Goal: Obtain resource: Download file/media

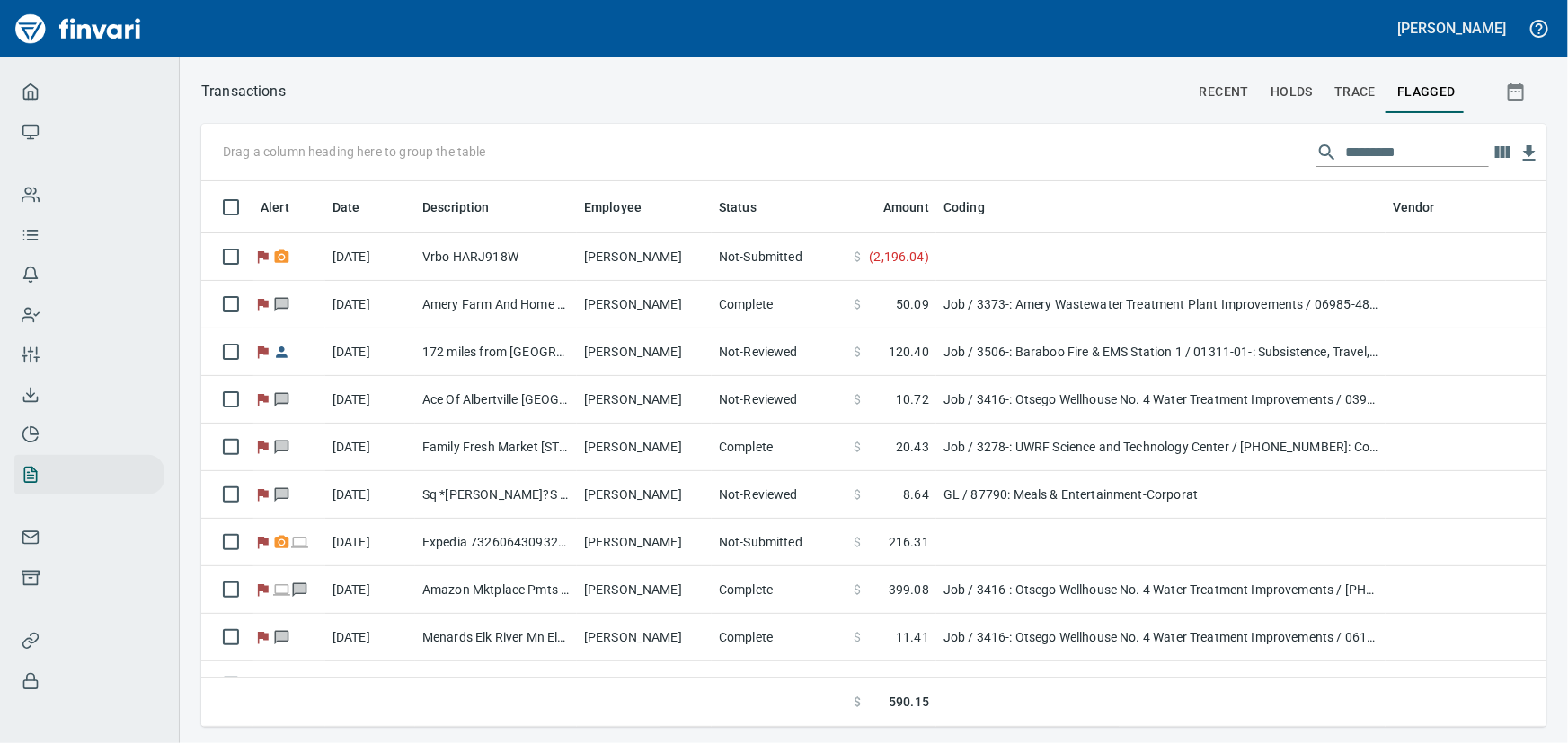
scroll to position [520, 1321]
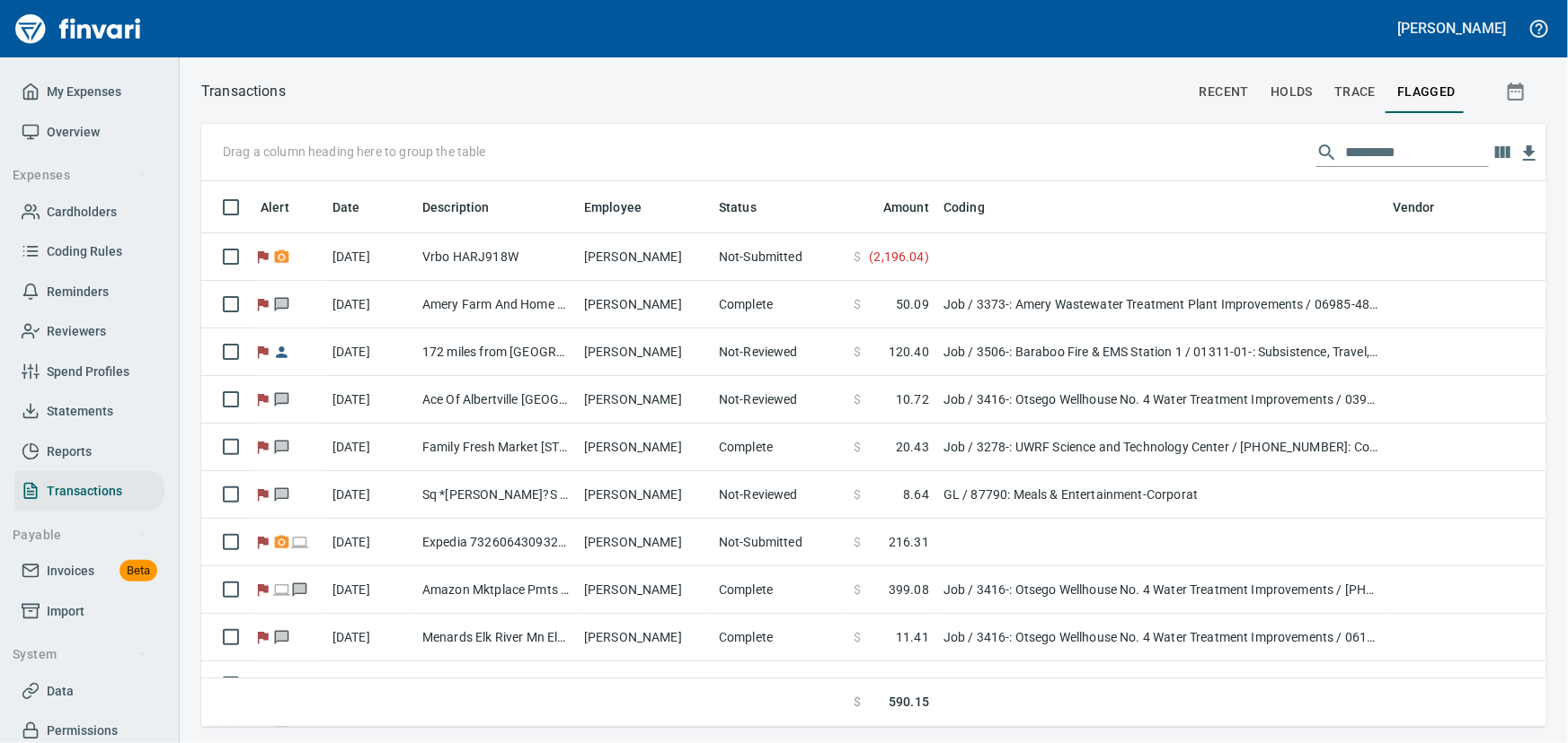
click at [1391, 156] on input "text" at bounding box center [1417, 152] width 144 height 29
type input "*"
click at [107, 209] on span "Cardholders" at bounding box center [81, 212] width 70 height 23
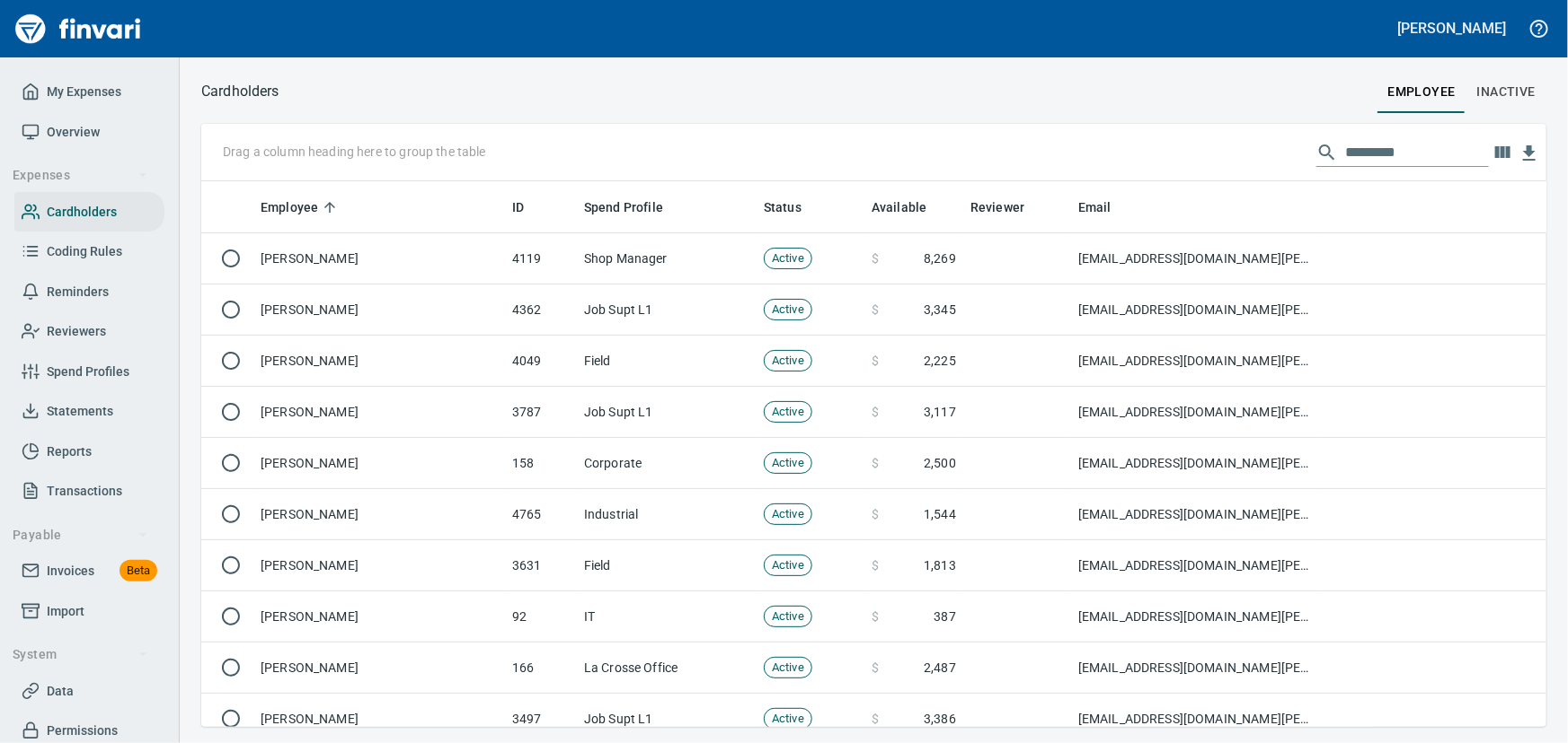
scroll to position [533, 1321]
click at [1384, 152] on input "text" at bounding box center [1417, 152] width 144 height 29
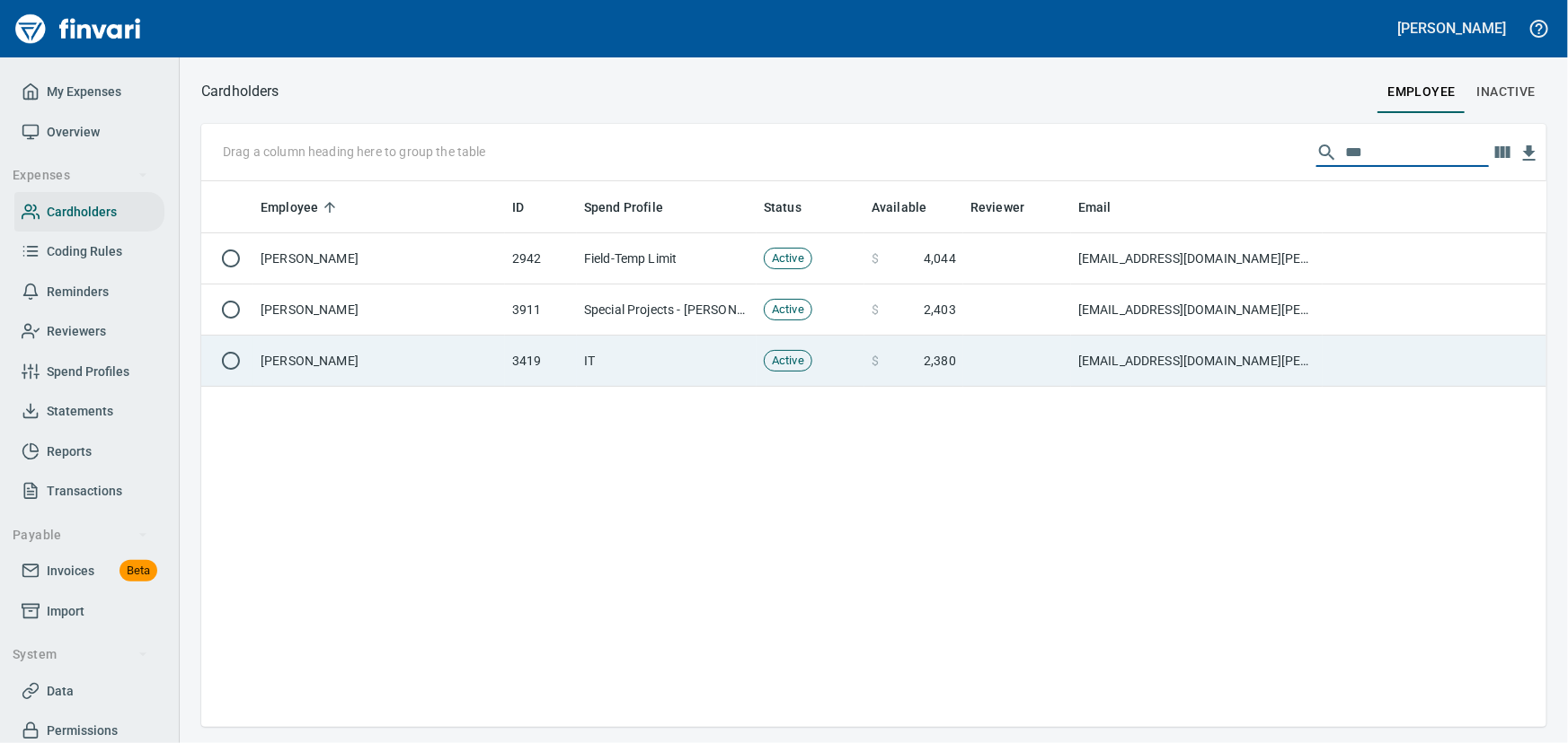
type input "***"
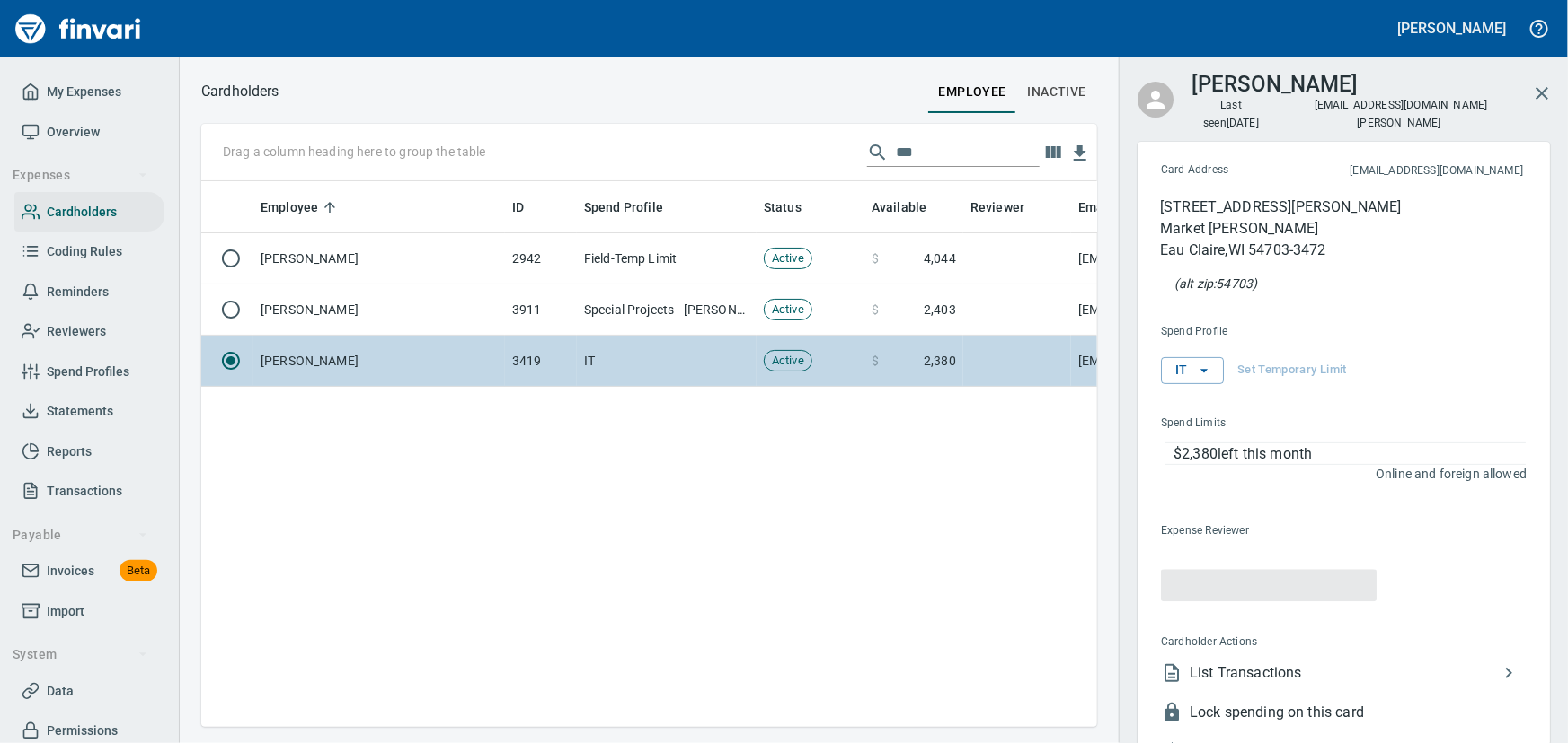
scroll to position [520, 871]
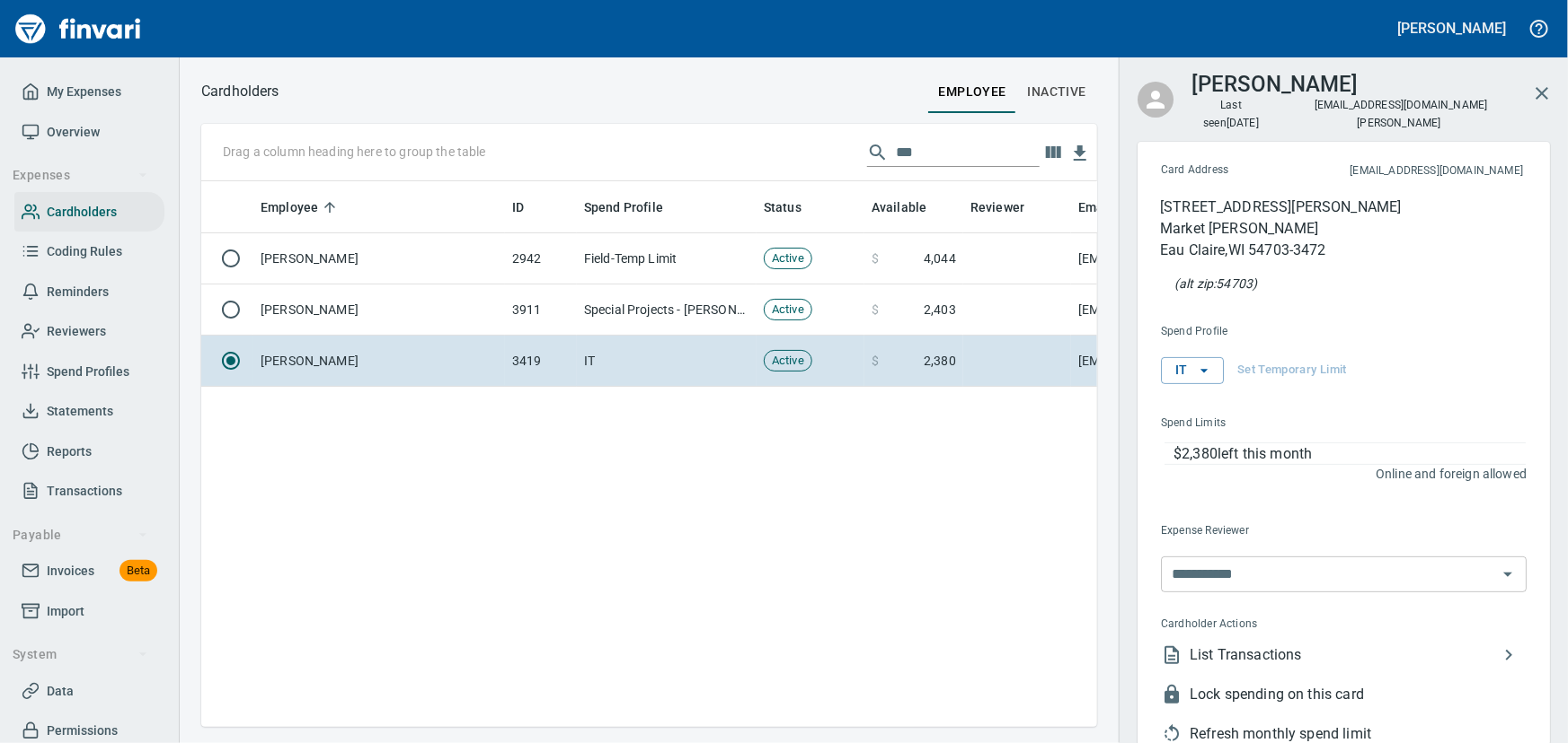
click at [1248, 645] on span "List Transactions" at bounding box center [1343, 656] width 308 height 22
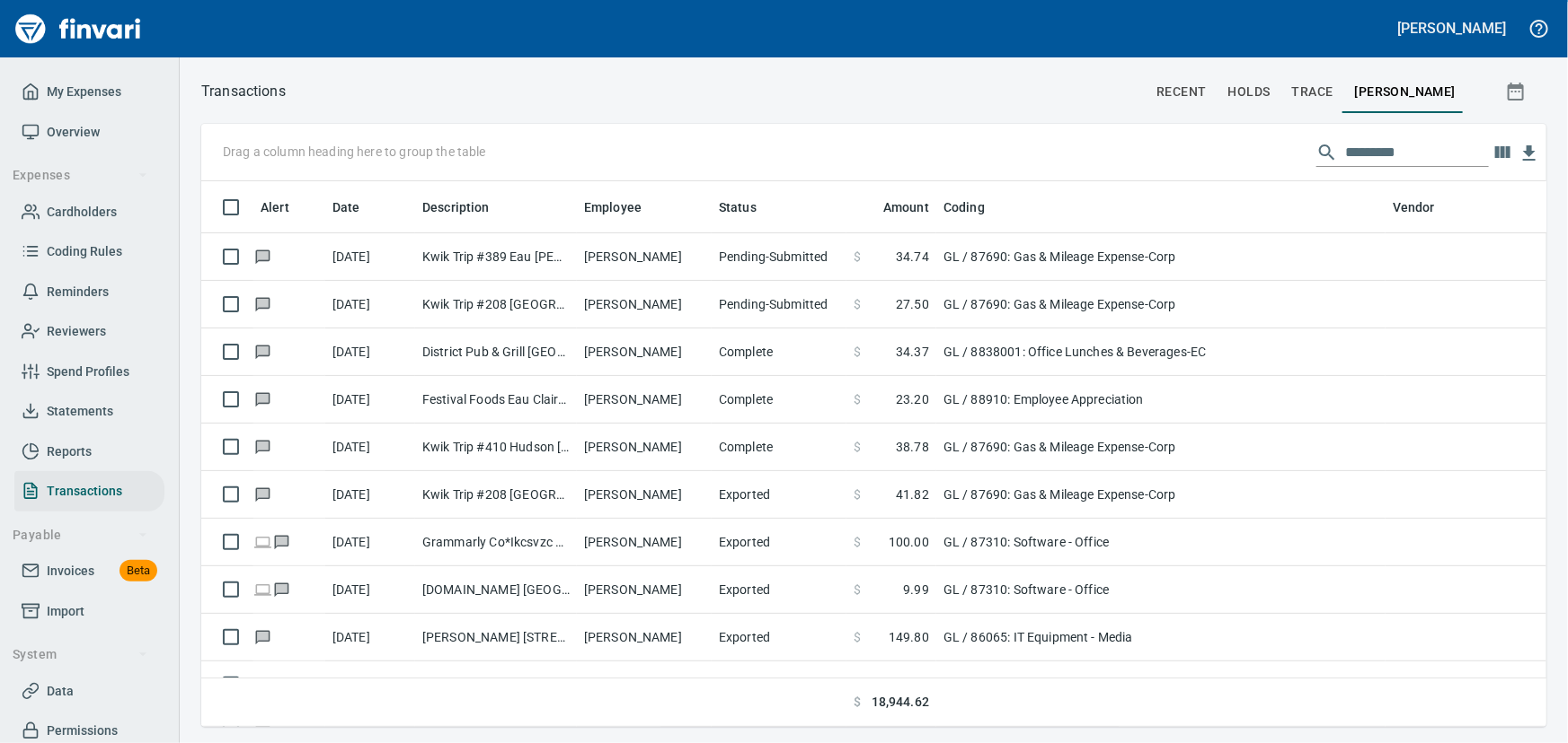
scroll to position [520, 1321]
click at [1345, 142] on input "text" at bounding box center [1417, 152] width 144 height 29
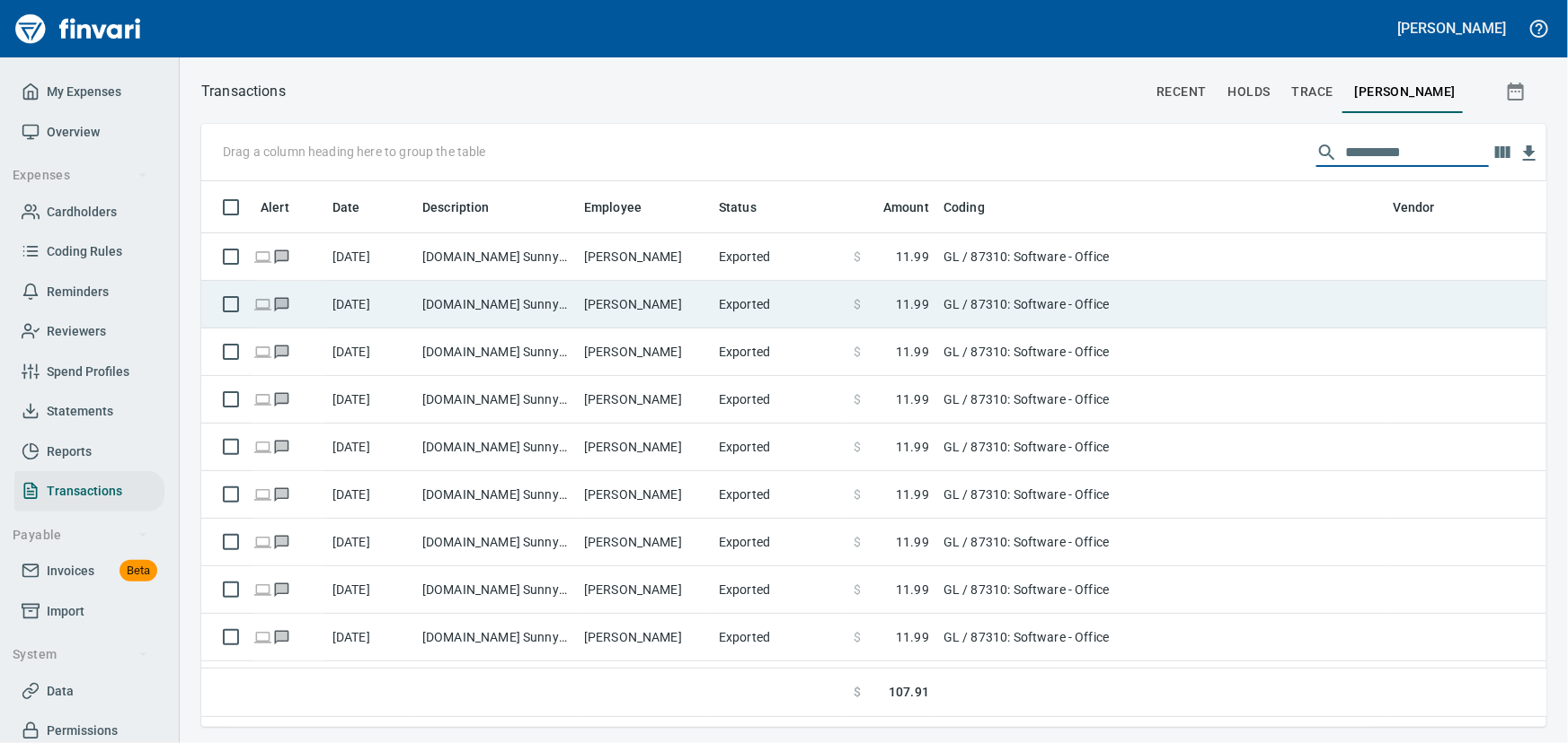
type input "**********"
click at [459, 303] on td "Matterport.com Sunnyvale CA" at bounding box center [495, 305] width 161 height 47
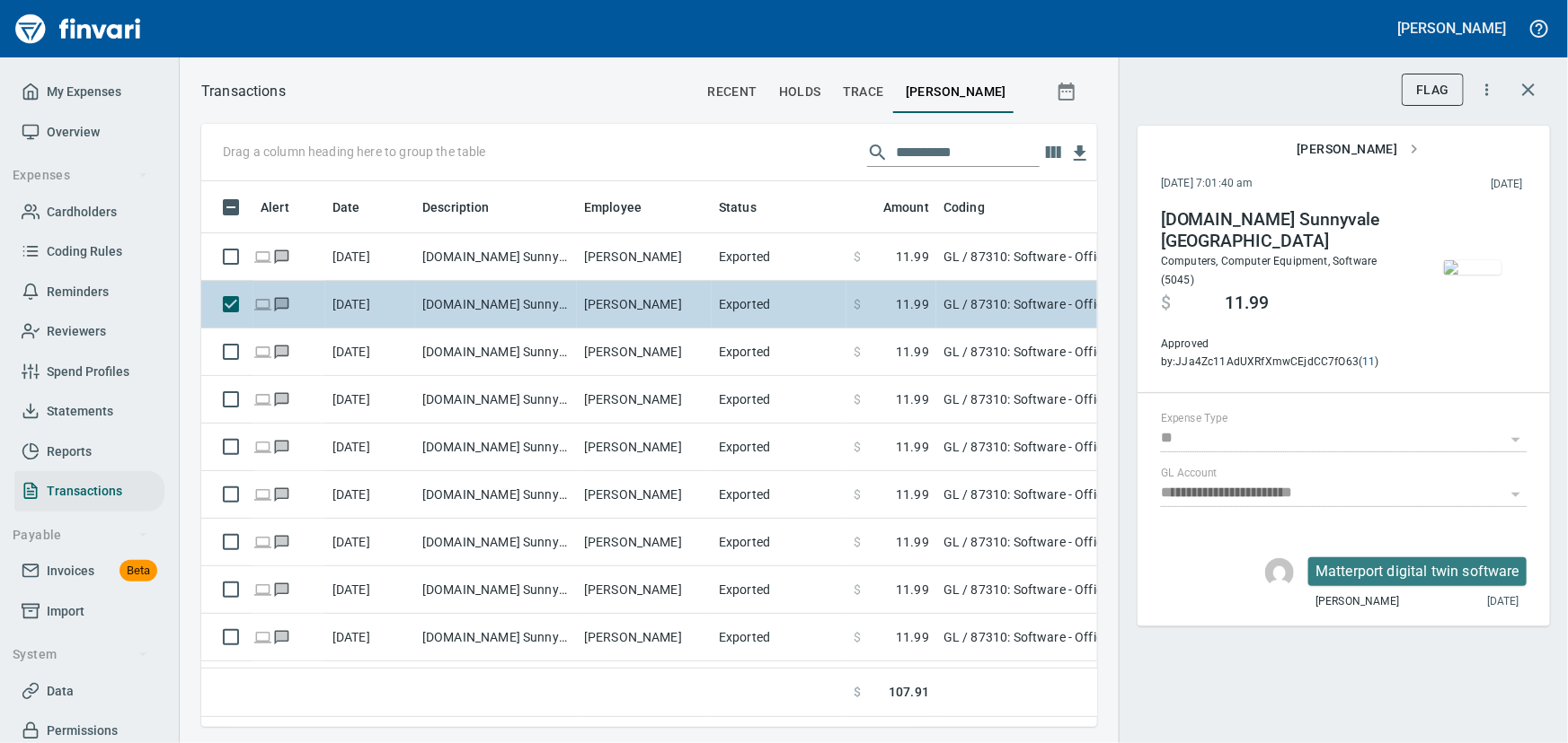
scroll to position [520, 871]
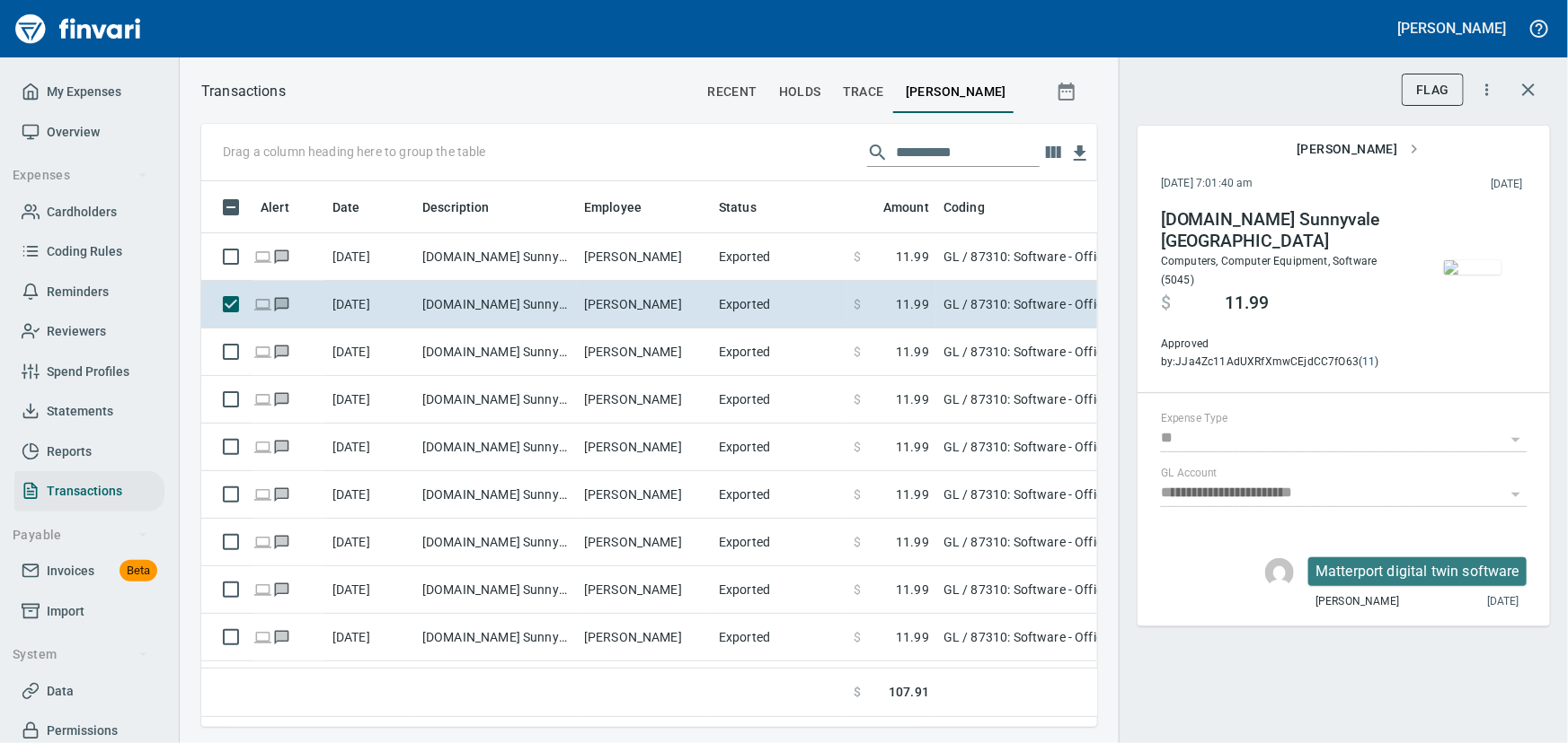
click at [1471, 260] on img "button" at bounding box center [1472, 267] width 57 height 15
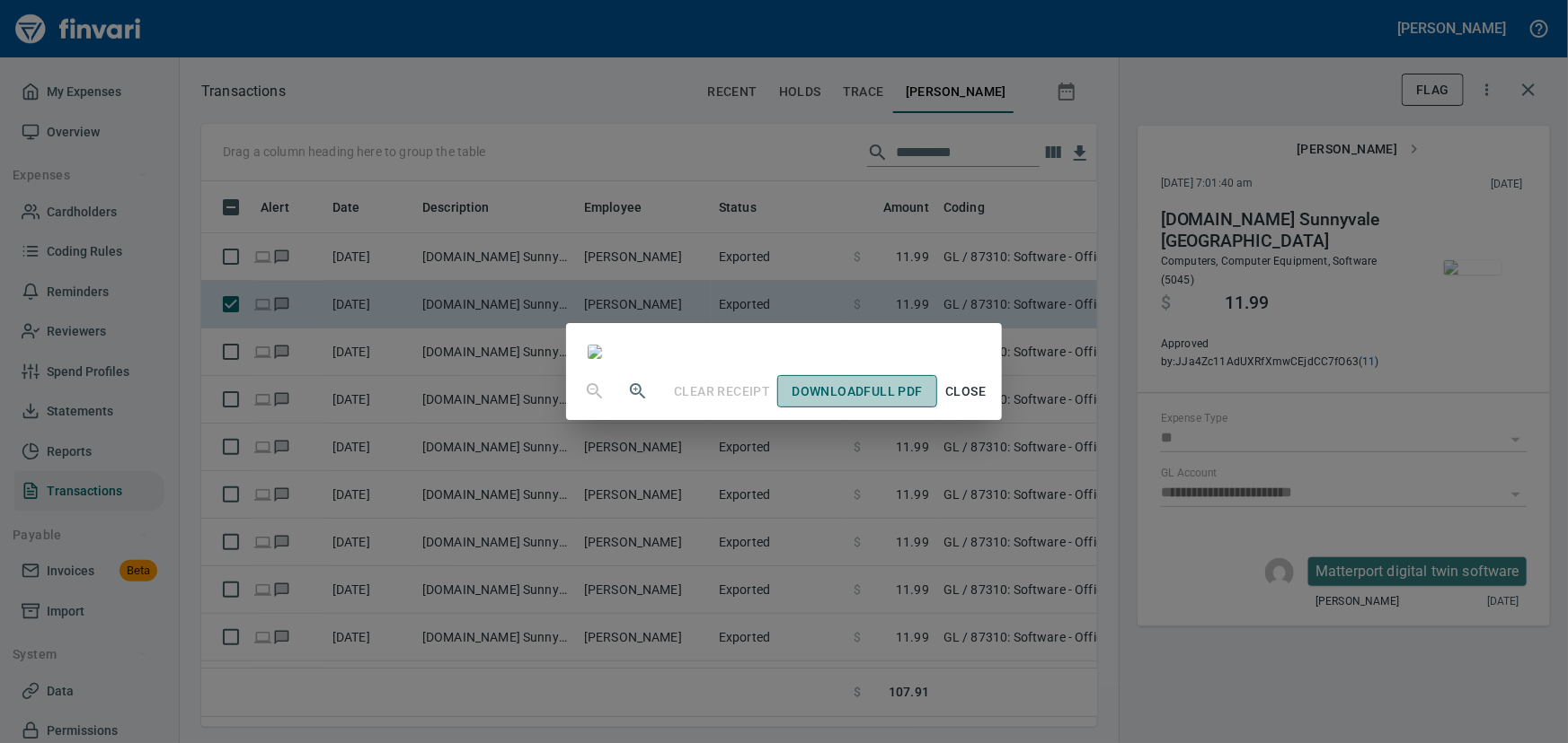
click at [922, 403] on span "Download Full PDF" at bounding box center [856, 392] width 131 height 23
click at [987, 403] on span "Close" at bounding box center [966, 392] width 44 height 23
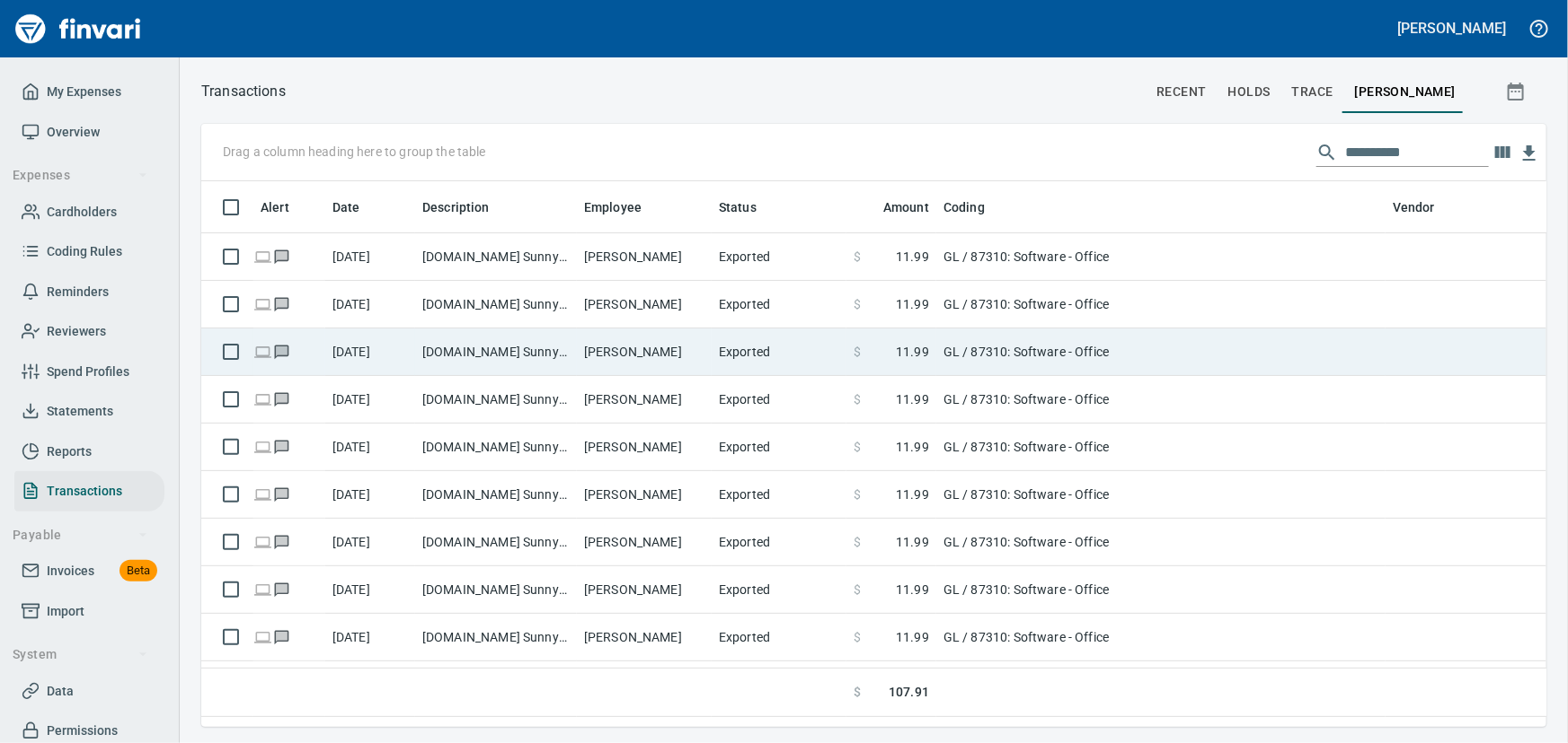
scroll to position [1, 1]
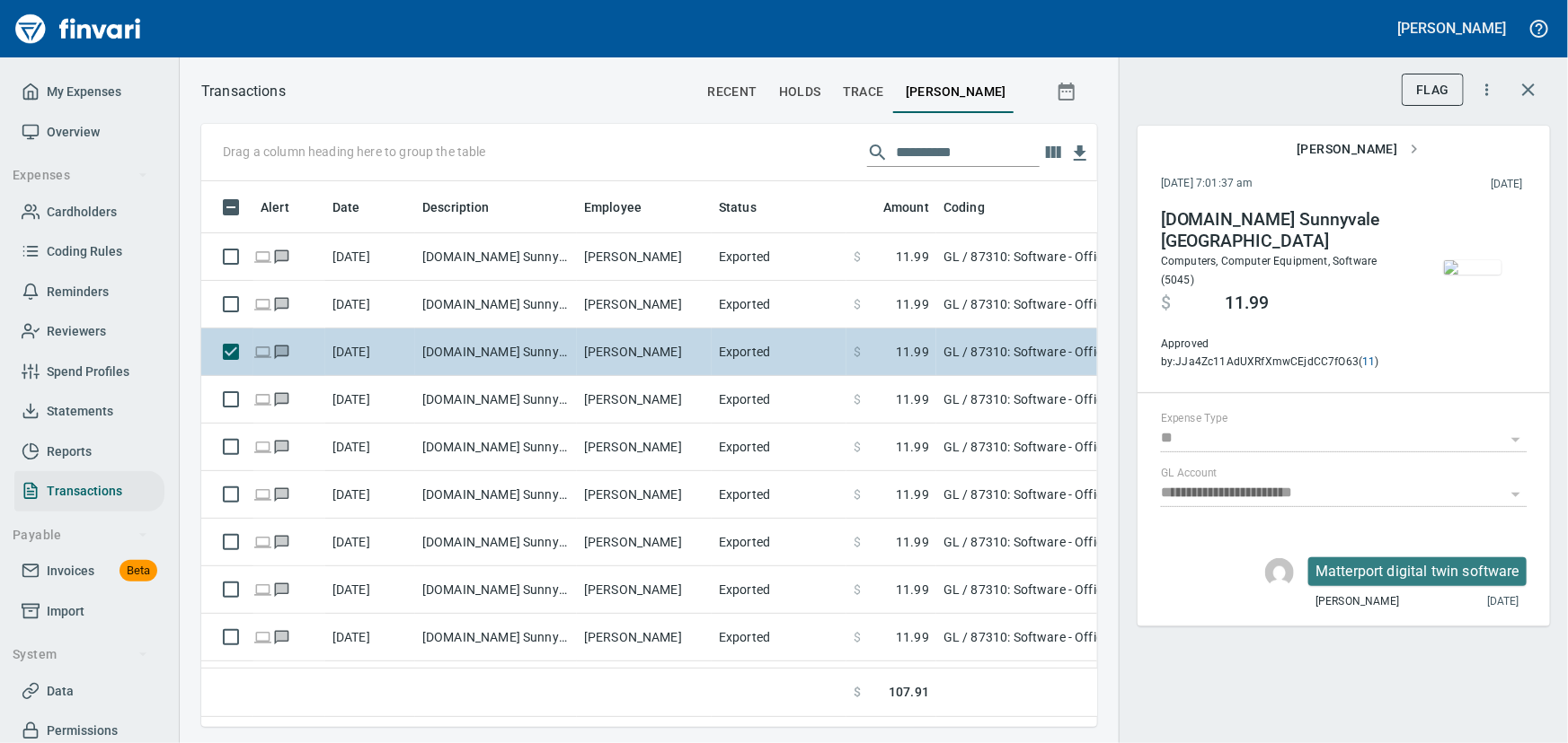
scroll to position [520, 871]
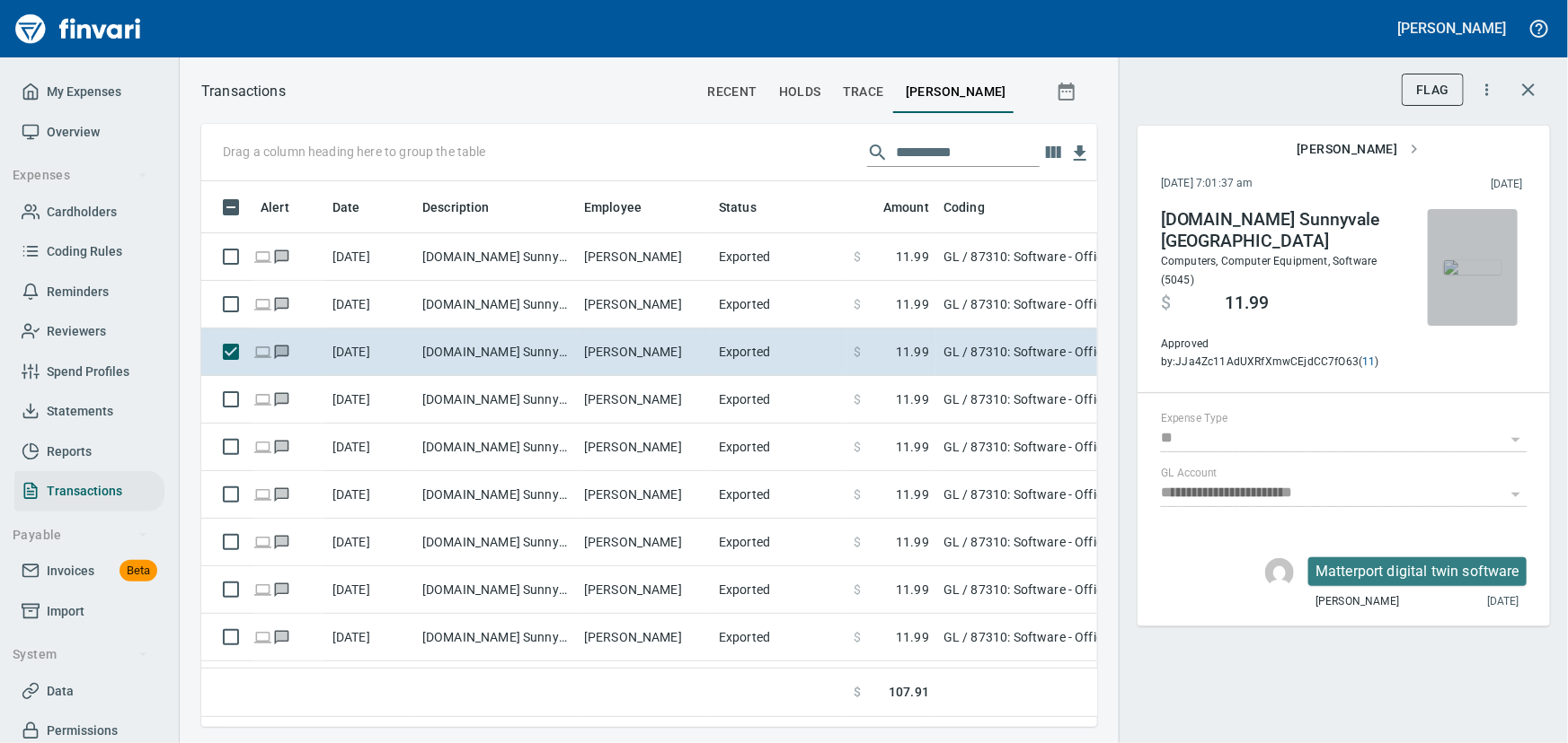
click at [1477, 275] on img "button" at bounding box center [1472, 267] width 57 height 15
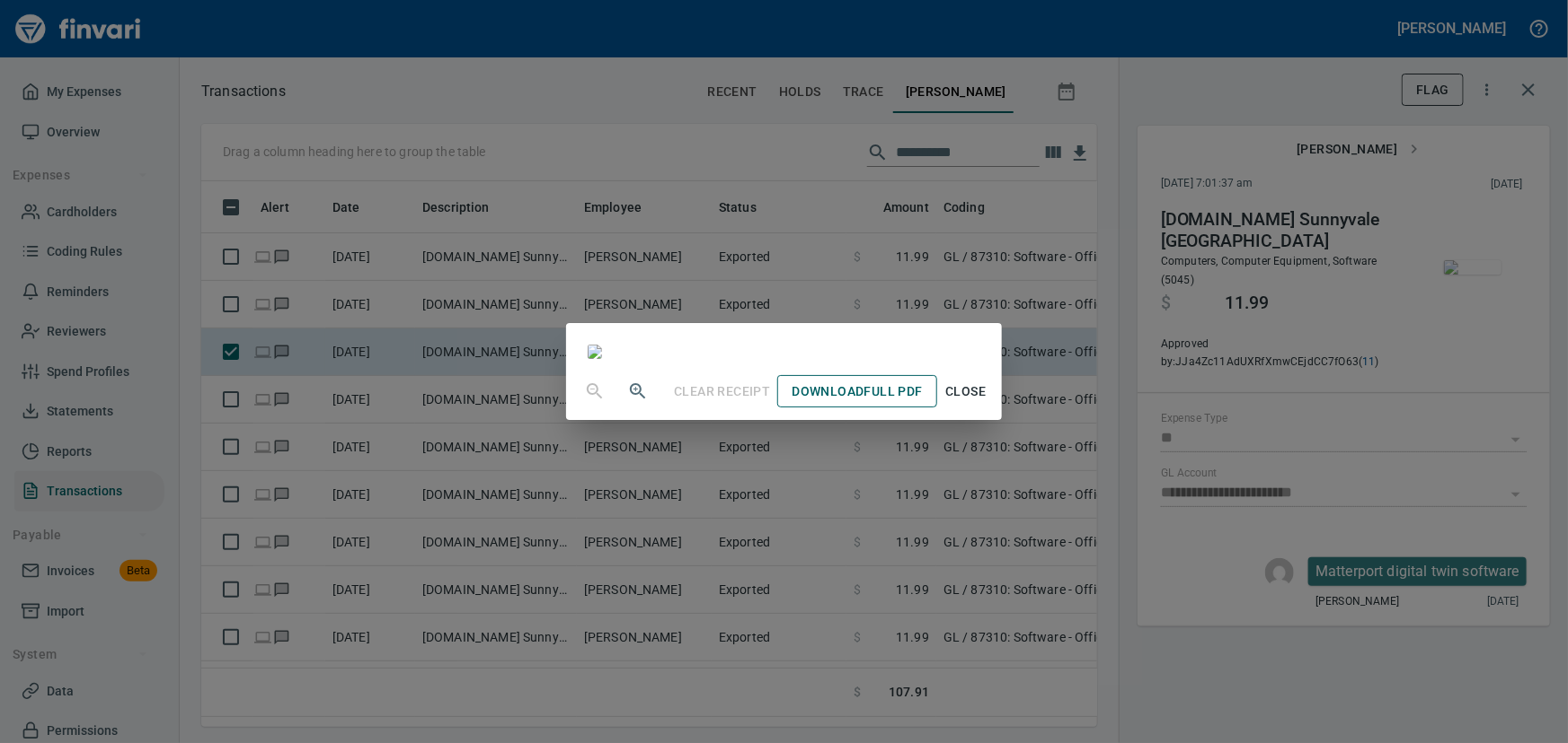
click at [922, 403] on span "Download Full PDF" at bounding box center [856, 392] width 131 height 23
click at [987, 403] on span "Close" at bounding box center [966, 392] width 44 height 23
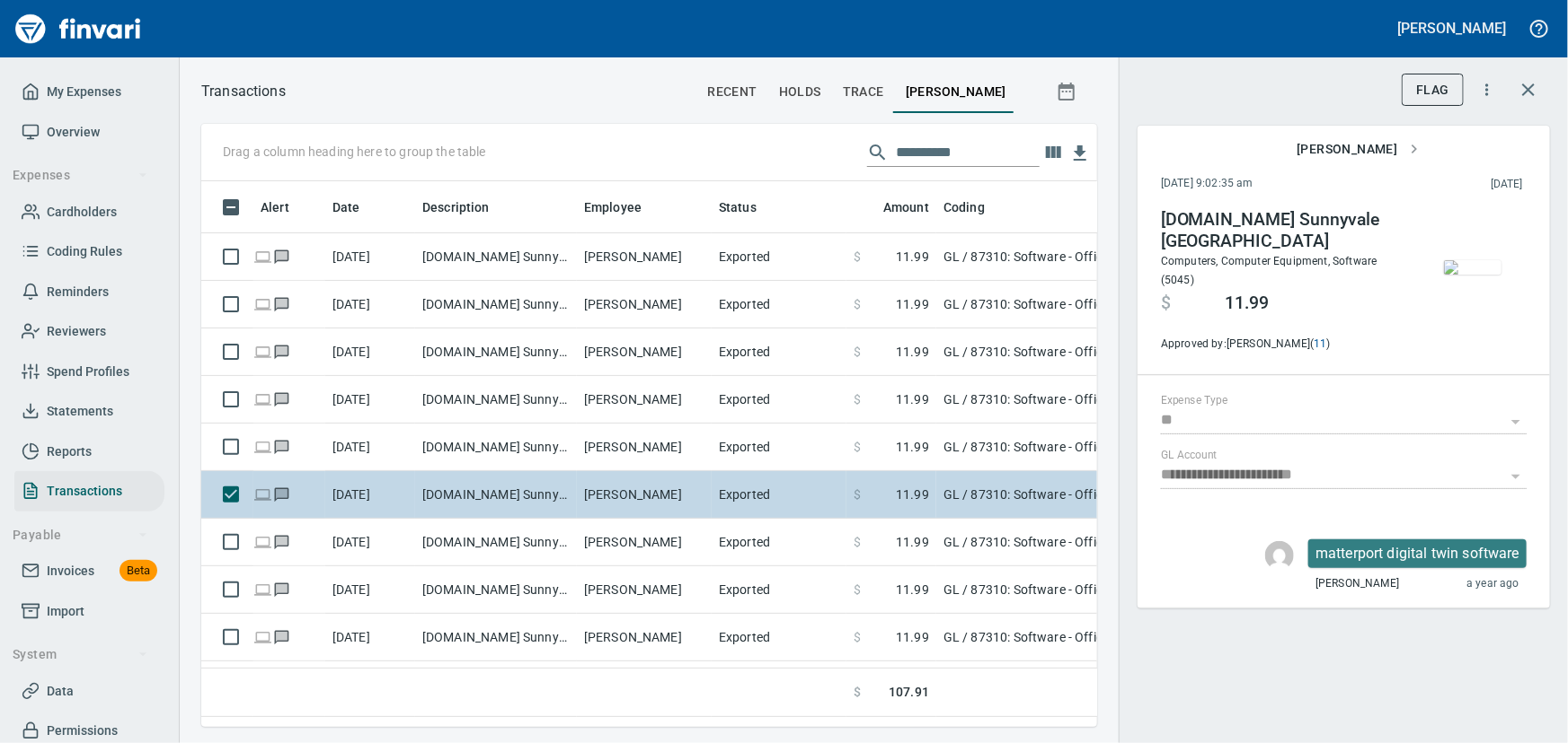
scroll to position [520, 871]
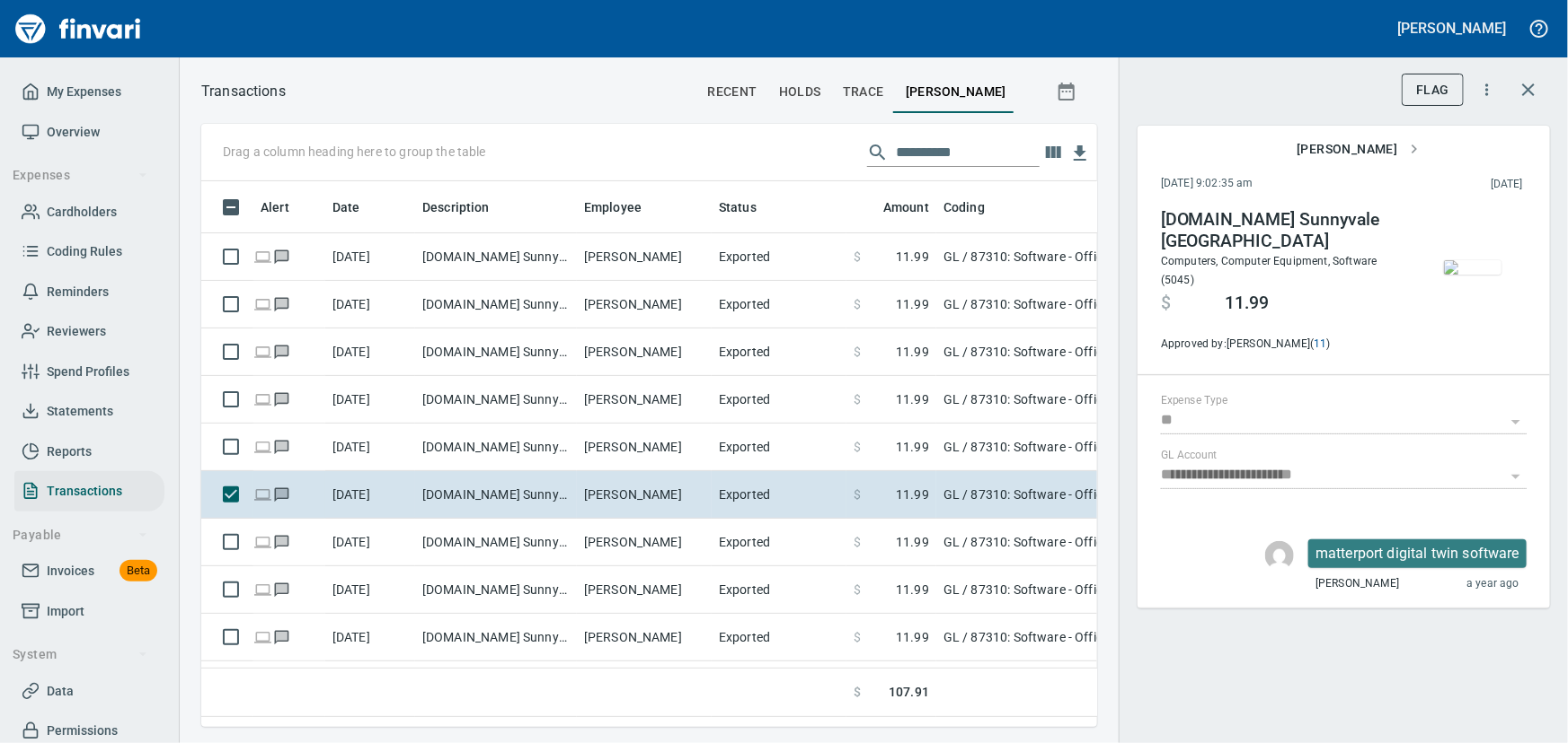
click at [1465, 260] on img "button" at bounding box center [1472, 267] width 57 height 15
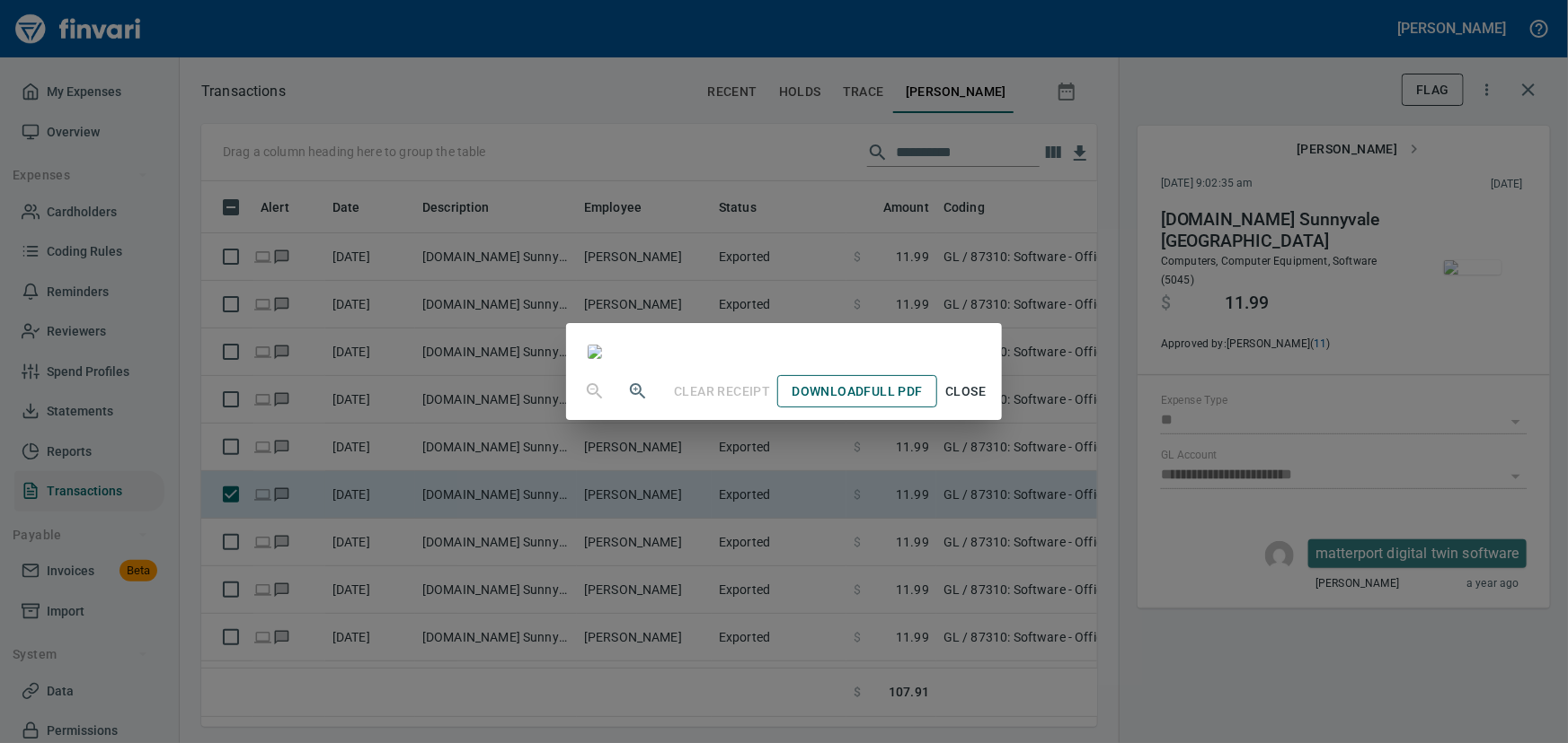
click at [922, 403] on span "Download Full PDF" at bounding box center [856, 392] width 131 height 23
click at [987, 403] on span "Close" at bounding box center [966, 392] width 44 height 23
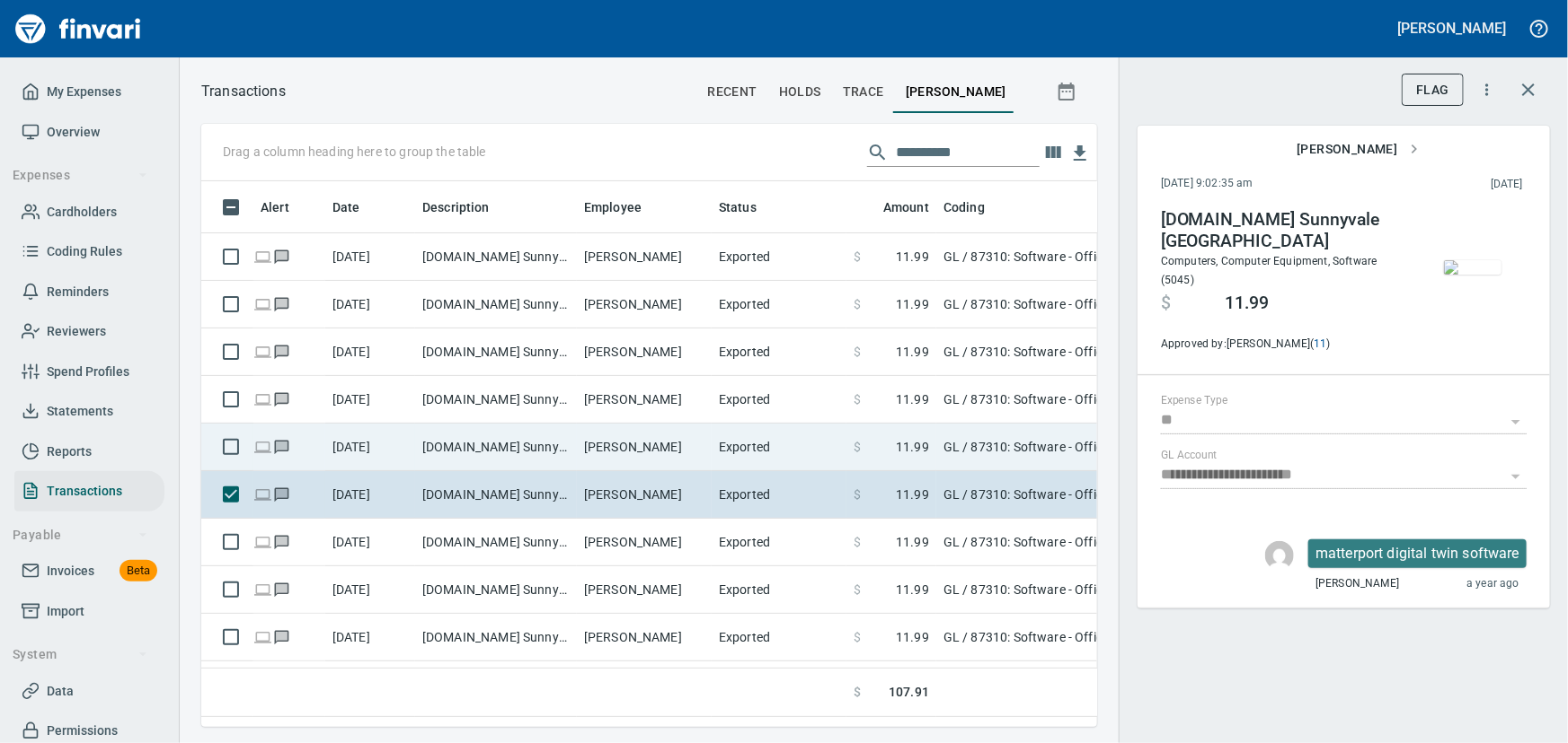
scroll to position [0, 0]
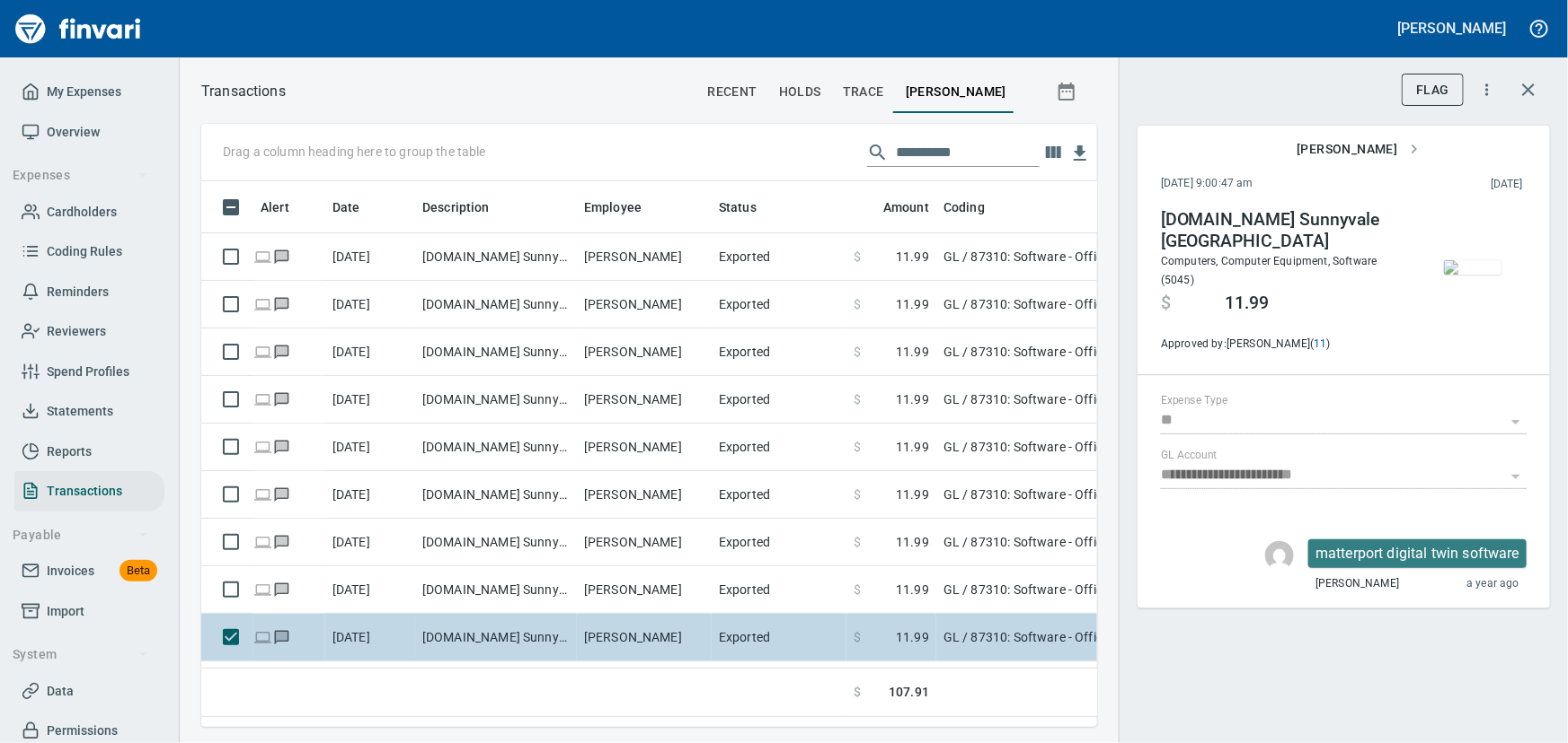
scroll to position [520, 871]
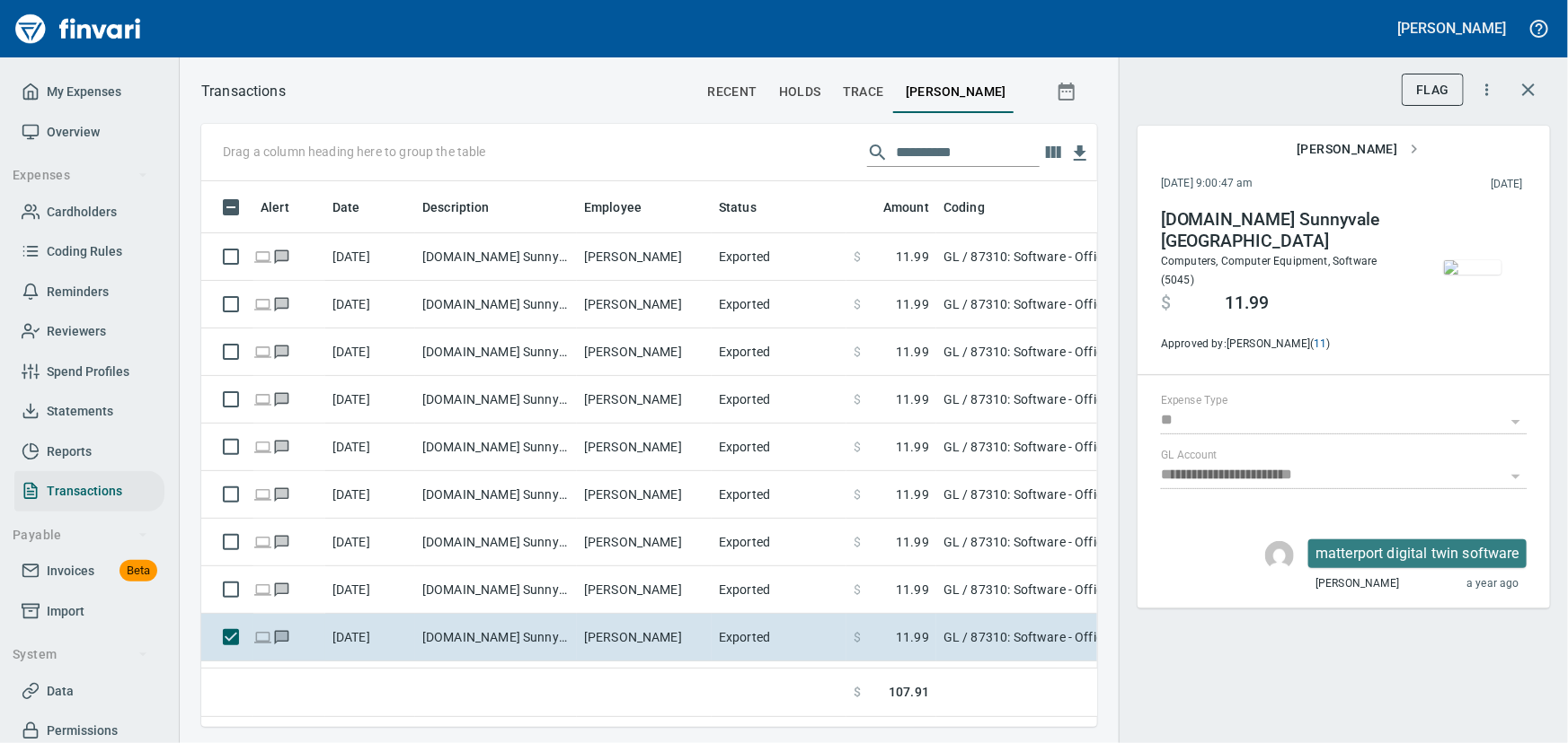
click at [1483, 275] on img "button" at bounding box center [1472, 267] width 57 height 15
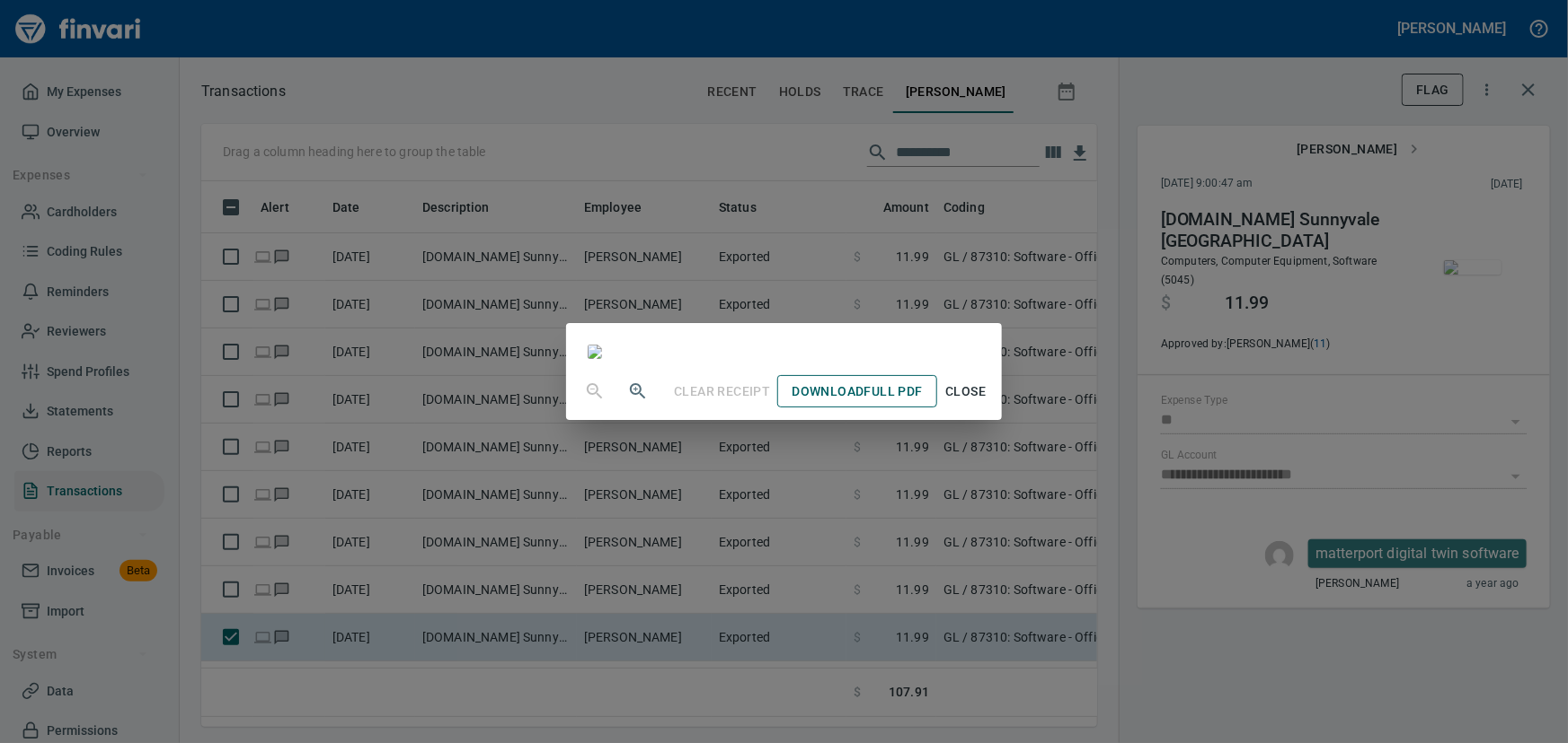
click at [922, 403] on span "Download Full PDF" at bounding box center [856, 392] width 131 height 23
click at [987, 403] on span "Close" at bounding box center [966, 392] width 44 height 23
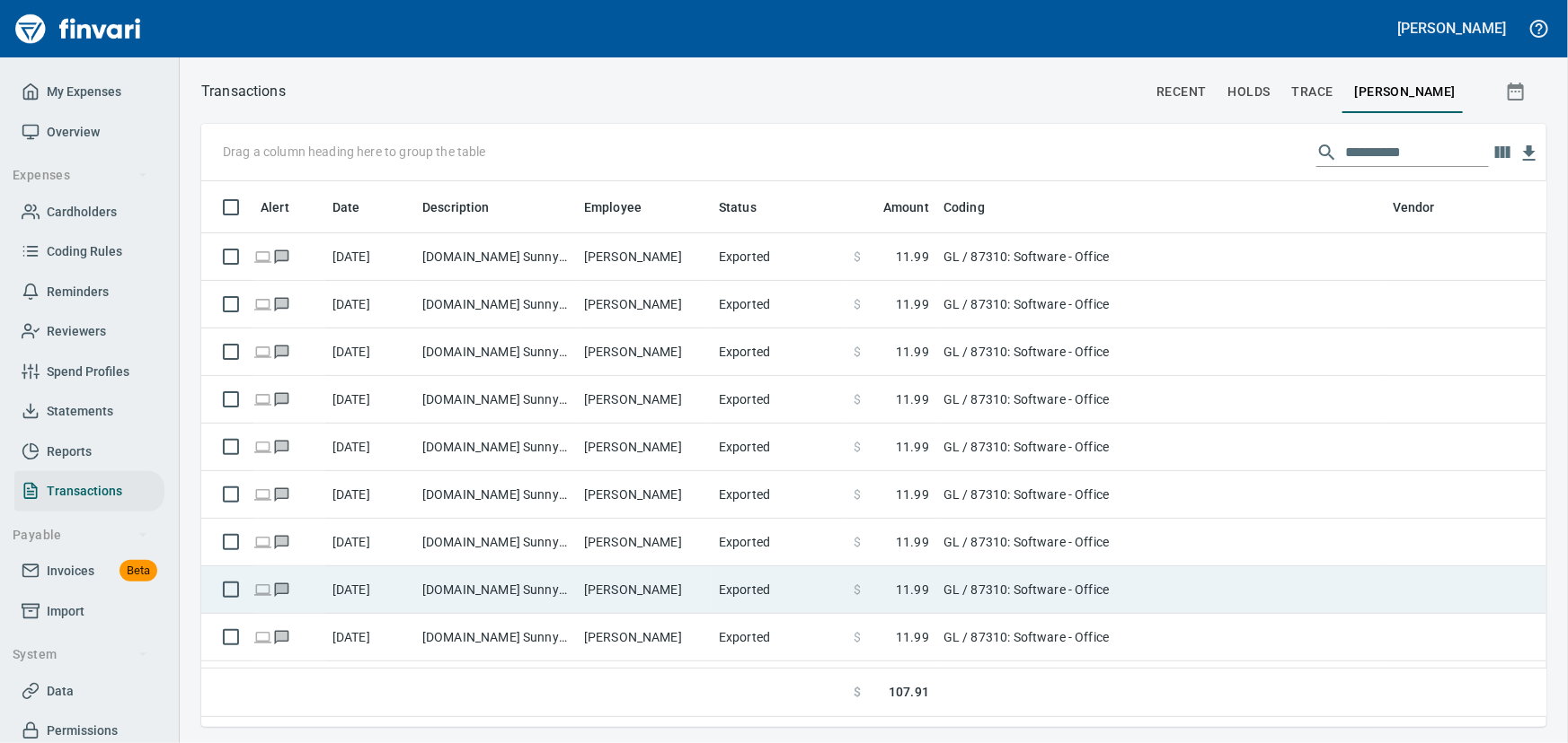
scroll to position [1, 1]
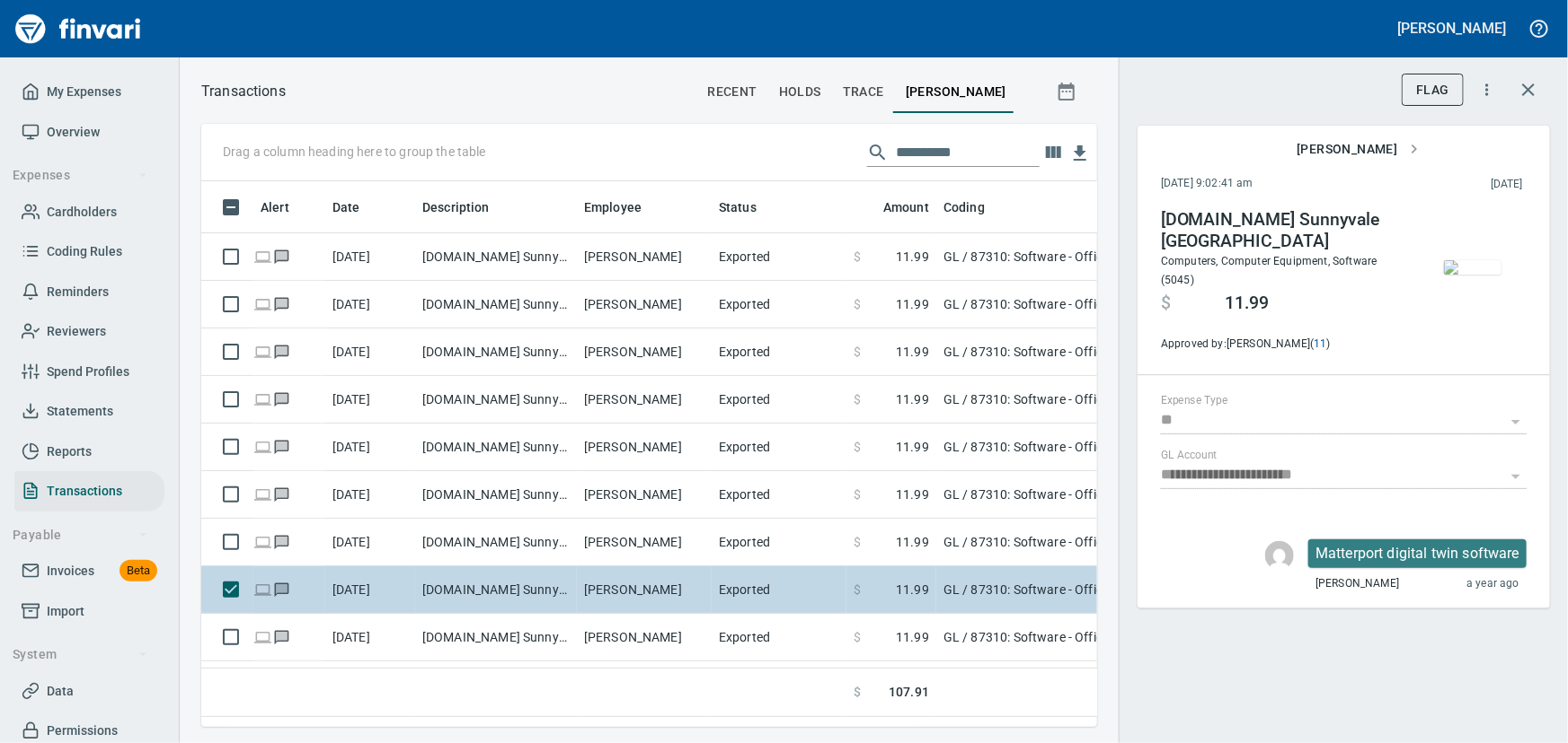
scroll to position [520, 871]
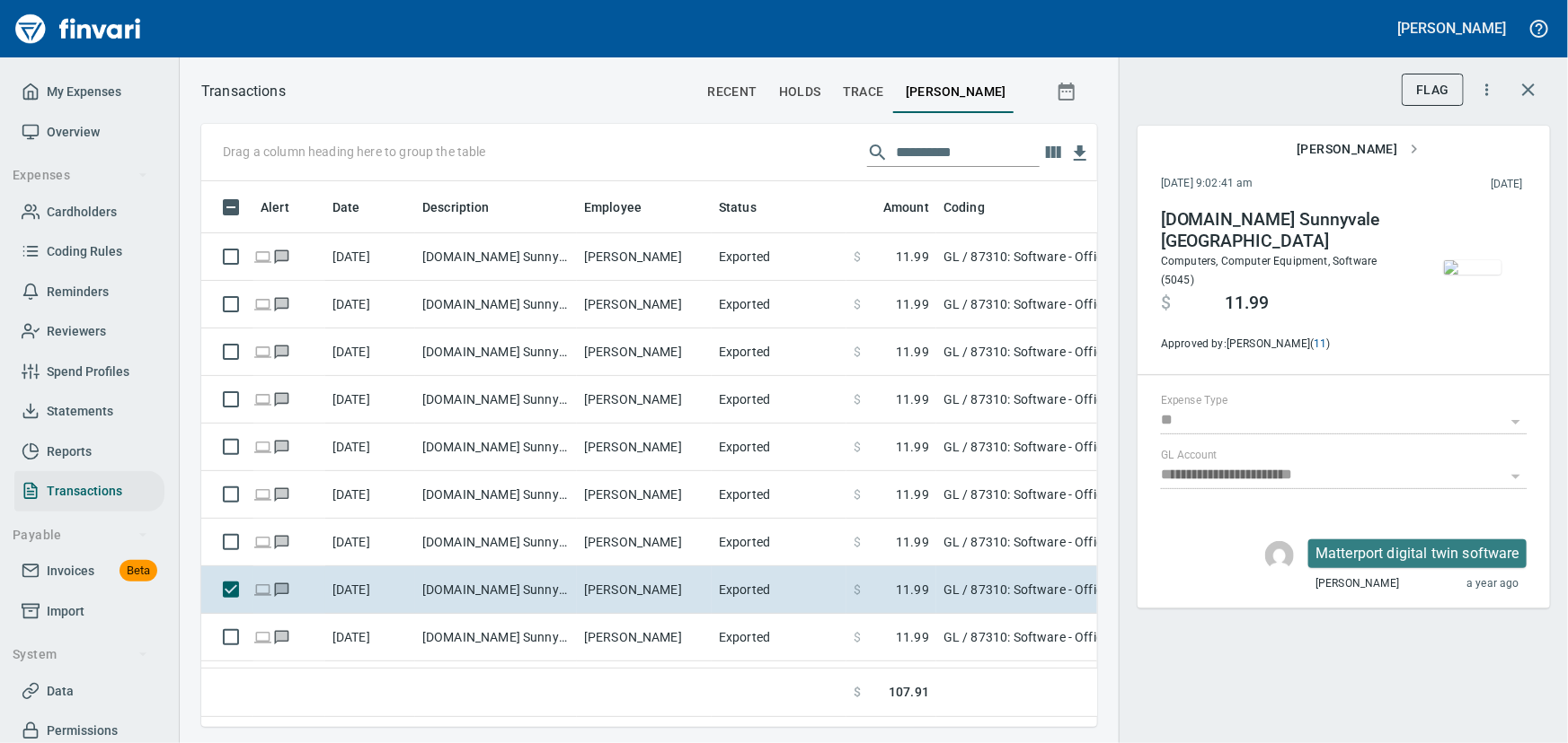
click at [1488, 260] on img "button" at bounding box center [1472, 267] width 57 height 15
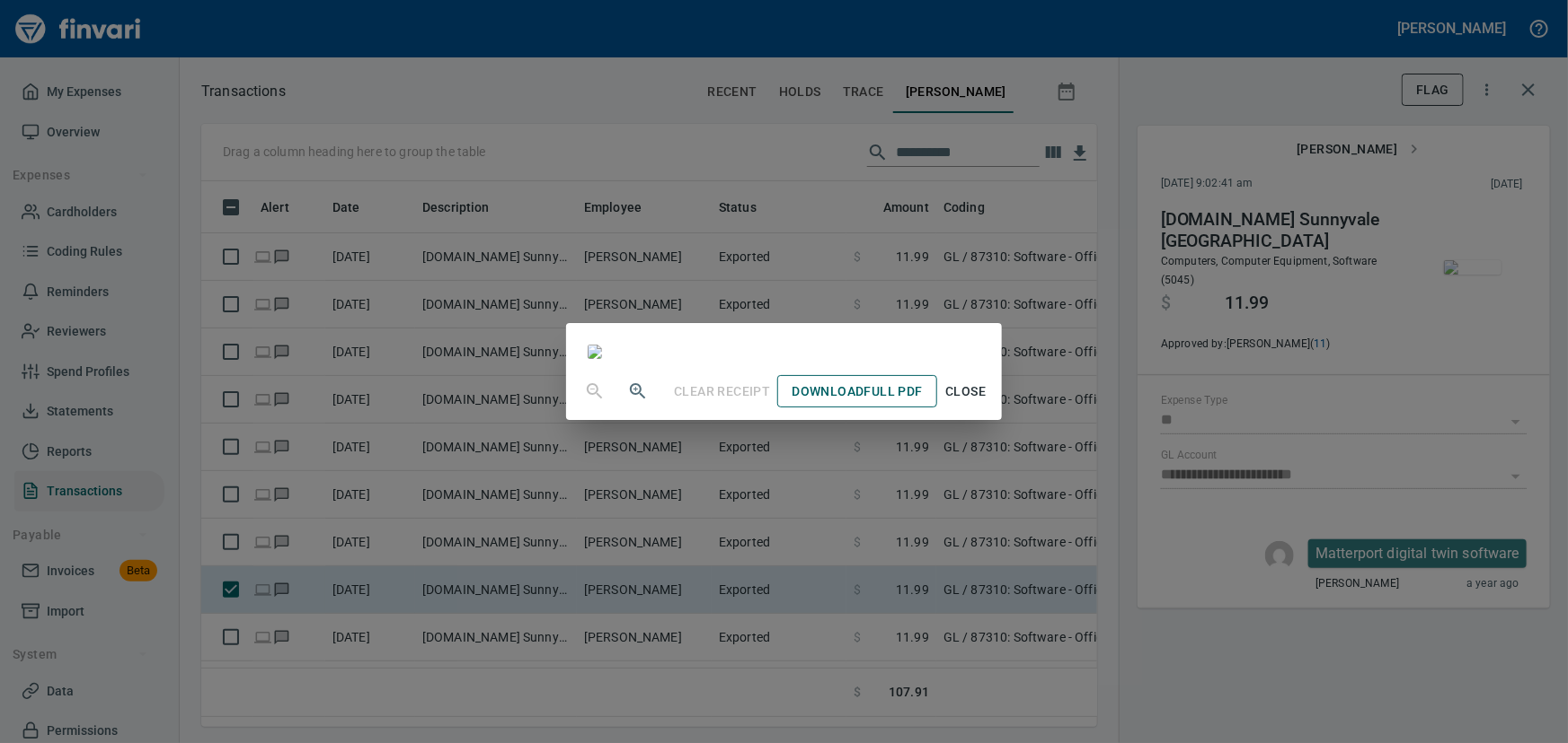
click at [922, 403] on span "Download Full PDF" at bounding box center [856, 392] width 131 height 23
click at [987, 403] on span "Close" at bounding box center [966, 392] width 44 height 23
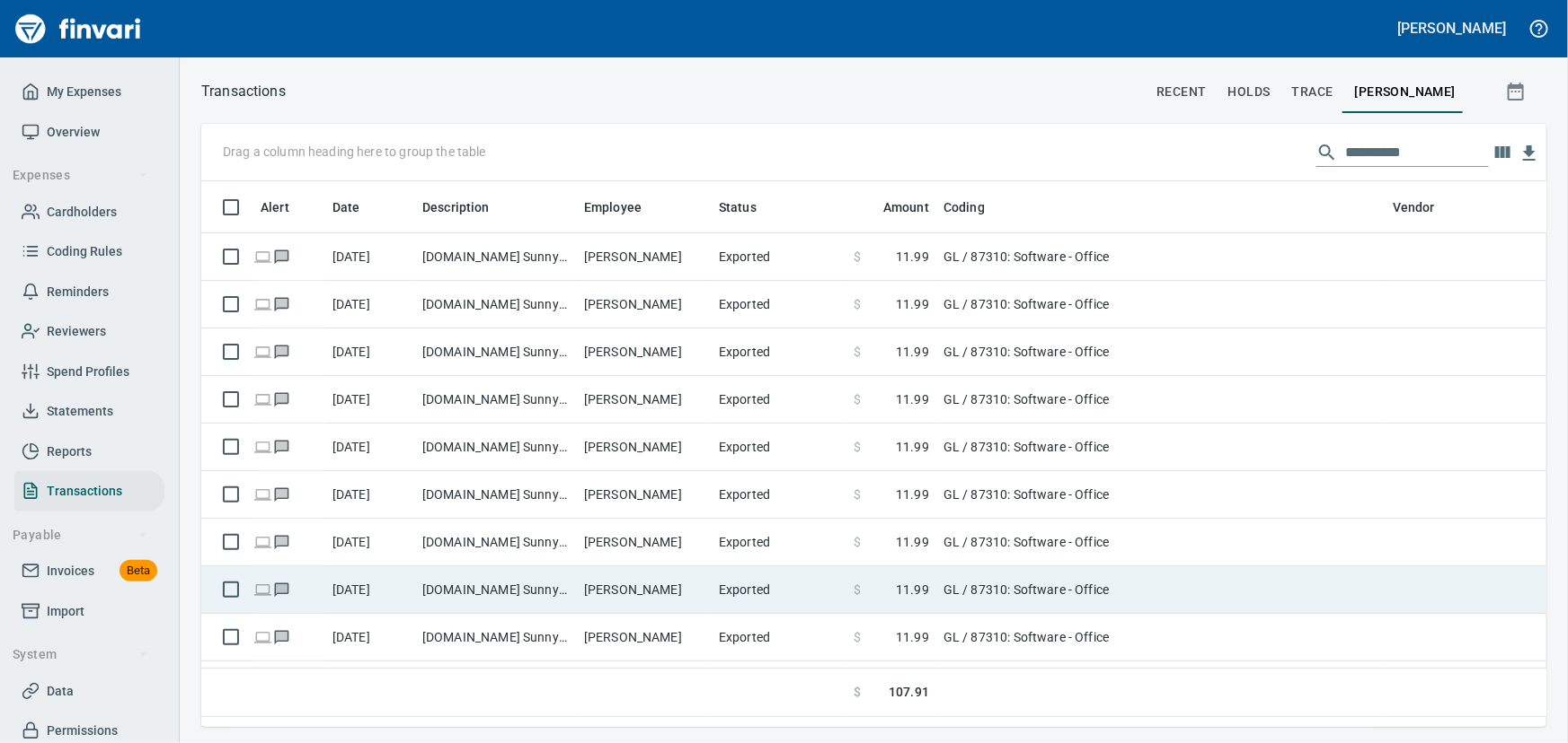
scroll to position [1, 1]
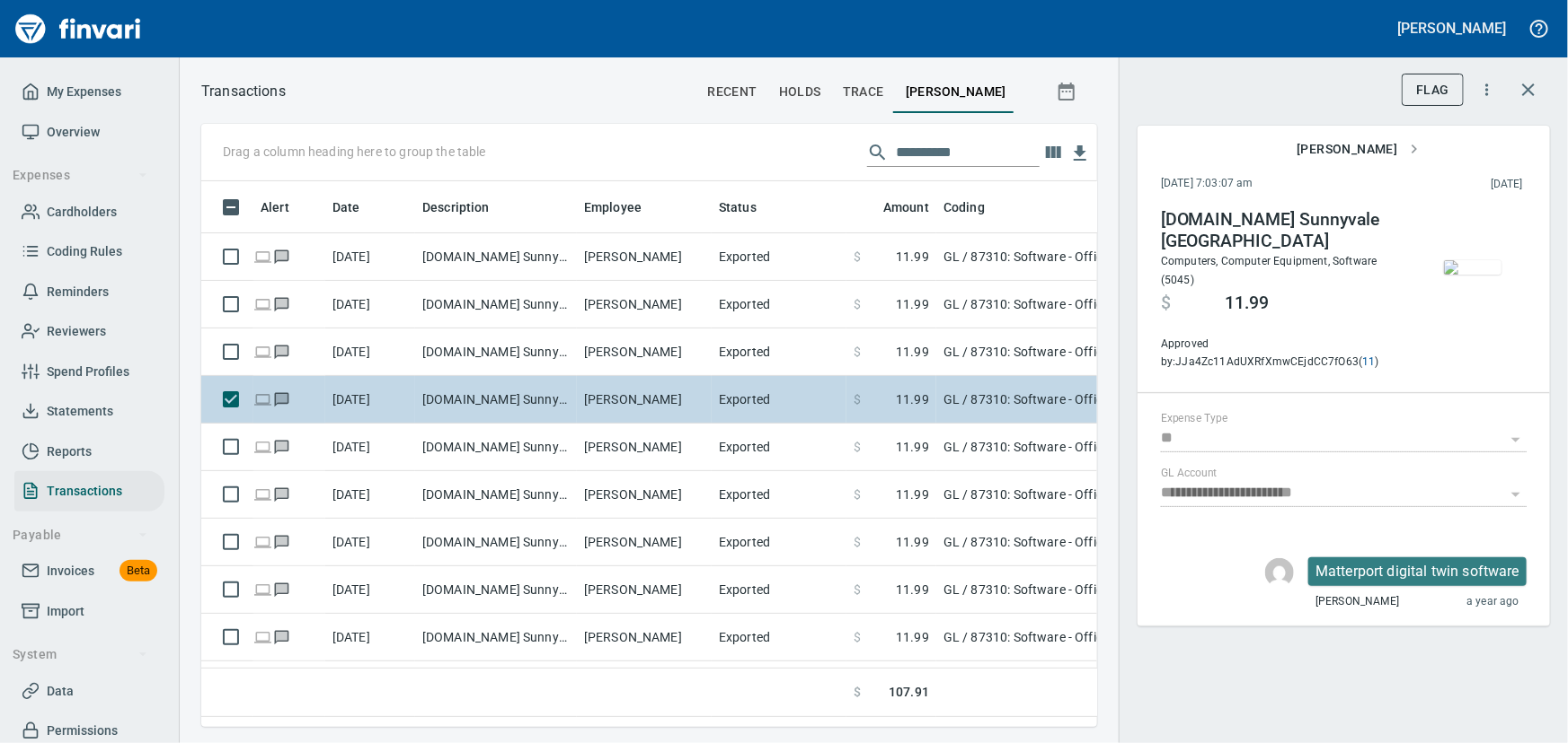
scroll to position [520, 871]
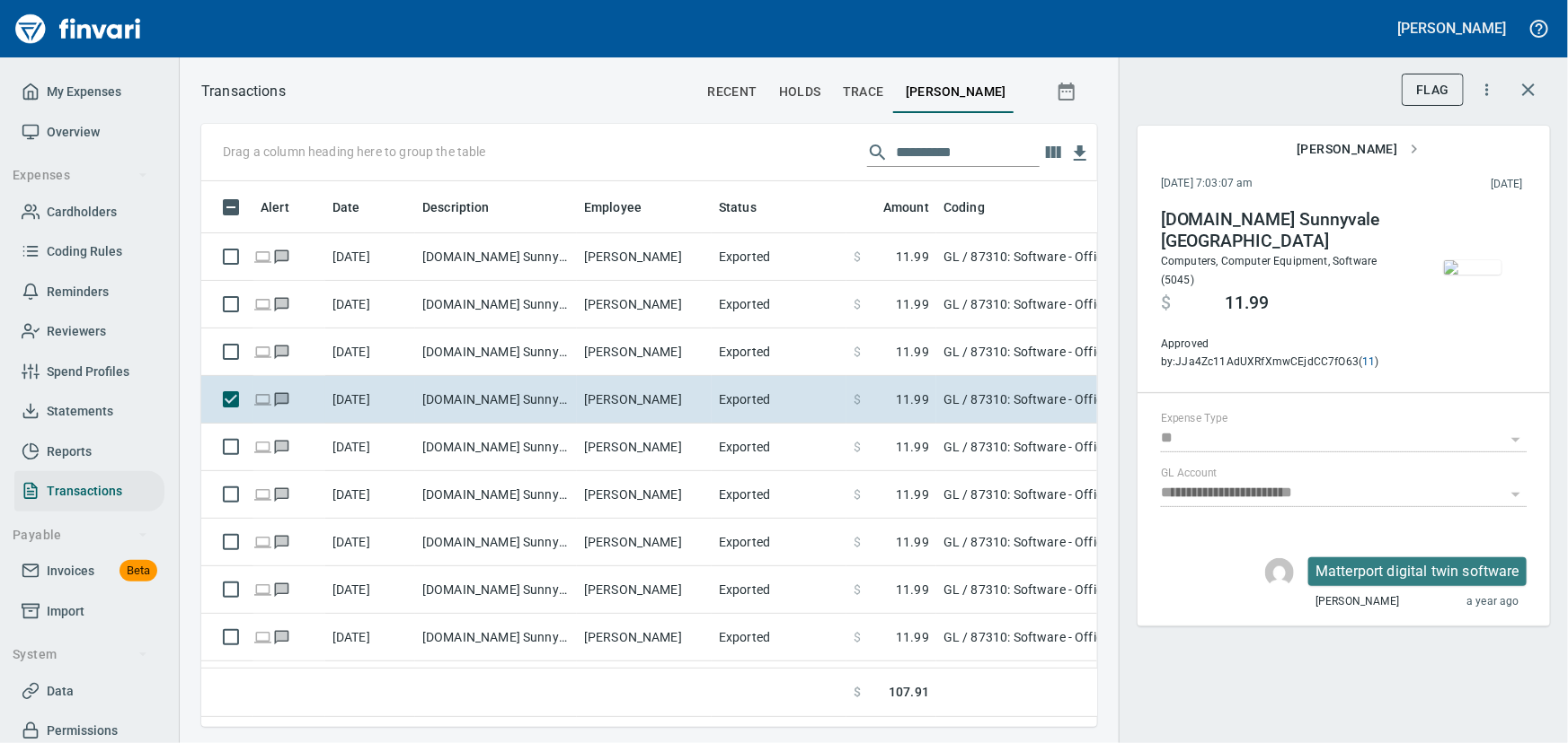
click at [1460, 269] on img "button" at bounding box center [1472, 267] width 57 height 15
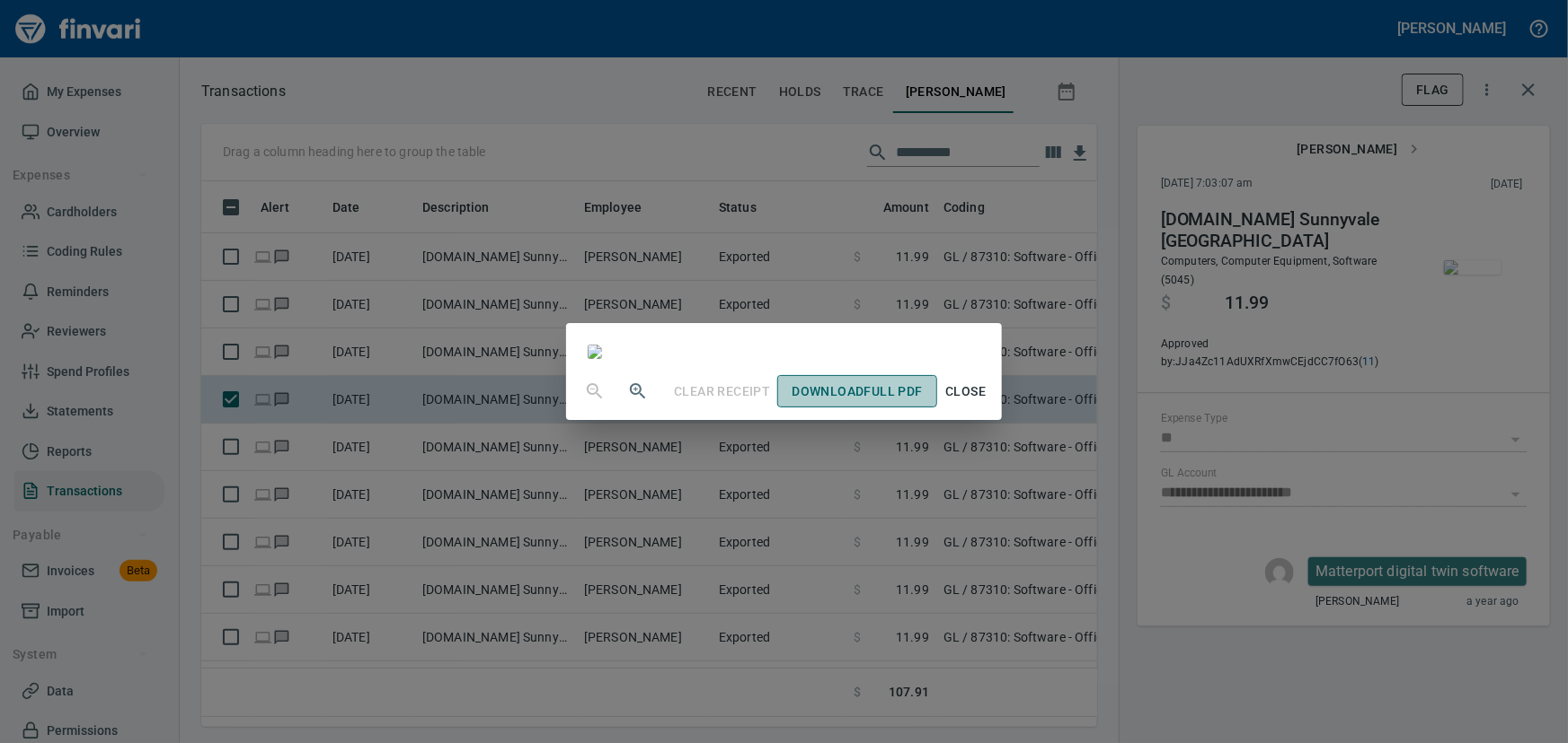
click at [922, 403] on span "Download Full PDF" at bounding box center [856, 392] width 131 height 23
click at [987, 403] on span "Close" at bounding box center [966, 392] width 44 height 23
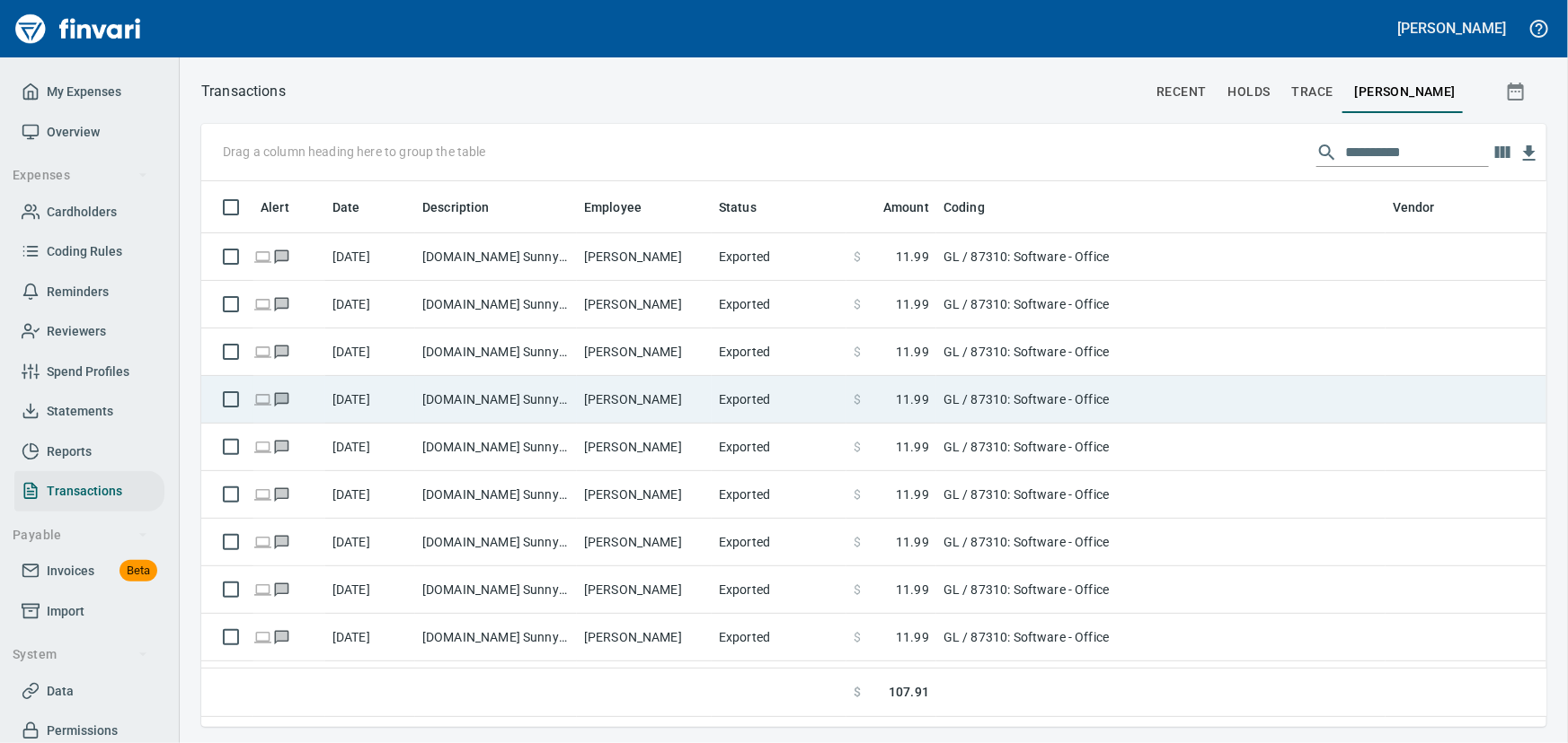
scroll to position [520, 1317]
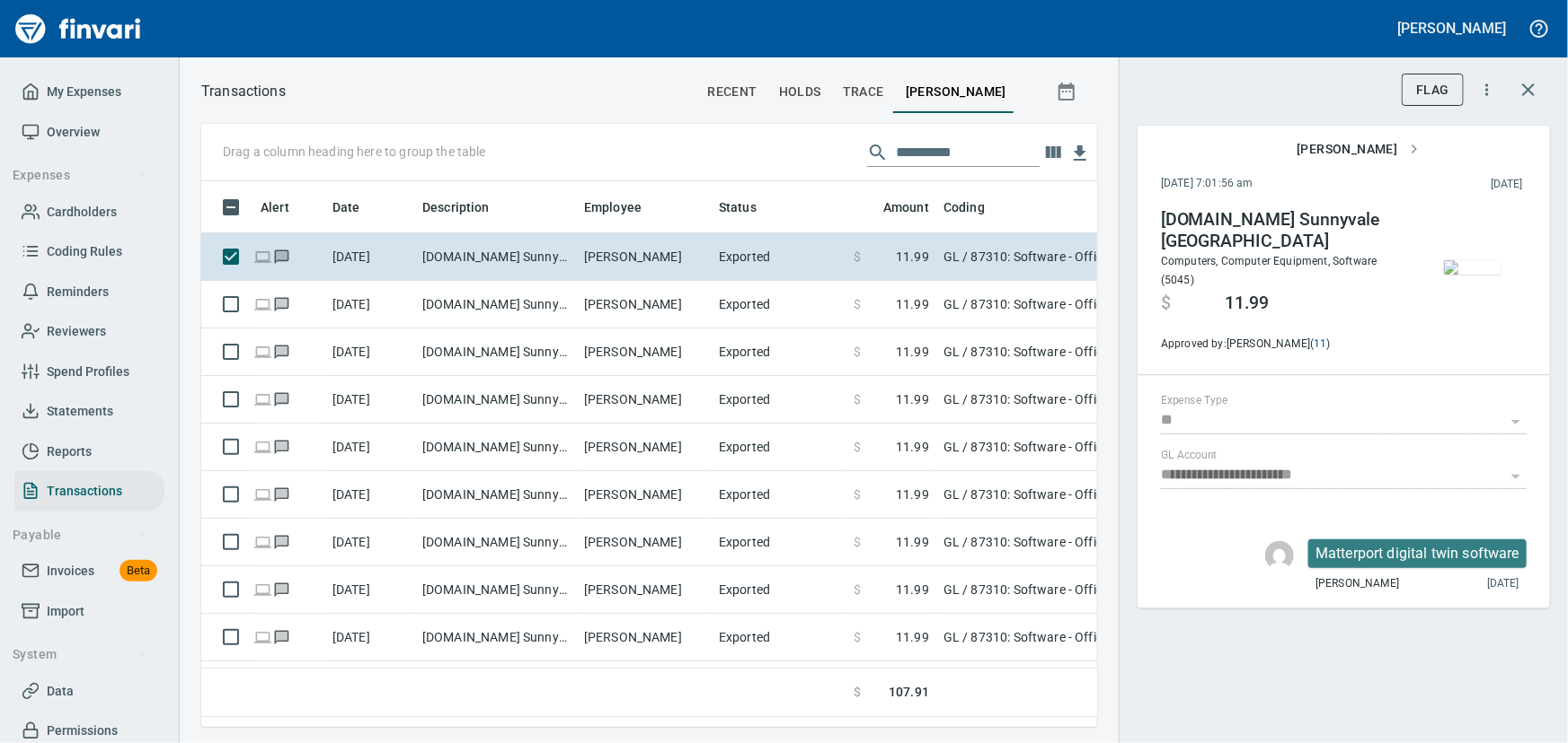
scroll to position [520, 871]
click at [1485, 266] on img "button" at bounding box center [1472, 267] width 57 height 15
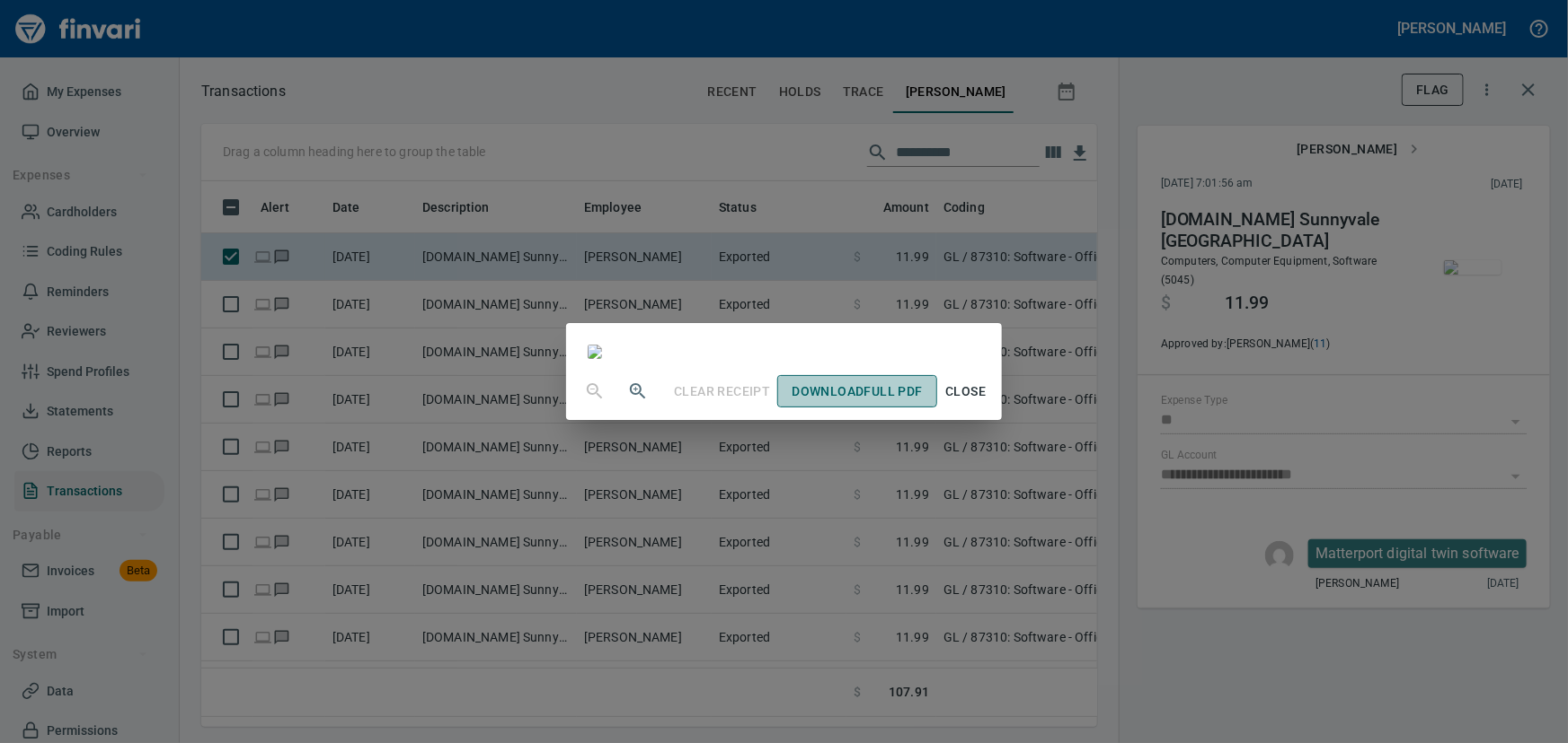
click at [922, 403] on span "Download Full PDF" at bounding box center [856, 392] width 131 height 23
click at [987, 403] on span "Close" at bounding box center [966, 392] width 44 height 23
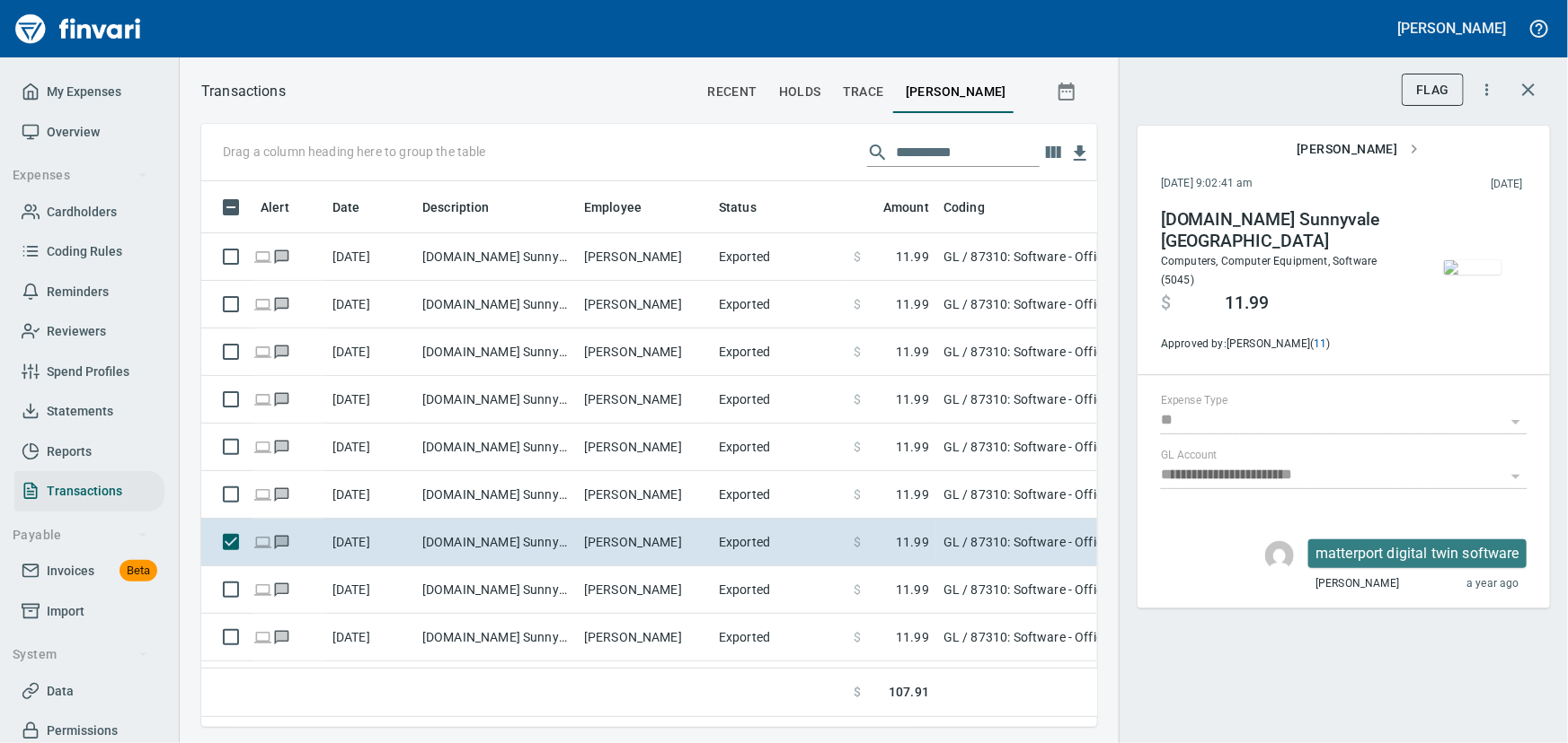
click at [1477, 260] on img "button" at bounding box center [1472, 267] width 57 height 15
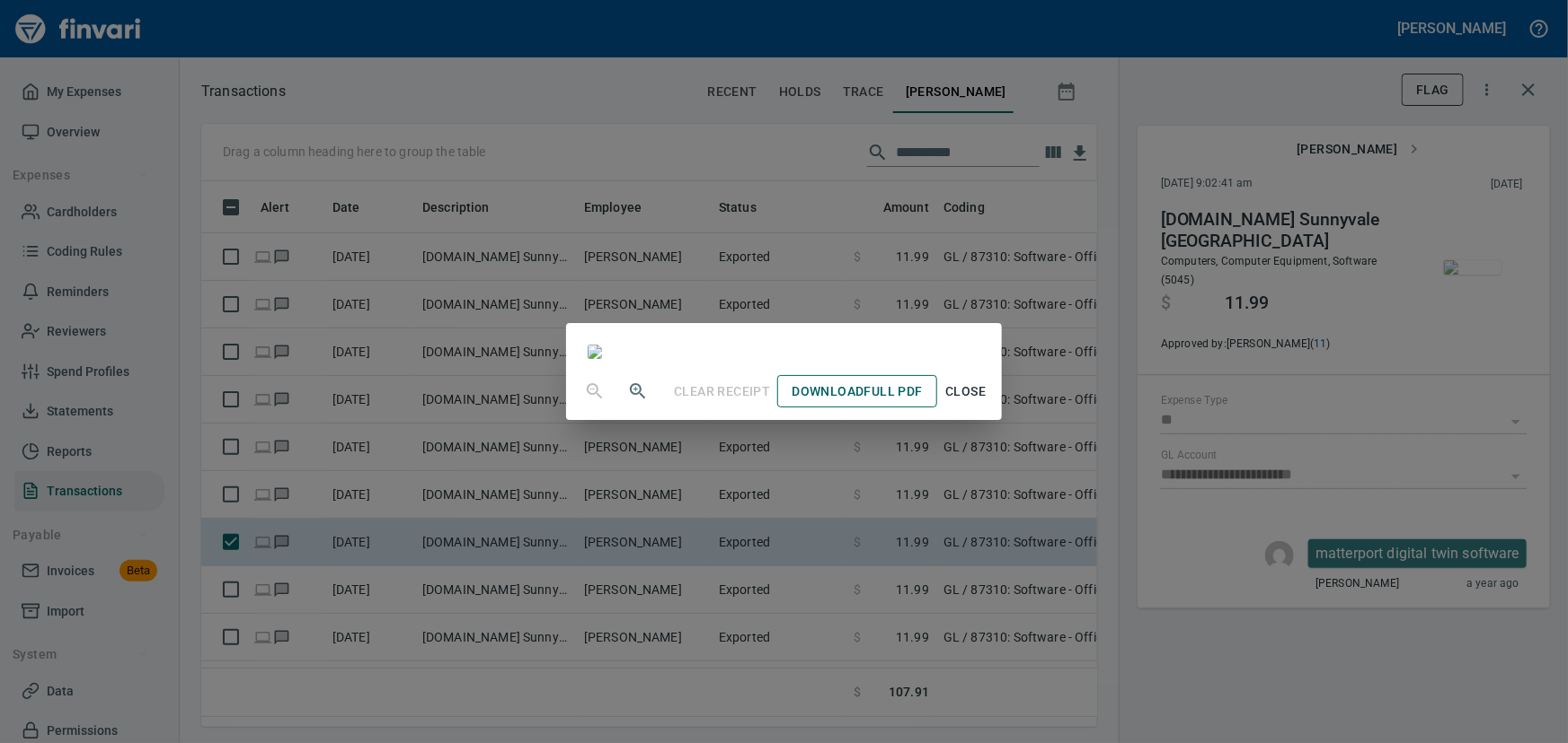
click at [922, 403] on span "Download Full PDF" at bounding box center [856, 392] width 131 height 23
click at [987, 403] on span "Close" at bounding box center [966, 392] width 44 height 23
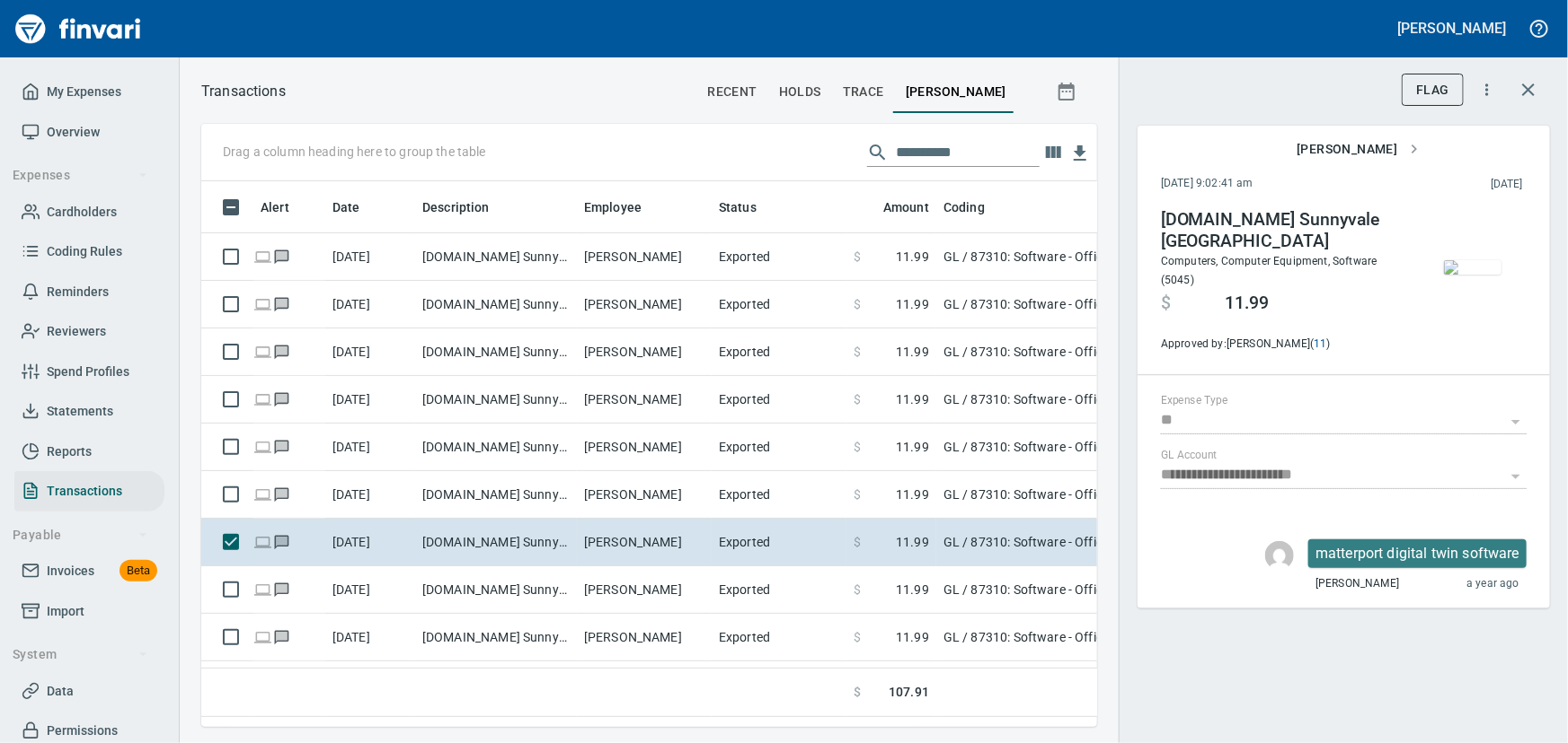
click at [1485, 265] on img "button" at bounding box center [1472, 267] width 57 height 15
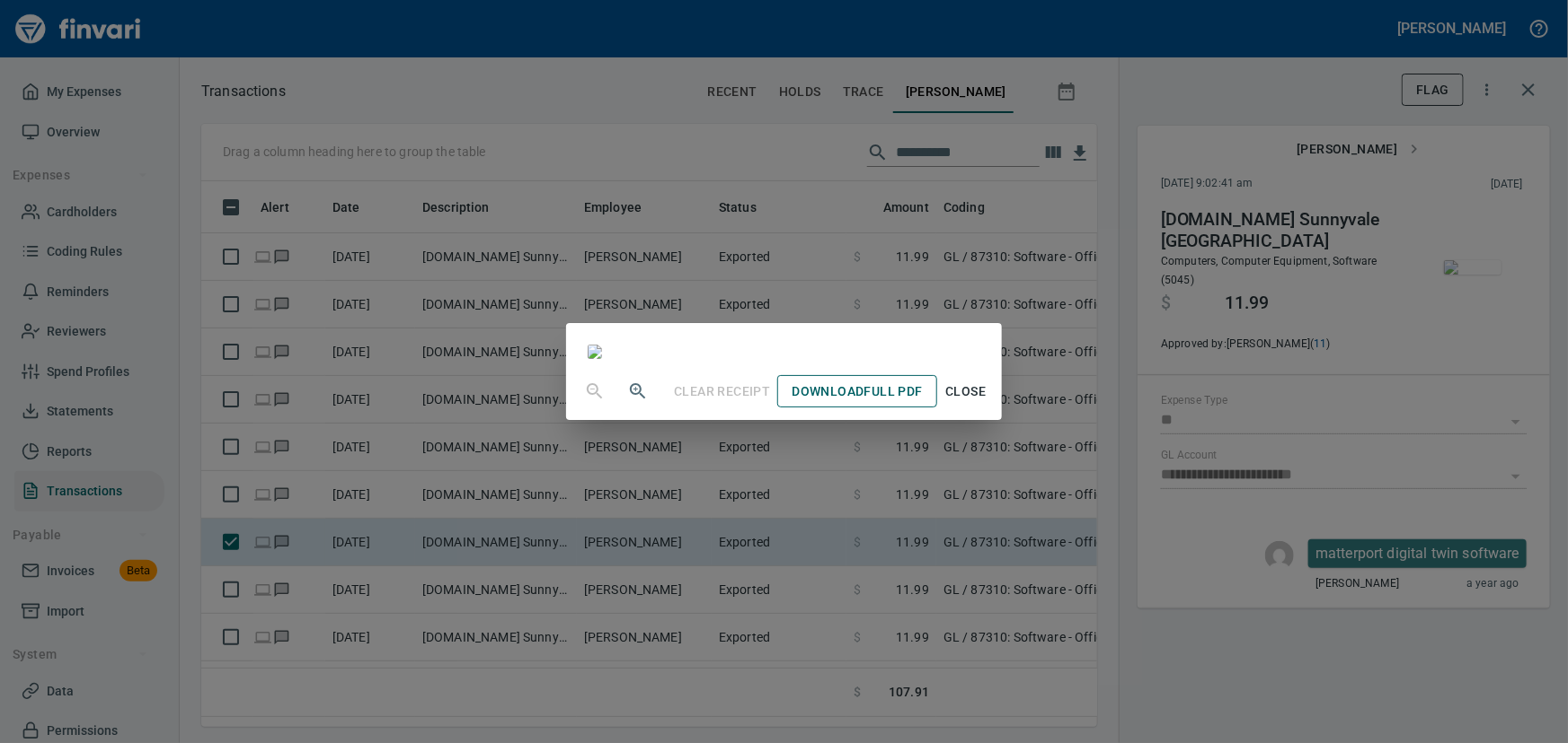
click at [916, 409] on link "Download Full PDF" at bounding box center [856, 392] width 159 height 34
click at [987, 403] on span "Close" at bounding box center [966, 392] width 44 height 23
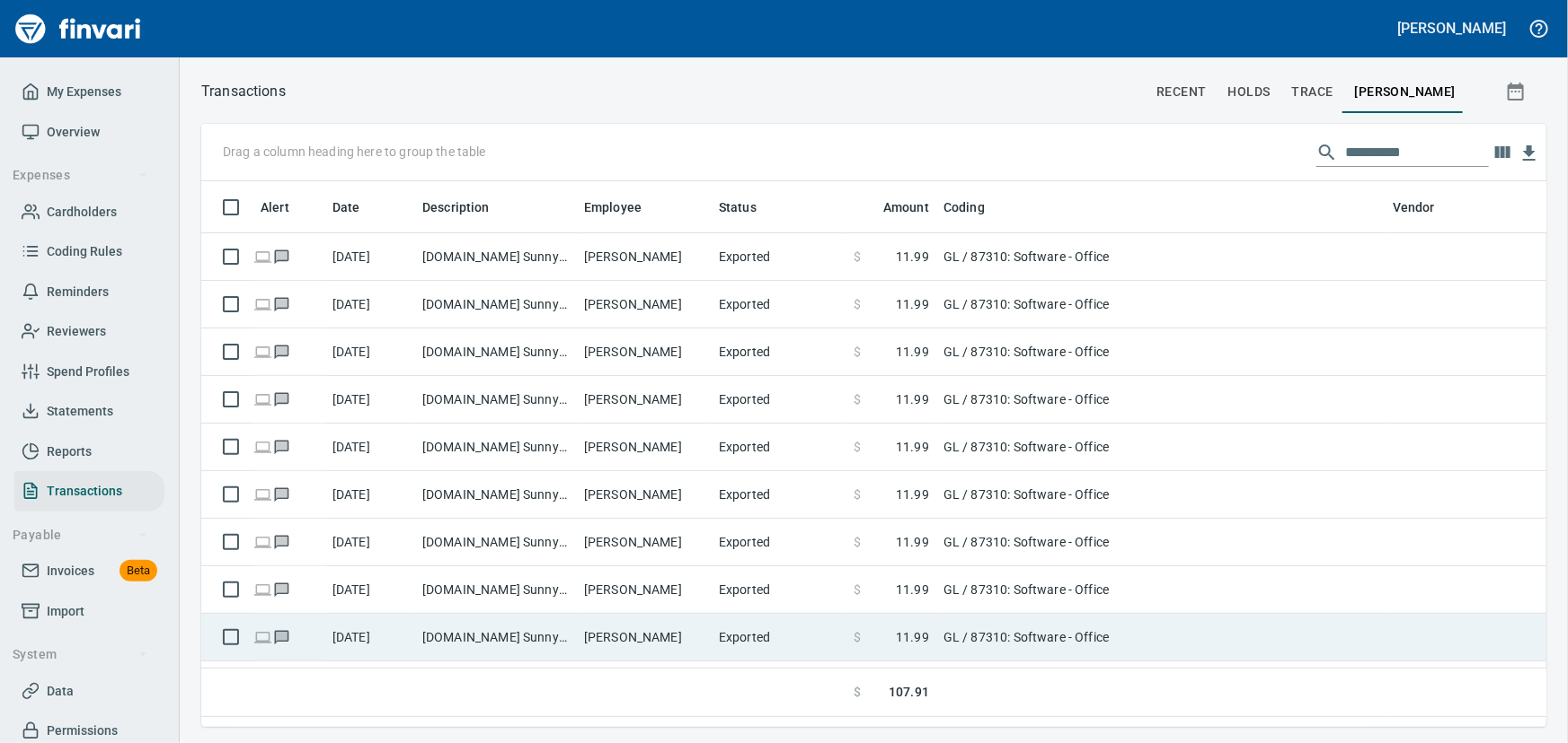
scroll to position [520, 1317]
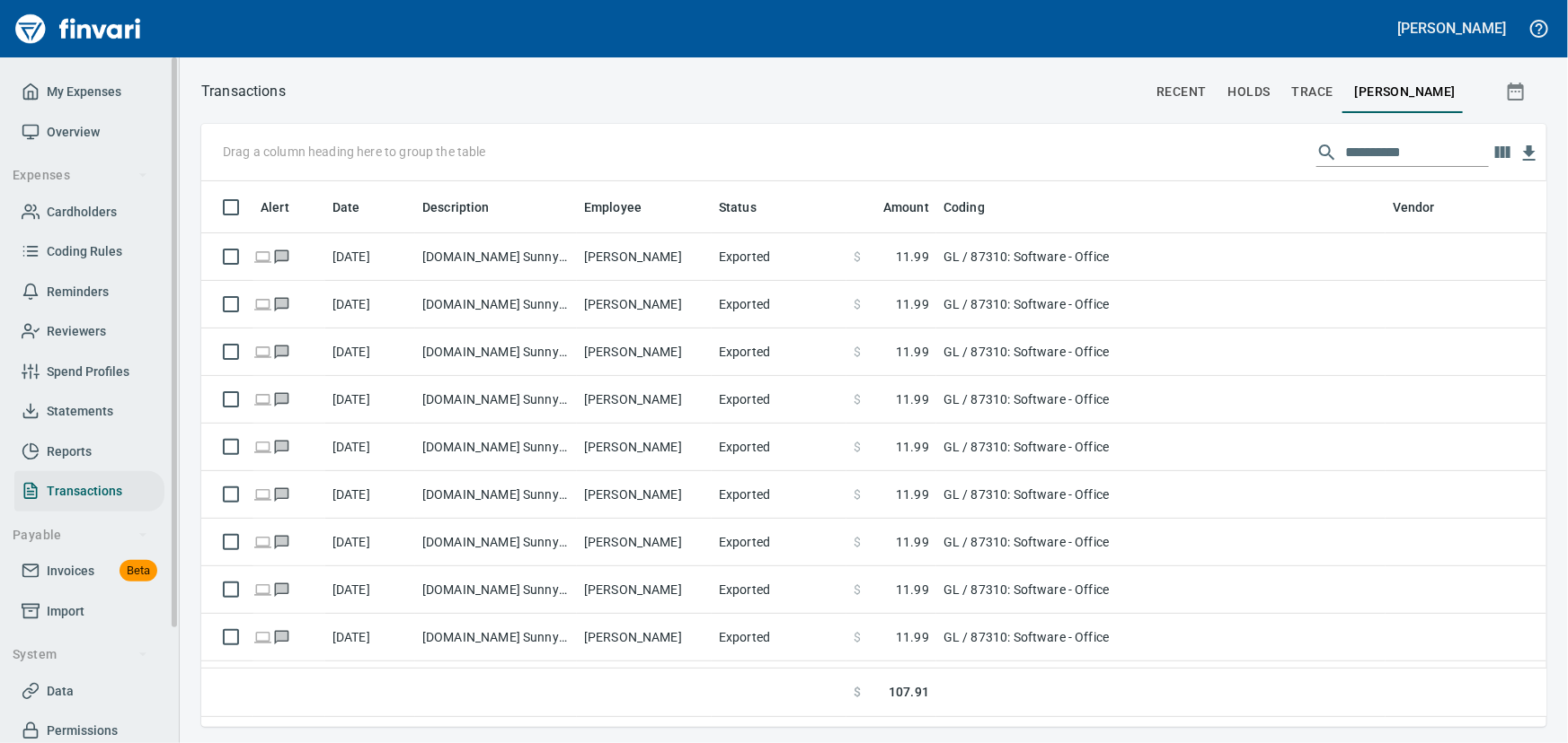
click at [63, 217] on span "Cardholders" at bounding box center [81, 212] width 70 height 23
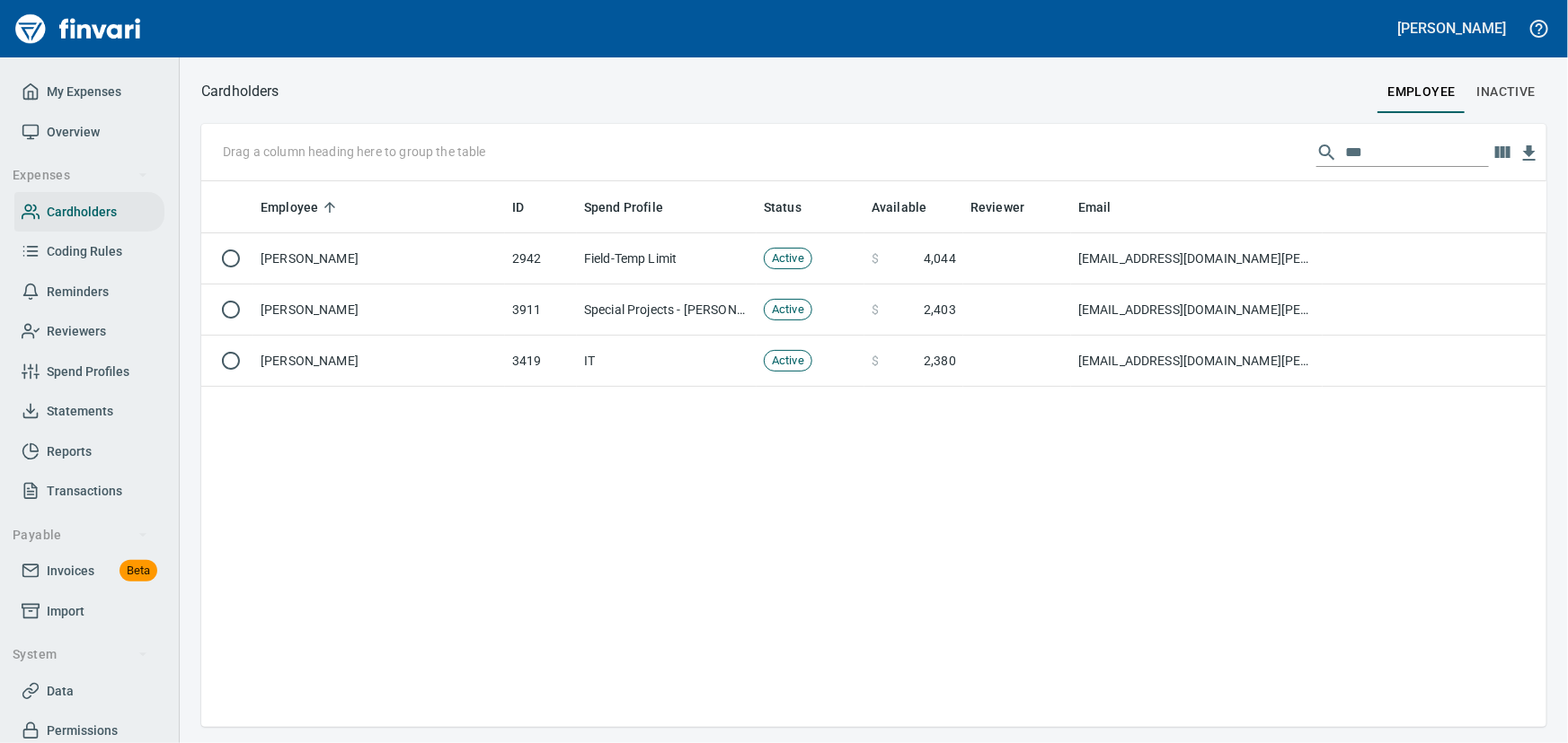
scroll to position [533, 1332]
drag, startPoint x: 1396, startPoint y: 157, endPoint x: 1177, endPoint y: 122, distance: 221.8
click at [1177, 122] on div "Cardholders employee Inactive Drag a column heading here to group the table ***…" at bounding box center [873, 403] width 1388 height 648
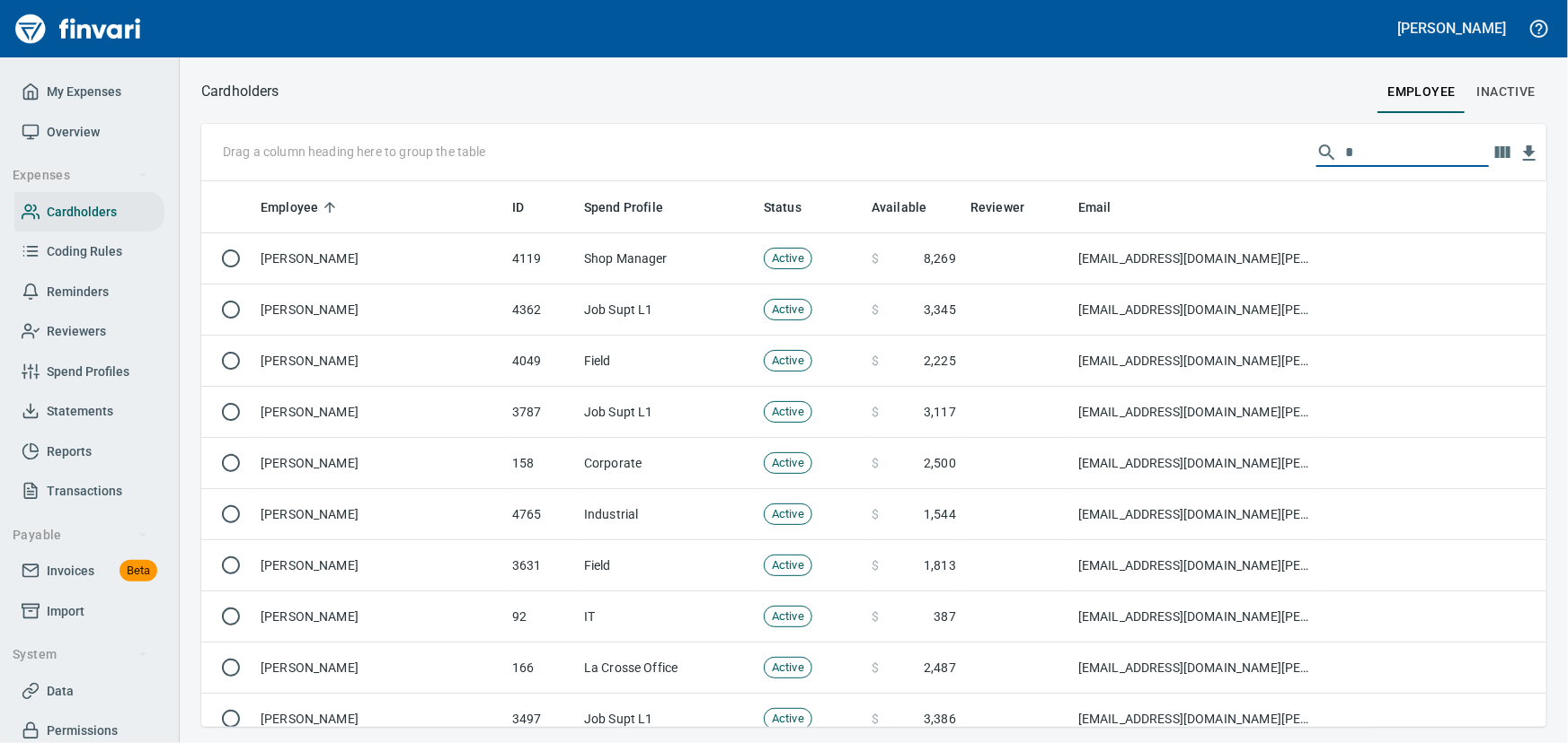
scroll to position [533, 1321]
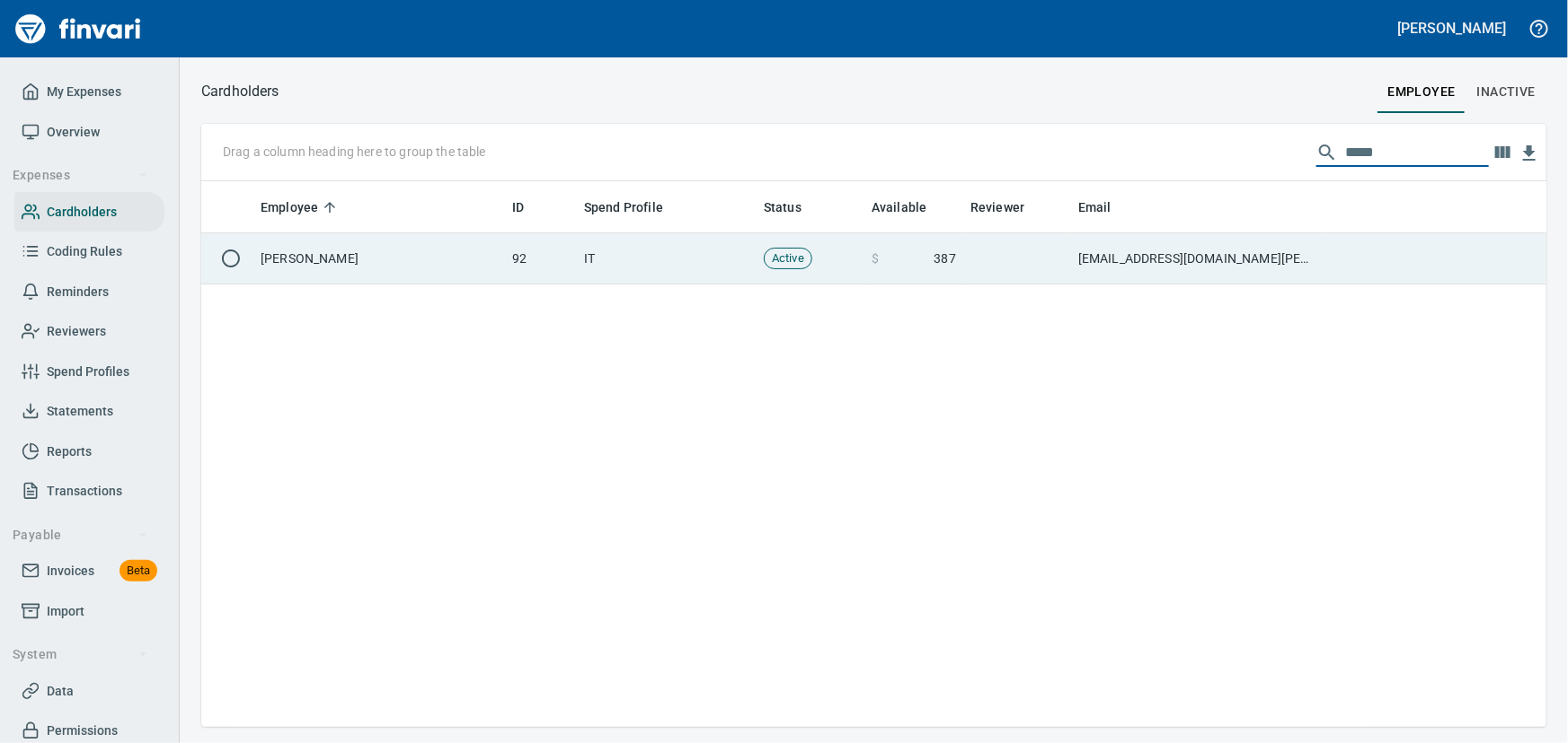
type input "*****"
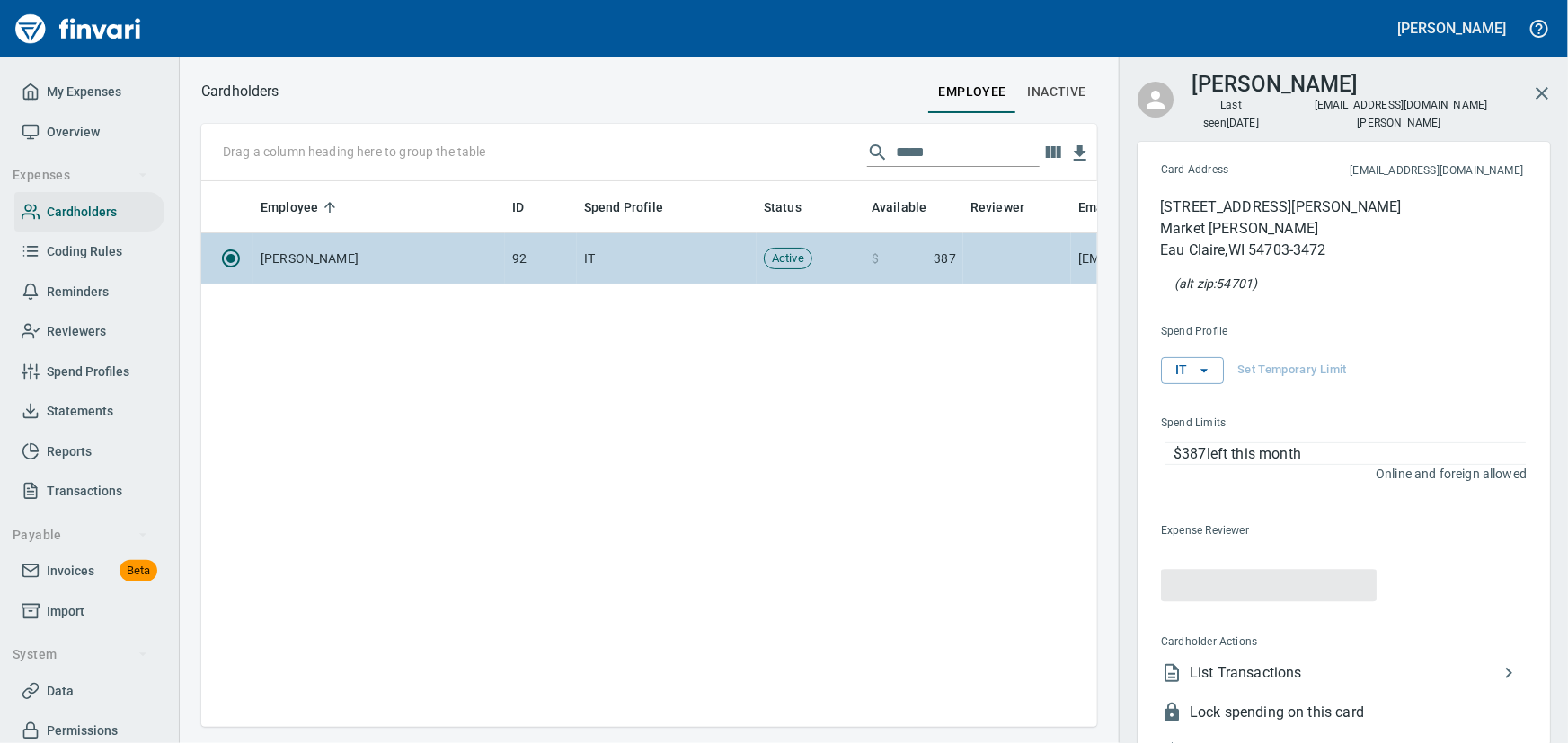
scroll to position [520, 871]
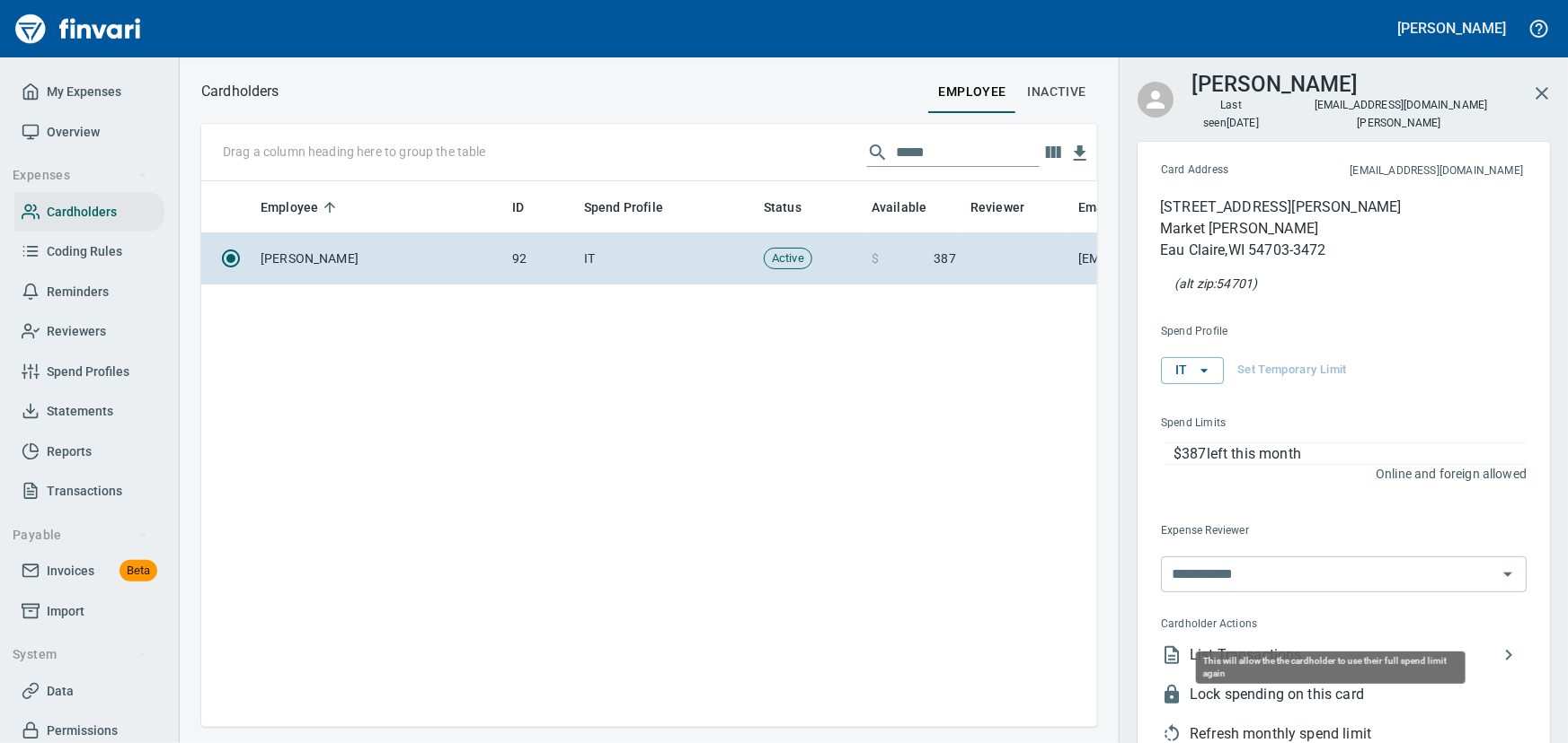
click at [1228, 723] on span "Refresh monthly spend limit" at bounding box center [1358, 734] width 337 height 22
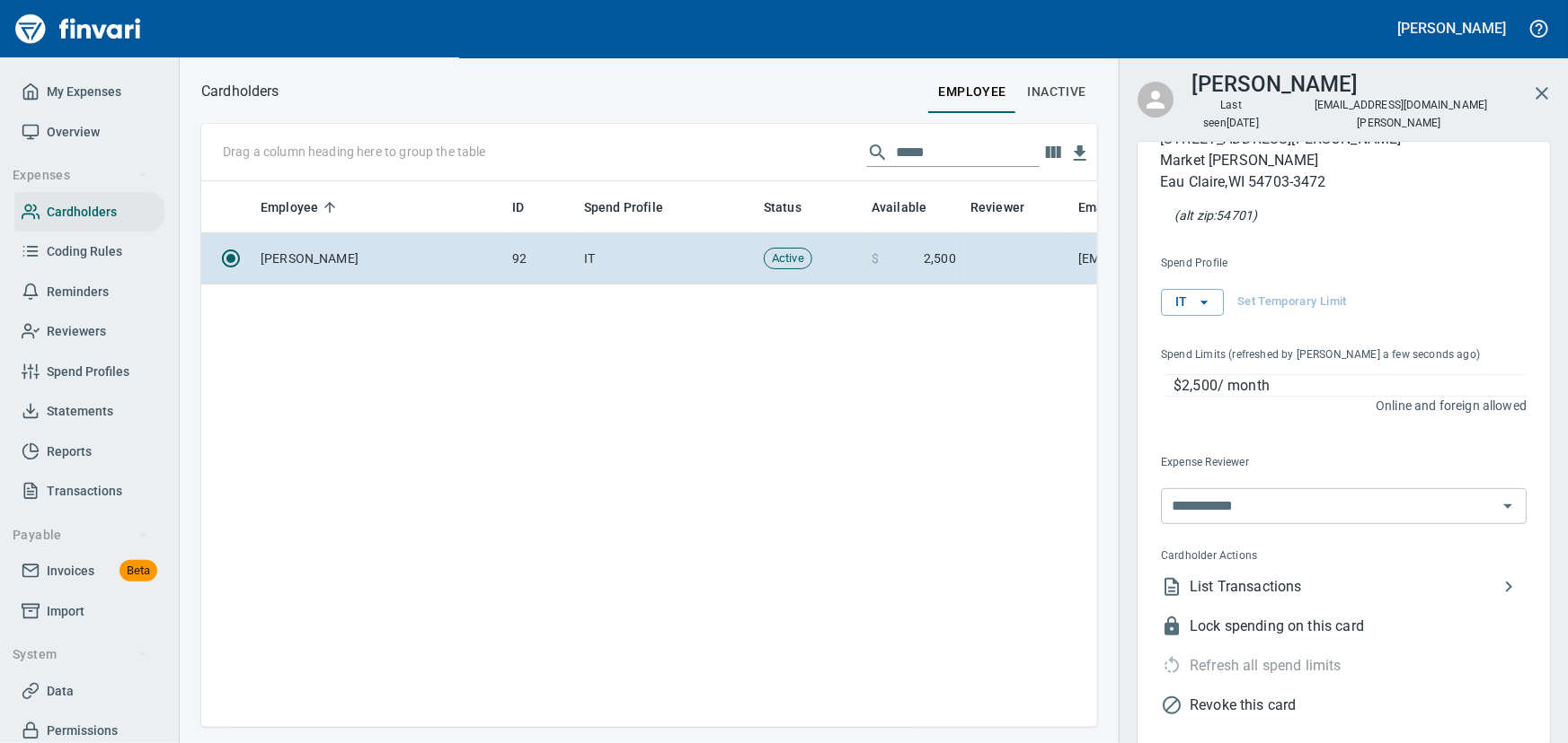
click at [1274, 606] on li "Lock spending on this card" at bounding box center [1336, 626] width 380 height 40
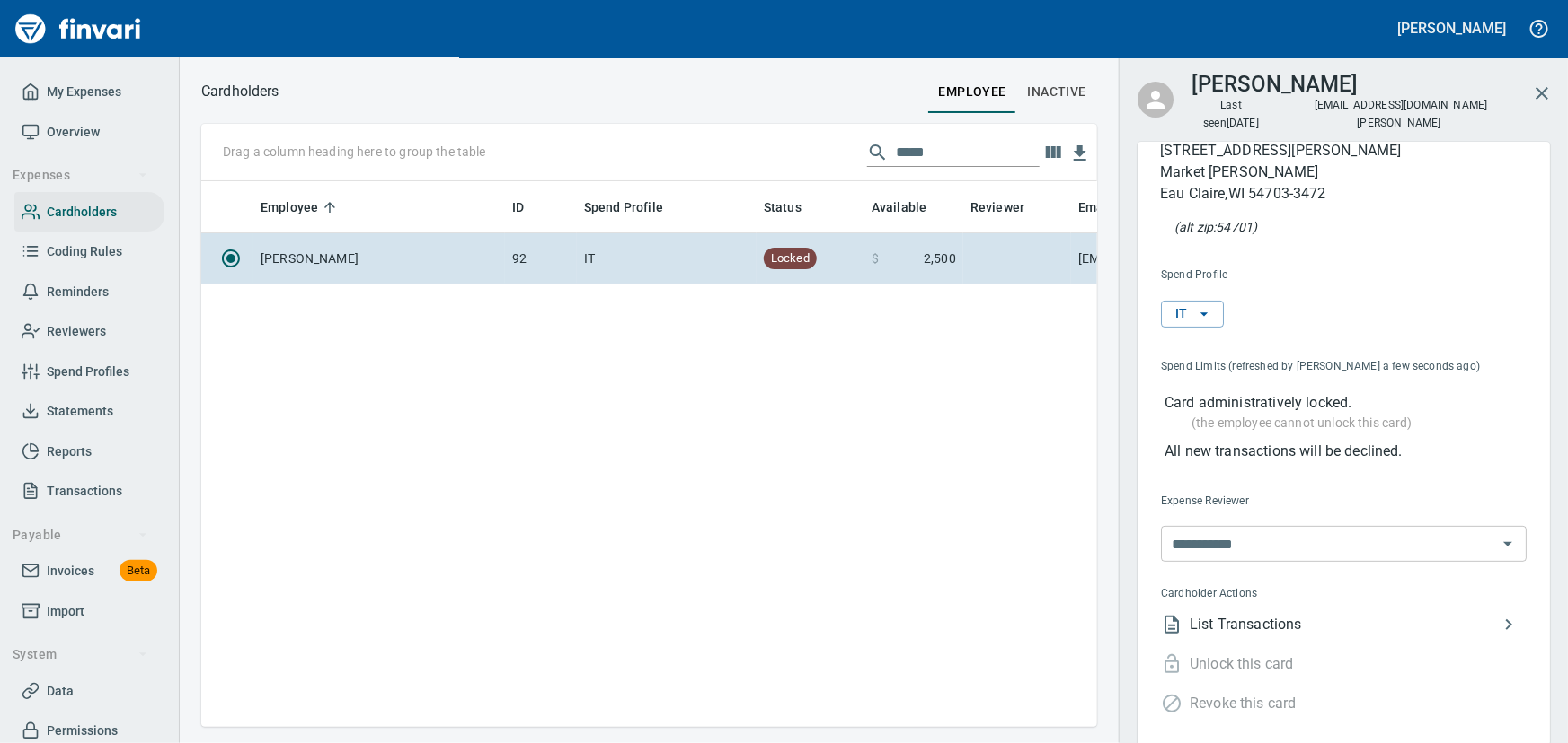
scroll to position [54, 0]
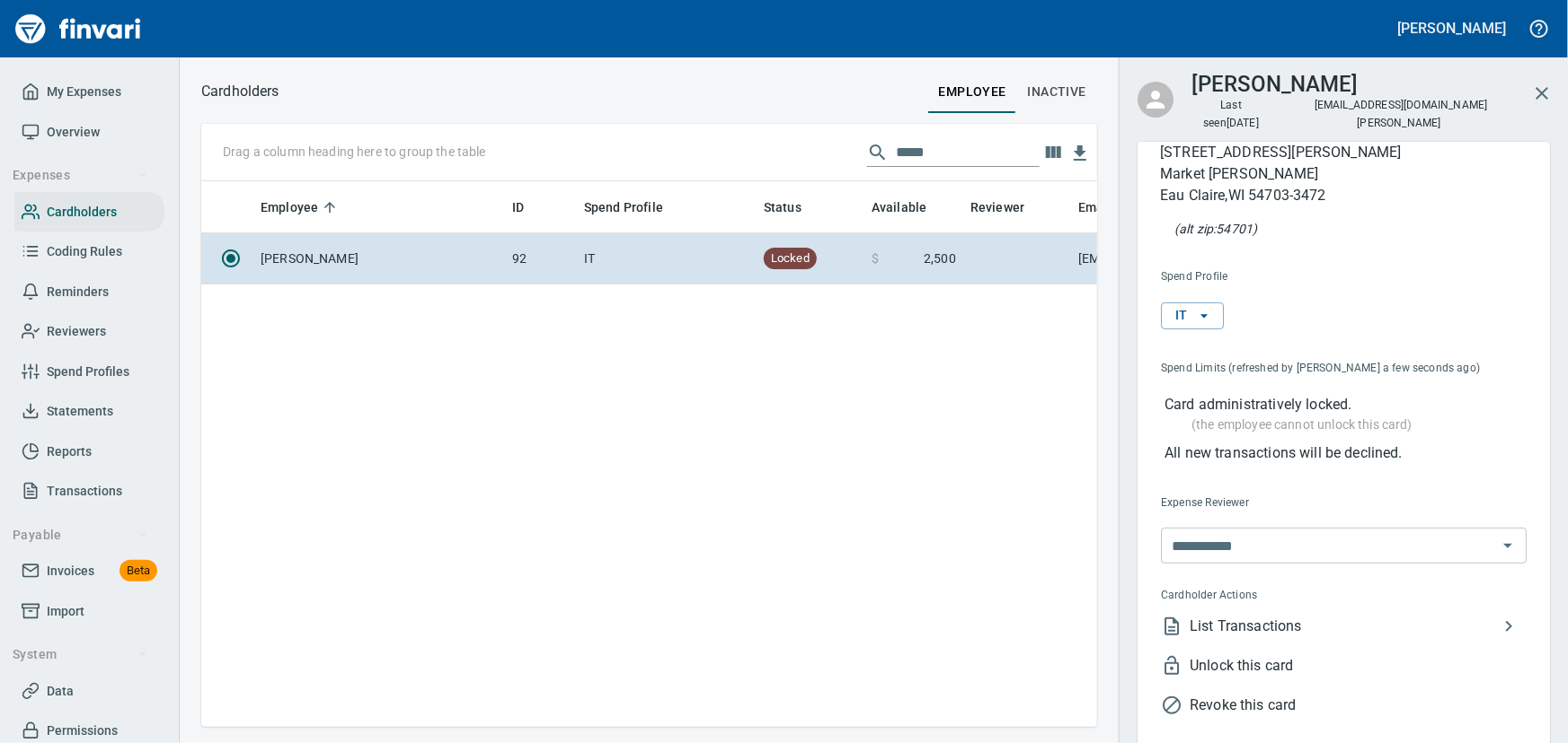
click at [1222, 655] on span "Unlock this card" at bounding box center [1358, 666] width 337 height 22
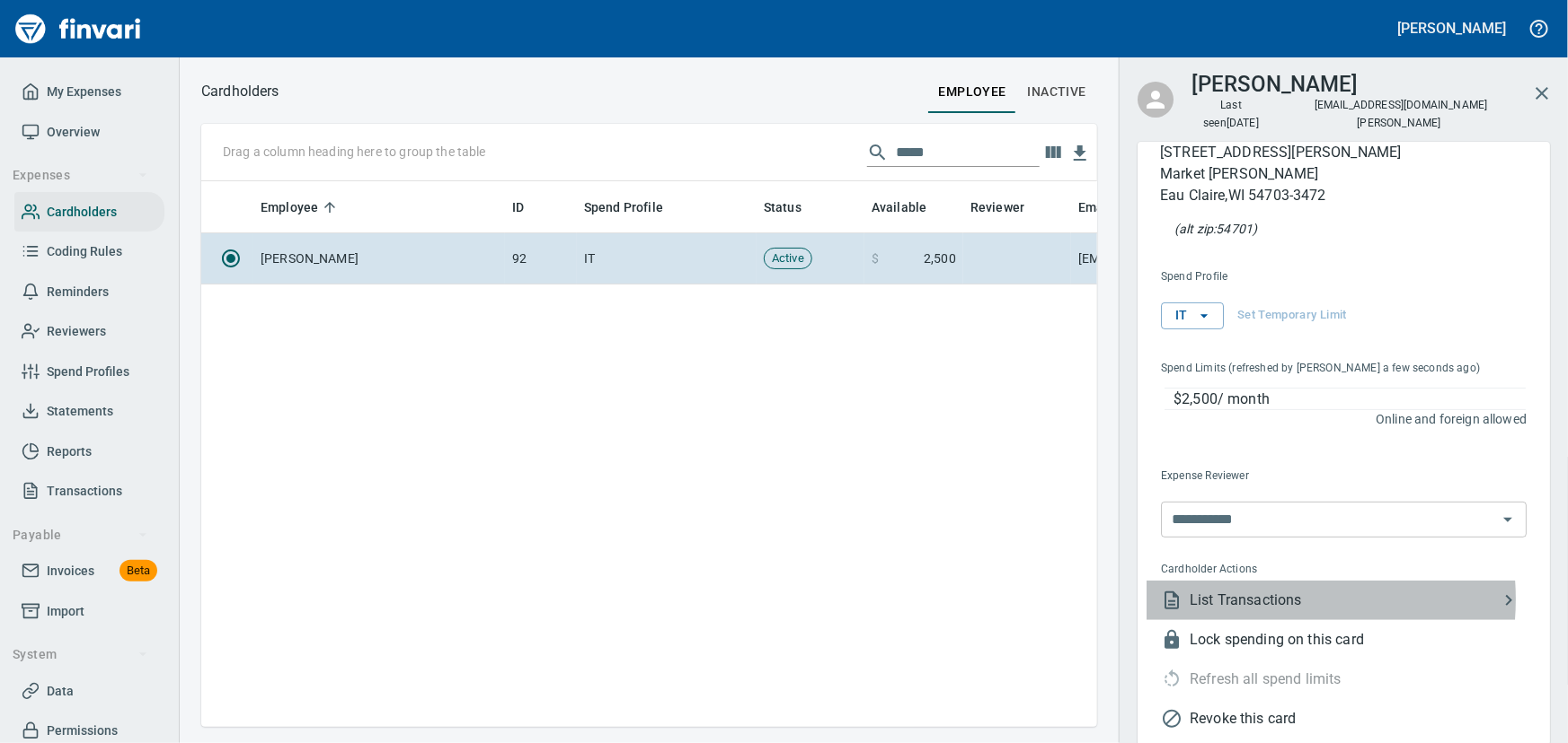
click at [1247, 590] on span "List Transactions" at bounding box center [1343, 601] width 308 height 22
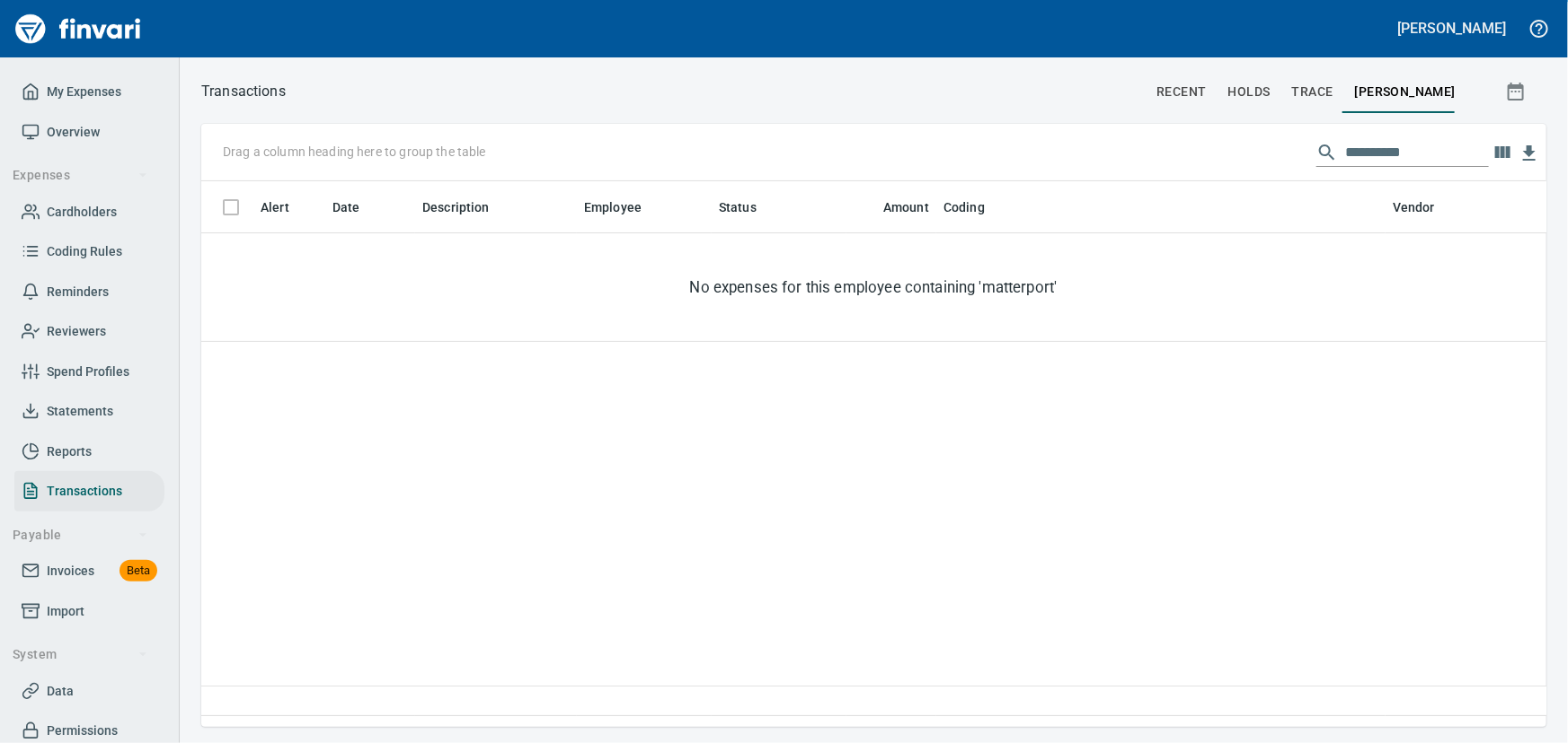
scroll to position [520, 1321]
drag, startPoint x: 1408, startPoint y: 146, endPoint x: 1186, endPoint y: 107, distance: 225.4
click at [1187, 107] on div "**********" at bounding box center [873, 403] width 1388 height 648
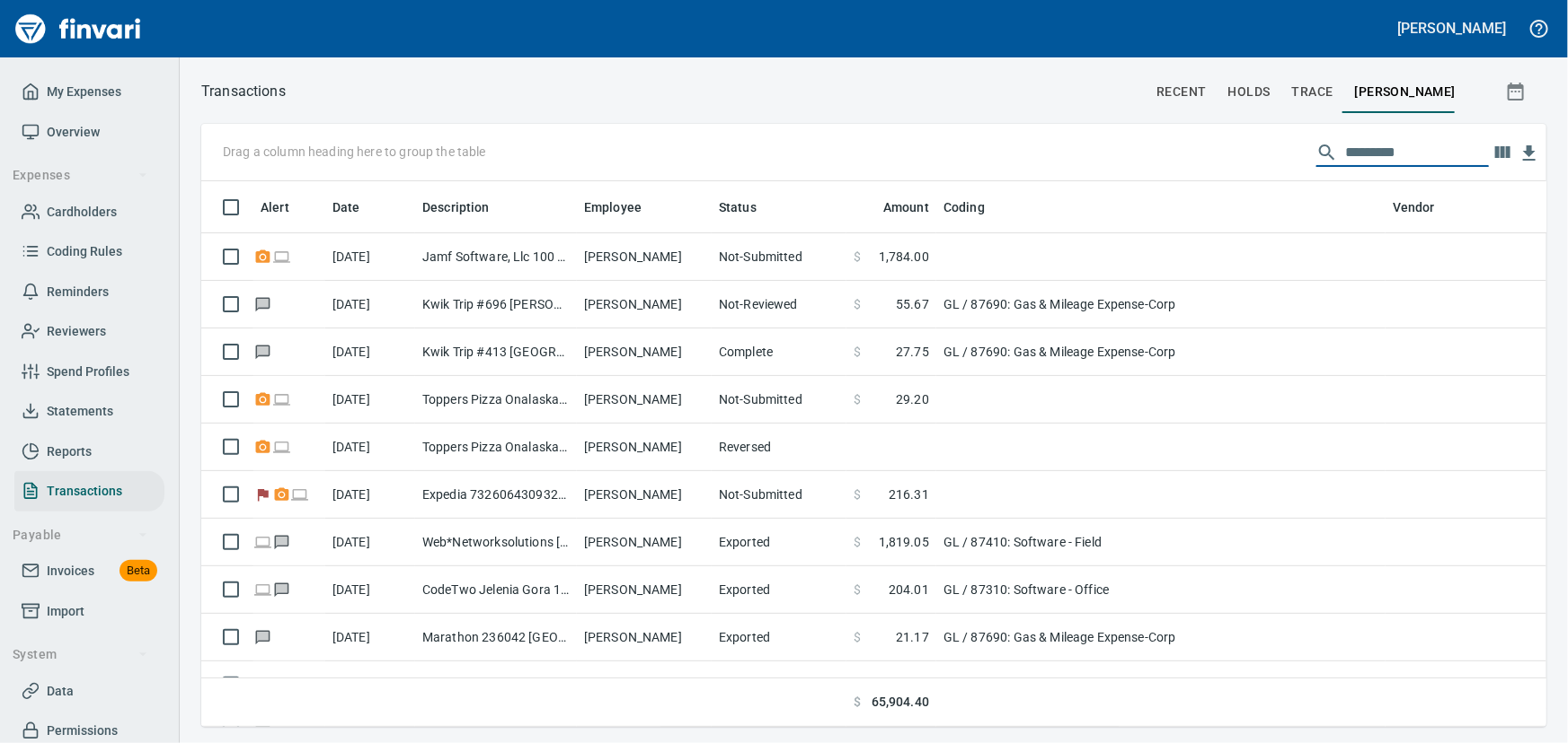
click at [1345, 152] on input "text" at bounding box center [1417, 152] width 144 height 29
click at [1368, 150] on input "text" at bounding box center [1417, 152] width 144 height 29
click at [1360, 160] on input "text" at bounding box center [1417, 152] width 144 height 29
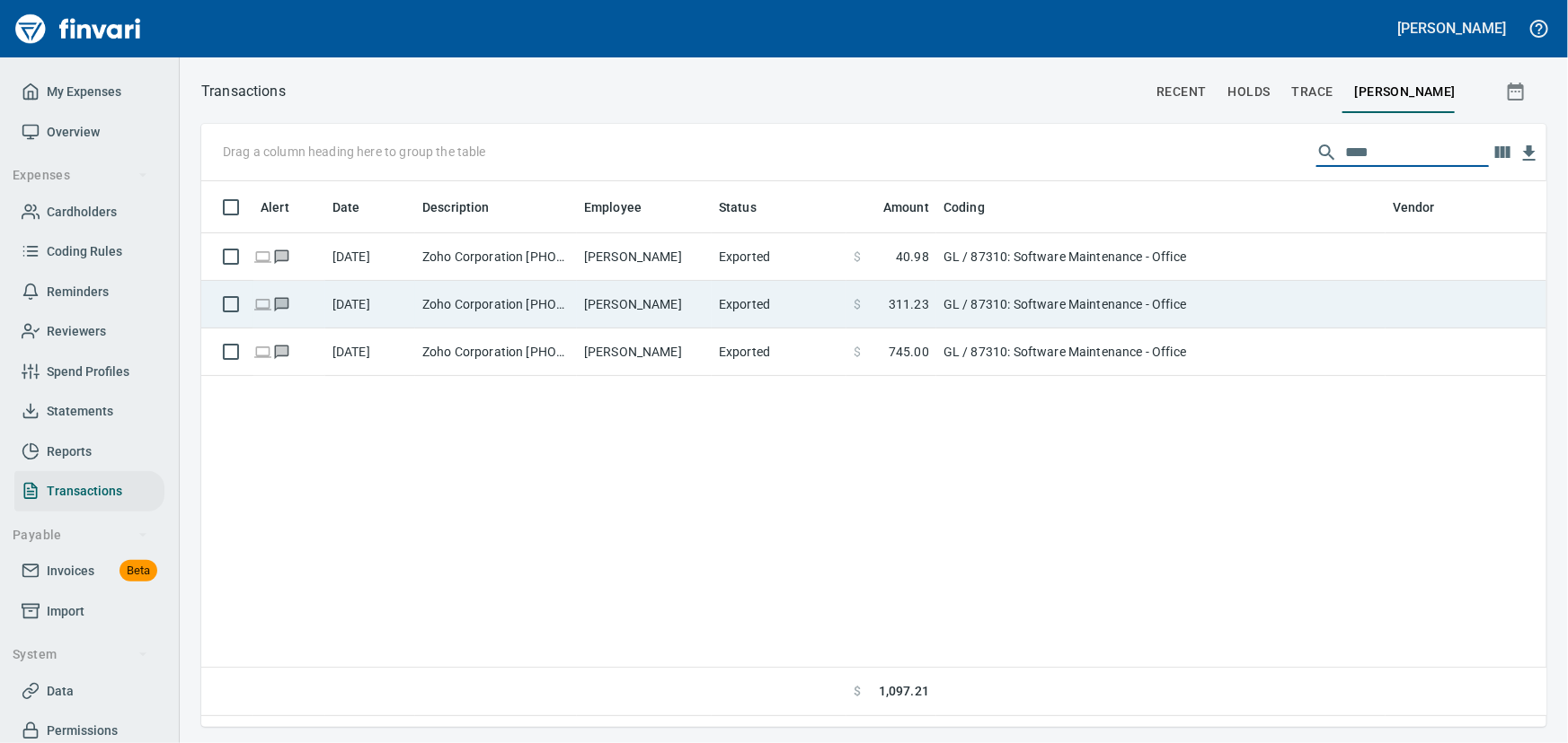
type input "****"
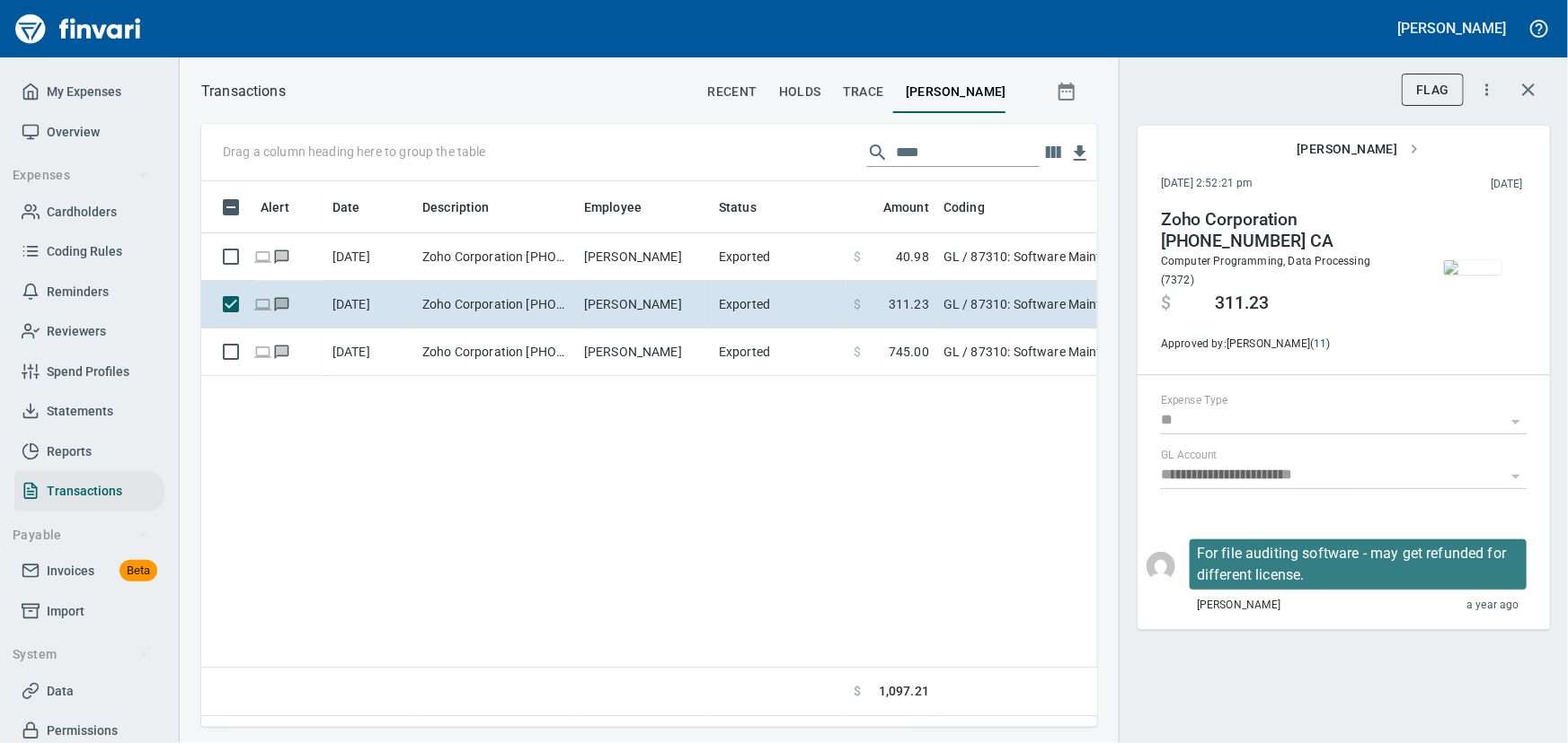
scroll to position [520, 871]
click at [1466, 271] on img "button" at bounding box center [1472, 267] width 57 height 15
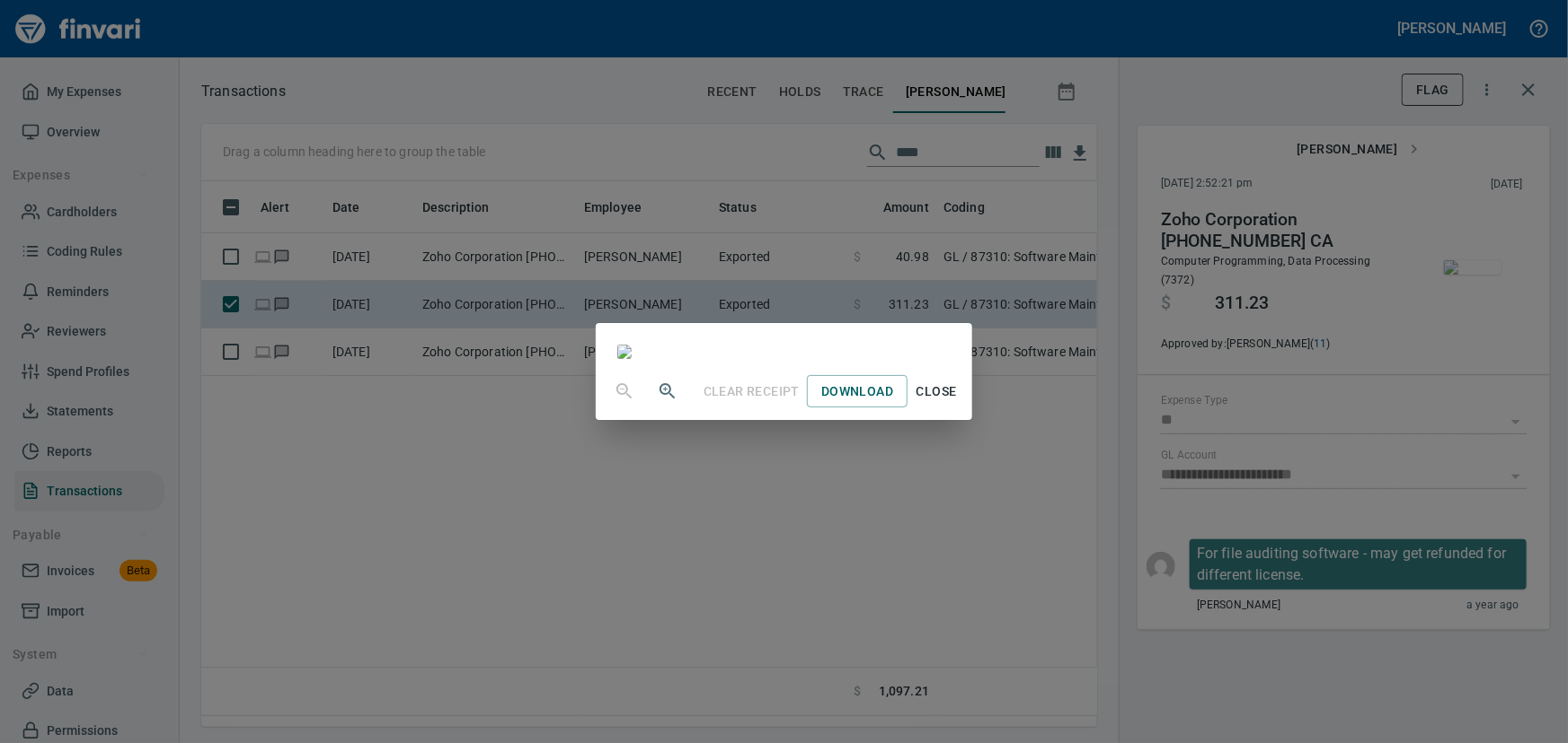
scroll to position [147, 0]
click at [957, 403] on span "Close" at bounding box center [936, 392] width 44 height 23
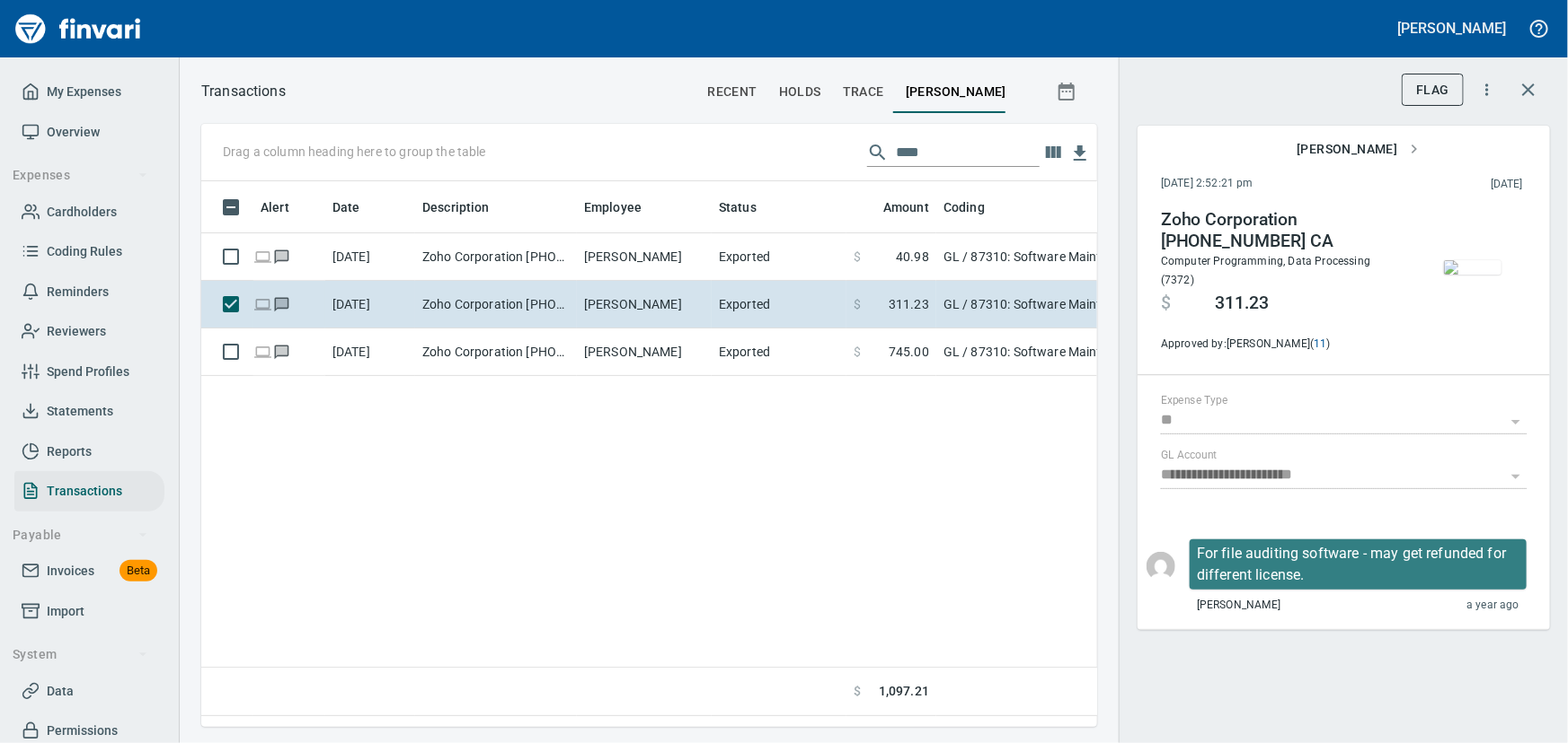
scroll to position [520, 871]
click at [1530, 85] on icon "button" at bounding box center [1528, 90] width 22 height 22
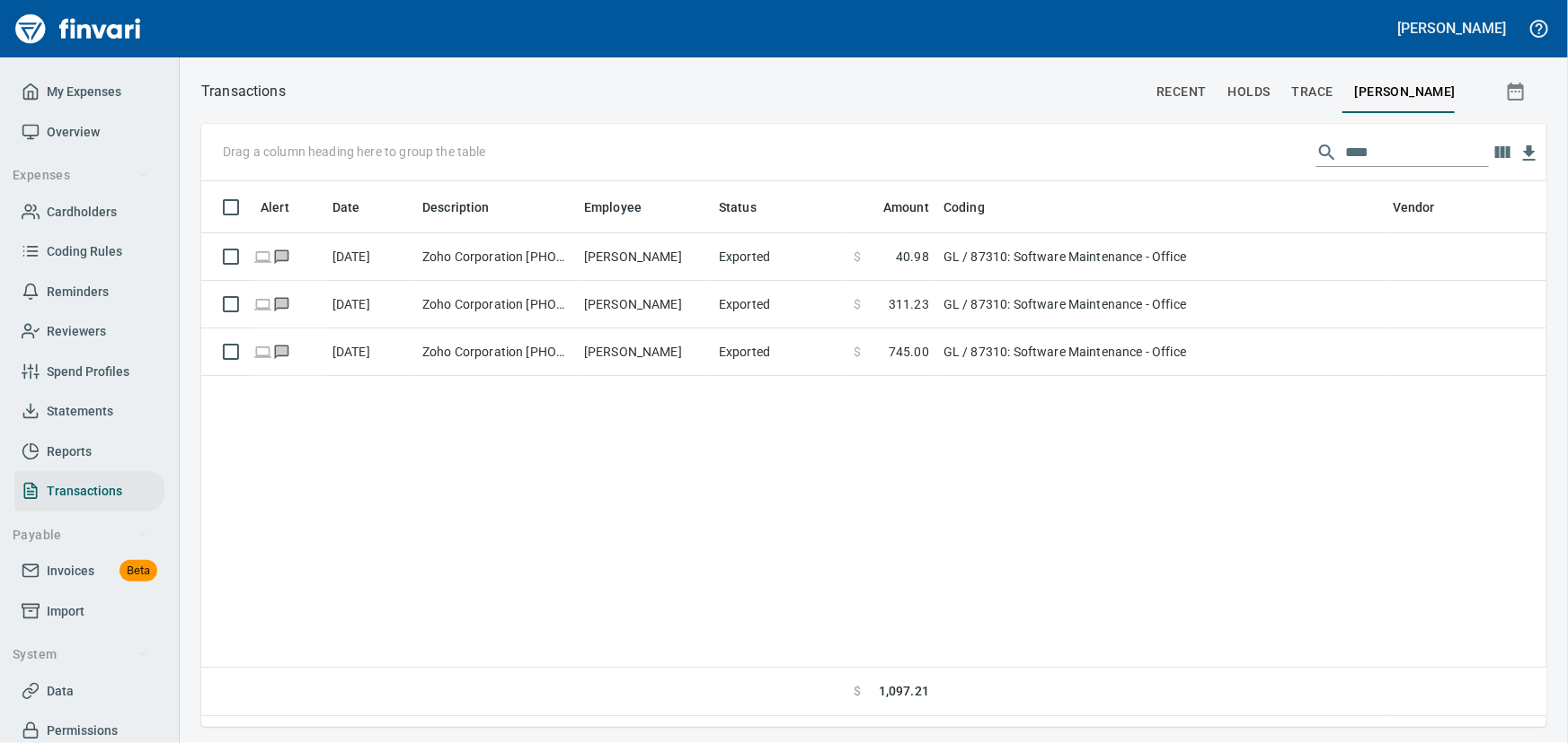
scroll to position [520, 1317]
click at [91, 201] on span "Cardholders" at bounding box center [81, 212] width 70 height 23
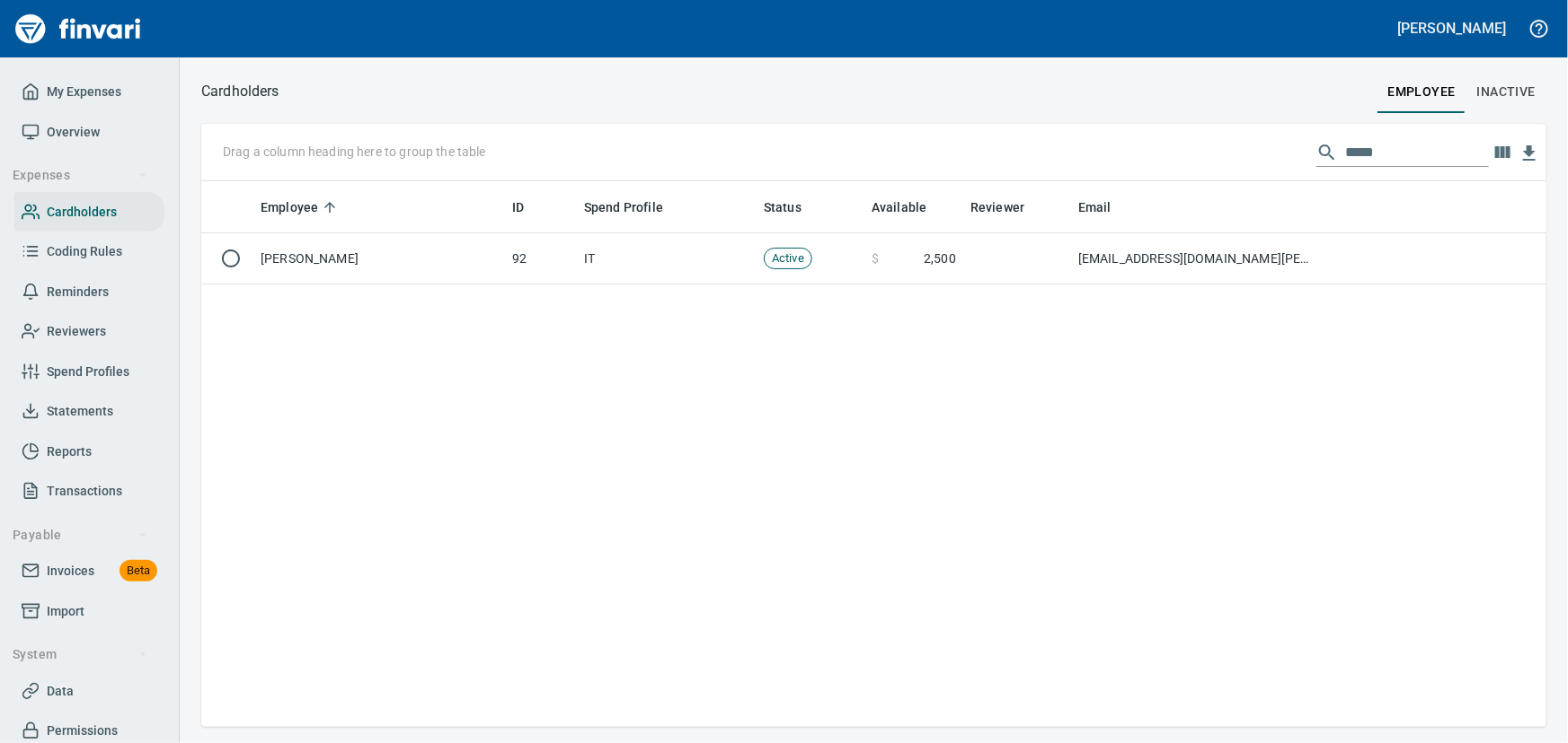
scroll to position [533, 1332]
drag, startPoint x: 1416, startPoint y: 149, endPoint x: 1195, endPoint y: 135, distance: 221.4
click at [1195, 140] on div "Drag a column heading here to group the table *****" at bounding box center [873, 152] width 1345 height 57
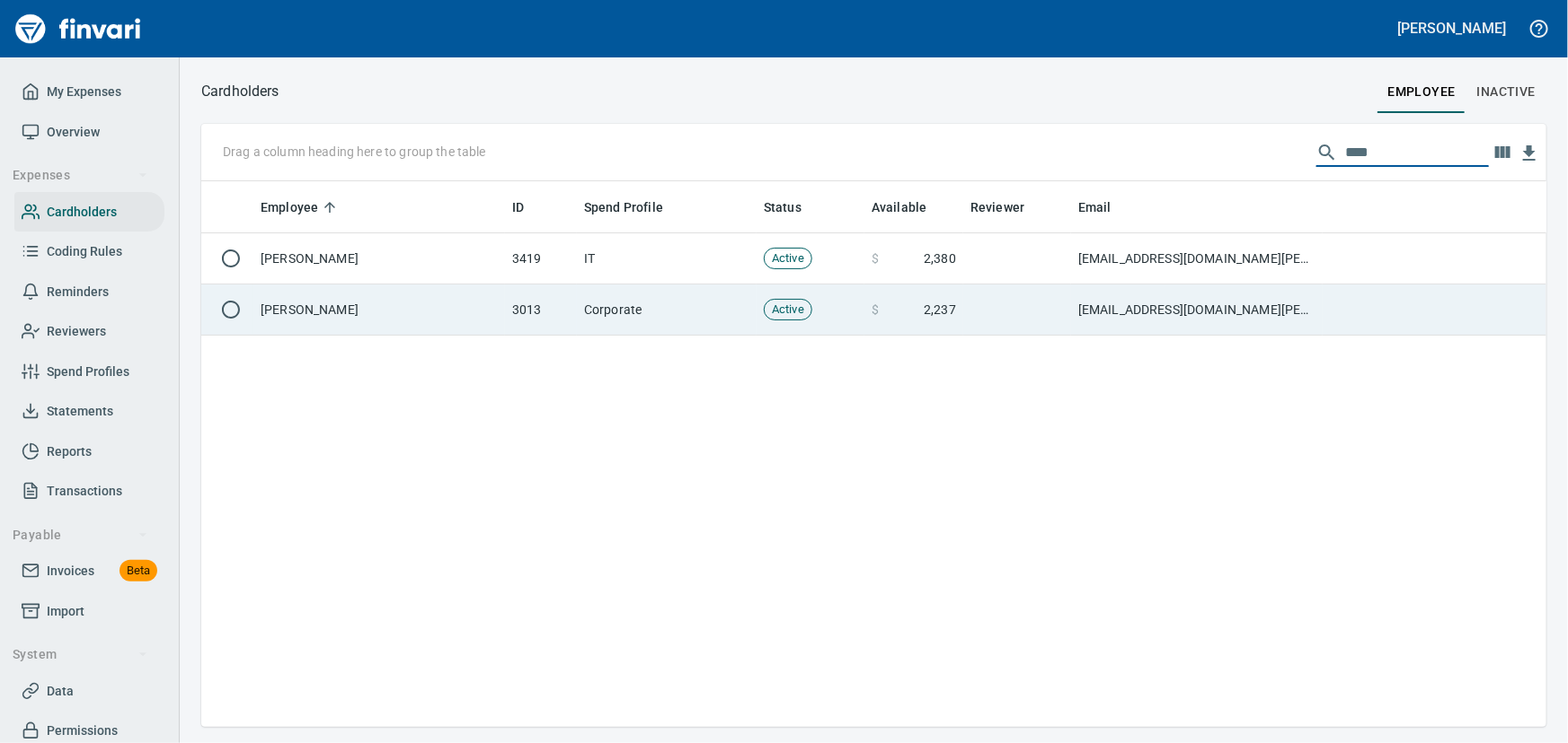
type input "****"
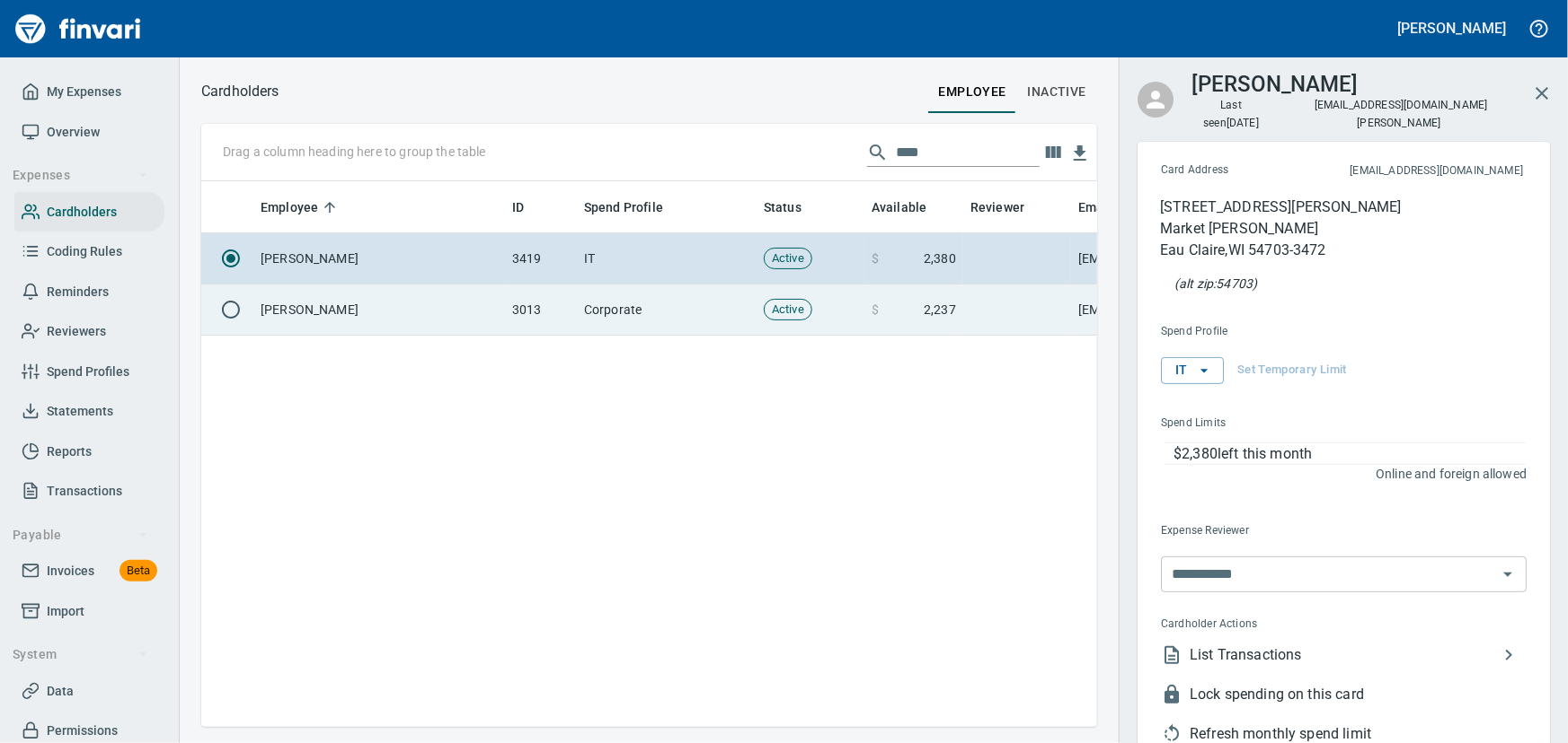
scroll to position [520, 871]
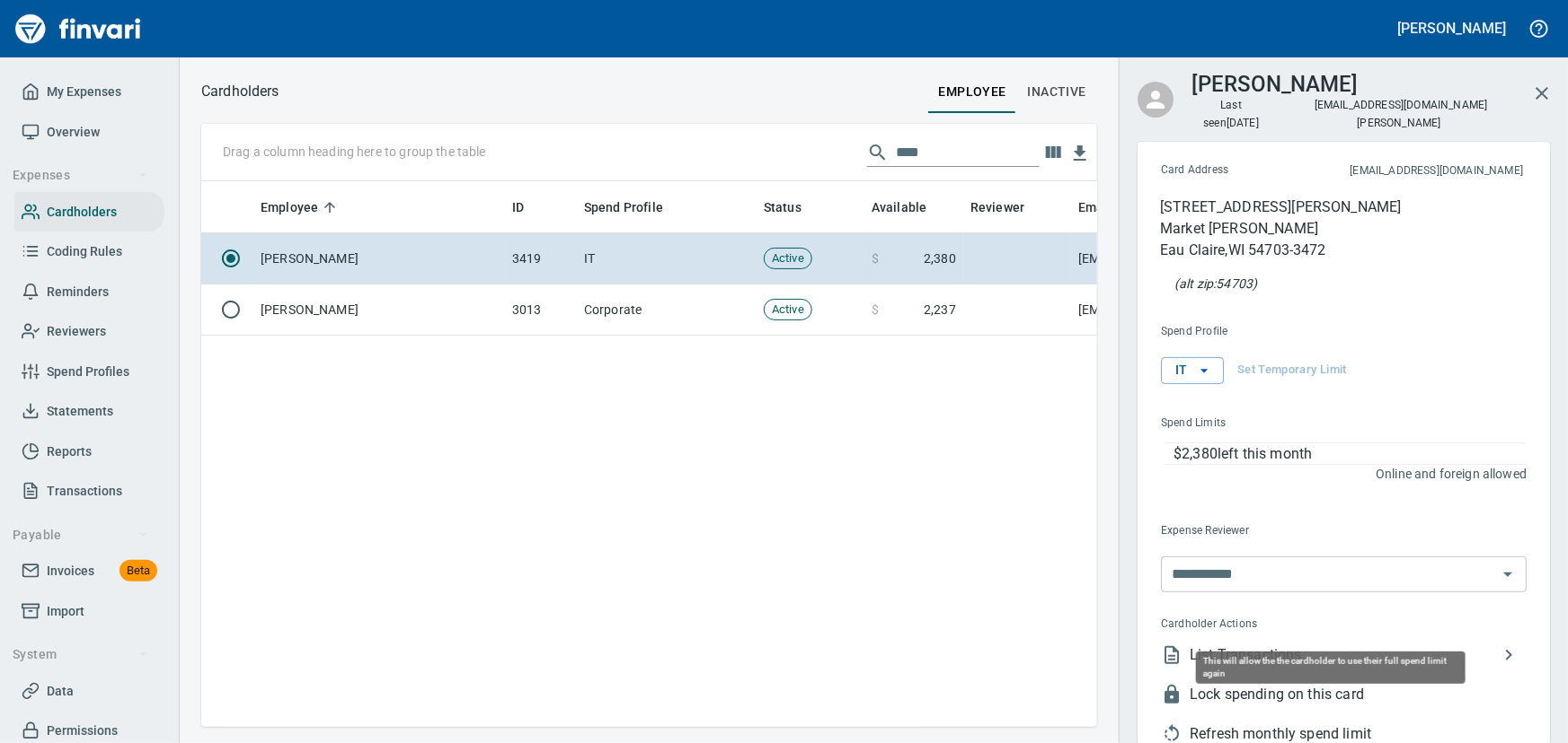
click at [1267, 723] on span "Refresh monthly spend limit" at bounding box center [1358, 734] width 337 height 22
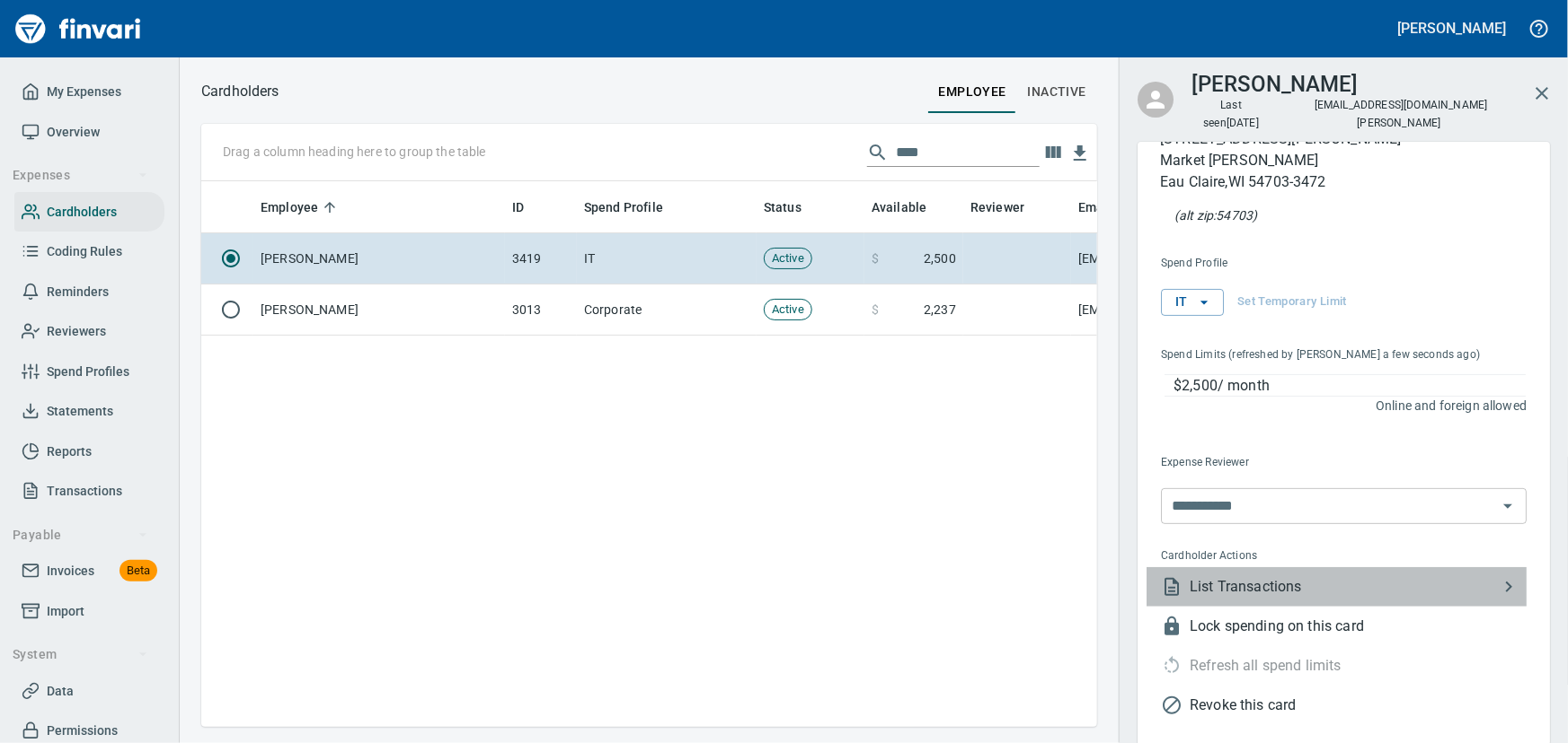
click at [1498, 577] on icon at bounding box center [1509, 588] width 22 height 22
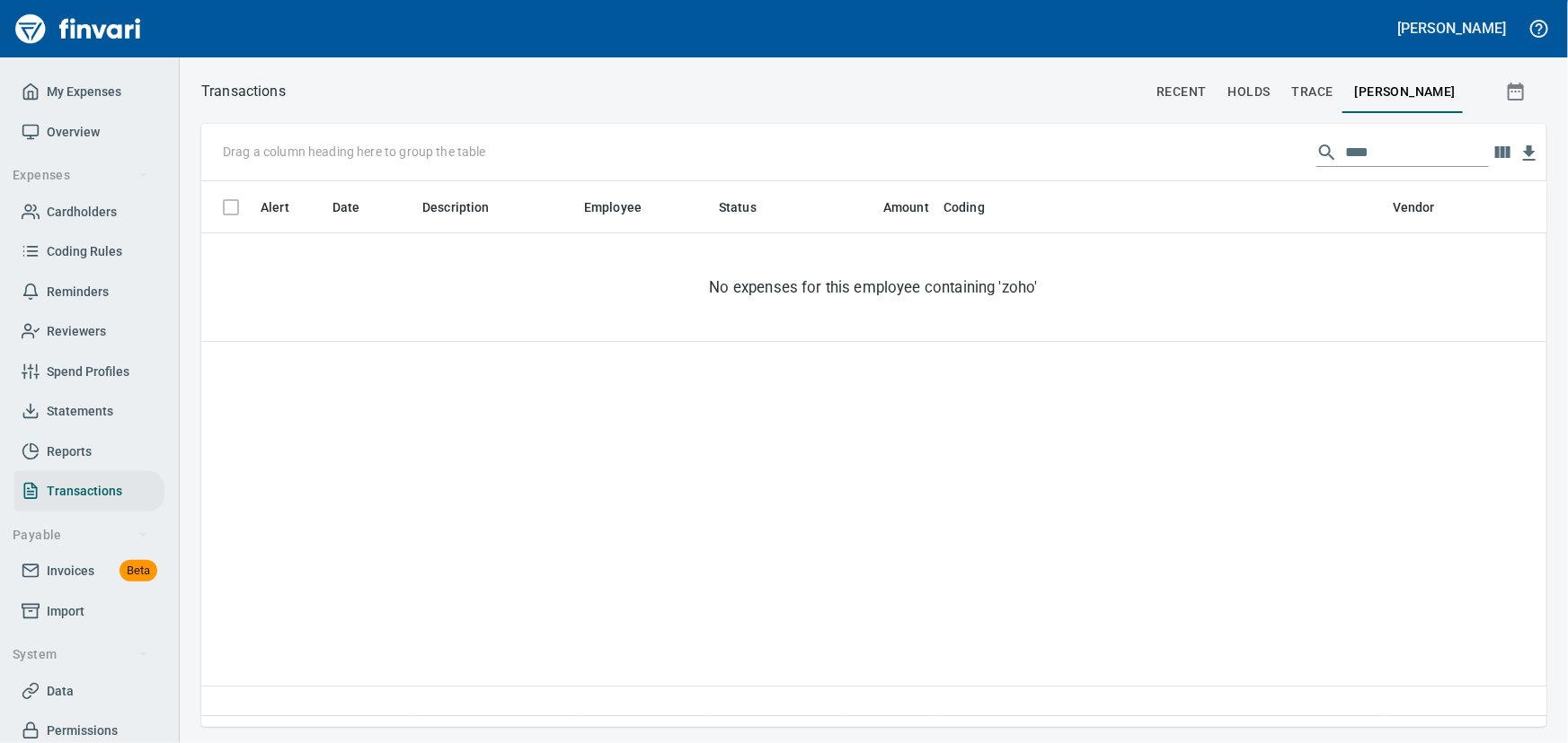
scroll to position [520, 1321]
drag, startPoint x: 1365, startPoint y: 154, endPoint x: 1048, endPoint y: 46, distance: 334.9
click at [1047, 48] on div "Laurie Myhre My Expenses Overview Expenses Cardholders Coding Rules Reminders R…" at bounding box center [784, 371] width 1568 height 743
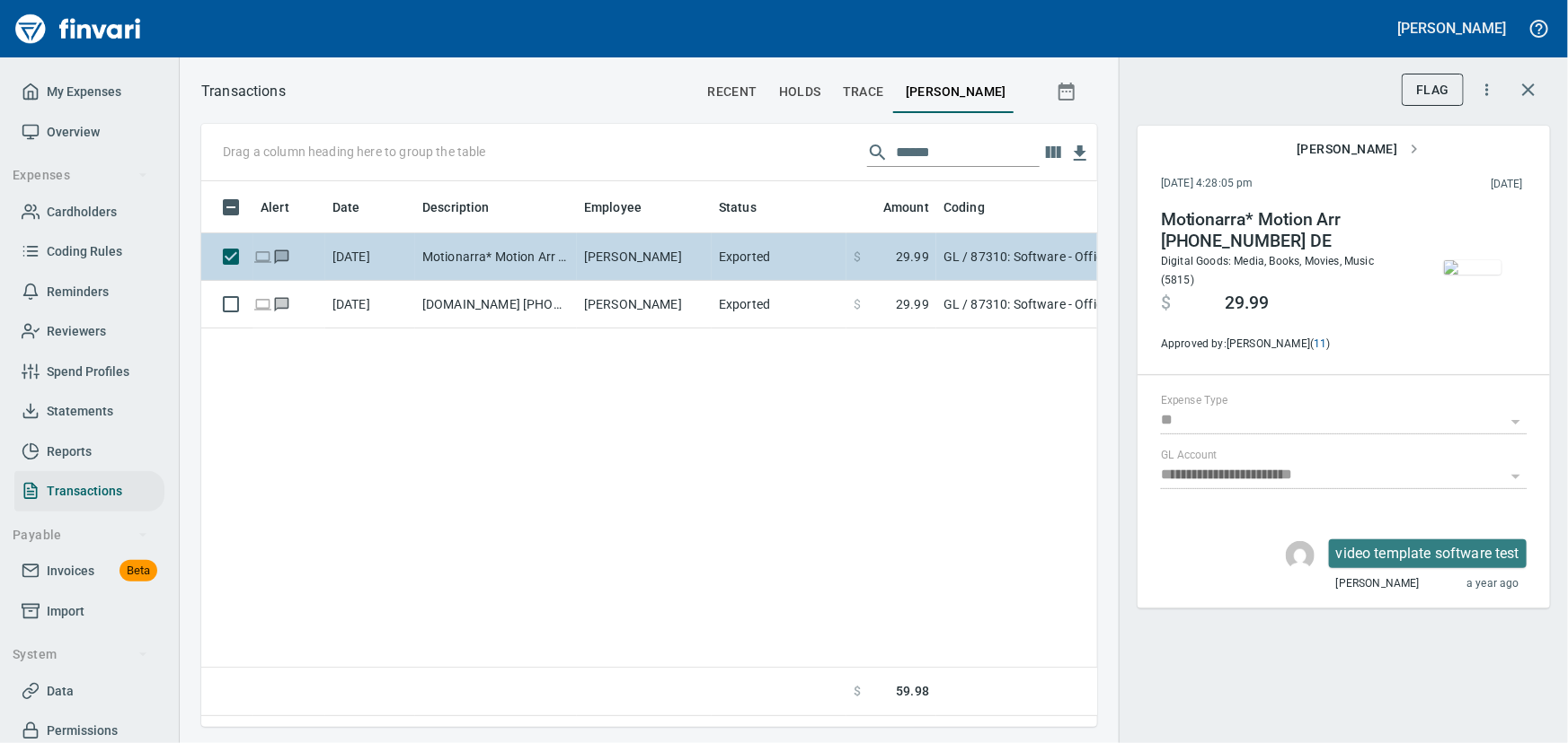
scroll to position [520, 871]
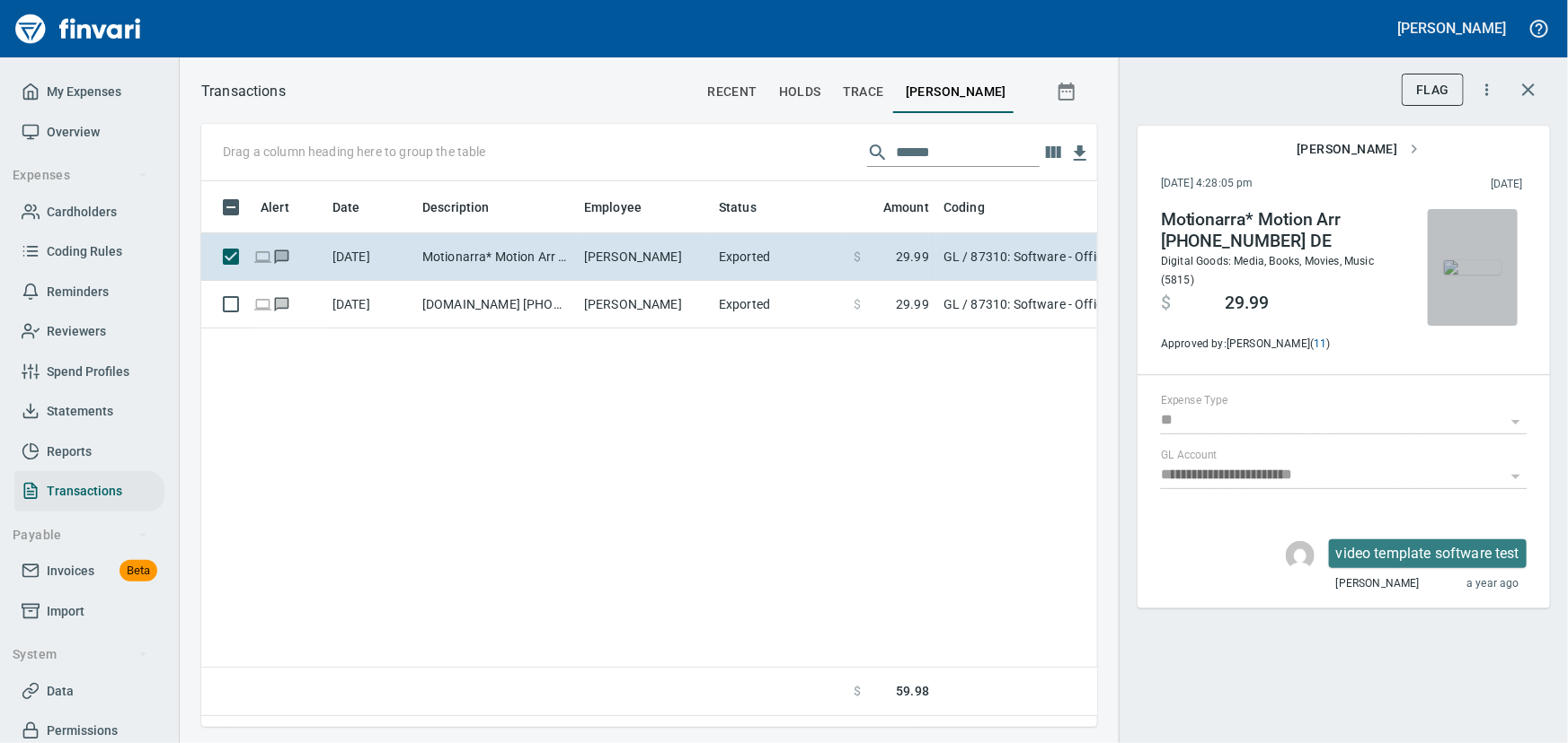
click at [1489, 260] on img "button" at bounding box center [1472, 267] width 57 height 15
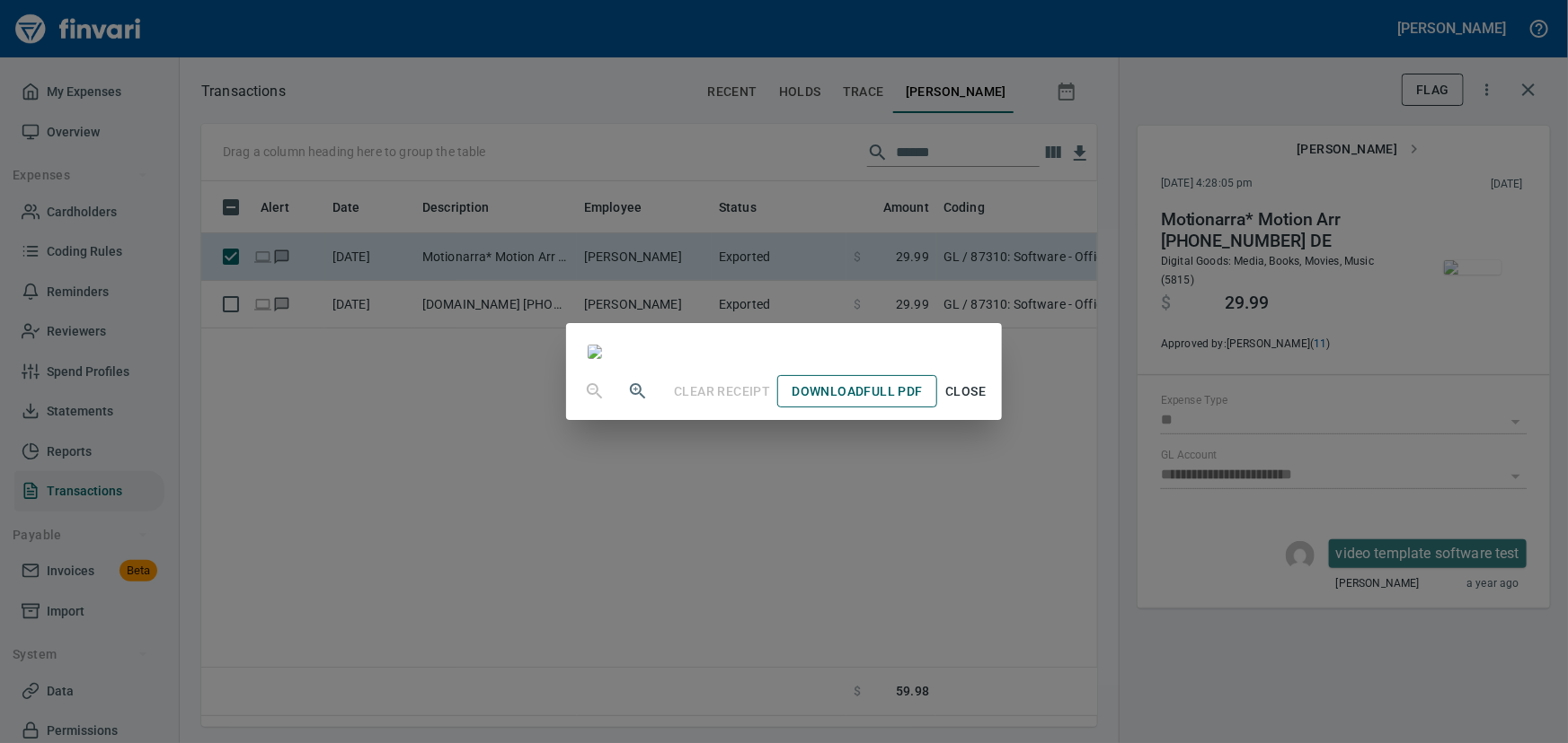
click at [922, 403] on span "Download Full PDF" at bounding box center [856, 392] width 131 height 23
drag, startPoint x: 1043, startPoint y: 683, endPoint x: 1061, endPoint y: 662, distance: 27.7
click at [987, 403] on span "Close" at bounding box center [966, 392] width 44 height 23
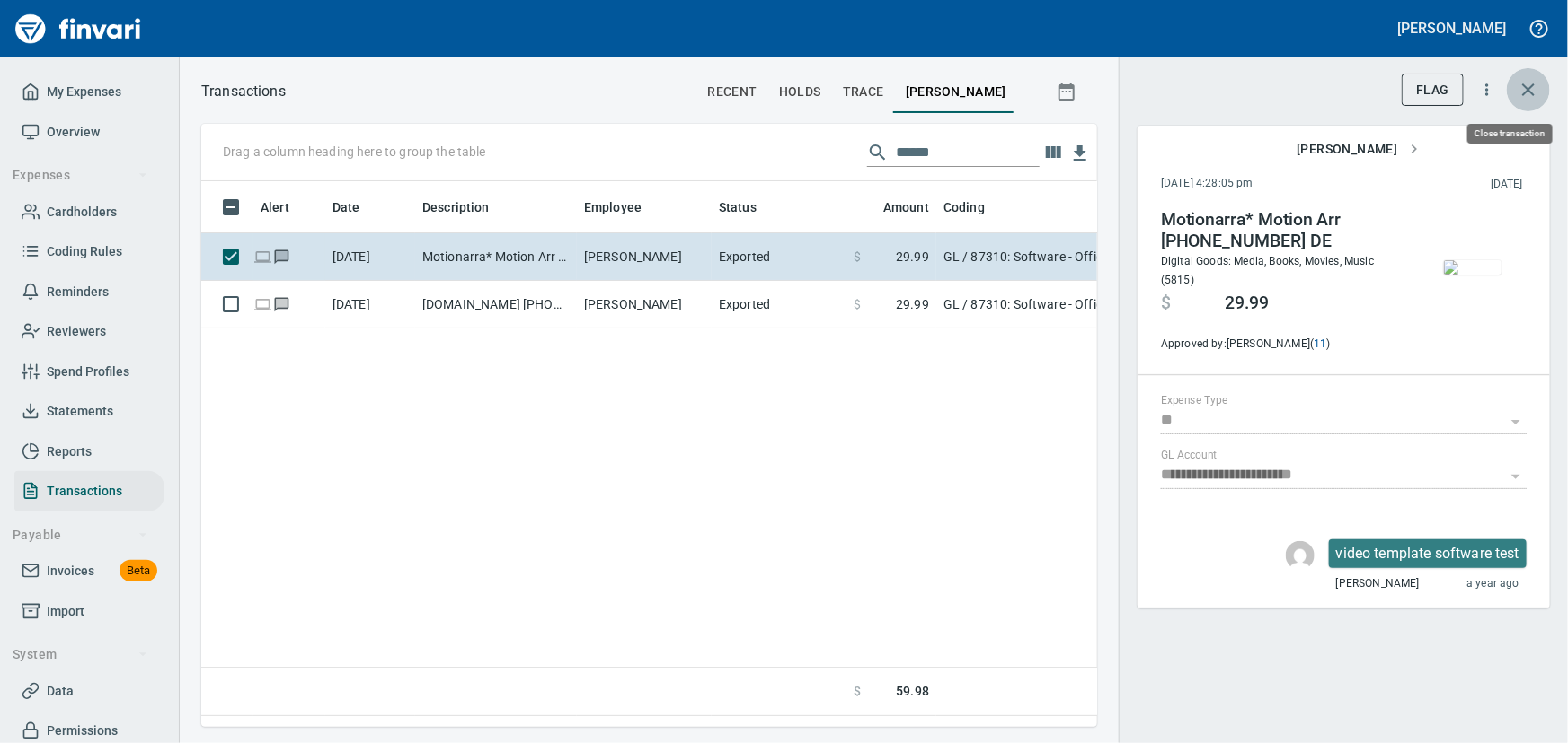
click at [1528, 85] on icon "button" at bounding box center [1528, 90] width 22 height 22
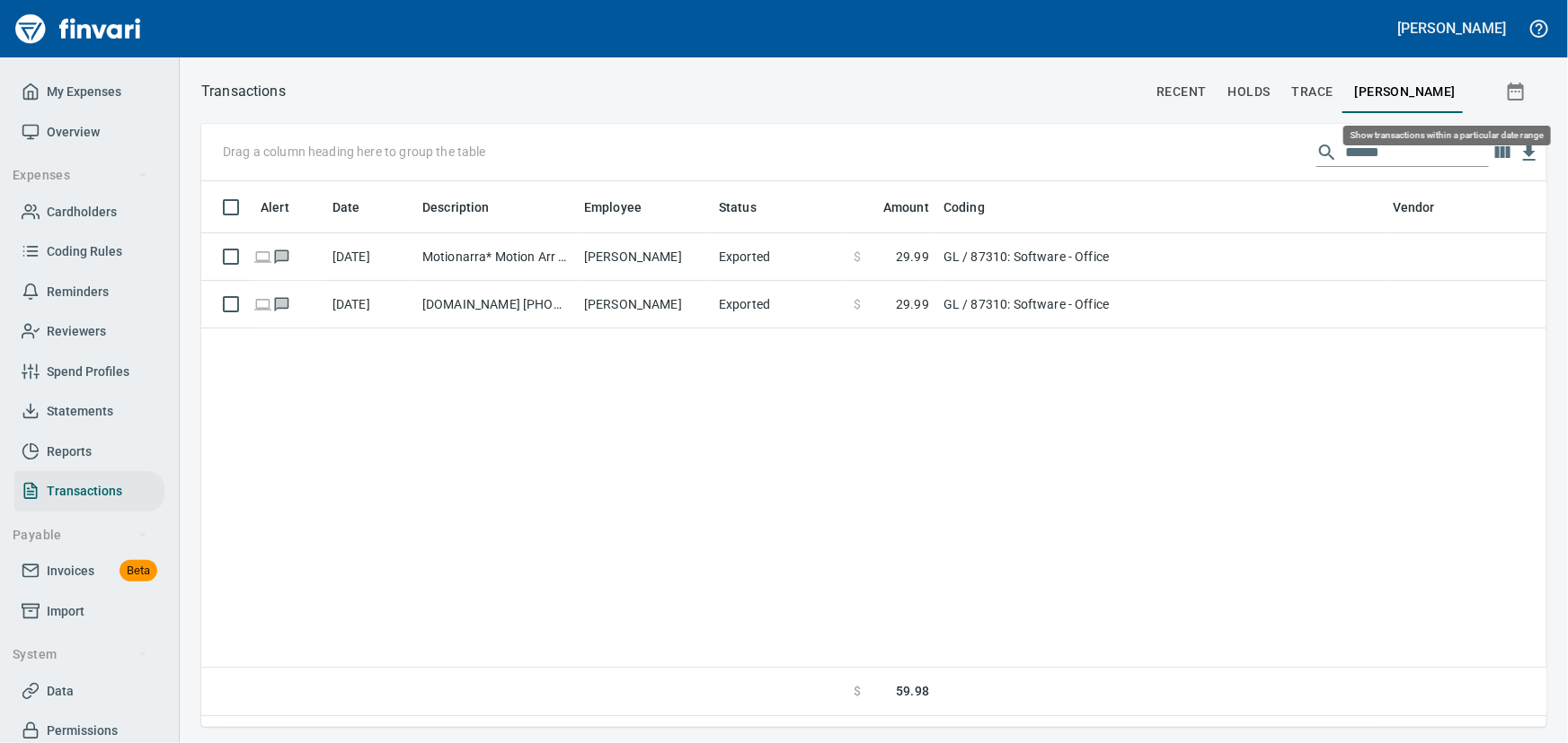
scroll to position [520, 1321]
drag, startPoint x: 1414, startPoint y: 153, endPoint x: 1365, endPoint y: 147, distance: 49.4
click at [1365, 147] on input "******" at bounding box center [1417, 152] width 144 height 29
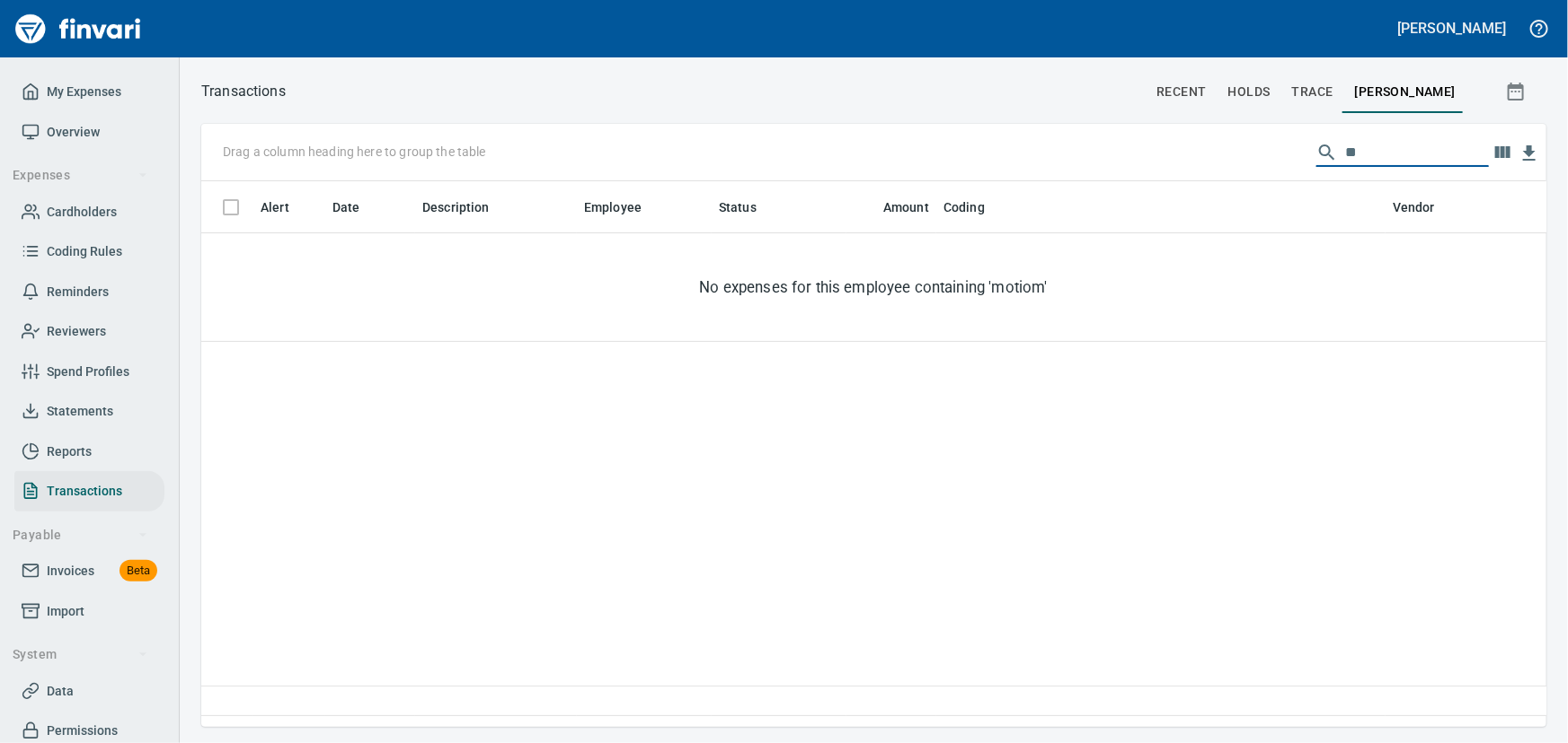
type input "*"
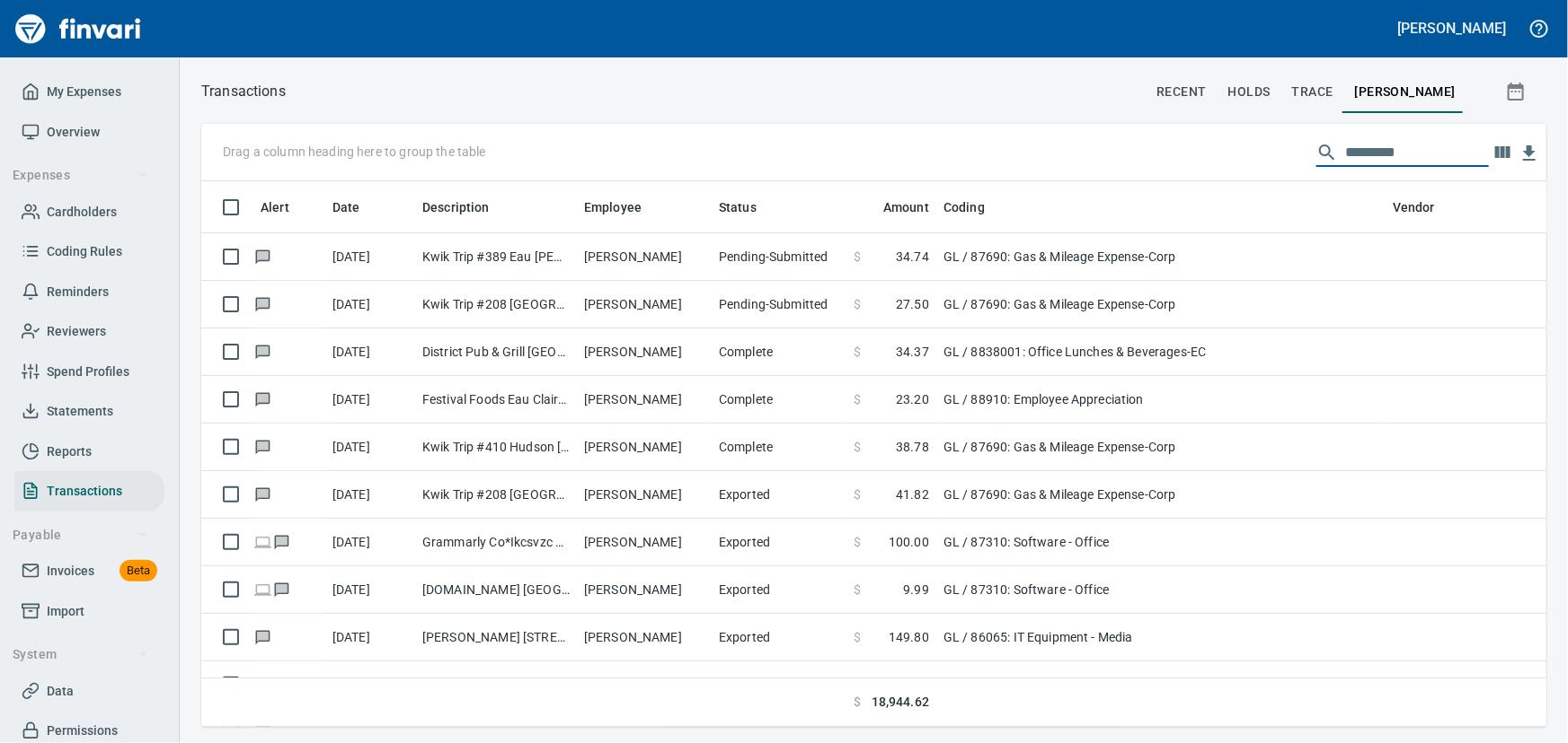
type input "*"
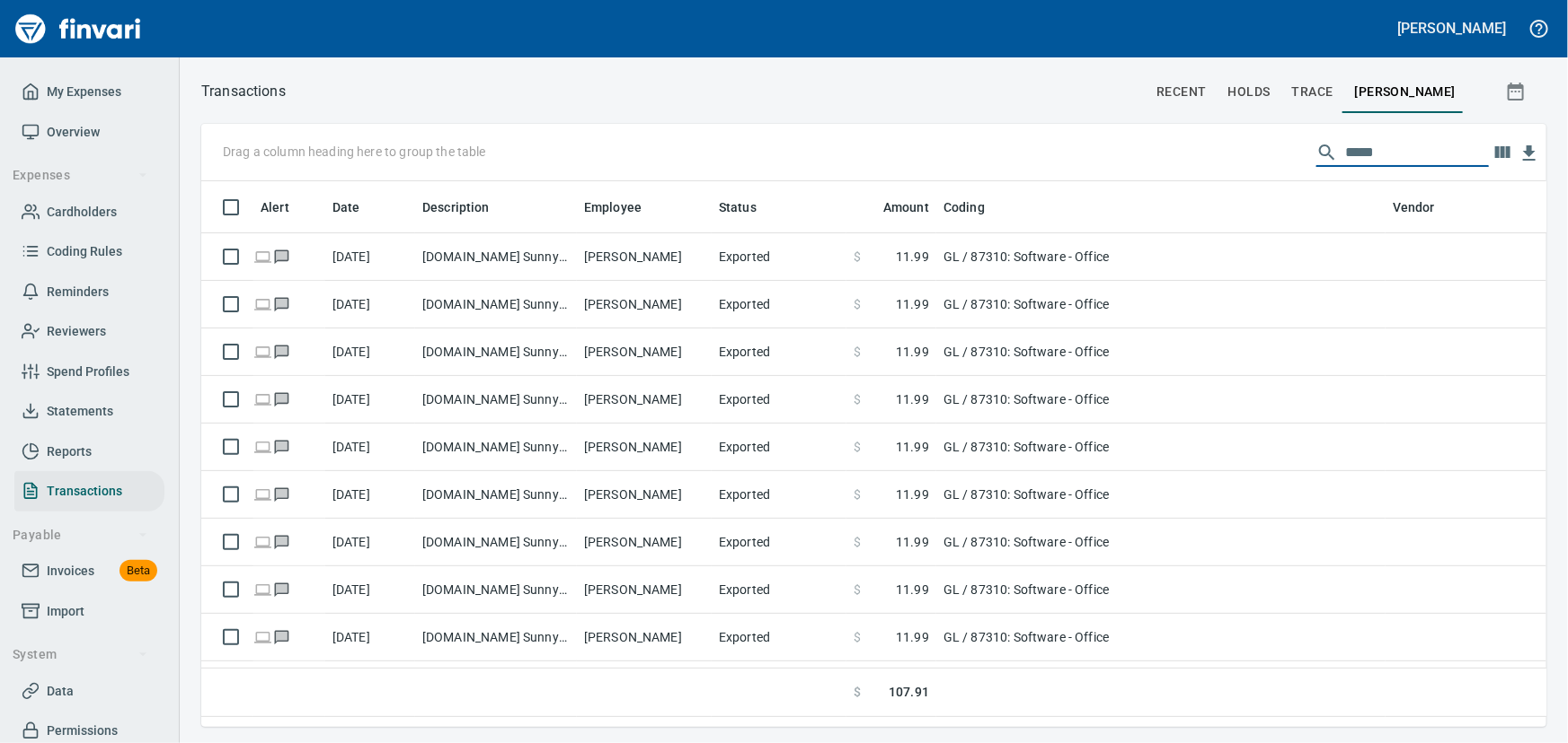
type input "******"
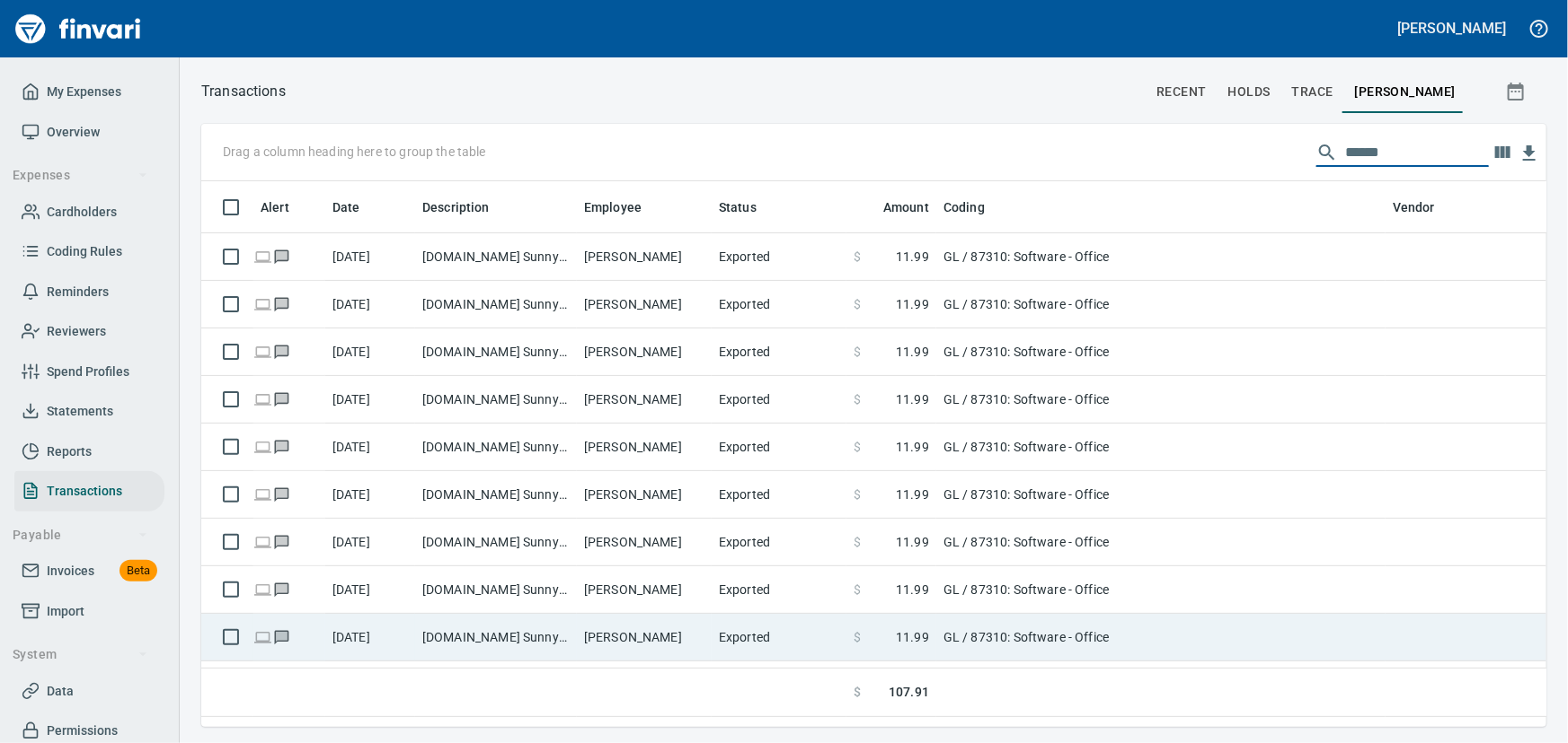
scroll to position [0, 0]
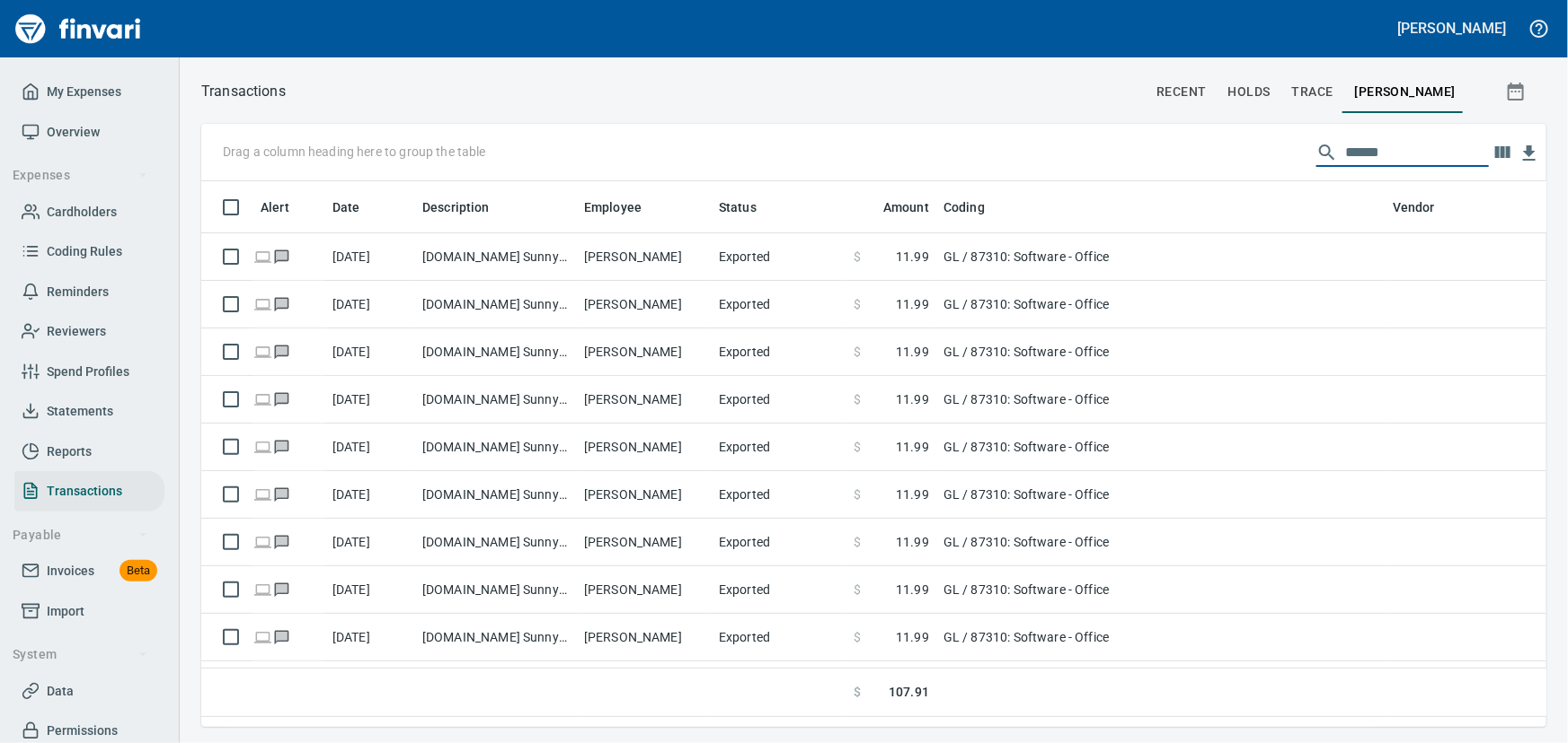
drag, startPoint x: 1383, startPoint y: 148, endPoint x: 1269, endPoint y: 114, distance: 119.0
click at [1269, 114] on div "Transactions recent holds trace Donovan Shea Drag a column heading here to grou…" at bounding box center [873, 403] width 1388 height 648
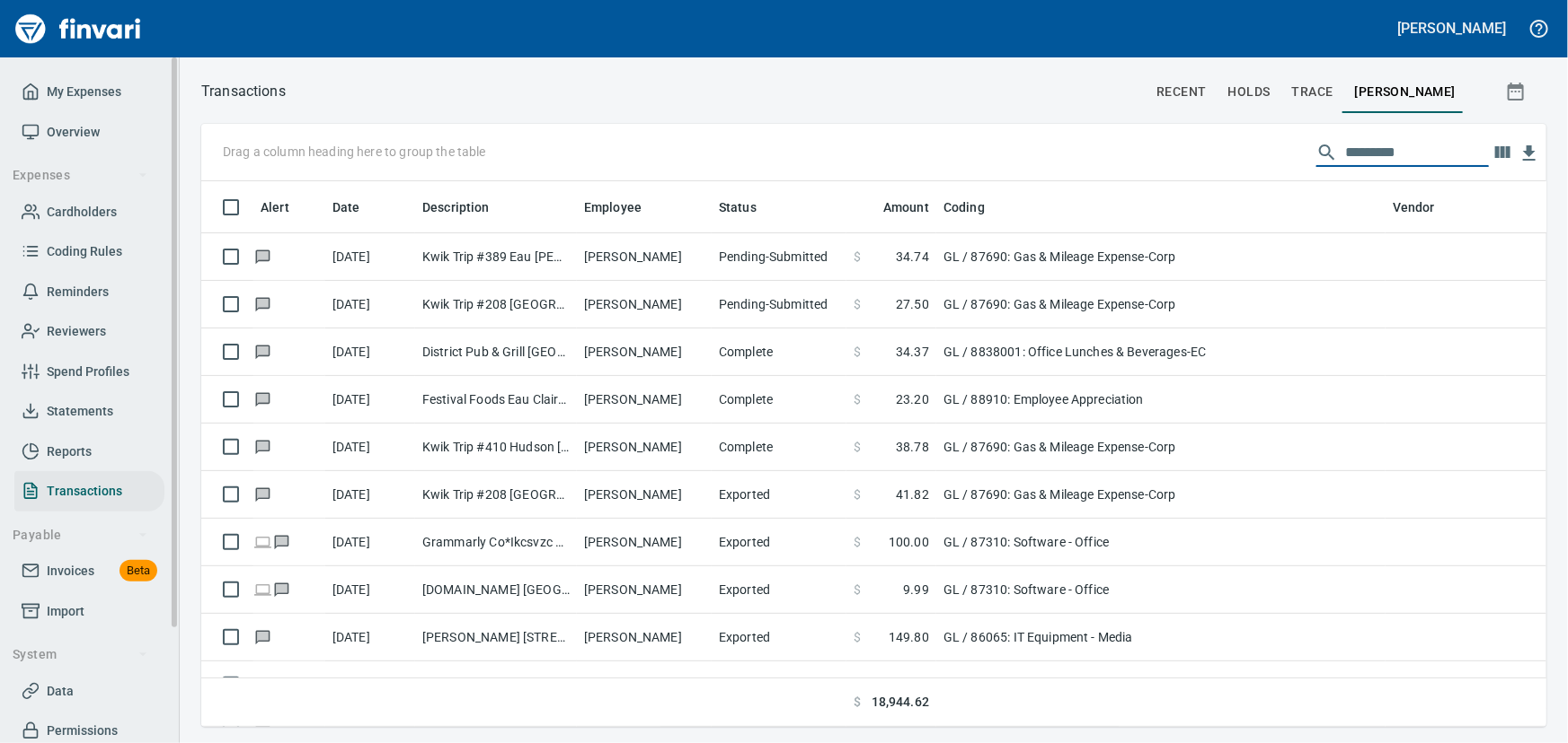
click at [56, 211] on span "Cardholders" at bounding box center [81, 212] width 70 height 23
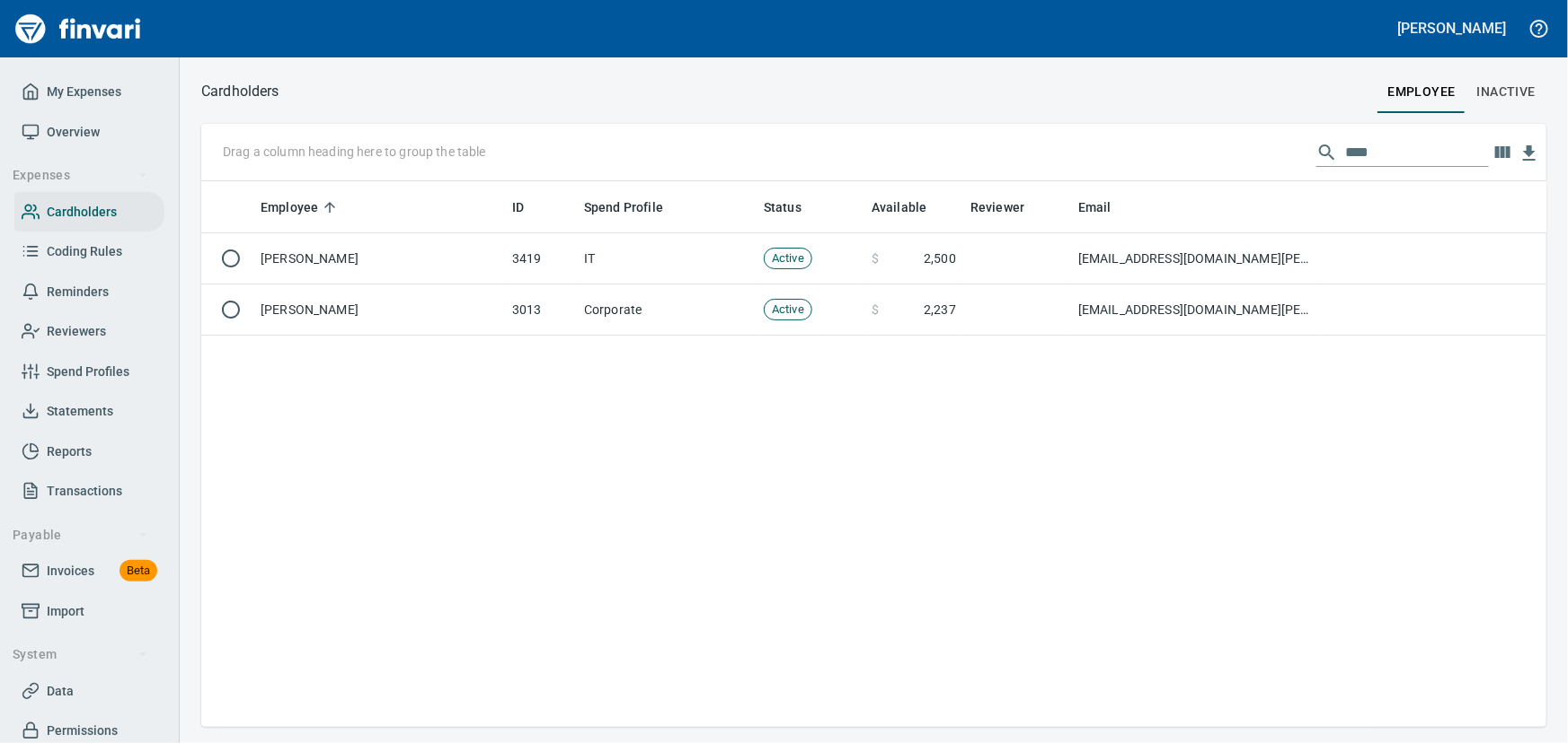
scroll to position [533, 1332]
drag, startPoint x: 1298, startPoint y: 150, endPoint x: 1143, endPoint y: 128, distance: 156.6
click at [1138, 128] on div "Drag a column heading here to group the table ****" at bounding box center [873, 152] width 1345 height 57
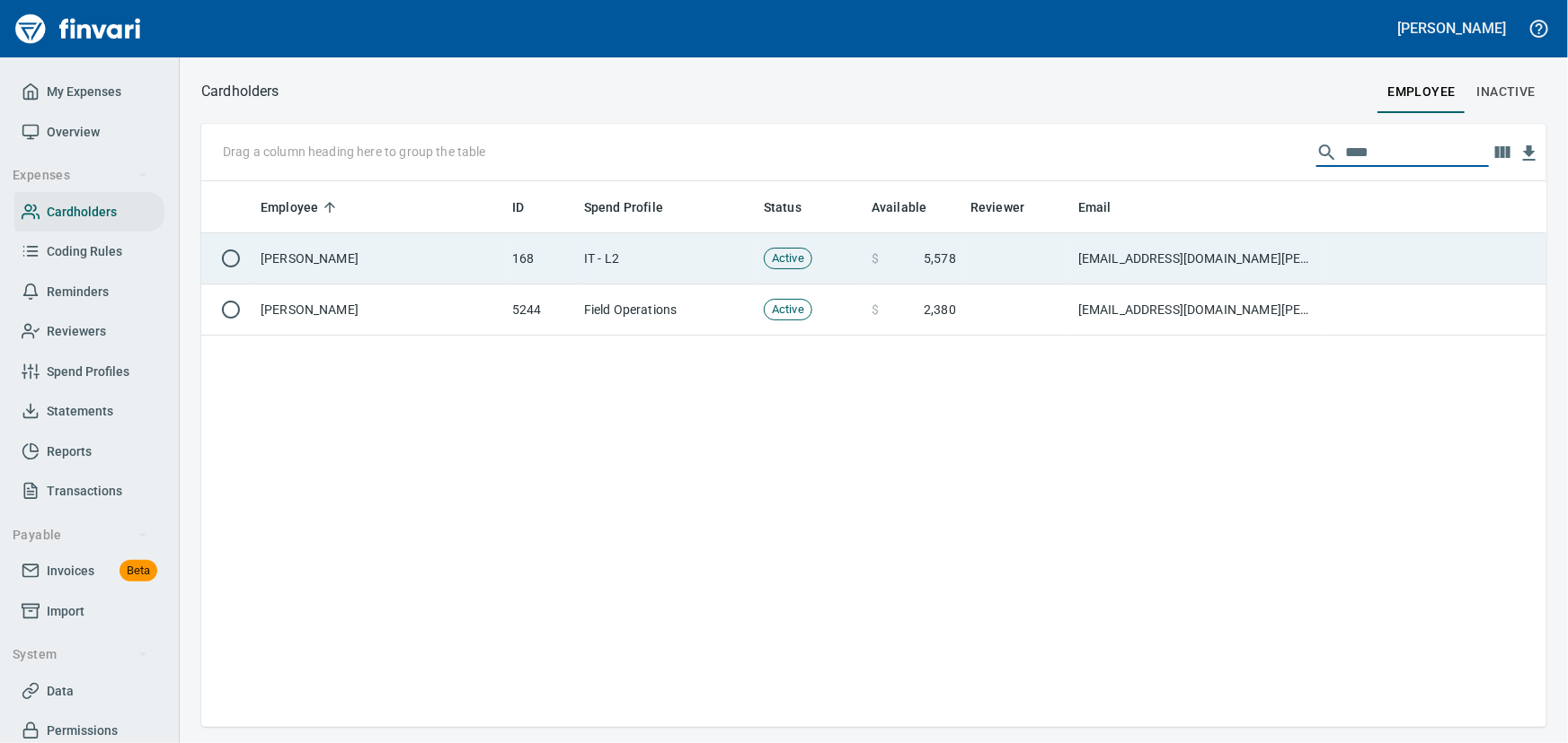
type input "****"
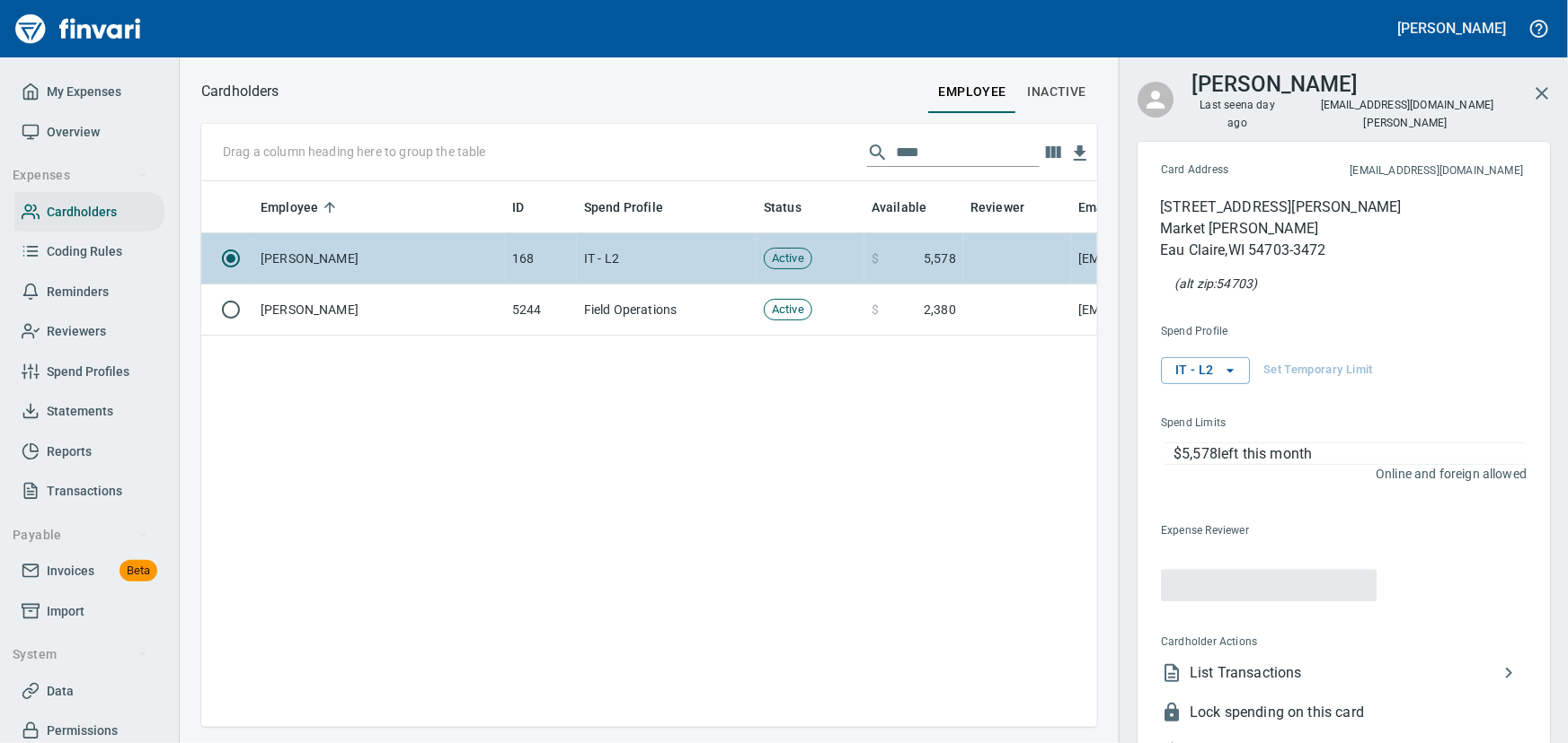
scroll to position [520, 871]
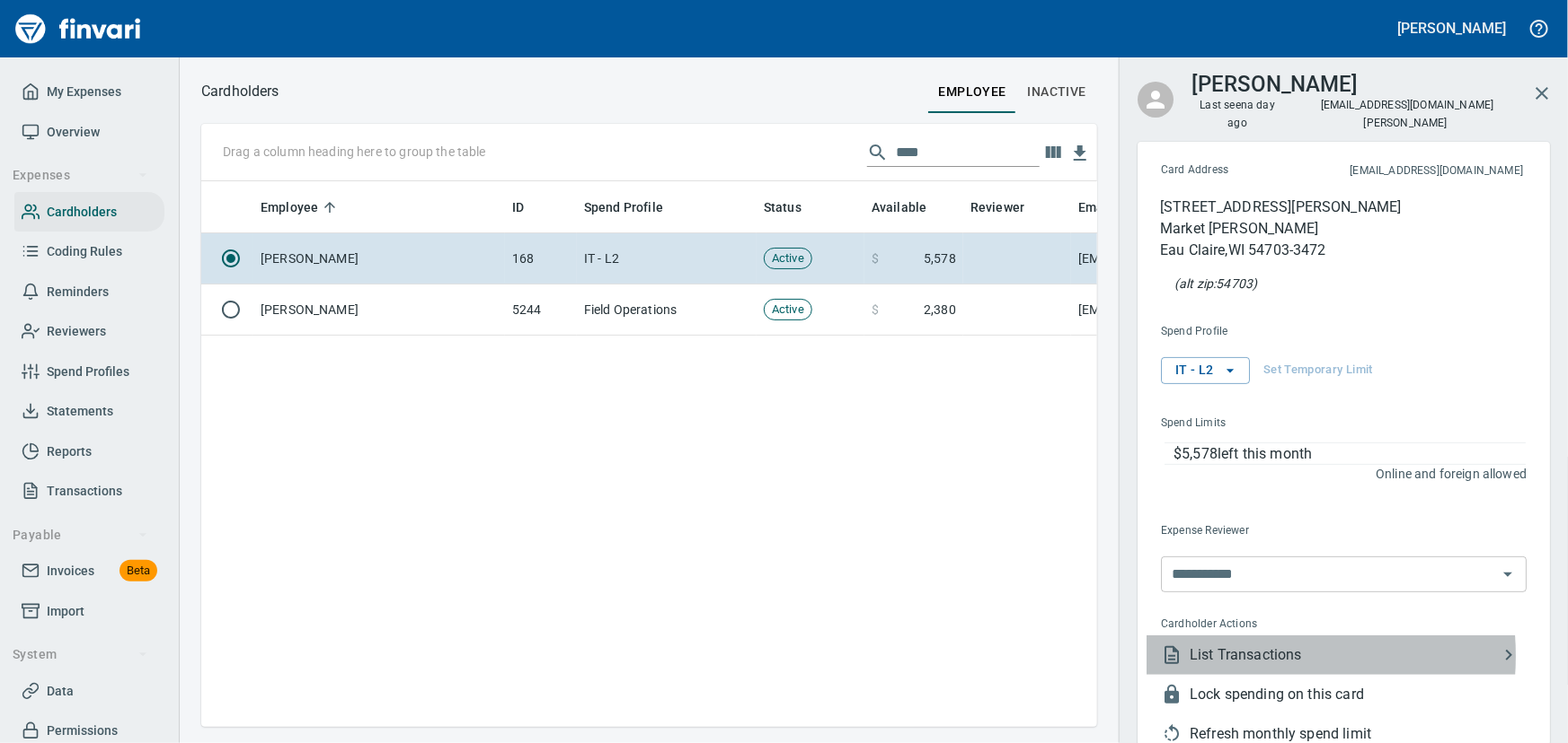
click at [1228, 645] on span "List Transactions" at bounding box center [1343, 656] width 308 height 22
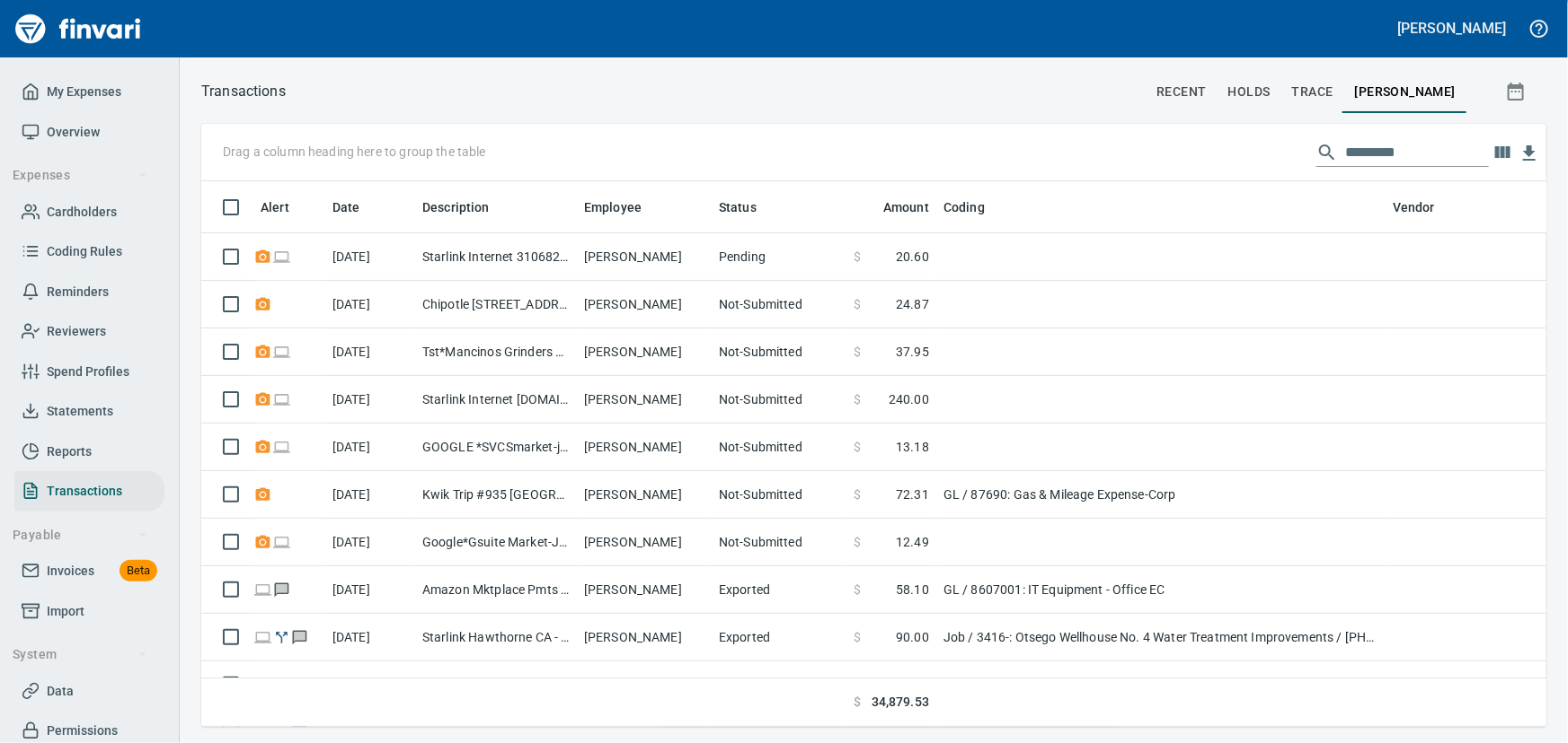
scroll to position [520, 1321]
click at [1403, 150] on input "text" at bounding box center [1417, 152] width 144 height 29
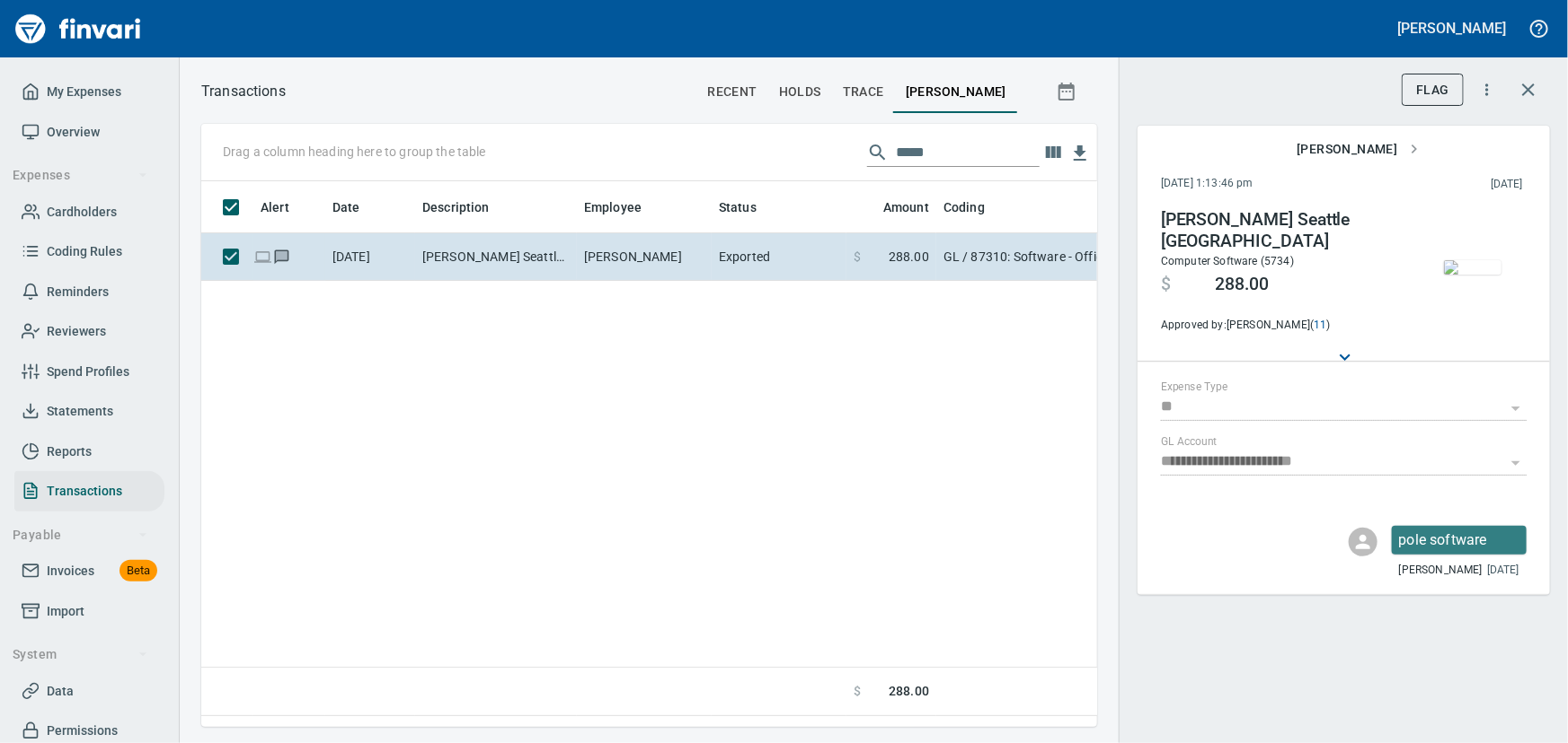
scroll to position [520, 871]
click at [1471, 273] on img "button" at bounding box center [1472, 267] width 57 height 15
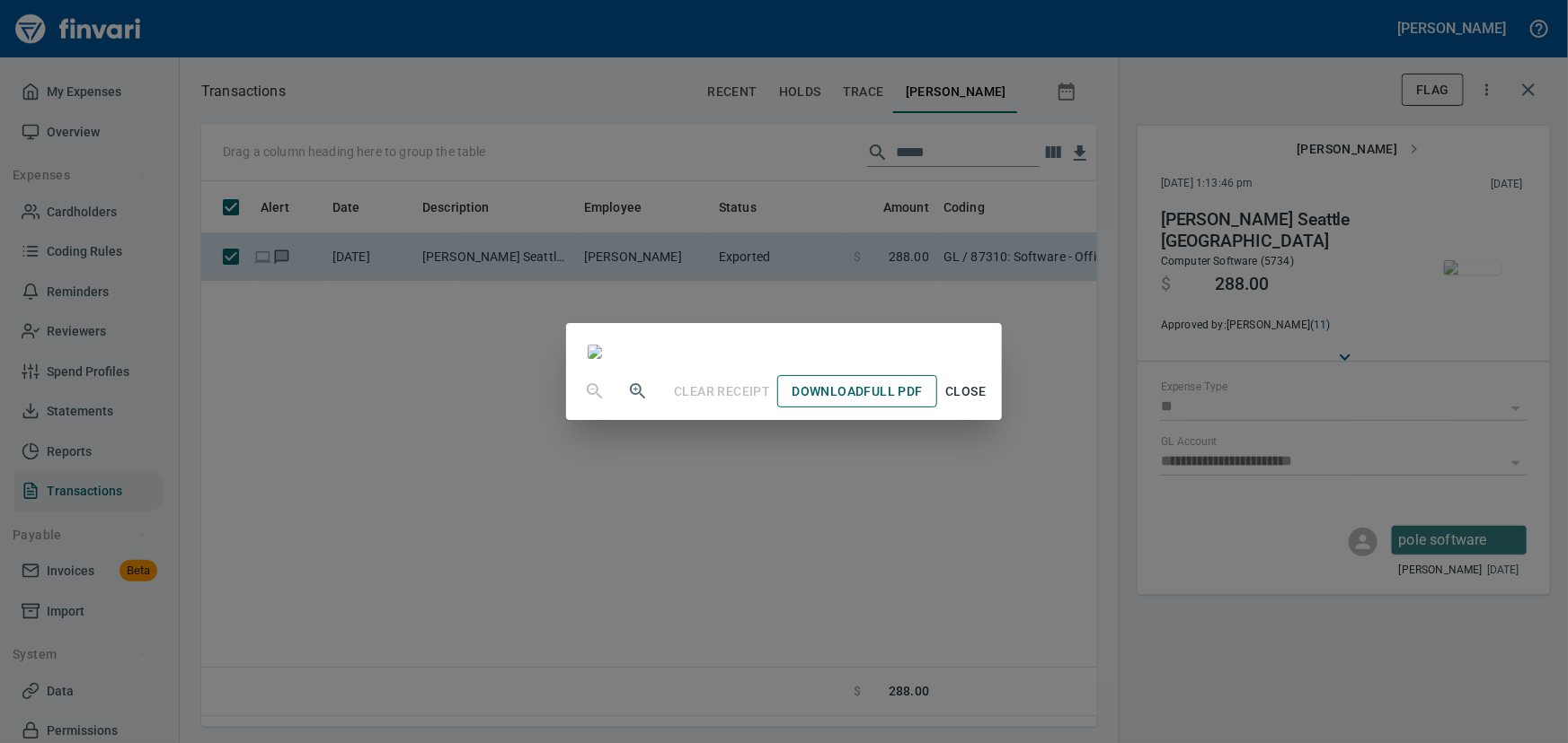
click at [922, 403] on span "Download Full PDF" at bounding box center [856, 392] width 131 height 23
click at [987, 403] on span "Close" at bounding box center [966, 392] width 44 height 23
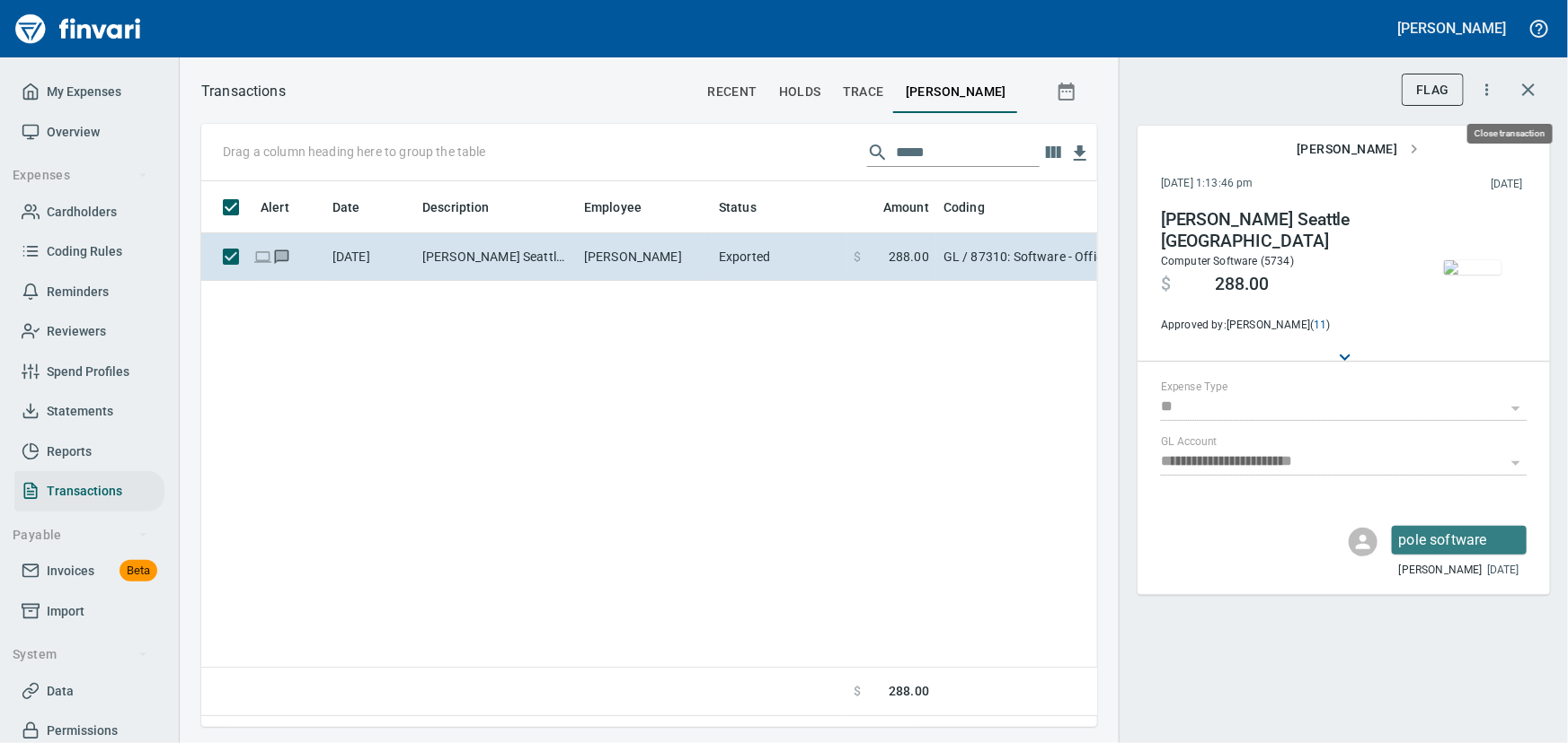
click at [1532, 89] on icon "button" at bounding box center [1528, 90] width 22 height 22
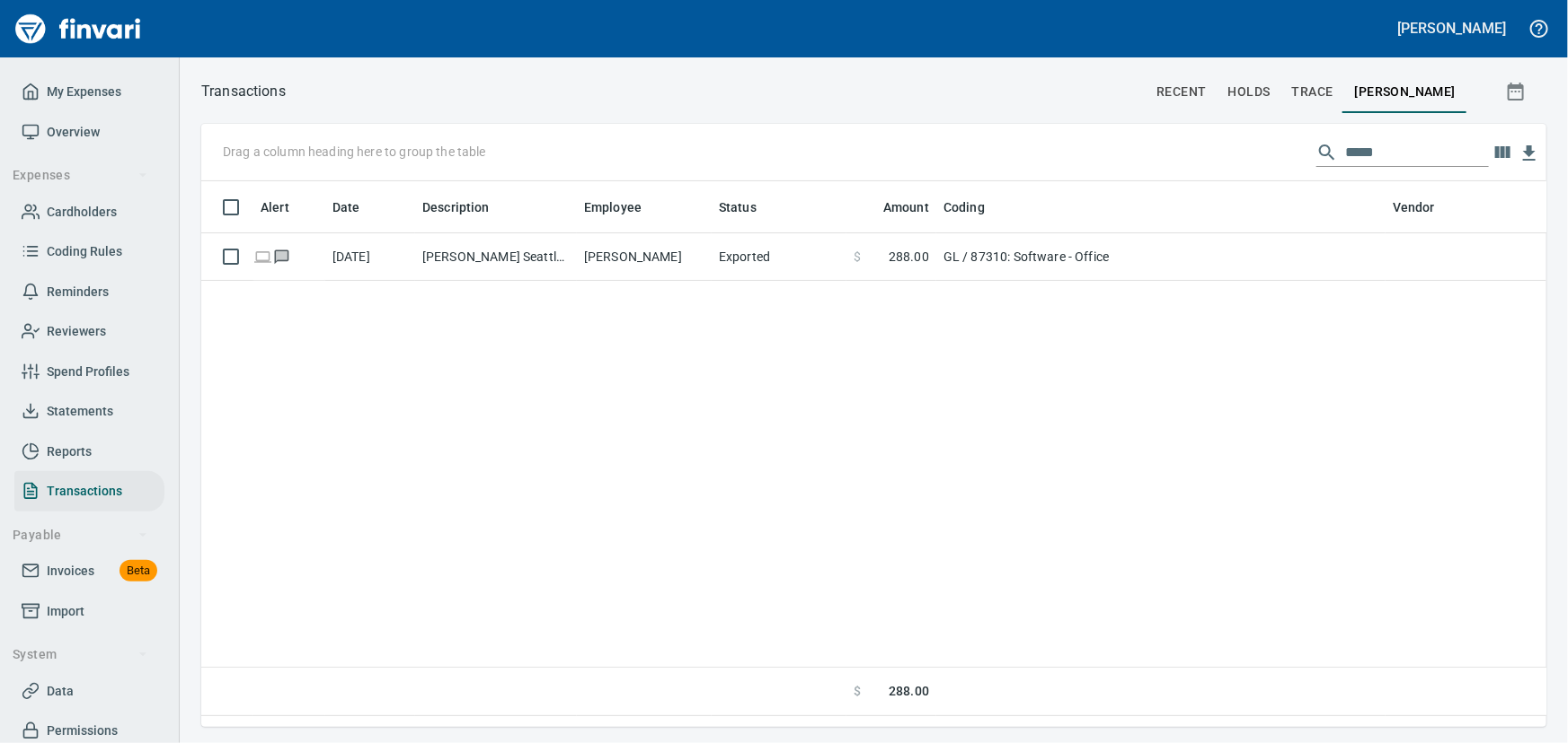
scroll to position [520, 1321]
drag, startPoint x: 1405, startPoint y: 153, endPoint x: 921, endPoint y: 71, distance: 490.9
click at [921, 79] on div "Transactions recent holds trace Jacob Caspersen Drag a column heading here to g…" at bounding box center [873, 403] width 1388 height 648
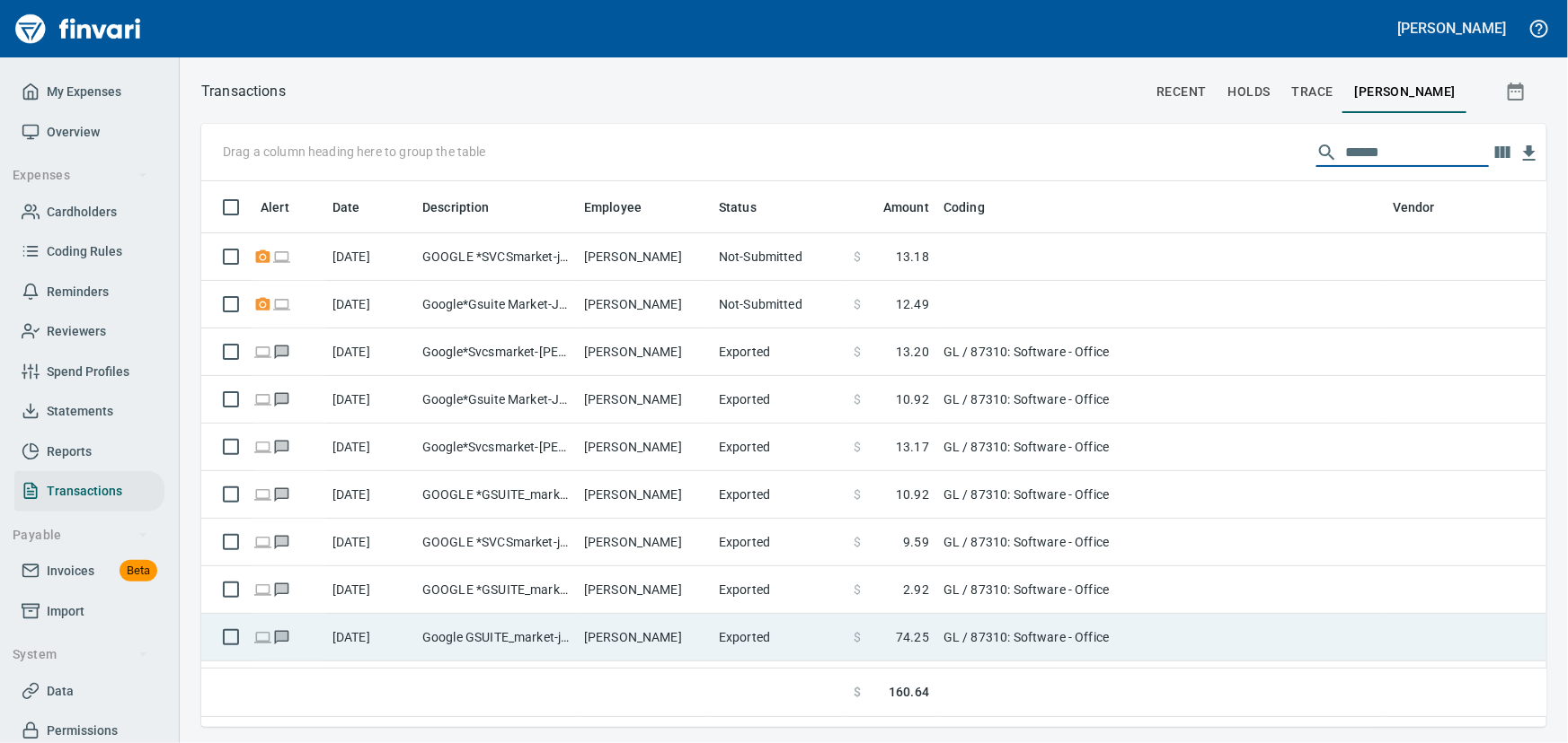
type input "******"
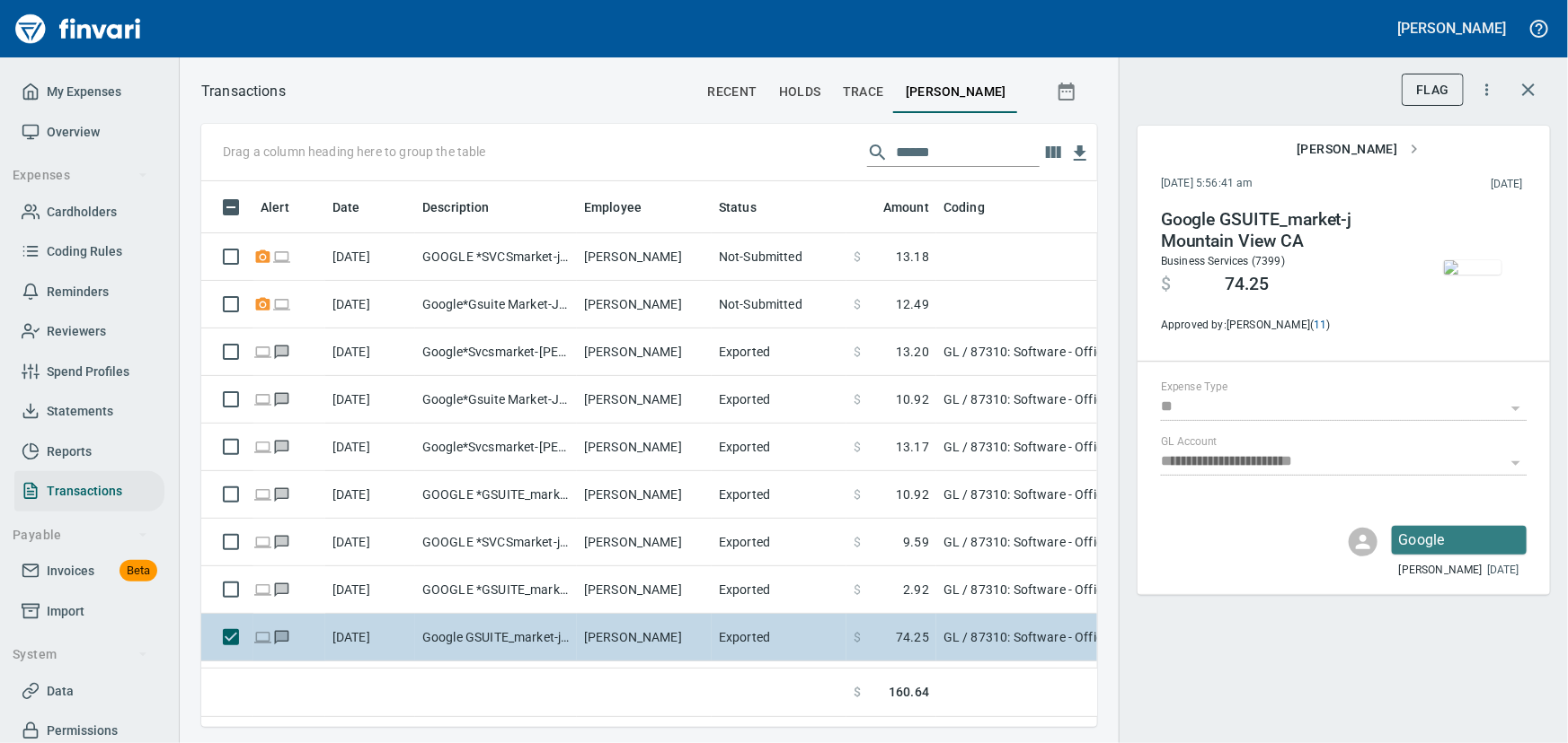
scroll to position [520, 871]
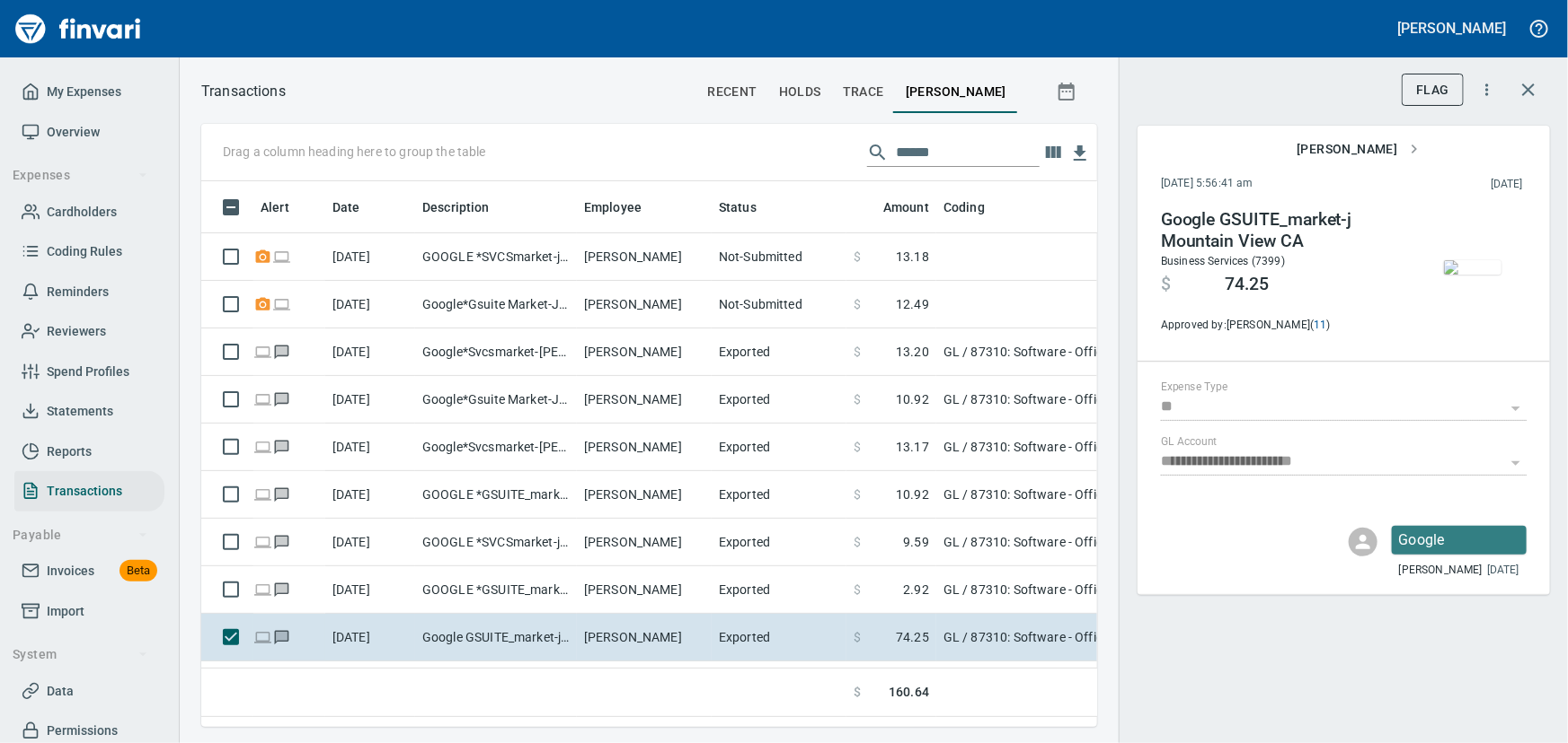
click at [1473, 275] on img "button" at bounding box center [1472, 267] width 57 height 15
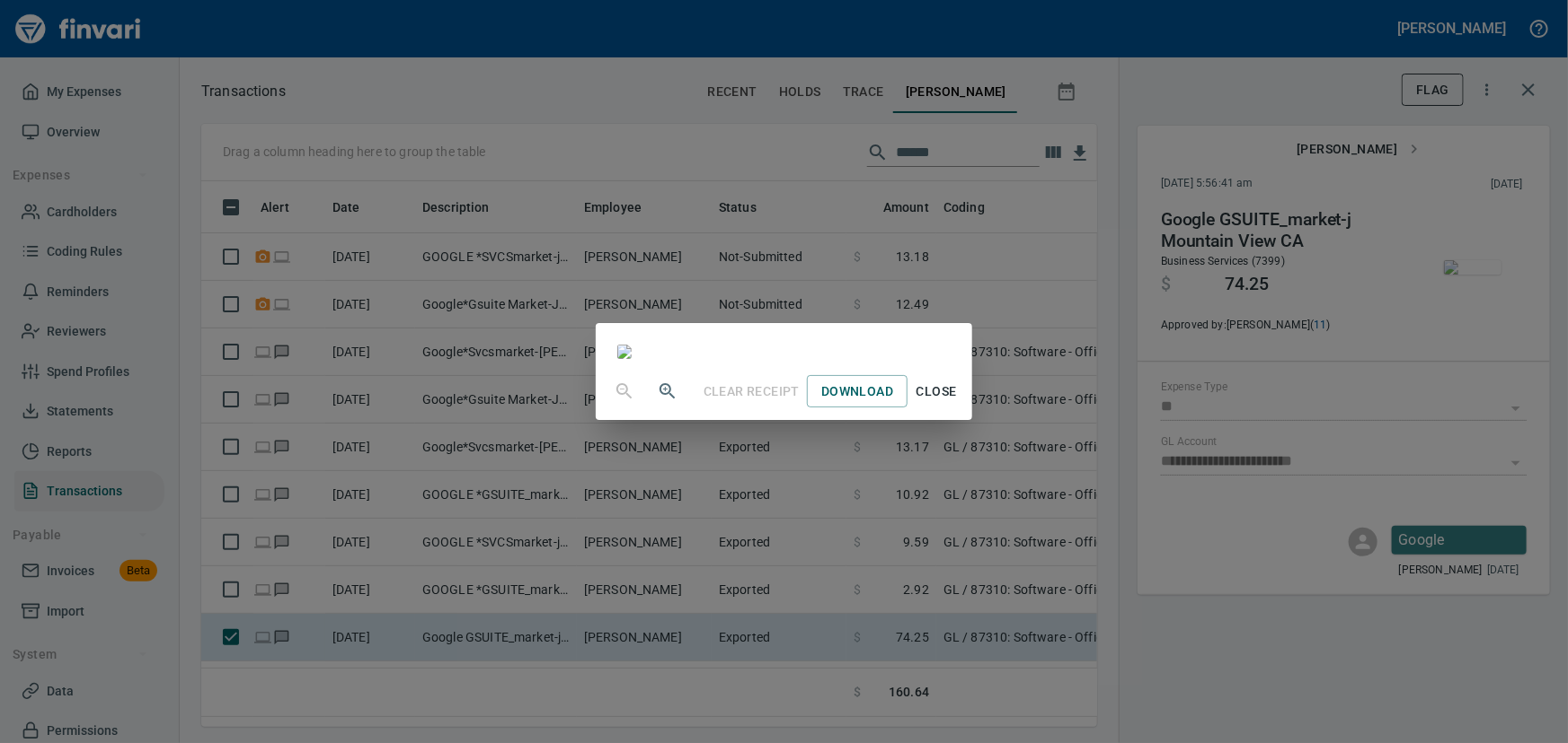
click at [656, 403] on icon "button" at bounding box center [667, 392] width 22 height 22
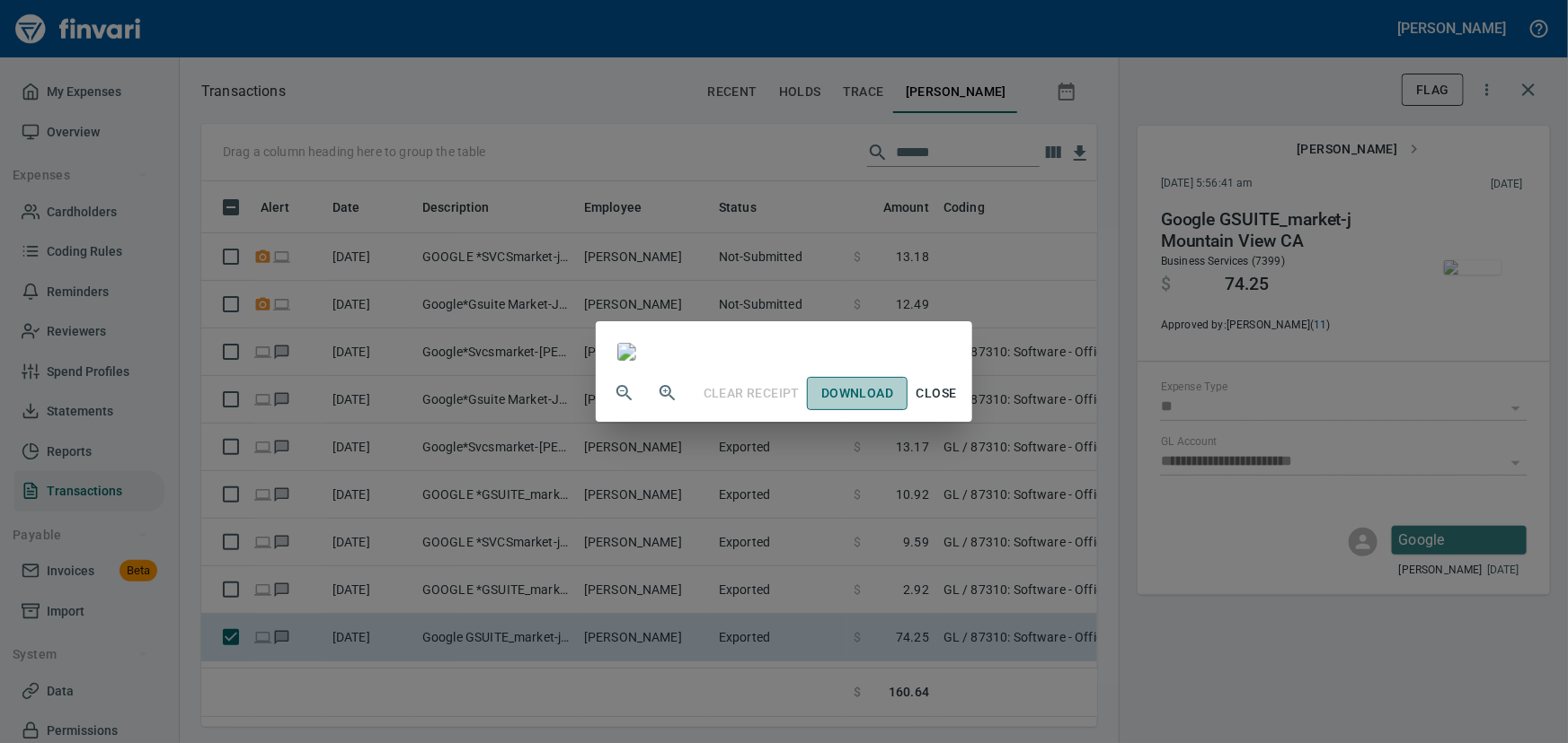
click at [893, 405] on span "Download" at bounding box center [856, 394] width 72 height 23
click at [972, 422] on div "Clear Receipt Download Close" at bounding box center [784, 393] width 376 height 57
click at [893, 405] on span "Download" at bounding box center [856, 394] width 72 height 23
click at [957, 405] on span "Close" at bounding box center [936, 394] width 44 height 23
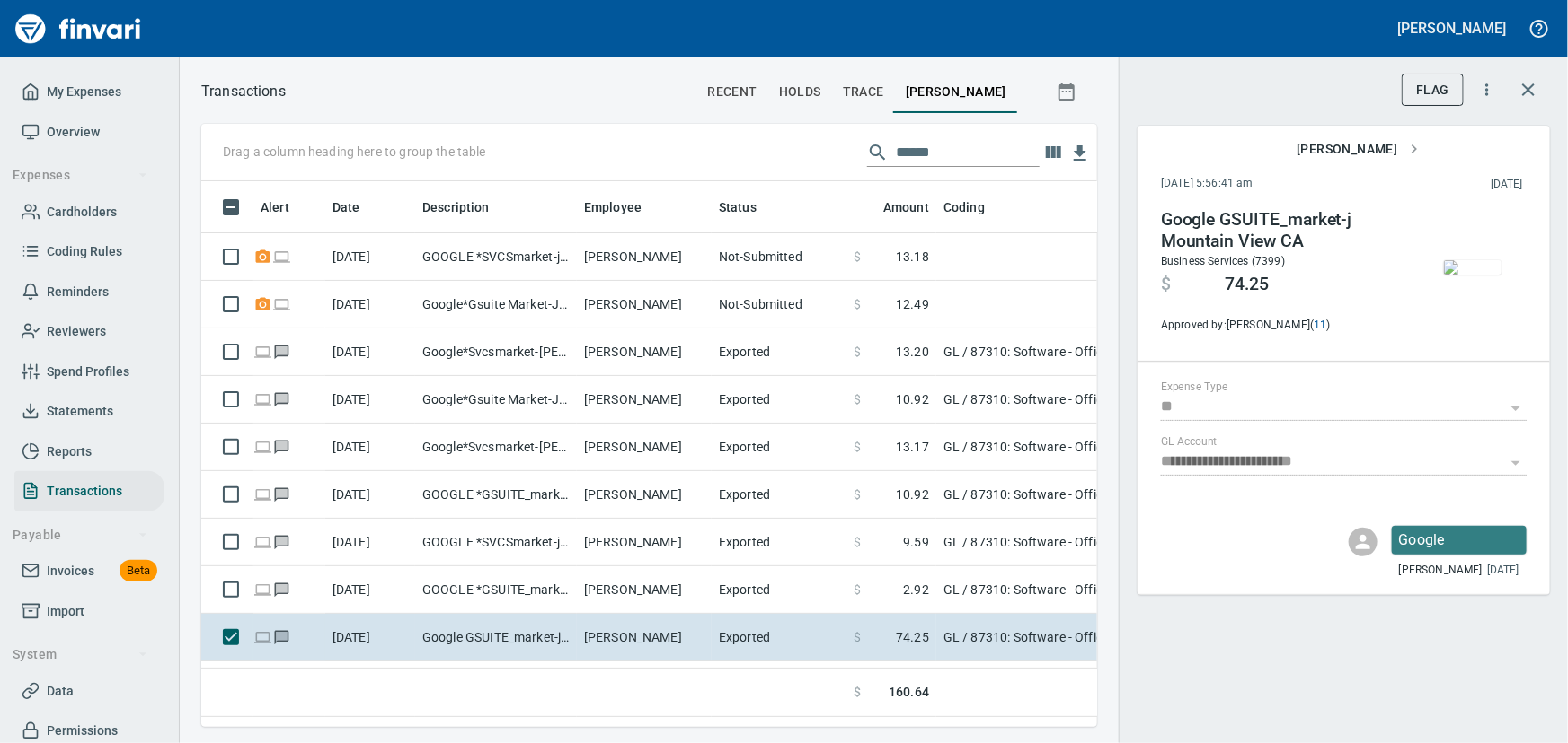
scroll to position [520, 871]
click at [1529, 88] on icon "button" at bounding box center [1527, 89] width 13 height 13
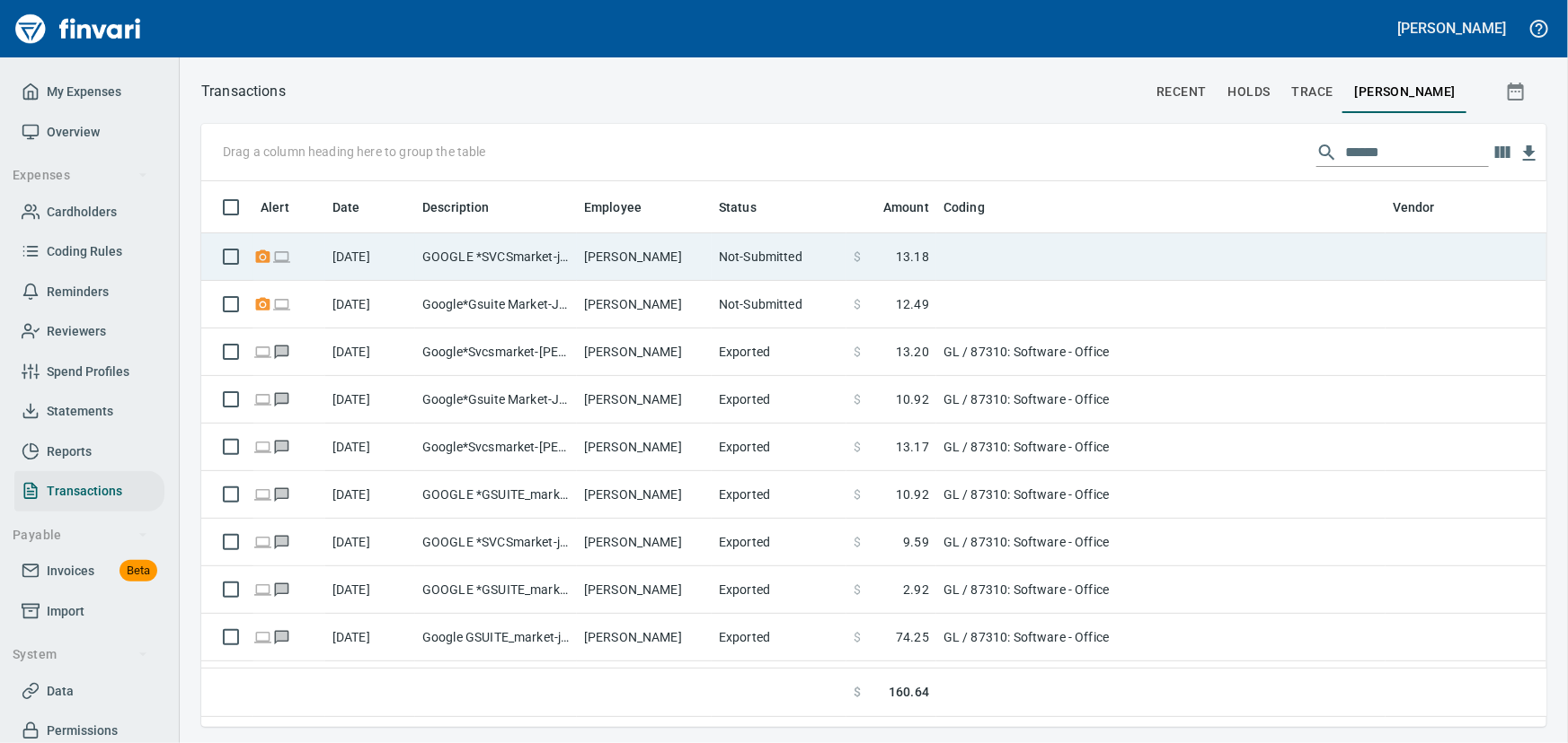
scroll to position [520, 1321]
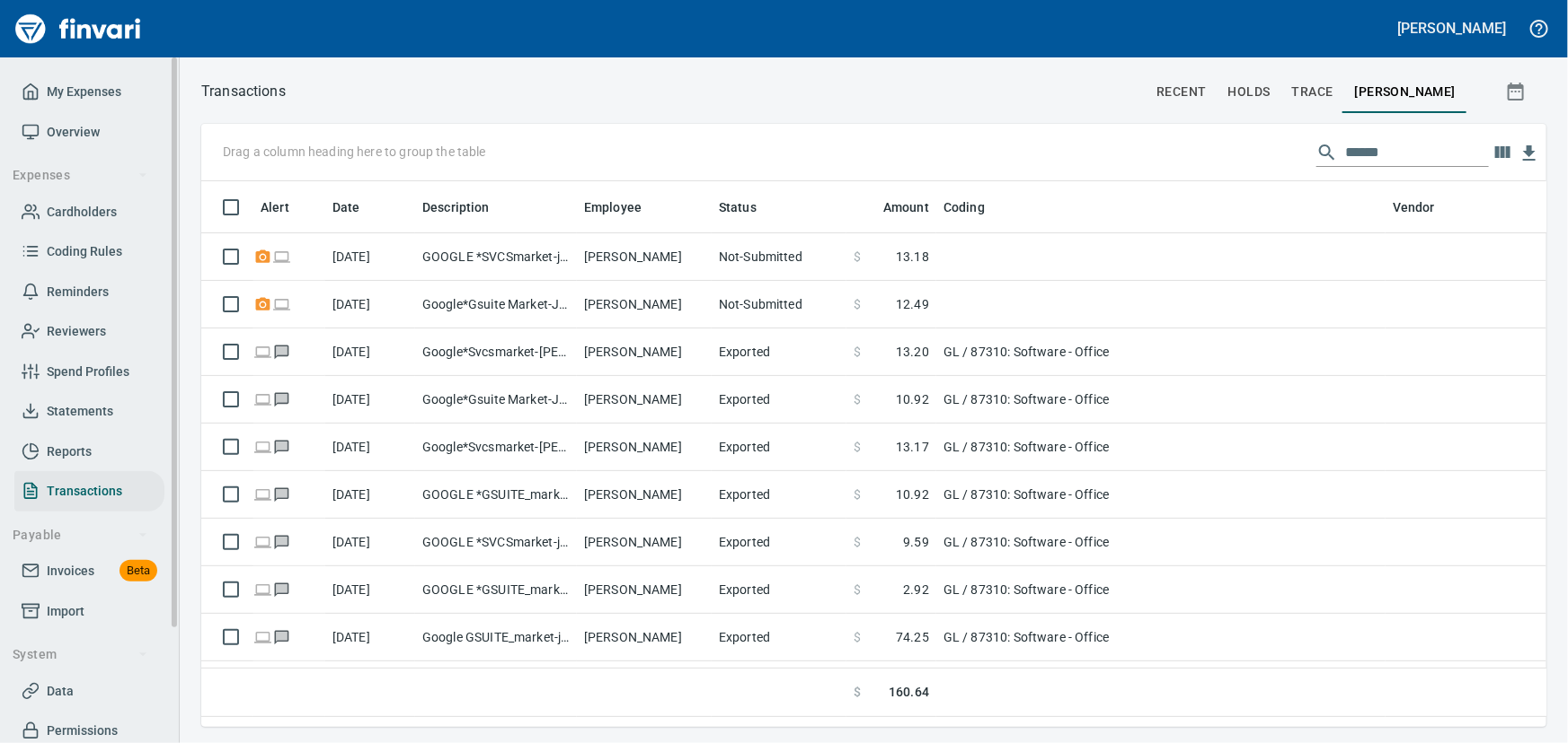
click at [84, 207] on span "Cardholders" at bounding box center [81, 212] width 70 height 23
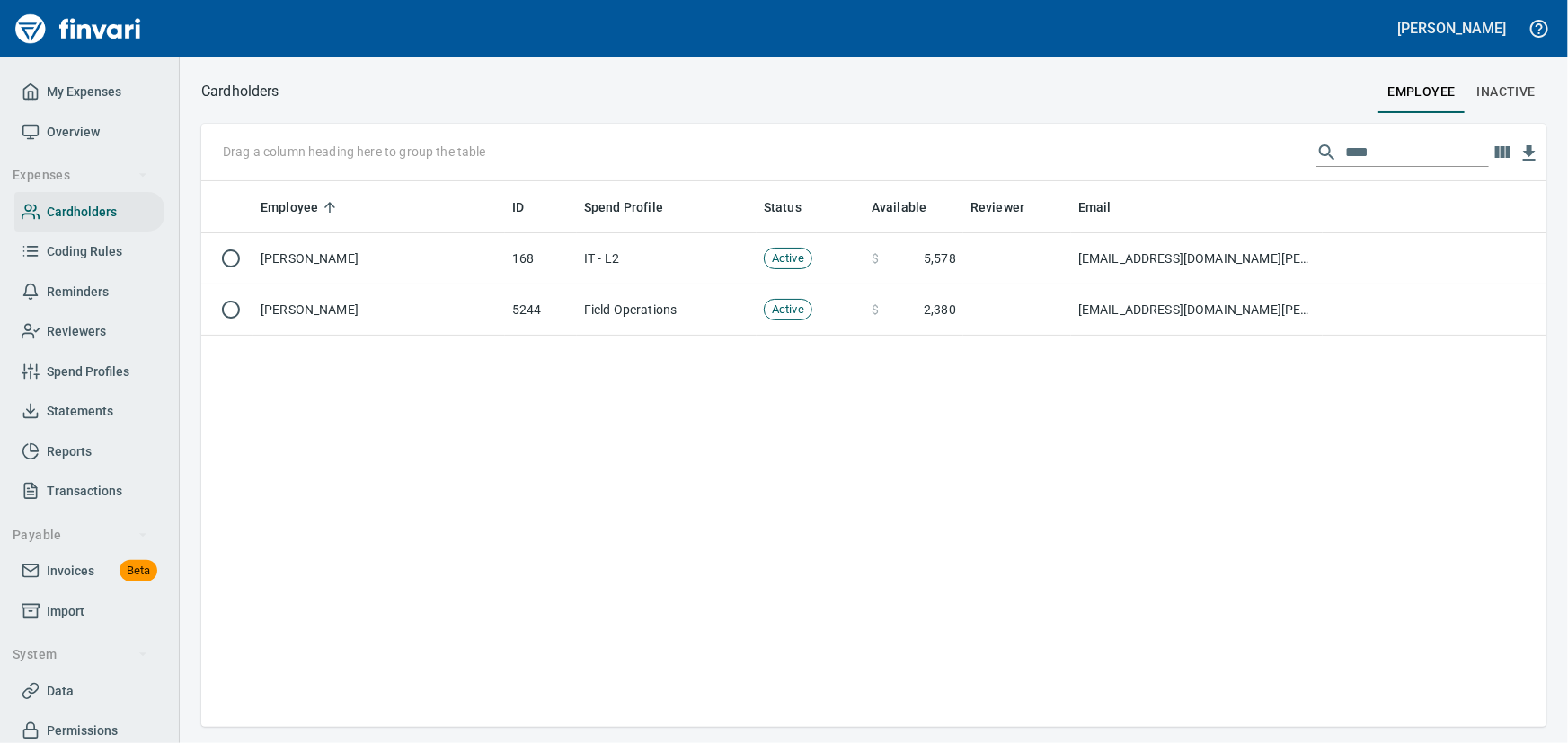
scroll to position [533, 1332]
drag, startPoint x: 1387, startPoint y: 148, endPoint x: 1120, endPoint y: 132, distance: 267.5
click at [1132, 147] on div "Drag a column heading here to group the table ****" at bounding box center [873, 152] width 1345 height 57
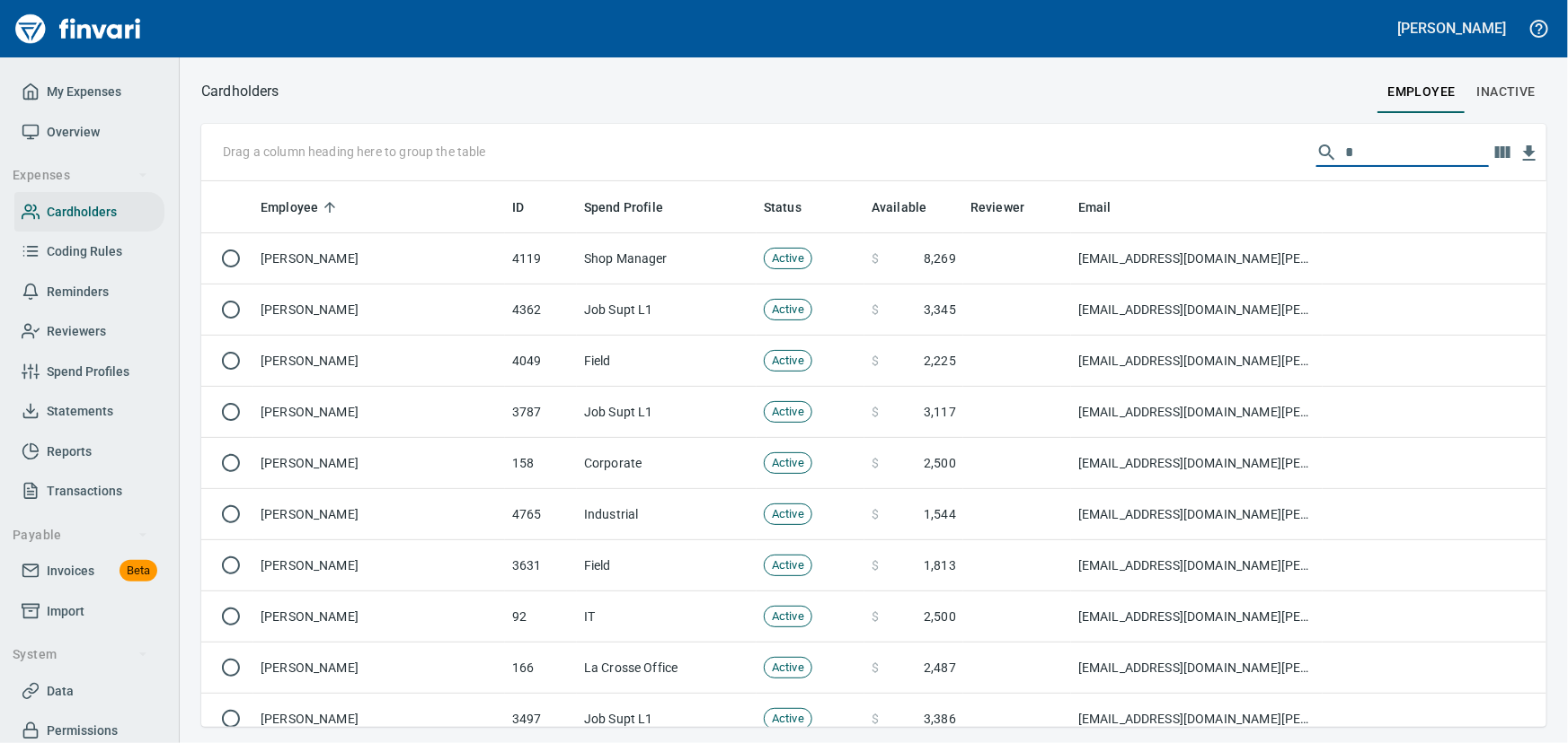
scroll to position [533, 1321]
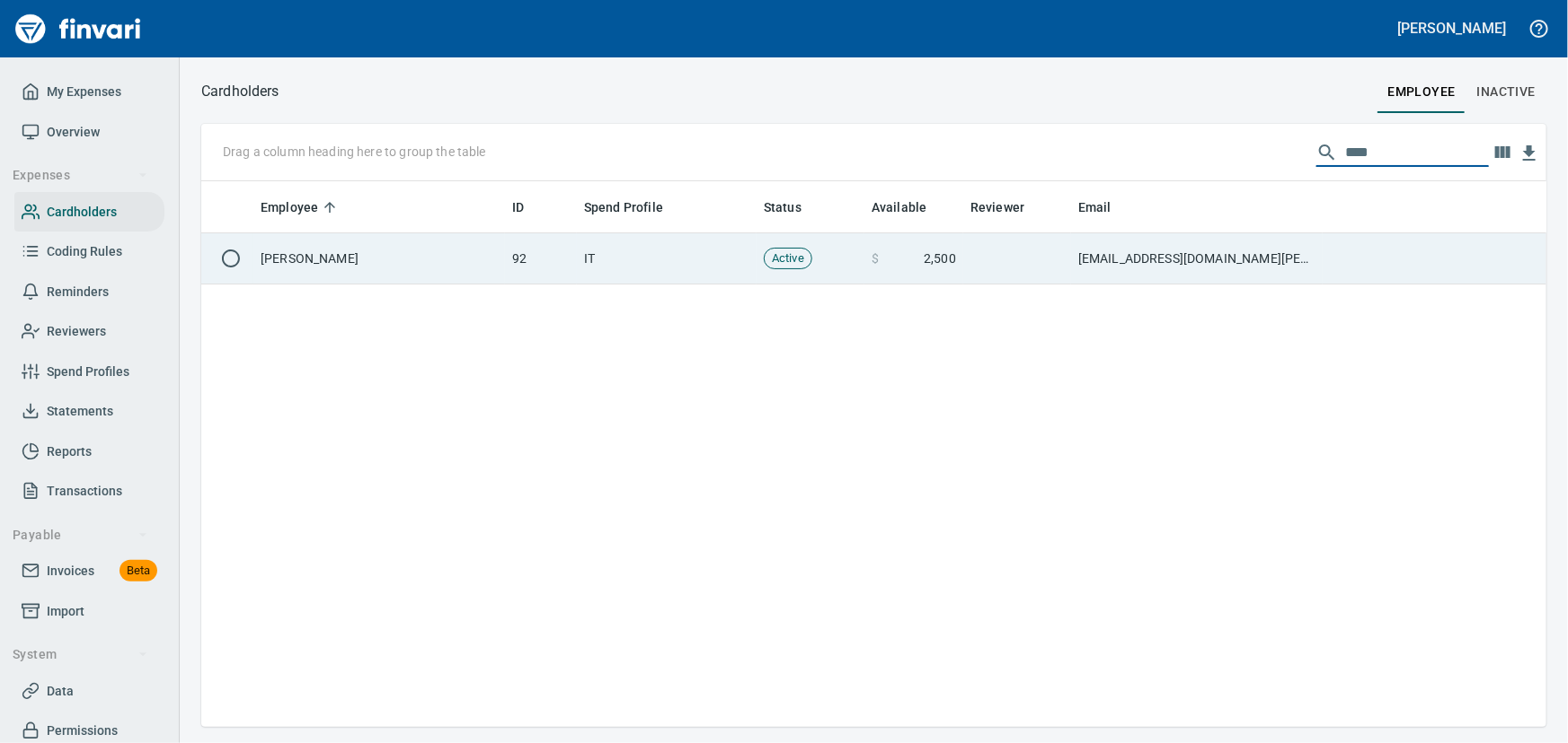
type input "****"
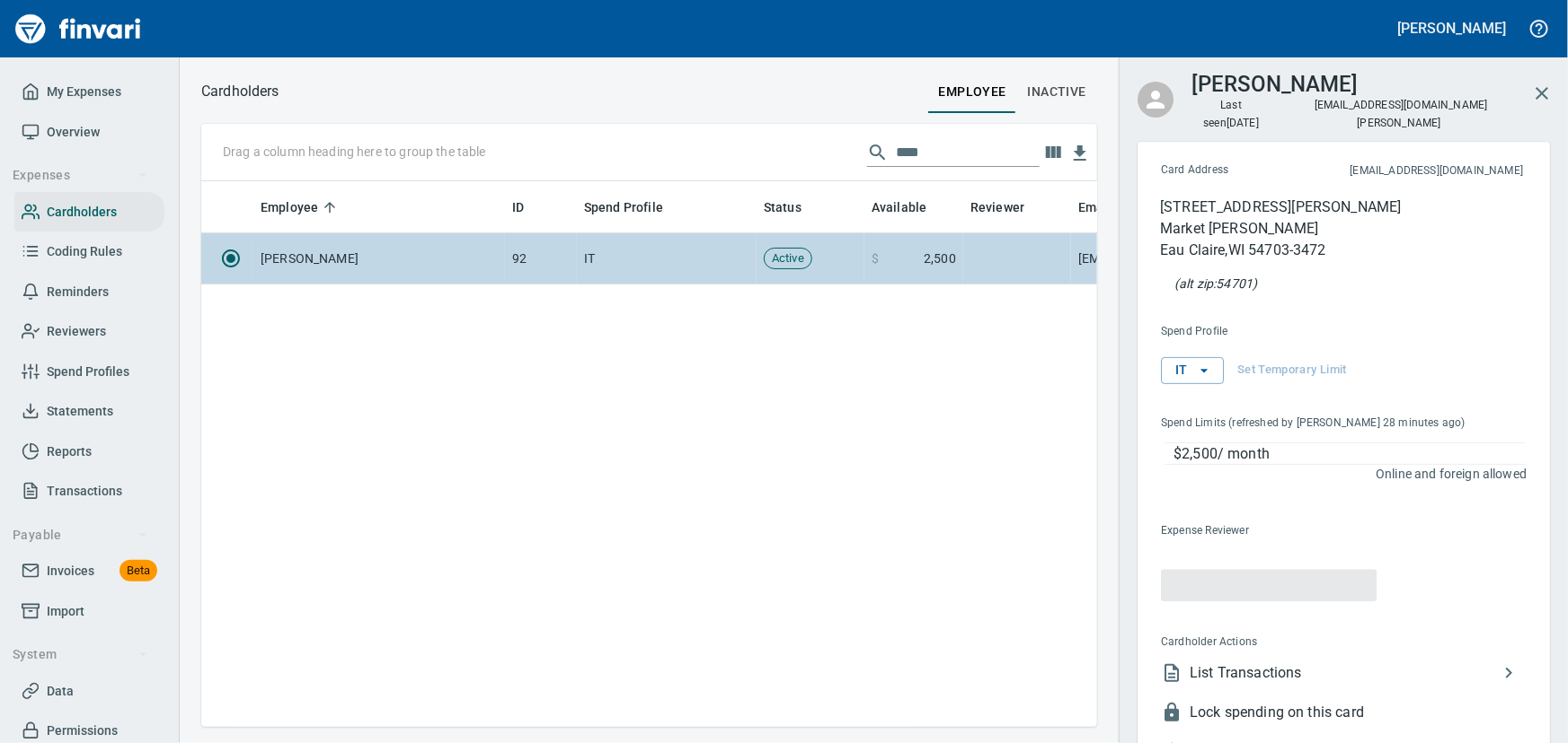
scroll to position [520, 871]
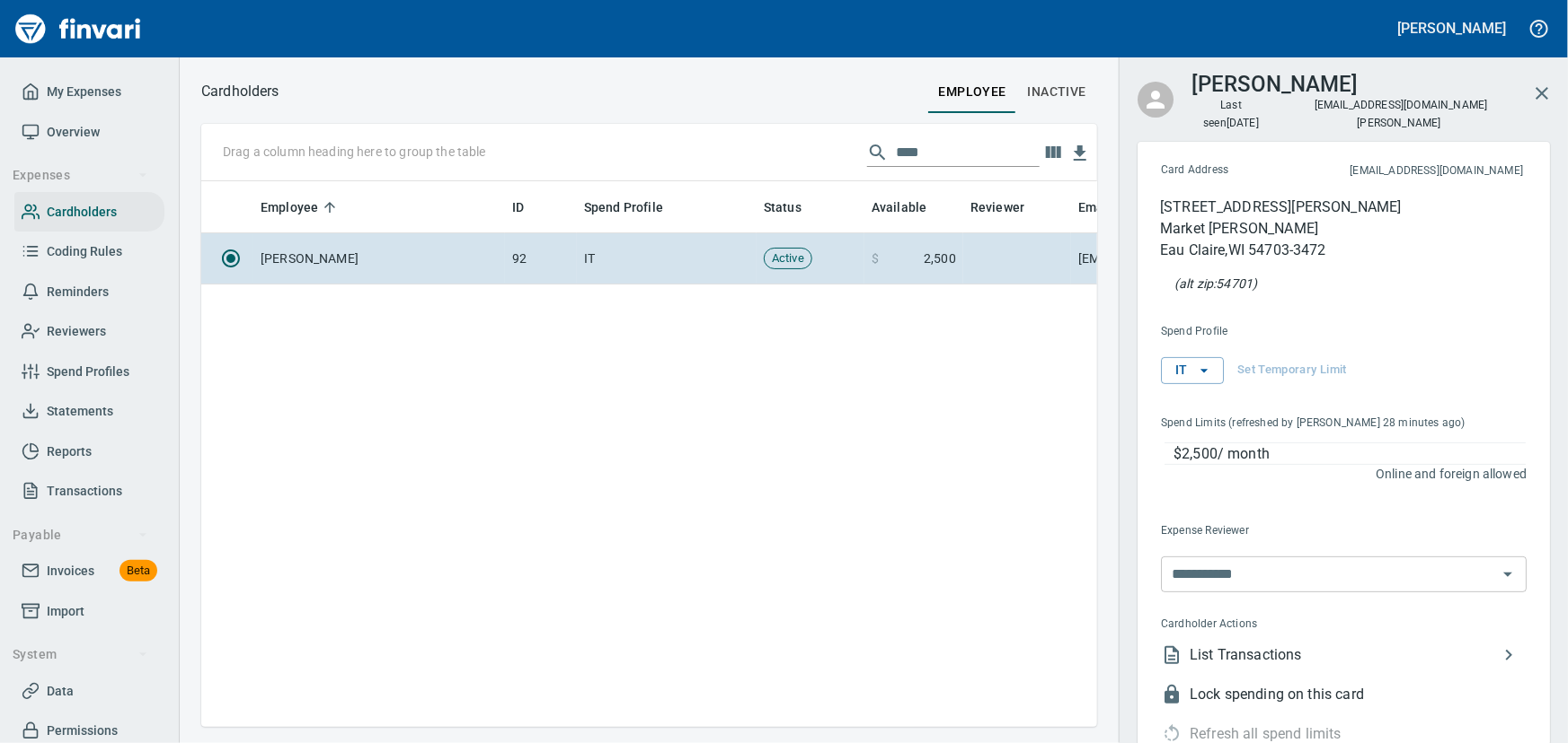
click at [1207, 645] on span "List Transactions" at bounding box center [1343, 656] width 308 height 22
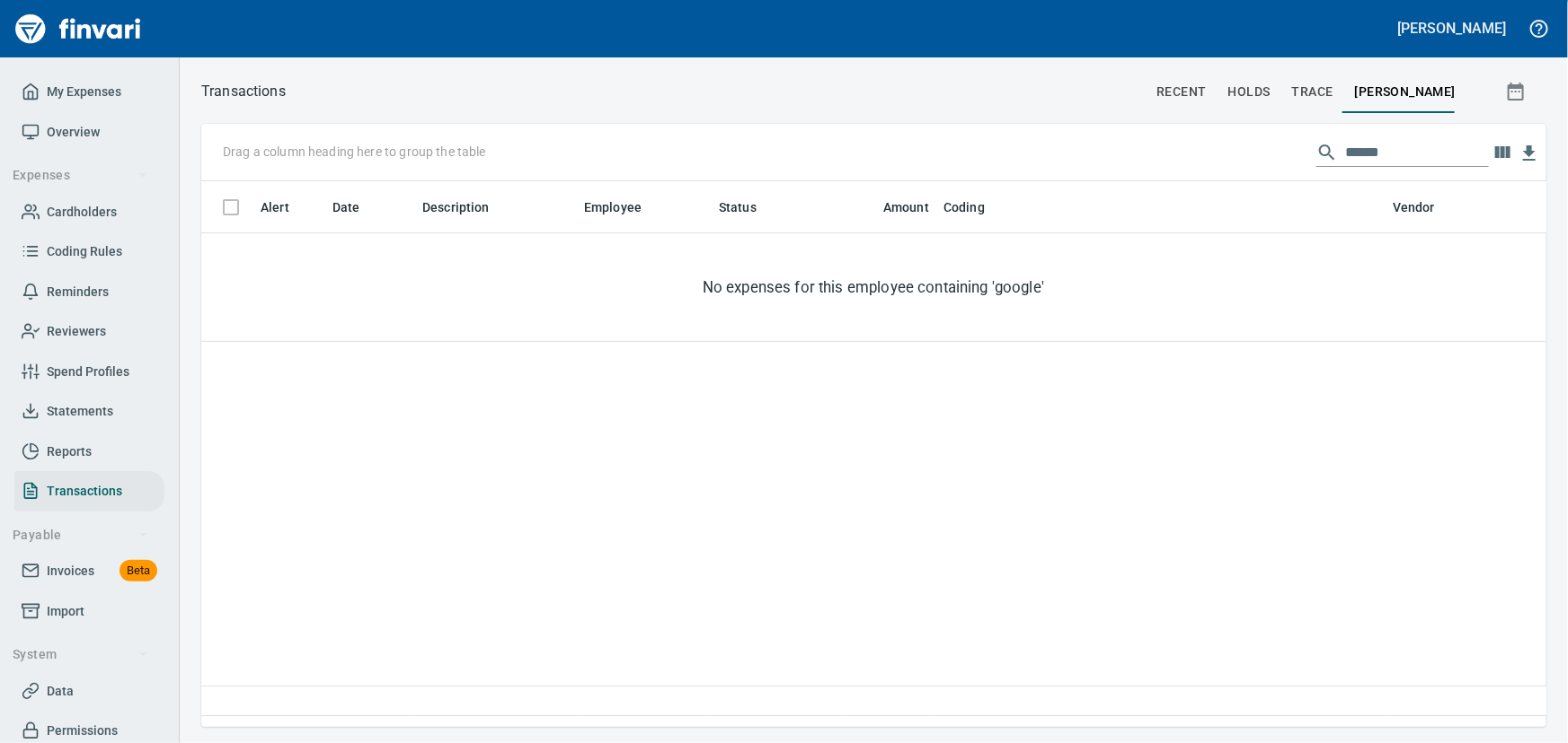
scroll to position [520, 1321]
drag, startPoint x: 1388, startPoint y: 148, endPoint x: 1085, endPoint y: 120, distance: 304.3
click at [1086, 120] on div "Transactions recent holds trace Austin Derks Drag a column heading here to grou…" at bounding box center [873, 403] width 1388 height 648
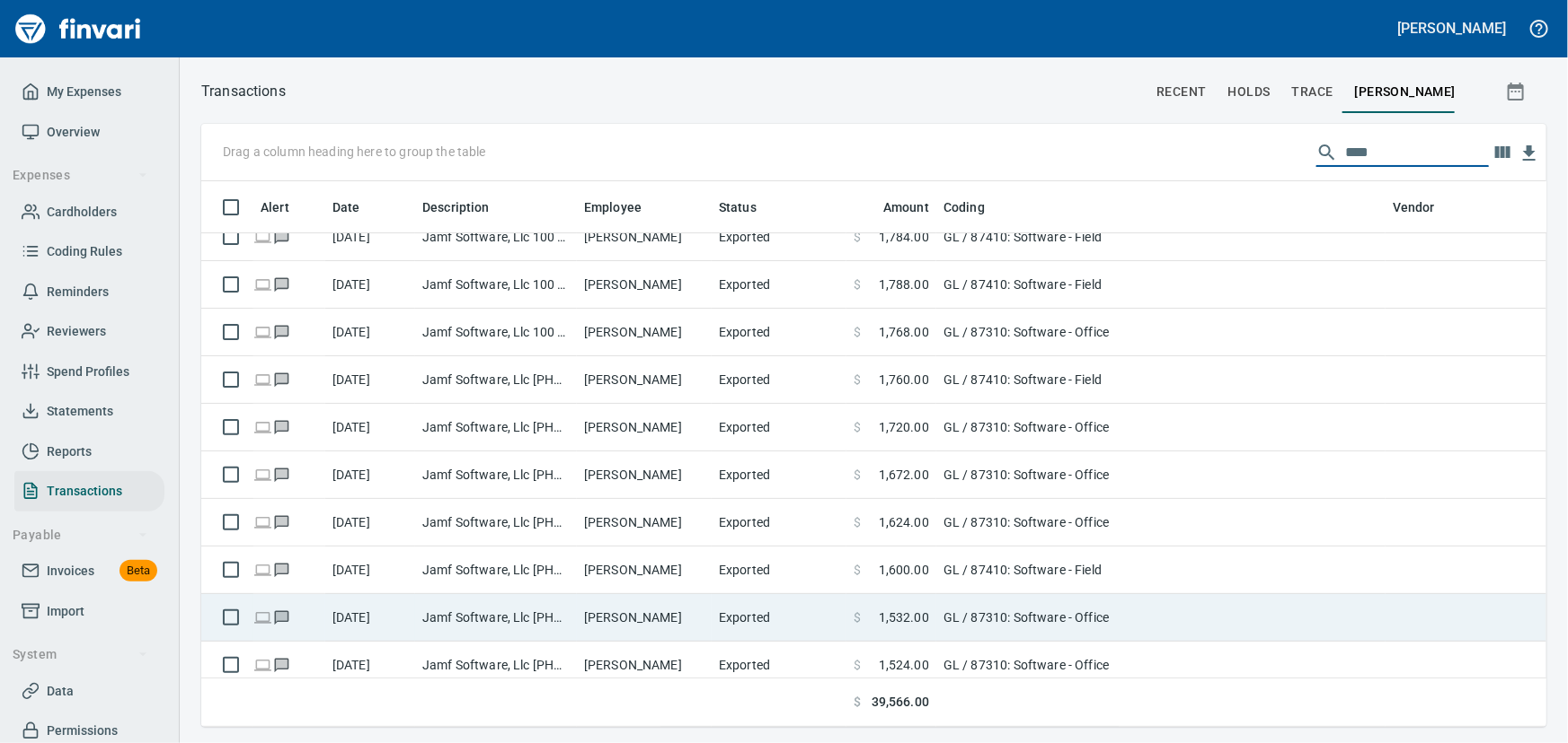
scroll to position [0, 0]
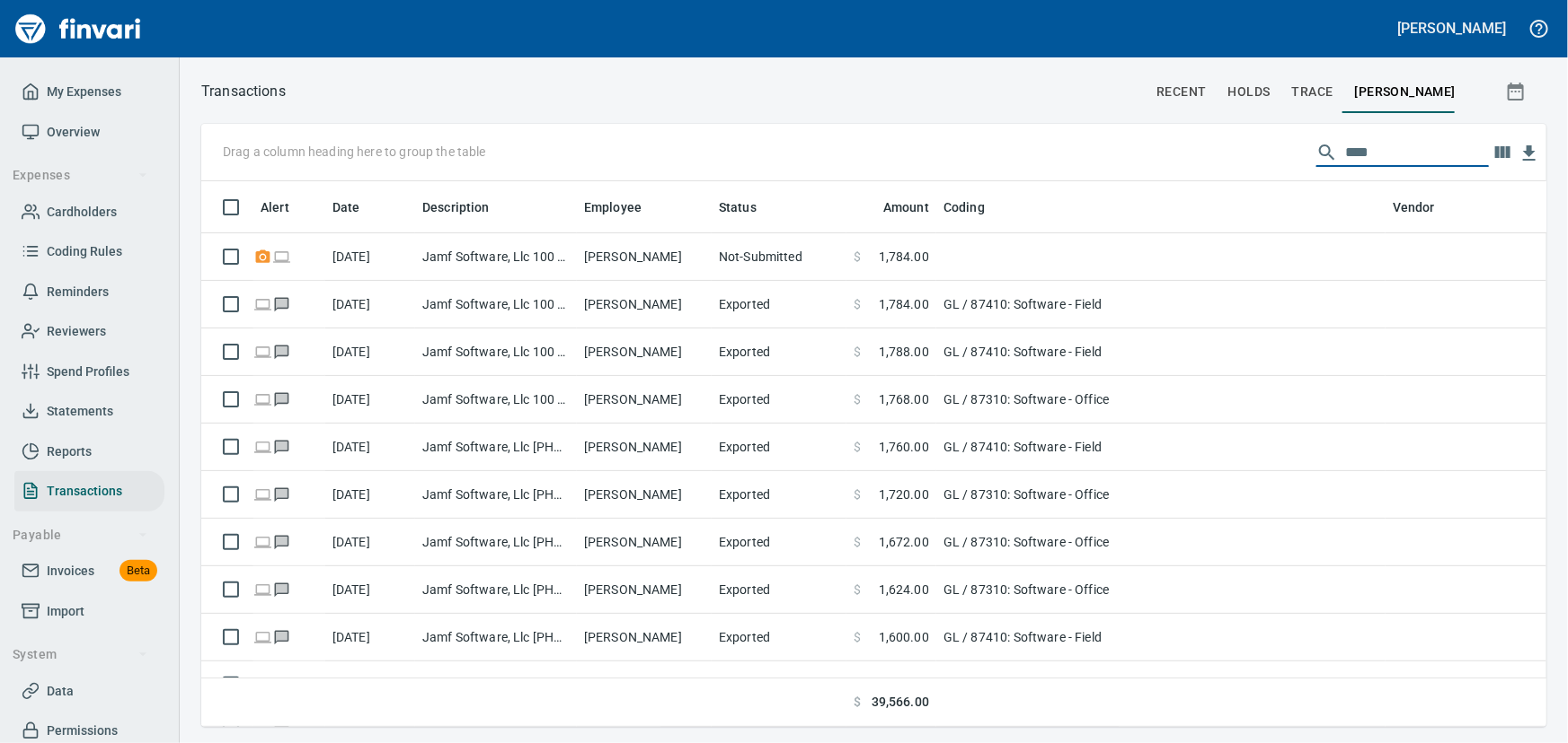
drag, startPoint x: 1377, startPoint y: 156, endPoint x: 831, endPoint y: 66, distance: 553.4
click at [789, 42] on div "Laurie Myhre My Expenses Overview Expenses Cardholders Coding Rules Reminders R…" at bounding box center [784, 371] width 1568 height 743
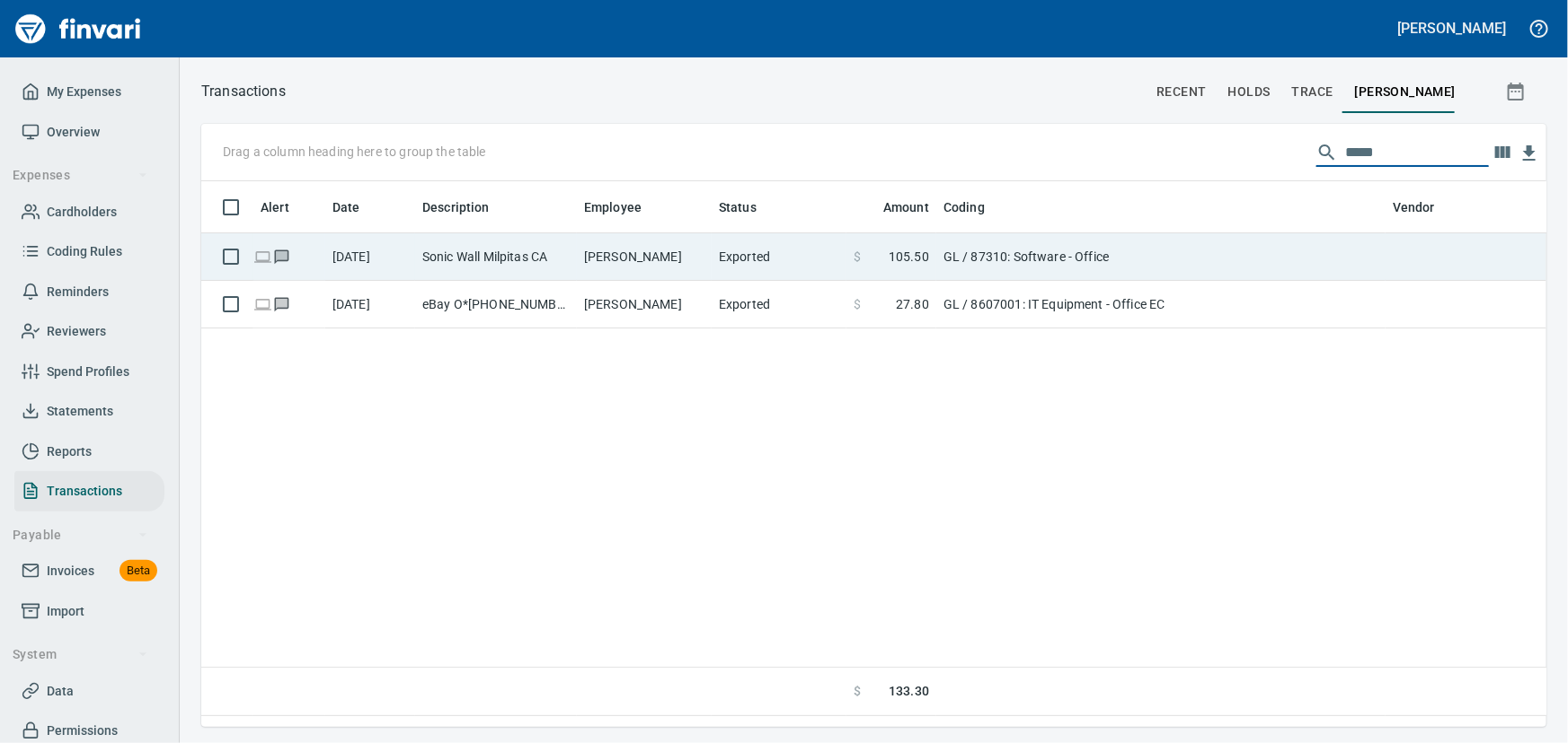
type input "*****"
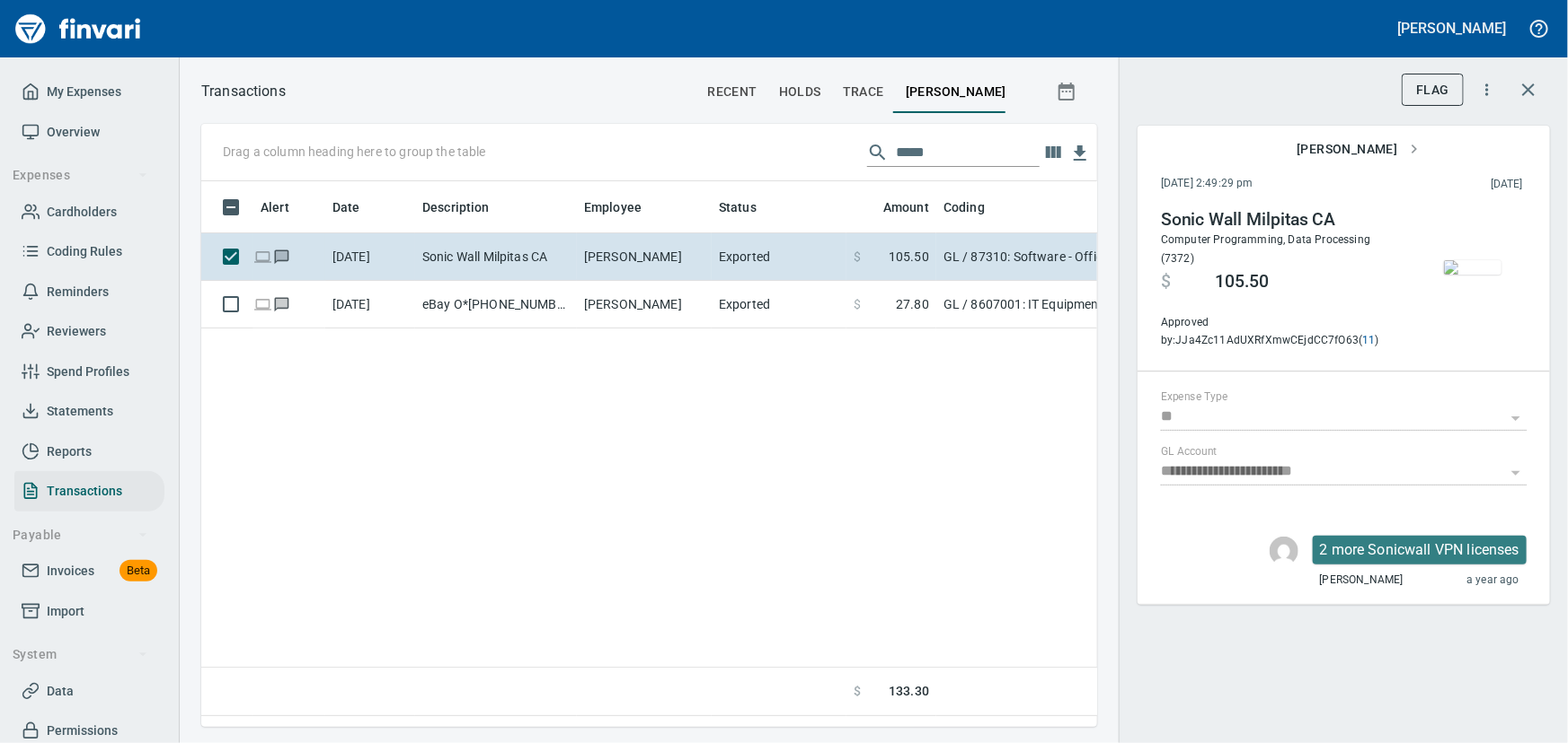
scroll to position [520, 871]
click at [1482, 275] on img "button" at bounding box center [1472, 267] width 57 height 15
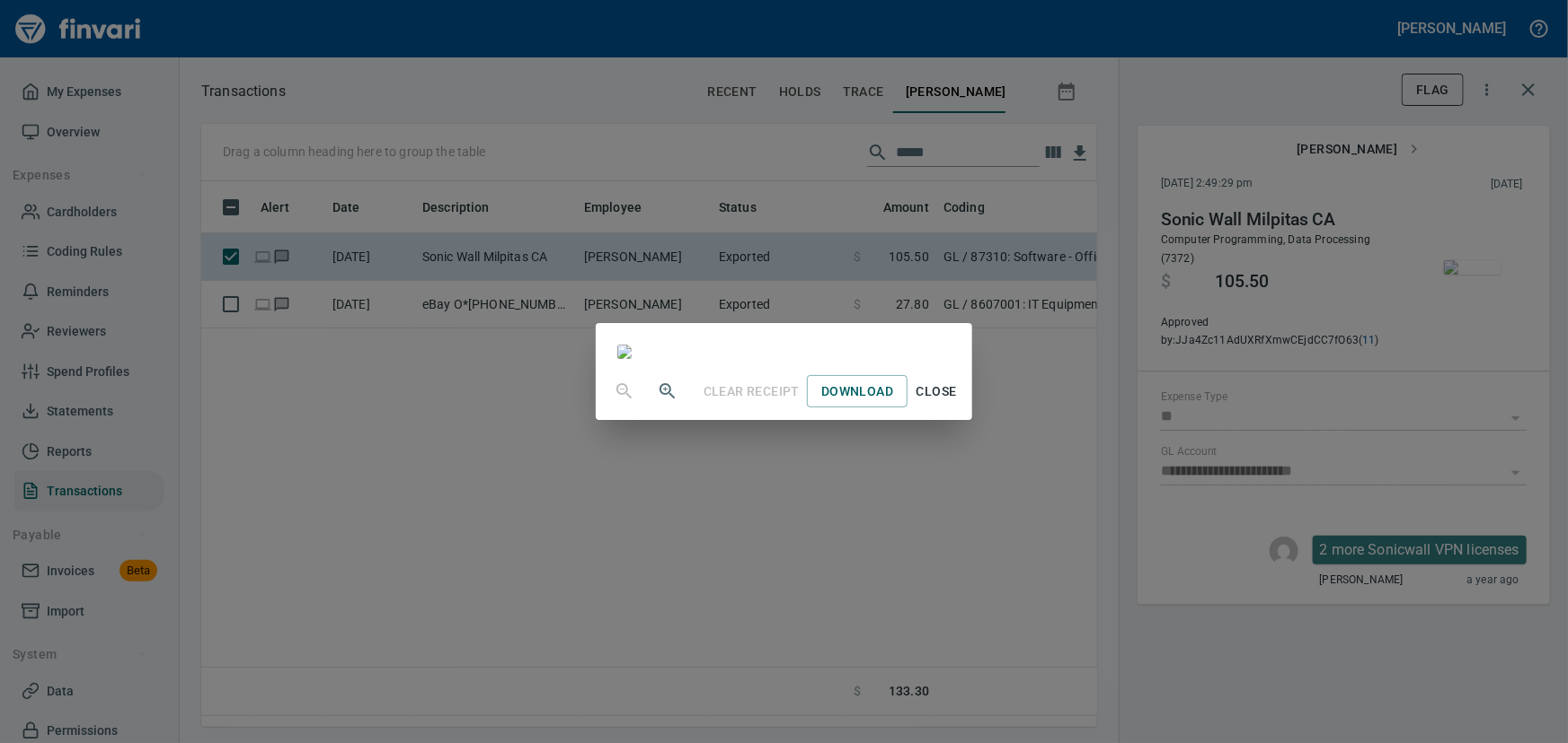
scroll to position [1958, 0]
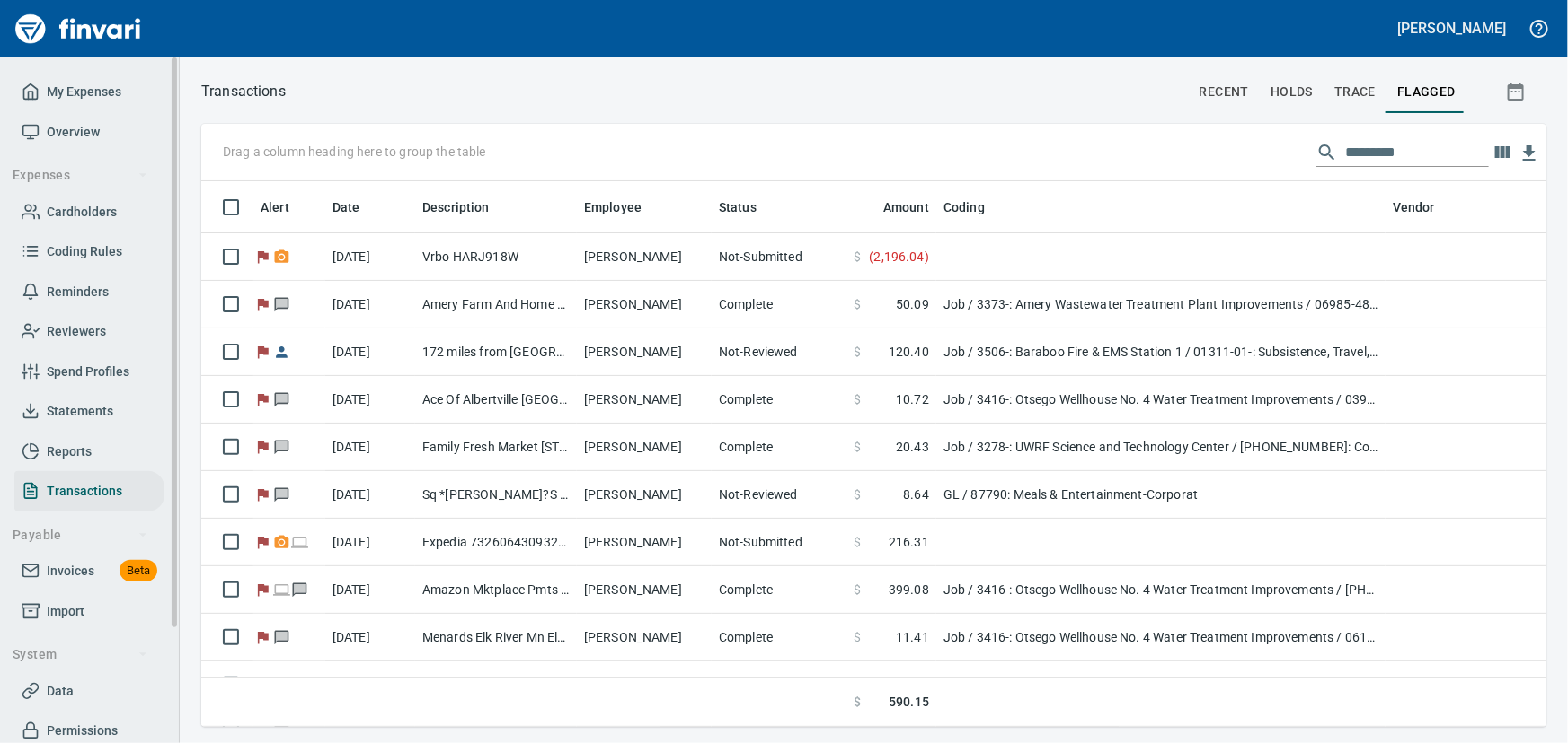
scroll to position [520, 1321]
click at [90, 205] on span "Cardholders" at bounding box center [81, 212] width 70 height 23
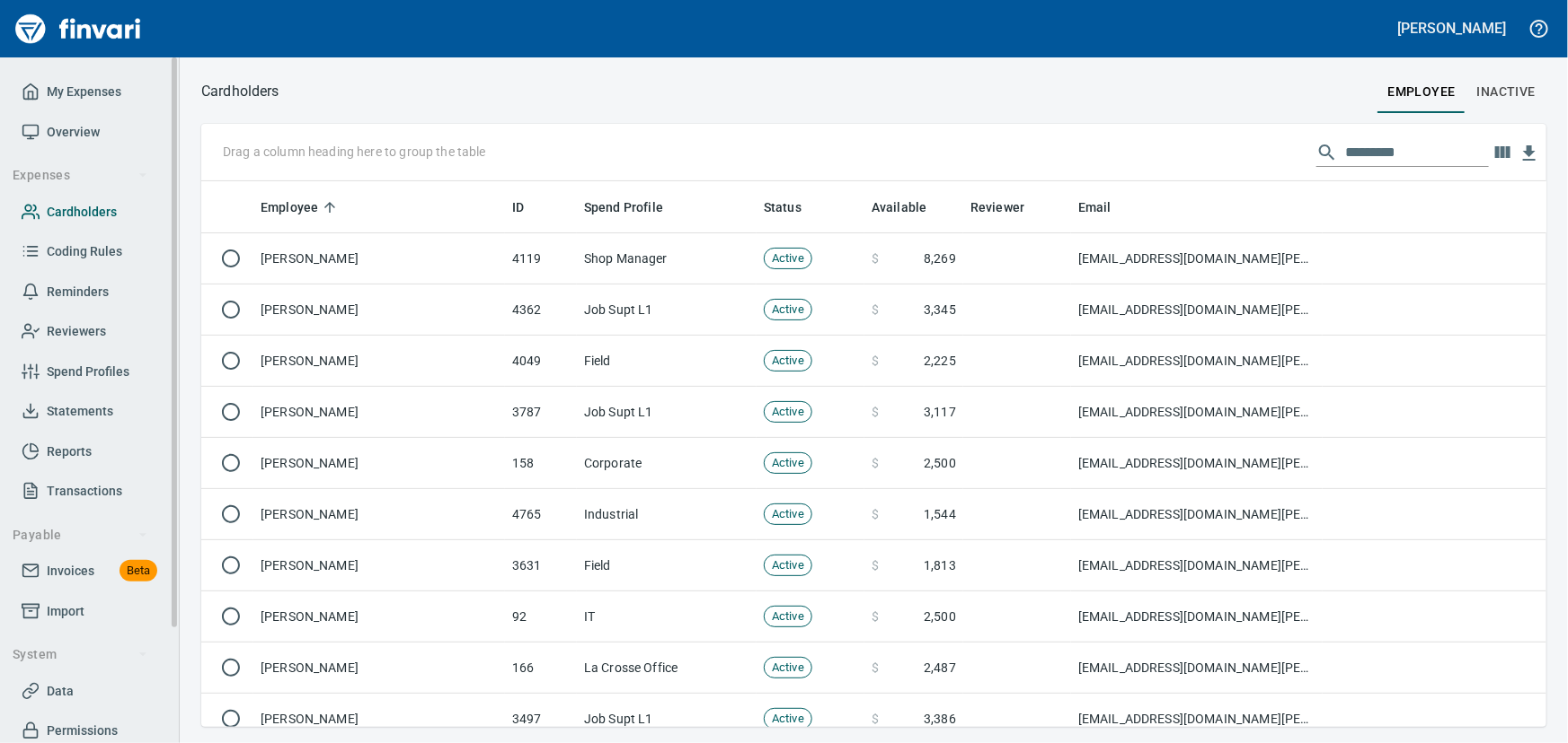
scroll to position [533, 1321]
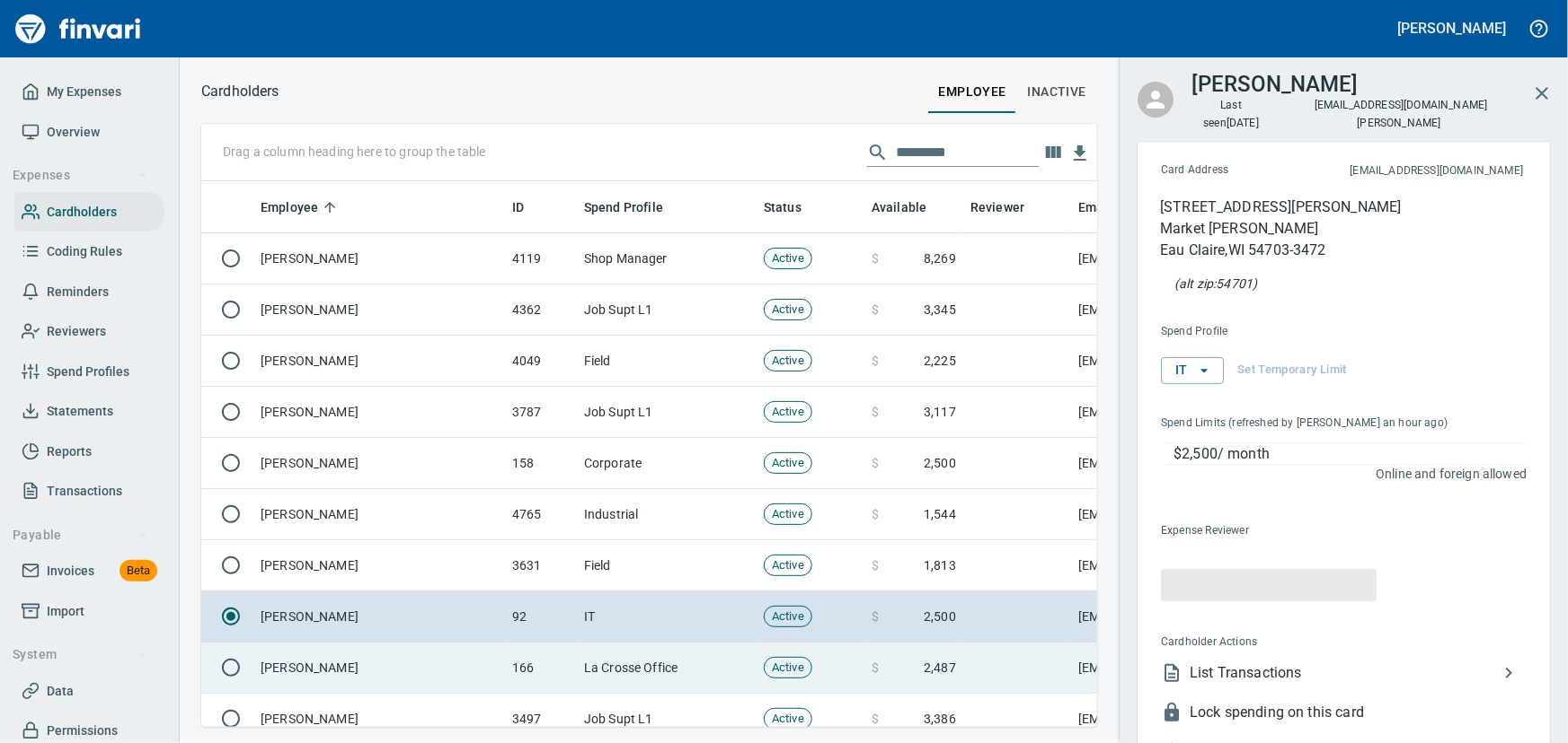
scroll to position [520, 871]
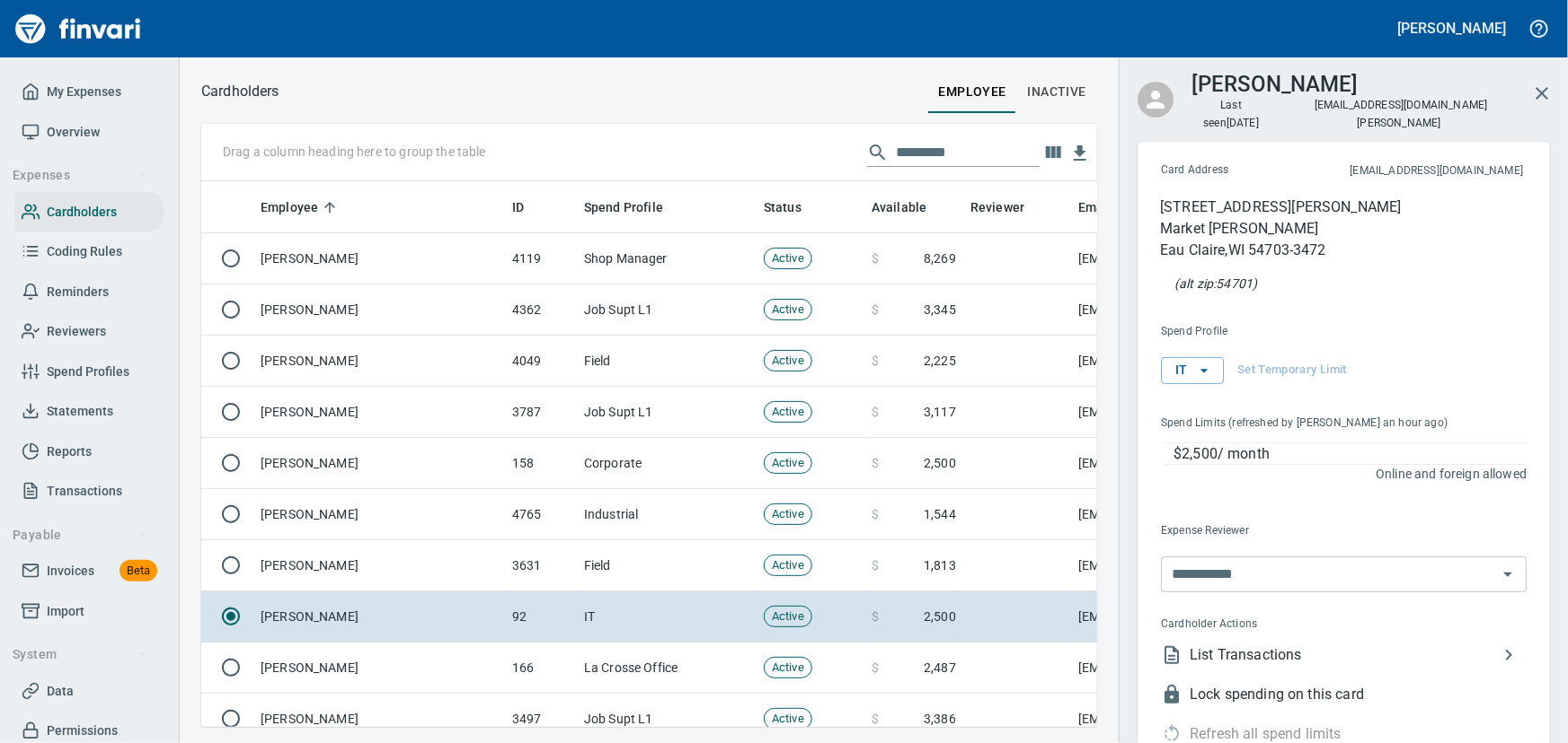
click at [1263, 645] on span "List Transactions" at bounding box center [1343, 656] width 308 height 22
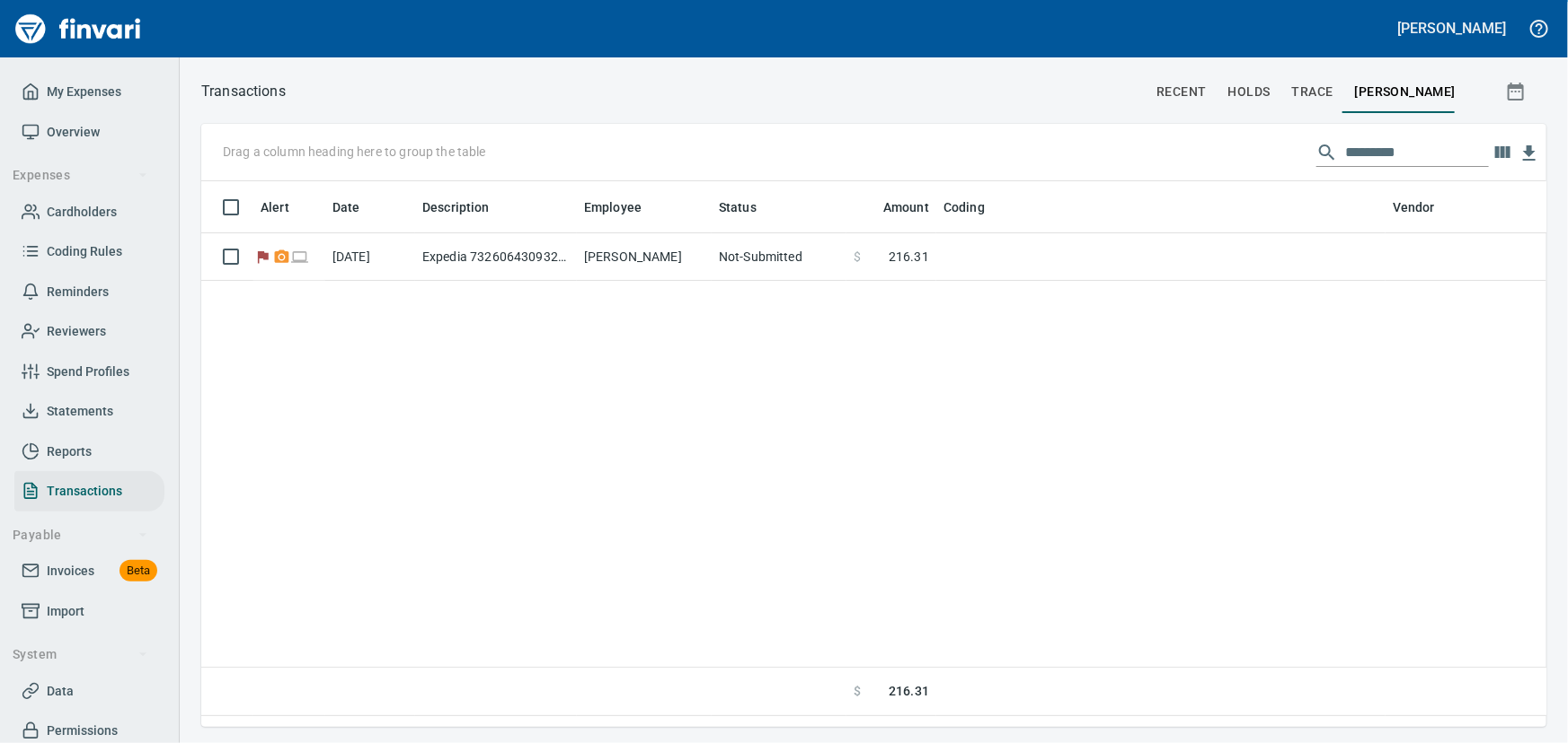
scroll to position [520, 1321]
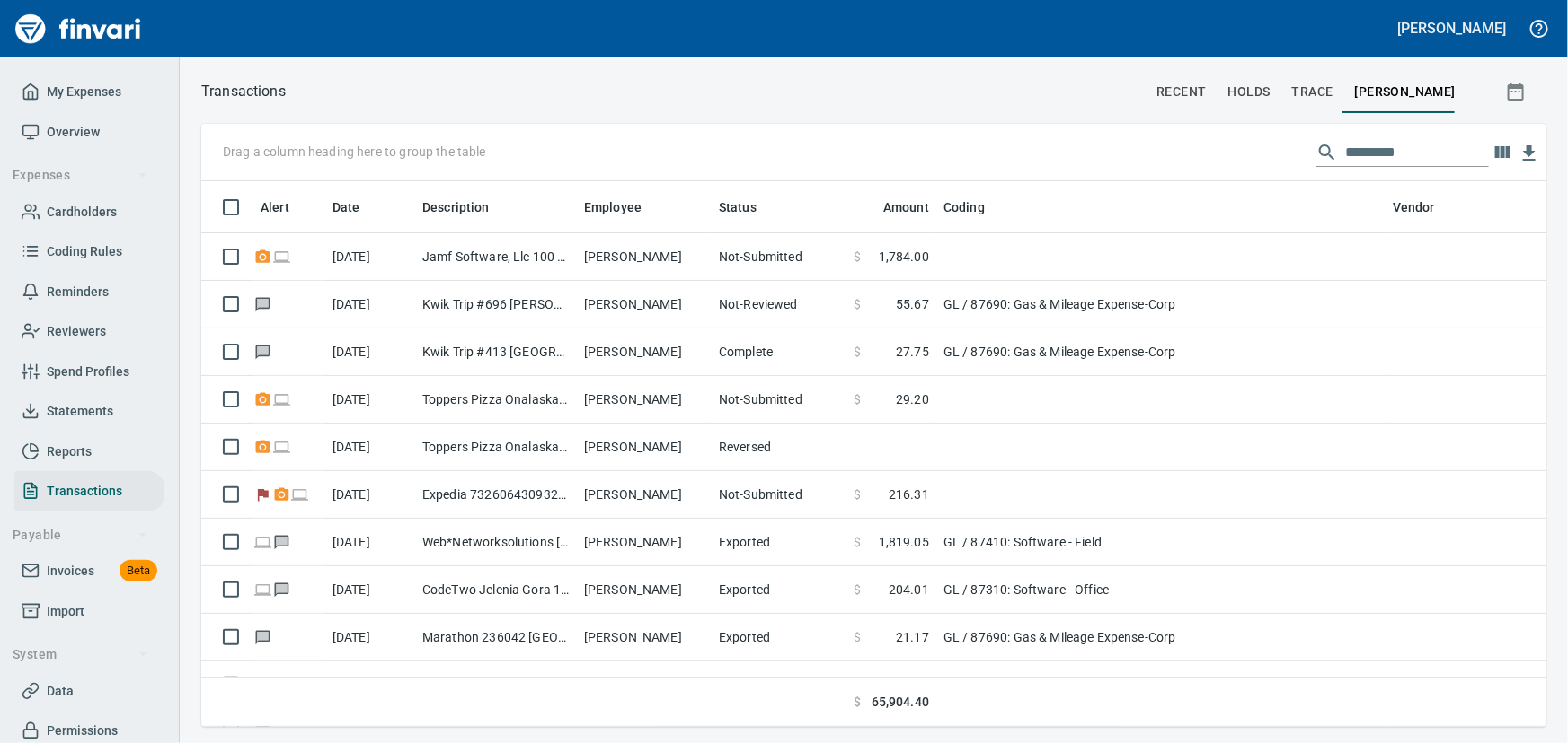
click at [1393, 159] on input "text" at bounding box center [1417, 152] width 144 height 29
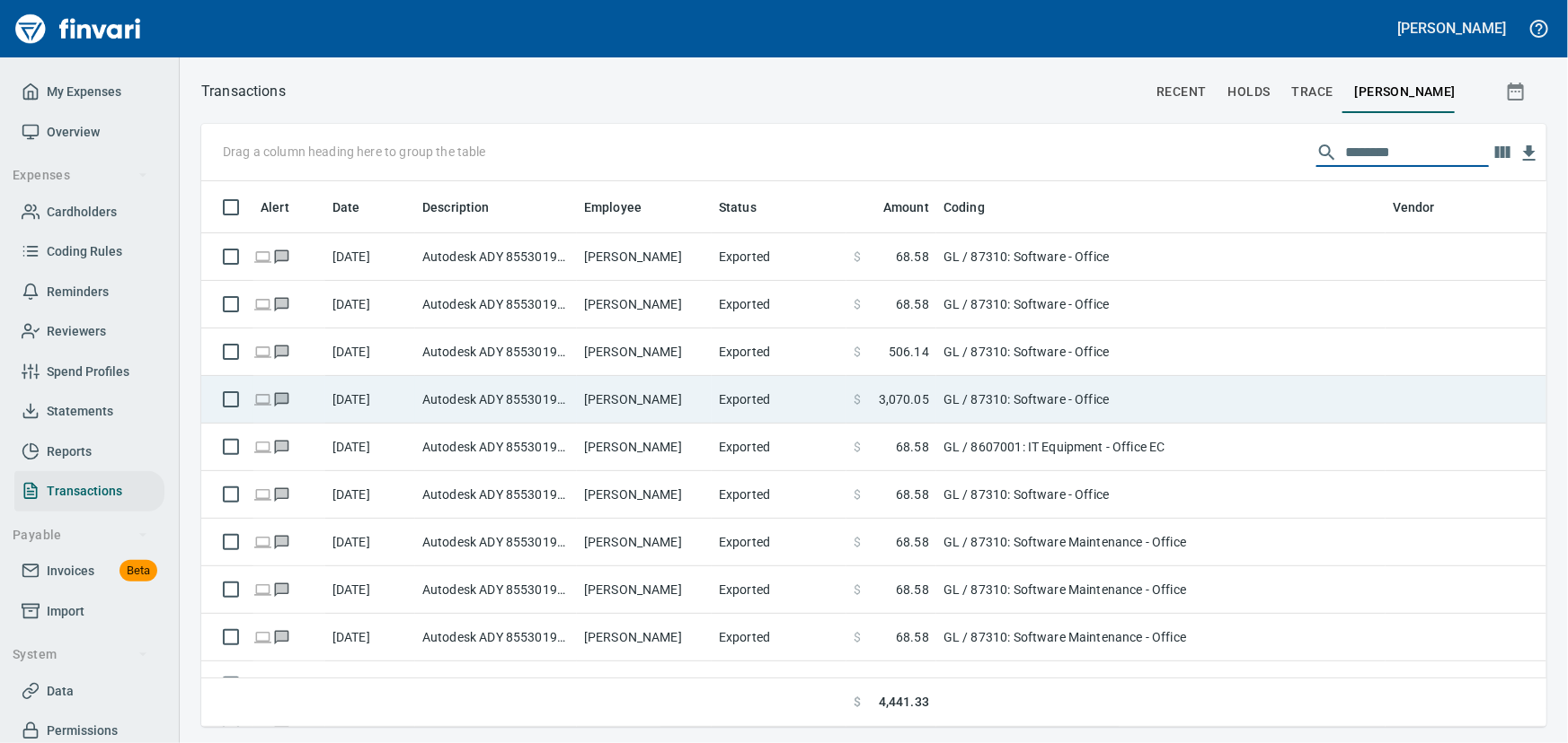
type input "********"
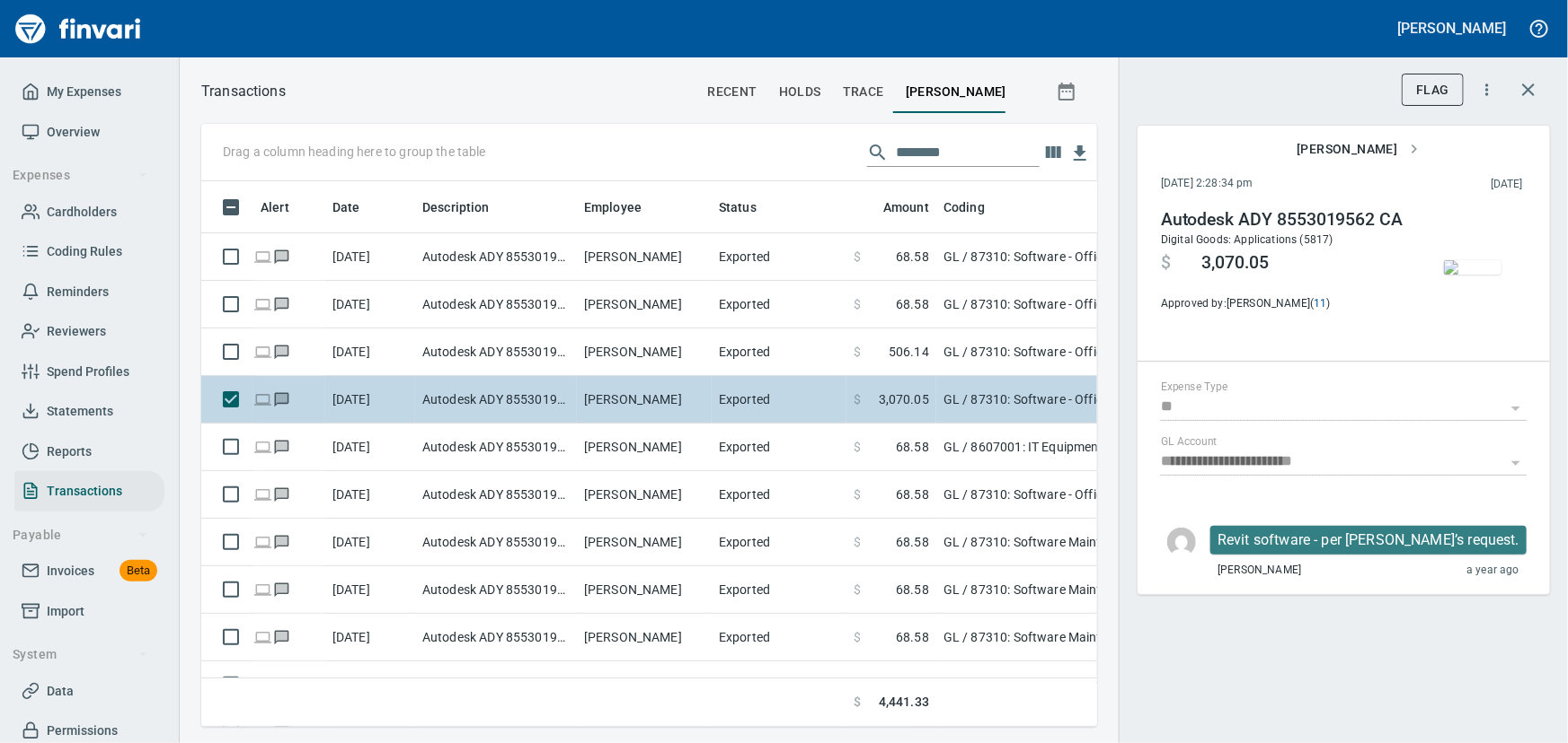
scroll to position [520, 871]
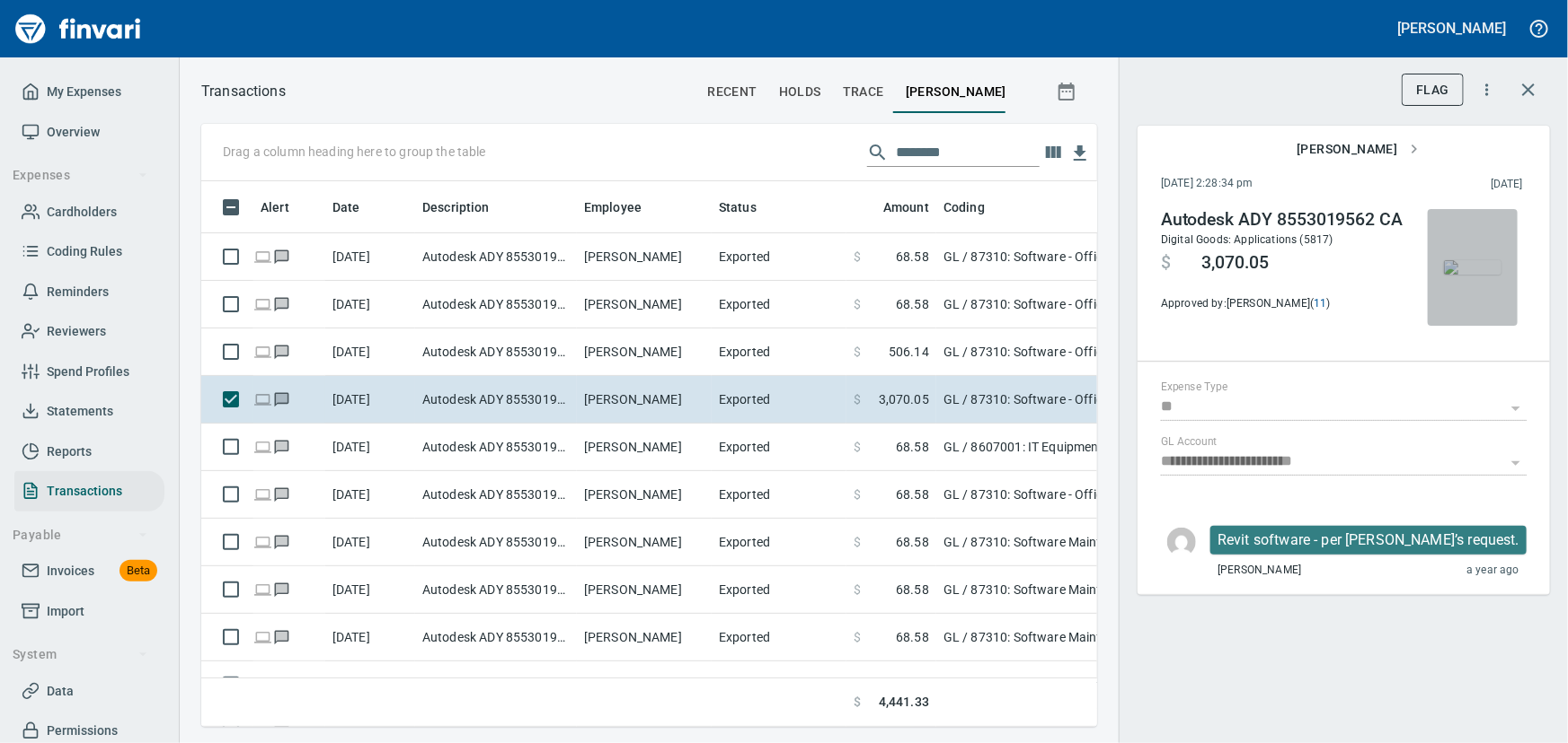
click at [1488, 275] on img "button" at bounding box center [1472, 267] width 57 height 15
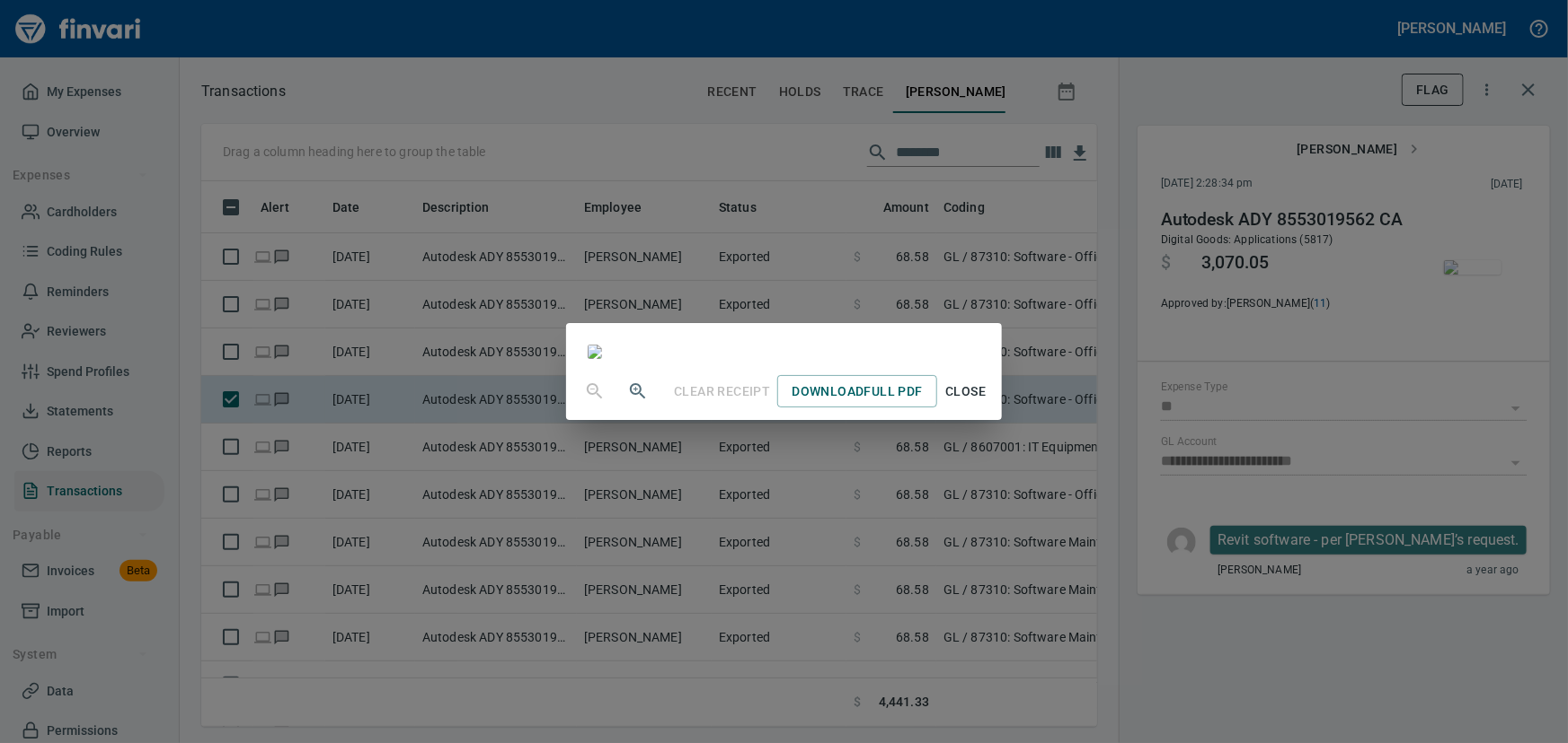
click at [987, 403] on span "Close" at bounding box center [966, 392] width 44 height 23
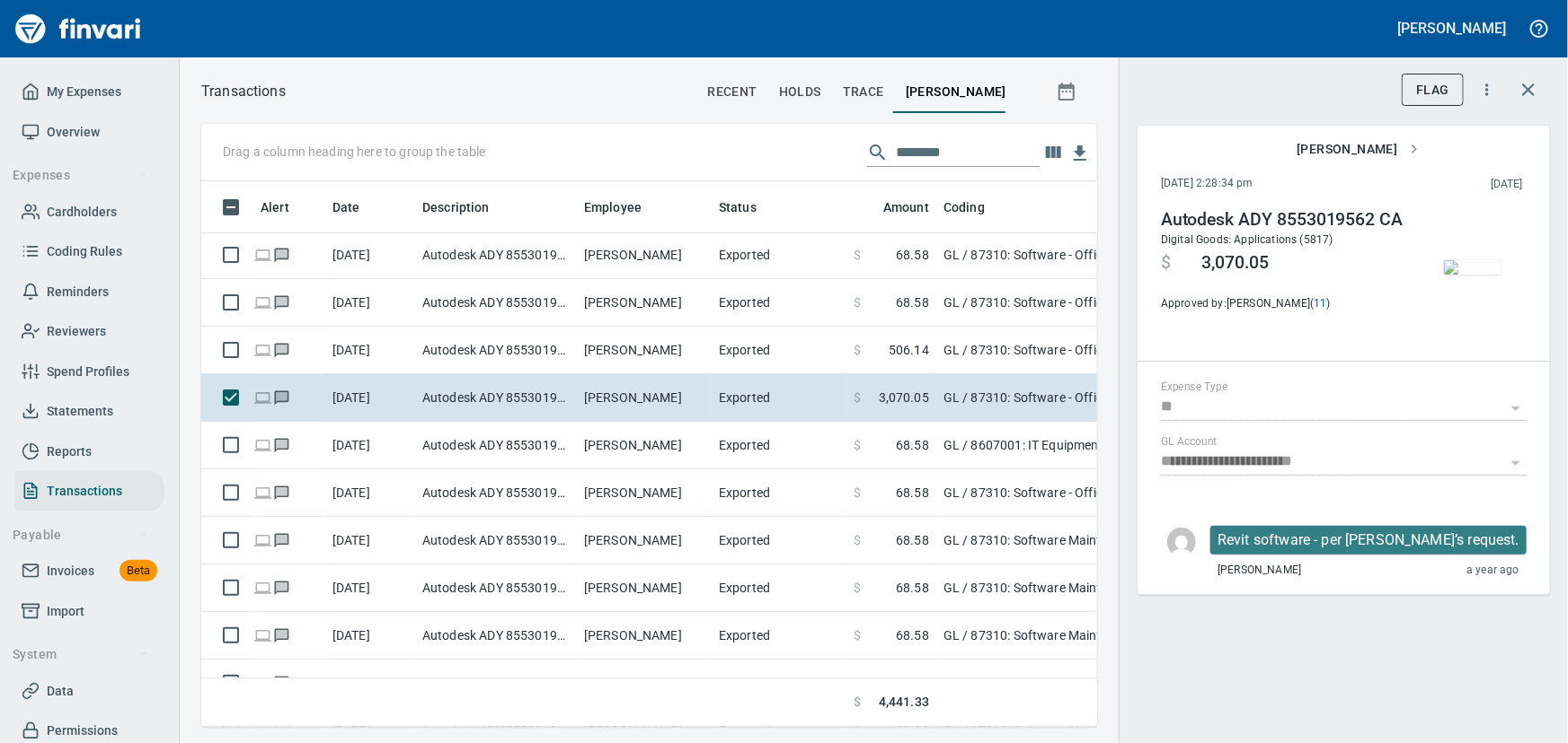
scroll to position [0, 0]
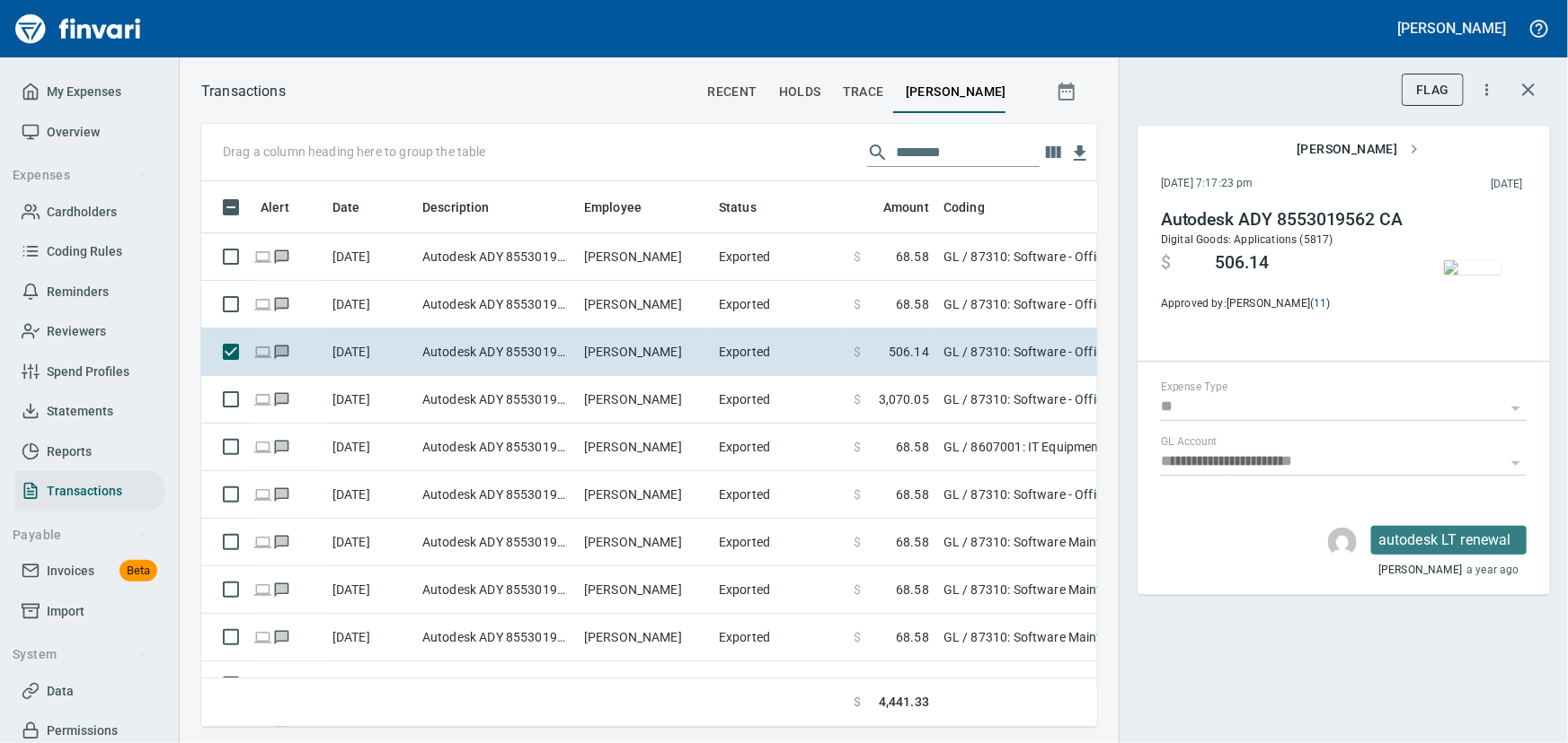
click at [1444, 264] on img "button" at bounding box center [1472, 267] width 57 height 15
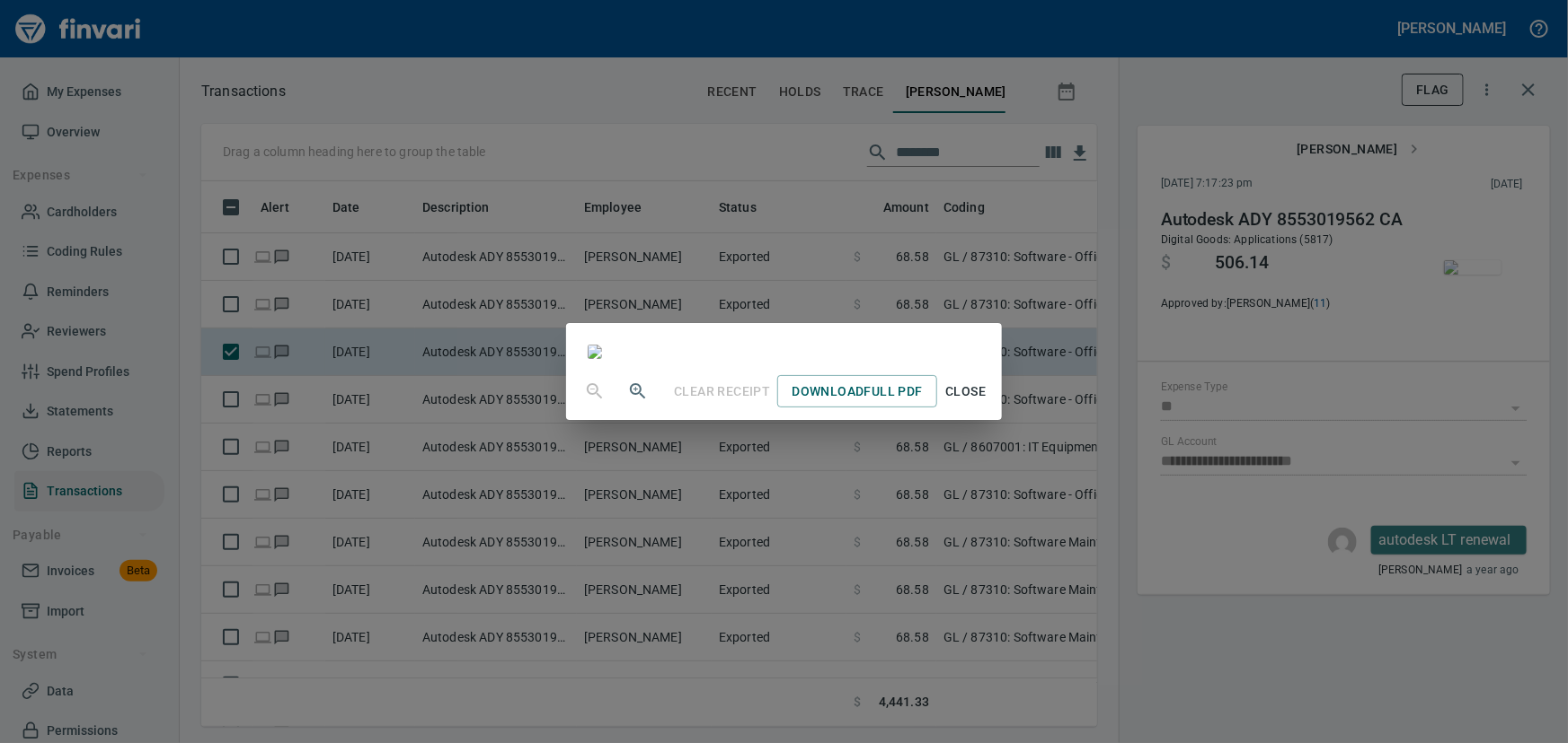
click at [987, 403] on span "Close" at bounding box center [966, 392] width 44 height 23
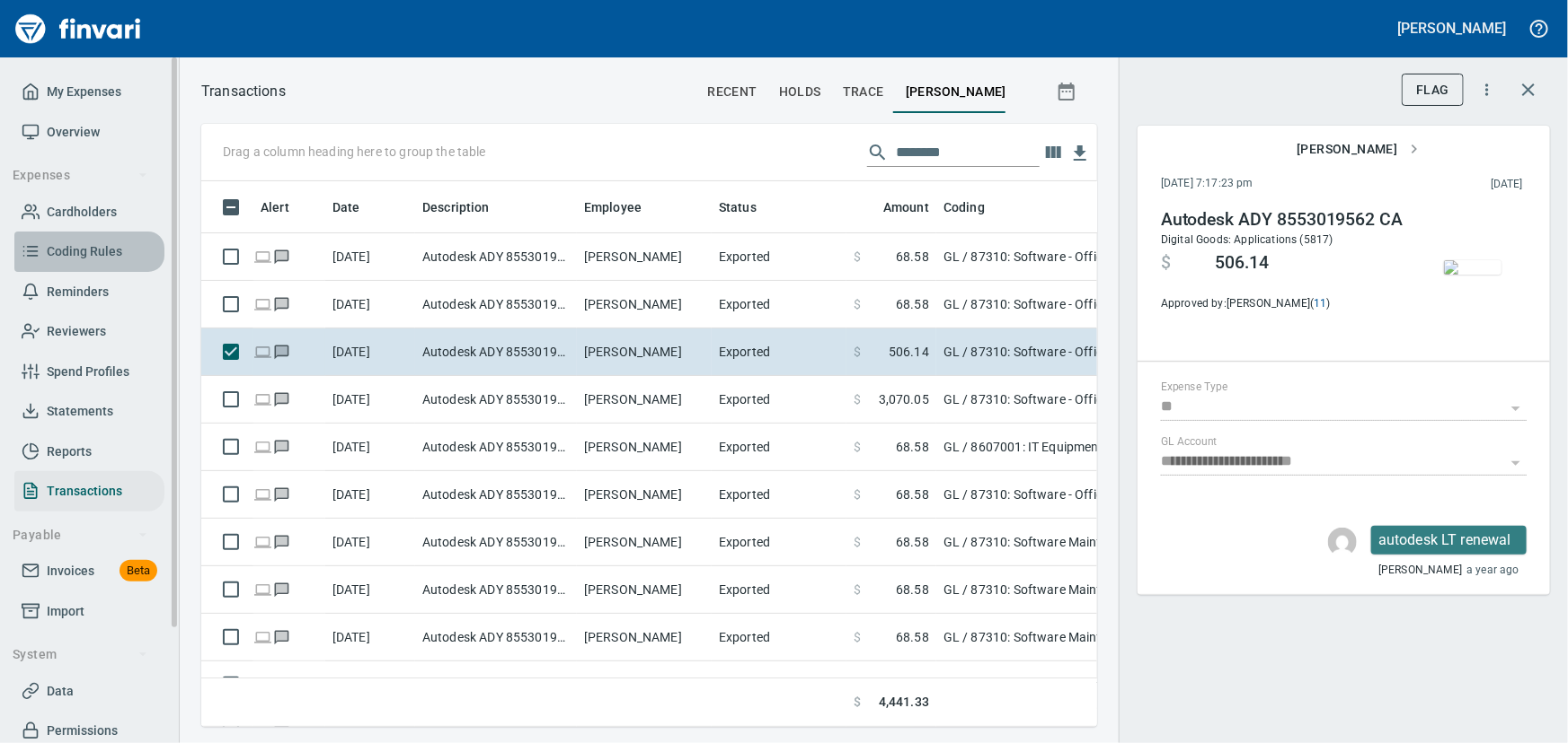
drag, startPoint x: 97, startPoint y: 252, endPoint x: 129, endPoint y: 249, distance: 32.1
click at [97, 252] on span "Coding Rules" at bounding box center [84, 251] width 75 height 23
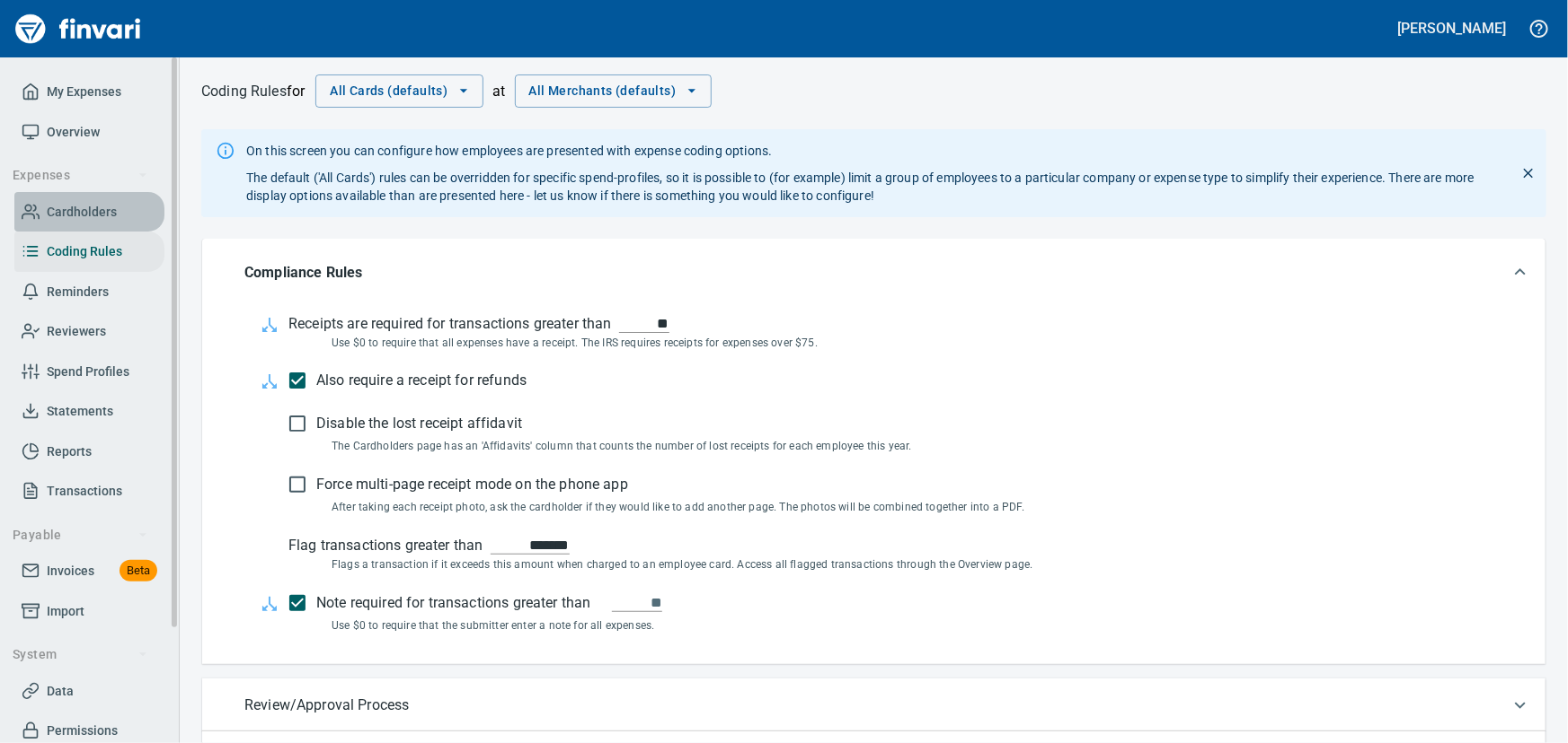
click at [82, 216] on span "Cardholders" at bounding box center [81, 212] width 70 height 23
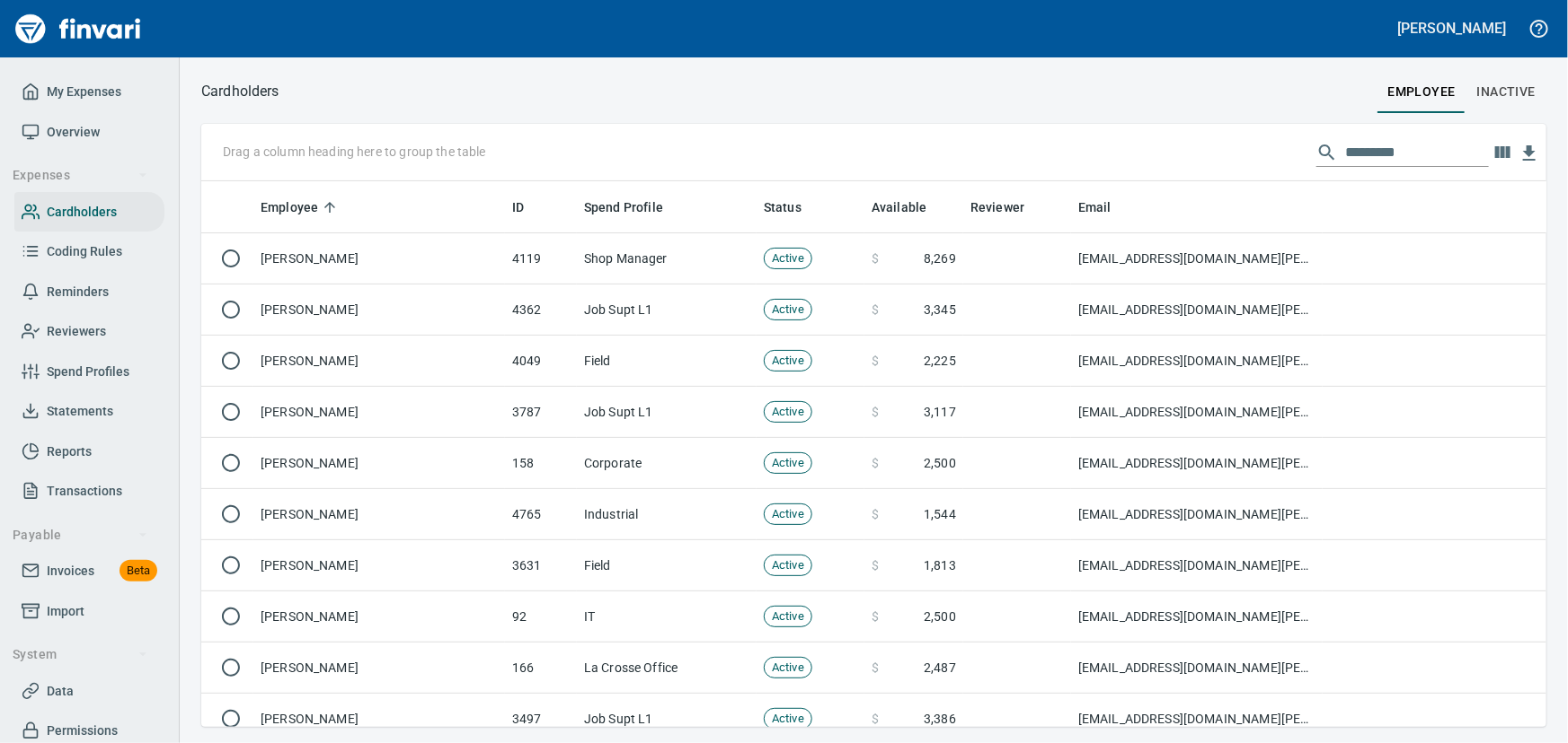
scroll to position [533, 1321]
drag, startPoint x: 1393, startPoint y: 158, endPoint x: 1102, endPoint y: 137, distance: 291.8
click at [1096, 137] on div "Drag a column heading here to group the table" at bounding box center [873, 152] width 1345 height 57
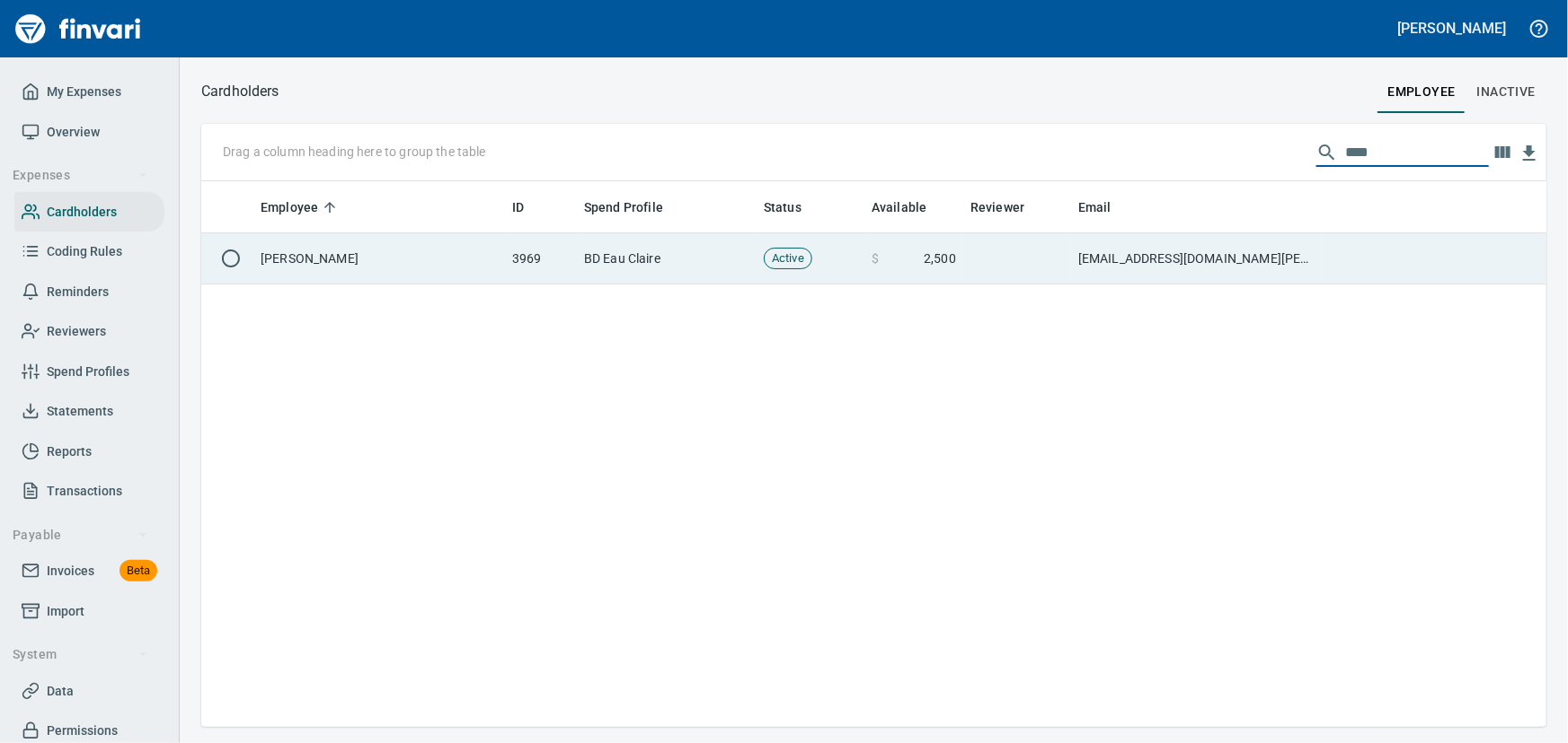
type input "****"
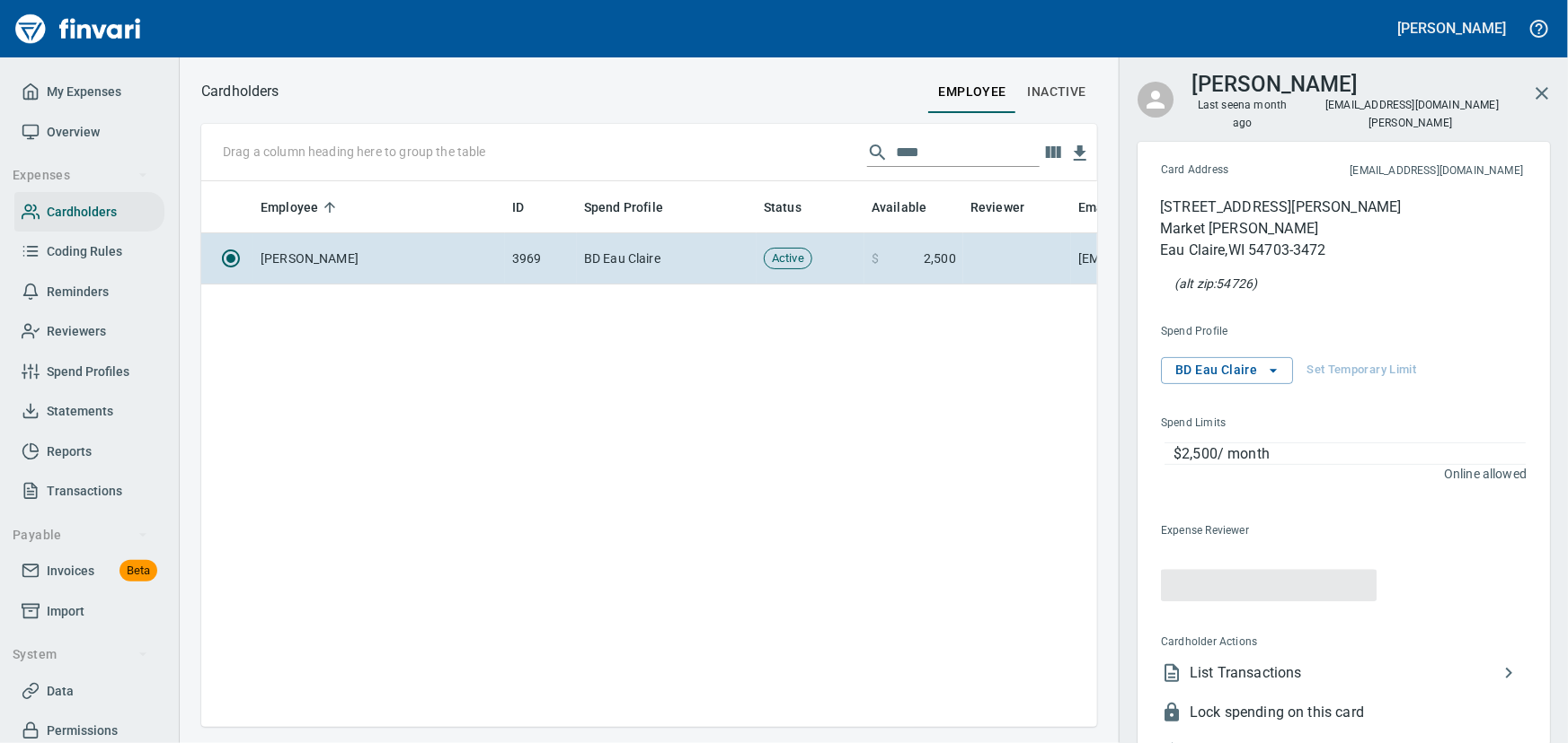
scroll to position [520, 871]
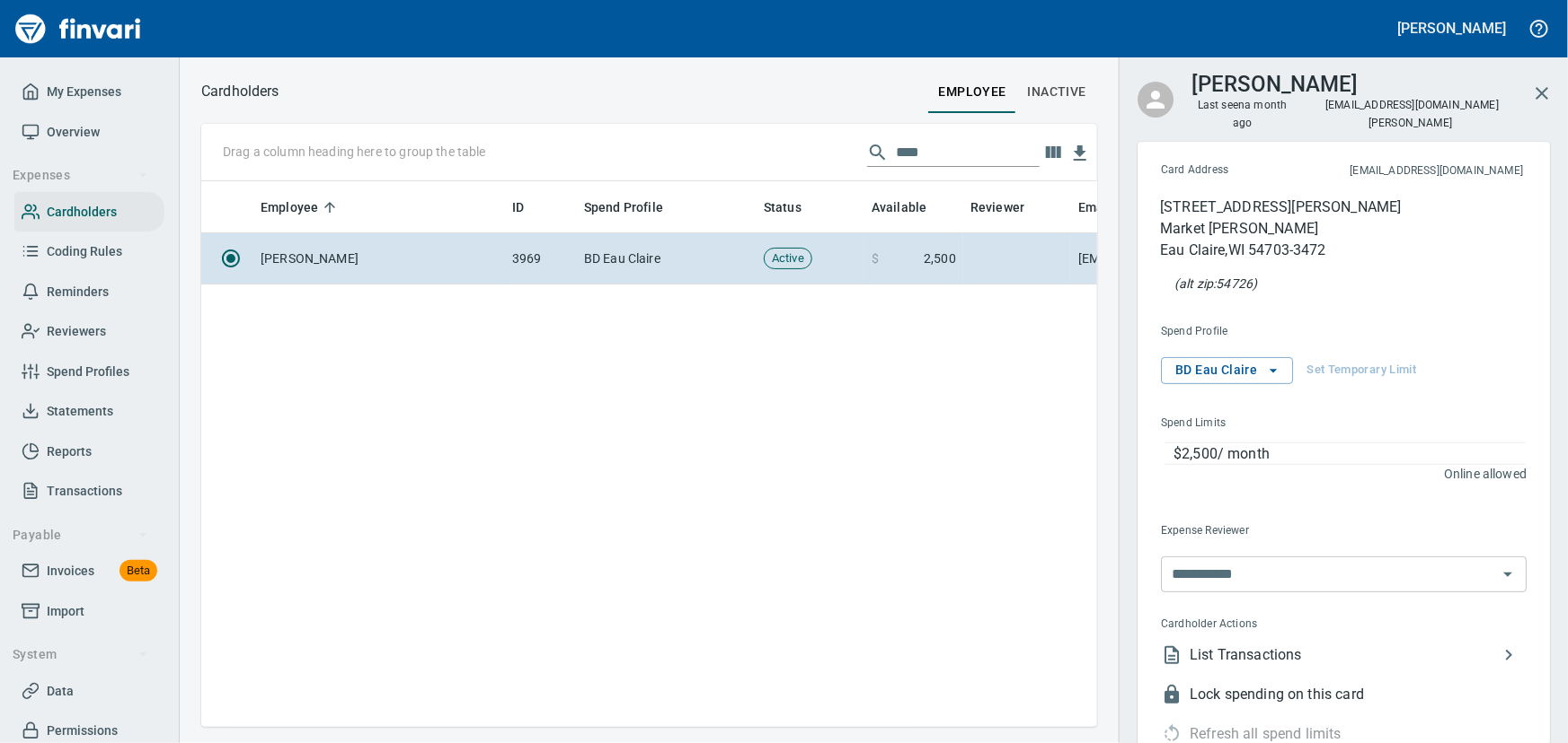
click at [1265, 645] on span "List Transactions" at bounding box center [1343, 656] width 308 height 22
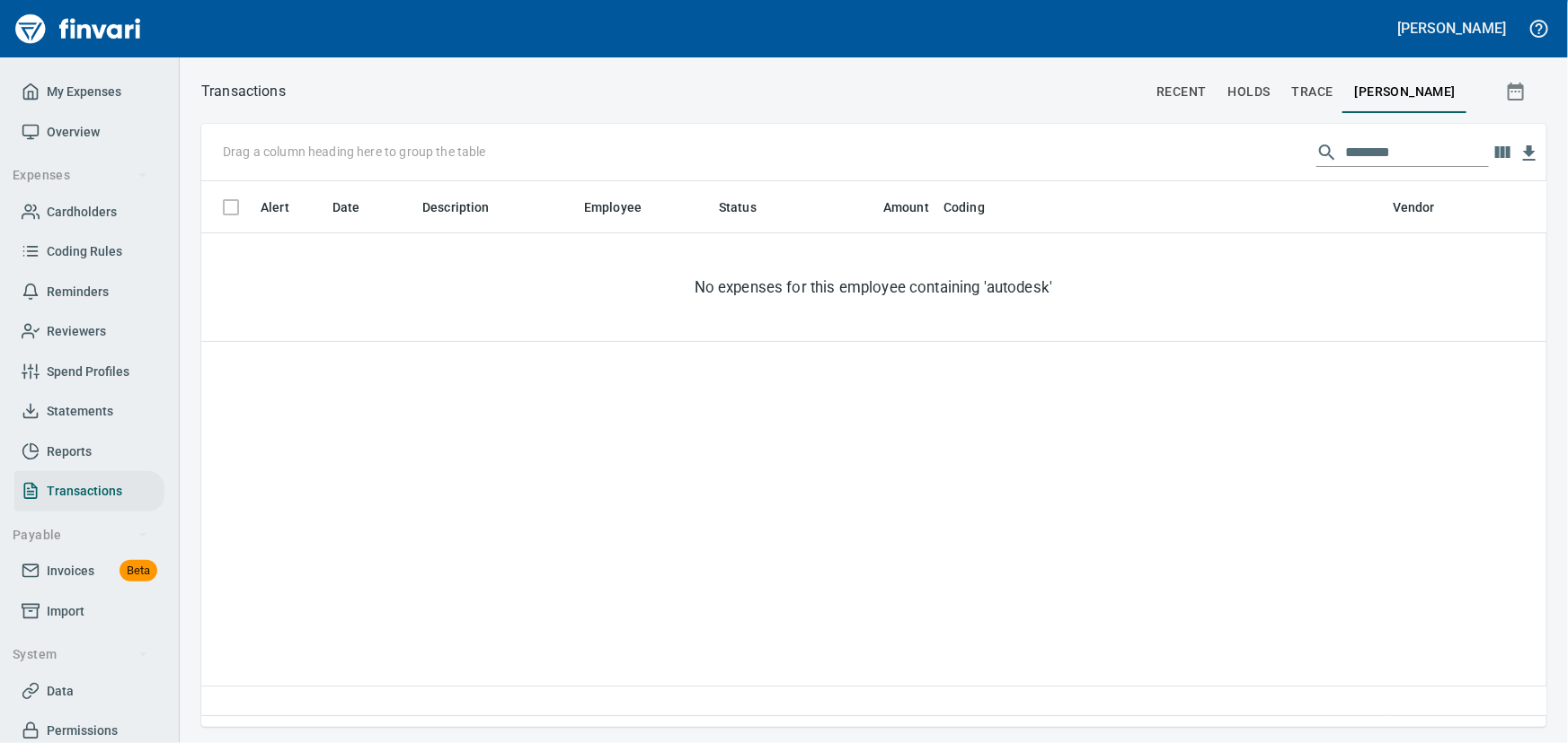
scroll to position [520, 1321]
drag, startPoint x: 1405, startPoint y: 150, endPoint x: 1046, endPoint y: 40, distance: 375.5
click at [1046, 40] on div "[PERSON_NAME] My Expenses Overview Expenses Cardholders Coding Rules Reminders …" at bounding box center [784, 371] width 1568 height 743
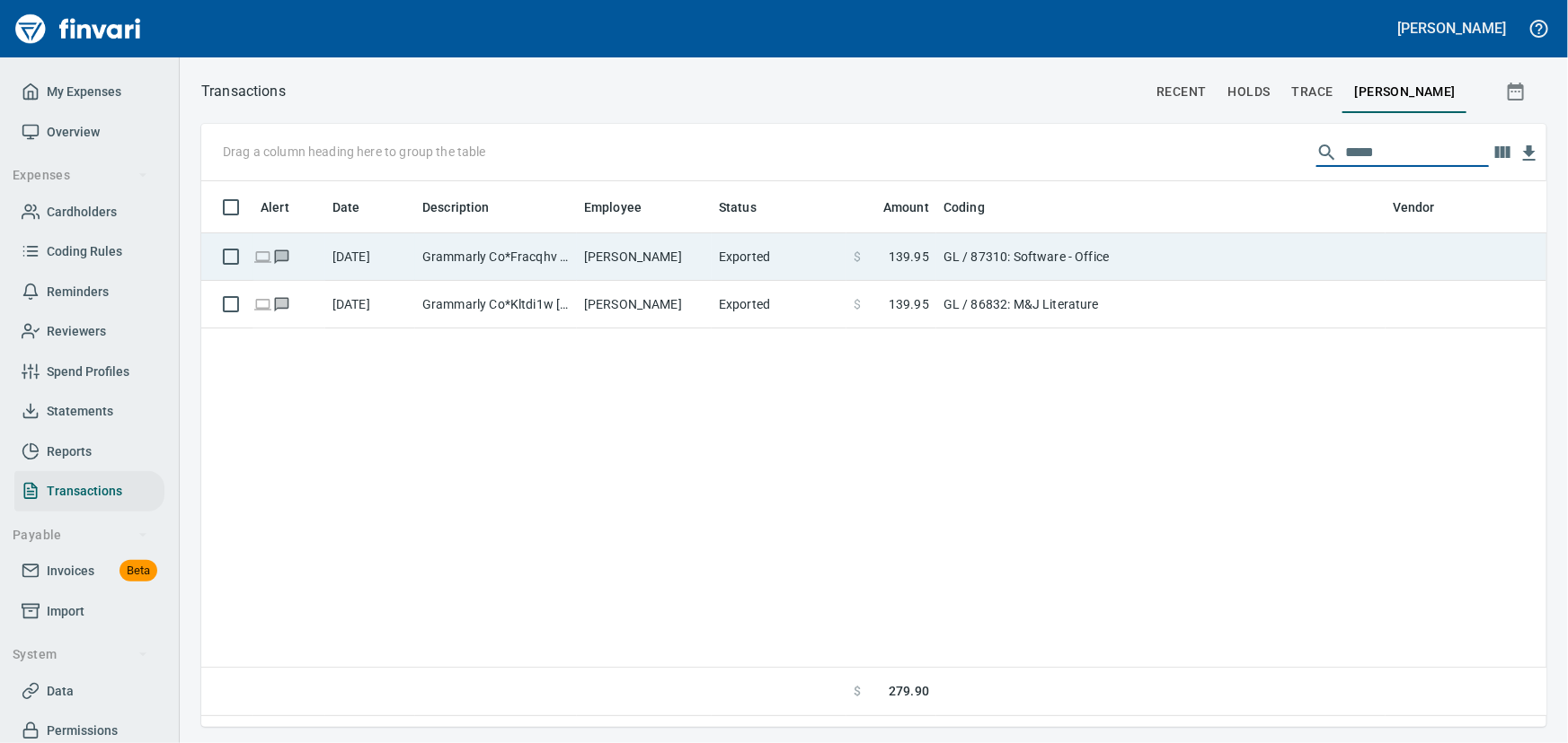
type input "*****"
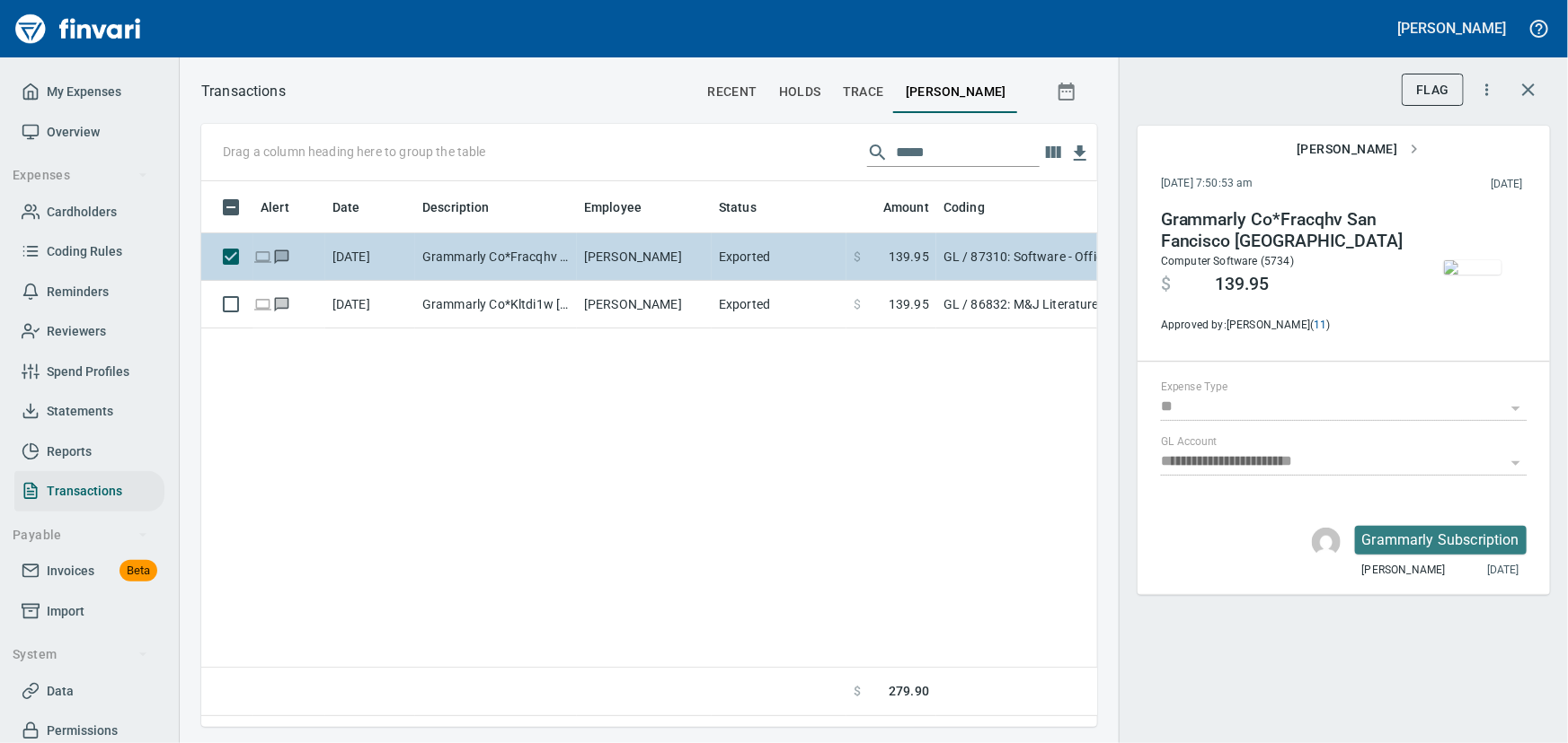
scroll to position [520, 871]
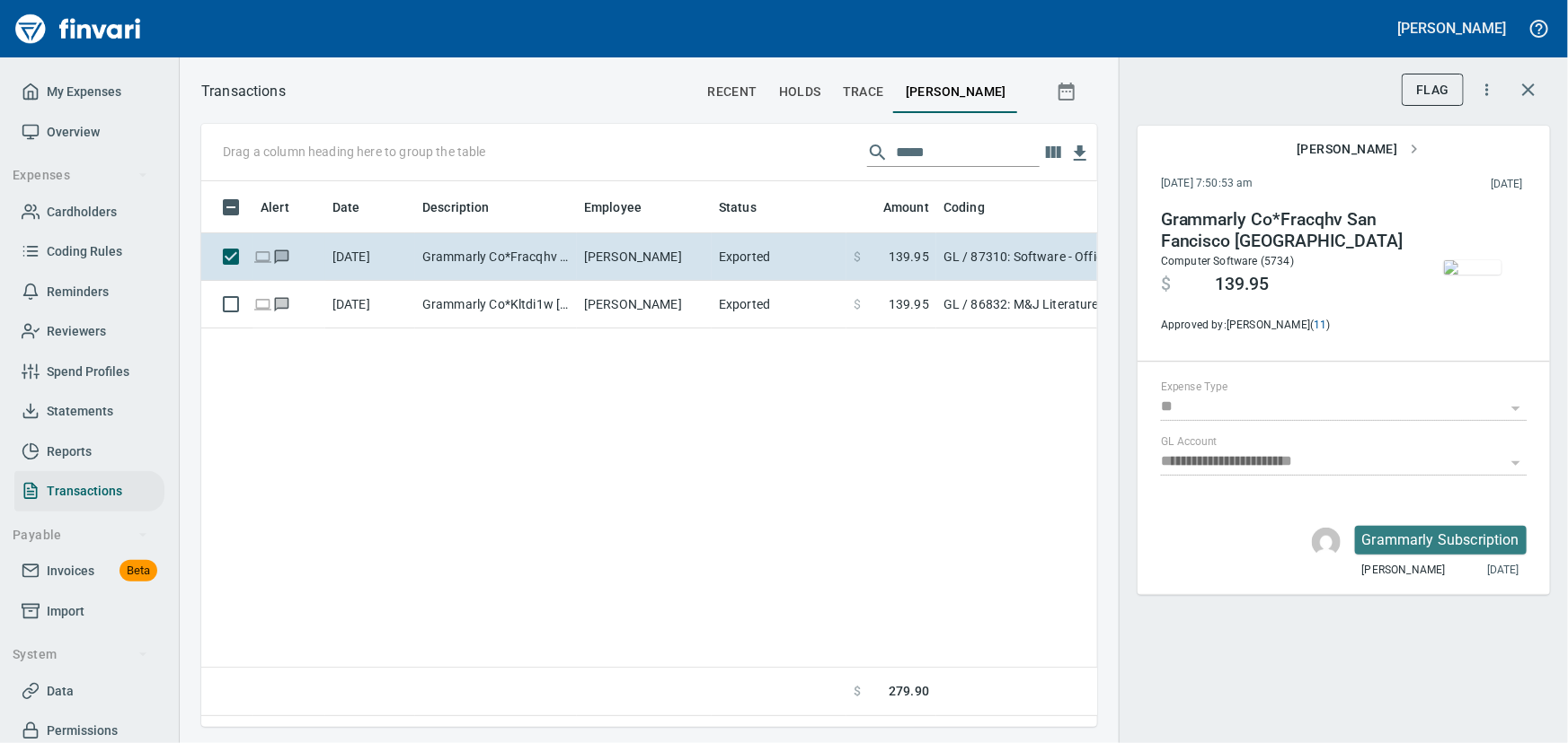
click at [1463, 263] on img "button" at bounding box center [1472, 267] width 57 height 15
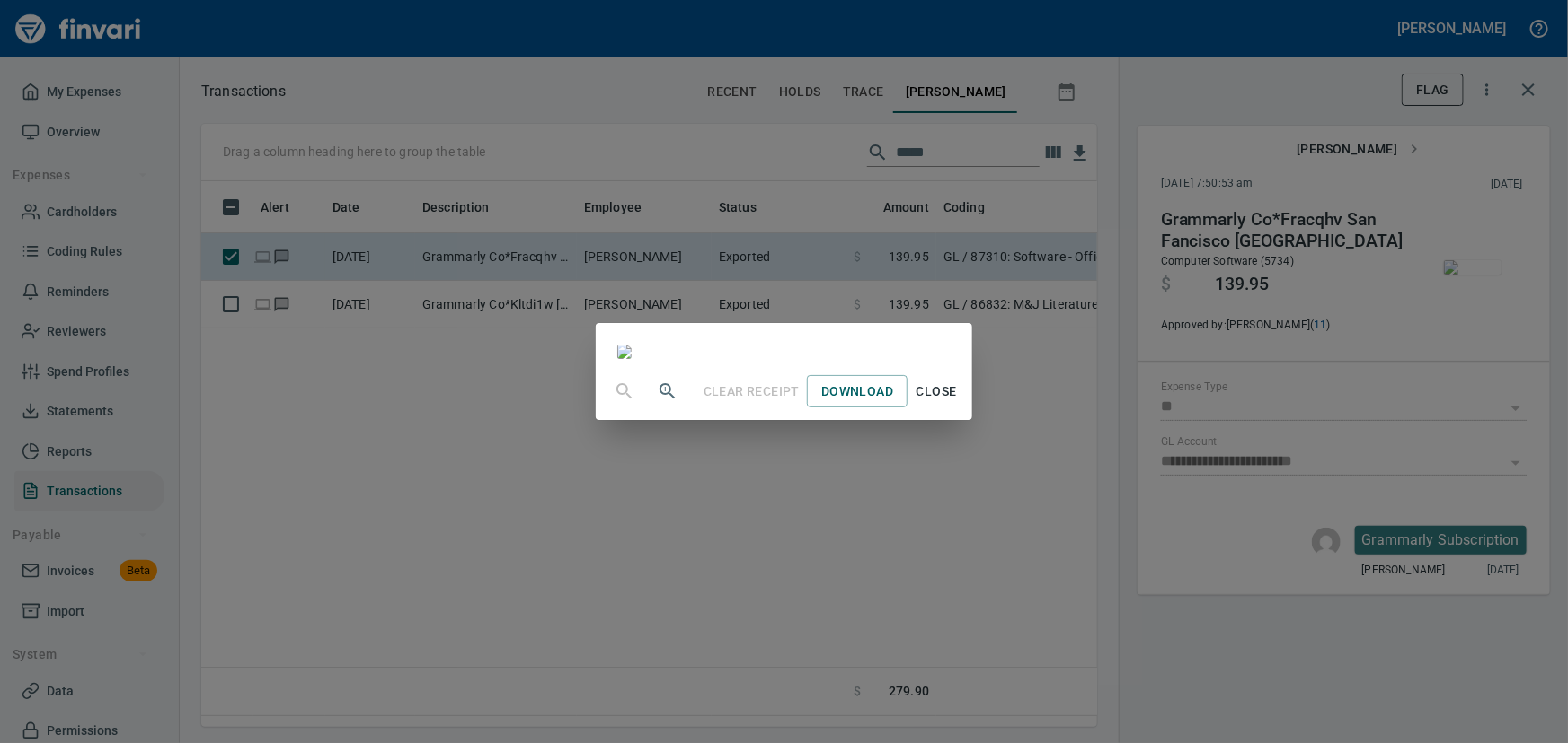
scroll to position [0, 0]
click at [893, 403] on span "Download" at bounding box center [856, 392] width 72 height 23
click at [957, 403] on span "Close" at bounding box center [936, 392] width 44 height 23
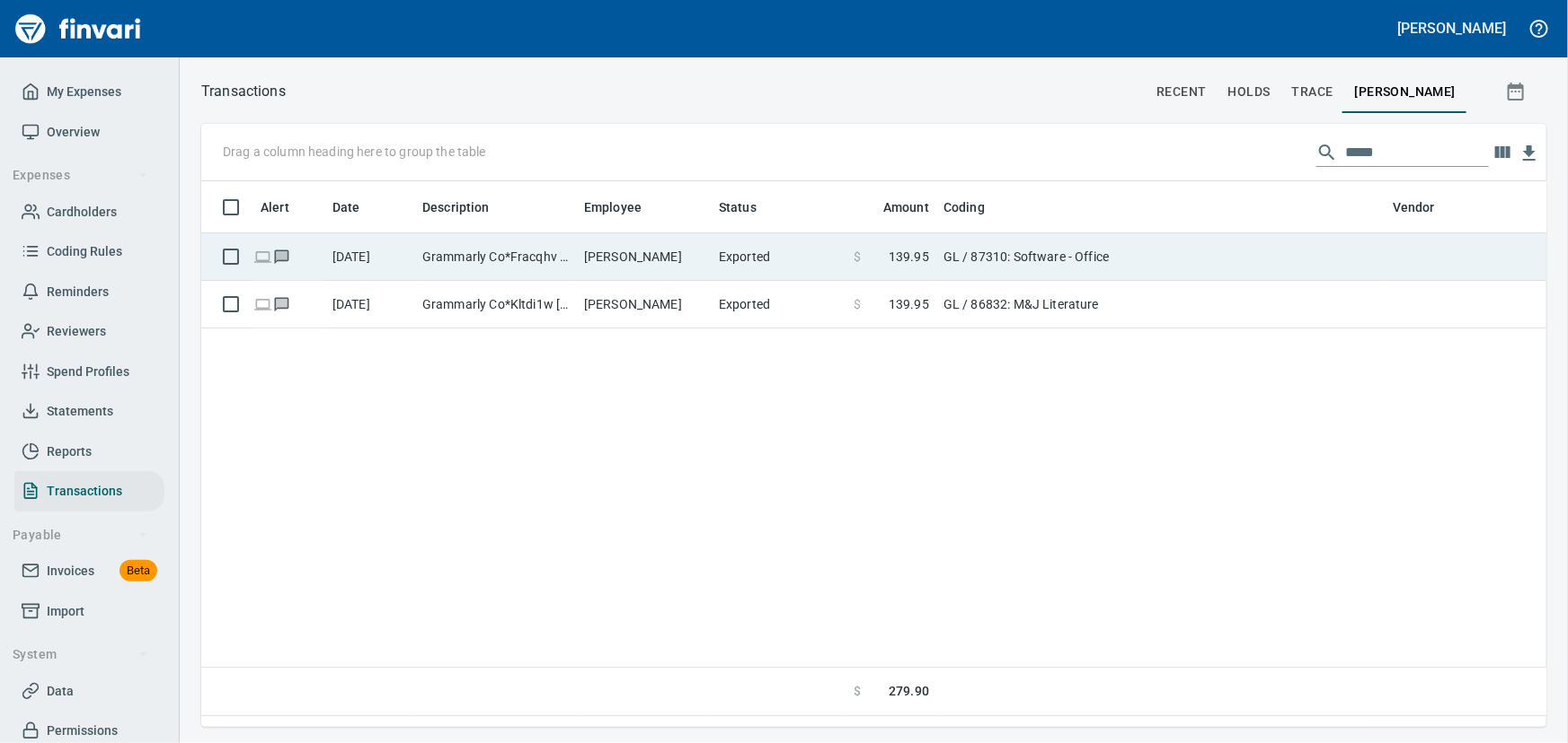
scroll to position [1, 1]
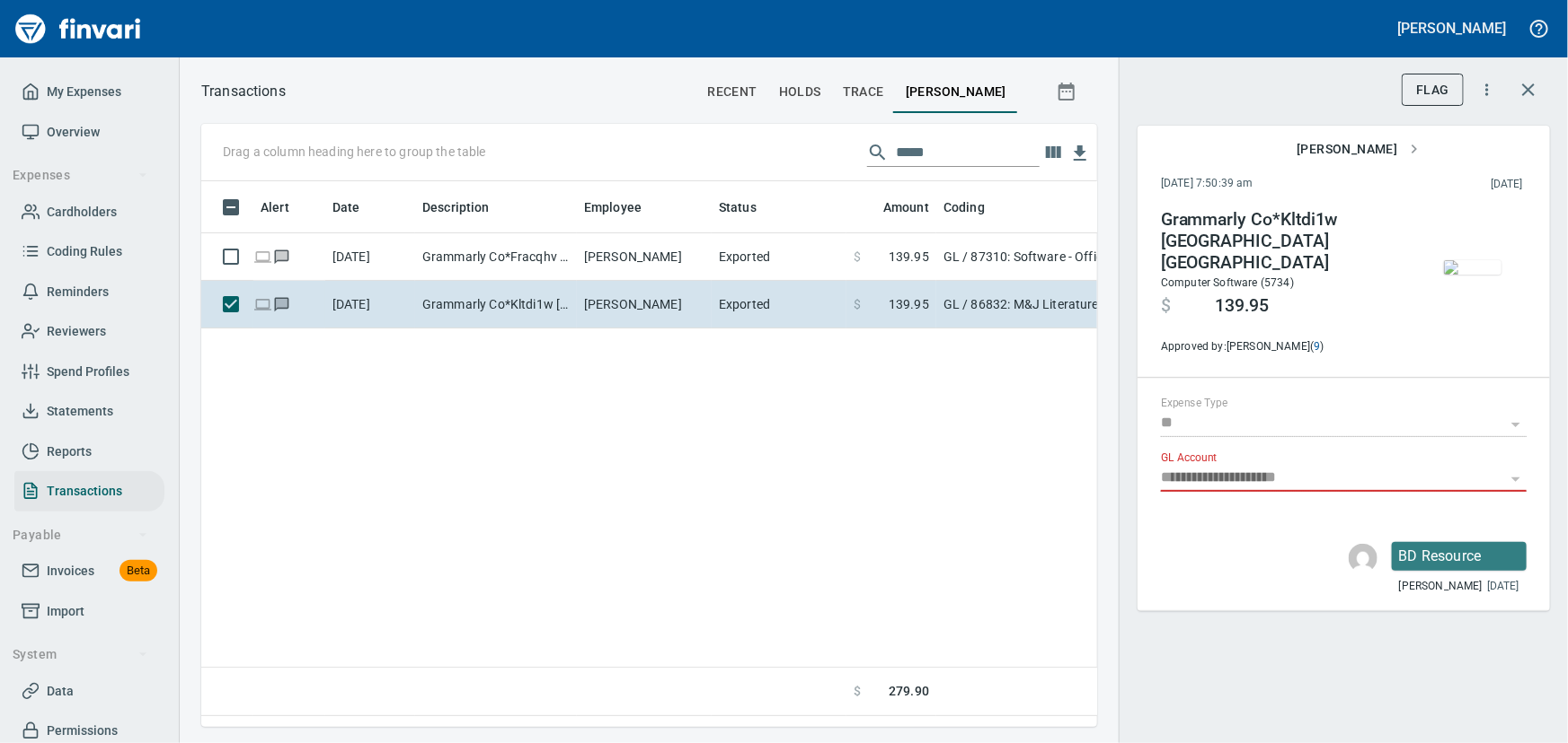
scroll to position [520, 871]
click at [1466, 273] on img "button" at bounding box center [1472, 267] width 57 height 15
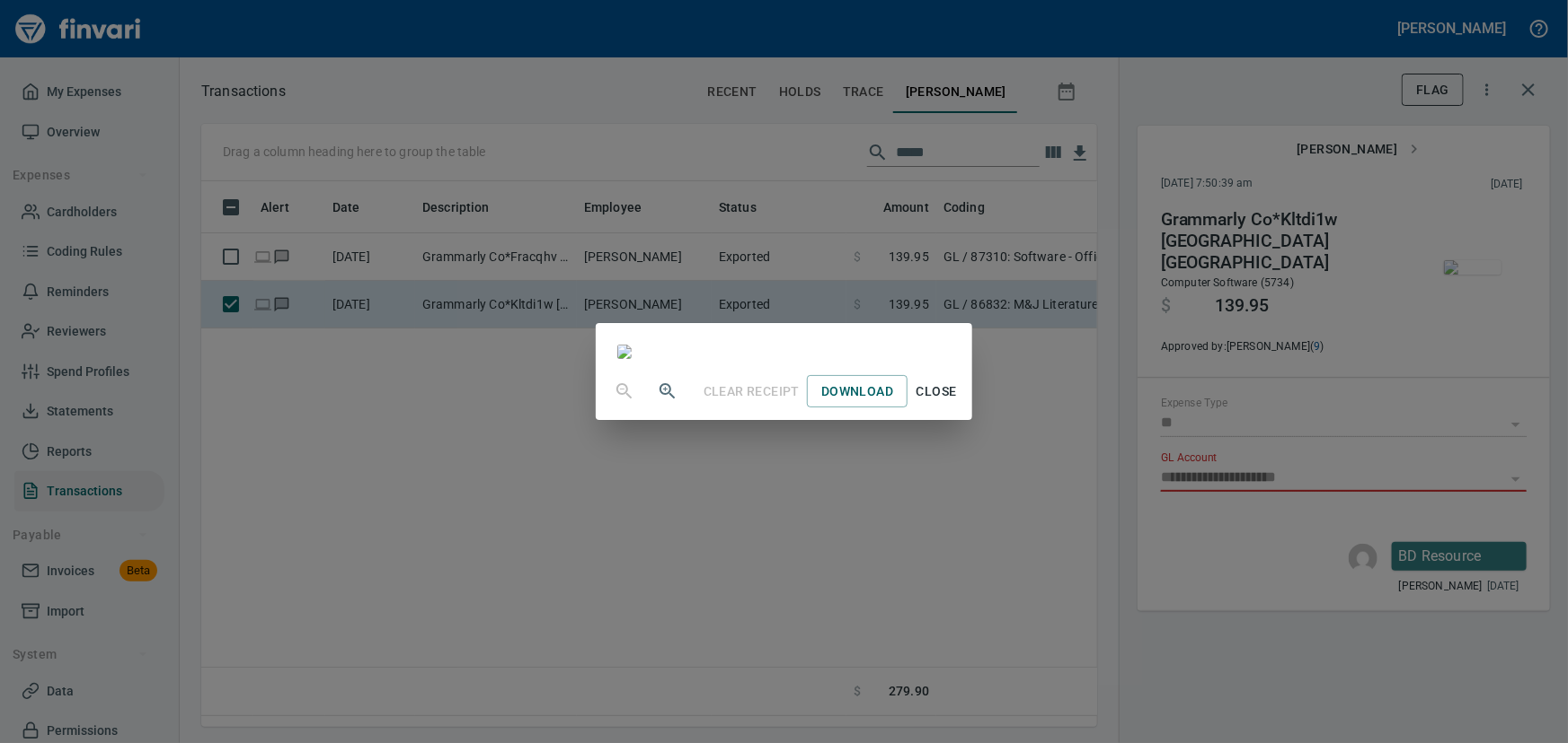
scroll to position [0, 0]
click at [957, 403] on span "Close" at bounding box center [936, 392] width 44 height 23
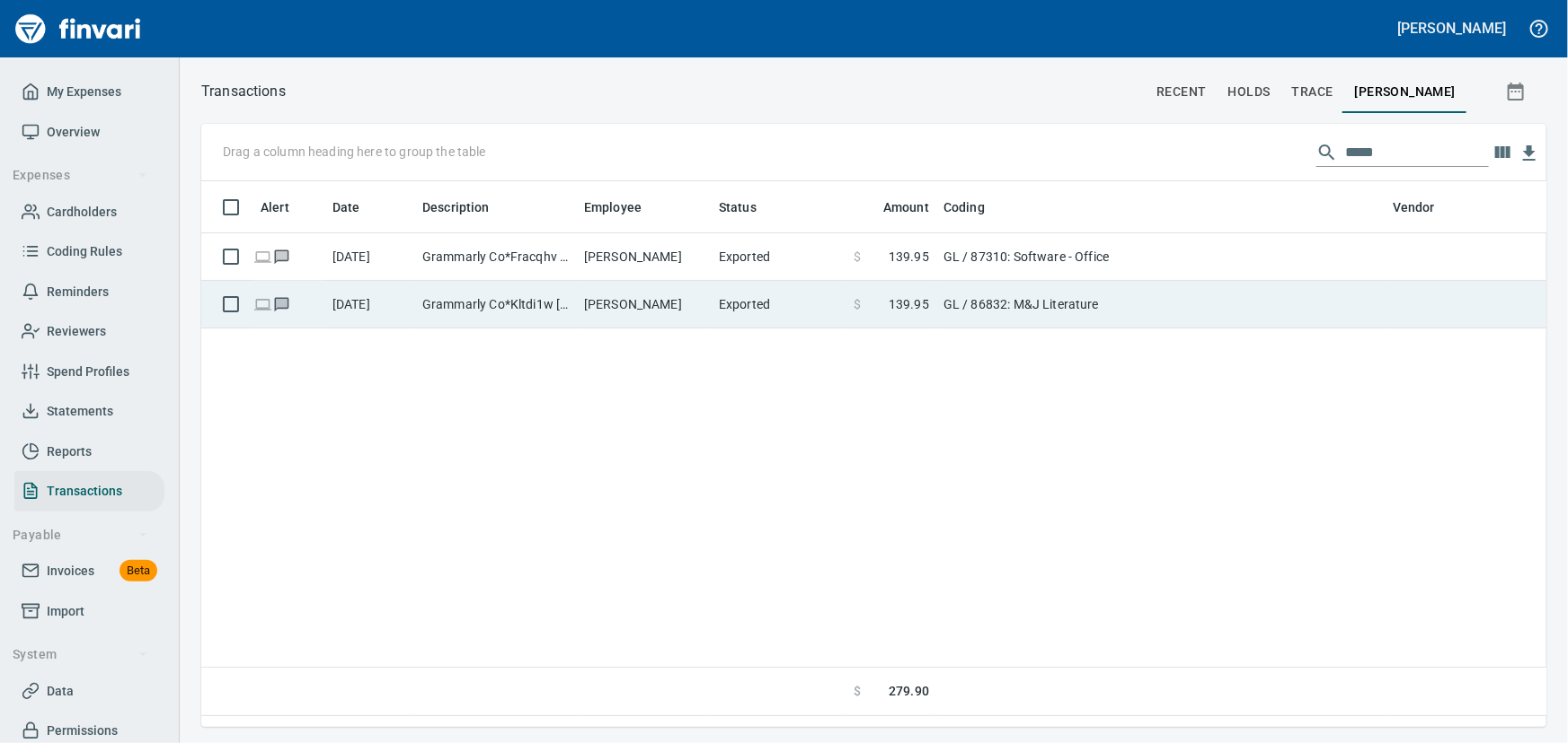
scroll to position [520, 1317]
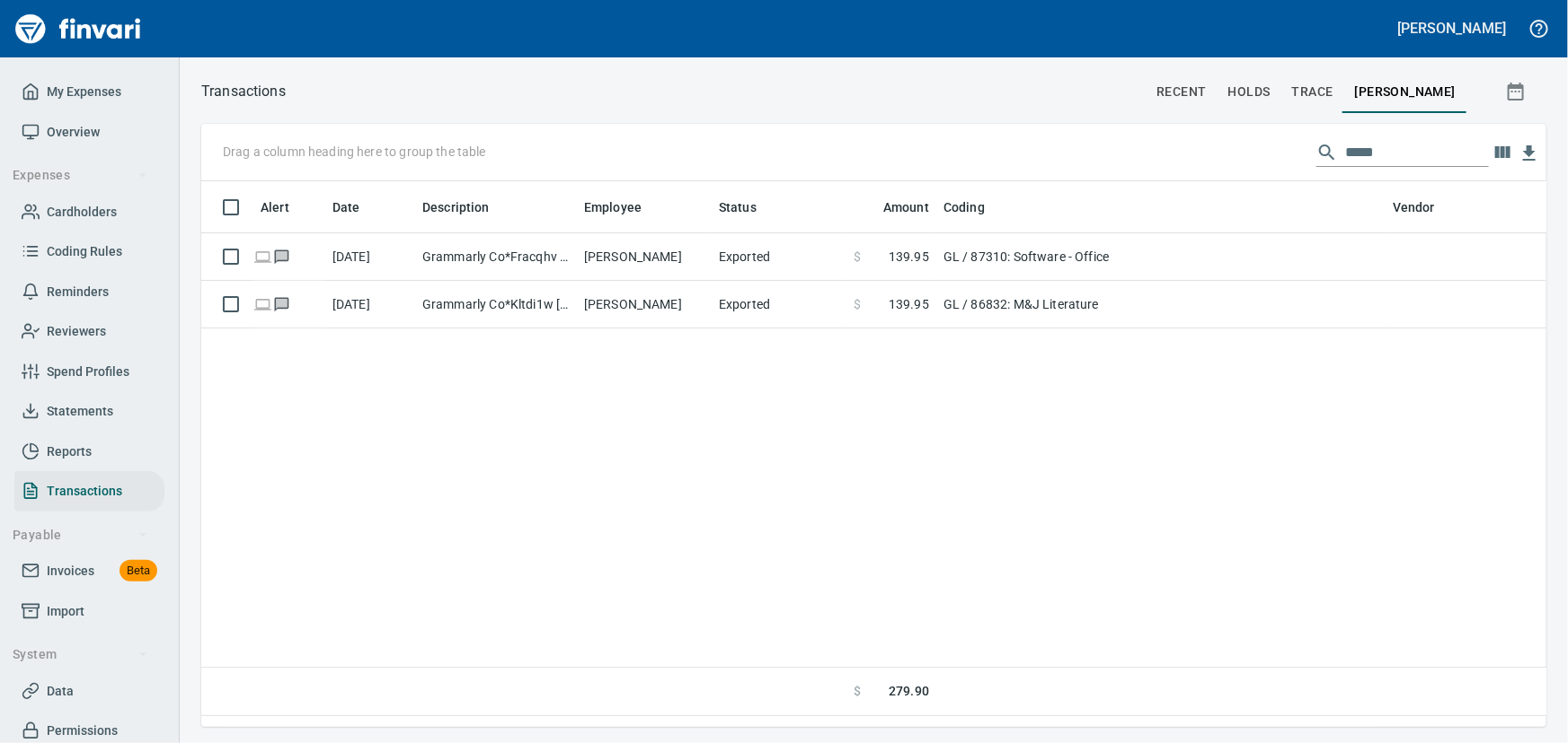
click at [1002, 0] on div "[PERSON_NAME]" at bounding box center [784, 29] width 1568 height 57
drag, startPoint x: 1384, startPoint y: 154, endPoint x: 1150, endPoint y: 117, distance: 236.9
click at [1150, 117] on div "Transactions recent holds trace [PERSON_NAME] Drag a column heading here to gro…" at bounding box center [873, 403] width 1388 height 648
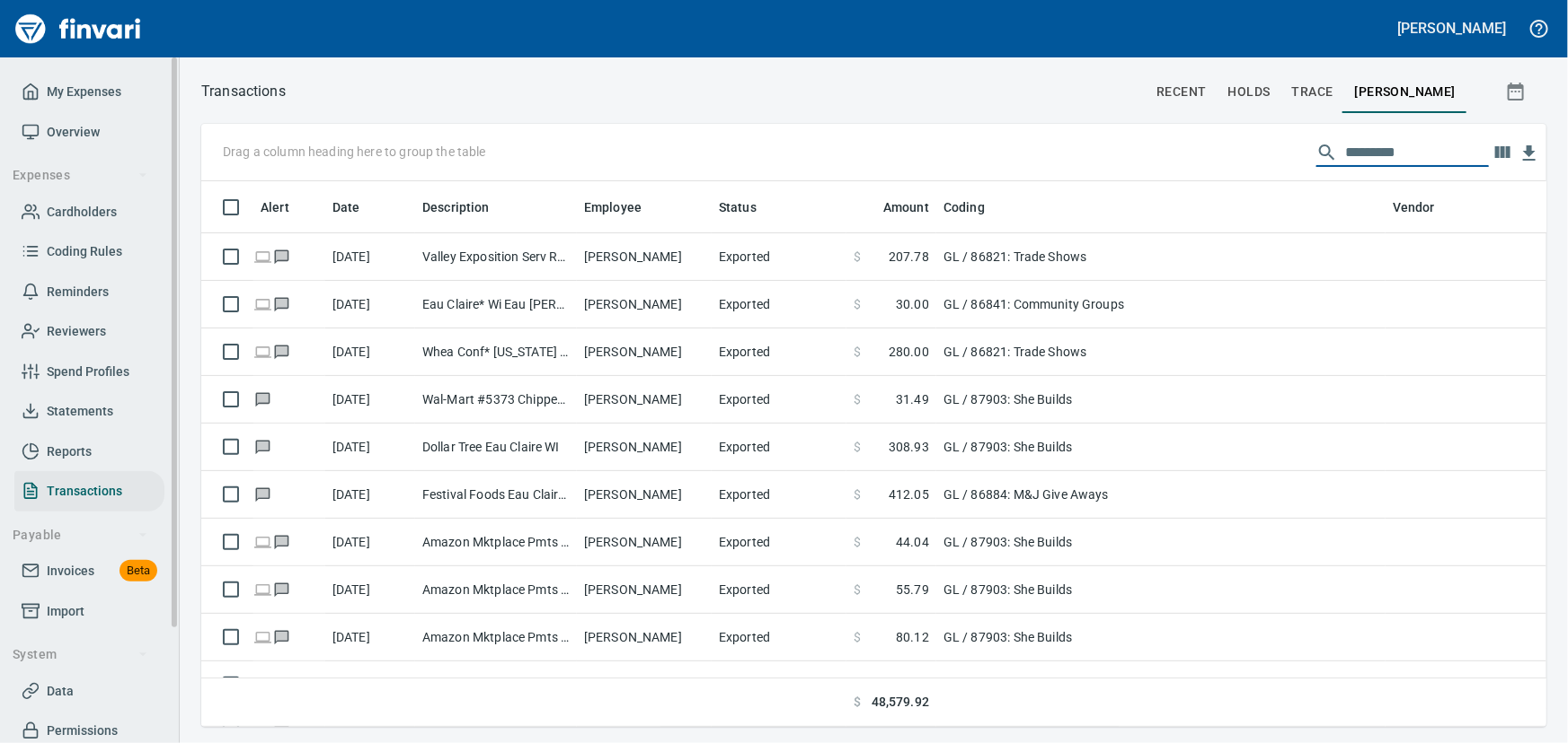
click at [91, 209] on span "Cardholders" at bounding box center [81, 212] width 70 height 23
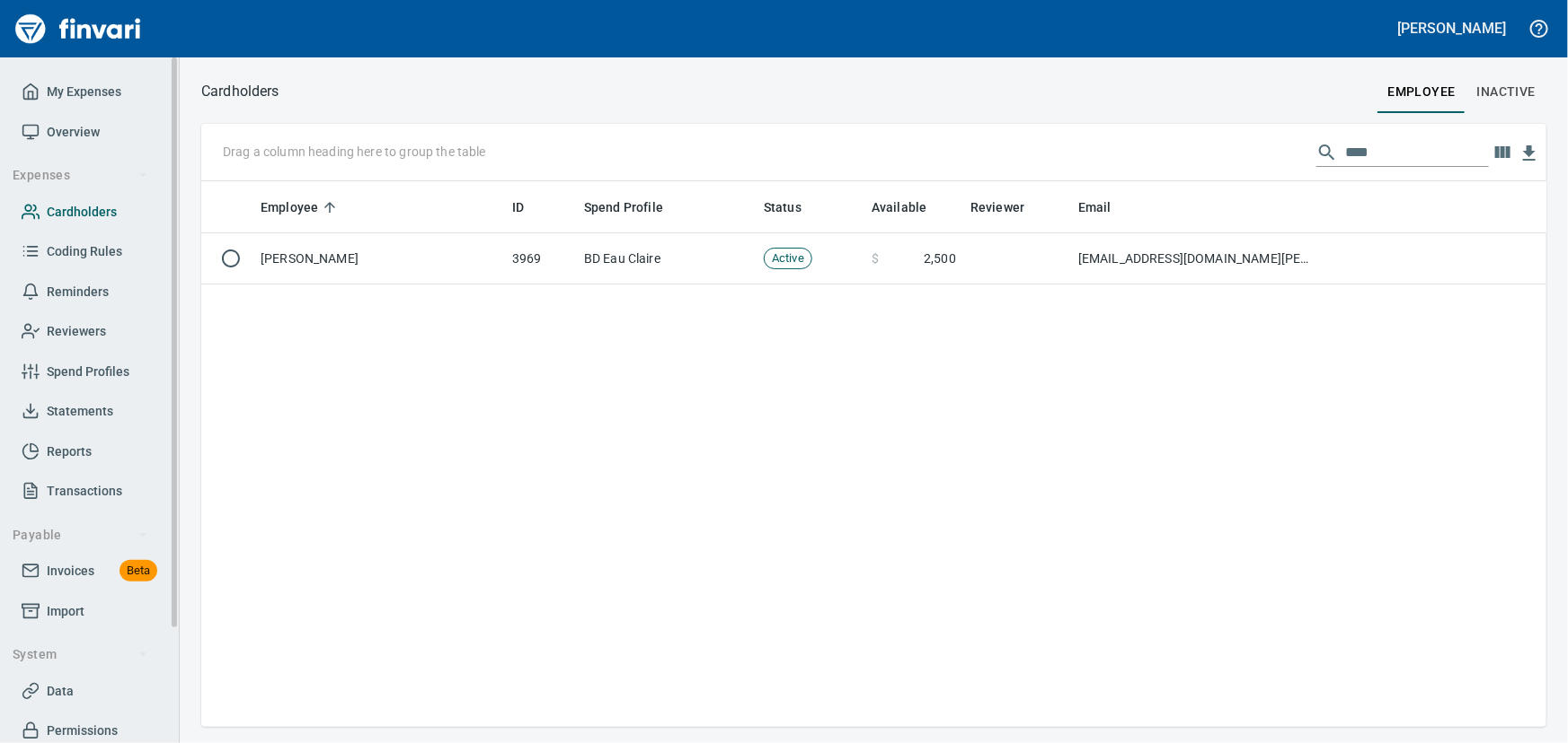
scroll to position [533, 1332]
drag, startPoint x: 1374, startPoint y: 150, endPoint x: 1190, endPoint y: 103, distance: 189.9
click at [1190, 103] on div "Cardholders employee Inactive Drag a column heading here to group the table ***…" at bounding box center [873, 403] width 1388 height 648
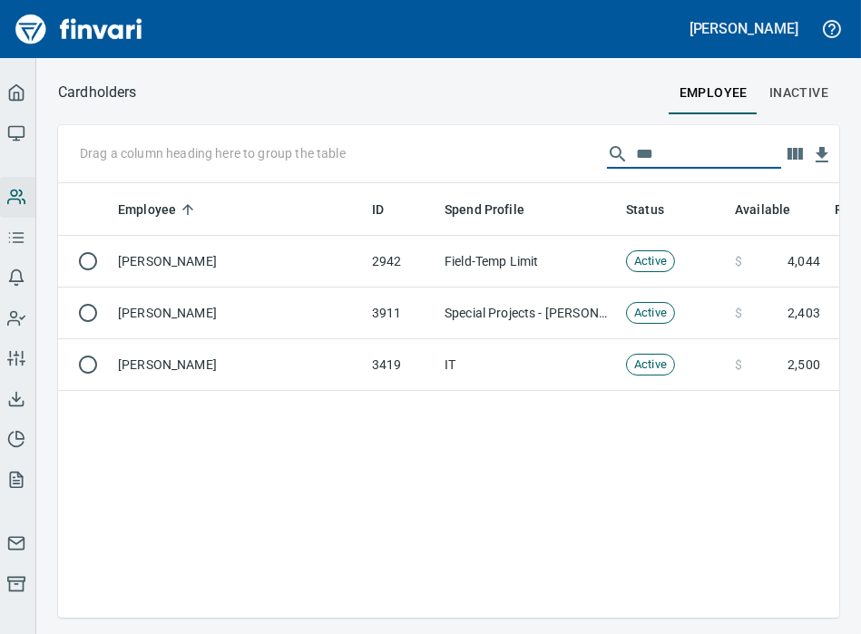
scroll to position [411, 770]
type input "***"
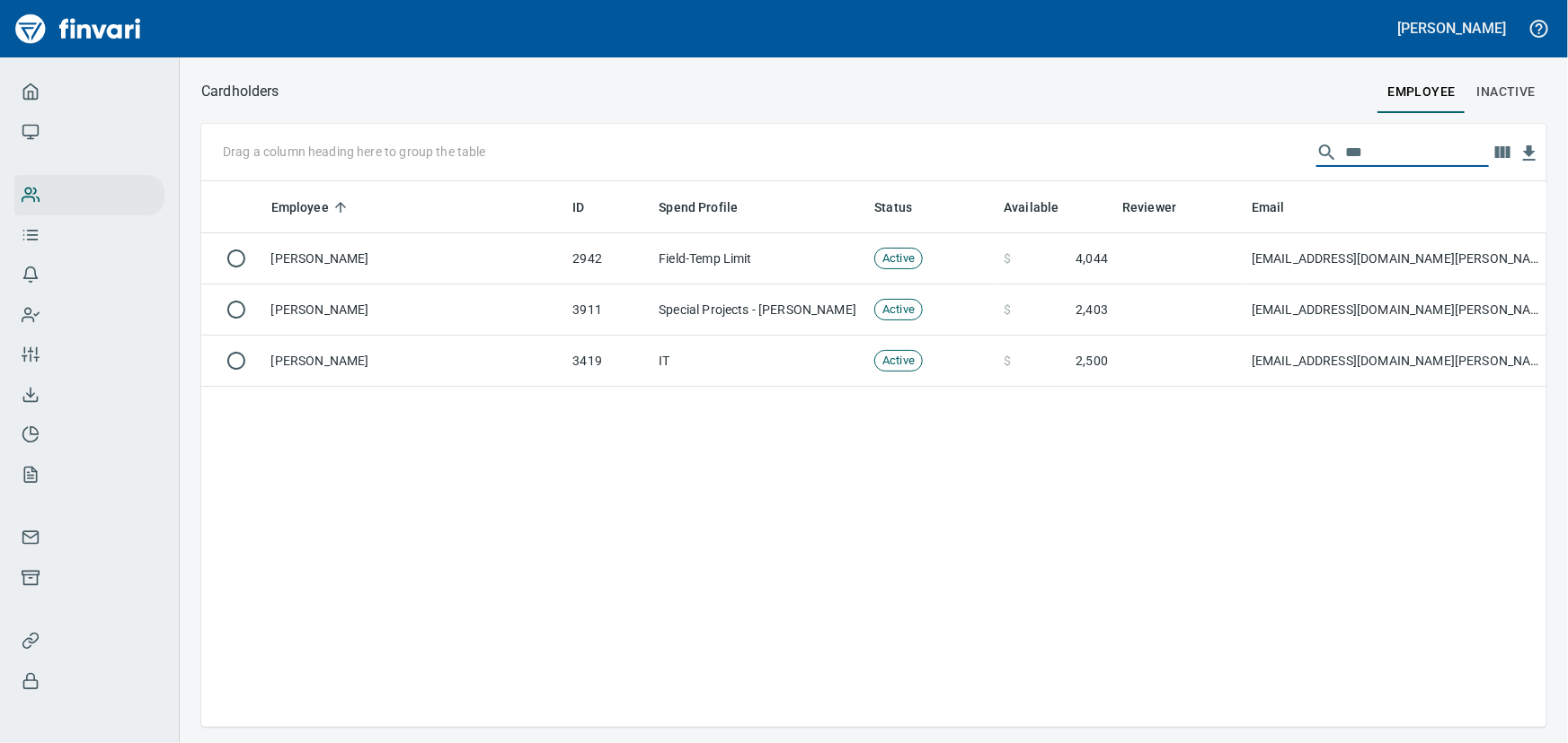
scroll to position [533, 1332]
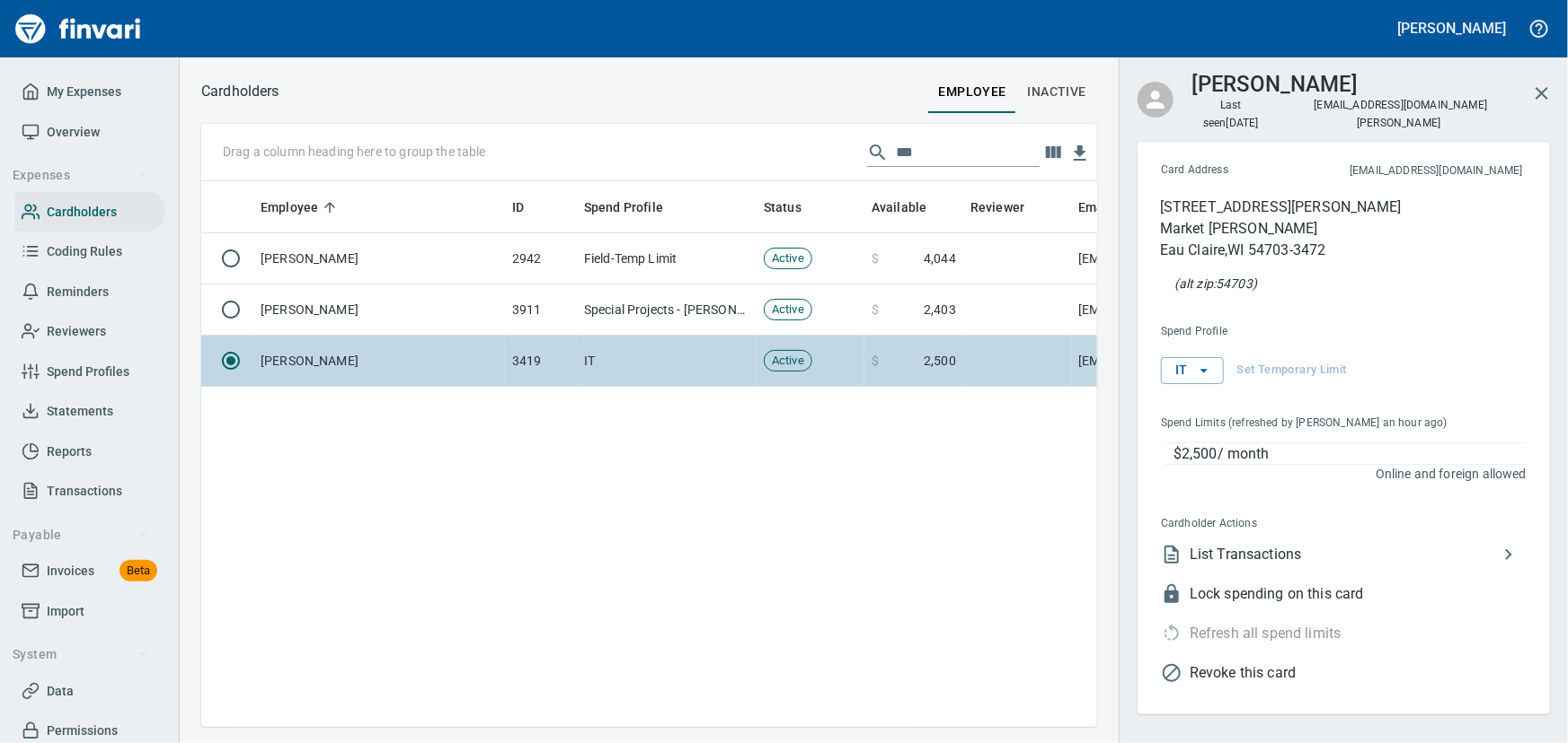
scroll to position [520, 871]
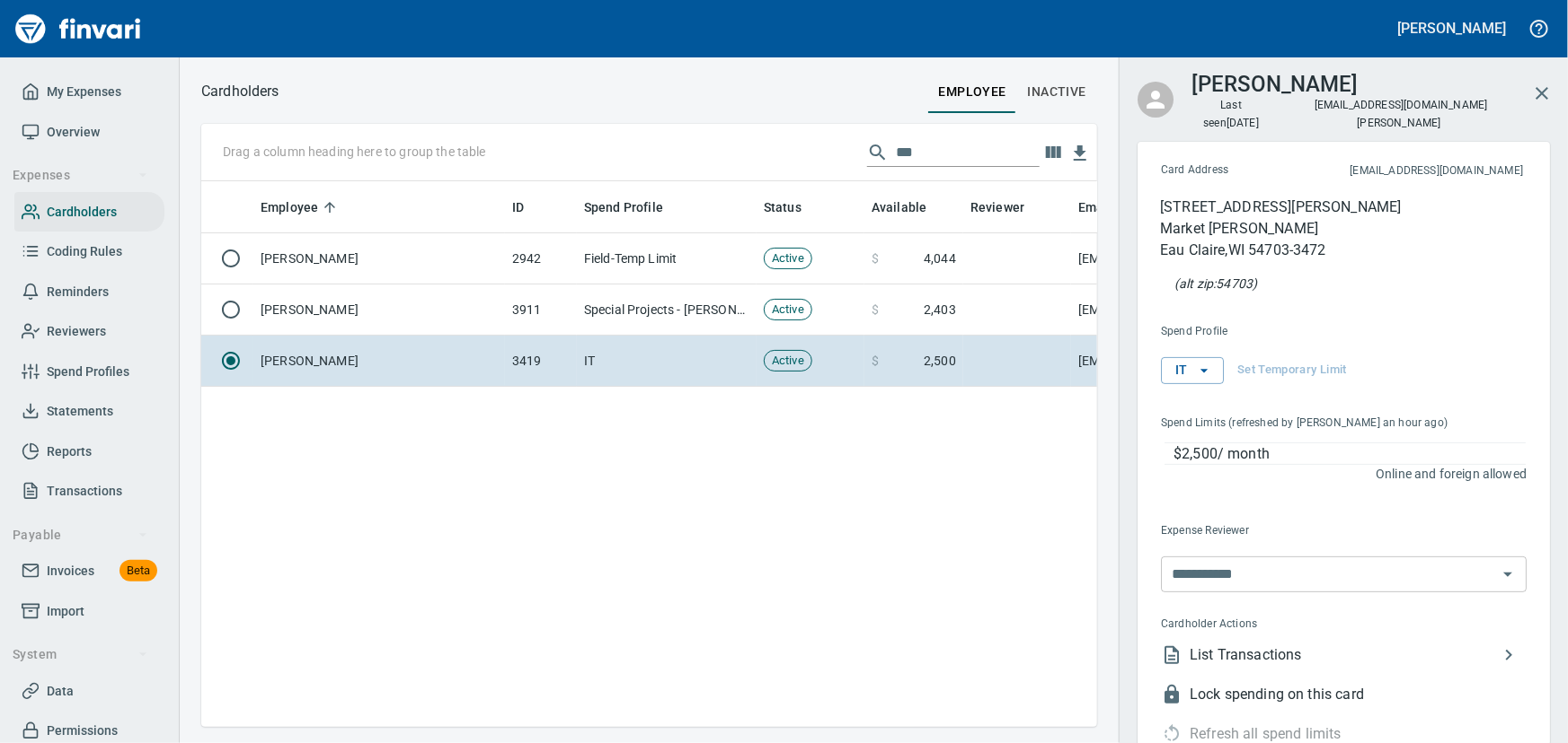
click at [1265, 645] on span "List Transactions" at bounding box center [1343, 656] width 308 height 22
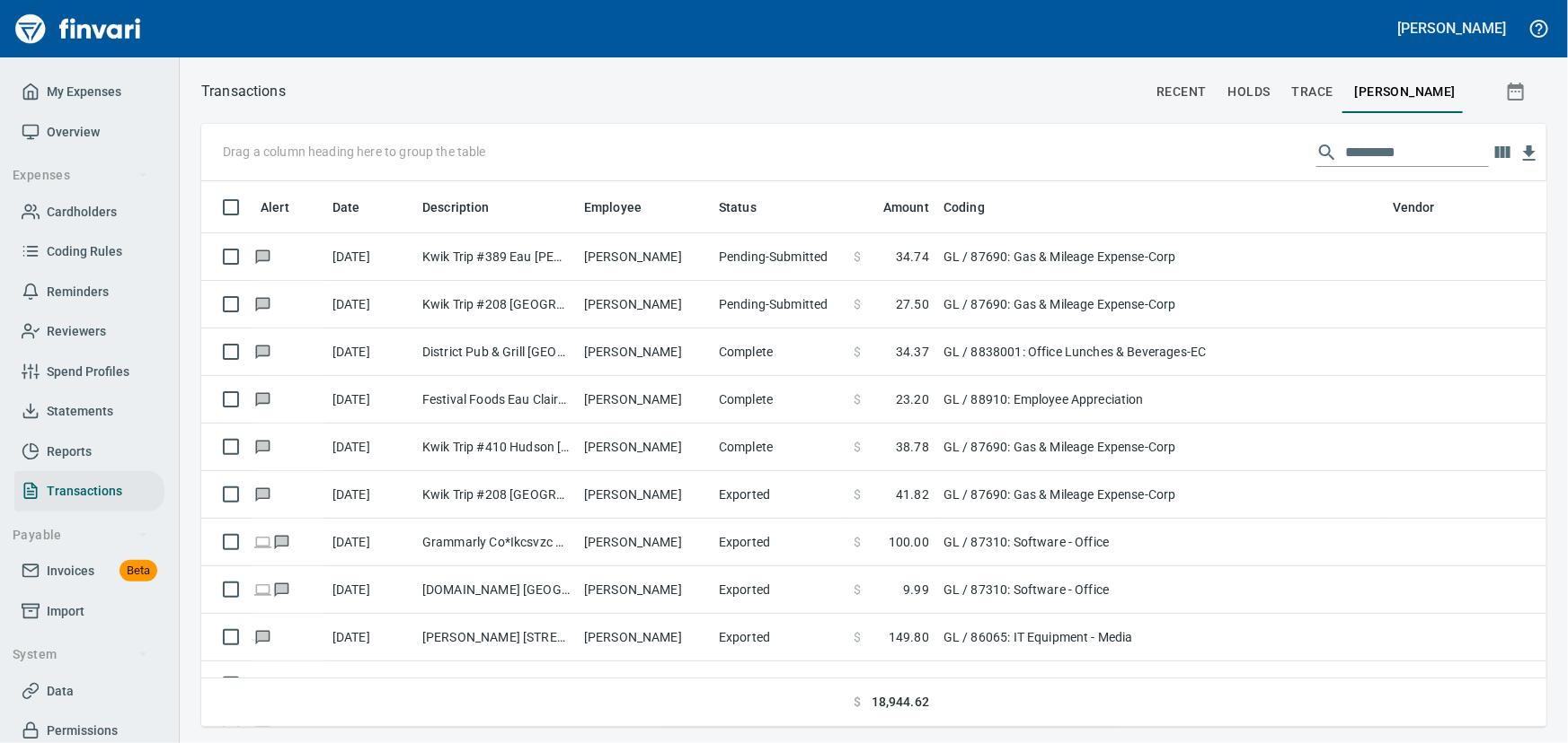
scroll to position [520, 1321]
click at [1345, 153] on input "text" at bounding box center [1417, 152] width 144 height 29
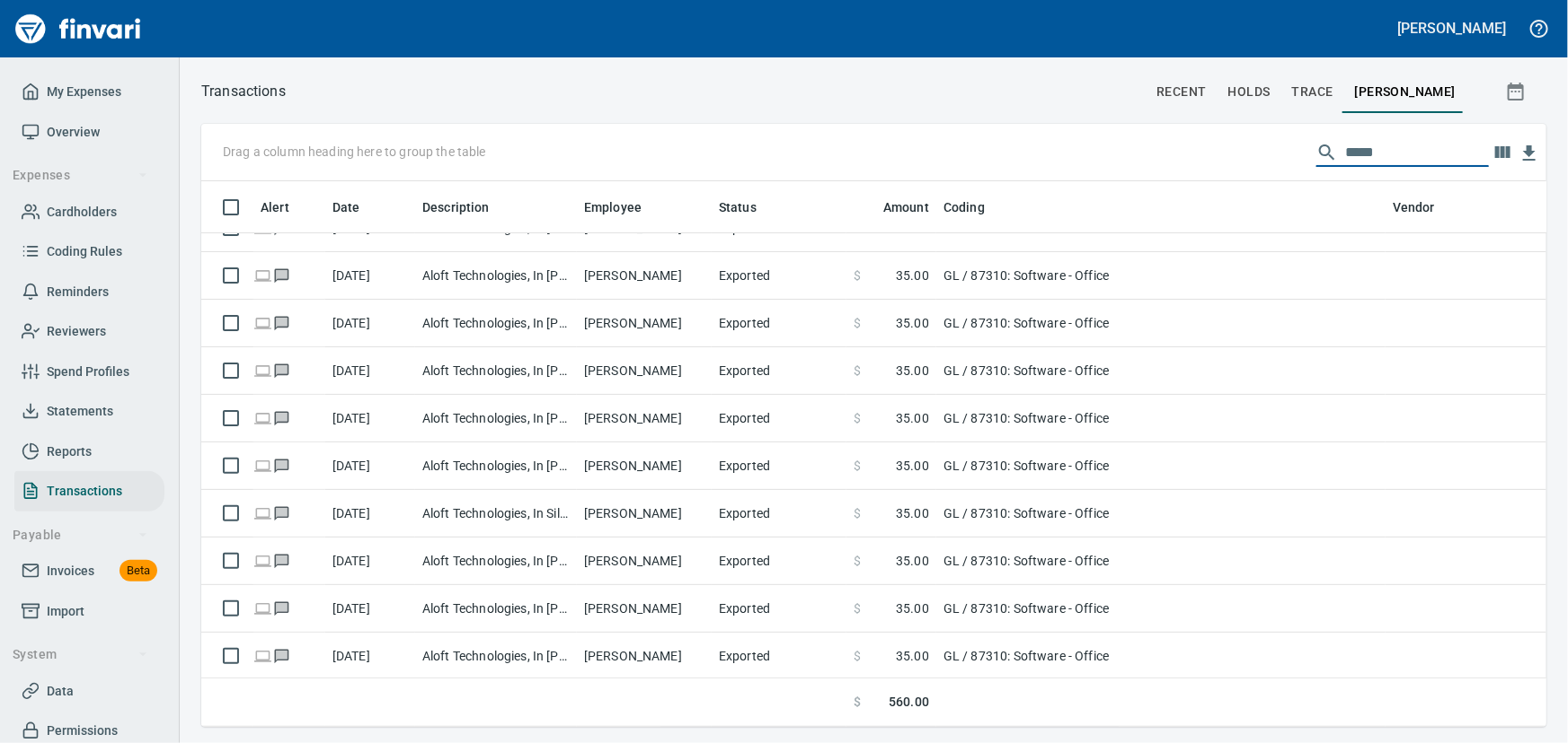
scroll to position [326, 0]
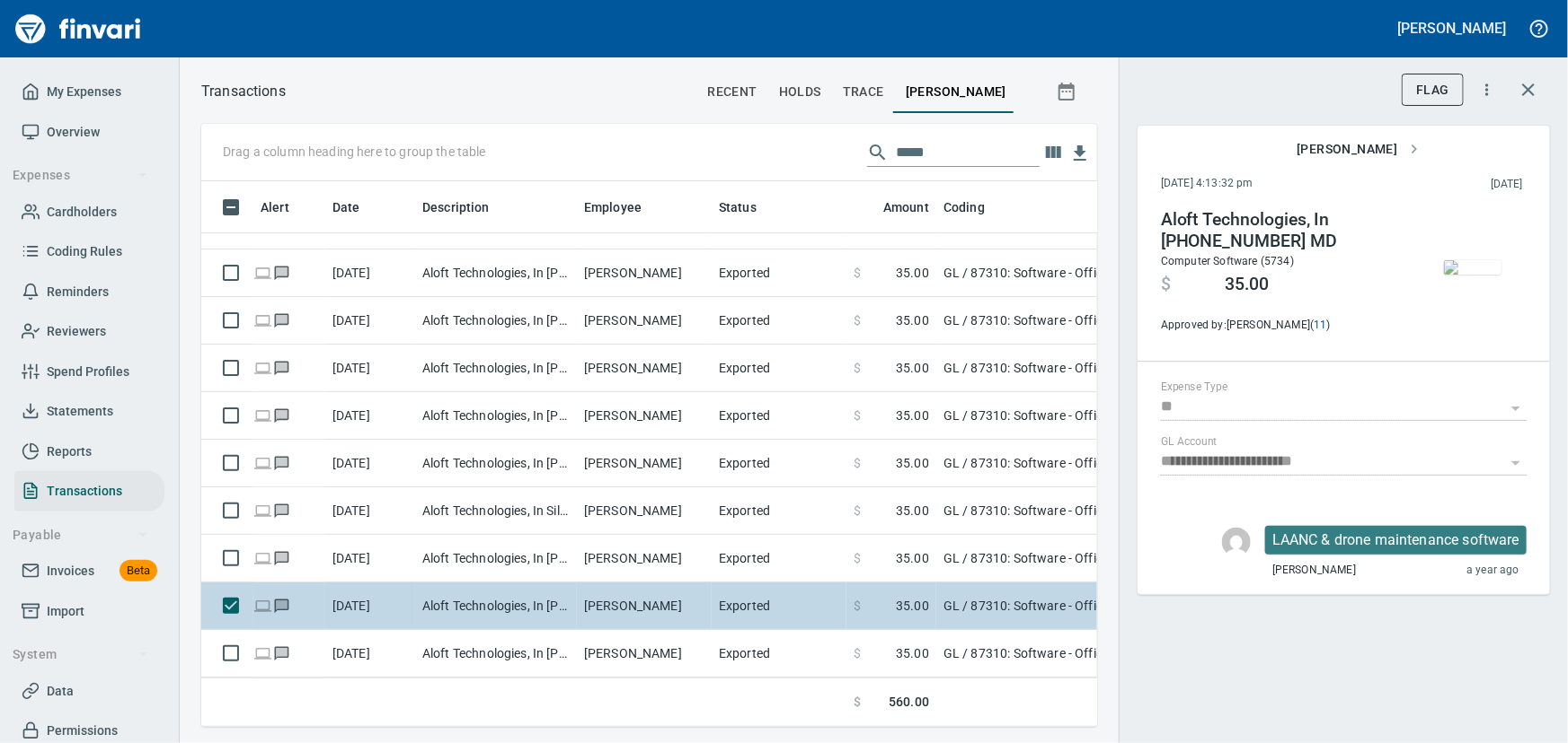
scroll to position [520, 871]
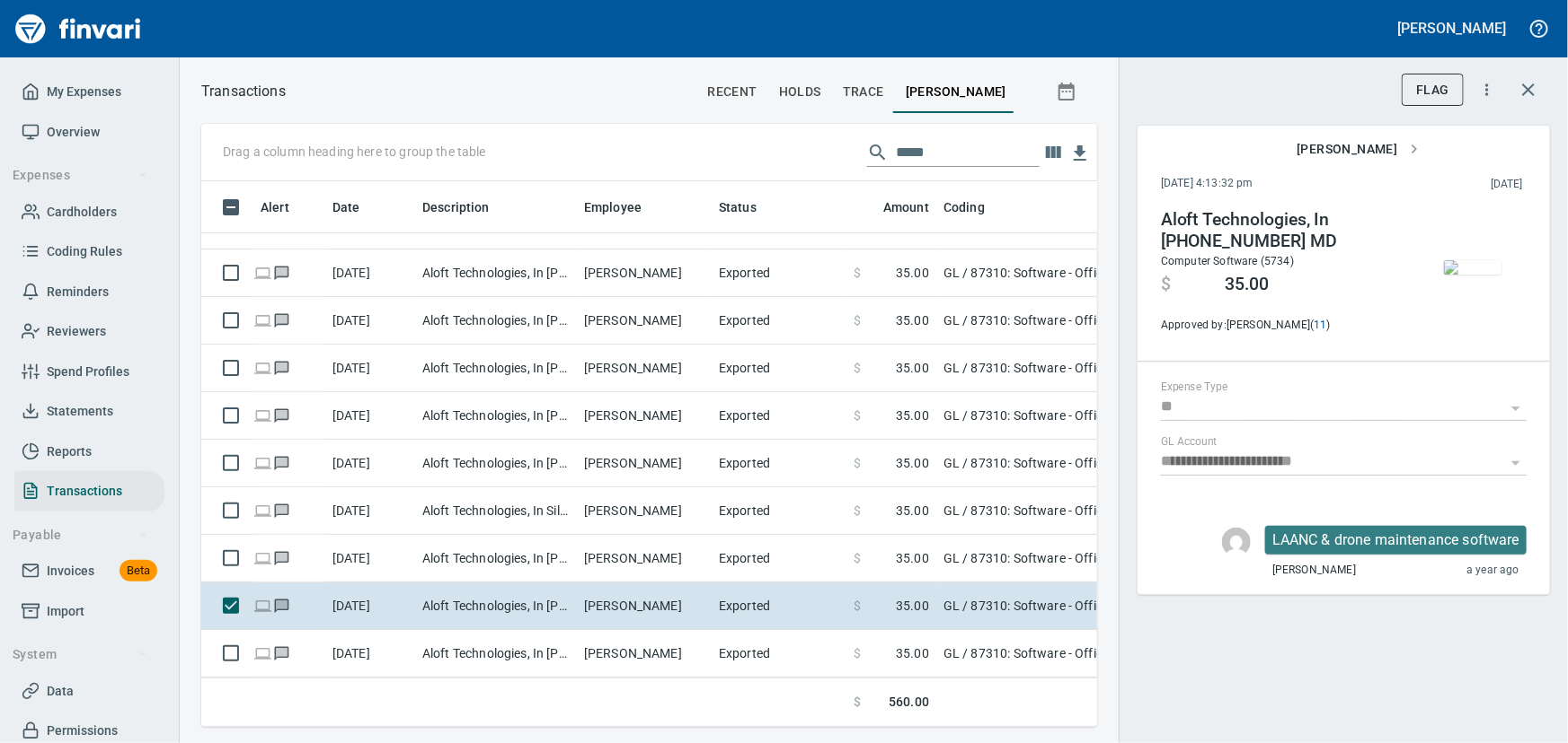
click at [1461, 275] on img "button" at bounding box center [1472, 267] width 57 height 15
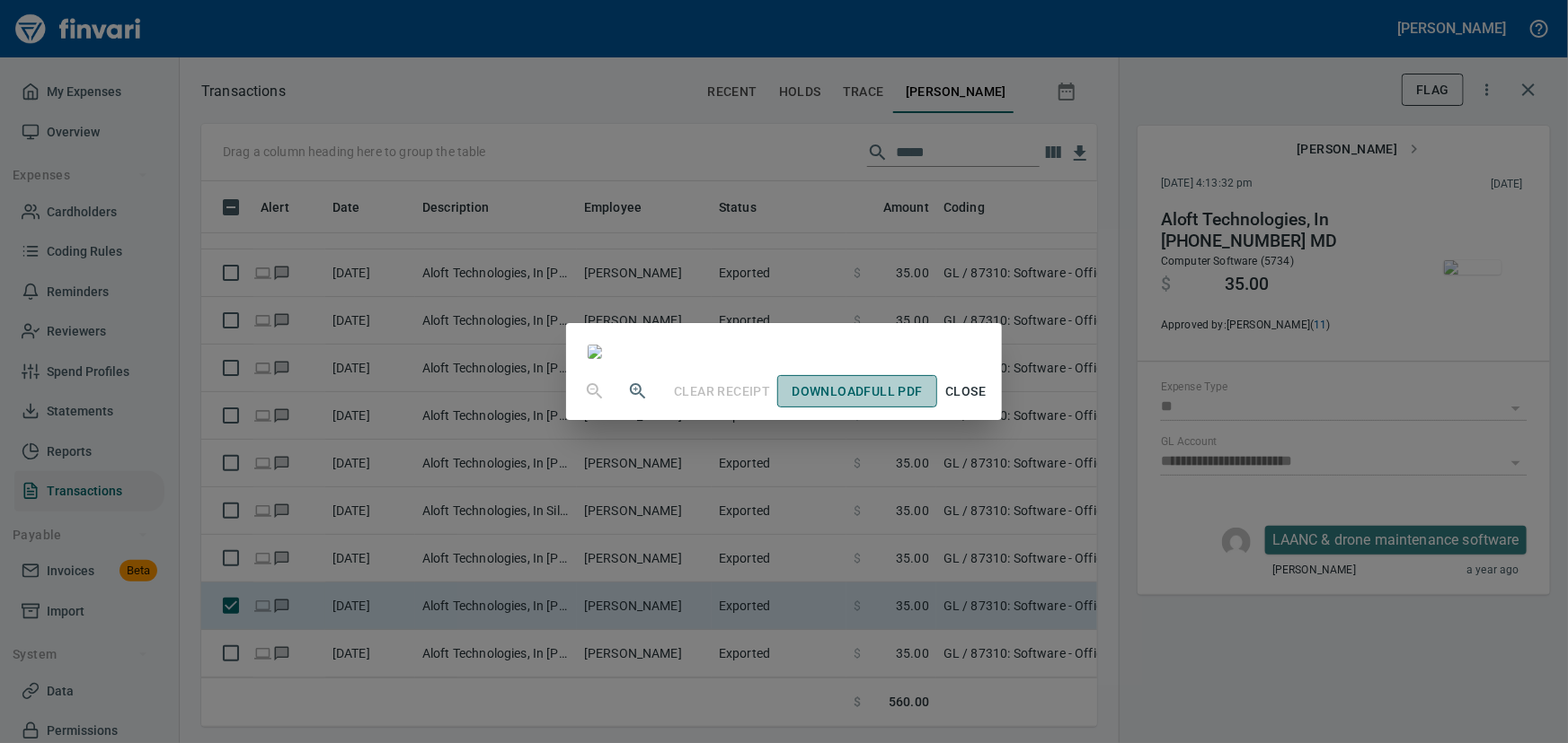
click at [922, 403] on span "Download Full PDF" at bounding box center [856, 392] width 131 height 23
click at [987, 403] on span "Close" at bounding box center [966, 392] width 44 height 23
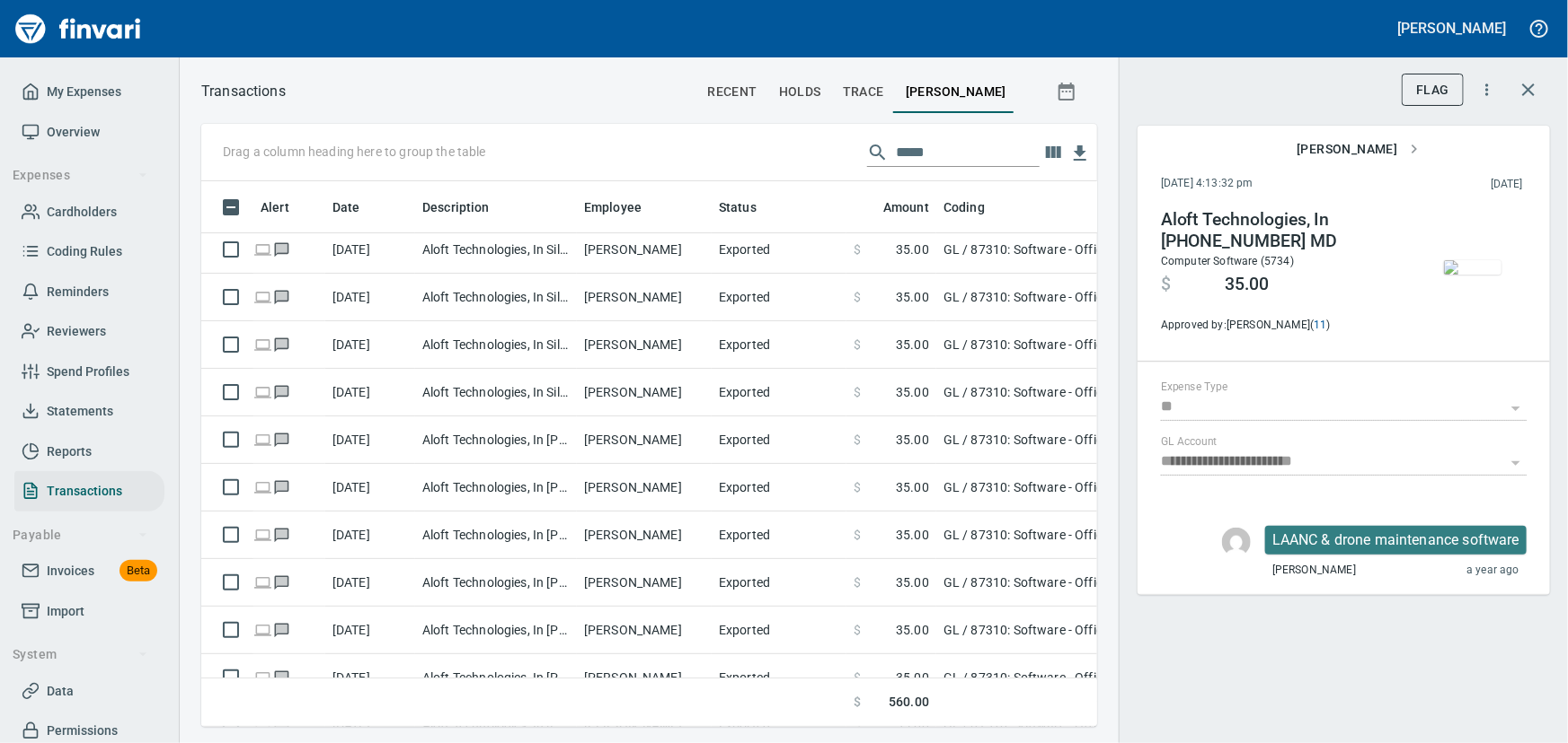
scroll to position [0, 0]
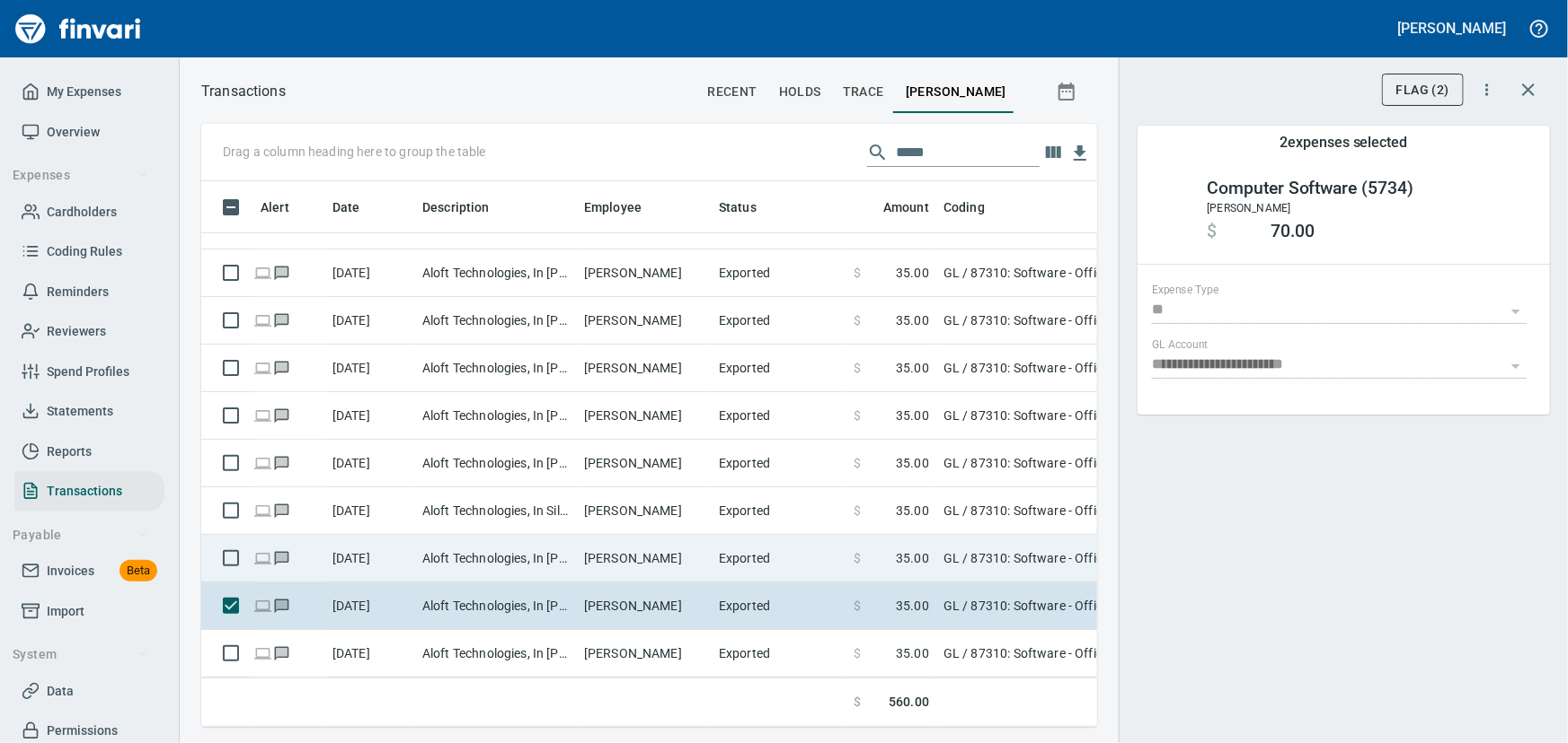
scroll to position [326, 0]
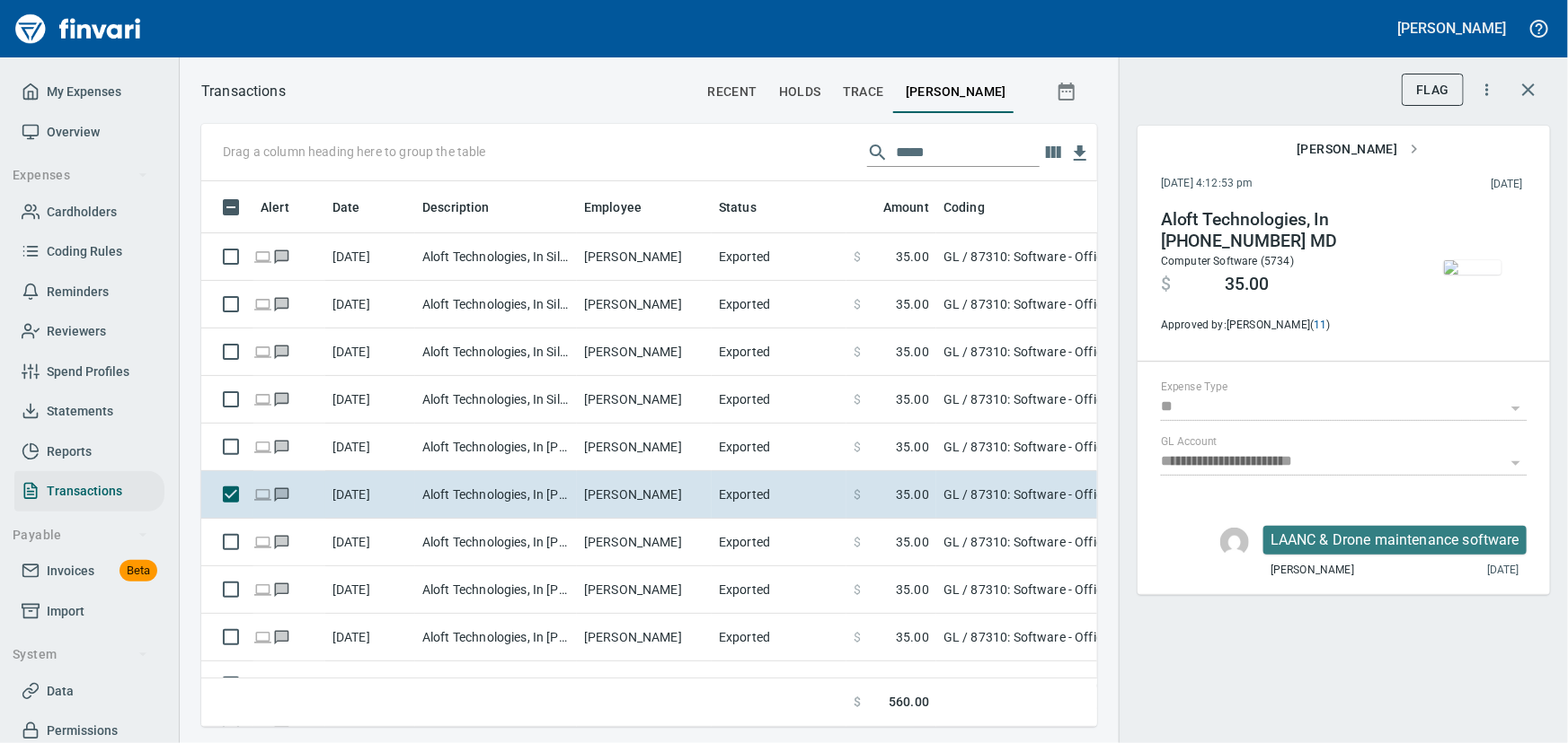
click at [1467, 265] on img "button" at bounding box center [1472, 267] width 57 height 15
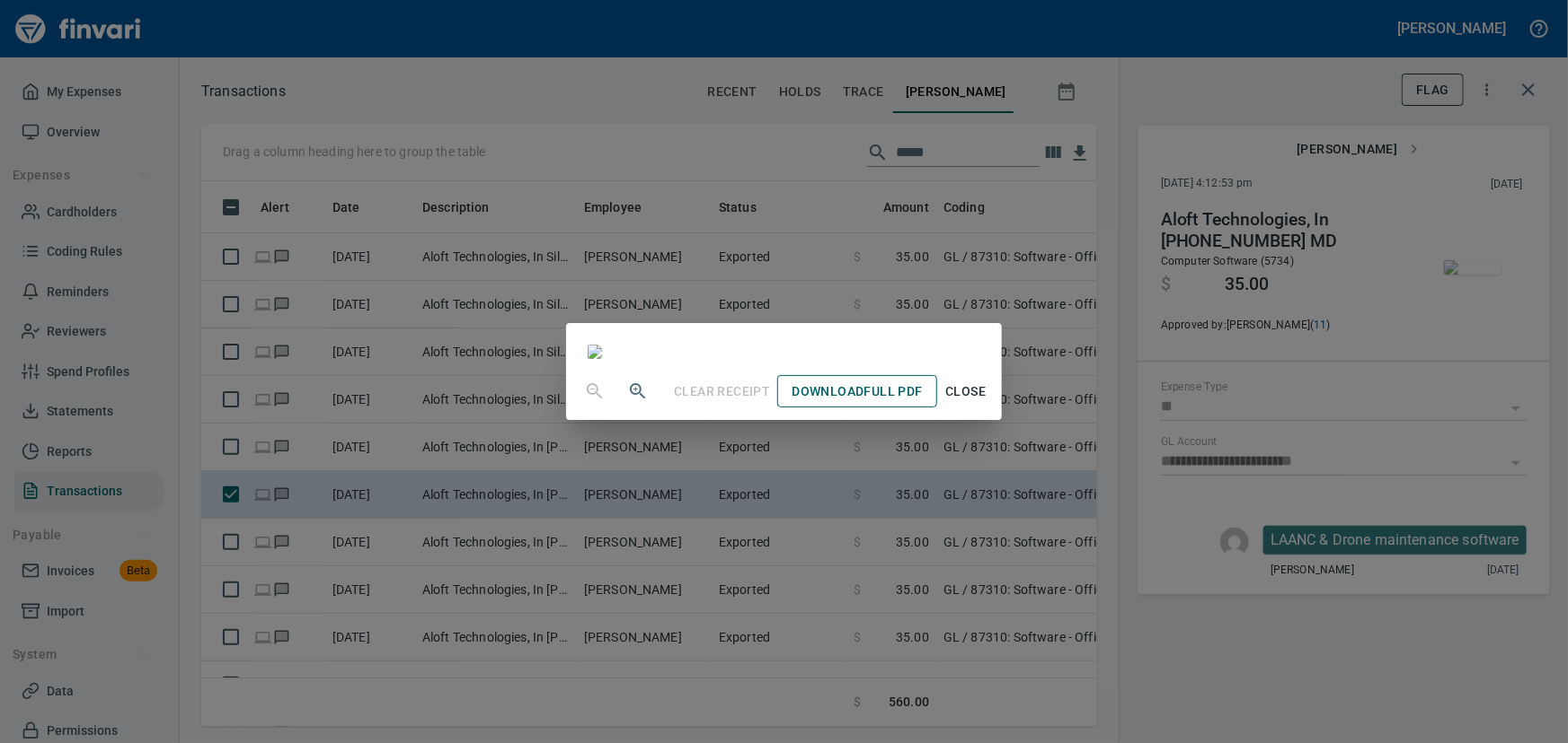
click at [922, 403] on span "Download Full PDF" at bounding box center [856, 392] width 131 height 23
click at [987, 403] on span "Close" at bounding box center [966, 392] width 44 height 23
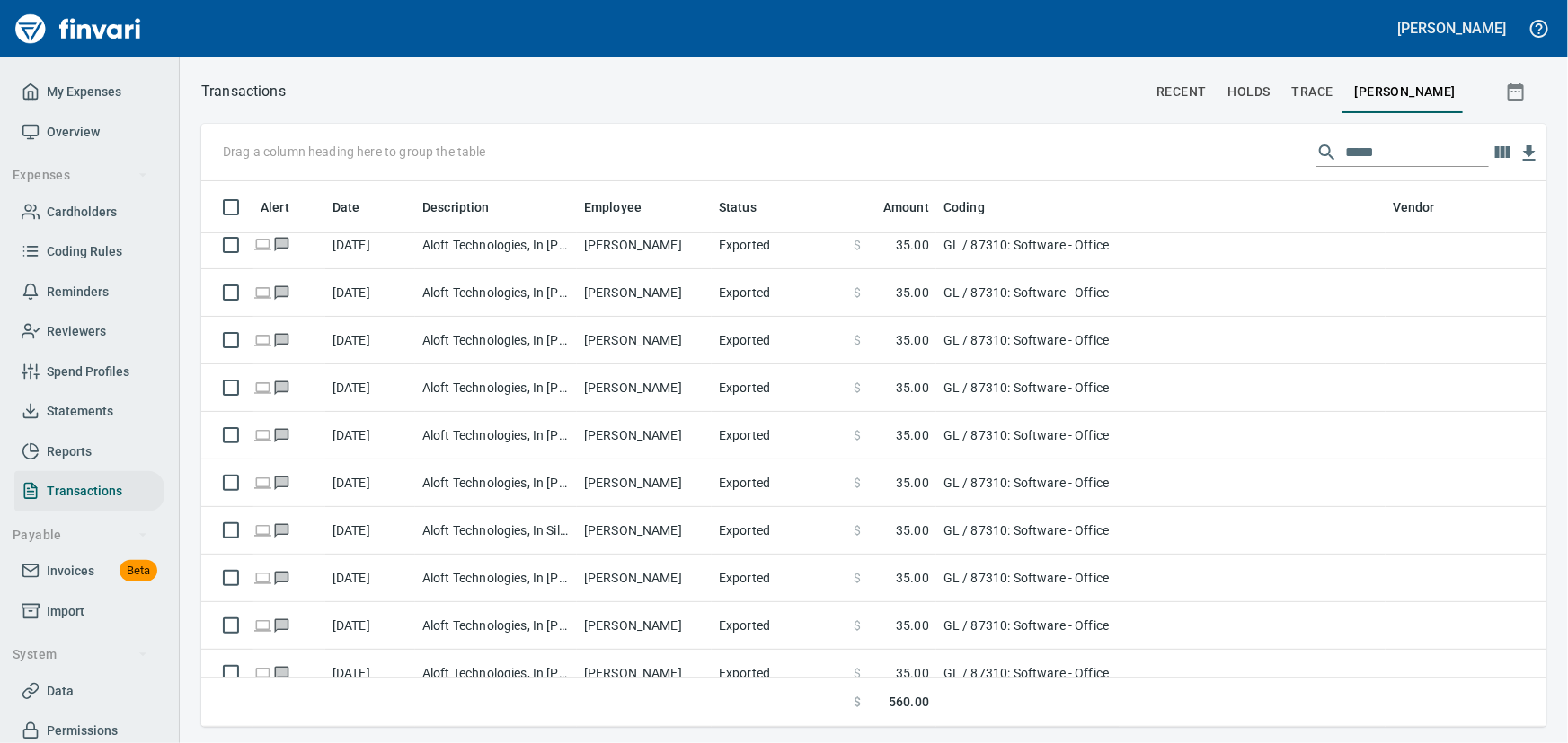
scroll to position [326, 0]
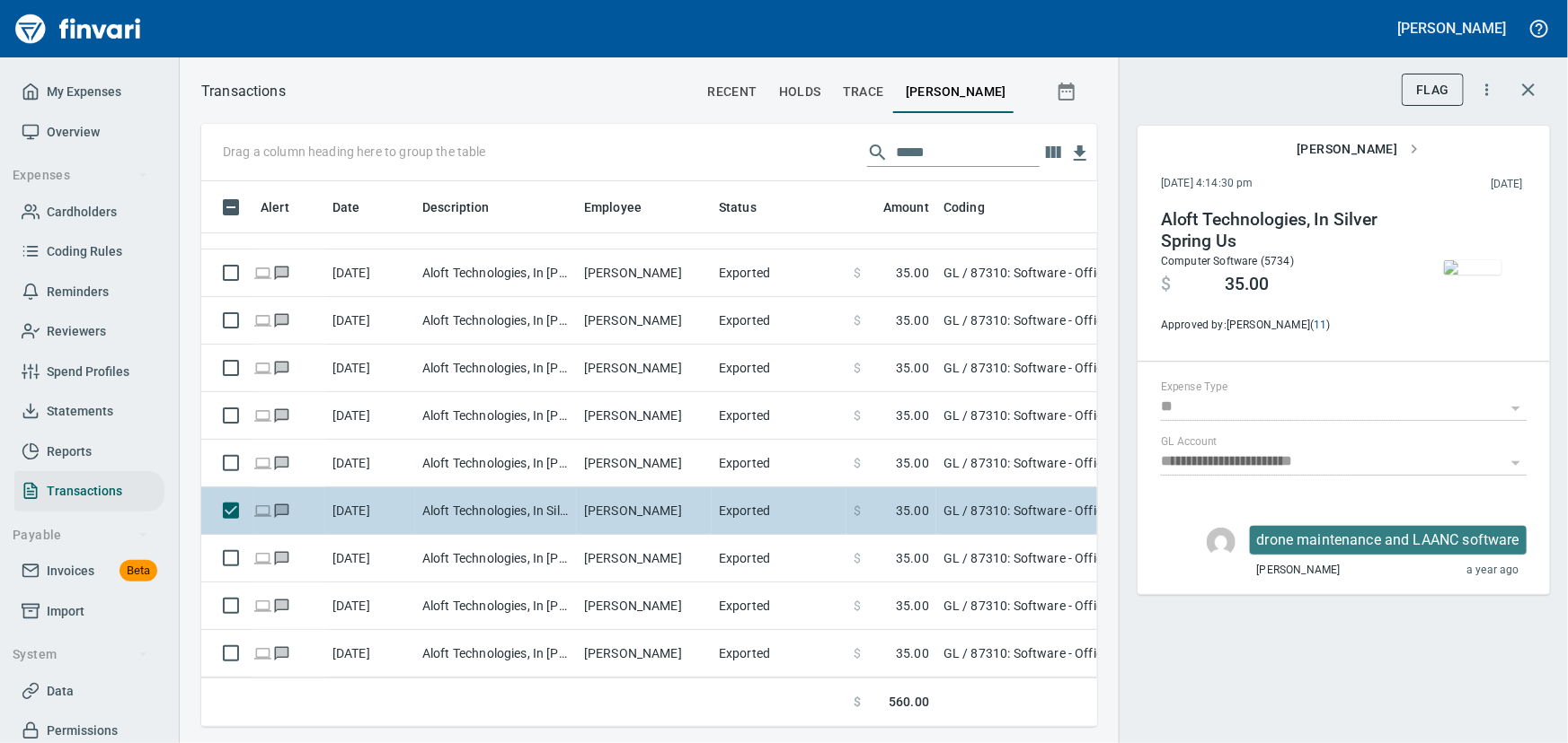
scroll to position [520, 871]
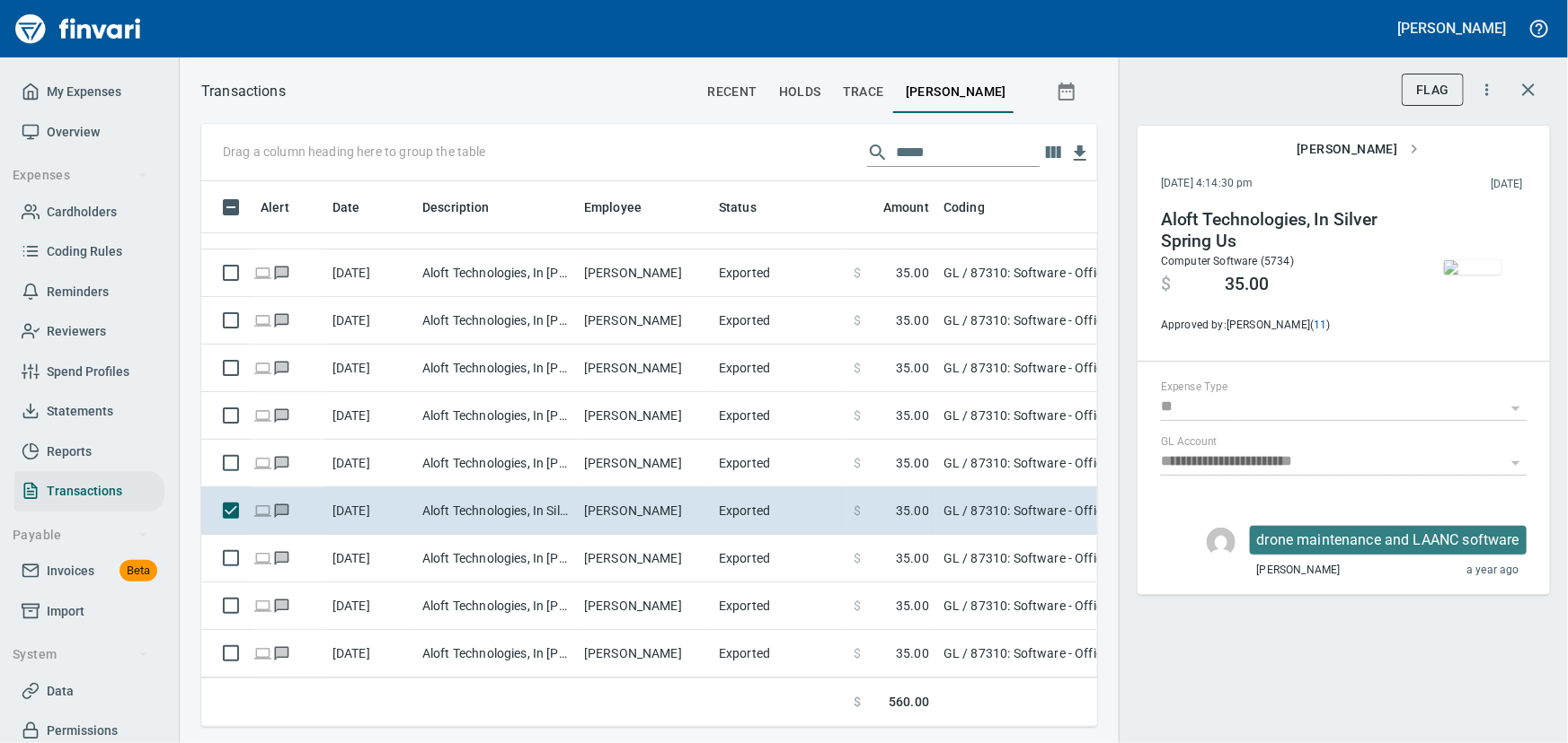
click at [1461, 273] on img "button" at bounding box center [1472, 267] width 57 height 15
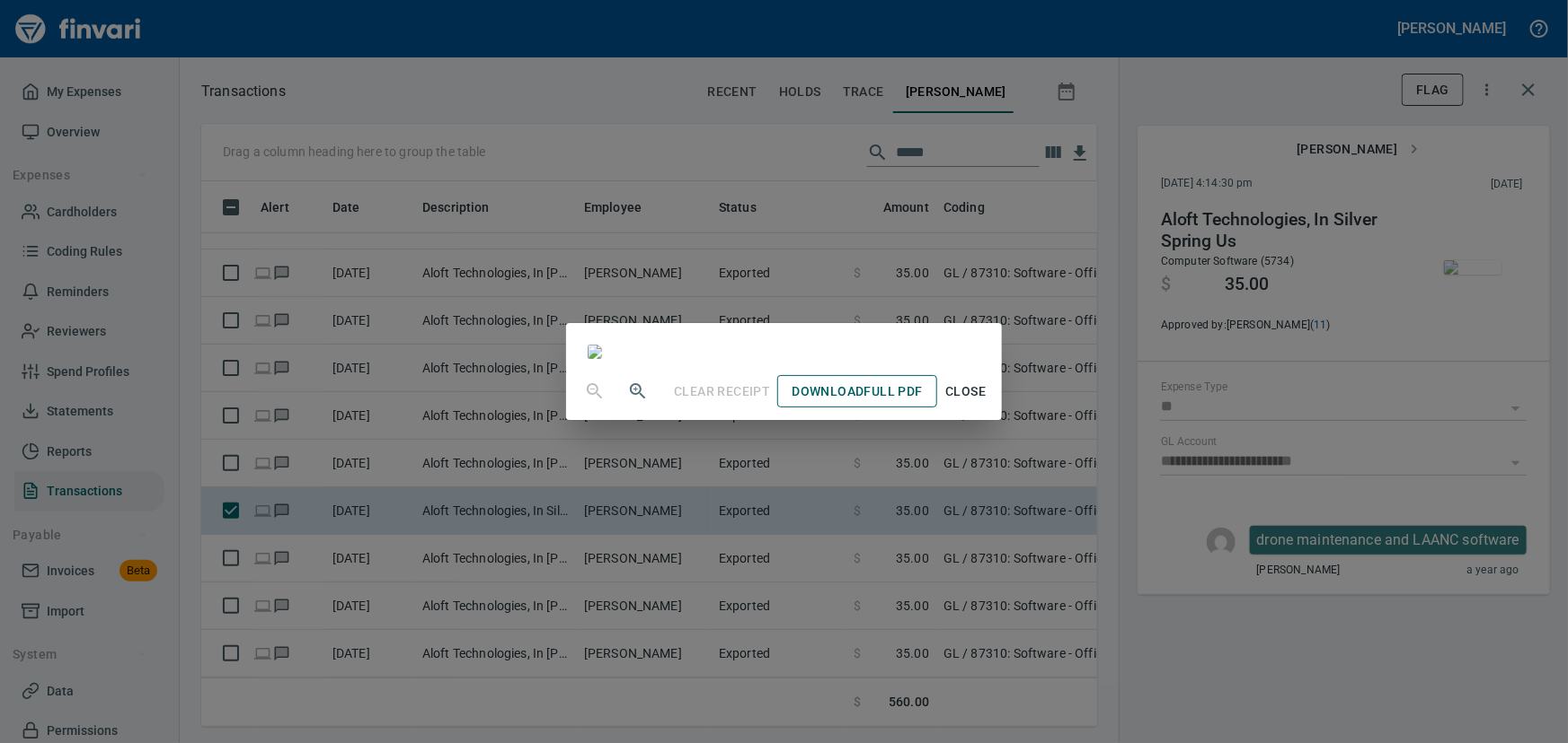
click at [905, 403] on span "Download Full PDF" at bounding box center [856, 392] width 131 height 23
click at [987, 403] on span "Close" at bounding box center [966, 392] width 44 height 23
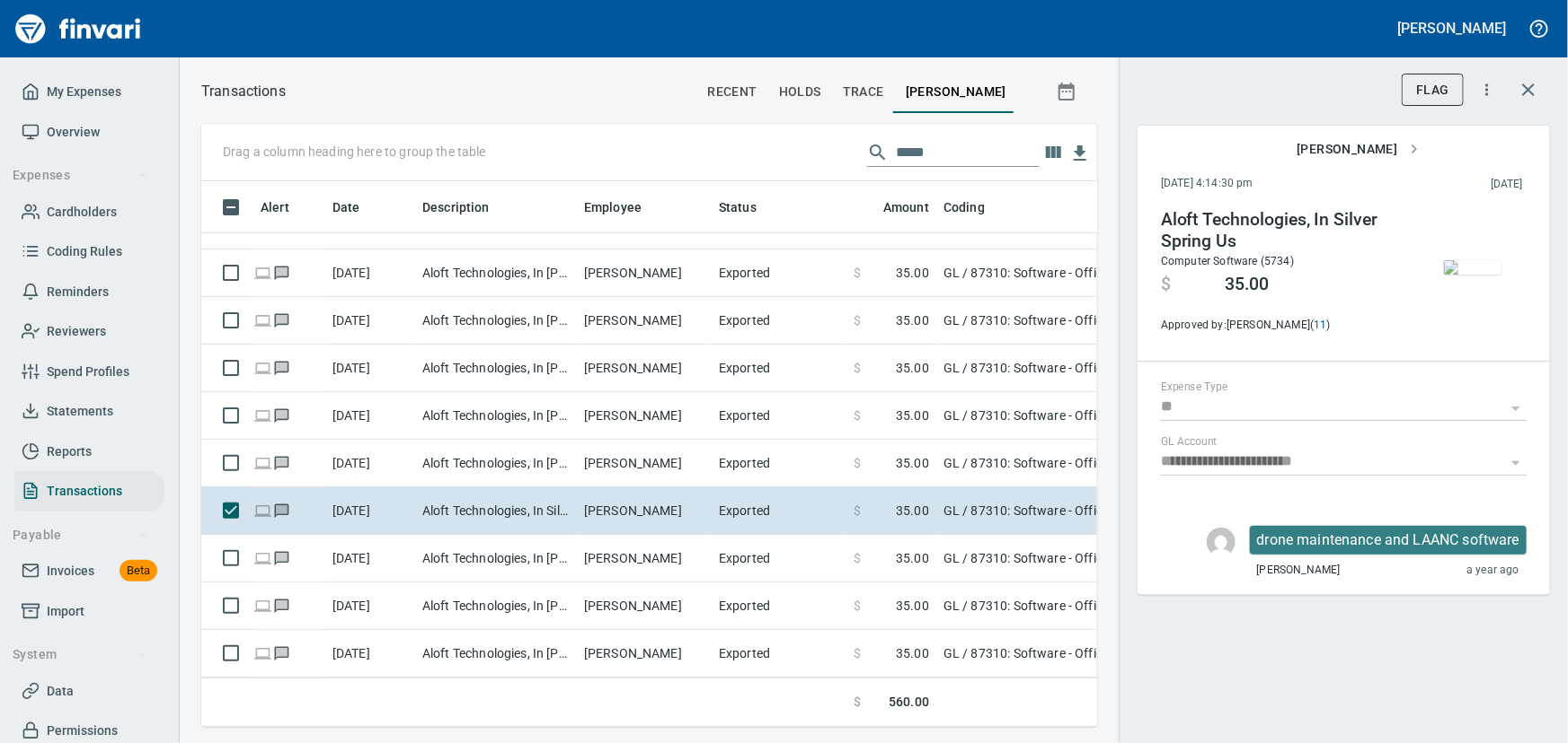
scroll to position [326, 0]
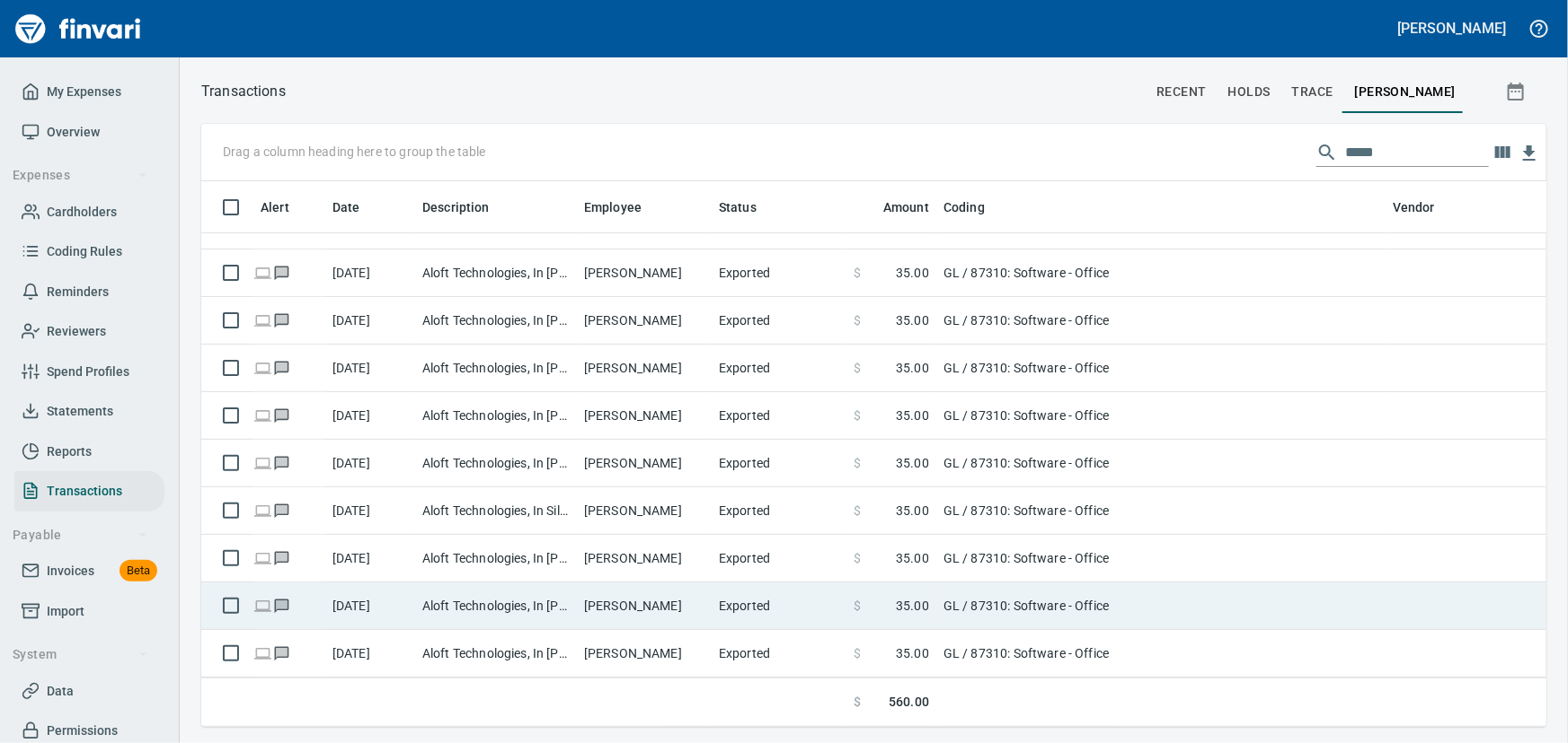
scroll to position [1, 1]
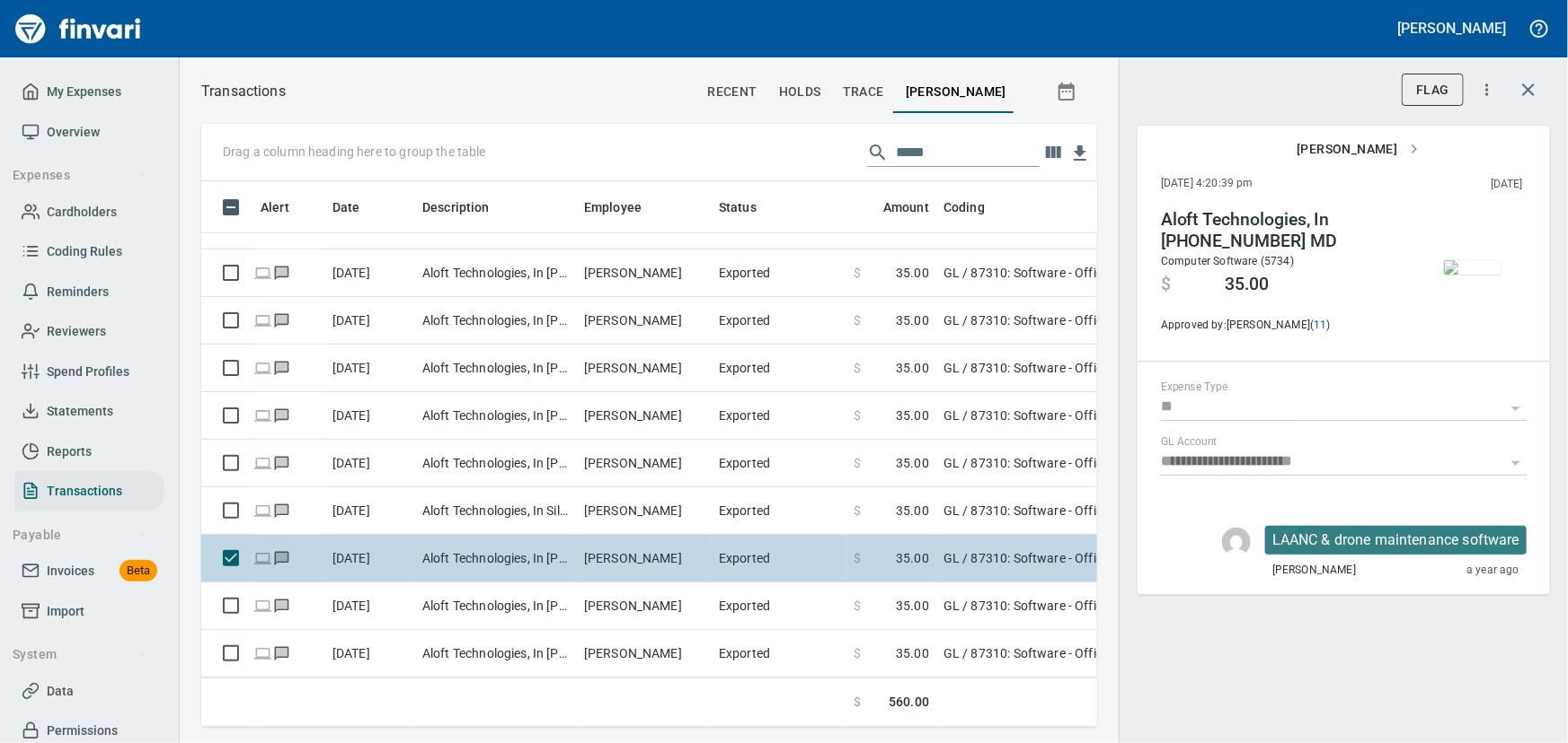
scroll to position [520, 871]
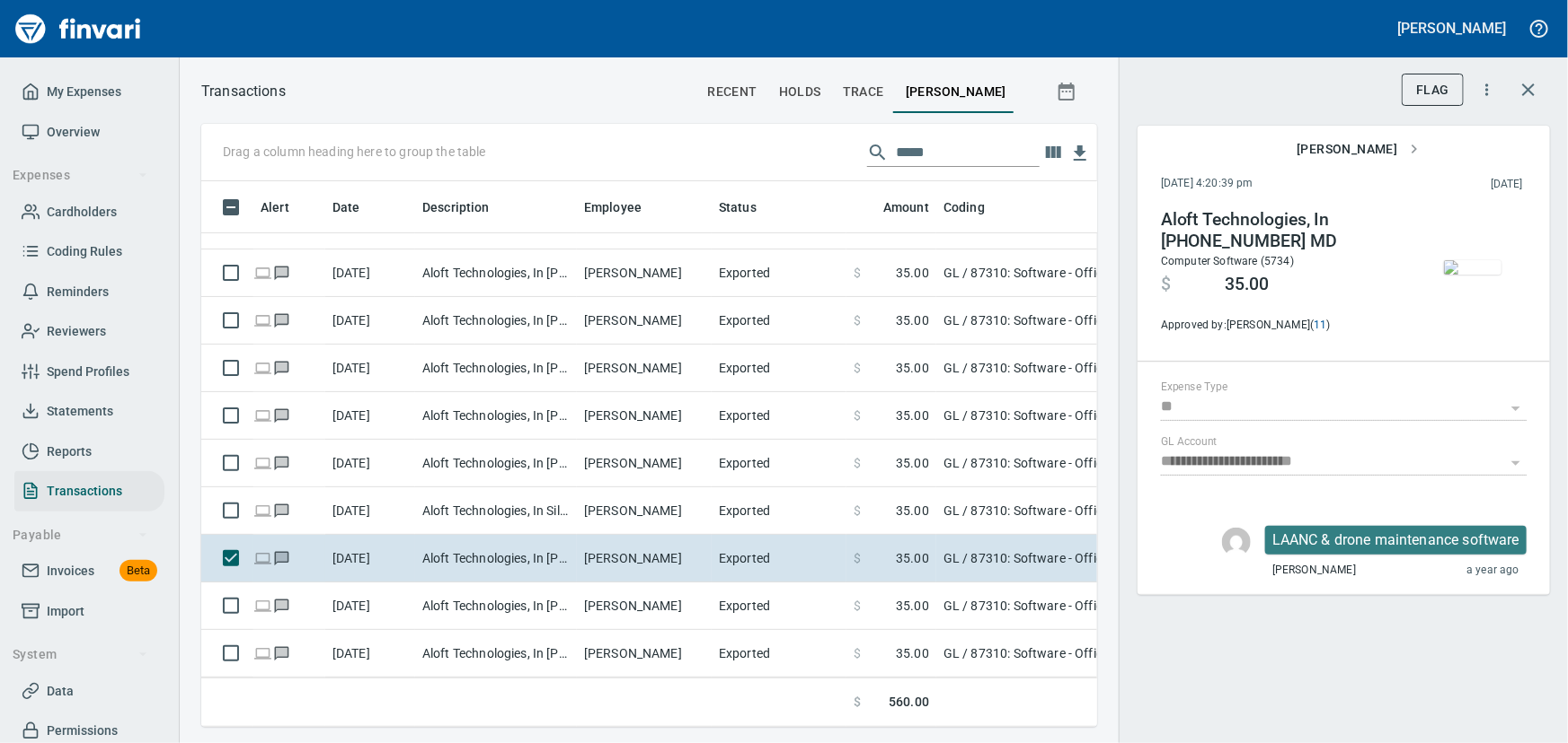
click at [1491, 260] on img "button" at bounding box center [1472, 267] width 57 height 15
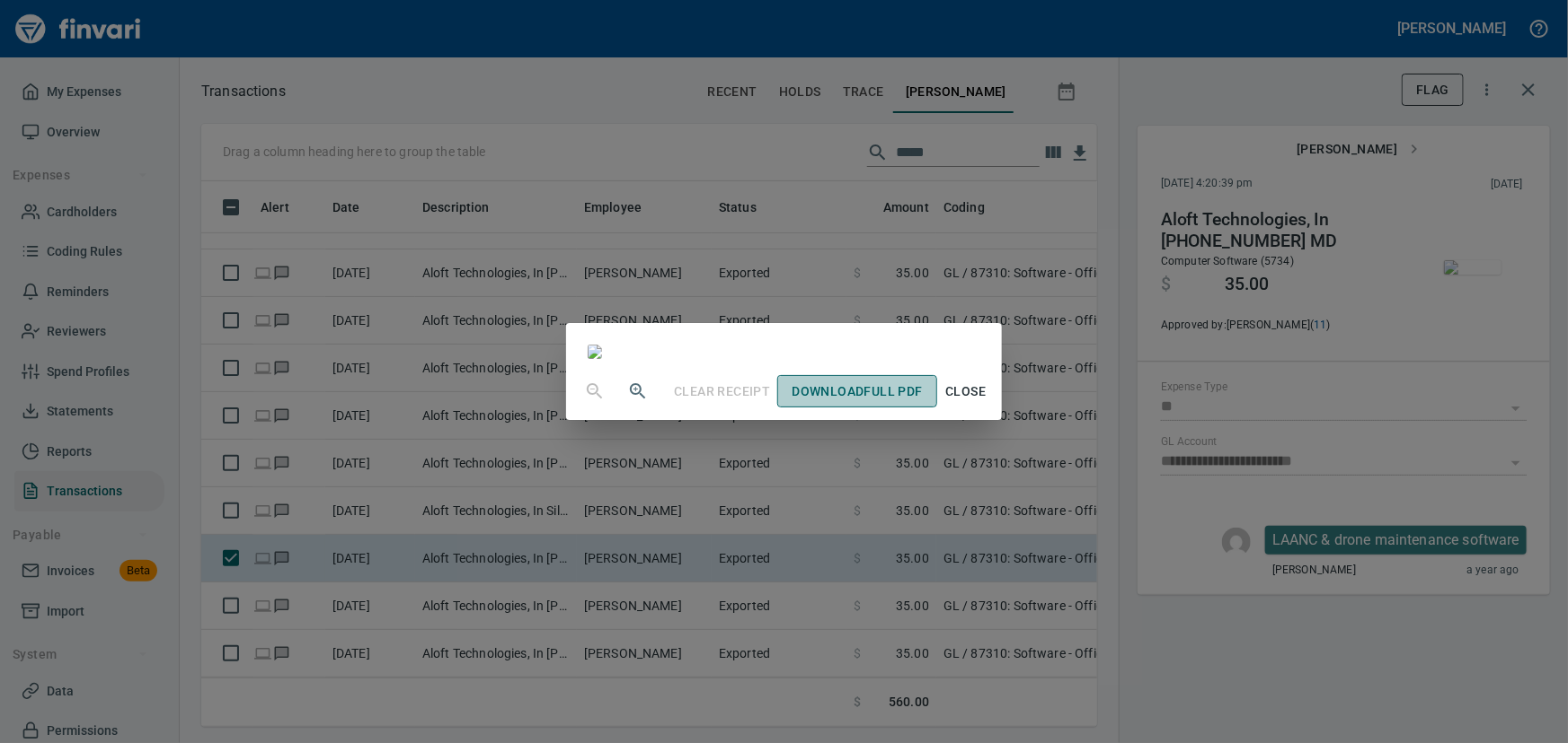
click at [922, 403] on span "Download Full PDF" at bounding box center [856, 392] width 131 height 23
drag, startPoint x: 1042, startPoint y: 692, endPoint x: 1056, endPoint y: 657, distance: 37.7
click at [987, 403] on span "Close" at bounding box center [966, 392] width 44 height 23
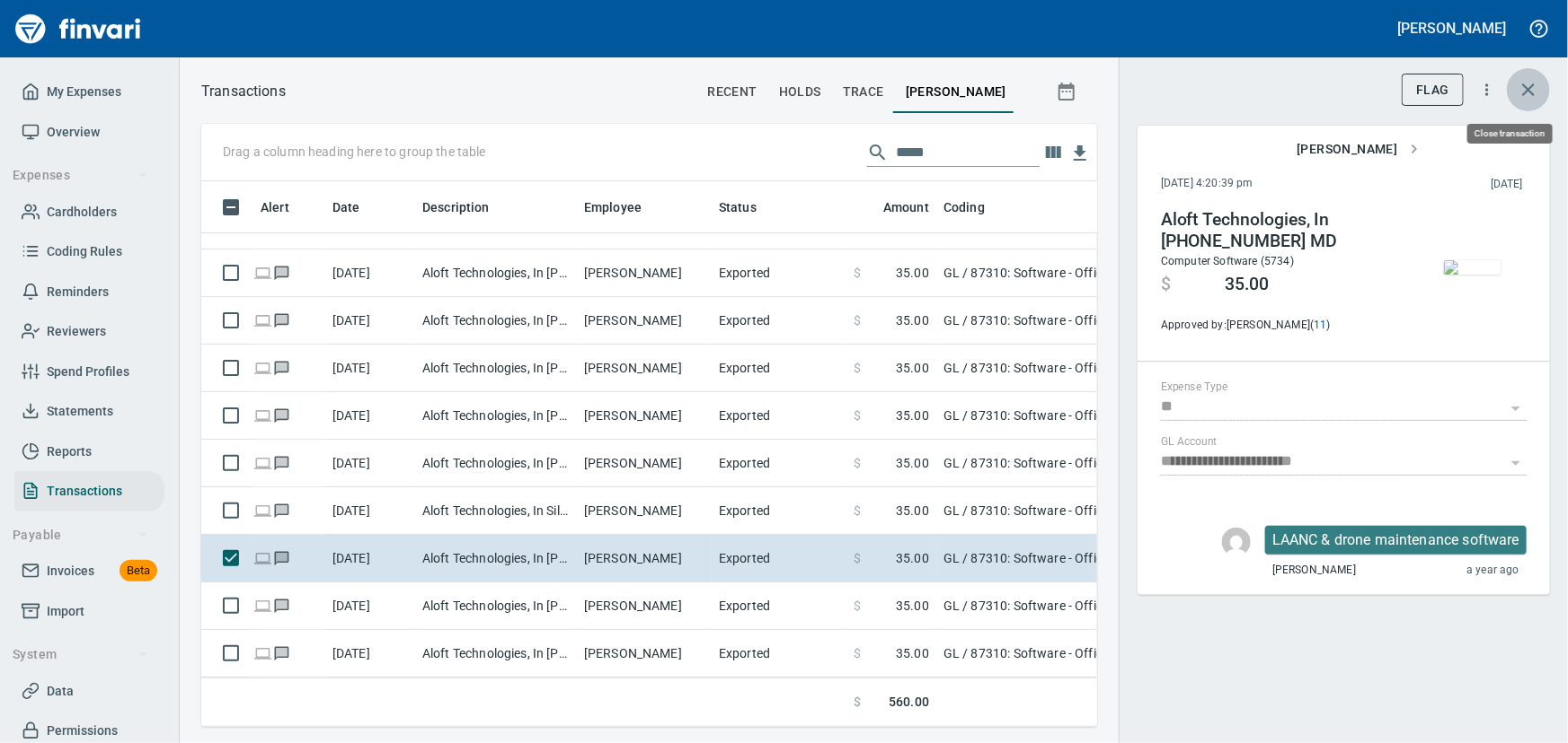
click at [1523, 91] on icon "button" at bounding box center [1528, 90] width 22 height 22
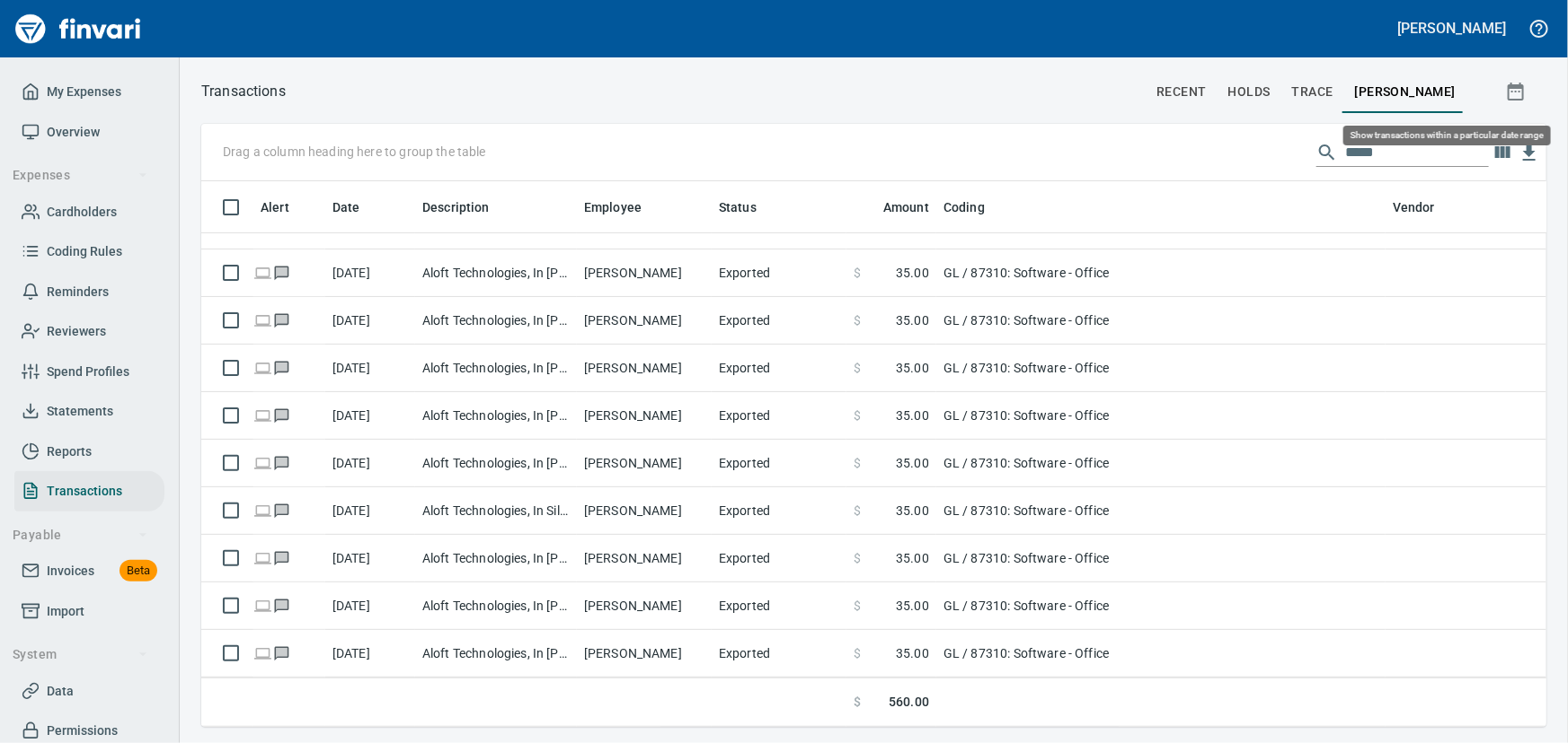
scroll to position [520, 1321]
drag, startPoint x: 1396, startPoint y: 154, endPoint x: 1131, endPoint y: 162, distance: 265.1
click at [1129, 162] on div "Drag a column heading here to group the table *****" at bounding box center [873, 152] width 1345 height 57
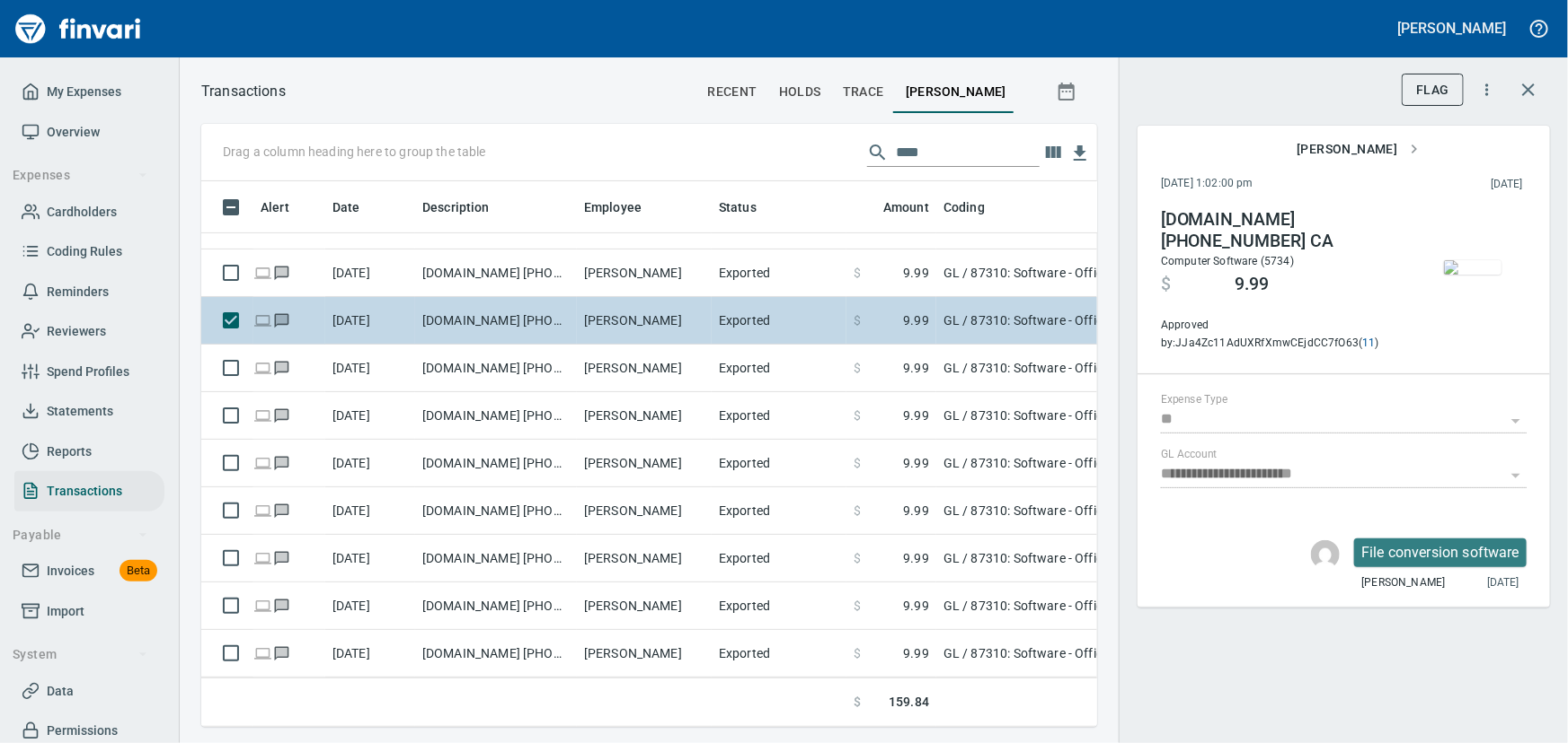
scroll to position [520, 871]
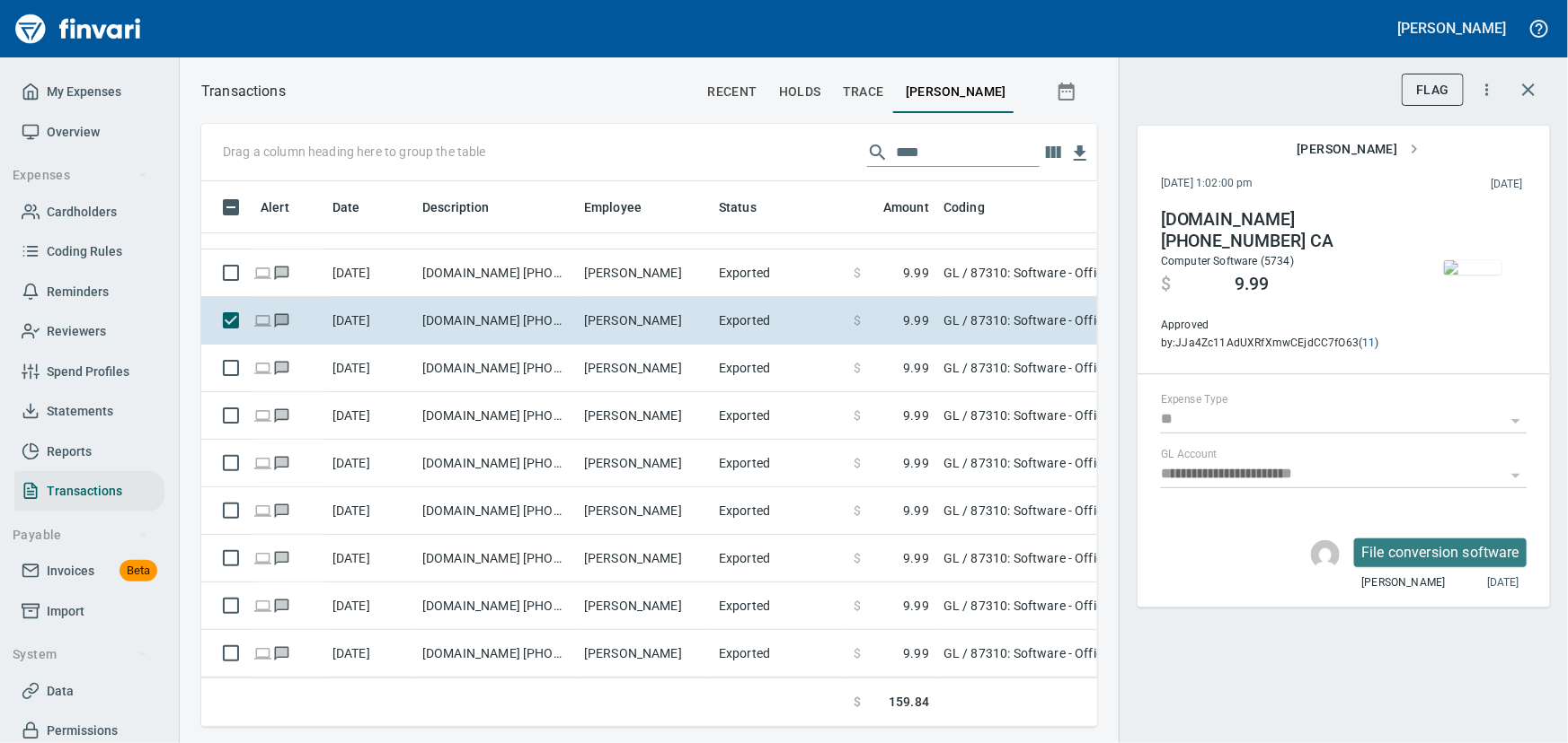
click at [1474, 260] on img "button" at bounding box center [1472, 267] width 57 height 15
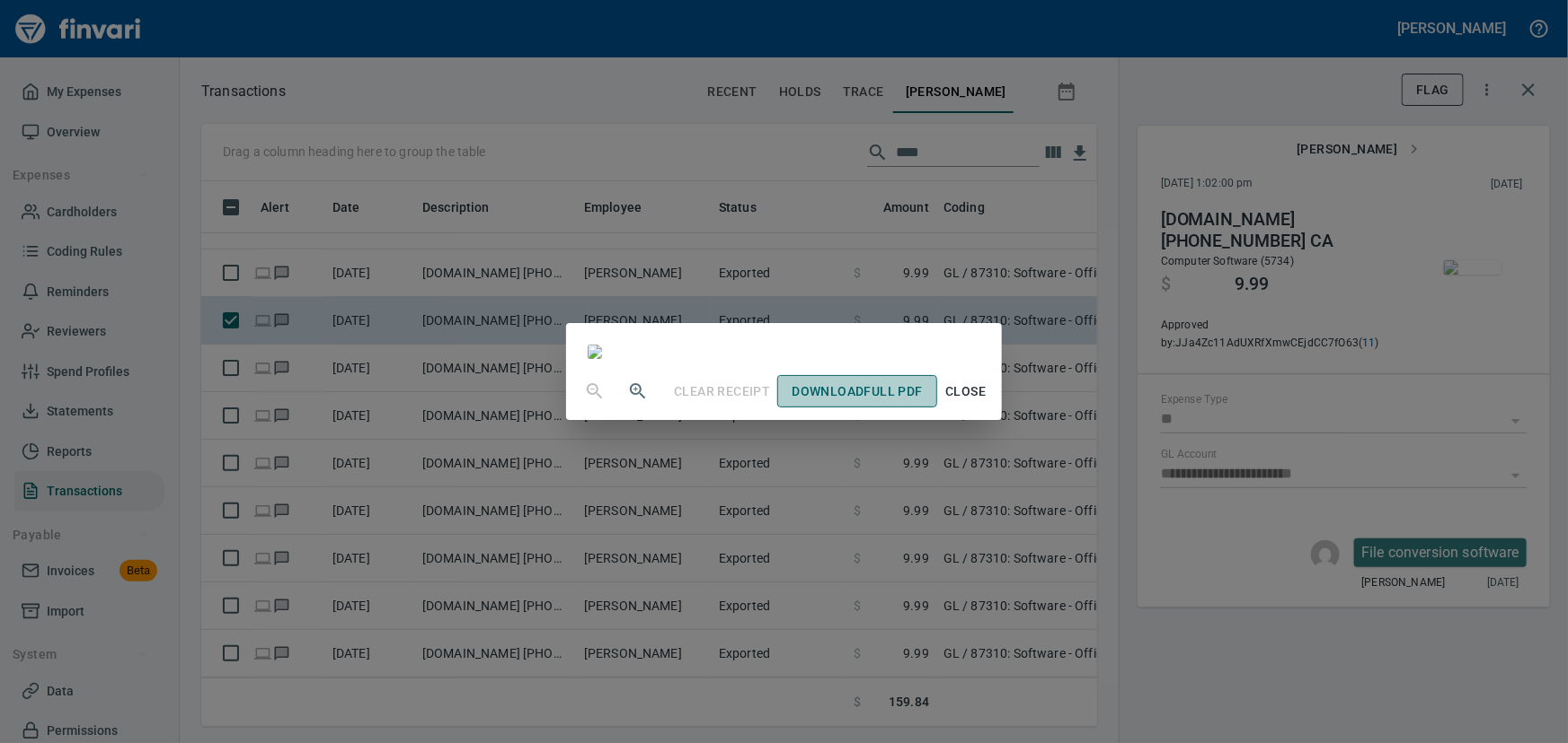
click at [922, 403] on span "Download Full PDF" at bounding box center [856, 392] width 131 height 23
click at [987, 403] on span "Close" at bounding box center [966, 392] width 44 height 23
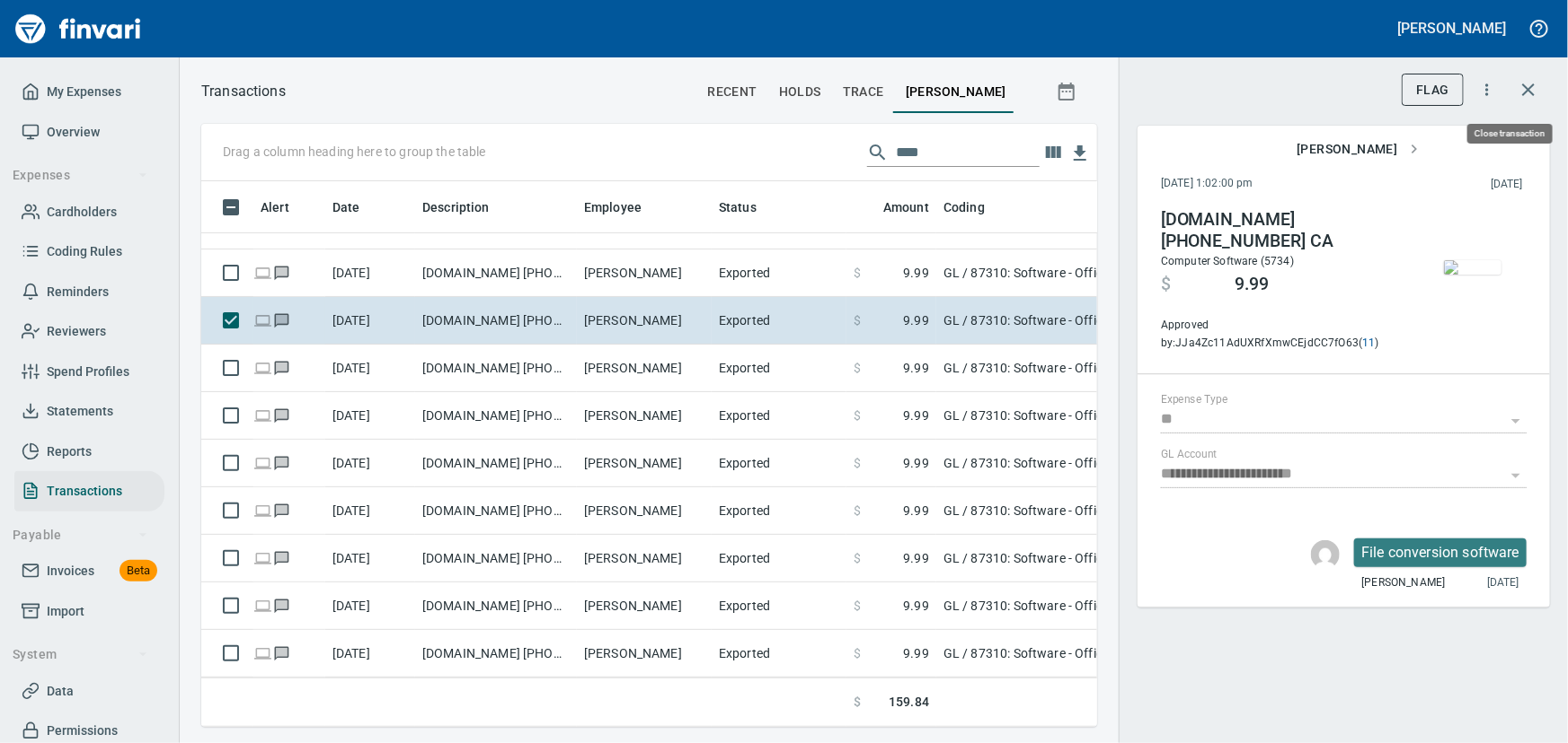
click at [1531, 85] on icon "button" at bounding box center [1527, 89] width 13 height 13
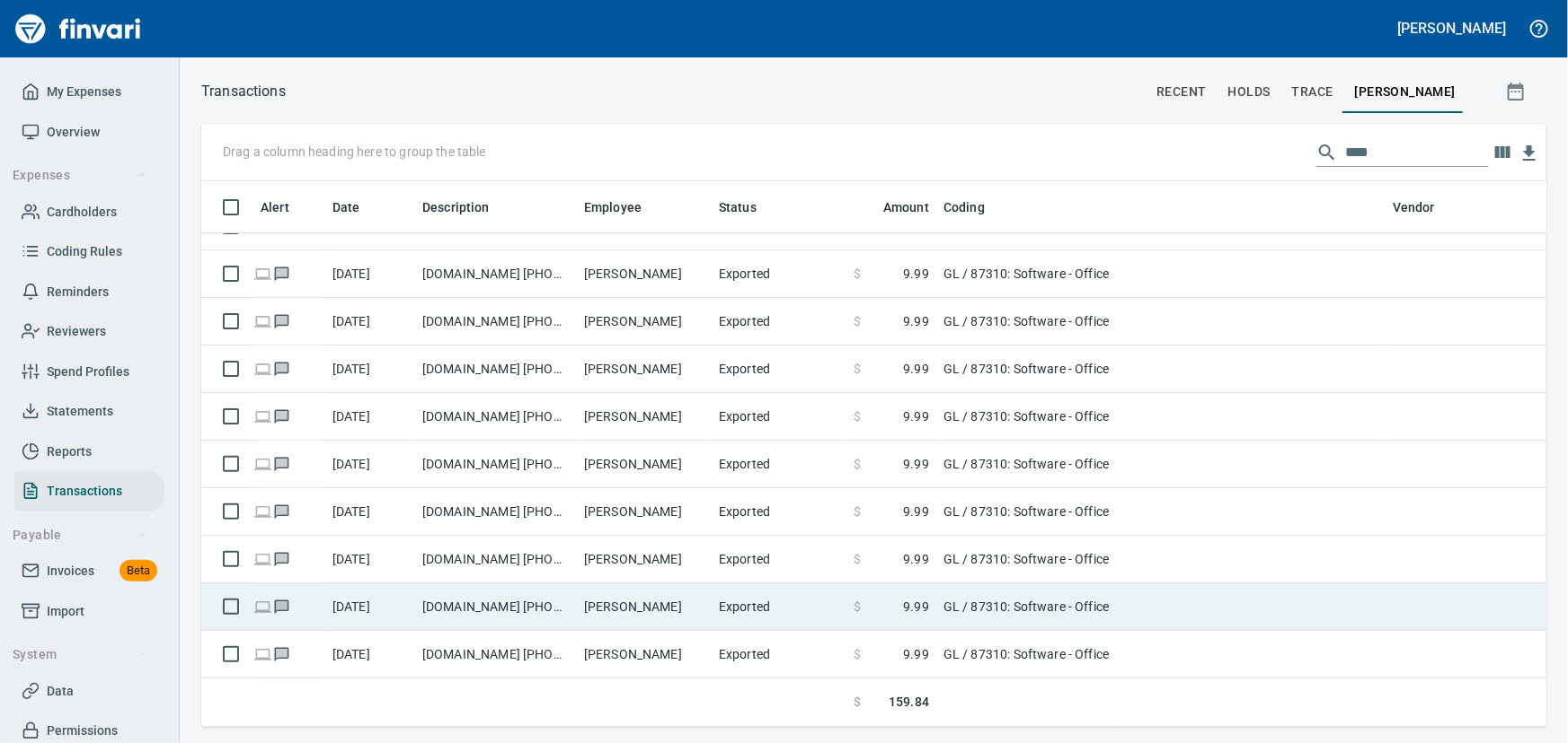
scroll to position [82, 0]
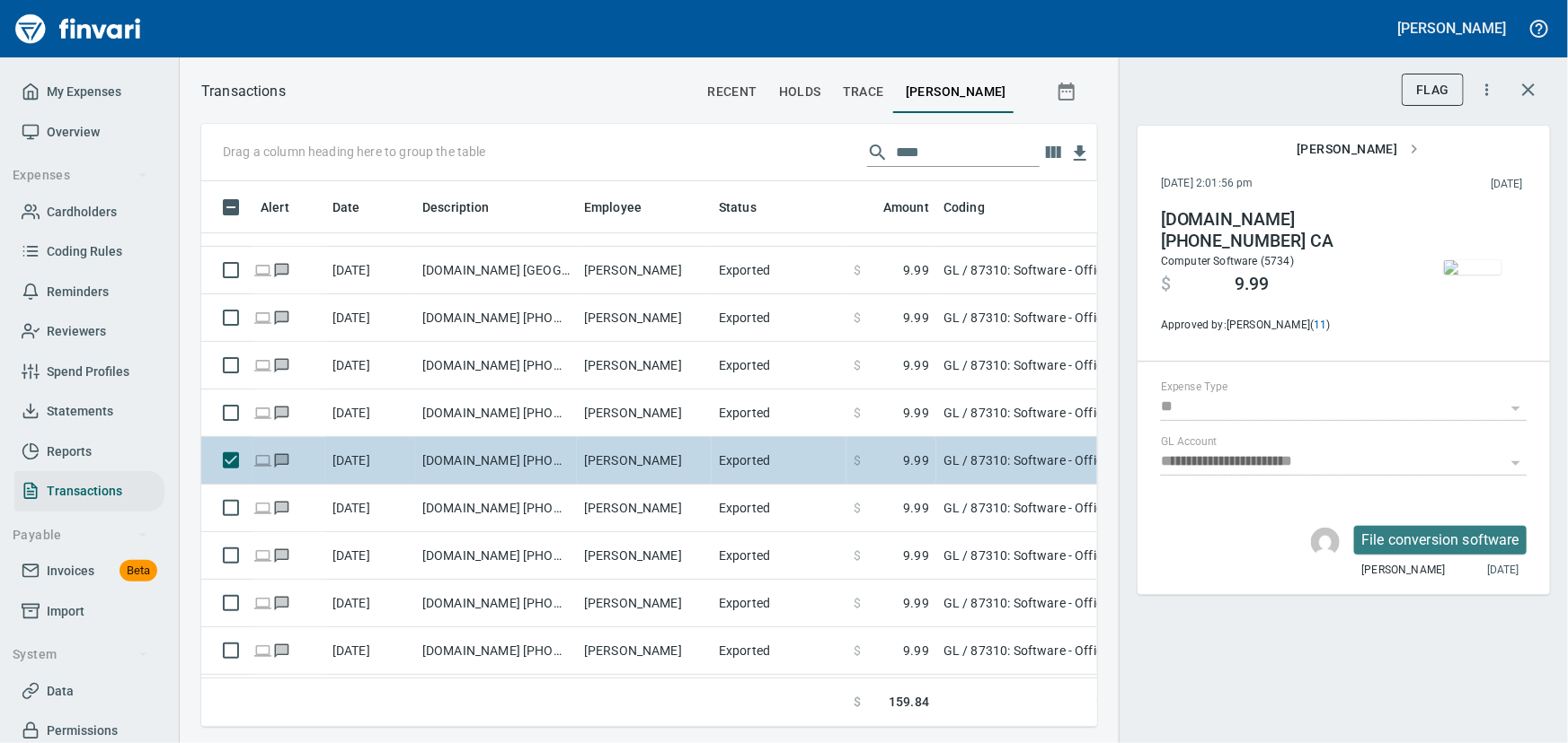
scroll to position [520, 871]
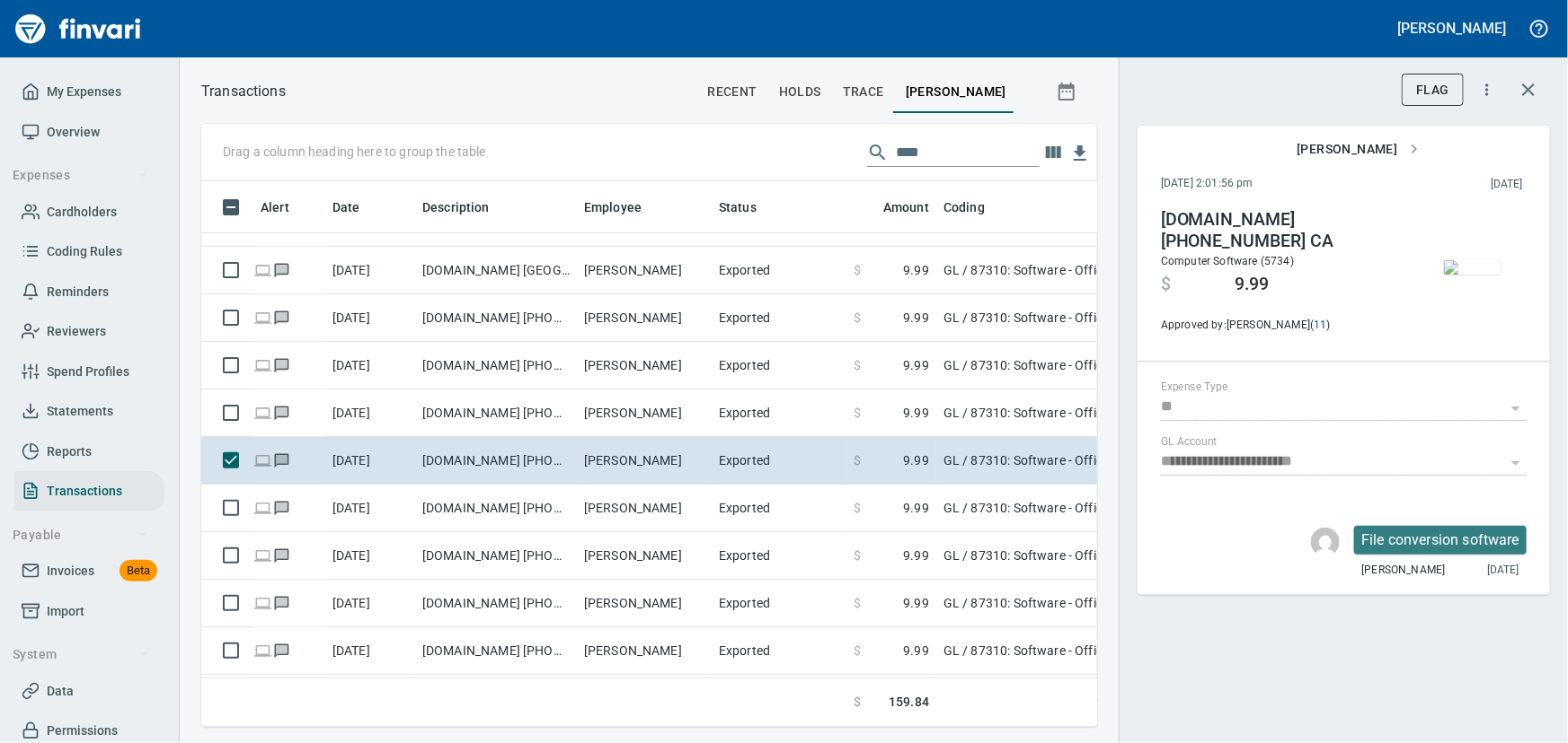
click at [1482, 269] on img "button" at bounding box center [1472, 267] width 57 height 15
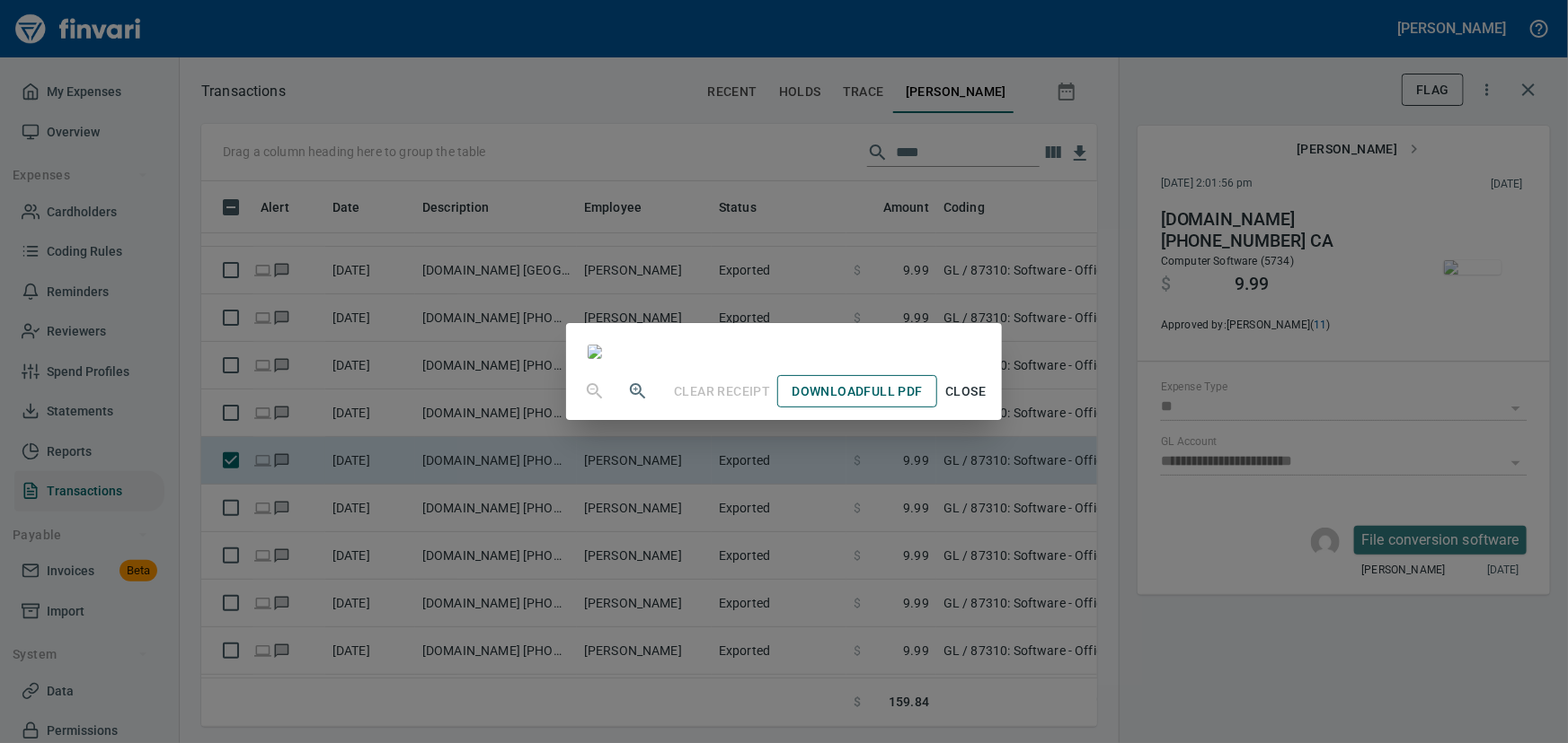
click at [922, 403] on span "Download Full PDF" at bounding box center [856, 392] width 131 height 23
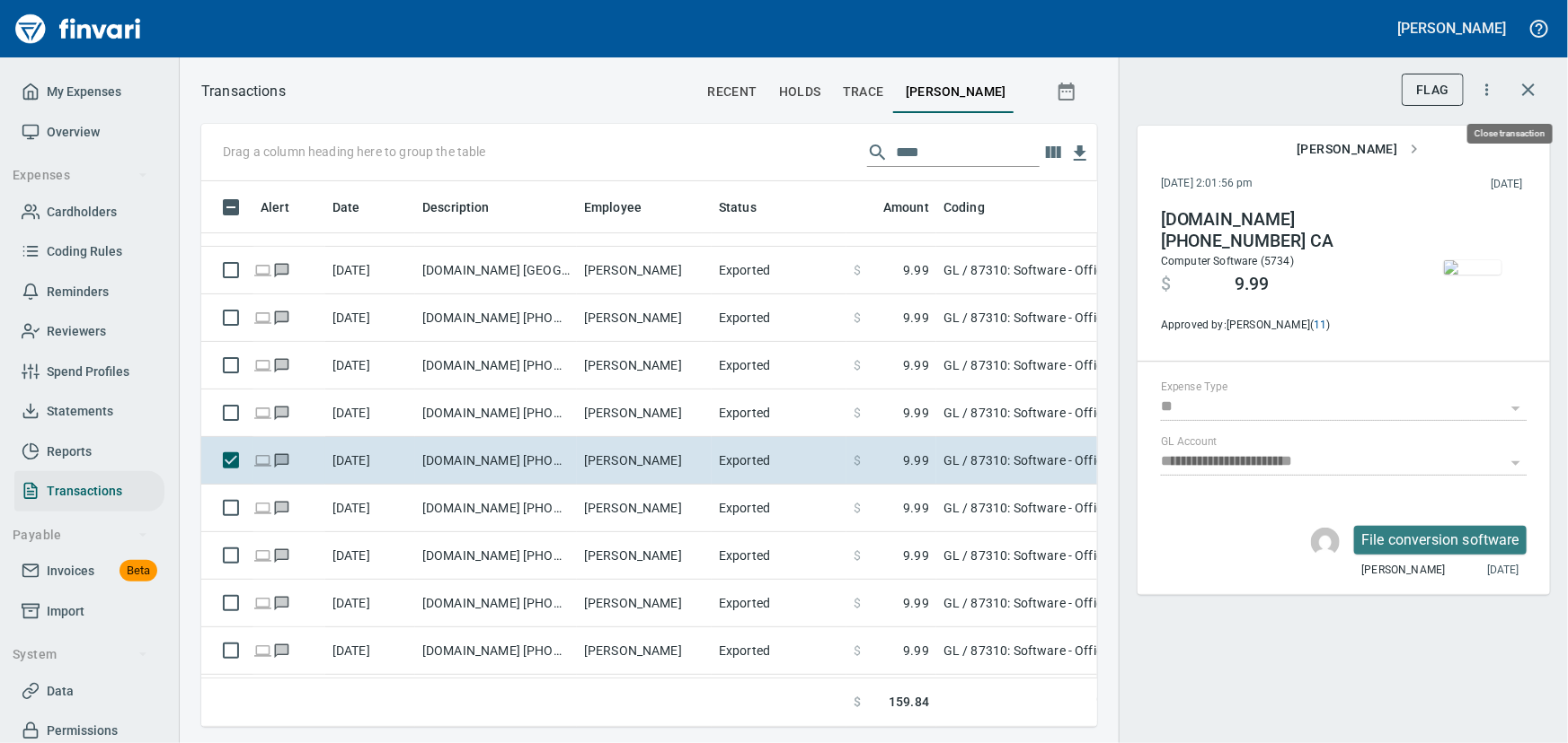
click at [1522, 94] on icon "button" at bounding box center [1527, 89] width 13 height 13
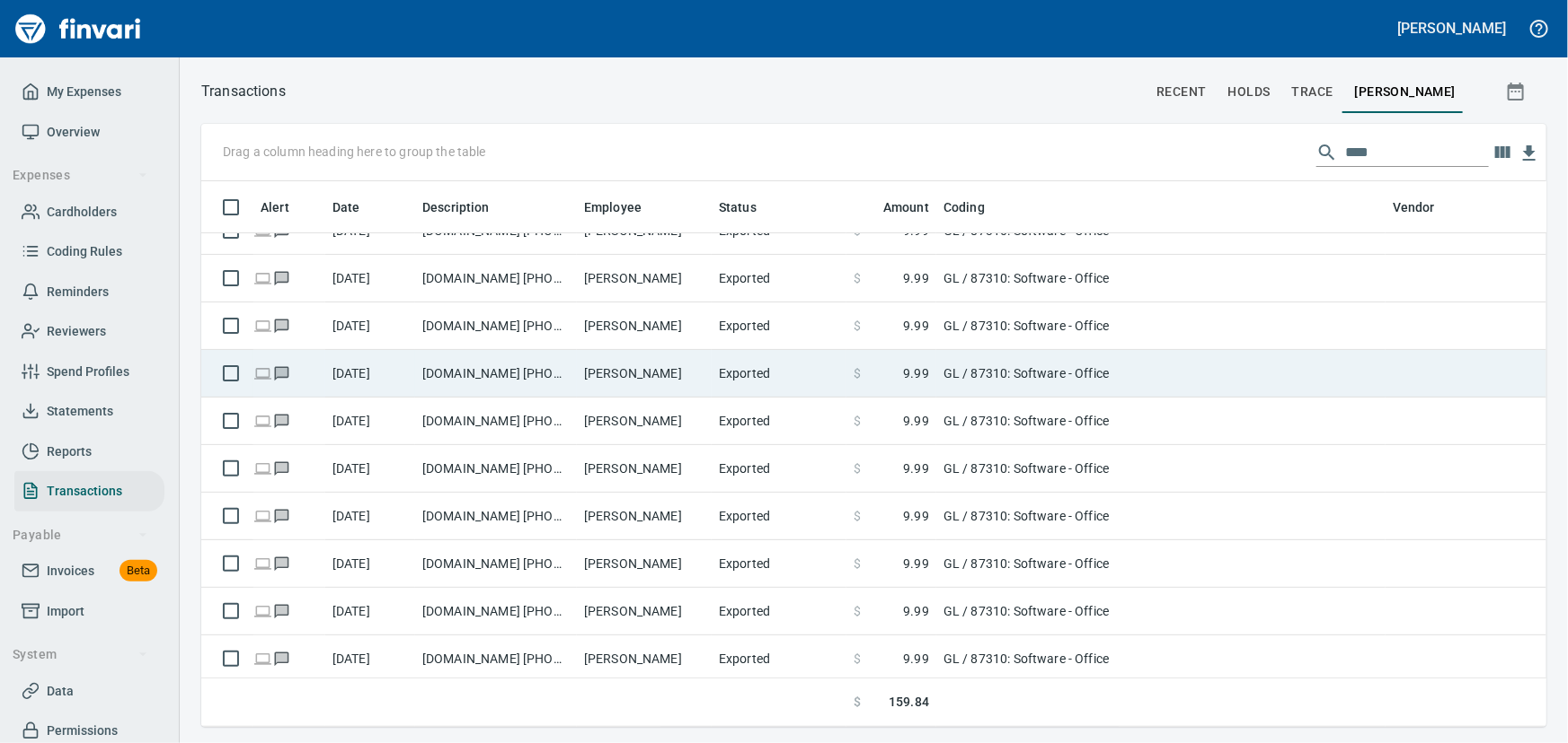
scroll to position [326, 0]
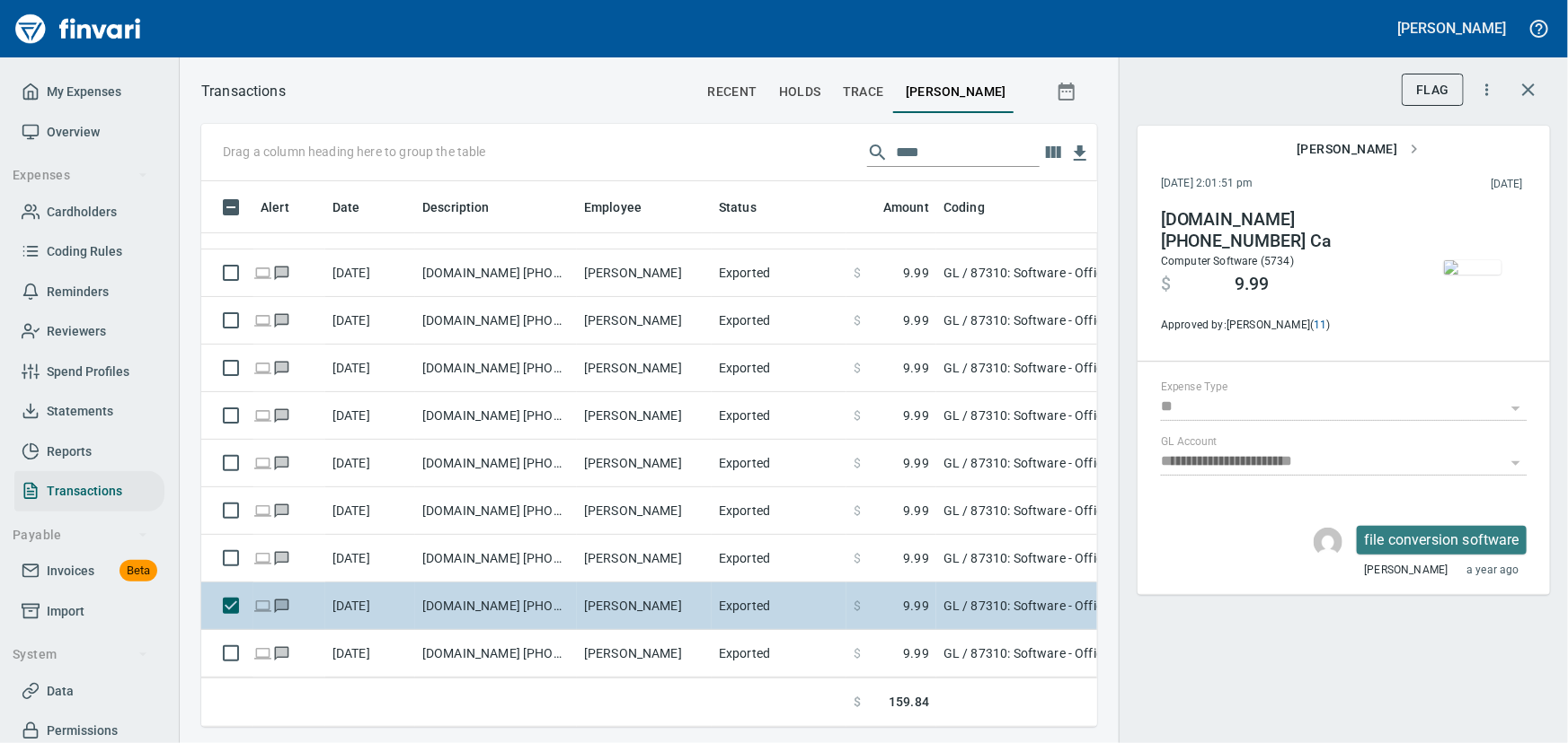
scroll to position [520, 871]
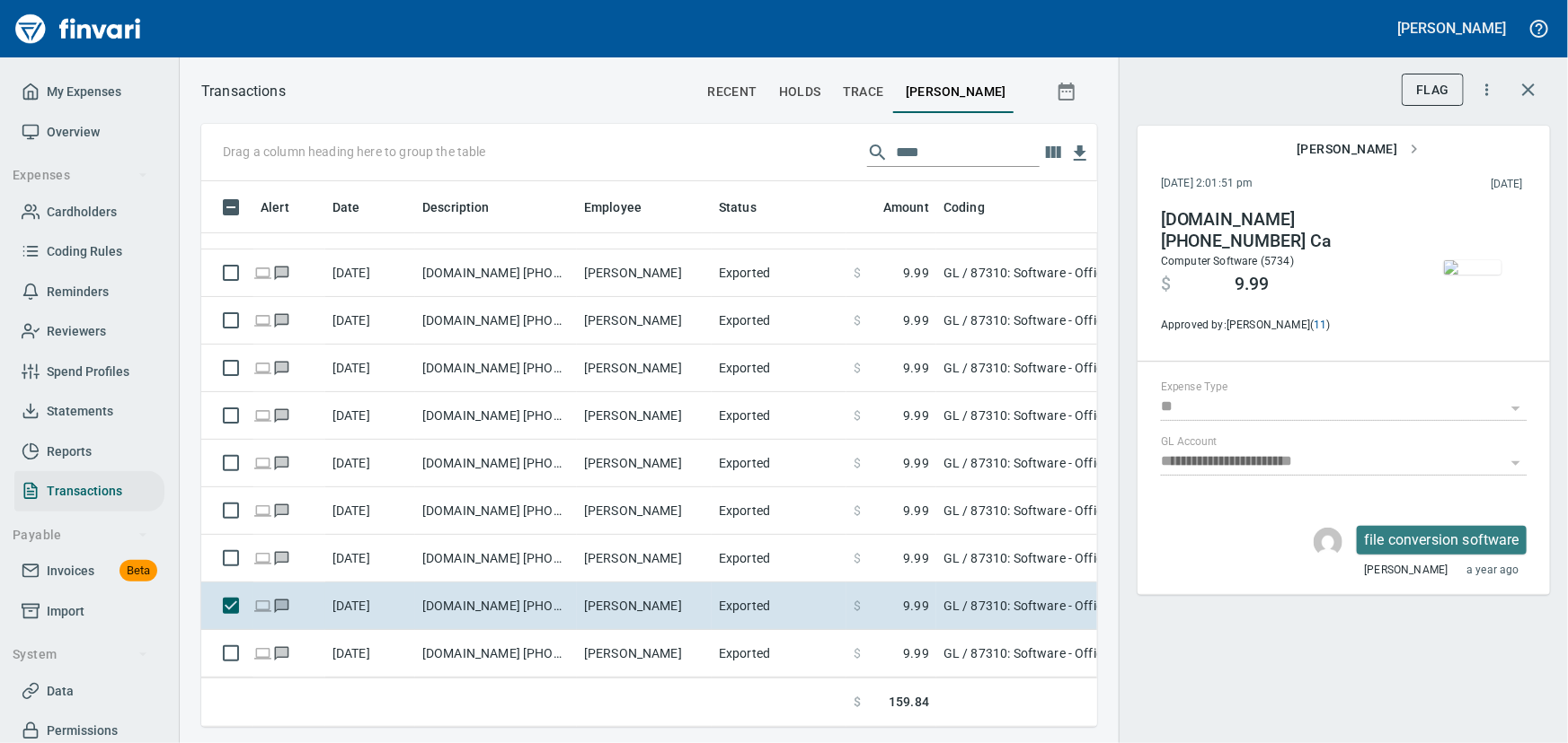
click at [1471, 275] on img "button" at bounding box center [1472, 267] width 57 height 15
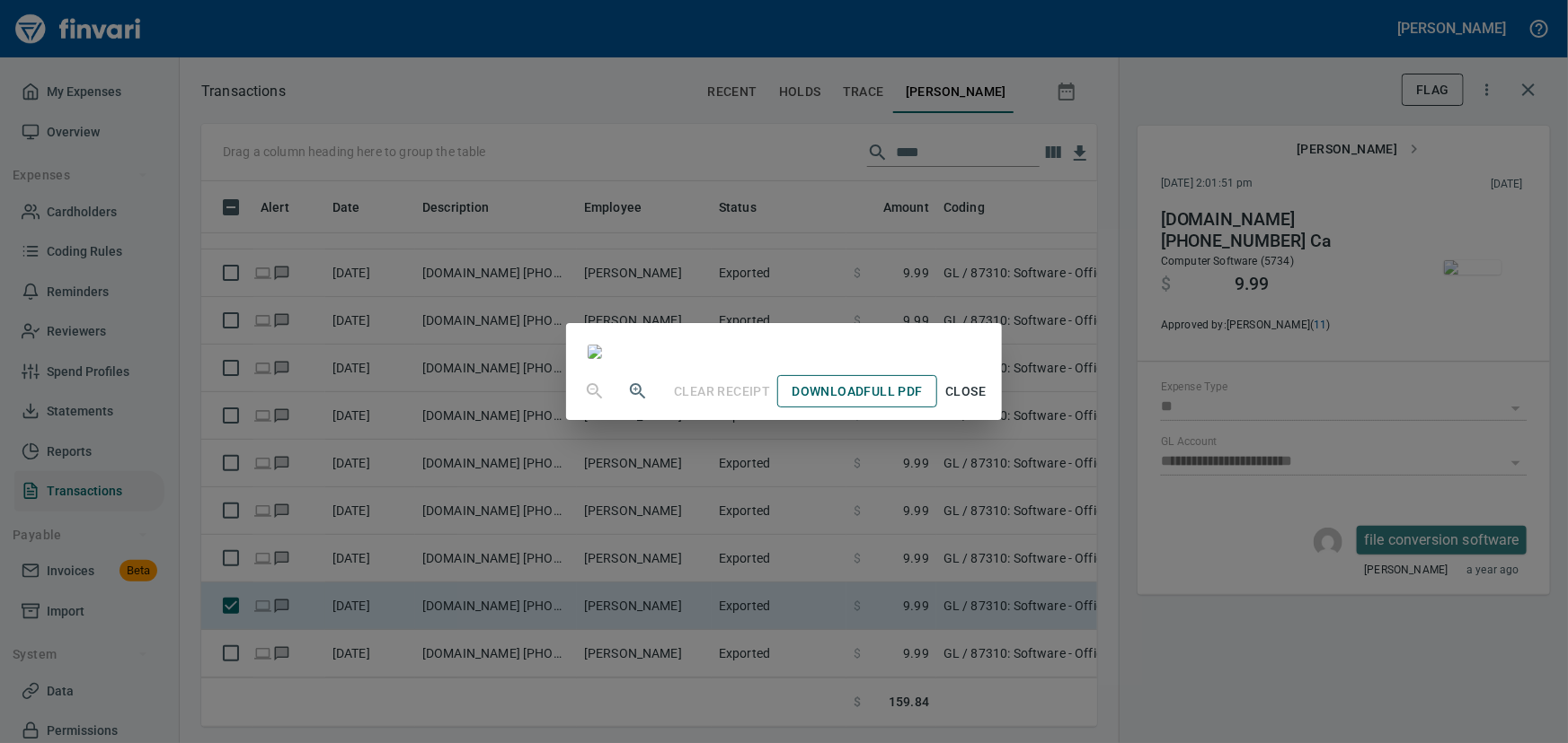
click at [922, 403] on span "Download Full PDF" at bounding box center [856, 392] width 131 height 23
click at [987, 403] on span "Close" at bounding box center [966, 392] width 44 height 23
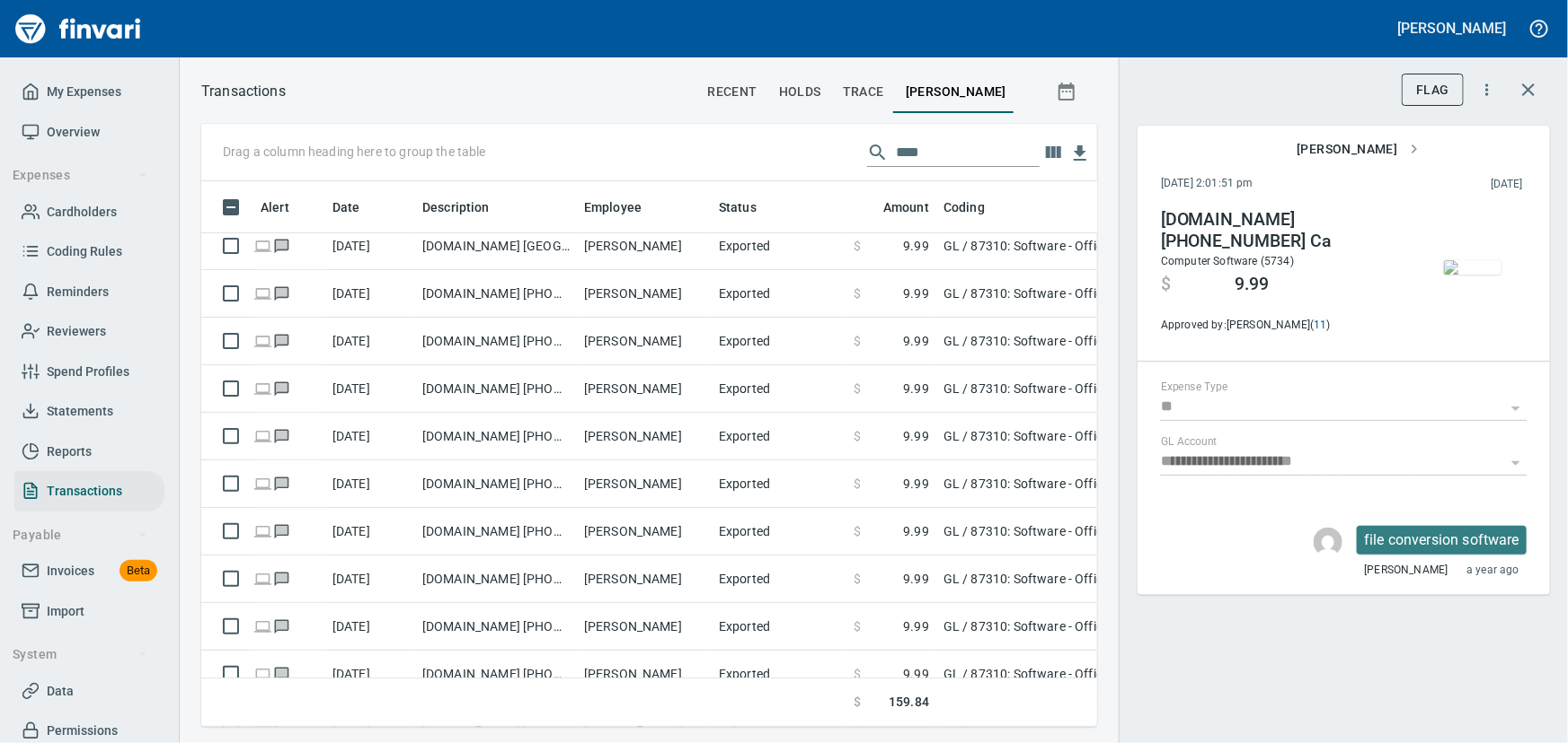
scroll to position [82, 0]
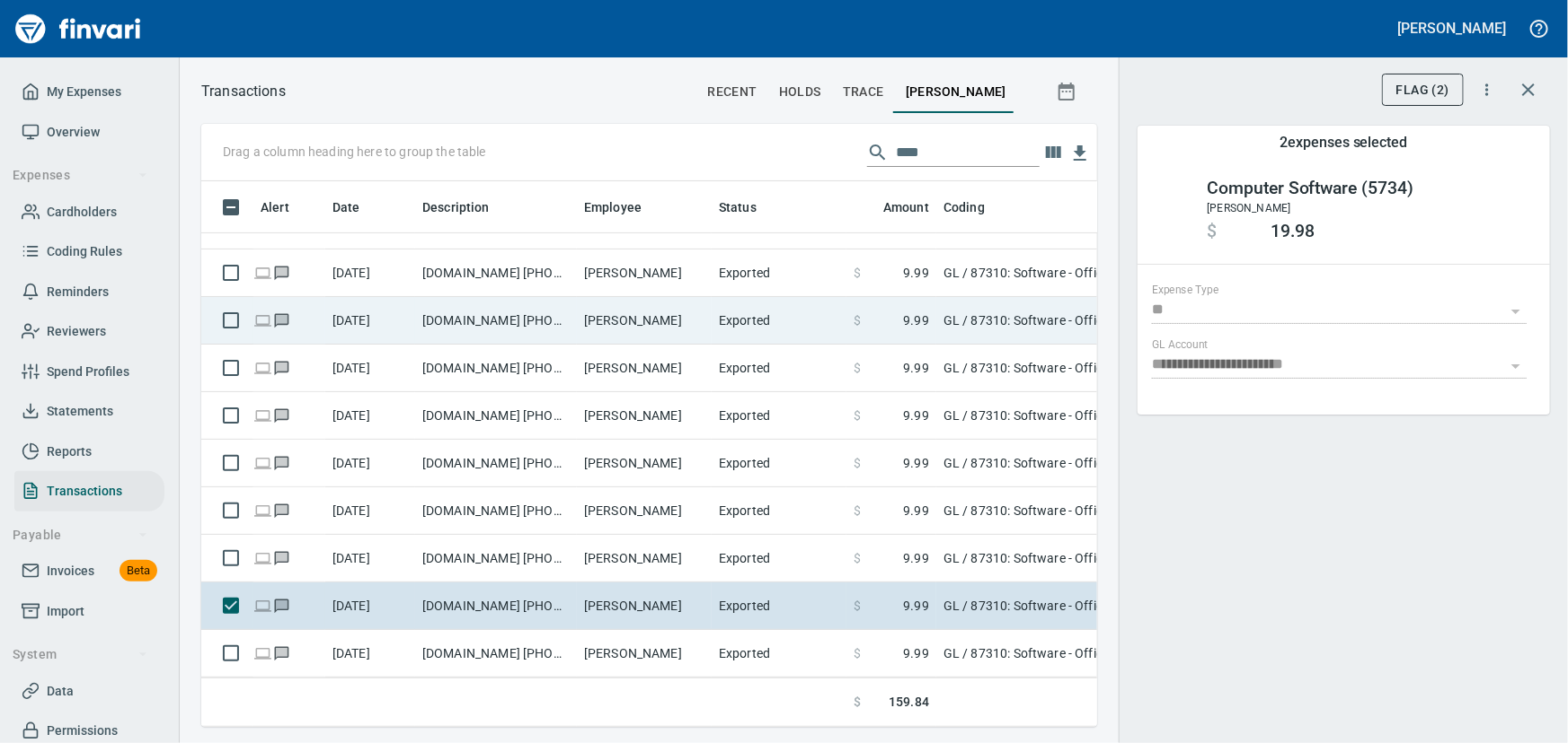
scroll to position [326, 0]
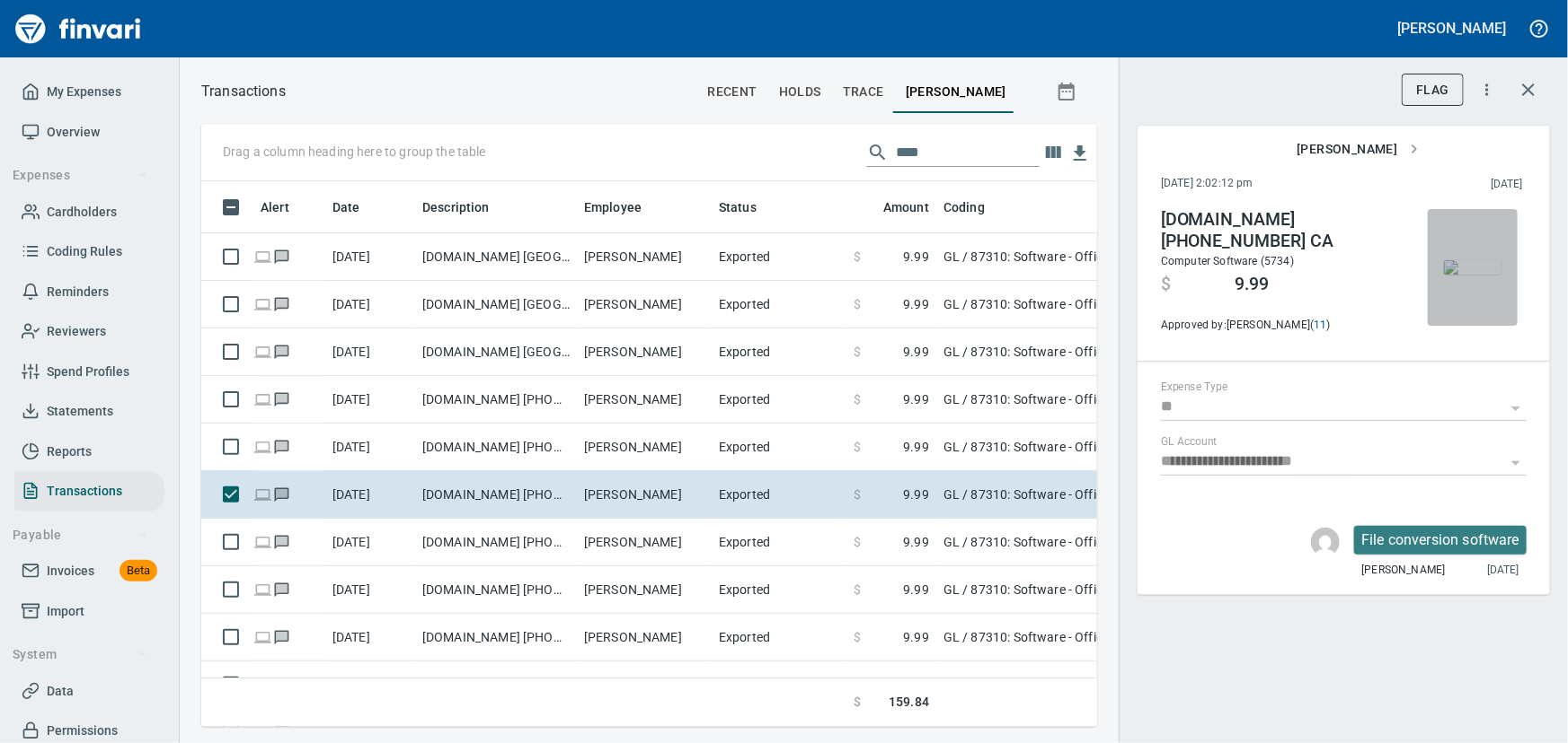
click at [1481, 275] on img "button" at bounding box center [1472, 267] width 57 height 15
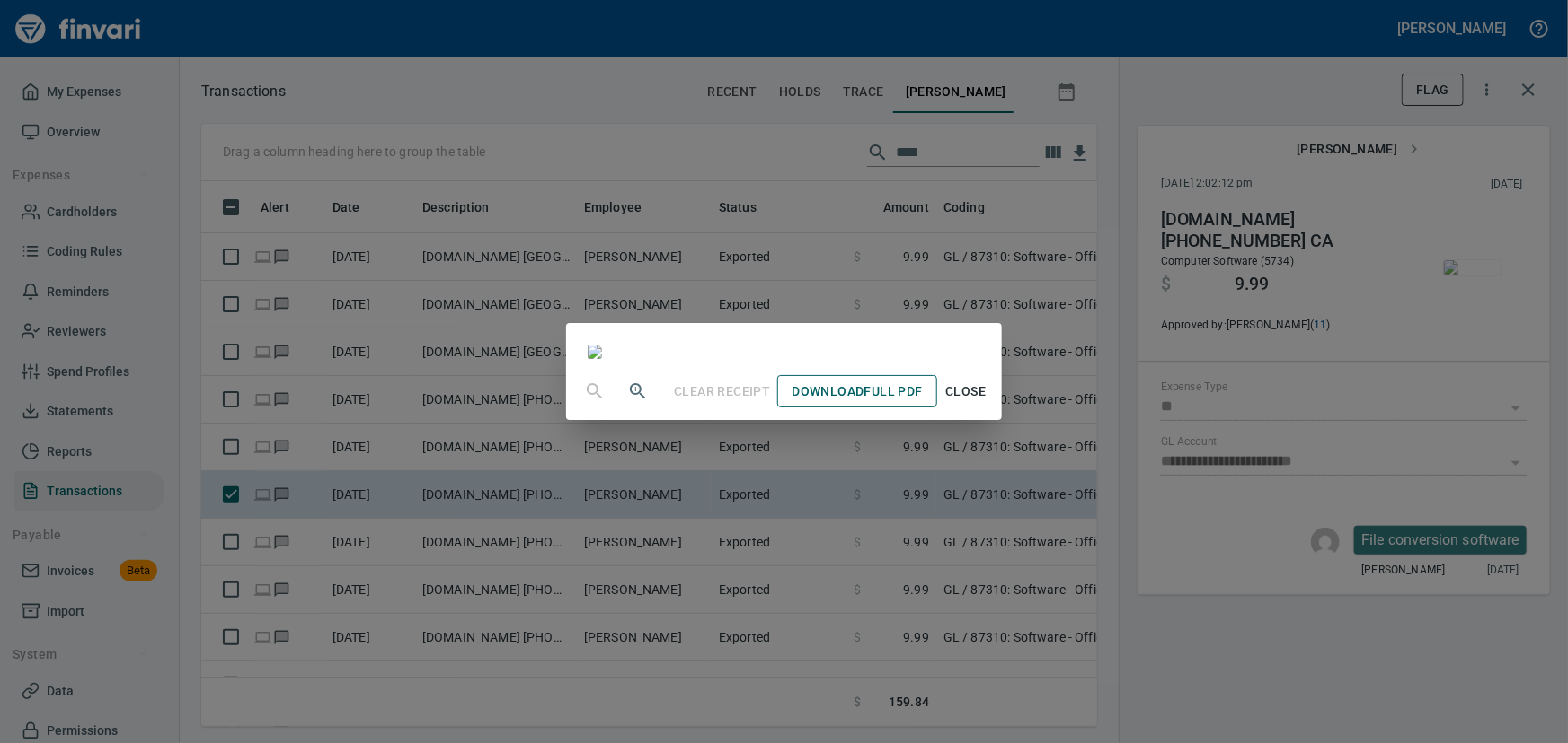
click at [922, 403] on span "Download Full PDF" at bounding box center [856, 392] width 131 height 23
click at [987, 403] on span "Close" at bounding box center [966, 392] width 44 height 23
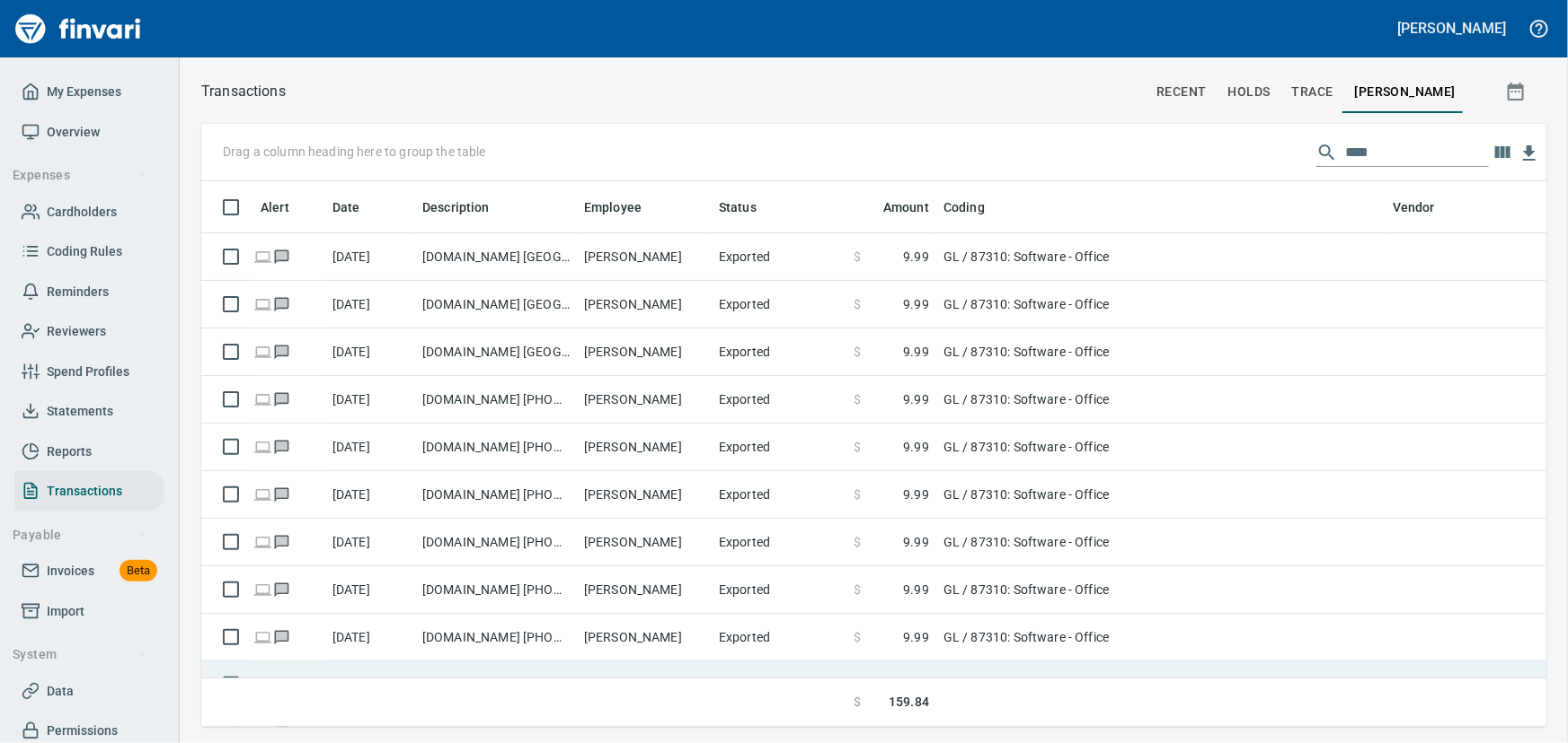
scroll to position [520, 1317]
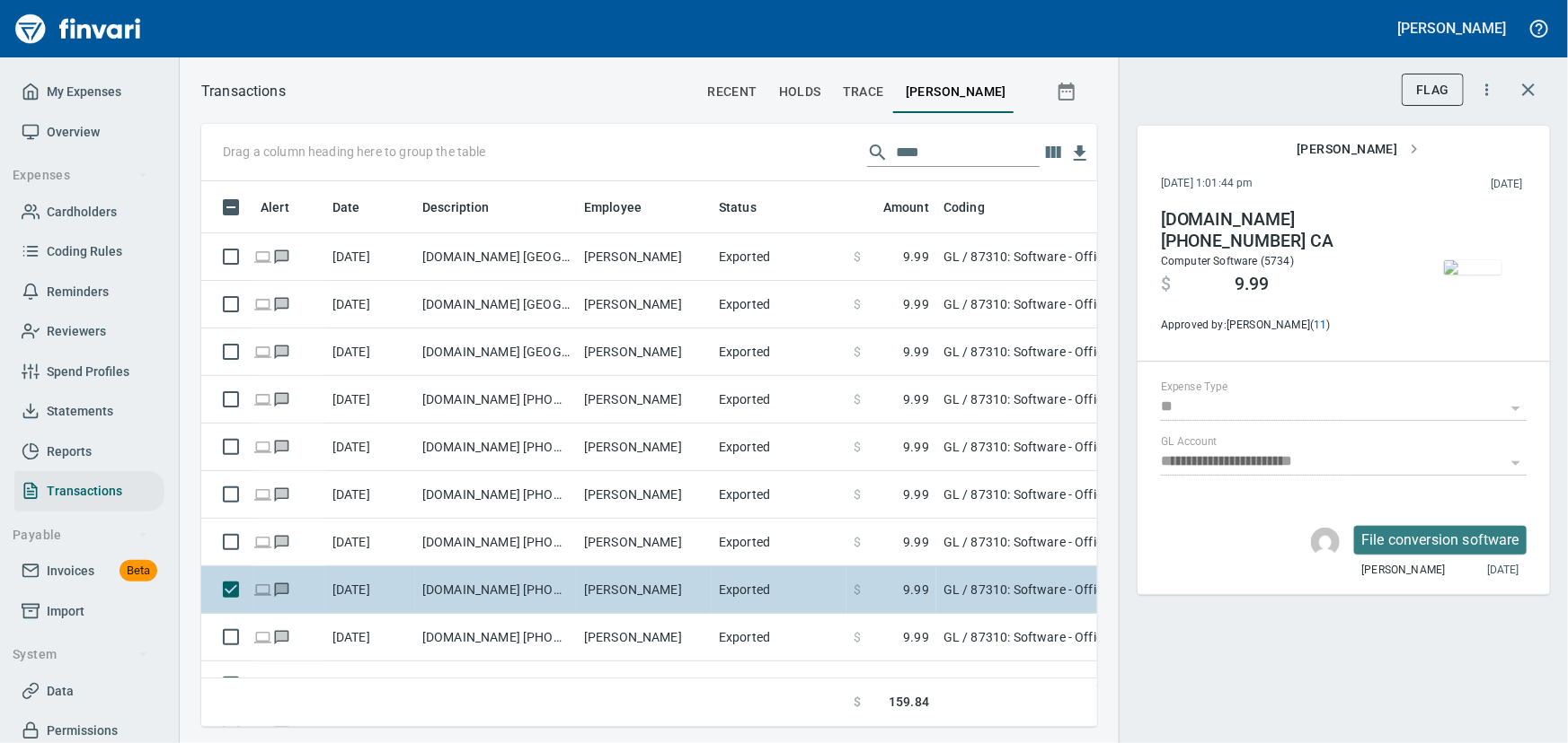
scroll to position [520, 871]
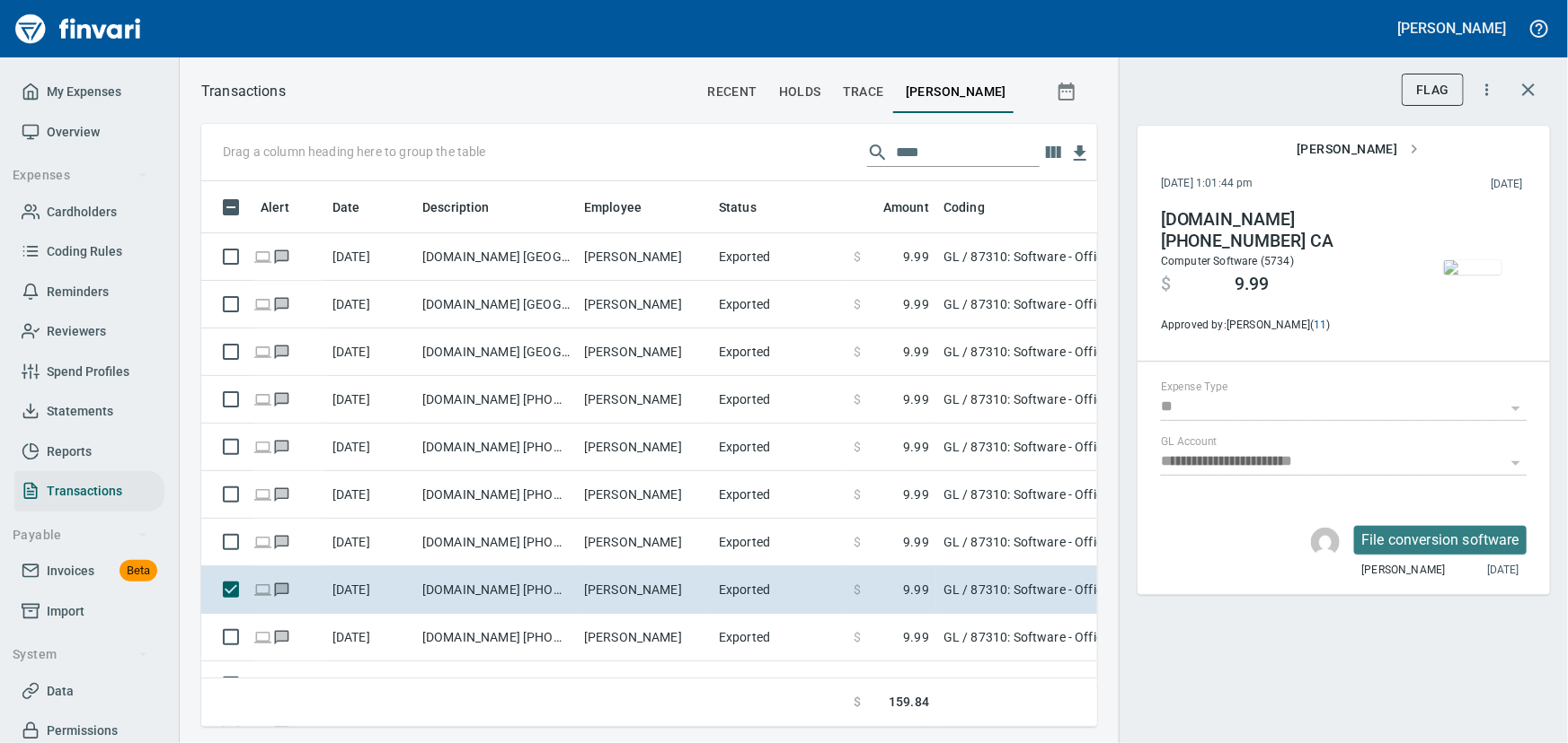
click at [1448, 260] on img "button" at bounding box center [1472, 267] width 57 height 15
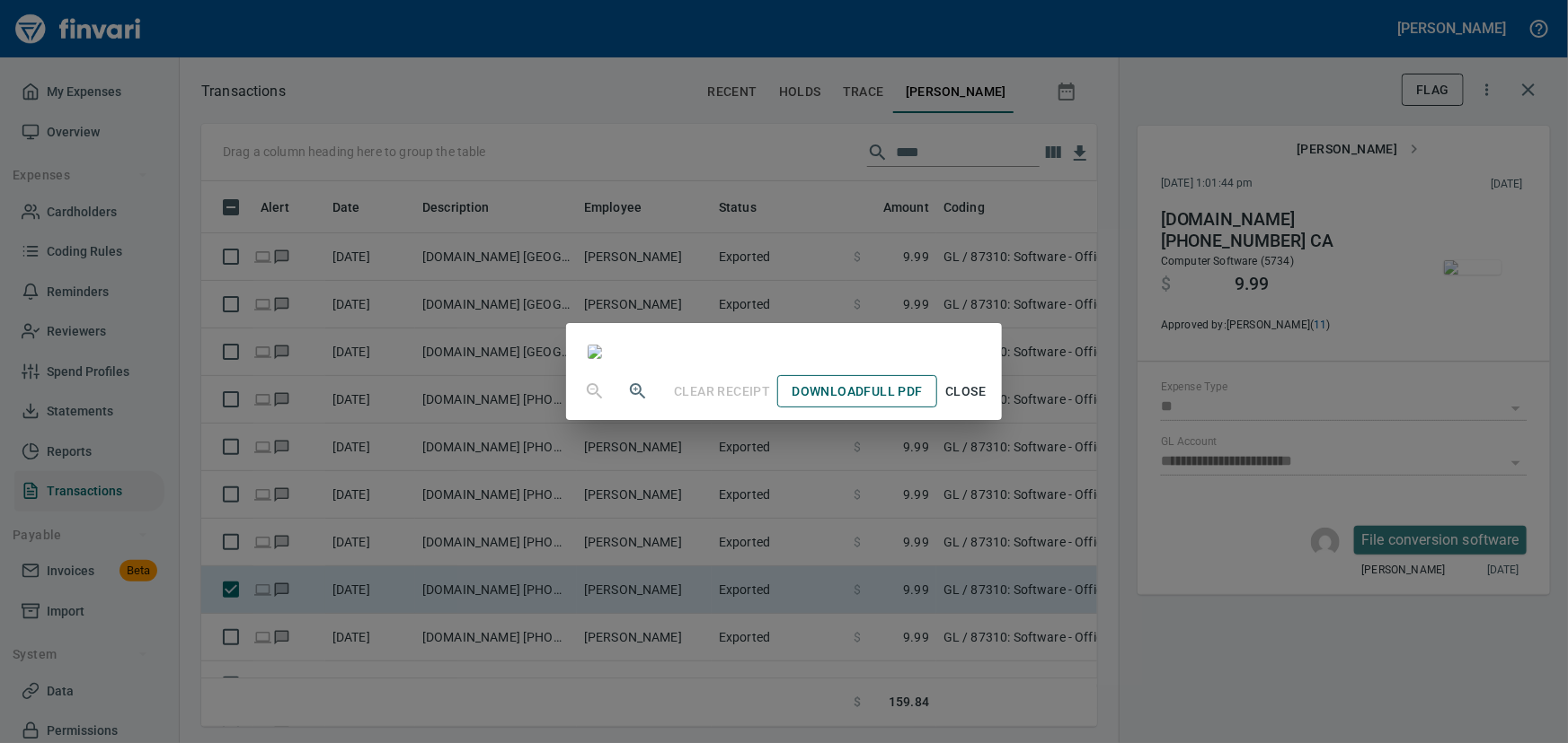
click at [922, 403] on span "Download Full PDF" at bounding box center [856, 392] width 131 height 23
click at [987, 403] on span "Close" at bounding box center [966, 392] width 44 height 23
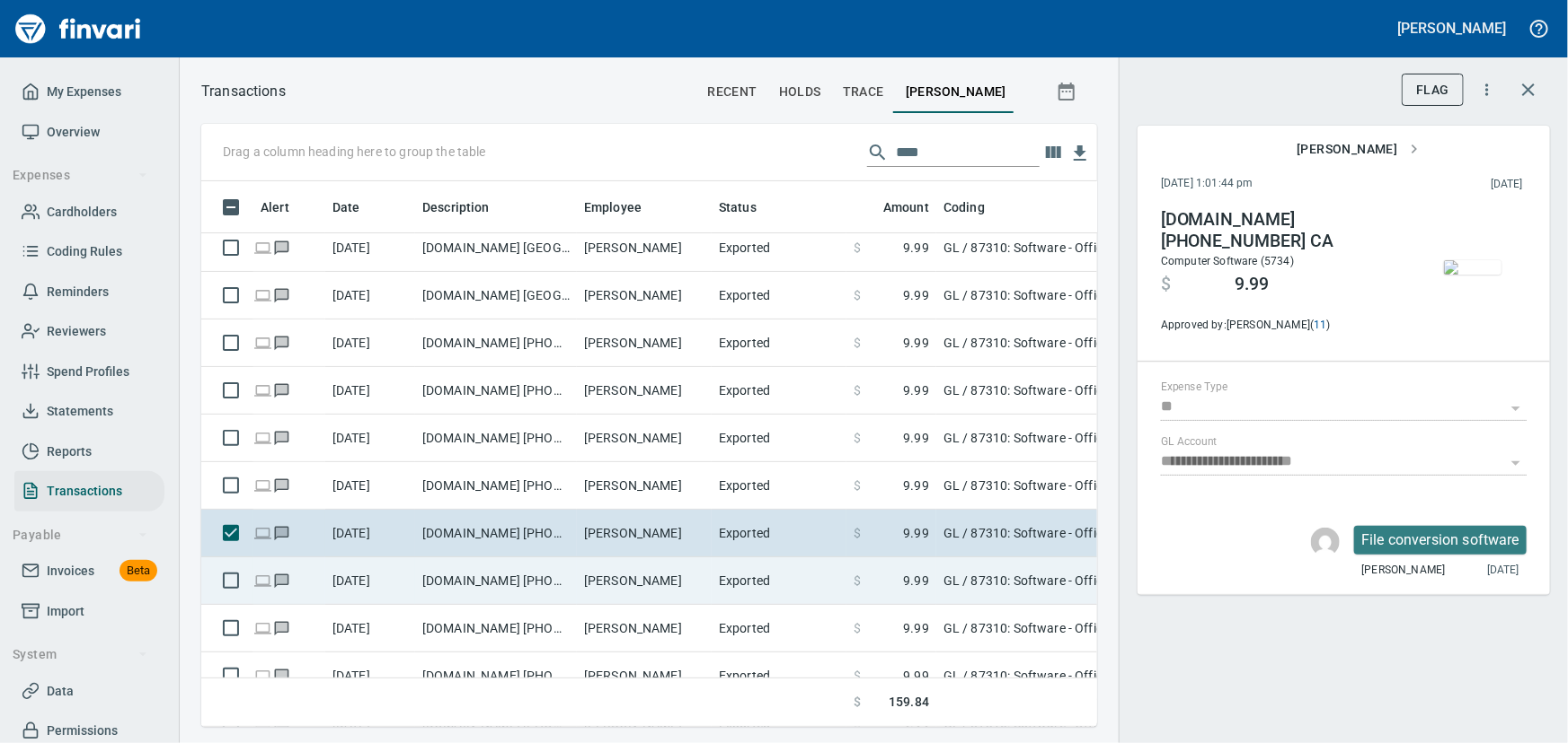
scroll to position [0, 0]
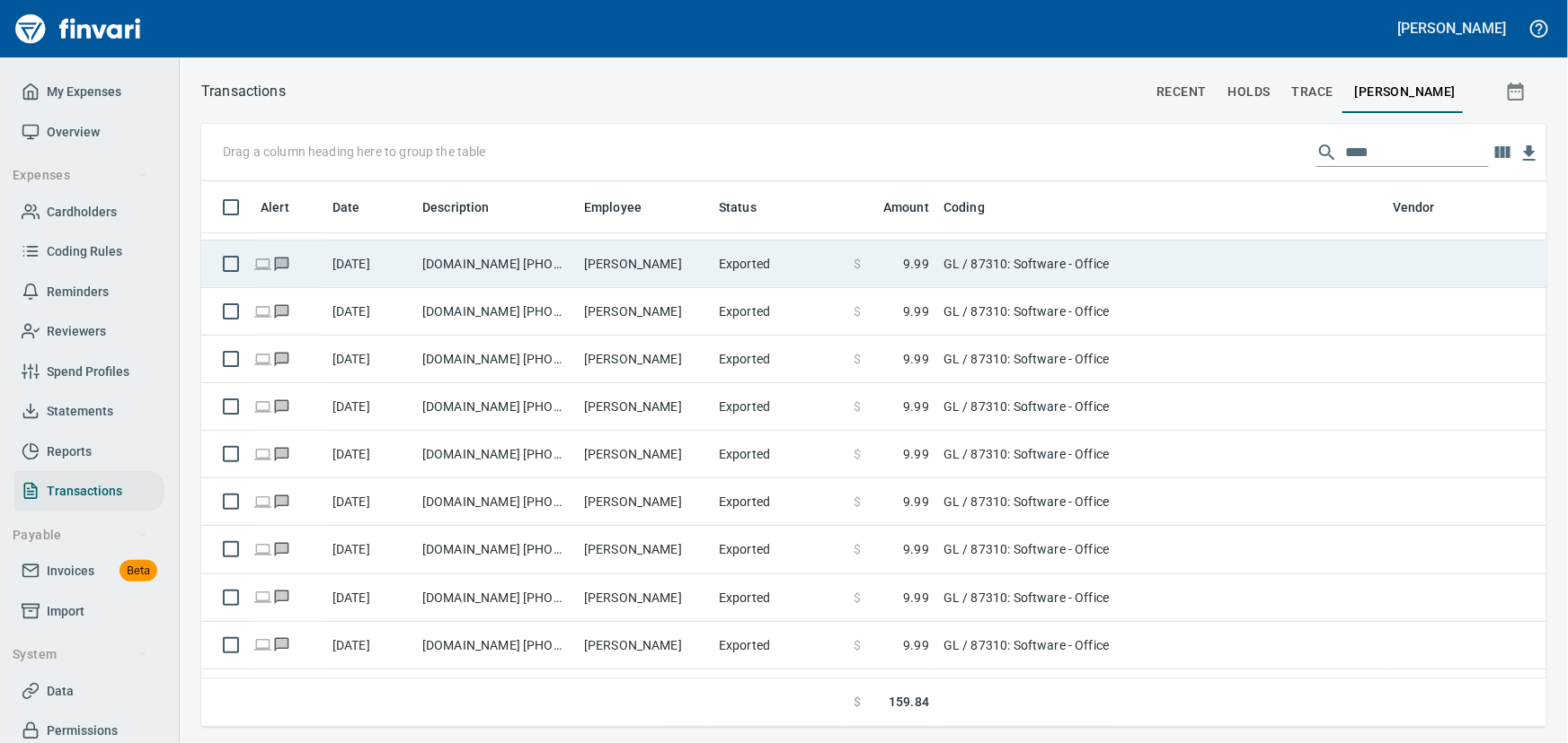
scroll to position [326, 0]
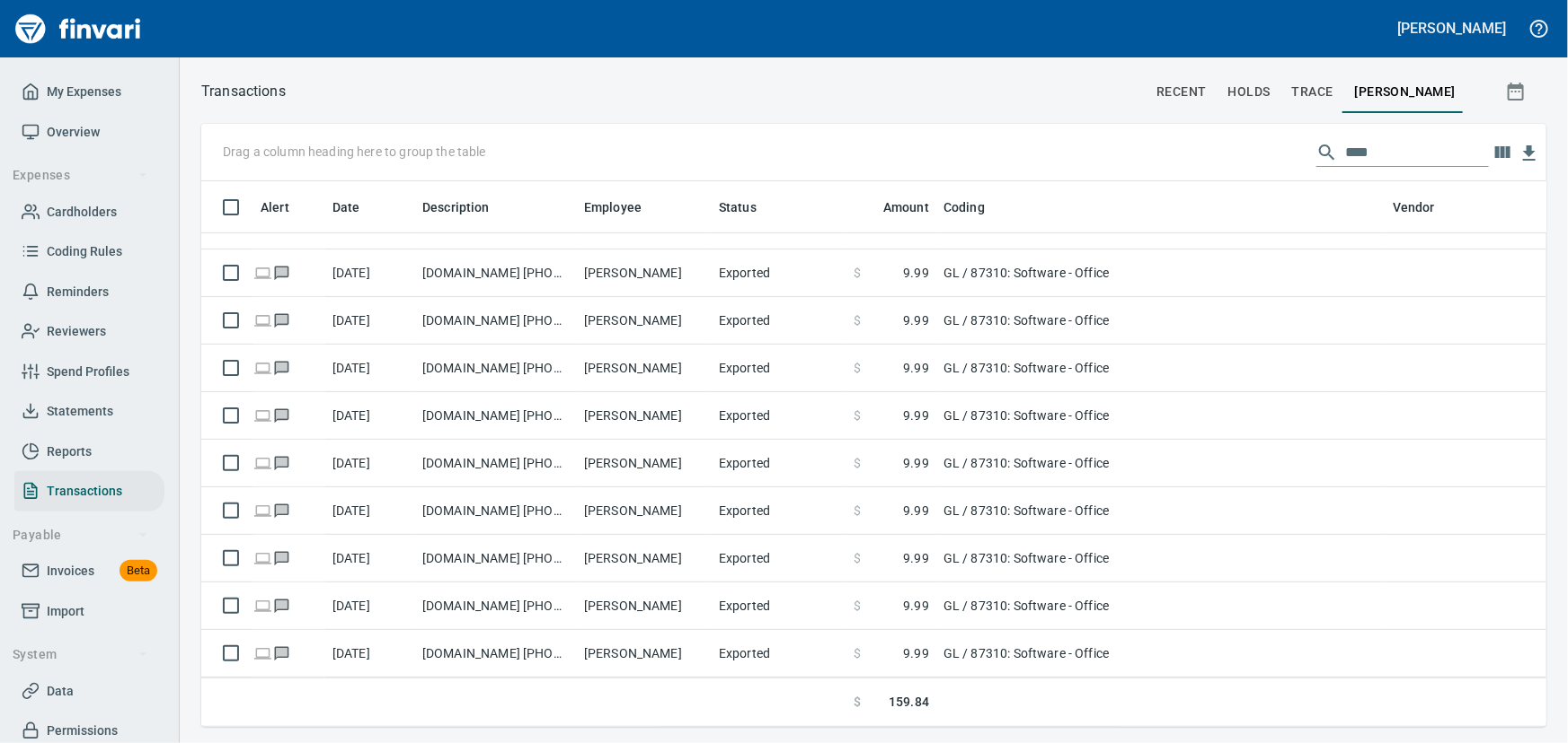
drag, startPoint x: 993, startPoint y: 39, endPoint x: 900, endPoint y: 9, distance: 97.7
click at [900, 9] on div "[PERSON_NAME] My Expenses Overview Expenses Cardholders Coding Rules Reminders …" at bounding box center [784, 371] width 1568 height 743
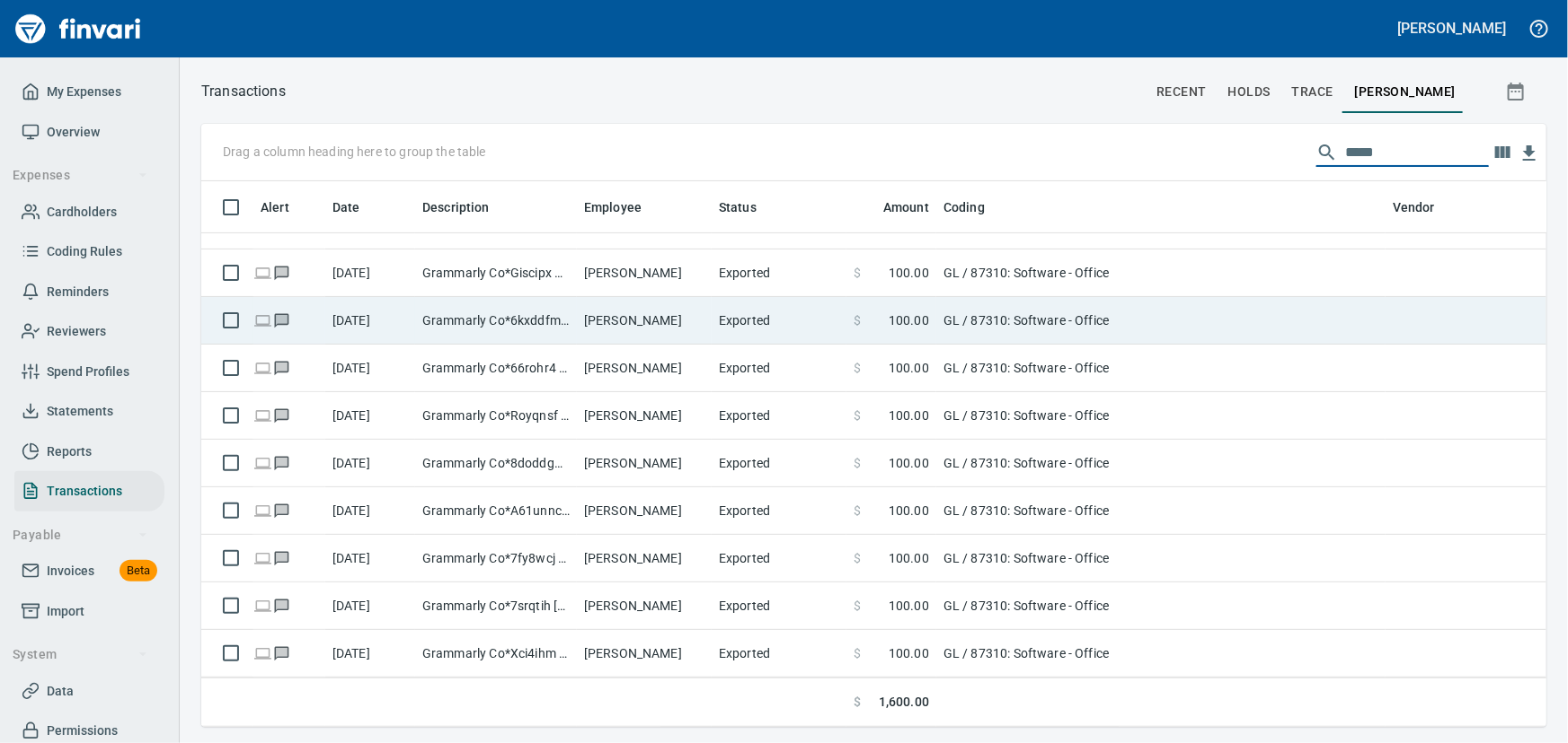
type input "*****"
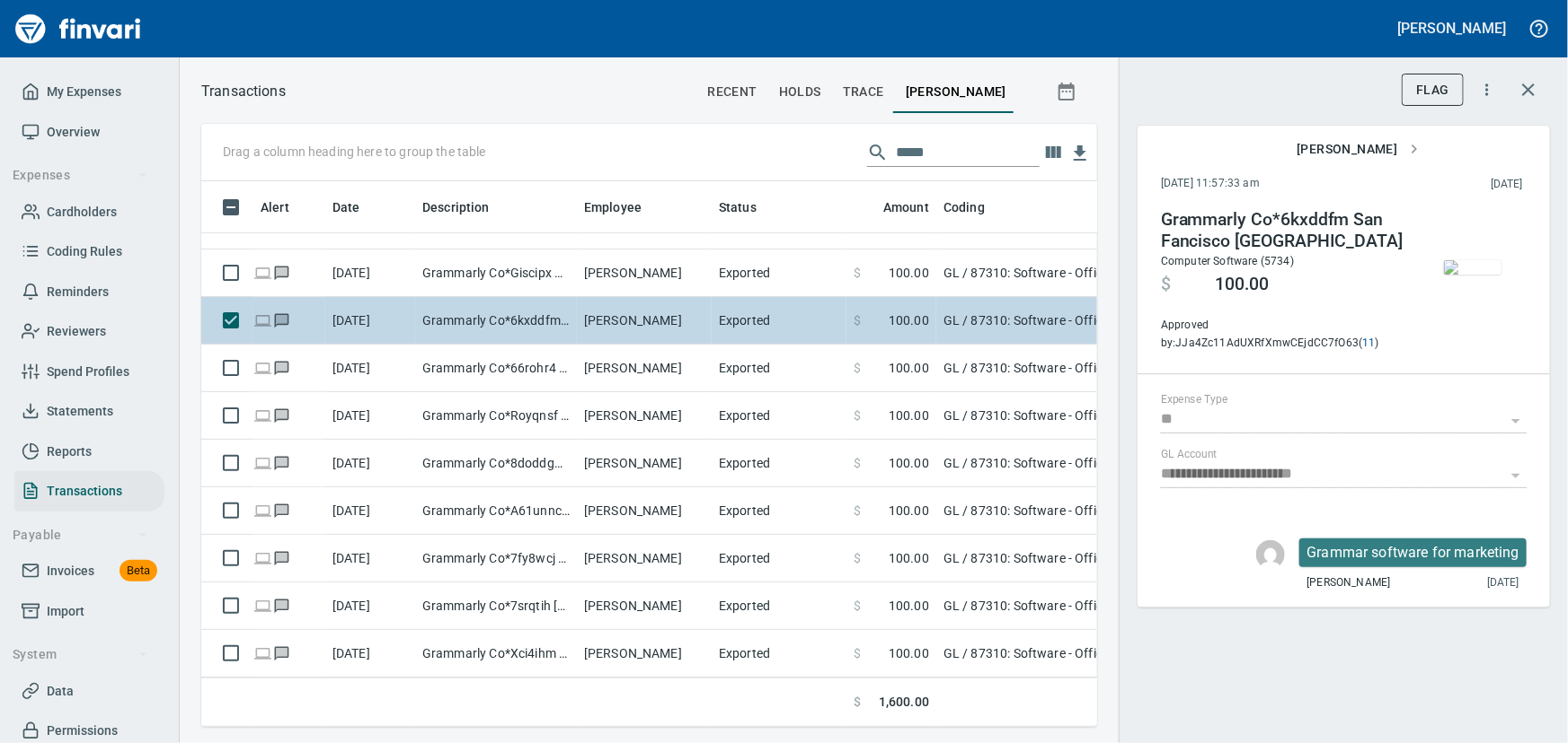
scroll to position [520, 871]
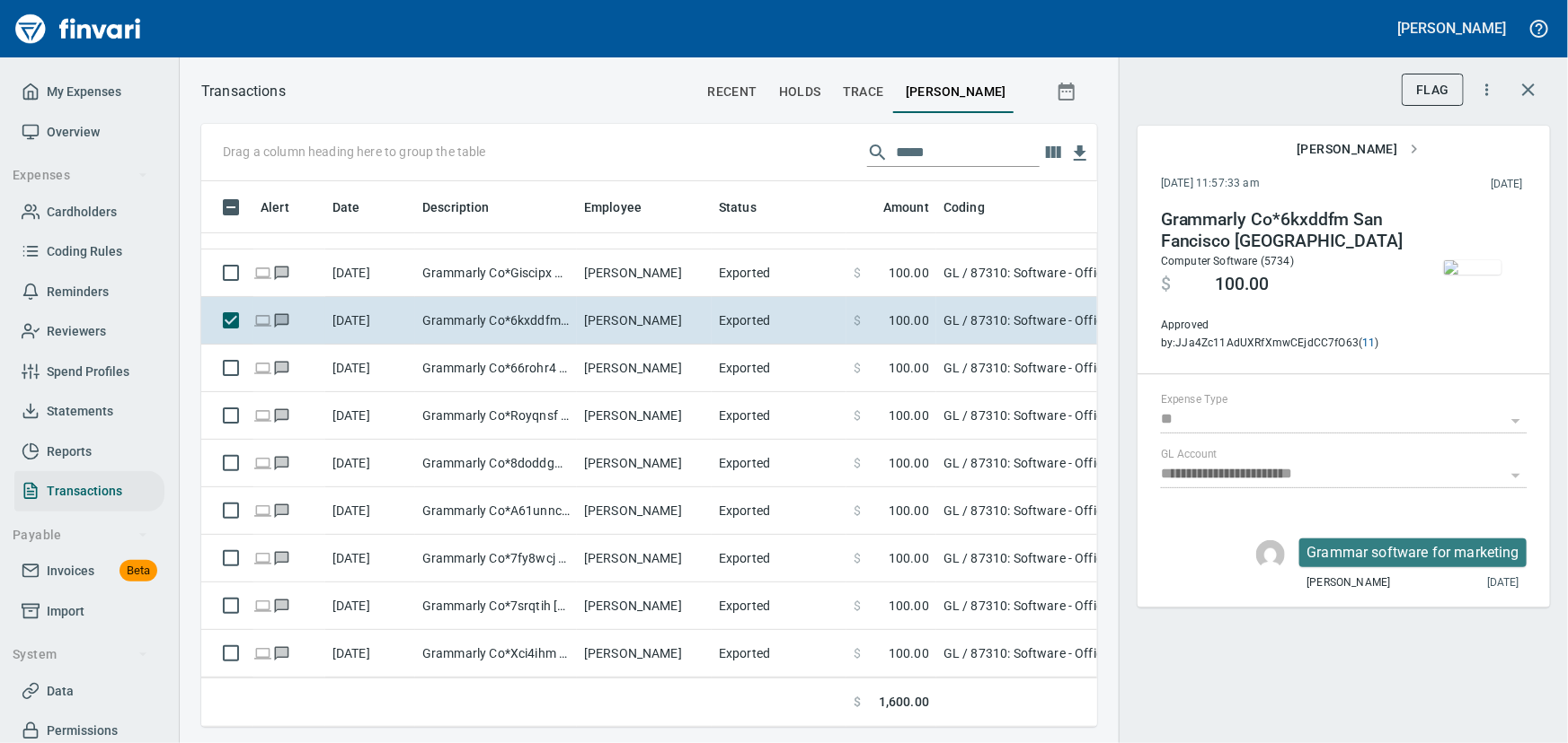
click at [1466, 275] on img "button" at bounding box center [1472, 267] width 57 height 15
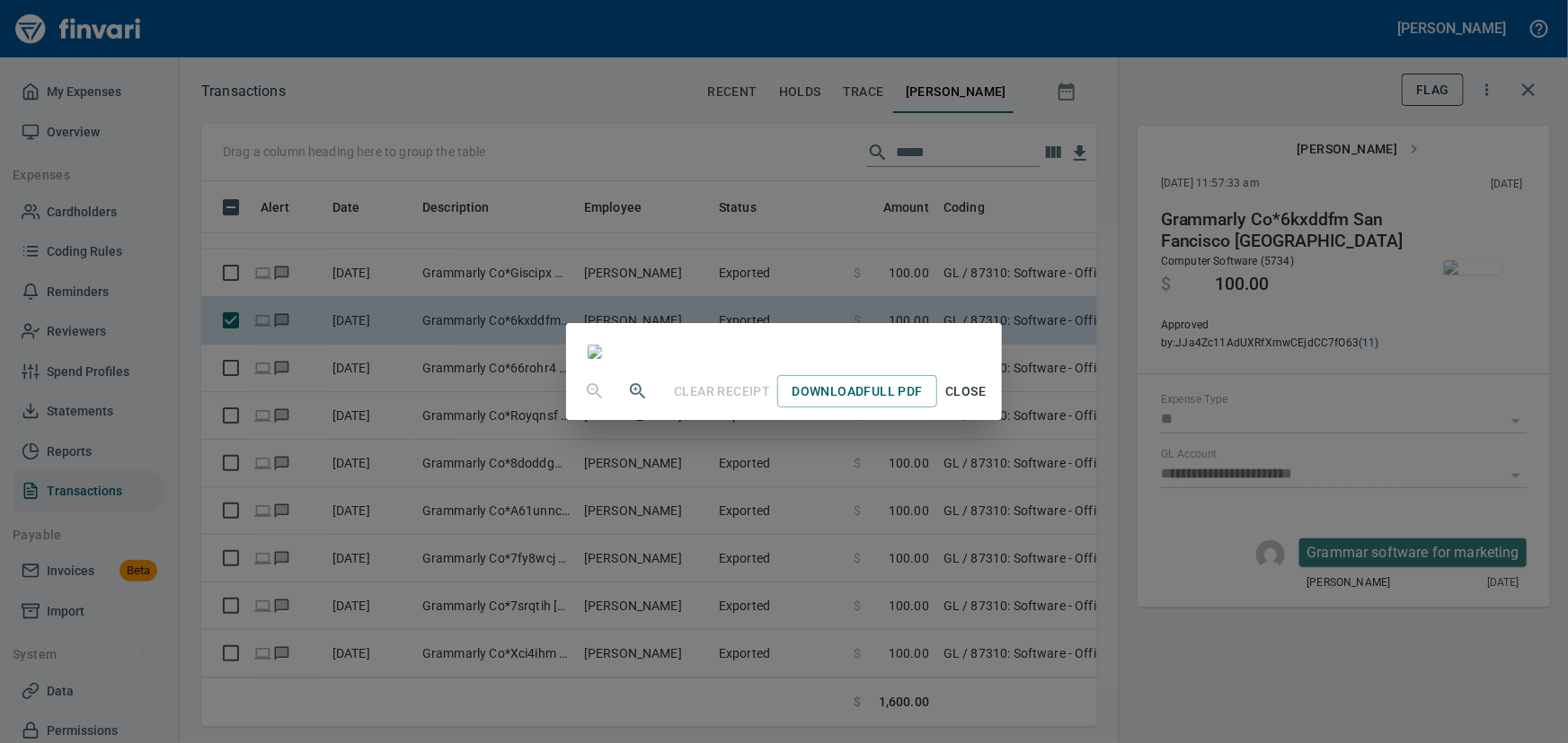
scroll to position [313, 0]
click at [922, 403] on span "Download Full PDF" at bounding box center [856, 392] width 131 height 23
click at [987, 403] on span "Close" at bounding box center [966, 392] width 44 height 23
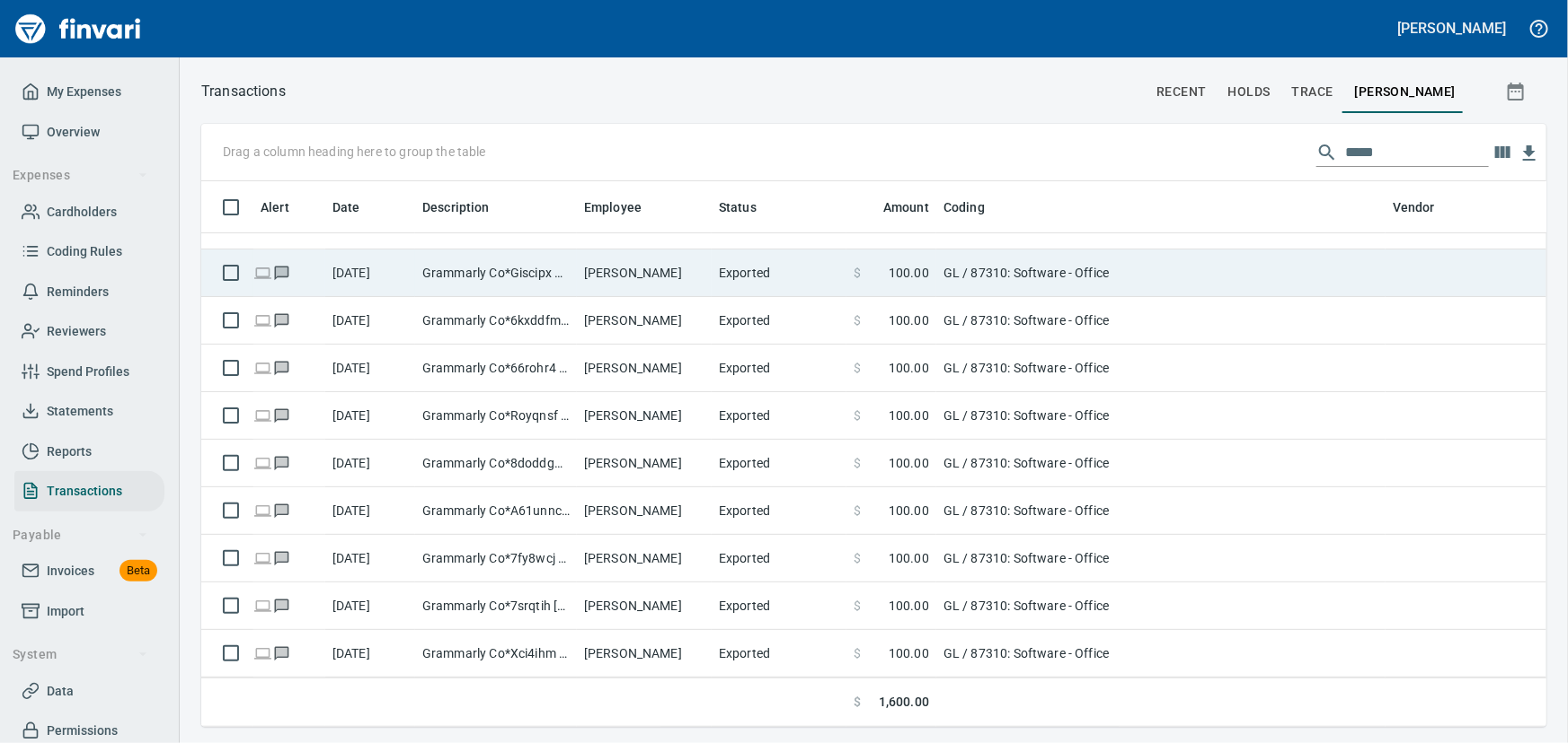
scroll to position [1, 1]
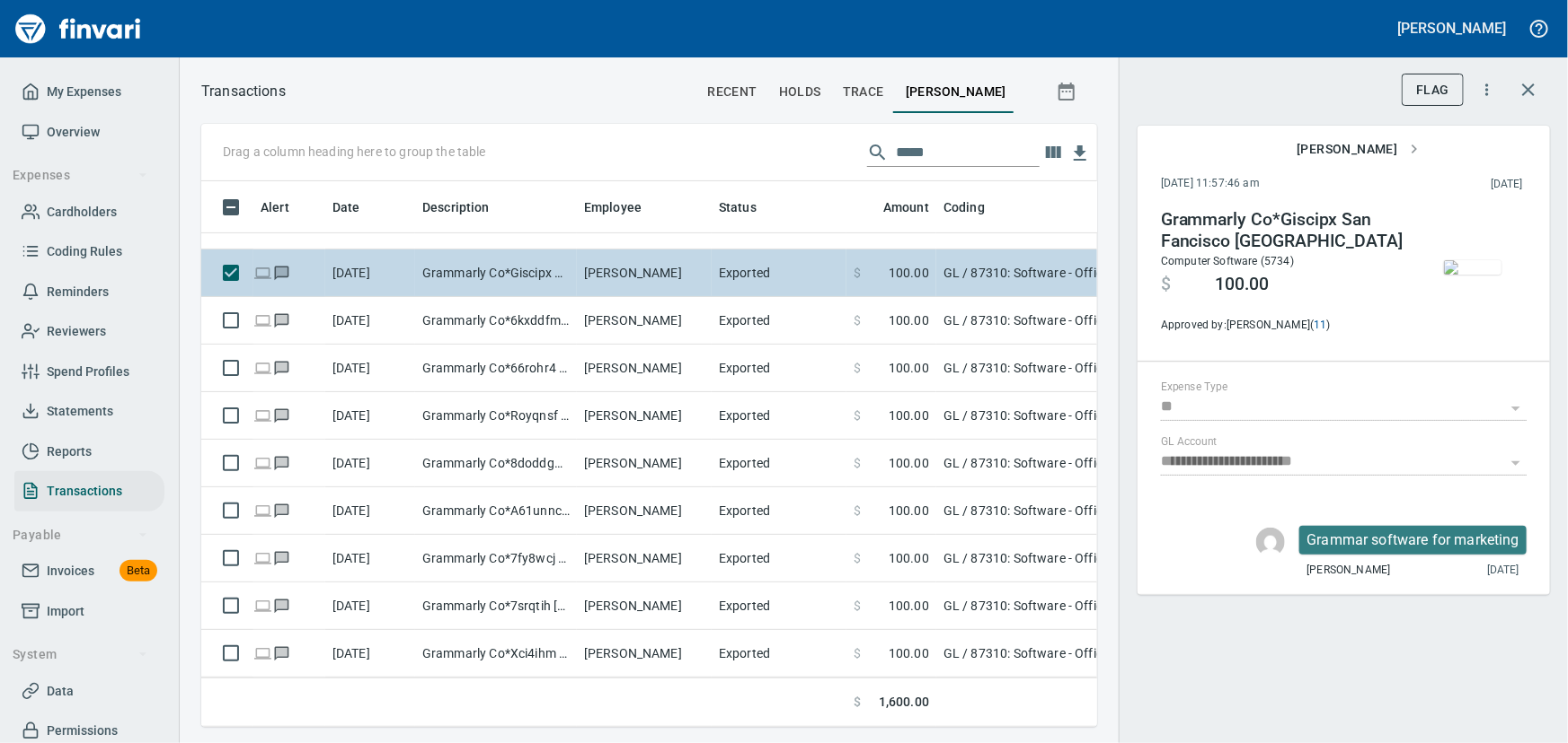
scroll to position [520, 871]
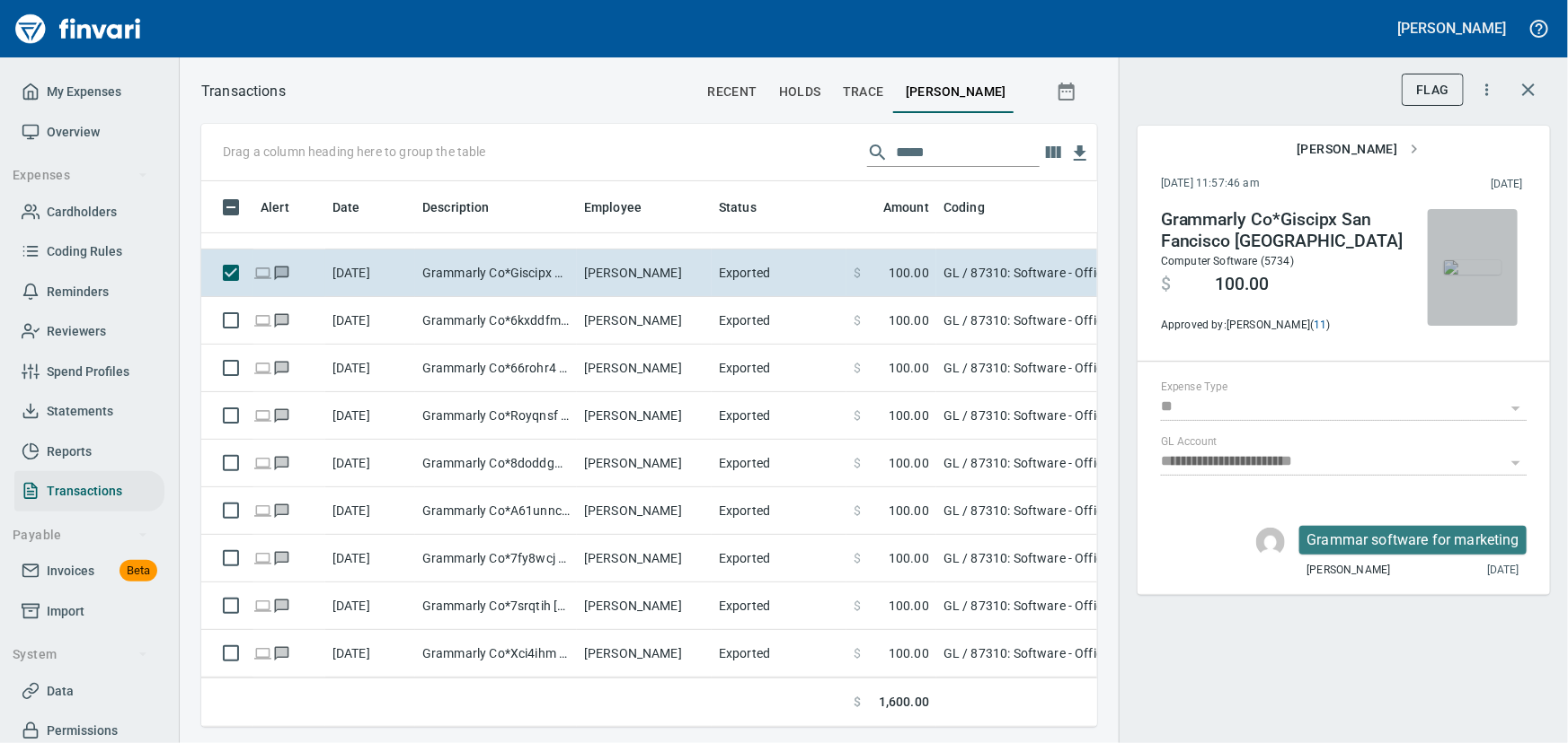
click at [1467, 275] on img "button" at bounding box center [1472, 267] width 57 height 15
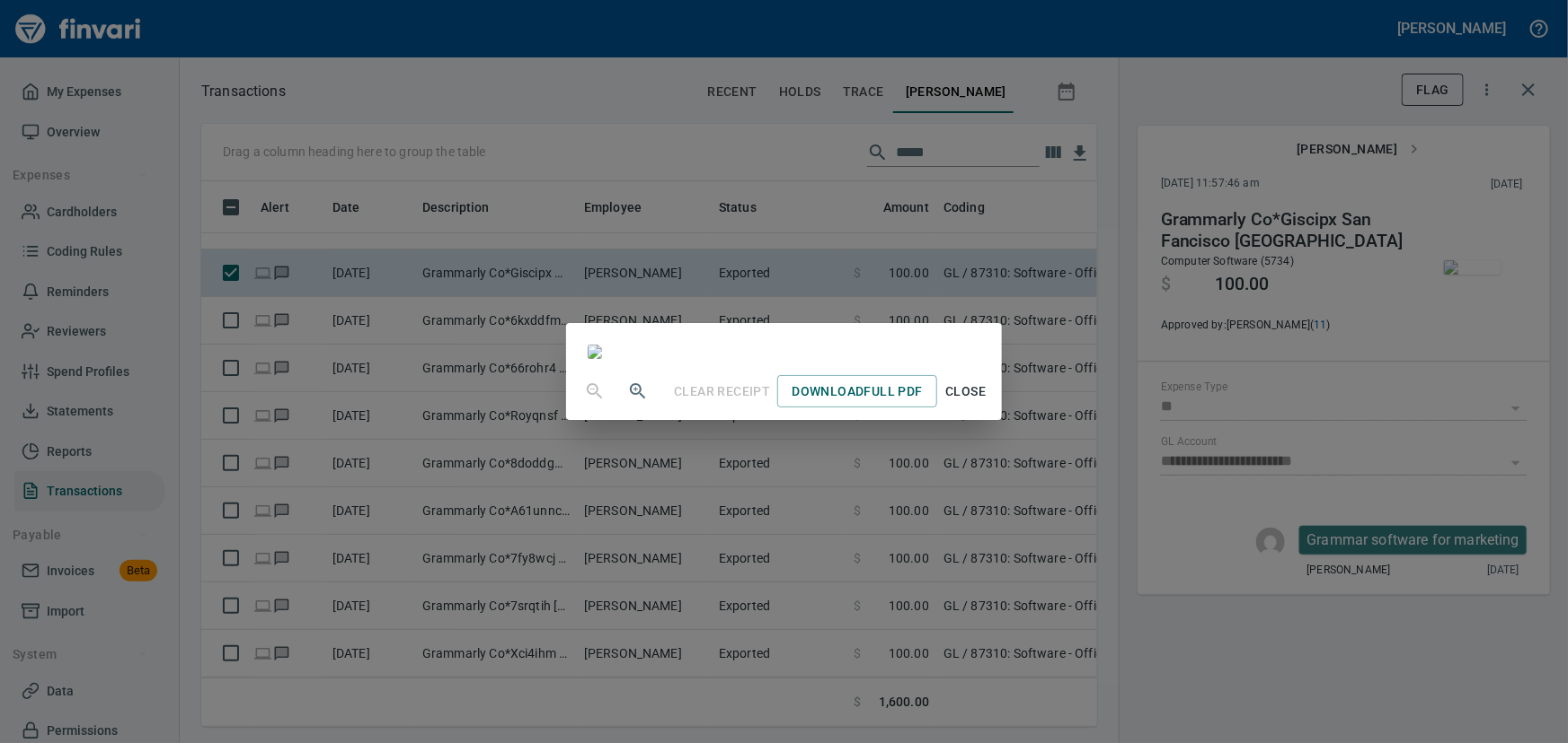
scroll to position [313, 0]
click at [922, 403] on span "Download Full PDF" at bounding box center [856, 392] width 131 height 23
click at [987, 403] on span "Close" at bounding box center [966, 392] width 44 height 23
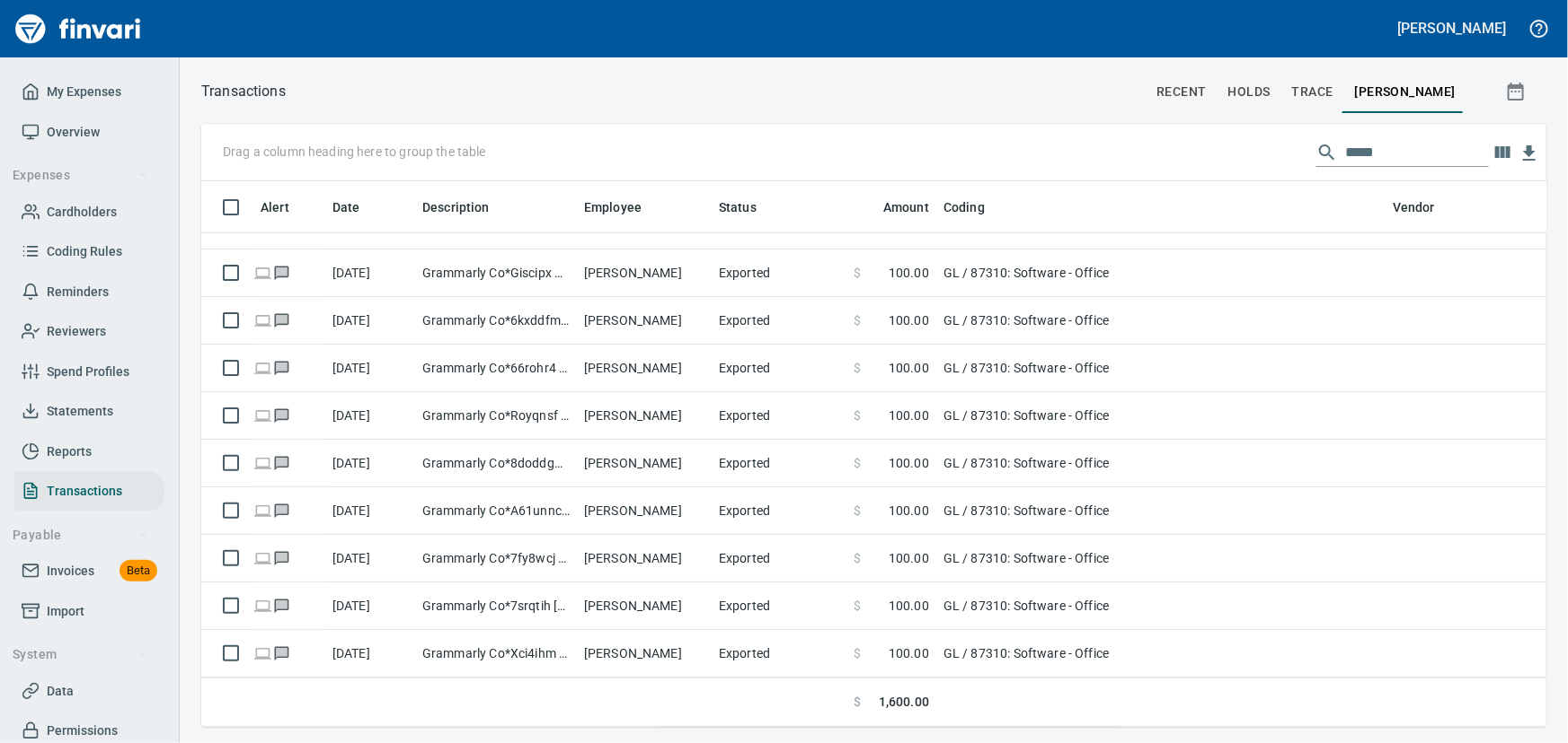
scroll to position [326, 0]
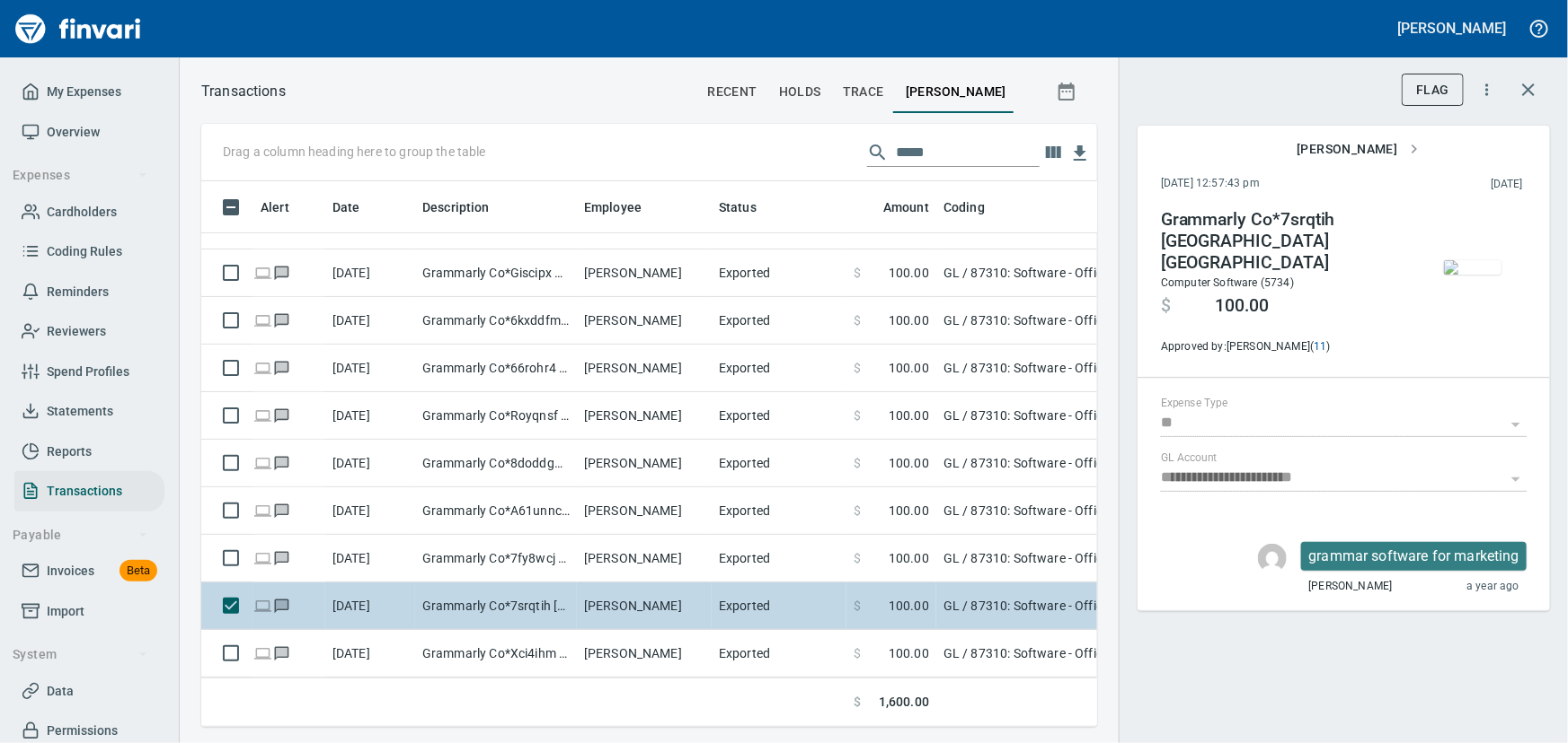
scroll to position [520, 871]
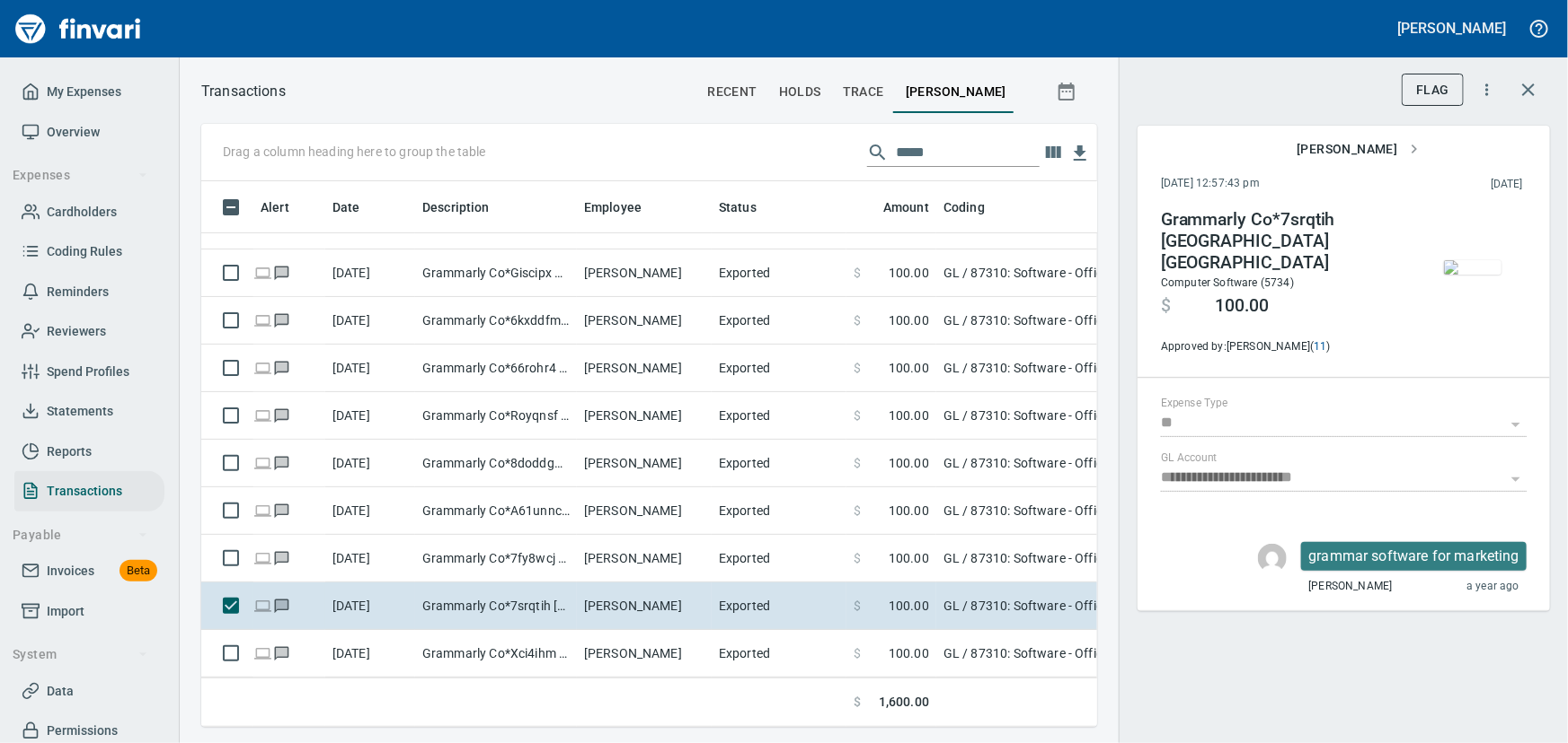
click at [1478, 275] on img "button" at bounding box center [1472, 267] width 57 height 15
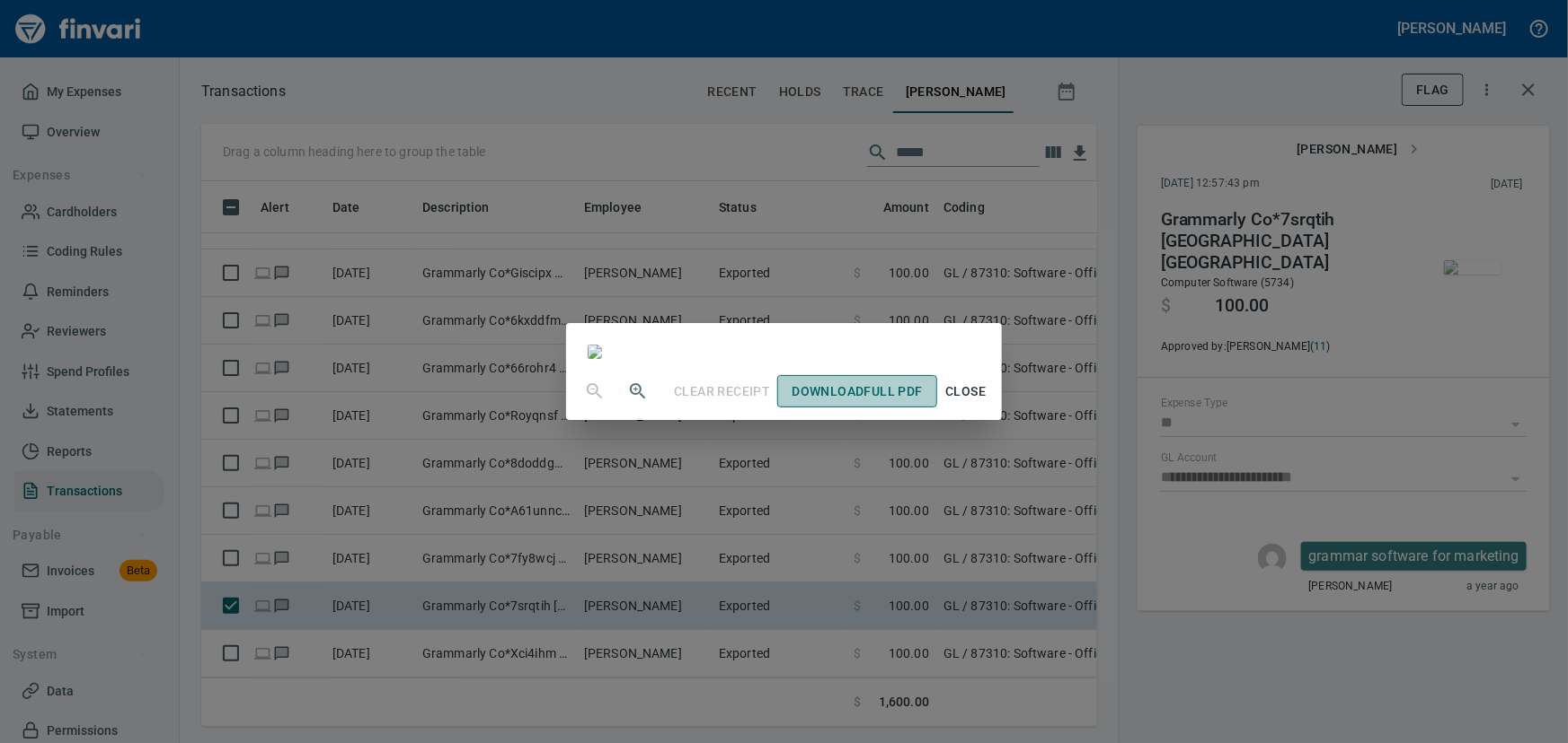
click at [922, 403] on span "Download Full PDF" at bounding box center [856, 392] width 131 height 23
click at [987, 403] on span "Close" at bounding box center [966, 392] width 44 height 23
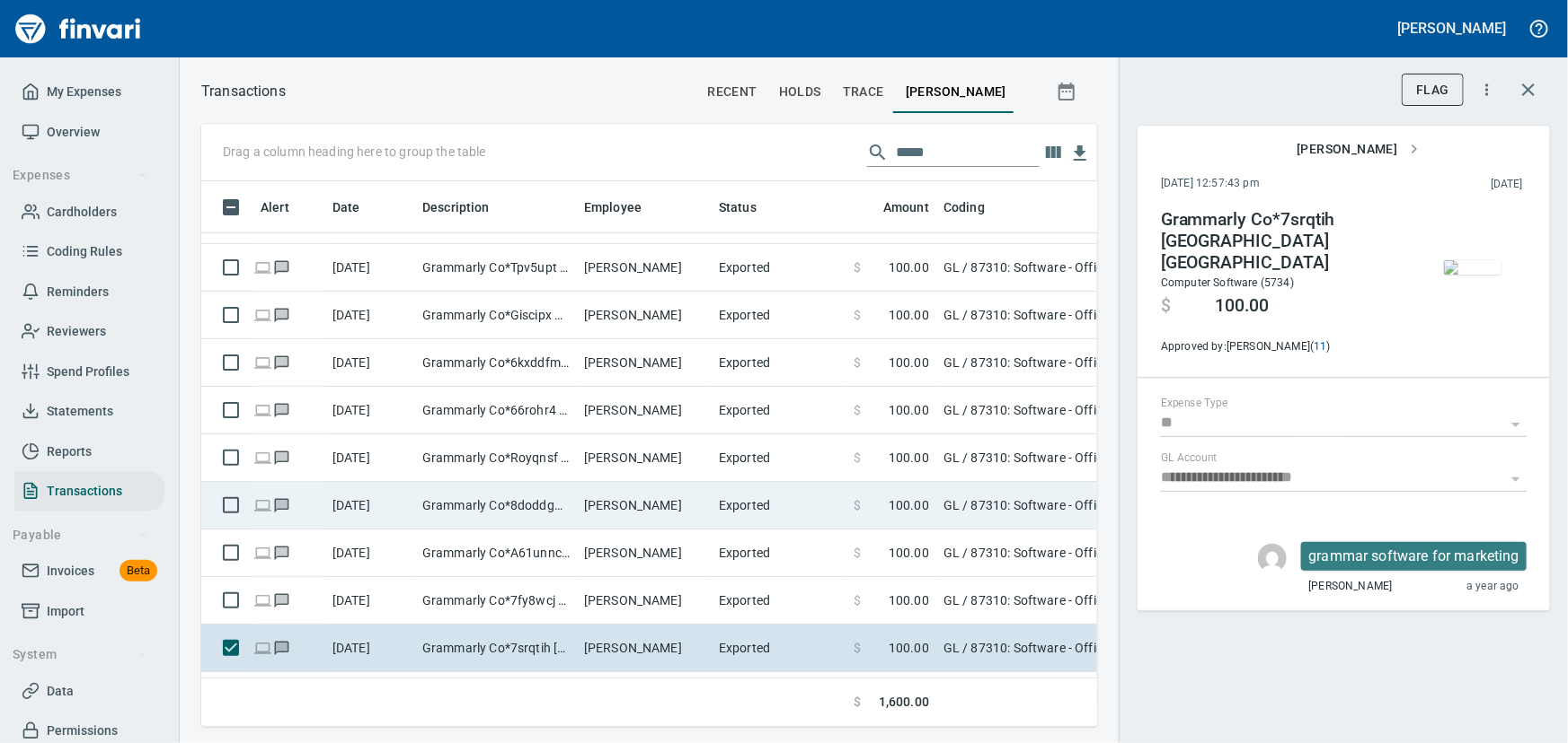
scroll to position [245, 0]
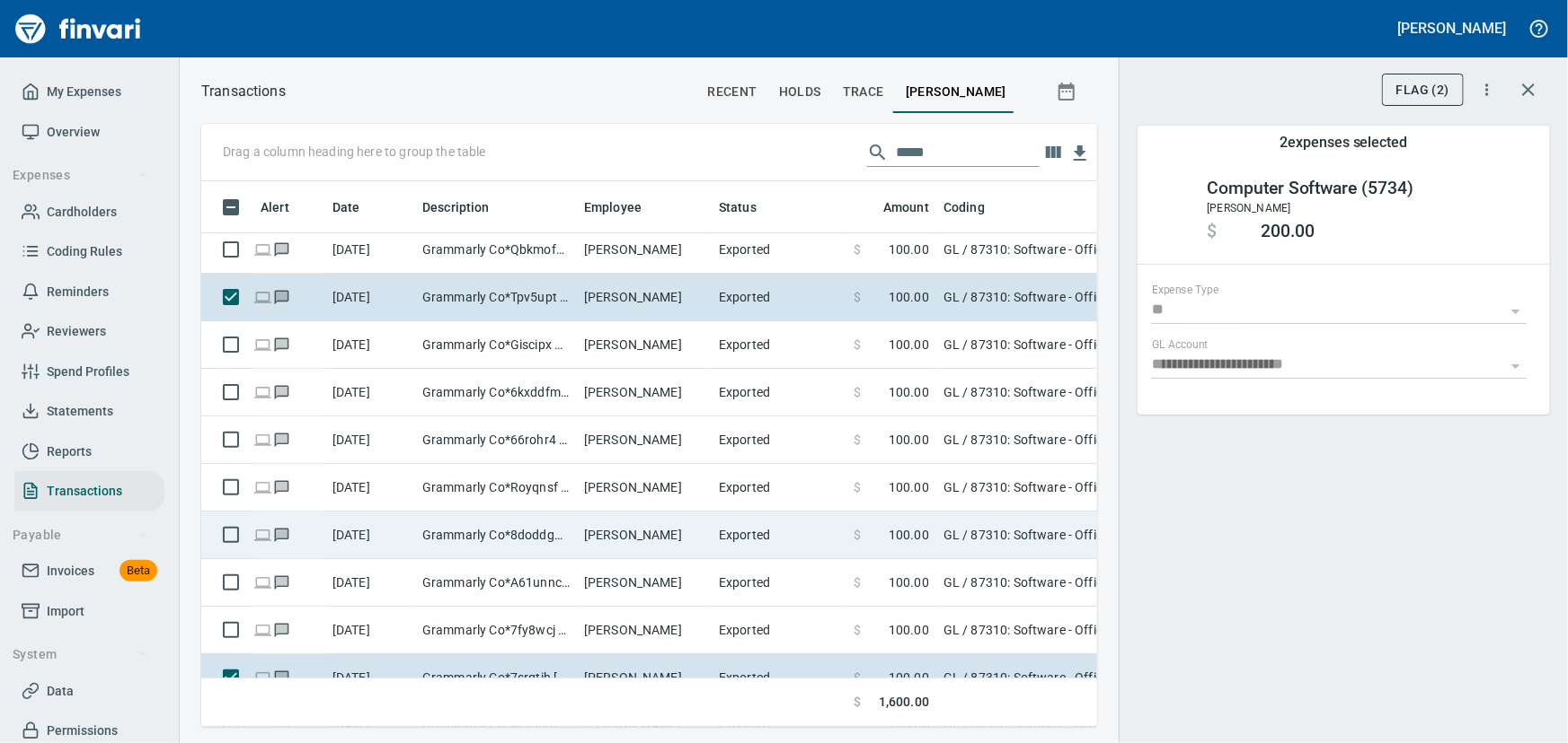
scroll to position [326, 0]
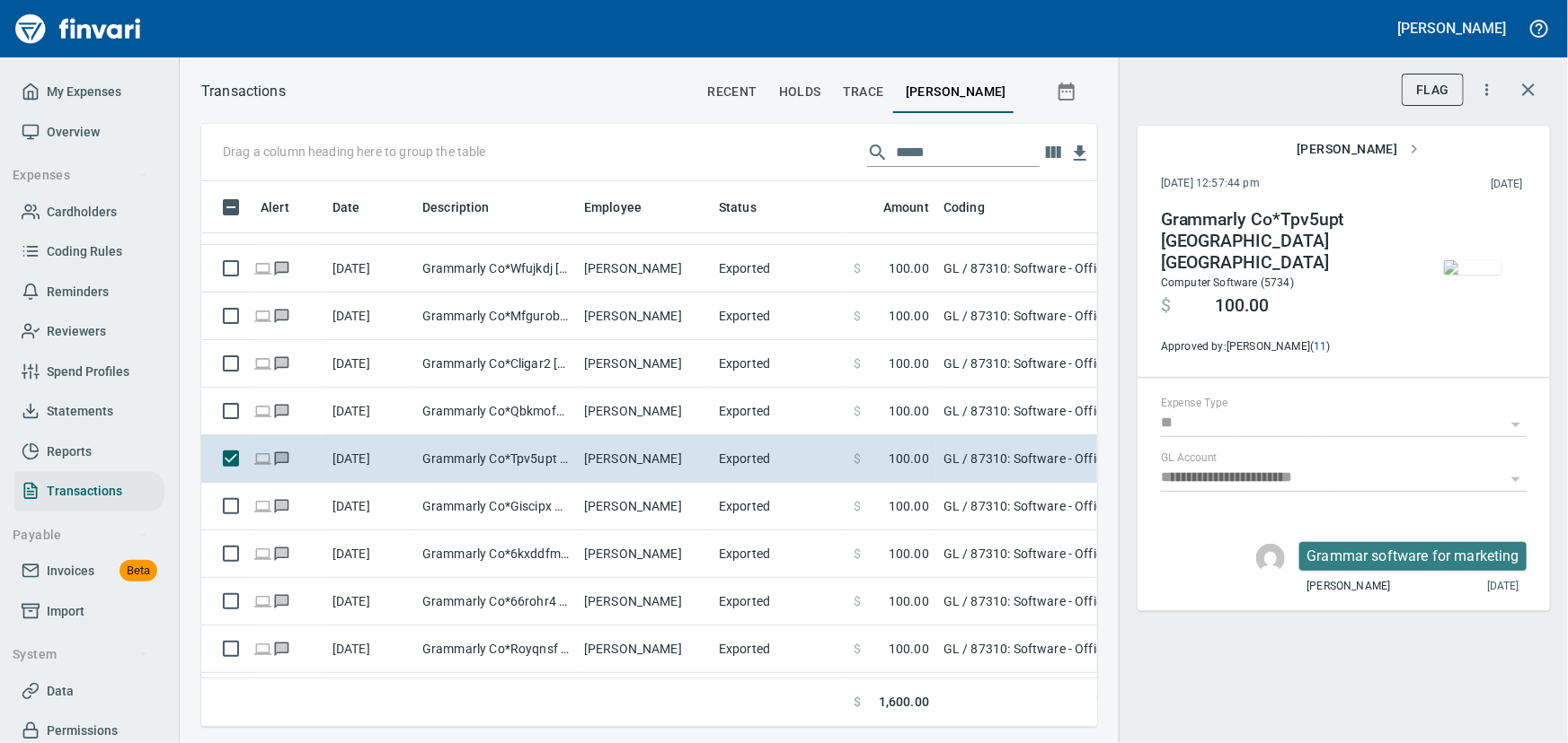
scroll to position [82, 0]
click at [1500, 275] on img "button" at bounding box center [1472, 267] width 57 height 15
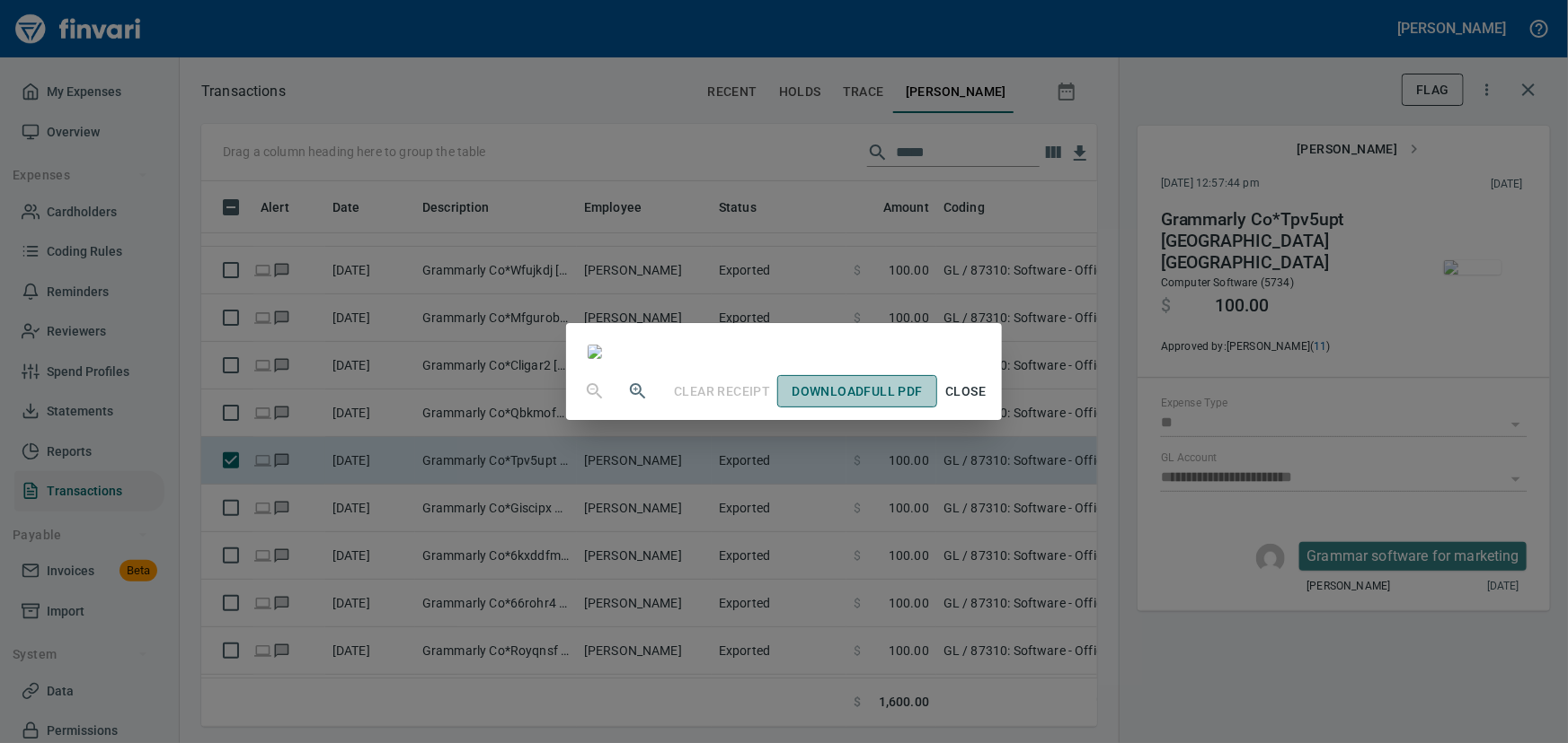
click at [922, 403] on span "Download Full PDF" at bounding box center [856, 392] width 131 height 23
click at [987, 403] on span "Close" at bounding box center [966, 392] width 44 height 23
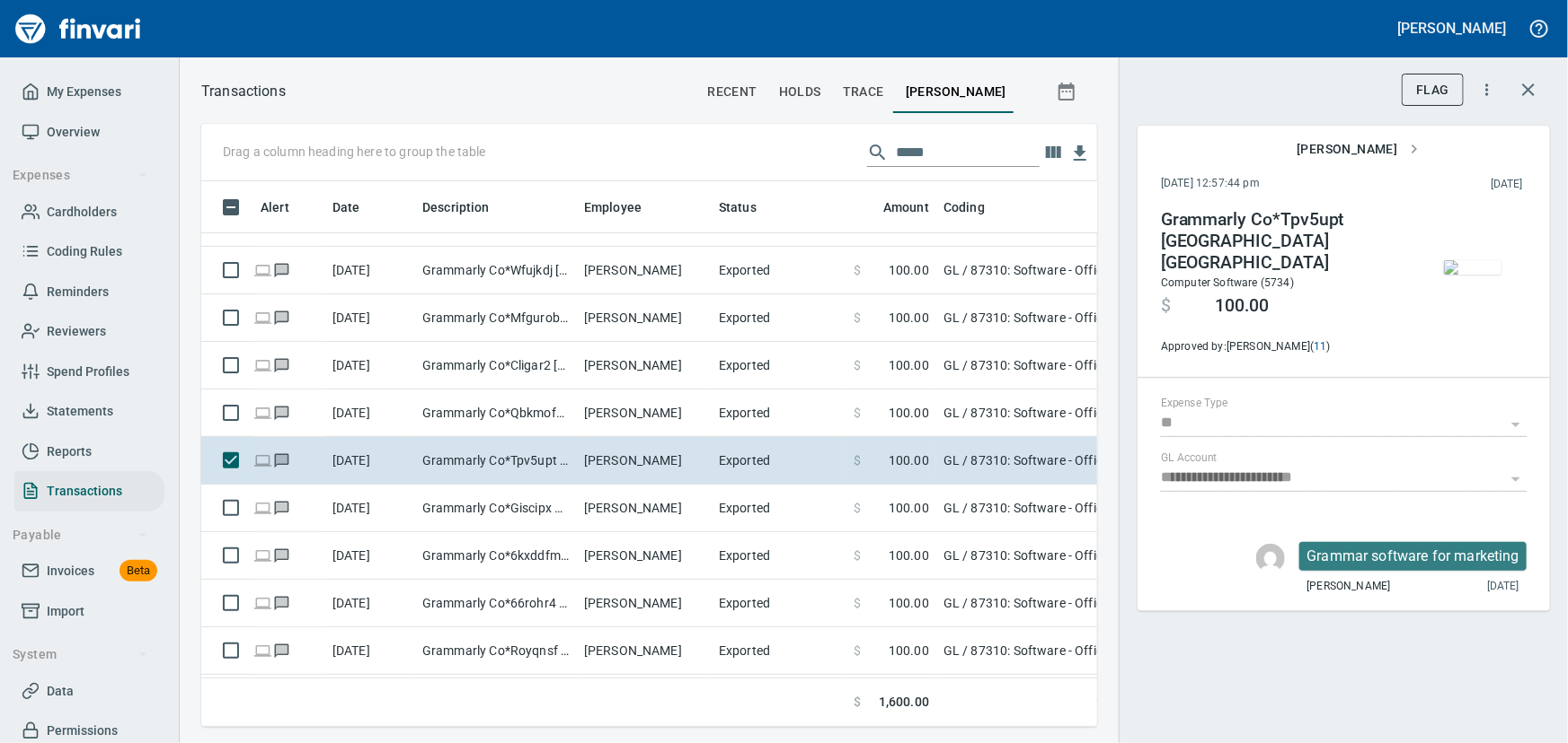
scroll to position [520, 871]
click at [1526, 85] on icon "button" at bounding box center [1528, 90] width 22 height 22
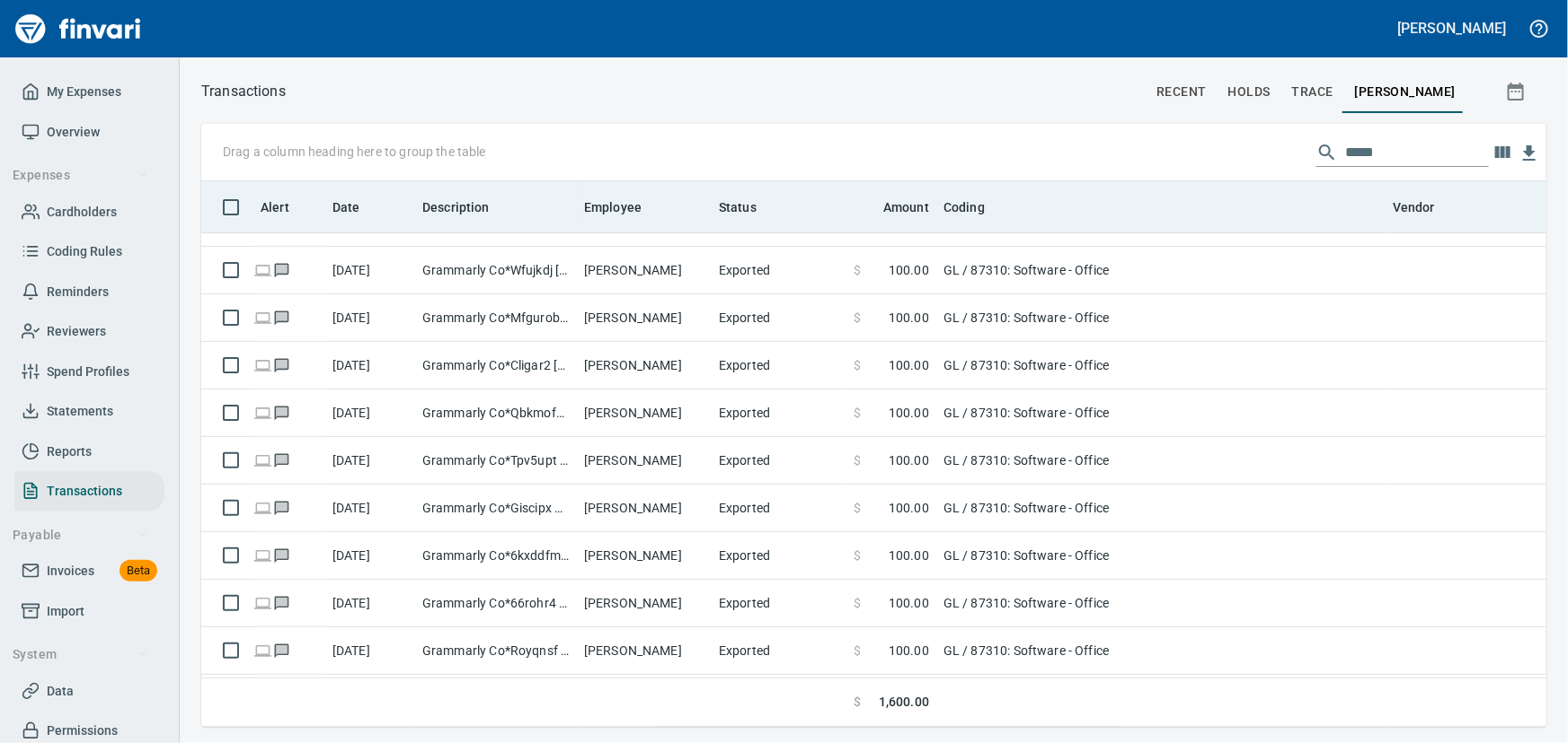
scroll to position [520, 1321]
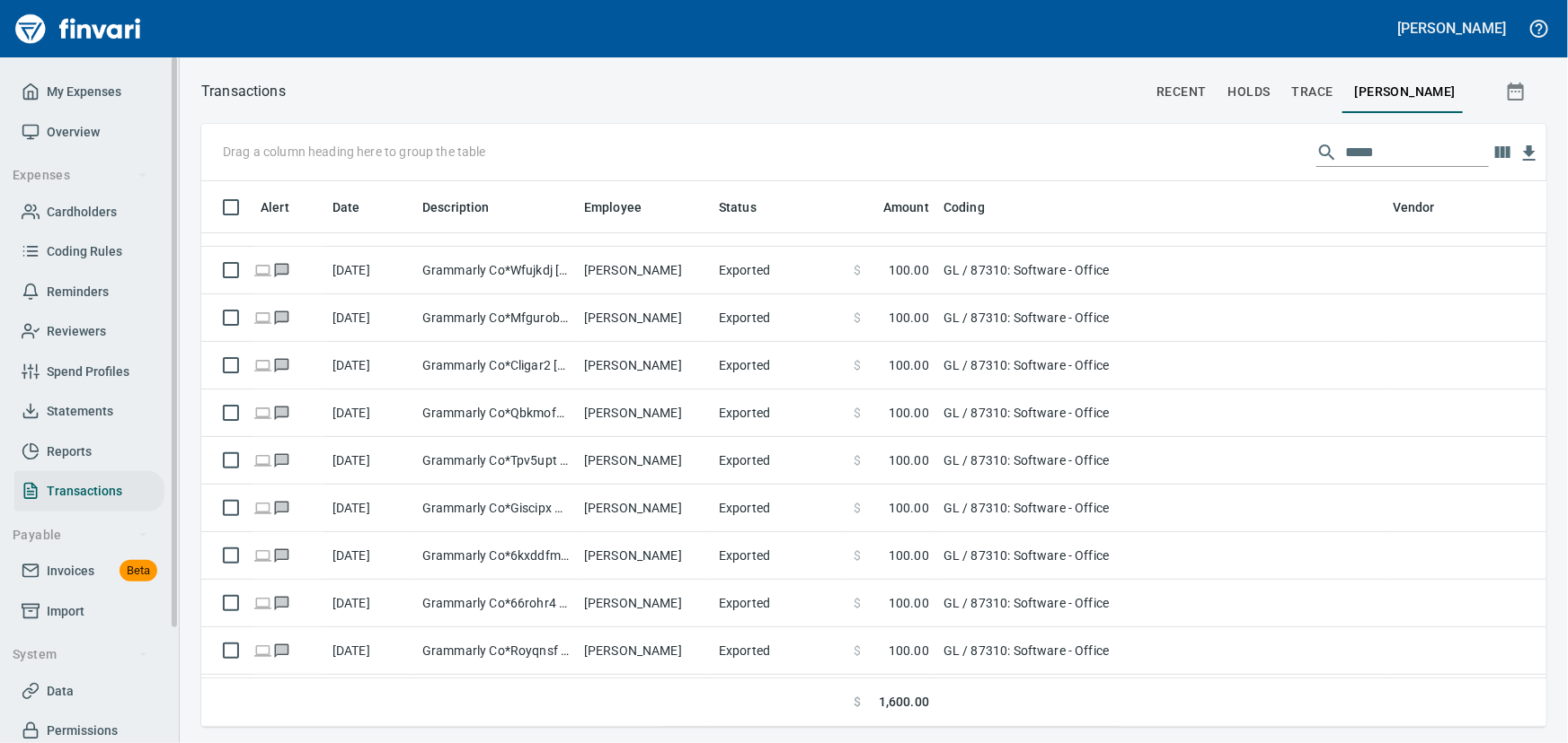
click at [71, 212] on span "Cardholders" at bounding box center [81, 212] width 70 height 23
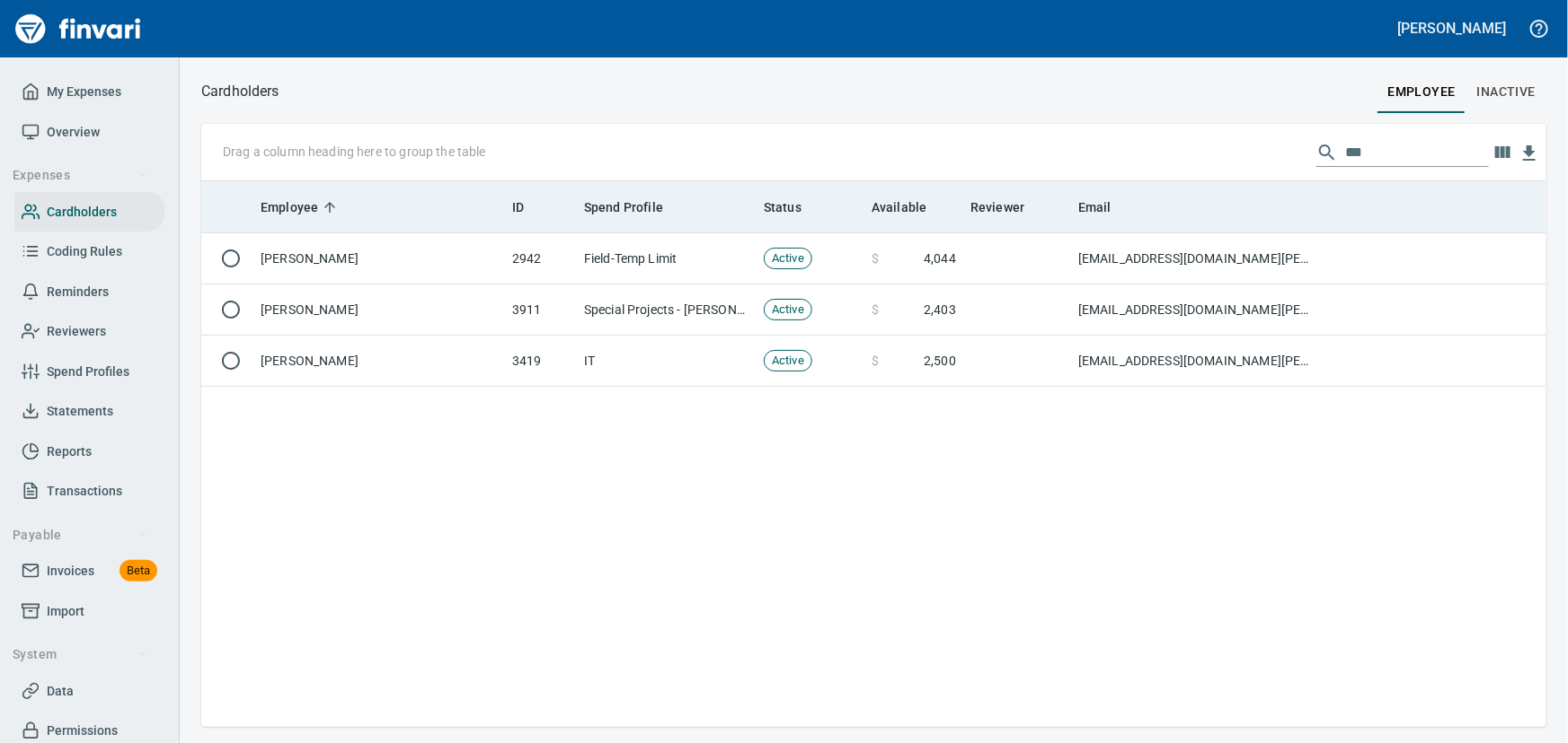
scroll to position [533, 1332]
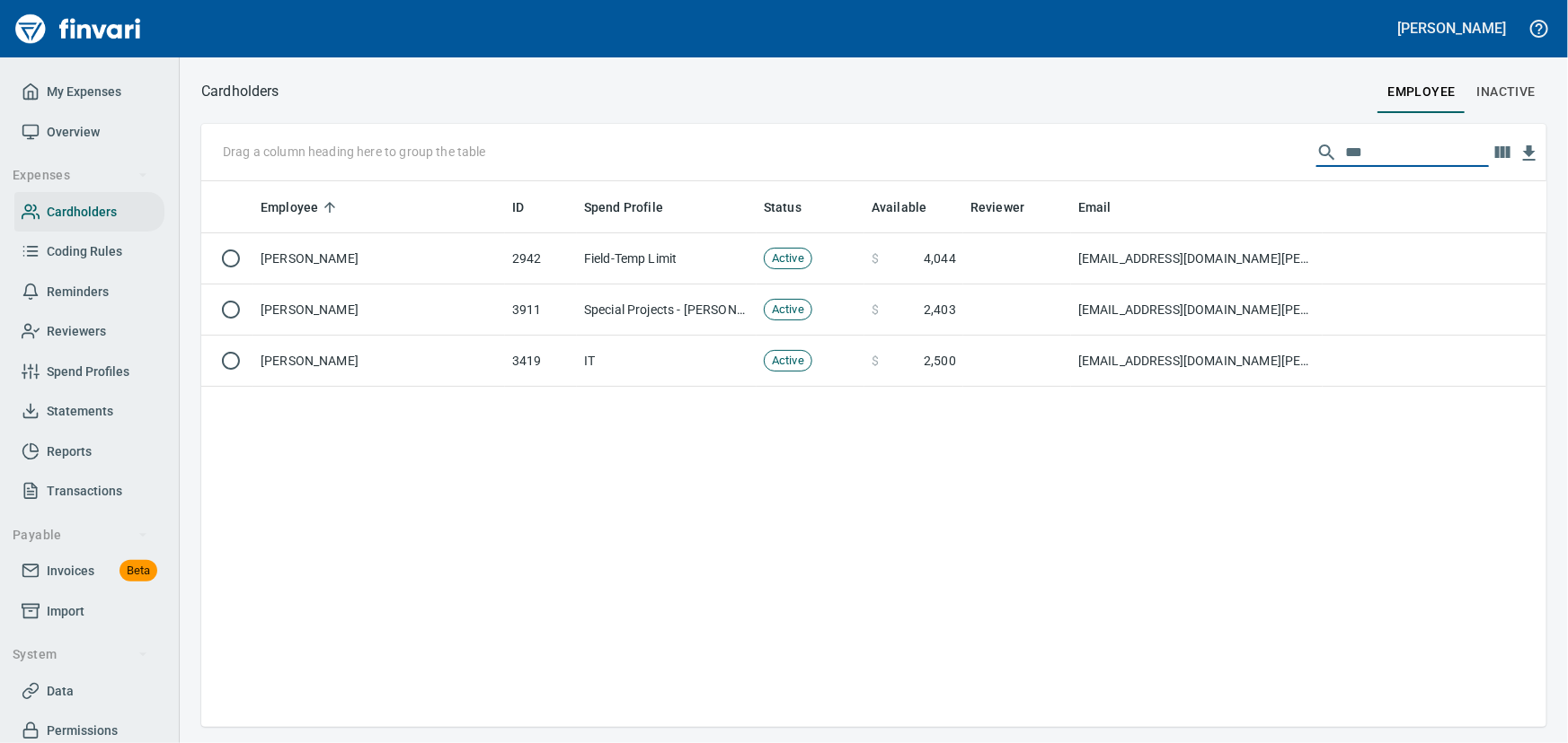
drag, startPoint x: 1374, startPoint y: 158, endPoint x: 1122, endPoint y: 74, distance: 265.6
click at [1122, 79] on div "Cardholders employee Inactive Drag a column heading here to group the table ***…" at bounding box center [873, 403] width 1388 height 648
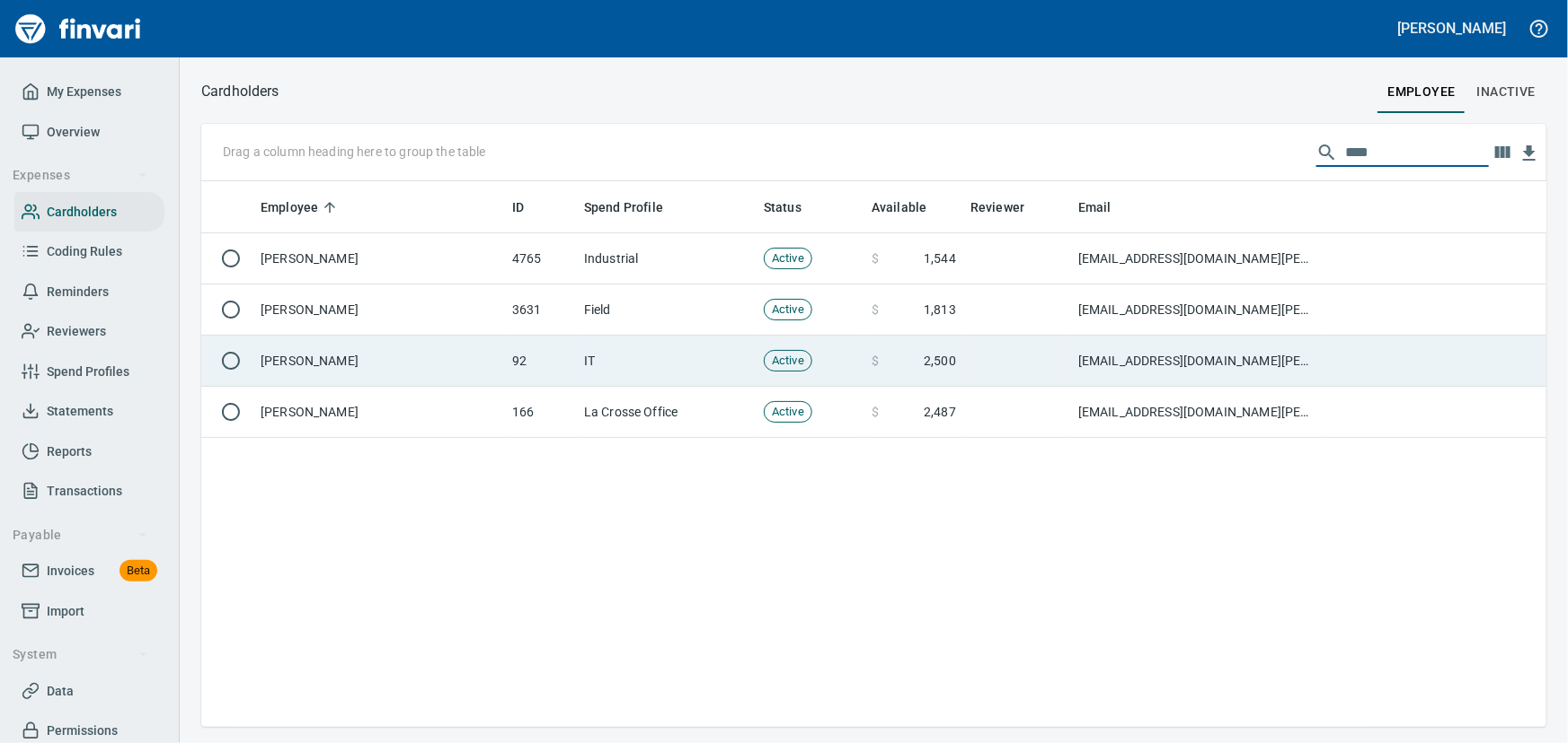
type input "****"
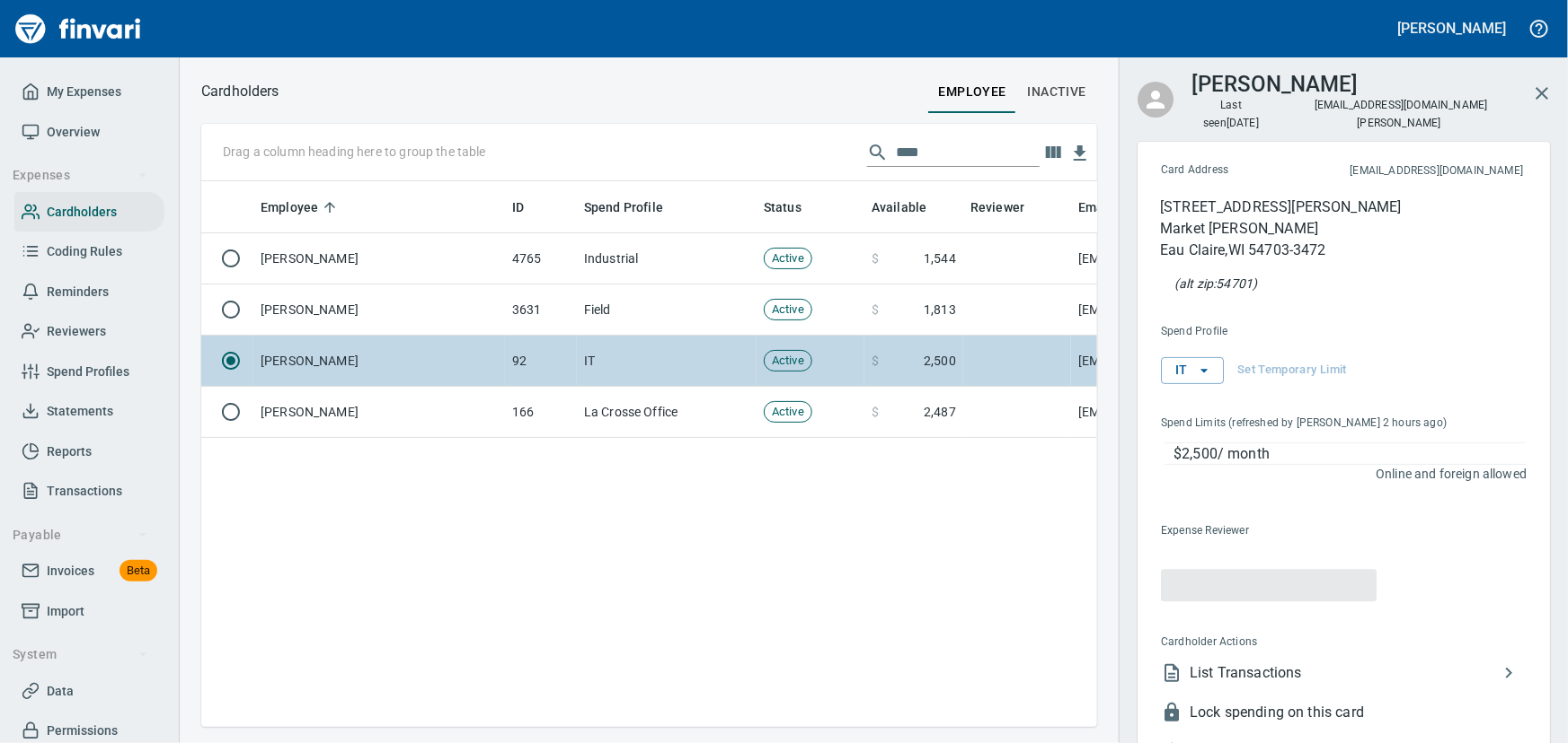
scroll to position [520, 871]
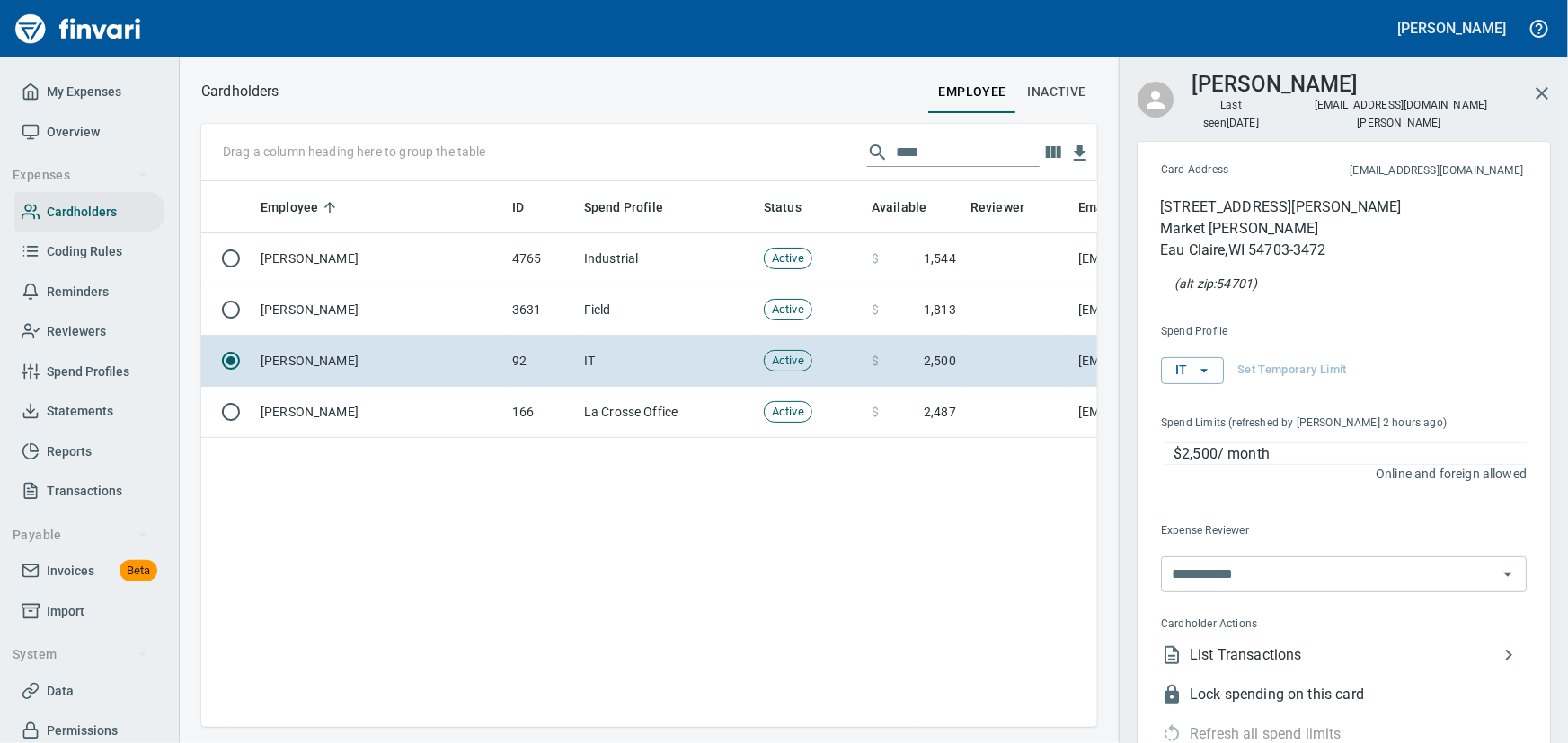
click at [1202, 645] on span "List Transactions" at bounding box center [1343, 656] width 308 height 22
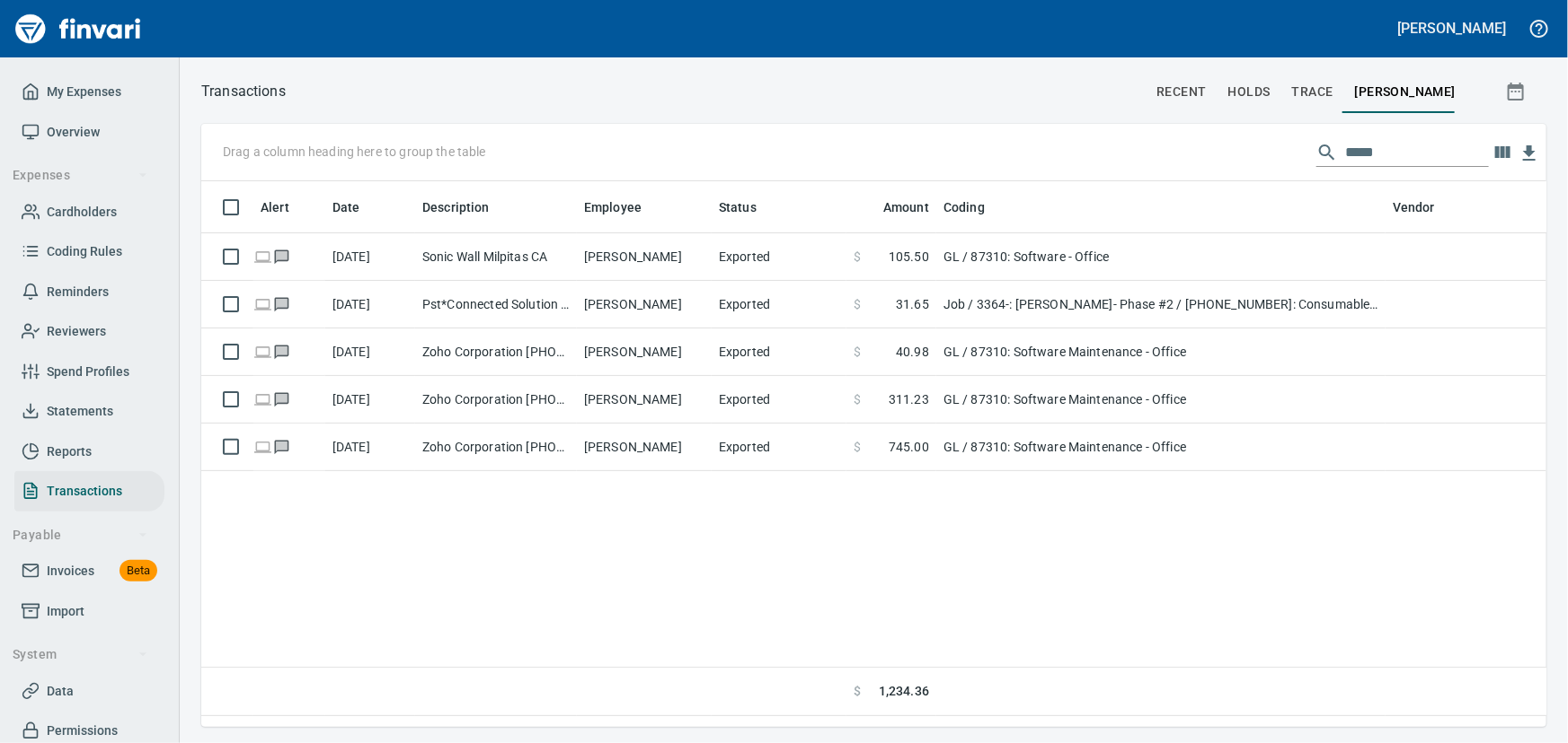
scroll to position [520, 1321]
drag, startPoint x: 1384, startPoint y: 151, endPoint x: 1184, endPoint y: 117, distance: 202.9
click at [1184, 117] on div "Transactions recent holds trace [PERSON_NAME] Drag a column heading here to gro…" at bounding box center [873, 403] width 1388 height 648
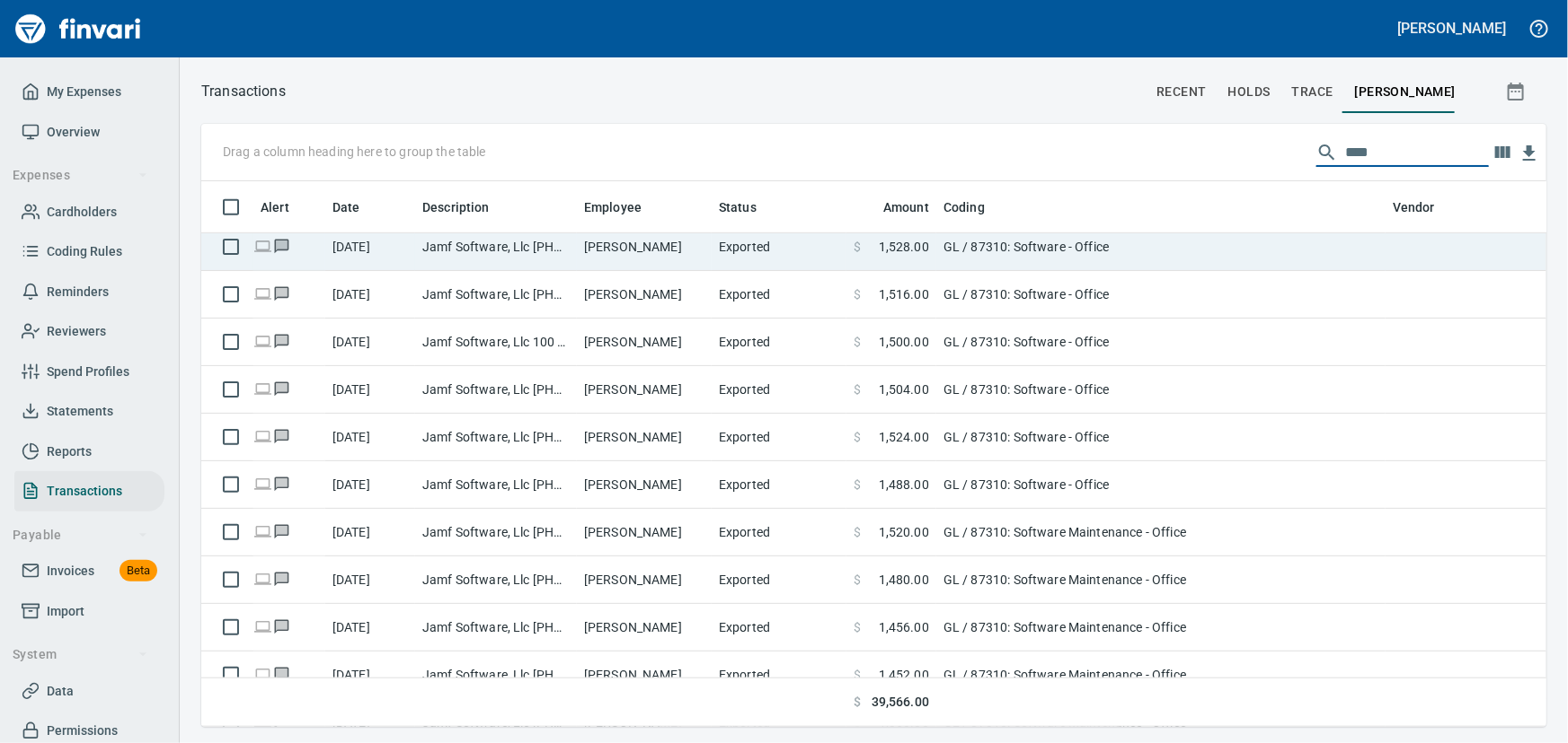
scroll to position [571, 0]
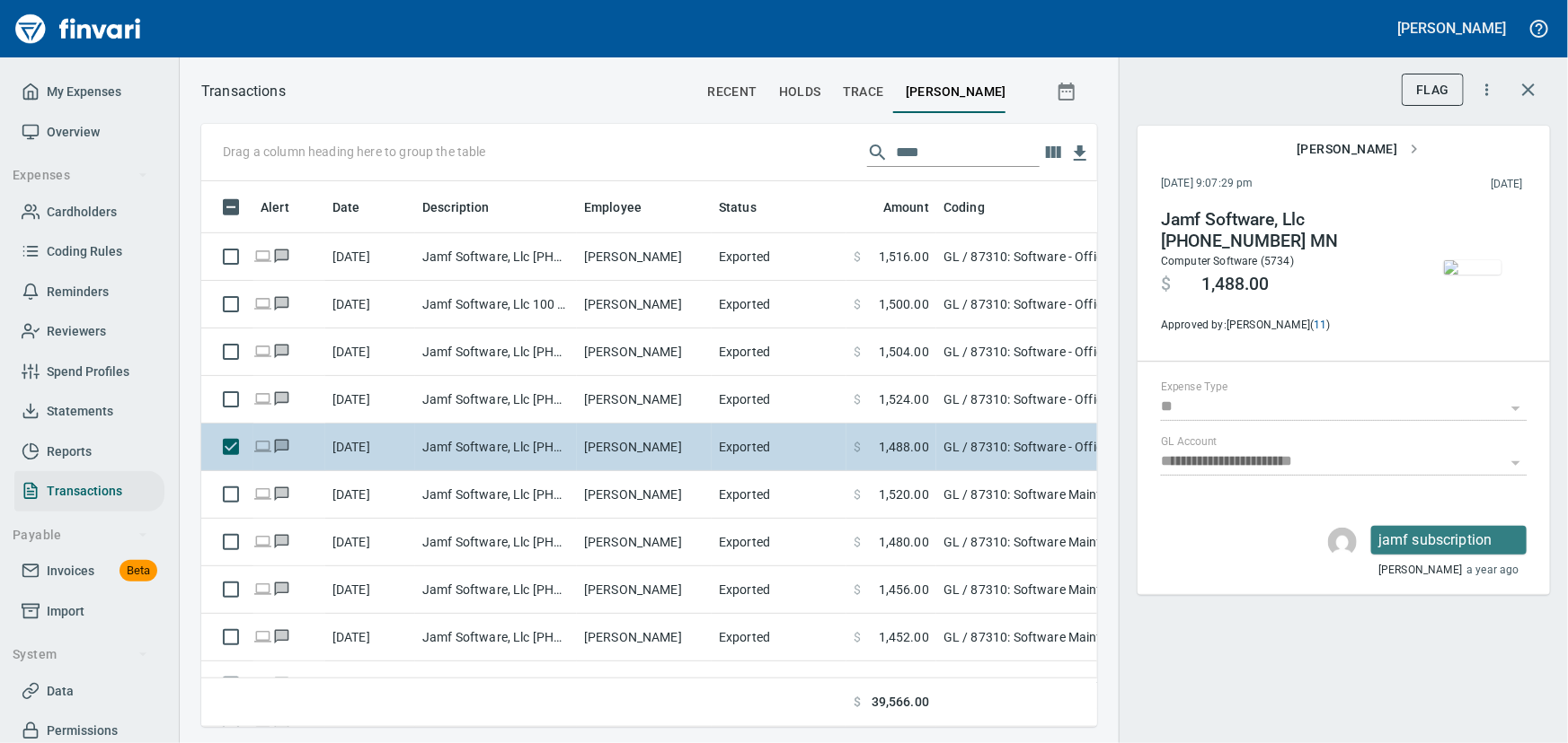
scroll to position [520, 871]
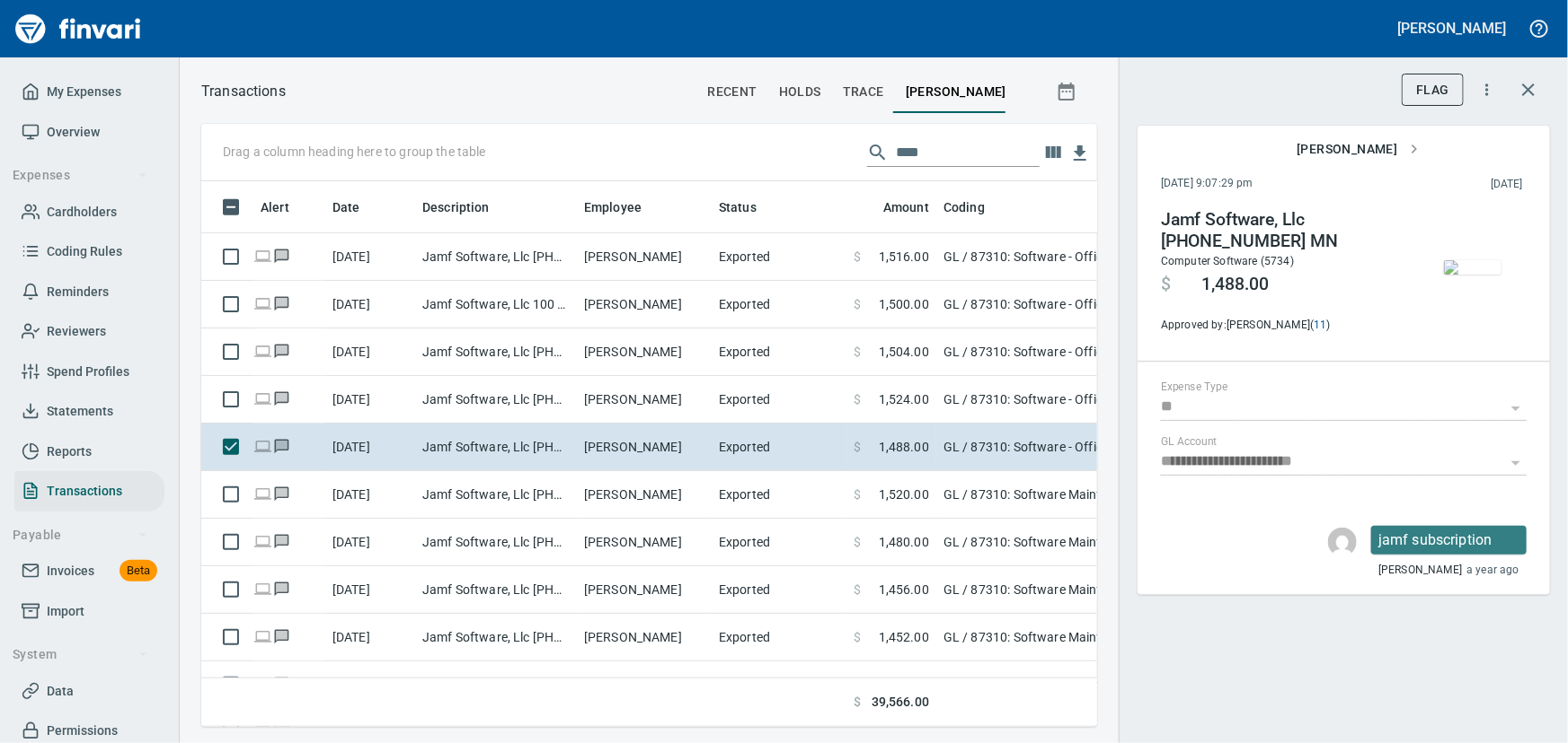
click at [1506, 262] on span "button" at bounding box center [1472, 267] width 75 height 15
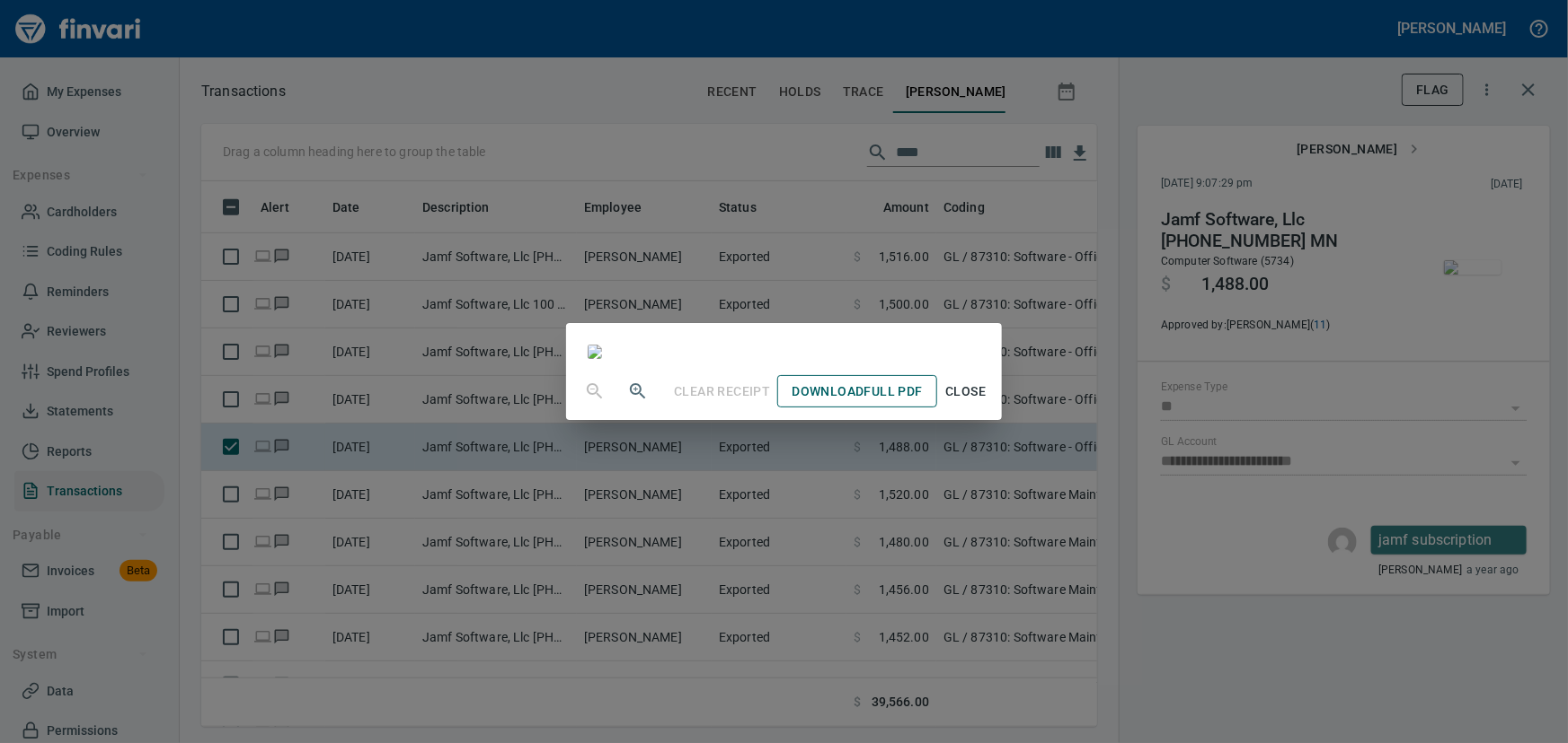
click at [922, 403] on span "Download Full PDF" at bounding box center [856, 392] width 131 height 23
drag, startPoint x: 1043, startPoint y: 690, endPoint x: 1057, endPoint y: 680, distance: 17.2
click at [987, 403] on span "Close" at bounding box center [966, 392] width 44 height 23
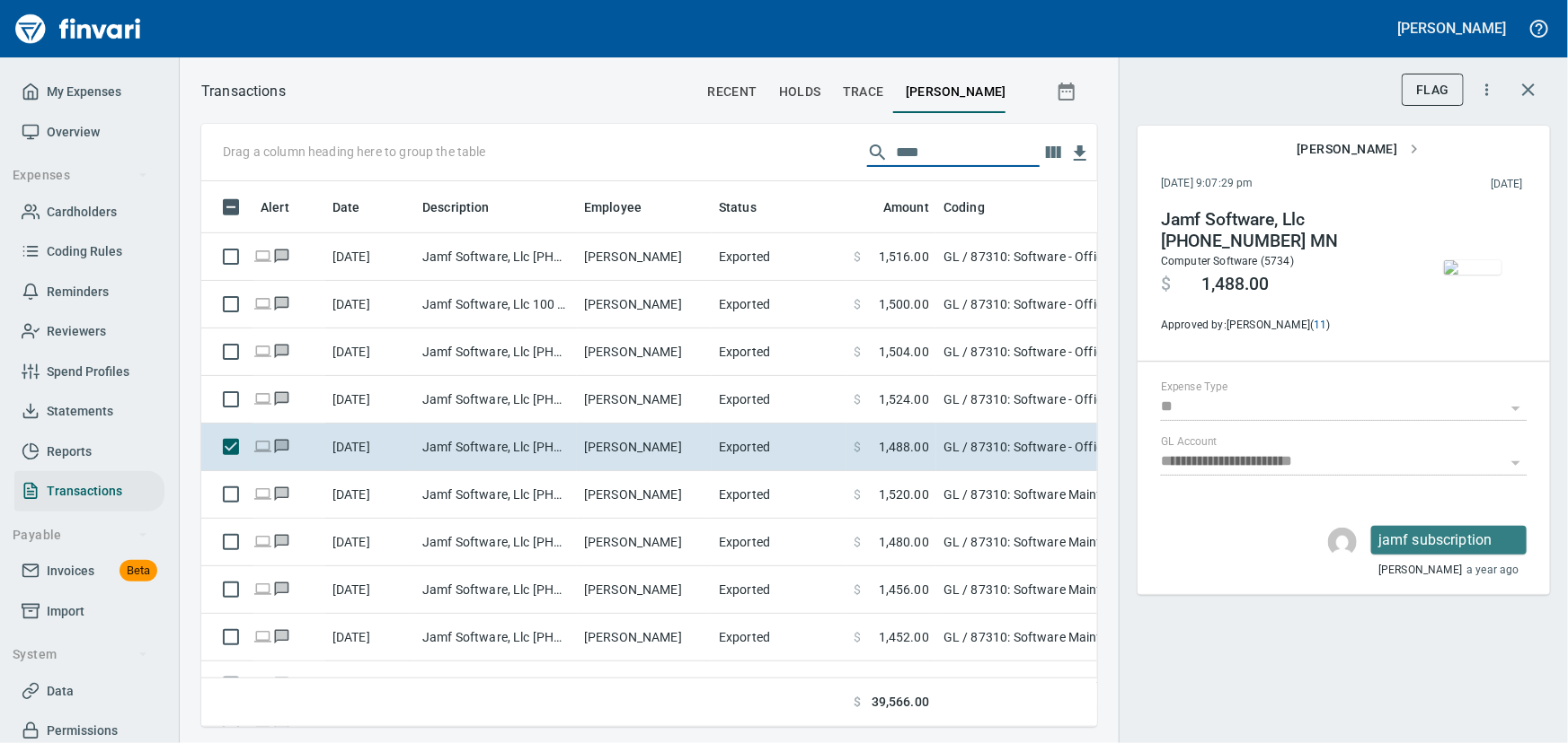
drag, startPoint x: 939, startPoint y: 157, endPoint x: 780, endPoint y: 142, distance: 159.7
click at [780, 142] on div "Drag a column heading here to group the table ****" at bounding box center [648, 152] width 896 height 57
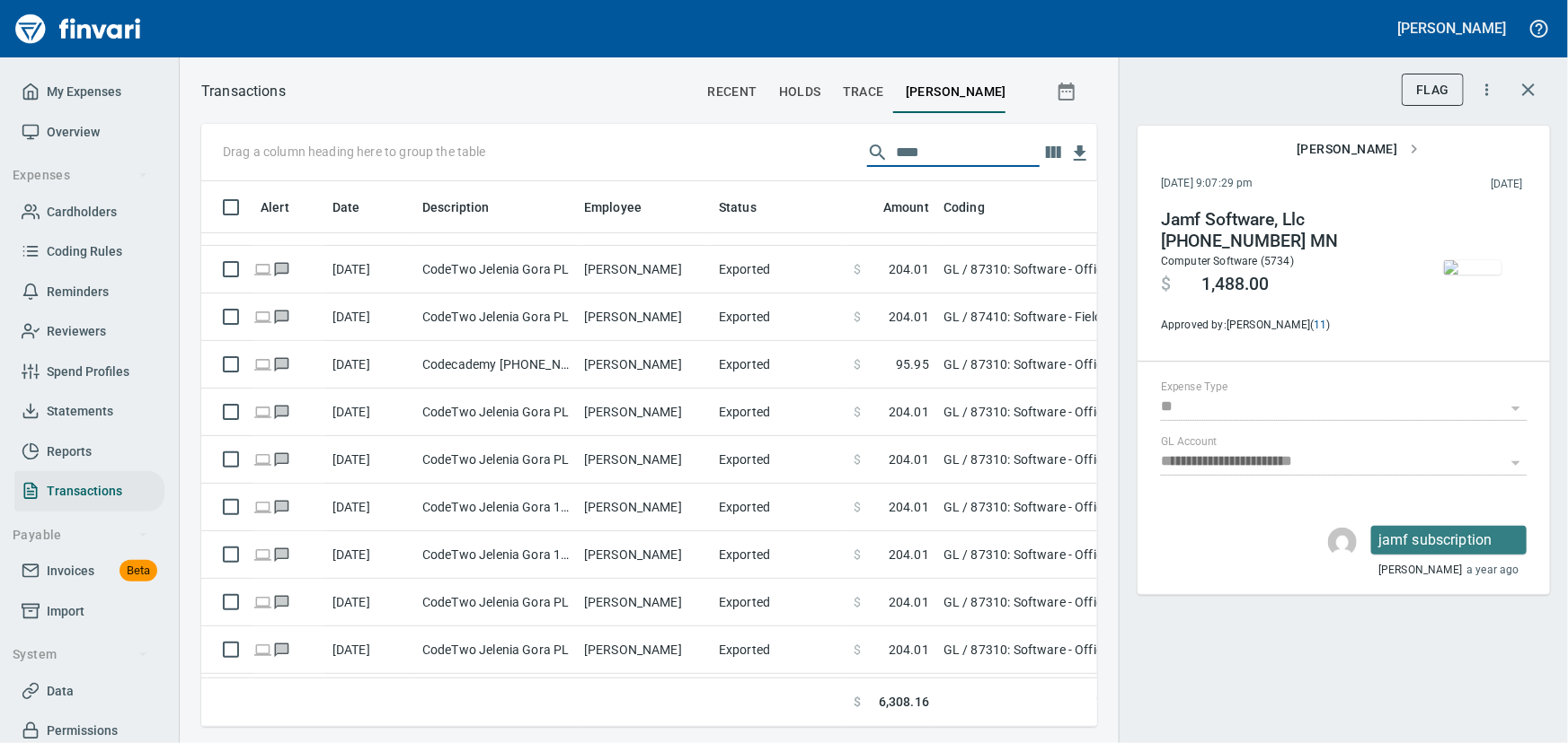
scroll to position [244, 0]
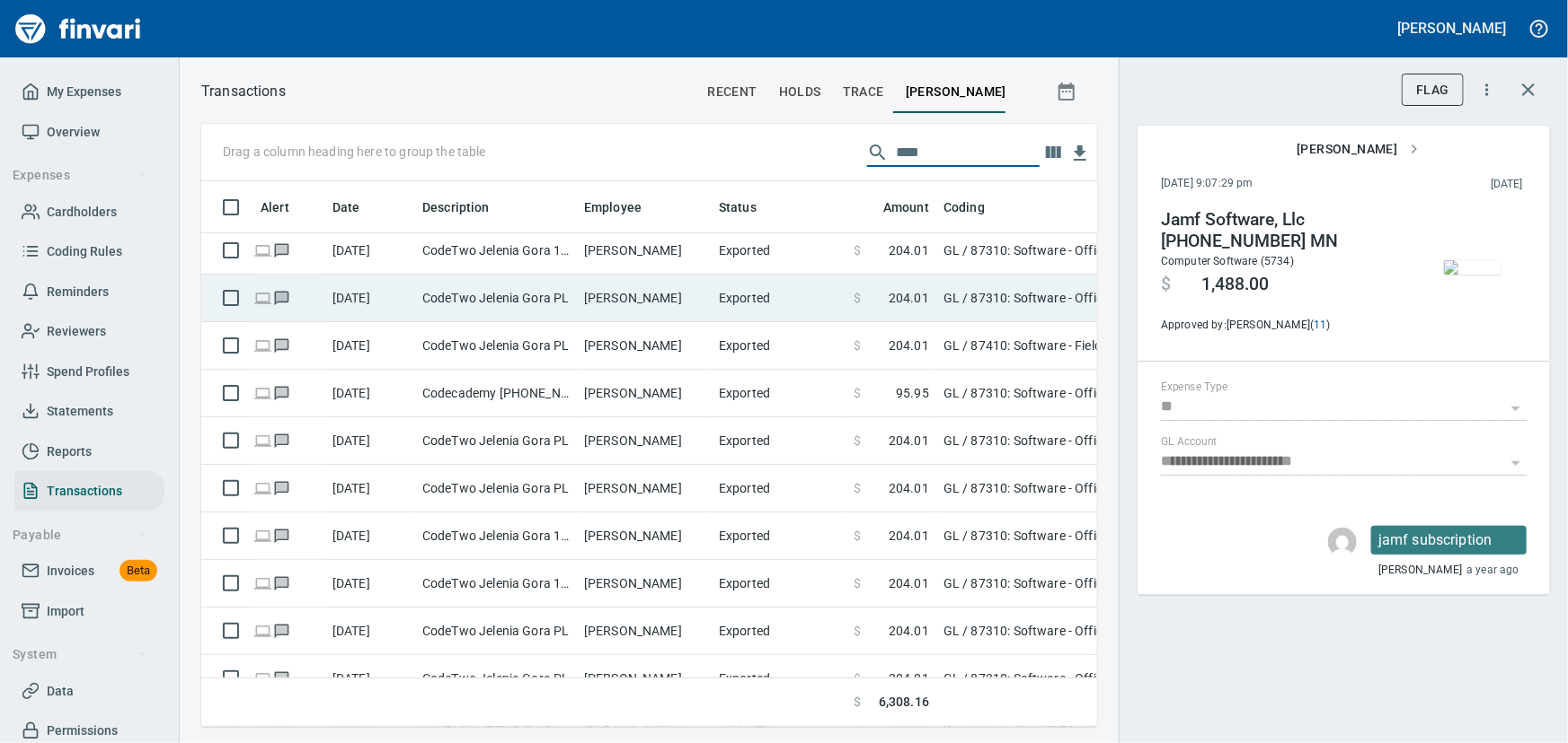
type input "****"
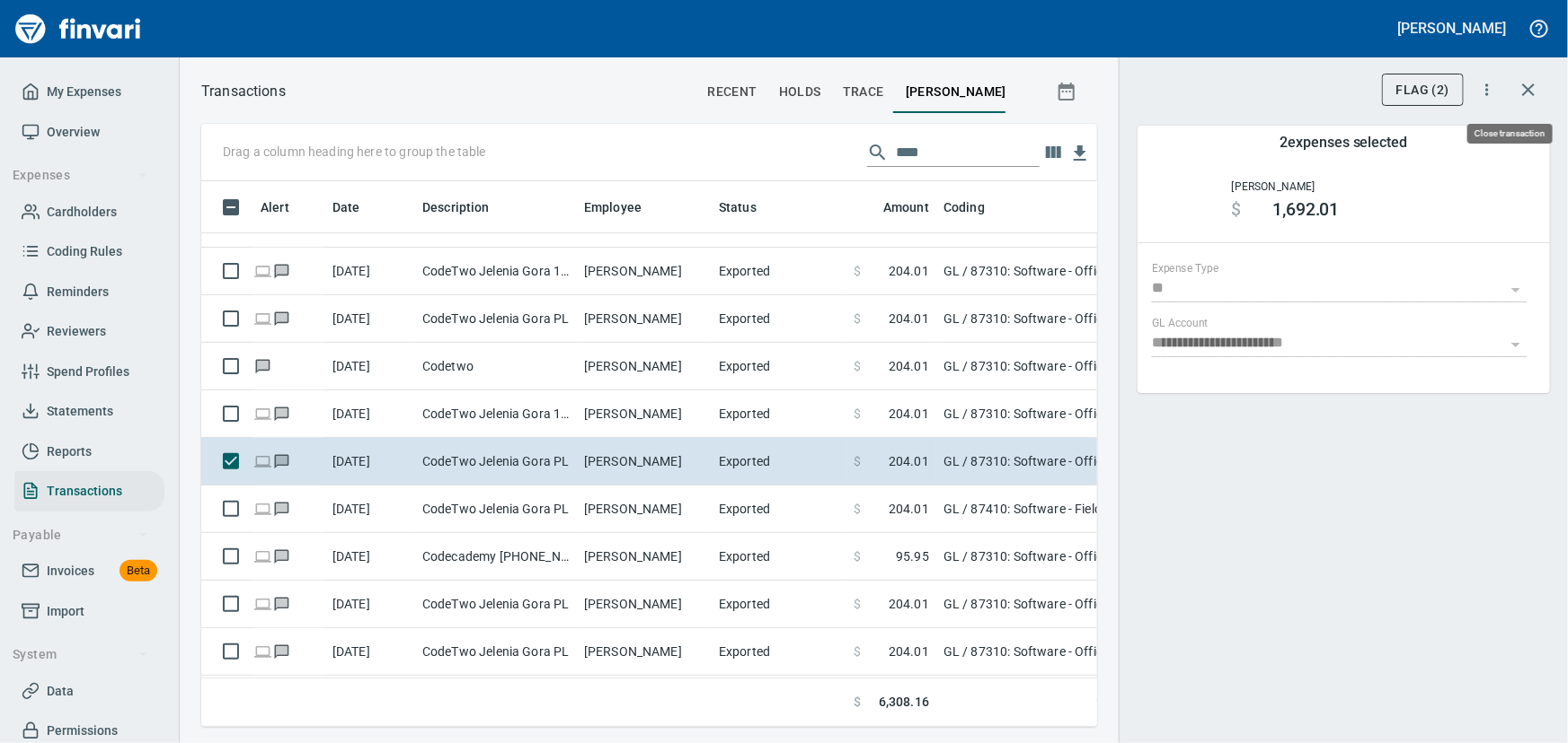
scroll to position [520, 871]
click at [1526, 81] on icon "button" at bounding box center [1528, 90] width 22 height 22
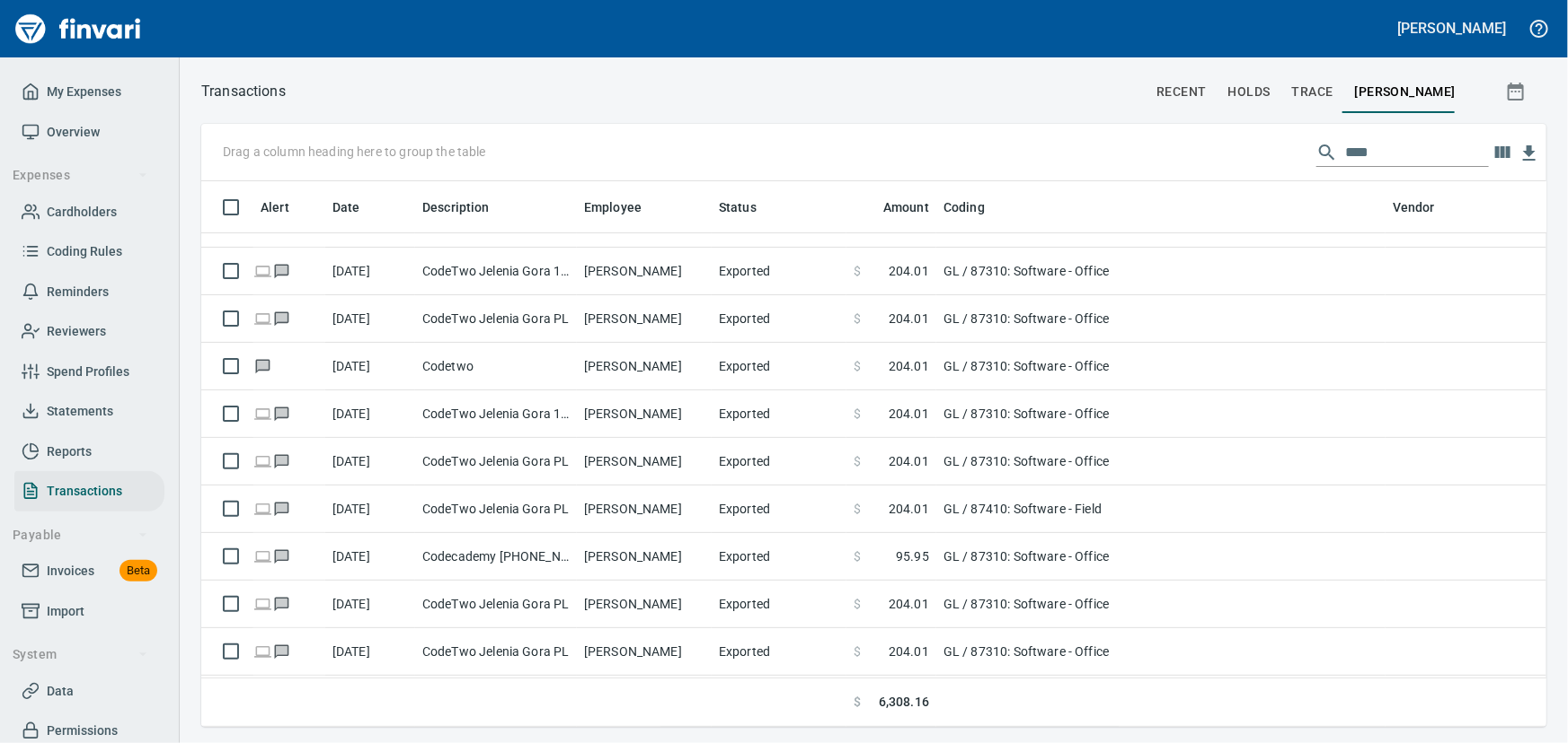
scroll to position [520, 1321]
drag, startPoint x: 1374, startPoint y: 144, endPoint x: 1261, endPoint y: 131, distance: 113.7
click at [1261, 131] on div "Drag a column heading here to group the table ****" at bounding box center [873, 152] width 1345 height 57
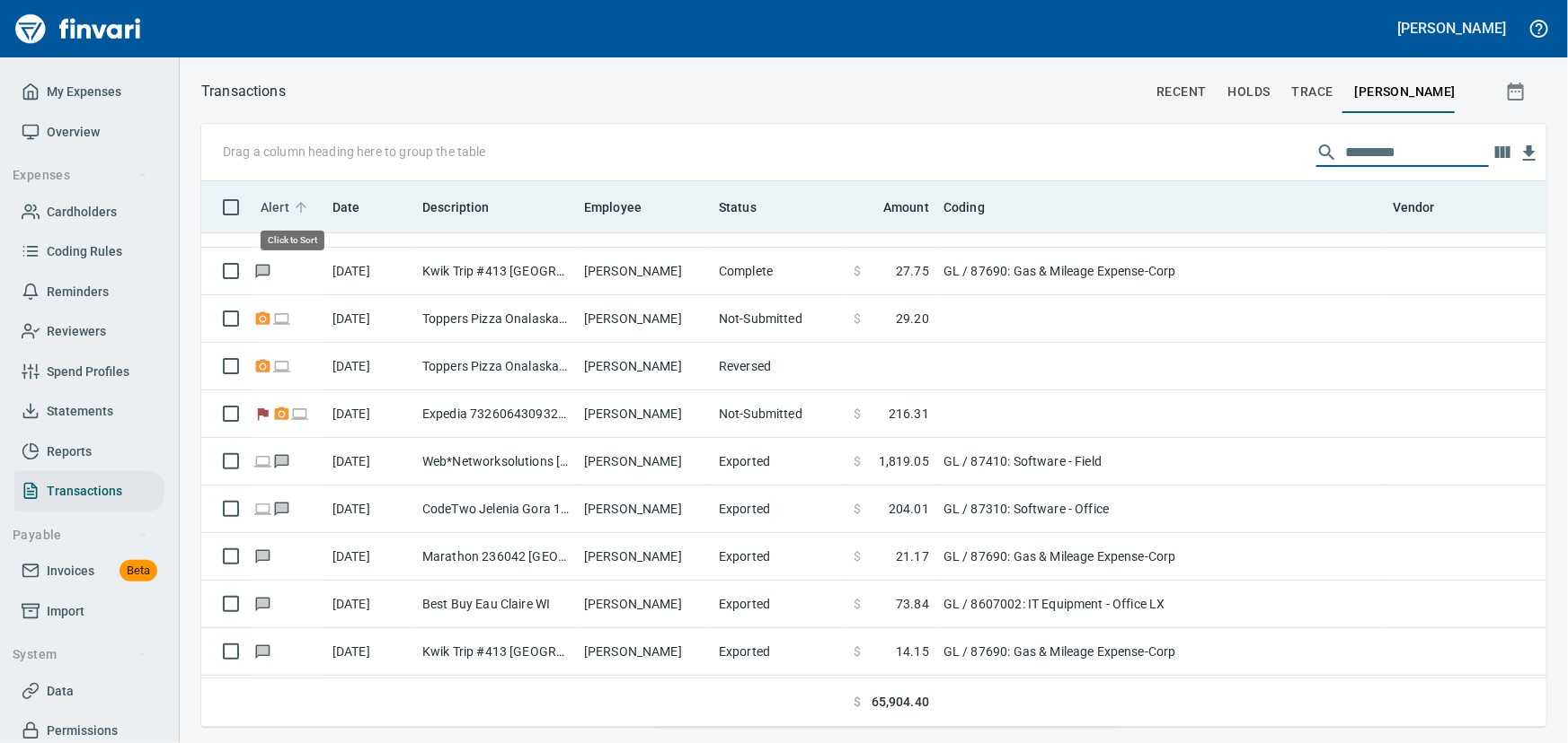
click at [262, 208] on span "Alert" at bounding box center [274, 208] width 29 height 22
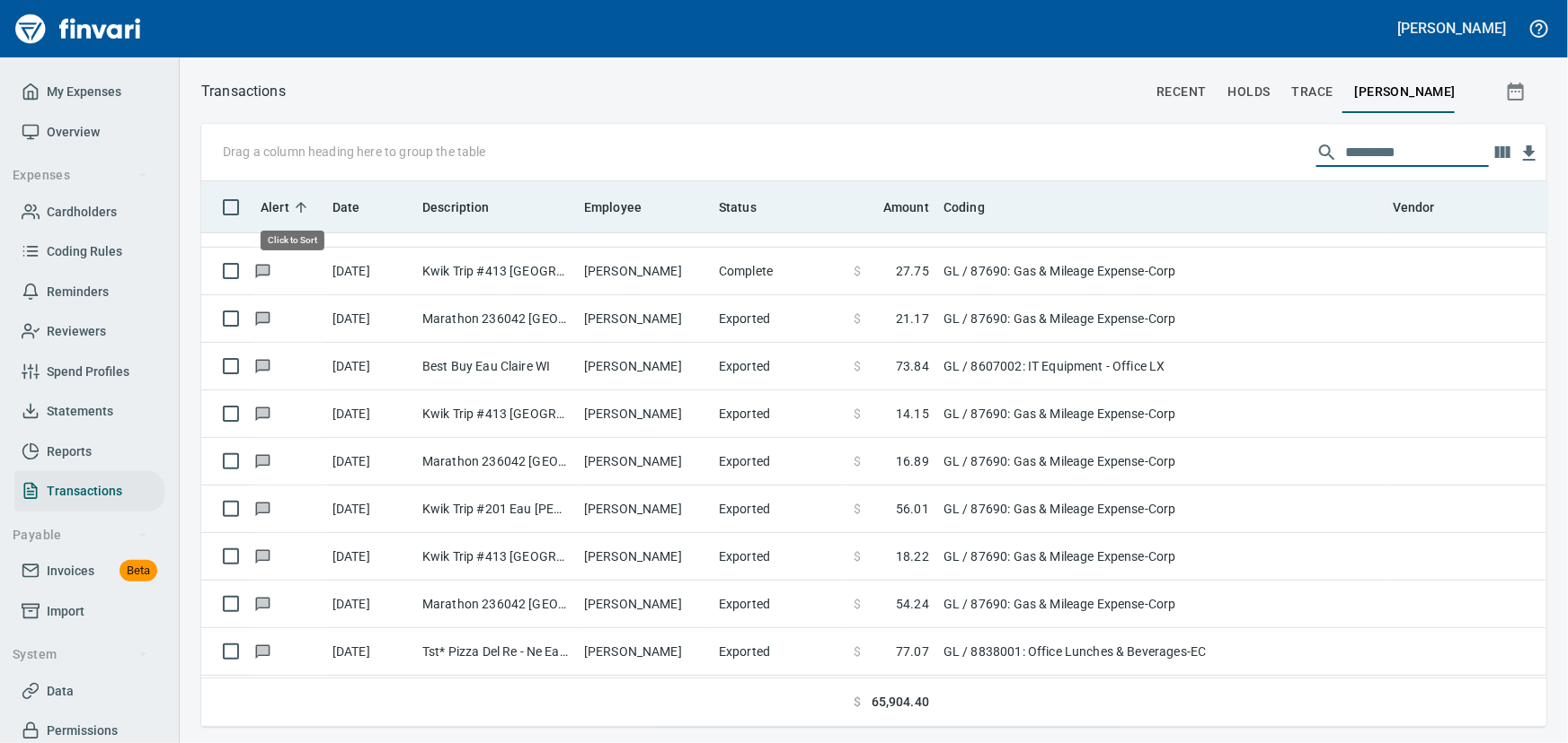
click at [262, 208] on span "Alert" at bounding box center [274, 208] width 29 height 22
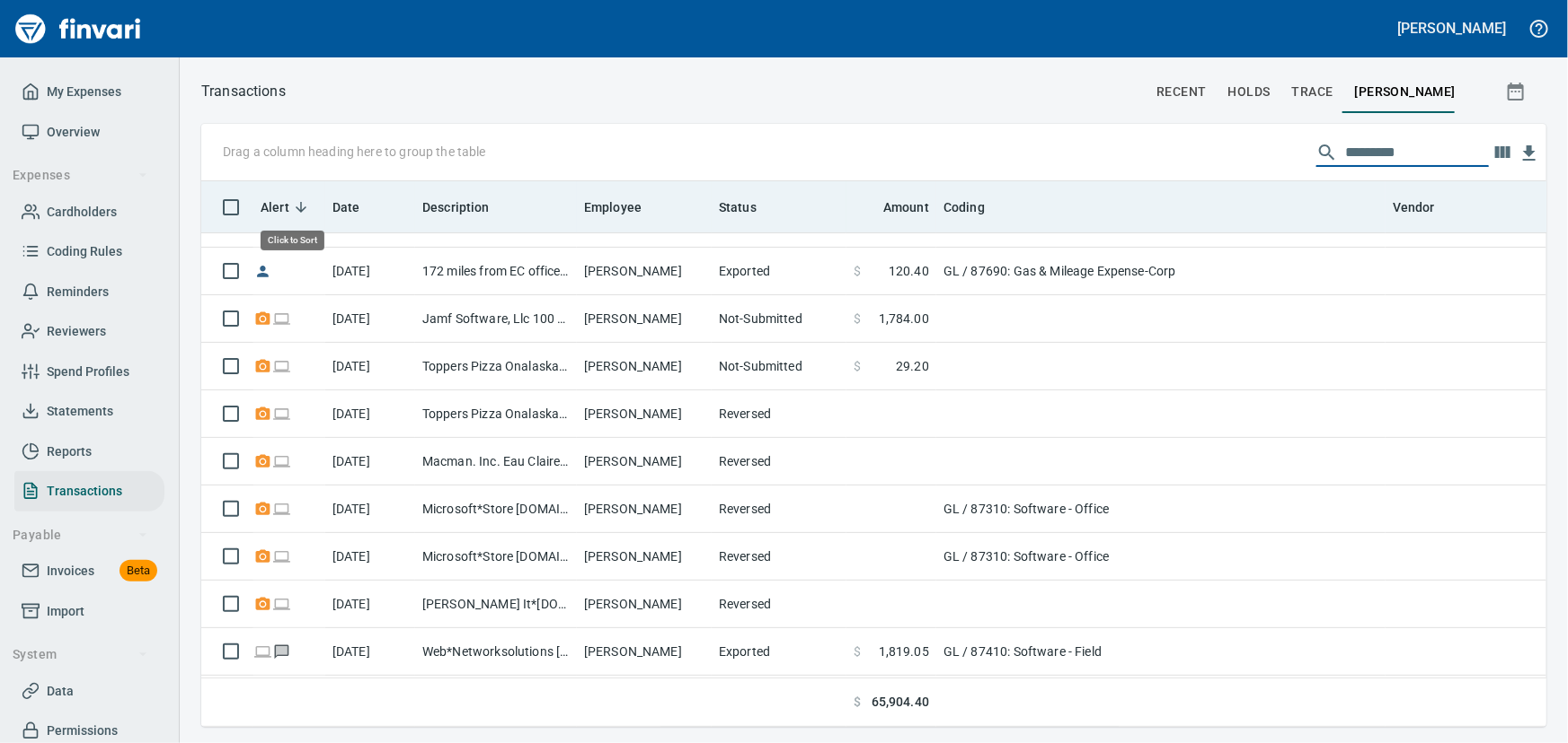
click at [262, 208] on span "Alert" at bounding box center [274, 208] width 29 height 22
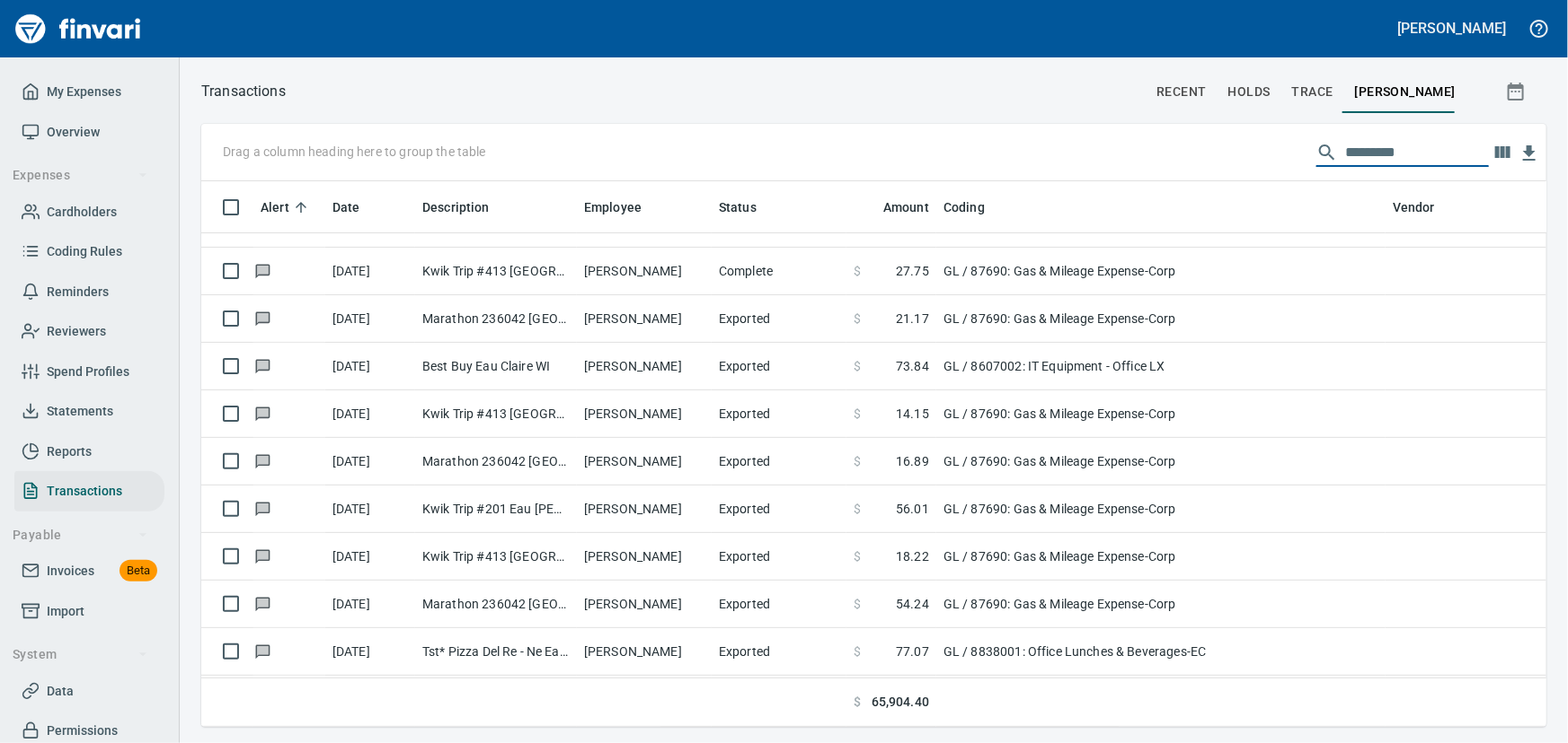
click at [1383, 151] on input "text" at bounding box center [1417, 152] width 144 height 29
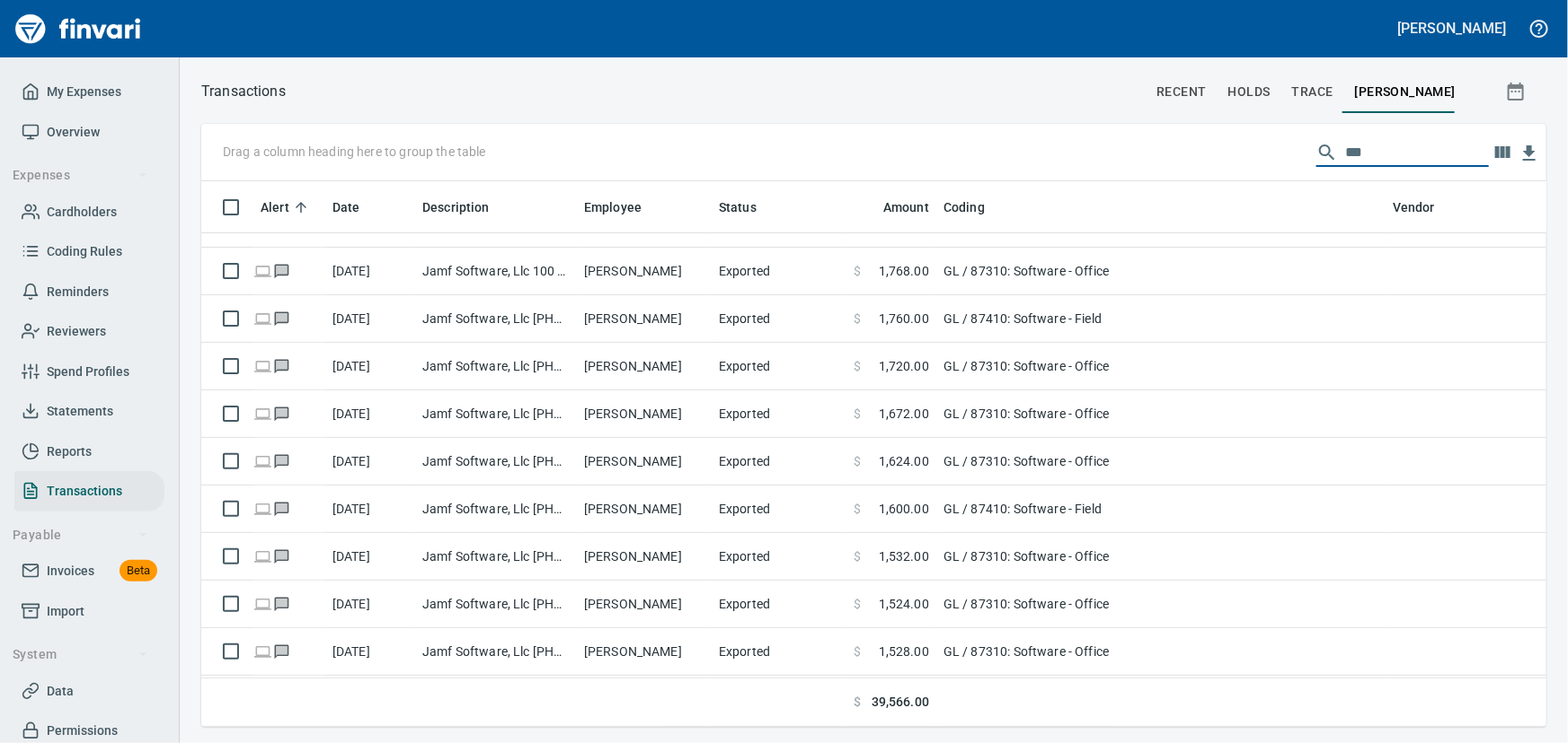
type input "****"
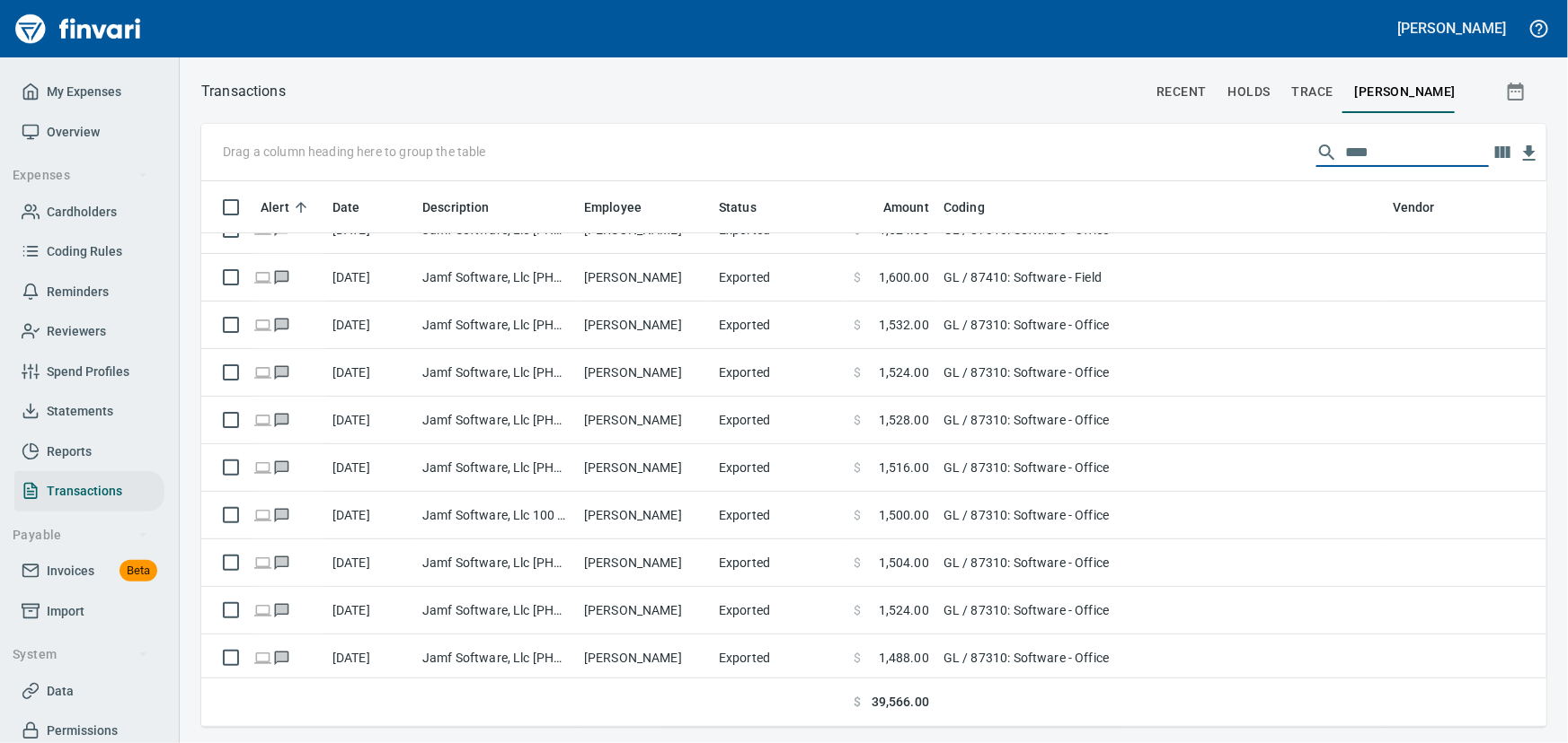
scroll to position [0, 0]
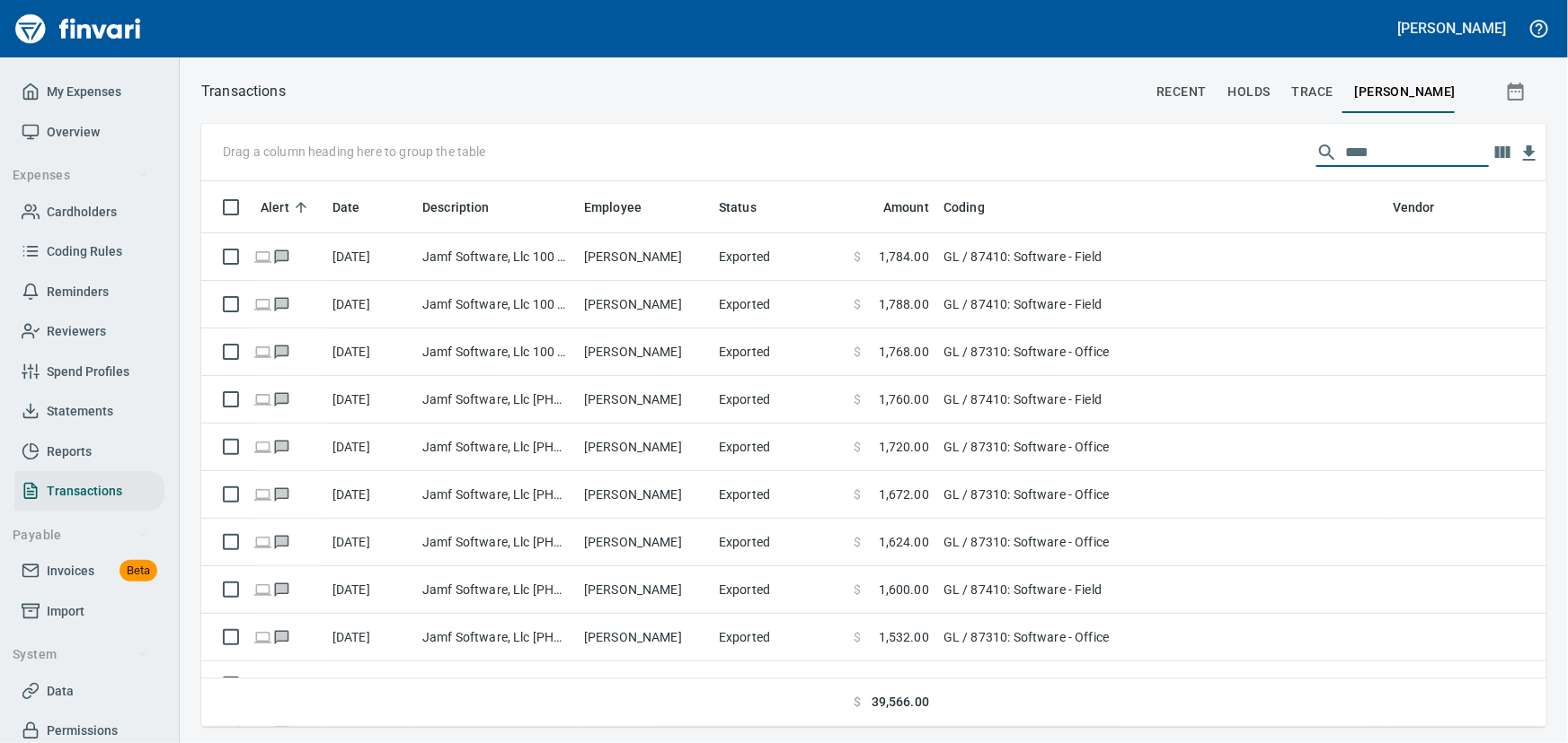
drag, startPoint x: 1380, startPoint y: 152, endPoint x: 1287, endPoint y: 150, distance: 93.0
click at [1287, 150] on div "Drag a column heading here to group the table ****" at bounding box center [873, 152] width 1345 height 57
type input "****"
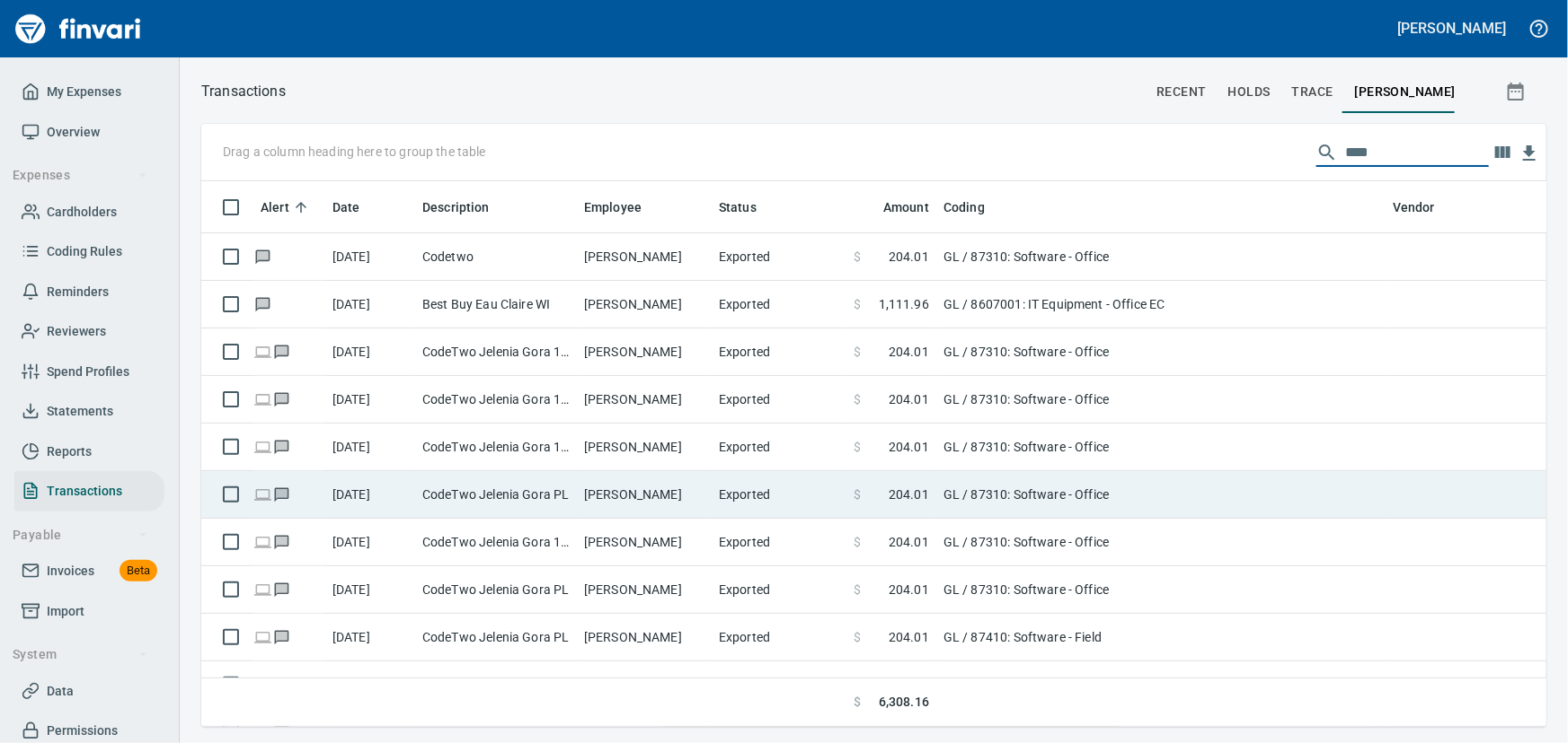
scroll to position [81, 0]
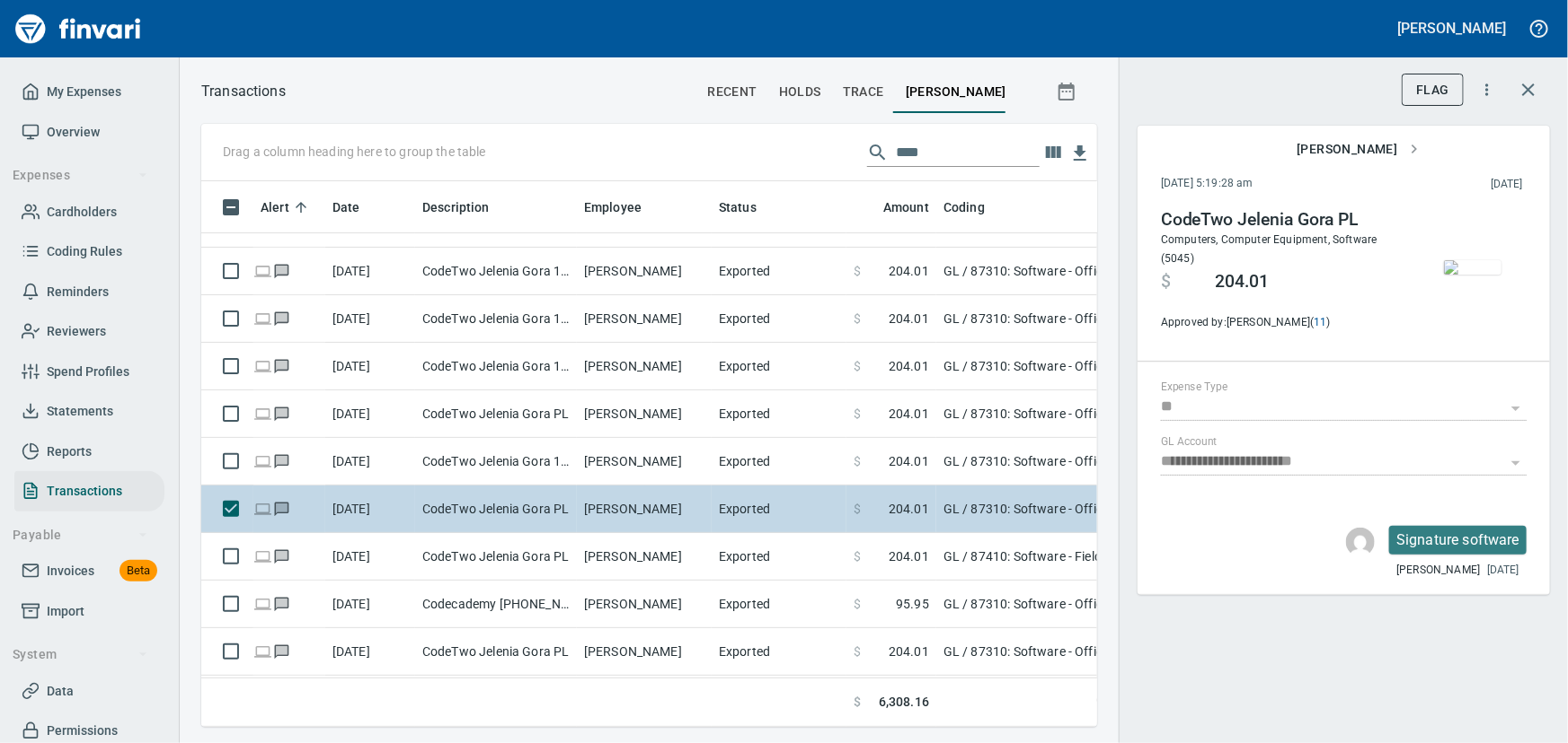
scroll to position [520, 871]
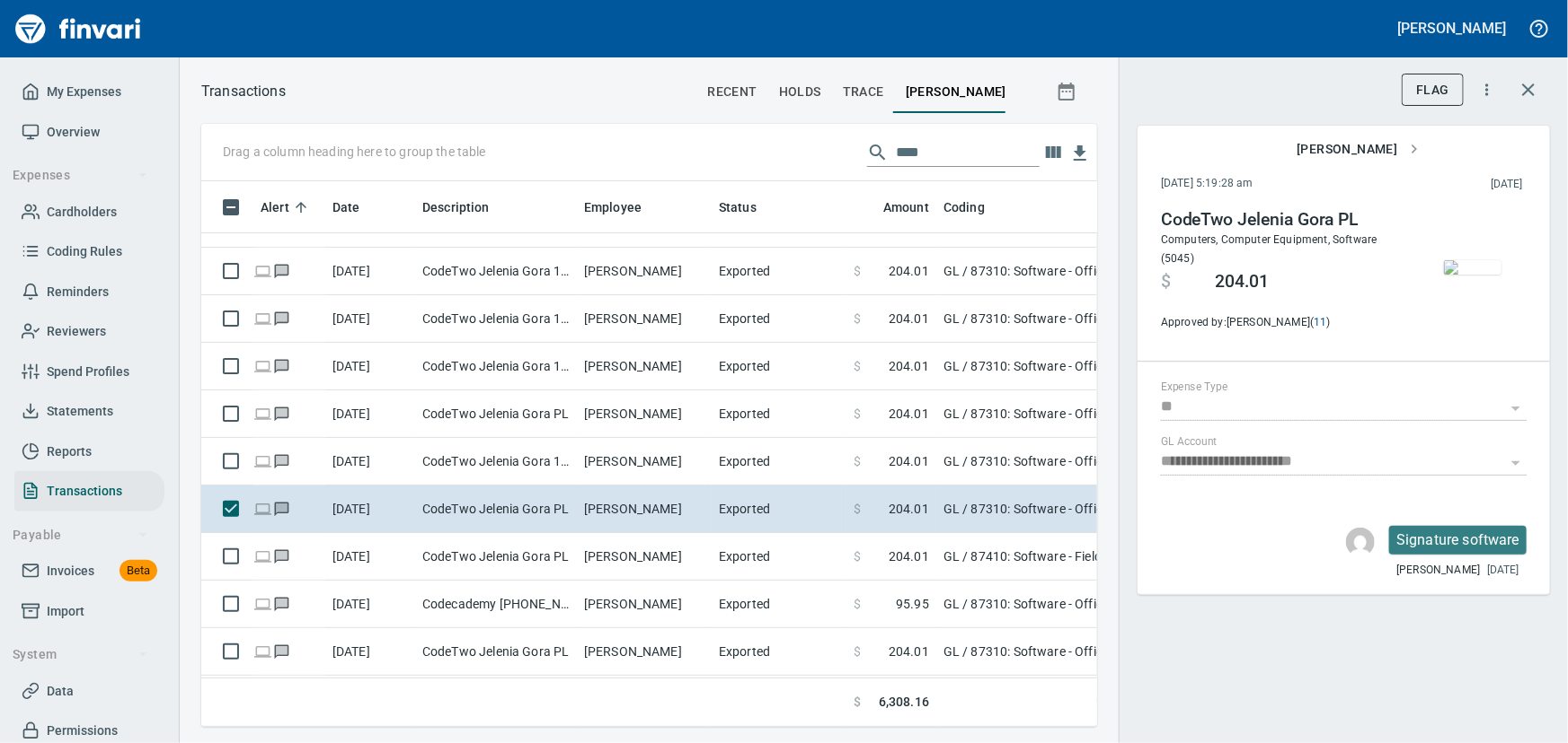
click at [1464, 260] on img "button" at bounding box center [1472, 267] width 57 height 15
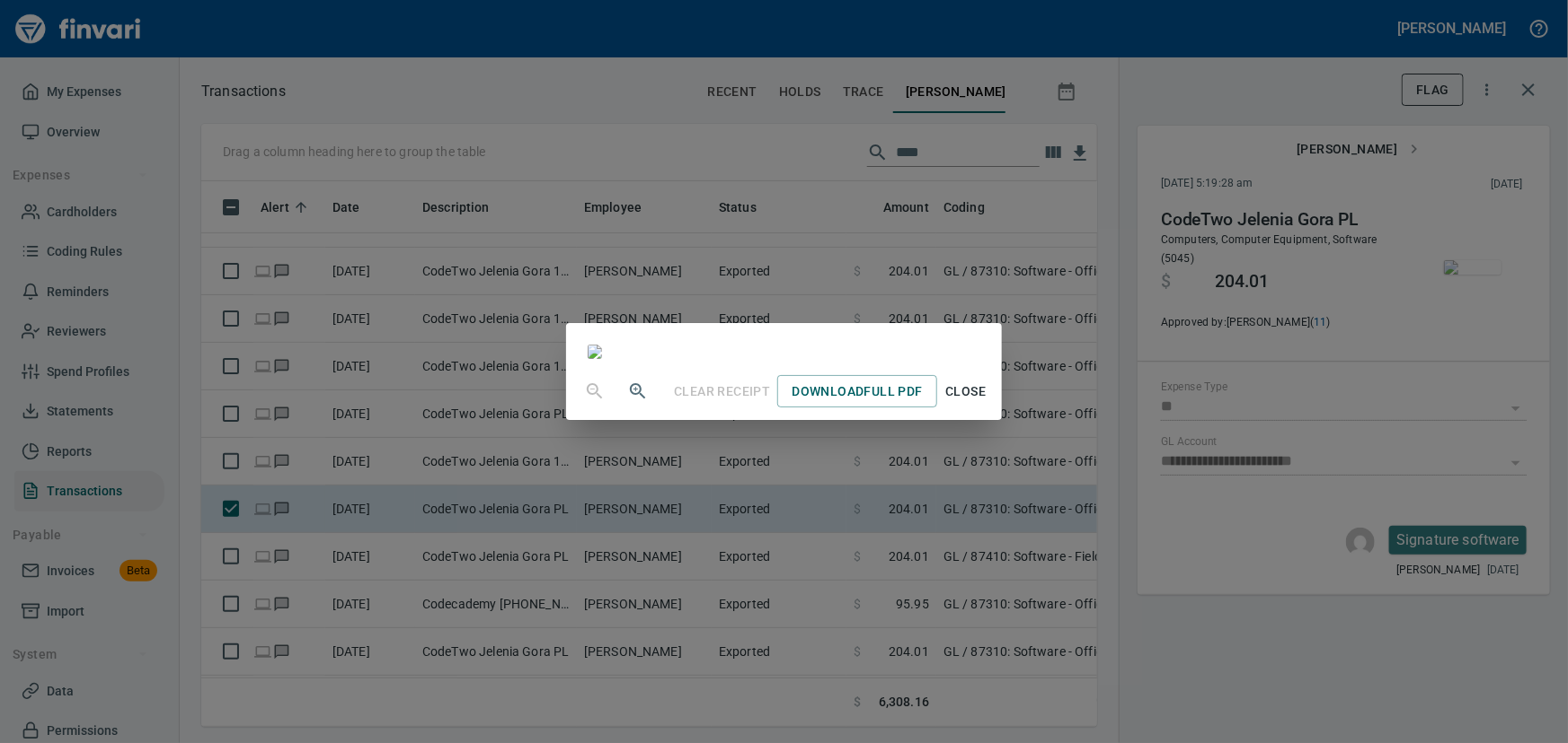
scroll to position [244, 0]
click at [922, 403] on span "Download Full PDF" at bounding box center [856, 392] width 131 height 23
click at [987, 403] on span "Close" at bounding box center [966, 392] width 44 height 23
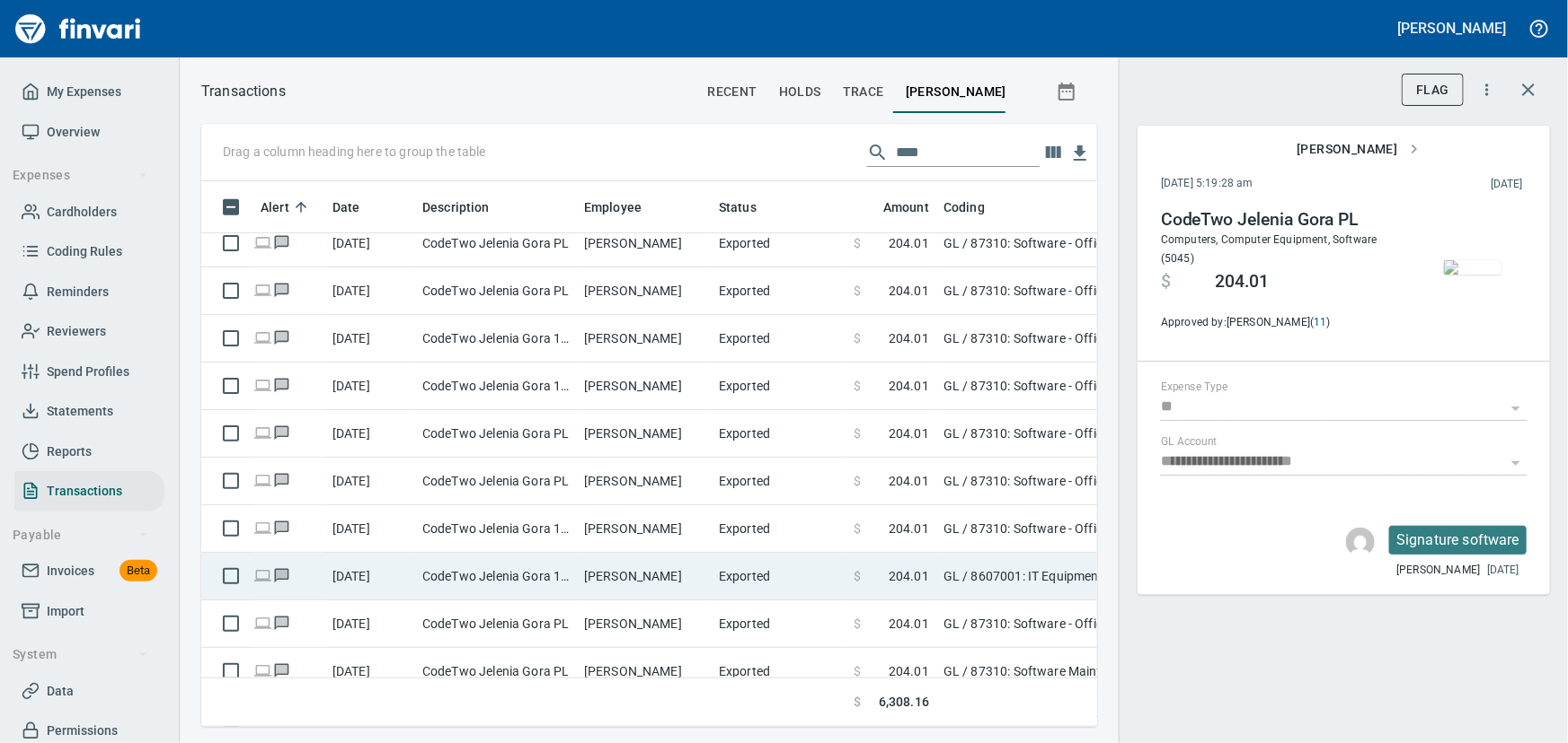
scroll to position [571, 0]
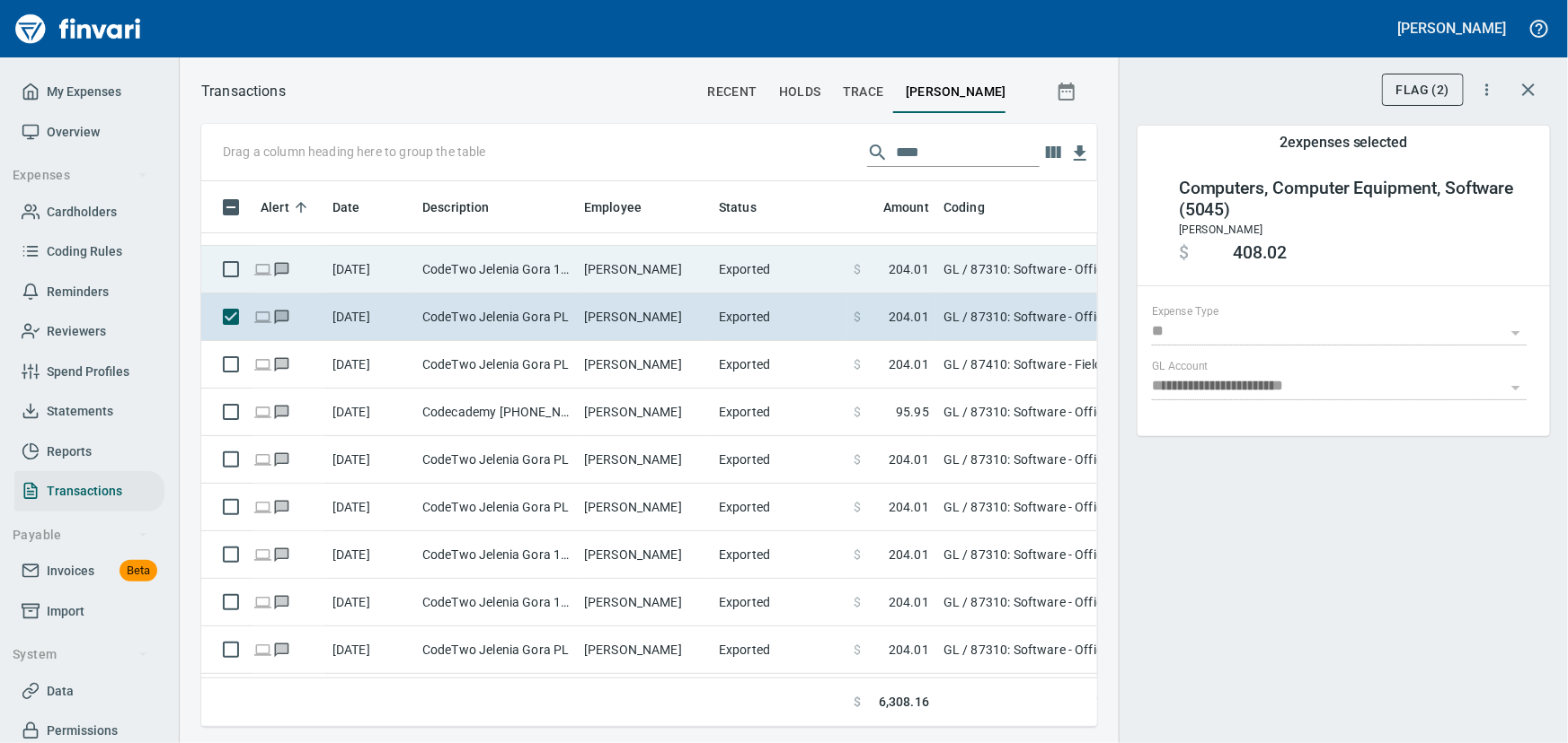
scroll to position [244, 0]
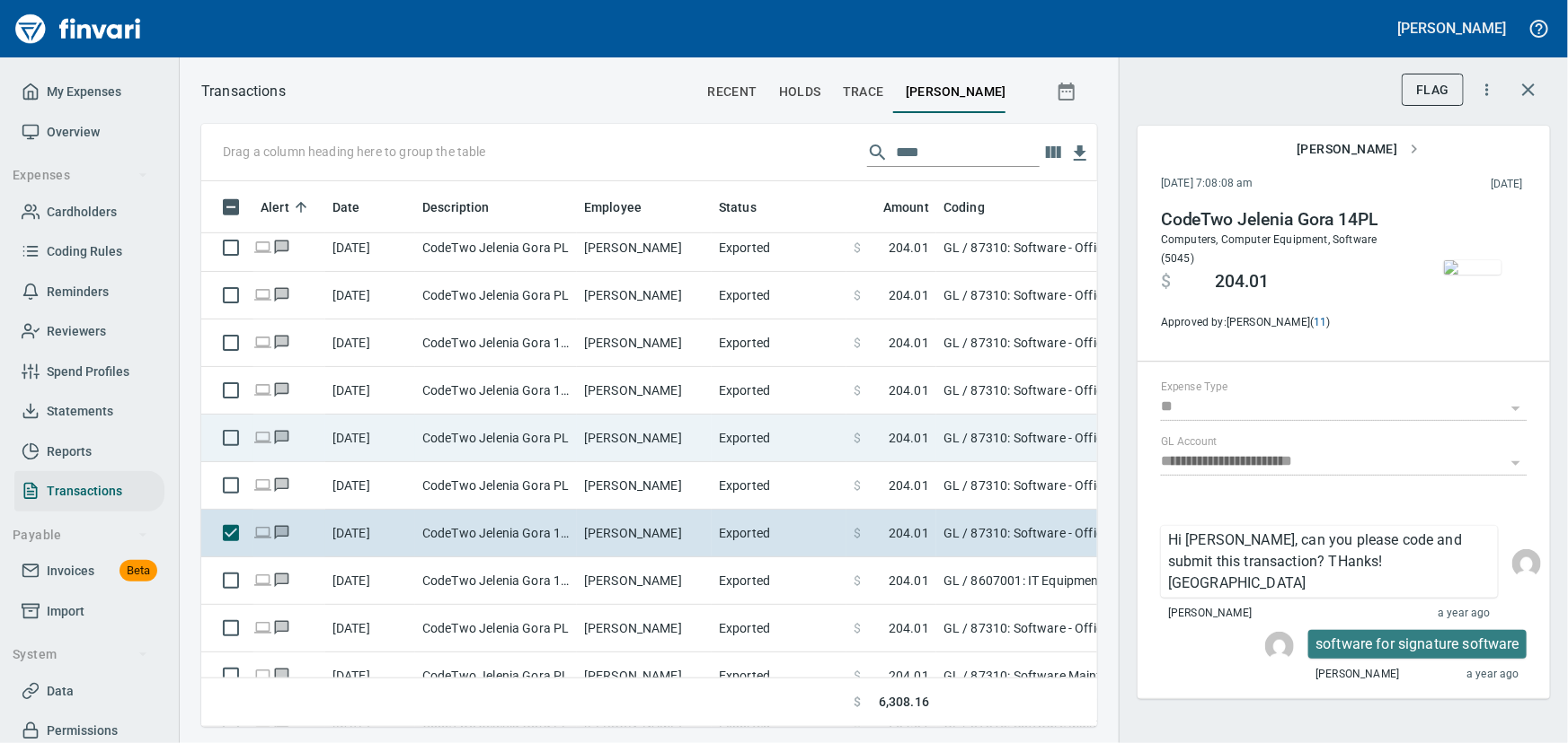
scroll to position [490, 0]
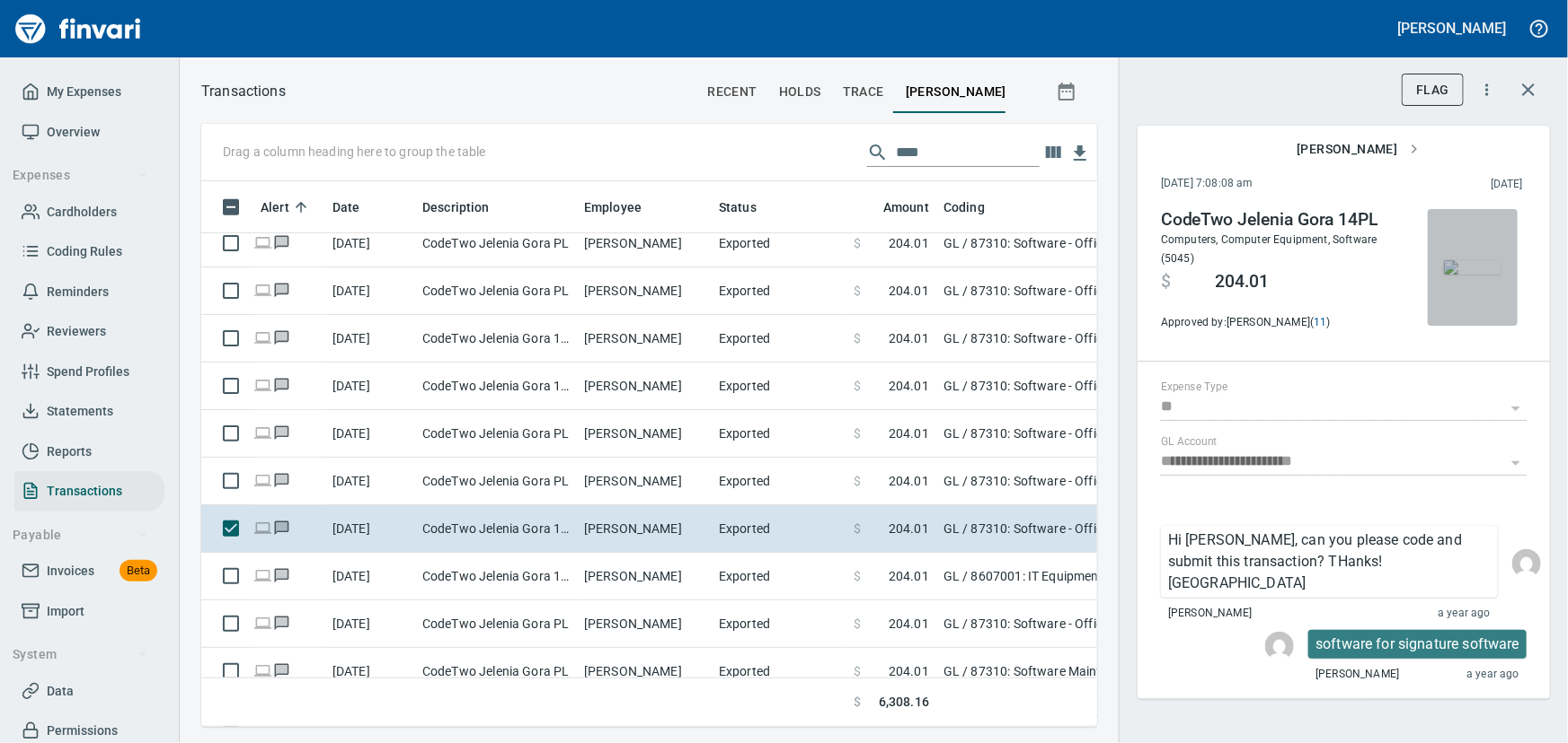
click at [1469, 275] on img "button" at bounding box center [1472, 267] width 57 height 15
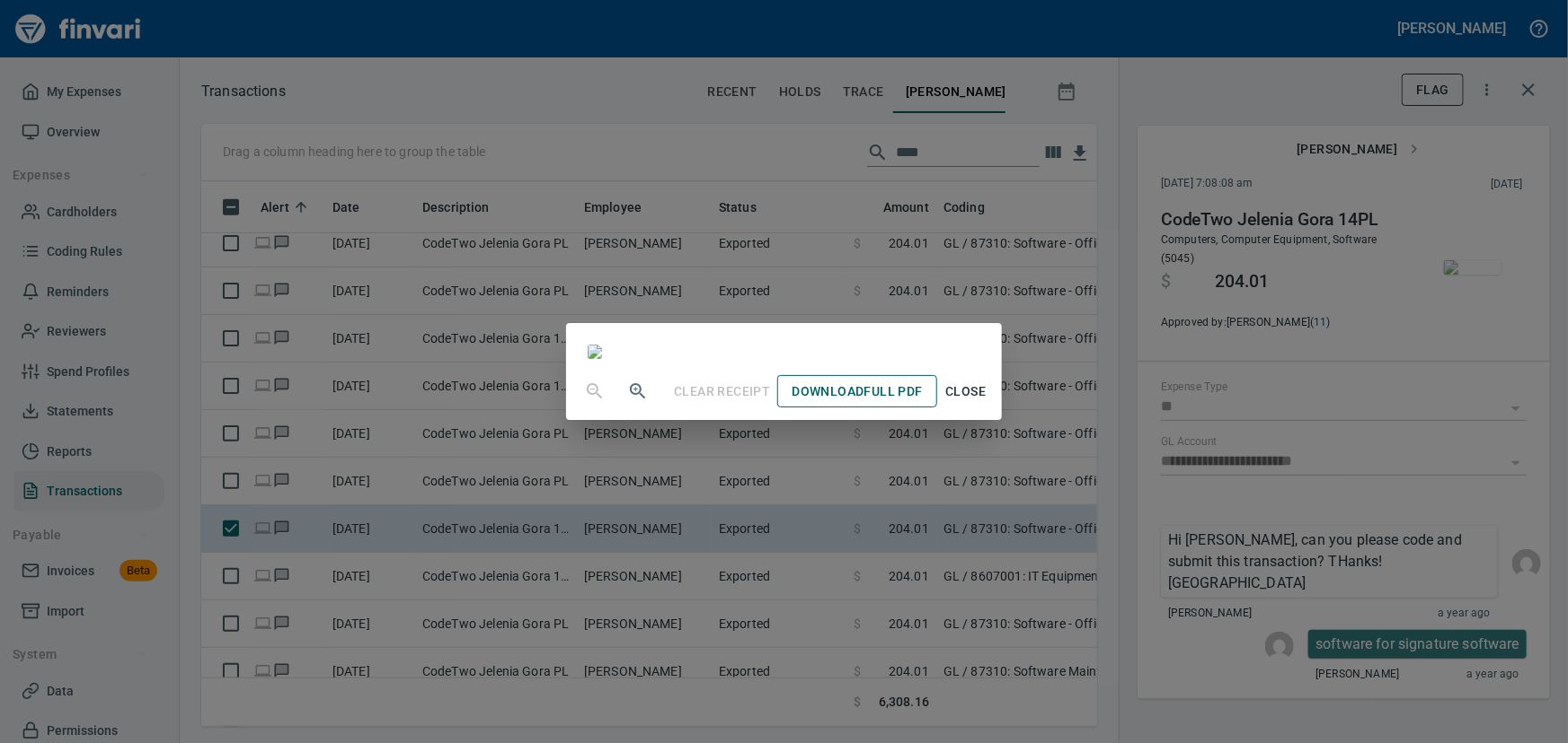
click at [921, 403] on span "Download Full PDF" at bounding box center [856, 392] width 131 height 23
click at [987, 403] on span "Close" at bounding box center [966, 392] width 44 height 23
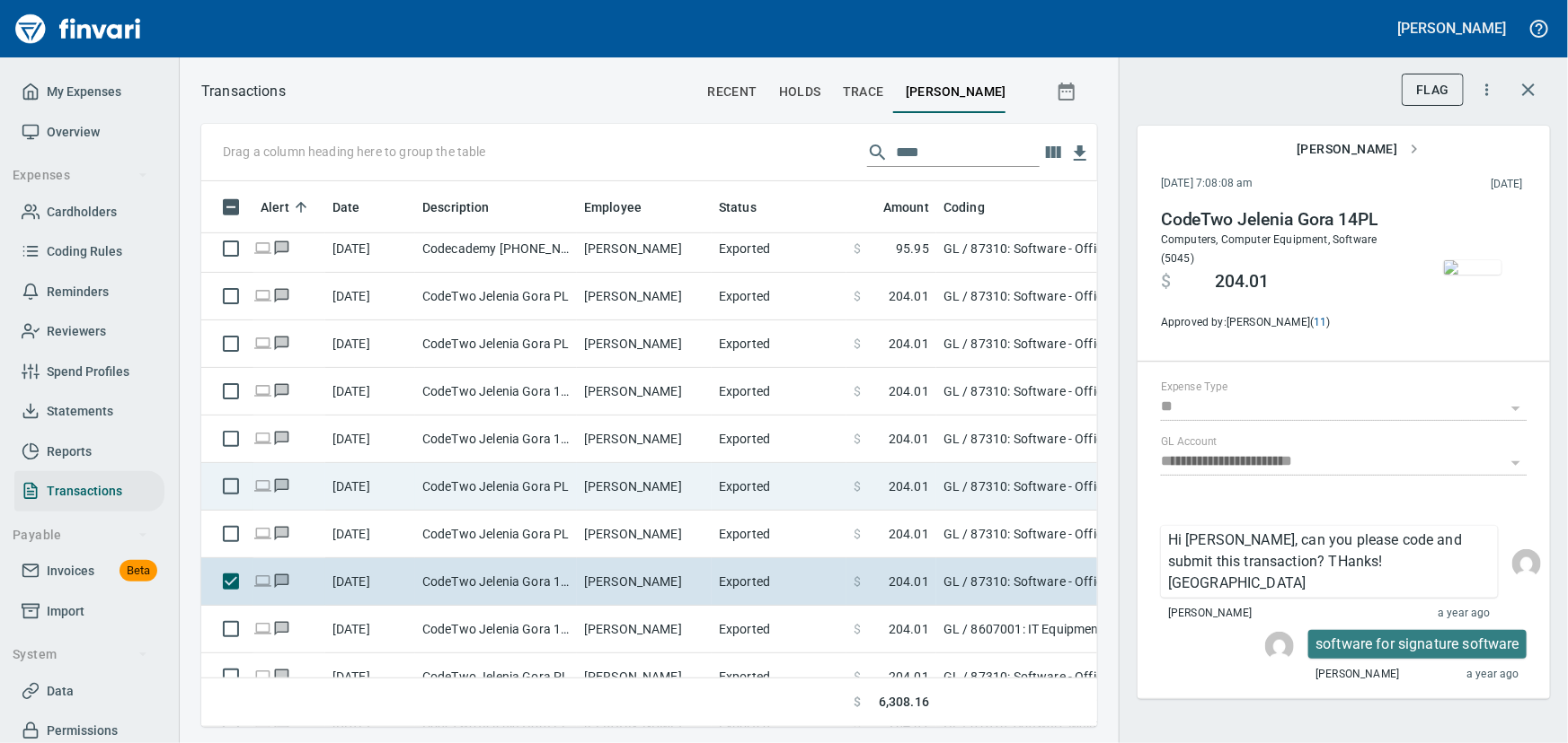
scroll to position [408, 0]
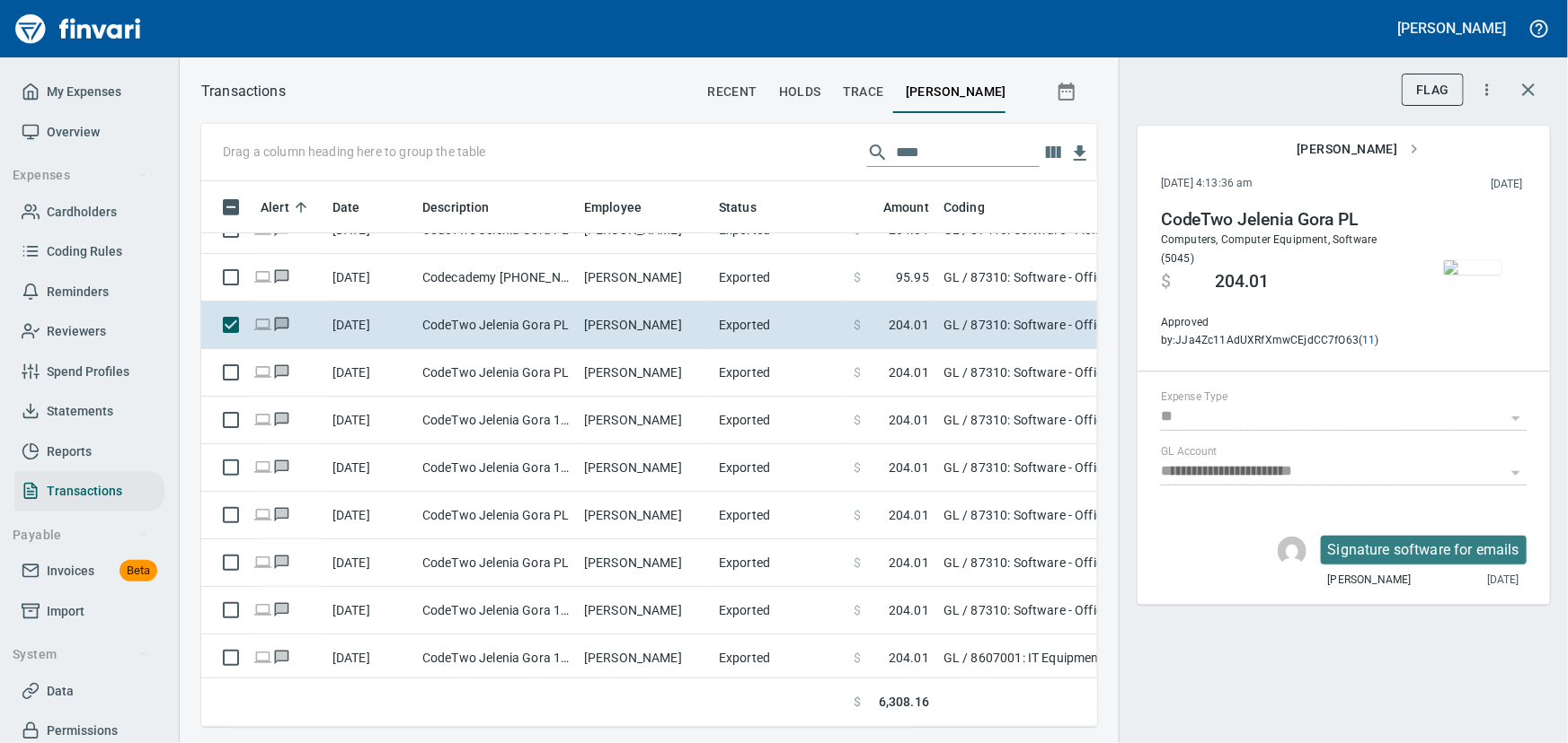
click at [1482, 260] on img "button" at bounding box center [1472, 267] width 57 height 15
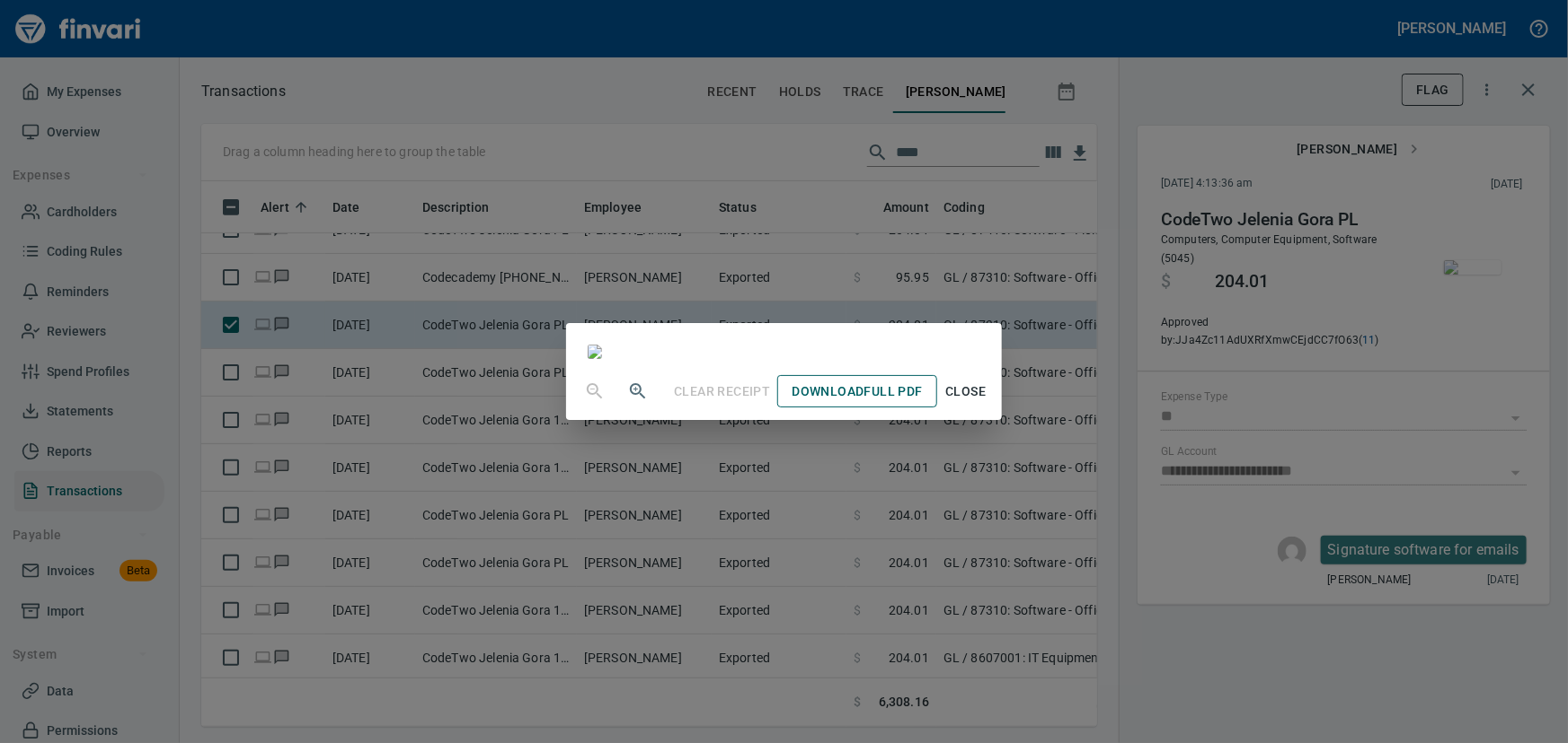
click at [922, 403] on span "Download Full PDF" at bounding box center [856, 392] width 131 height 23
click at [987, 403] on span "Close" at bounding box center [966, 392] width 44 height 23
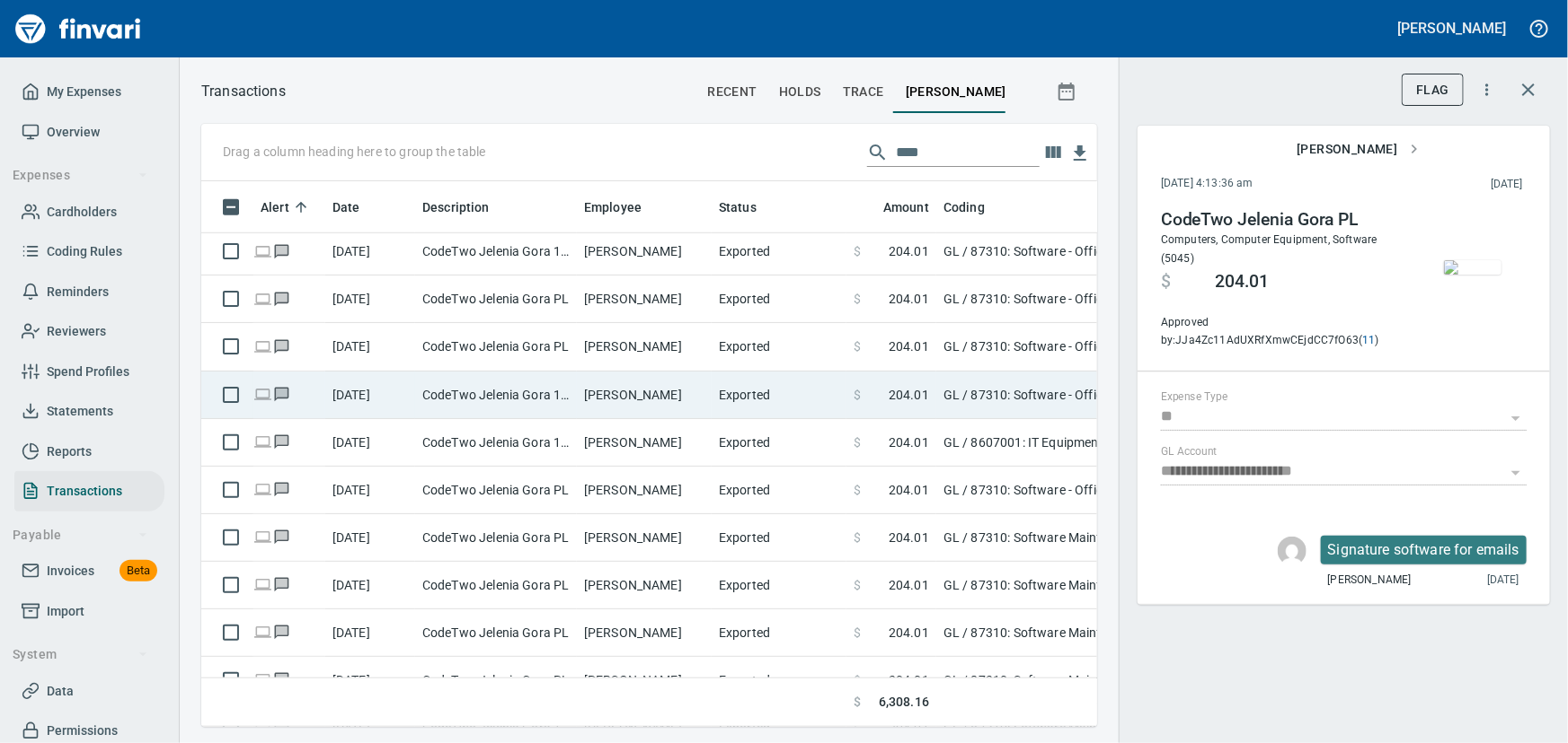
scroll to position [653, 0]
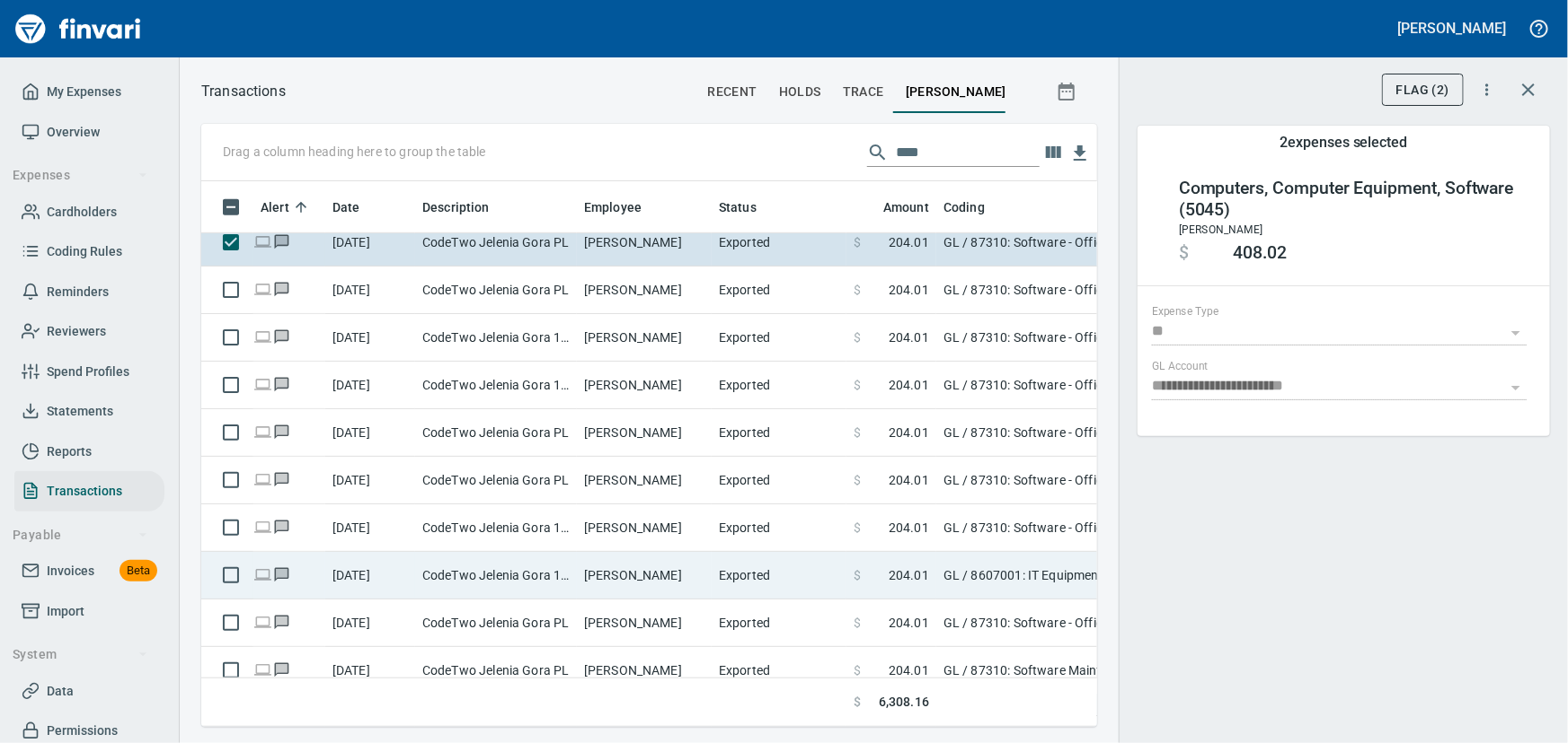
scroll to position [490, 0]
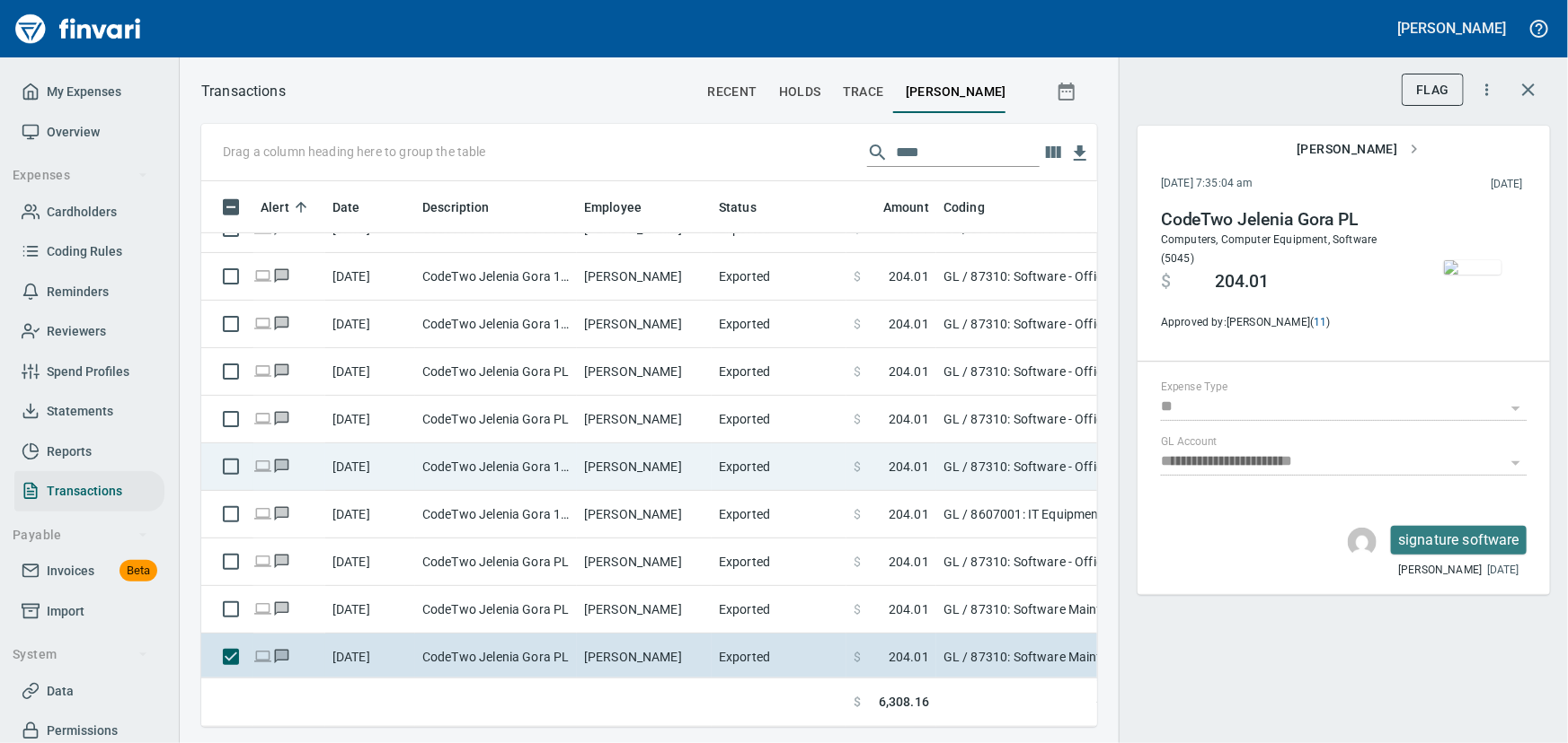
scroll to position [653, 0]
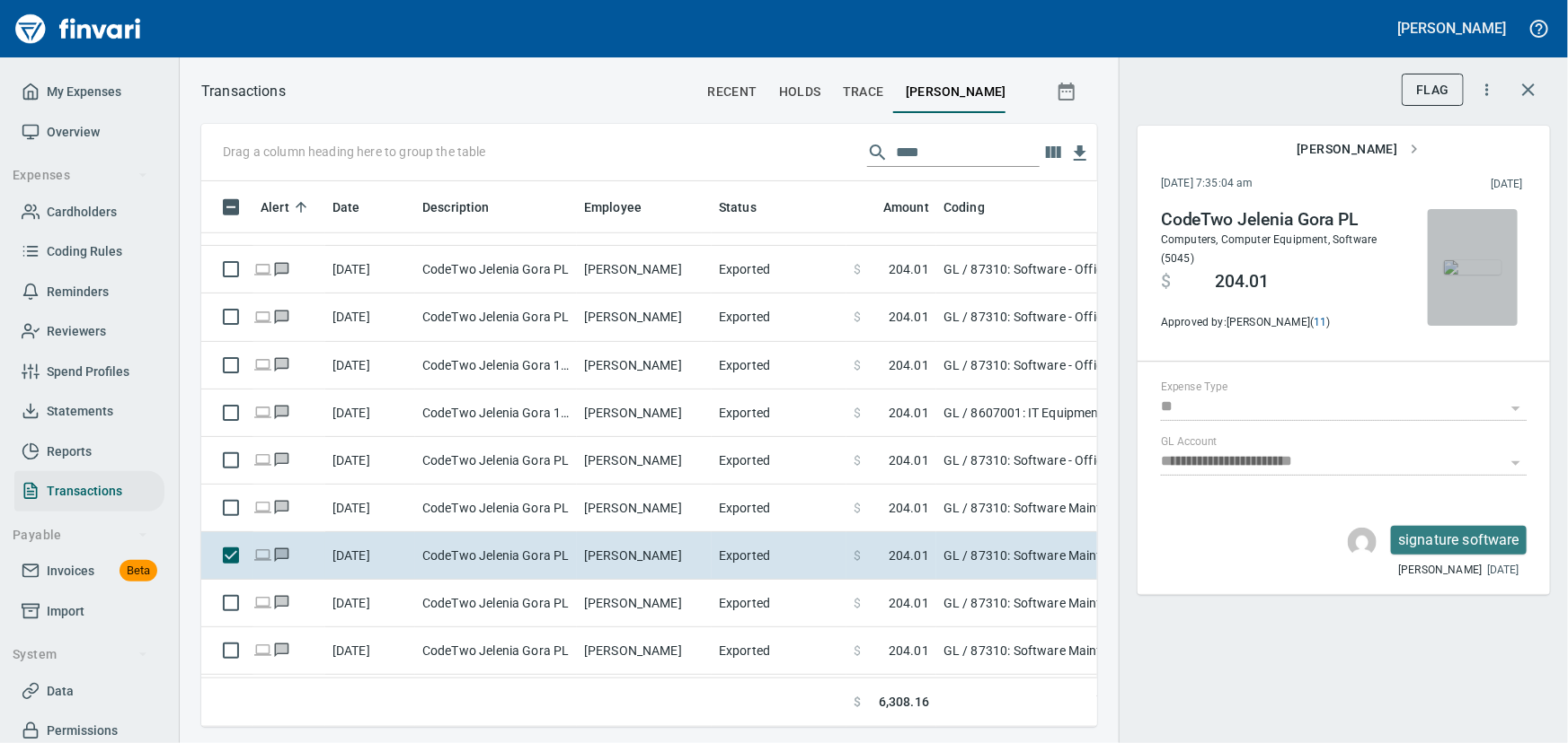
click at [1474, 260] on img "button" at bounding box center [1472, 267] width 57 height 15
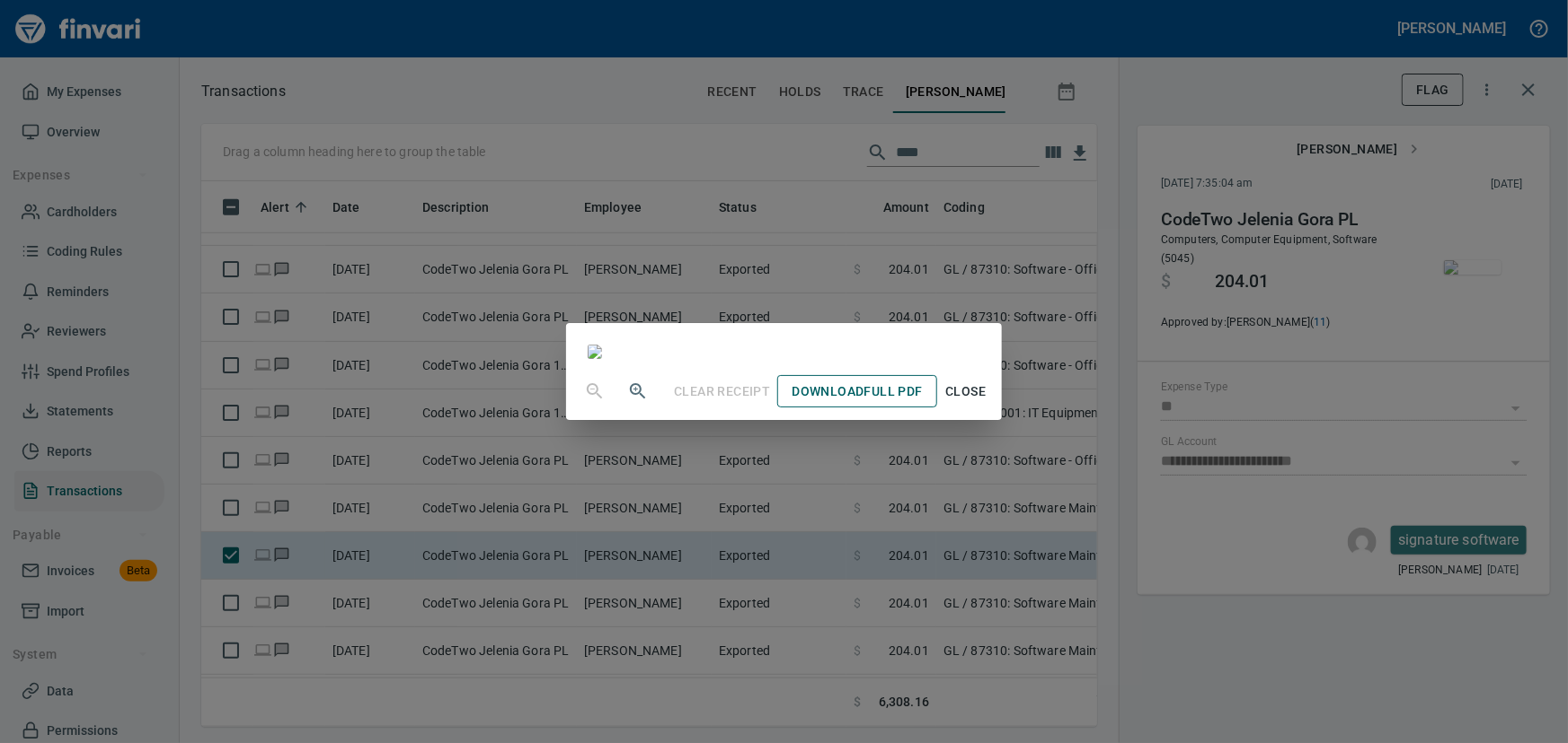
click at [922, 403] on span "Download Full PDF" at bounding box center [856, 392] width 131 height 23
click at [987, 403] on span "Close" at bounding box center [966, 392] width 44 height 23
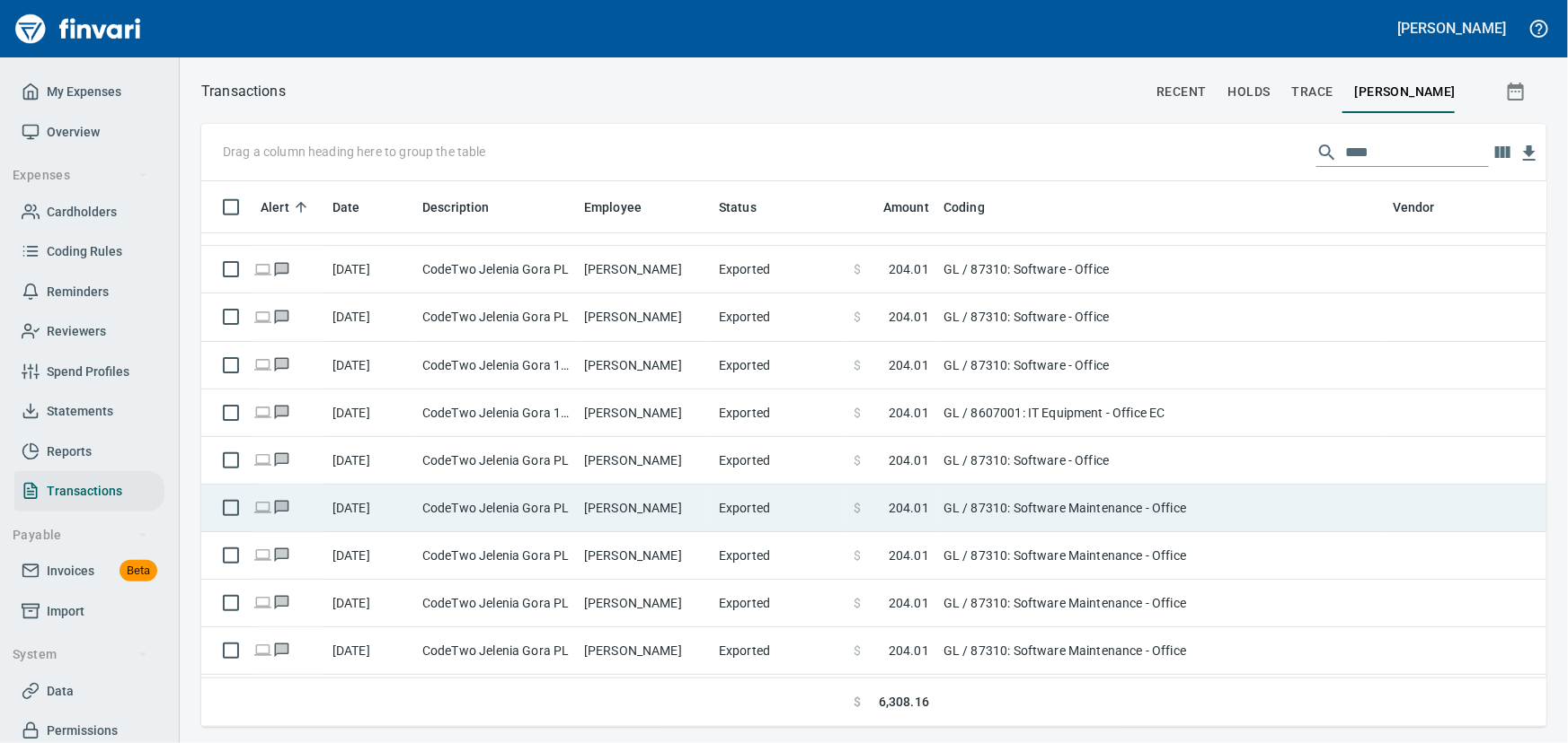
scroll to position [1, 1]
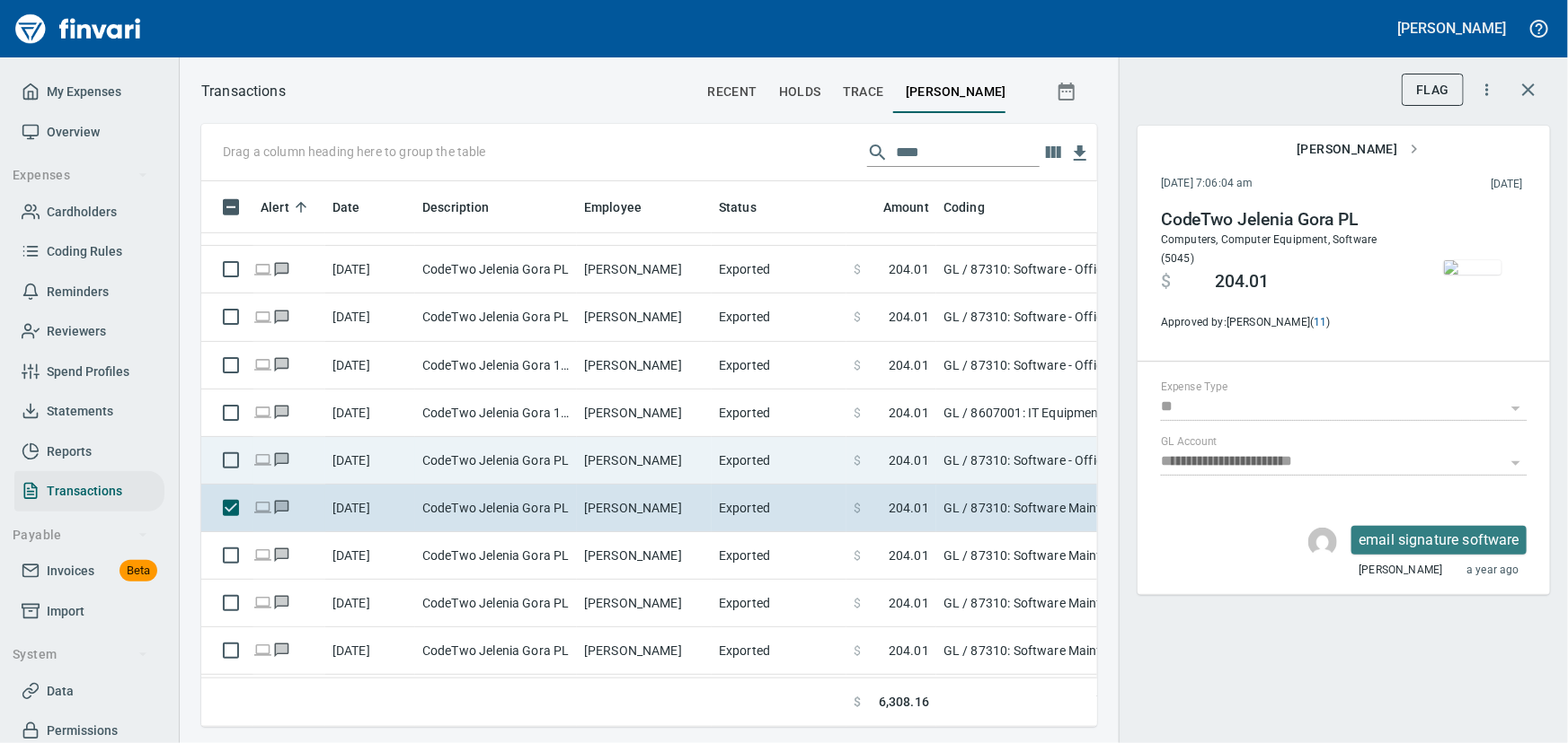
scroll to position [520, 871]
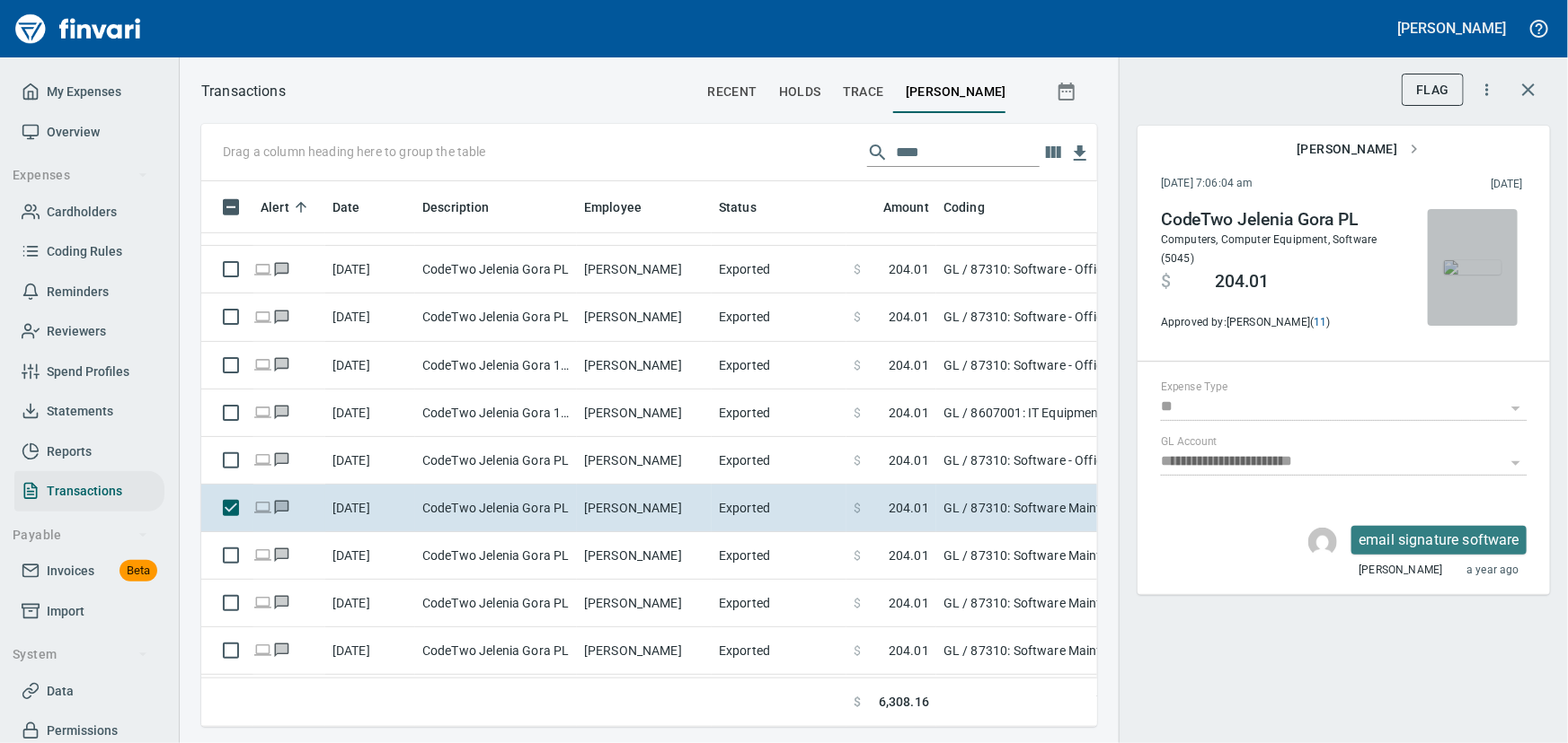
click at [1467, 260] on img "button" at bounding box center [1472, 267] width 57 height 15
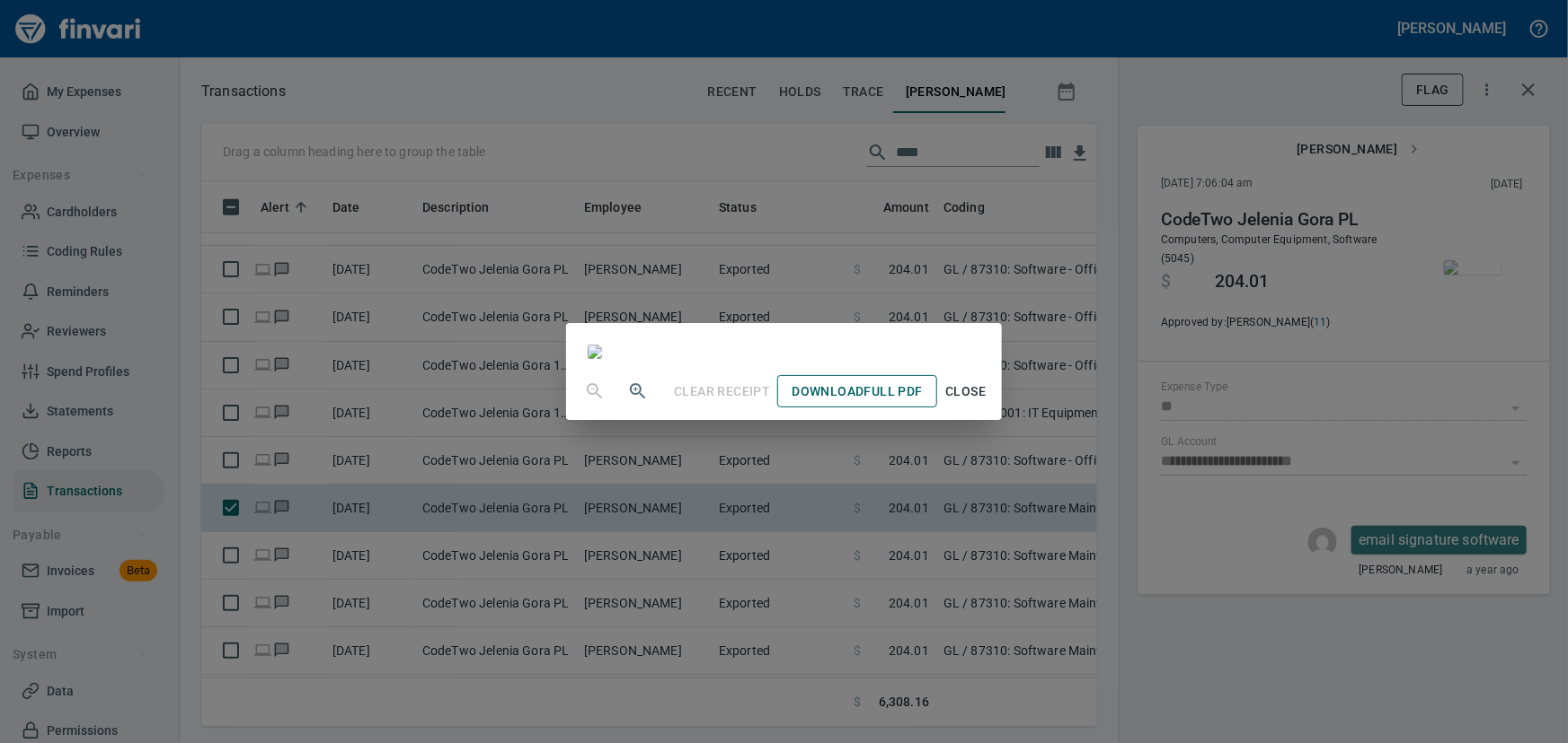
click at [922, 403] on span "Download Full PDF" at bounding box center [856, 392] width 131 height 23
click at [987, 403] on span "Close" at bounding box center [966, 392] width 44 height 23
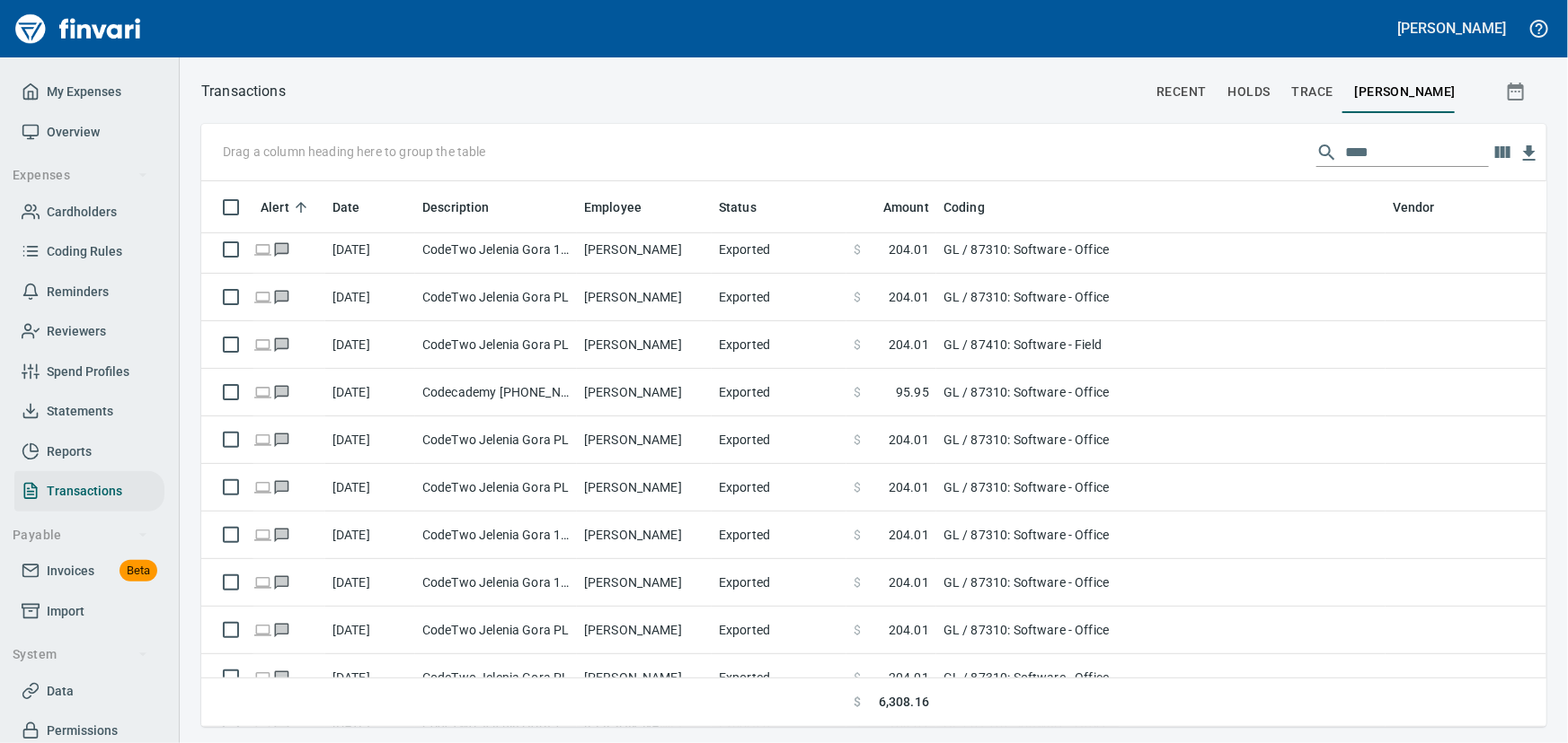
scroll to position [244, 0]
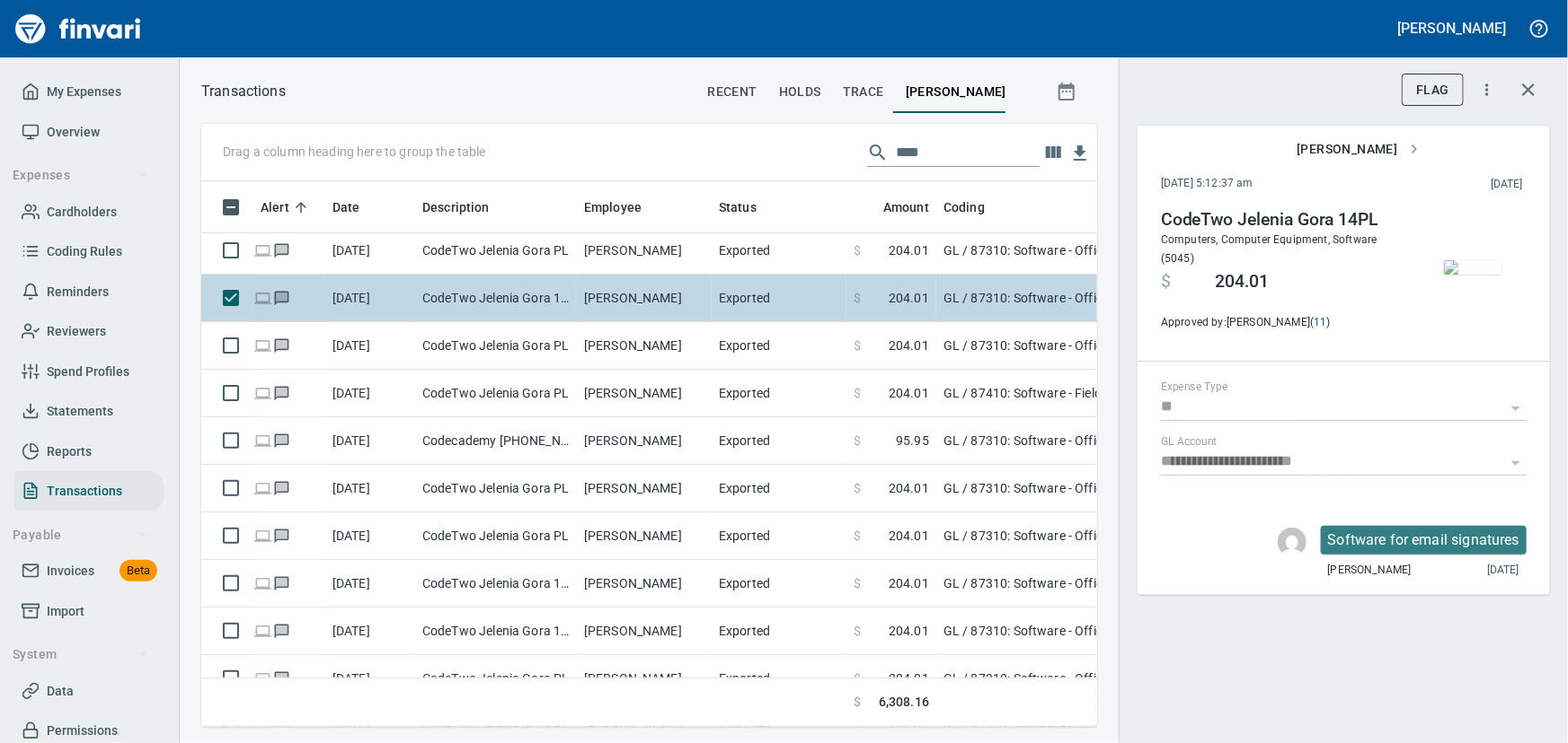
scroll to position [520, 871]
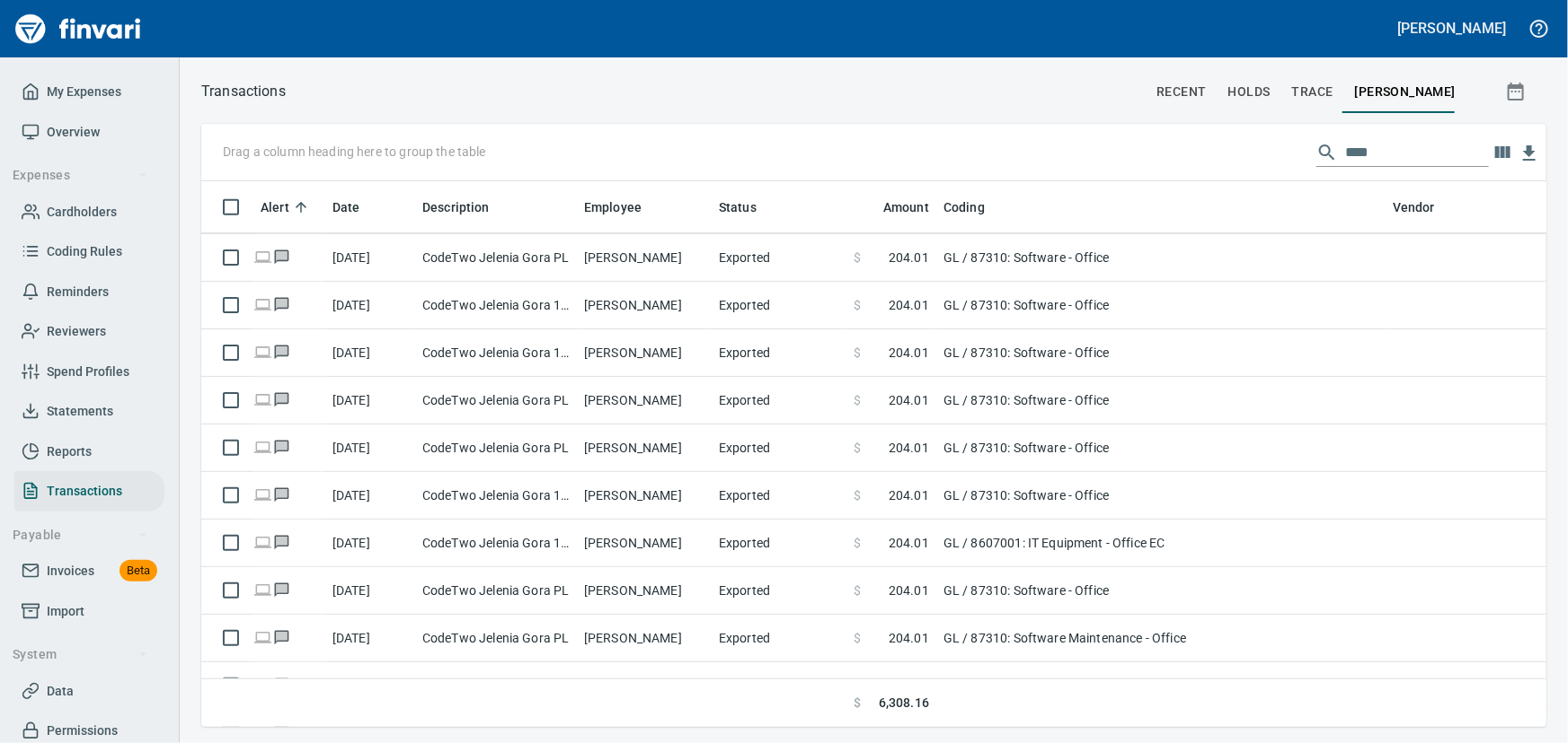
scroll to position [278, 0]
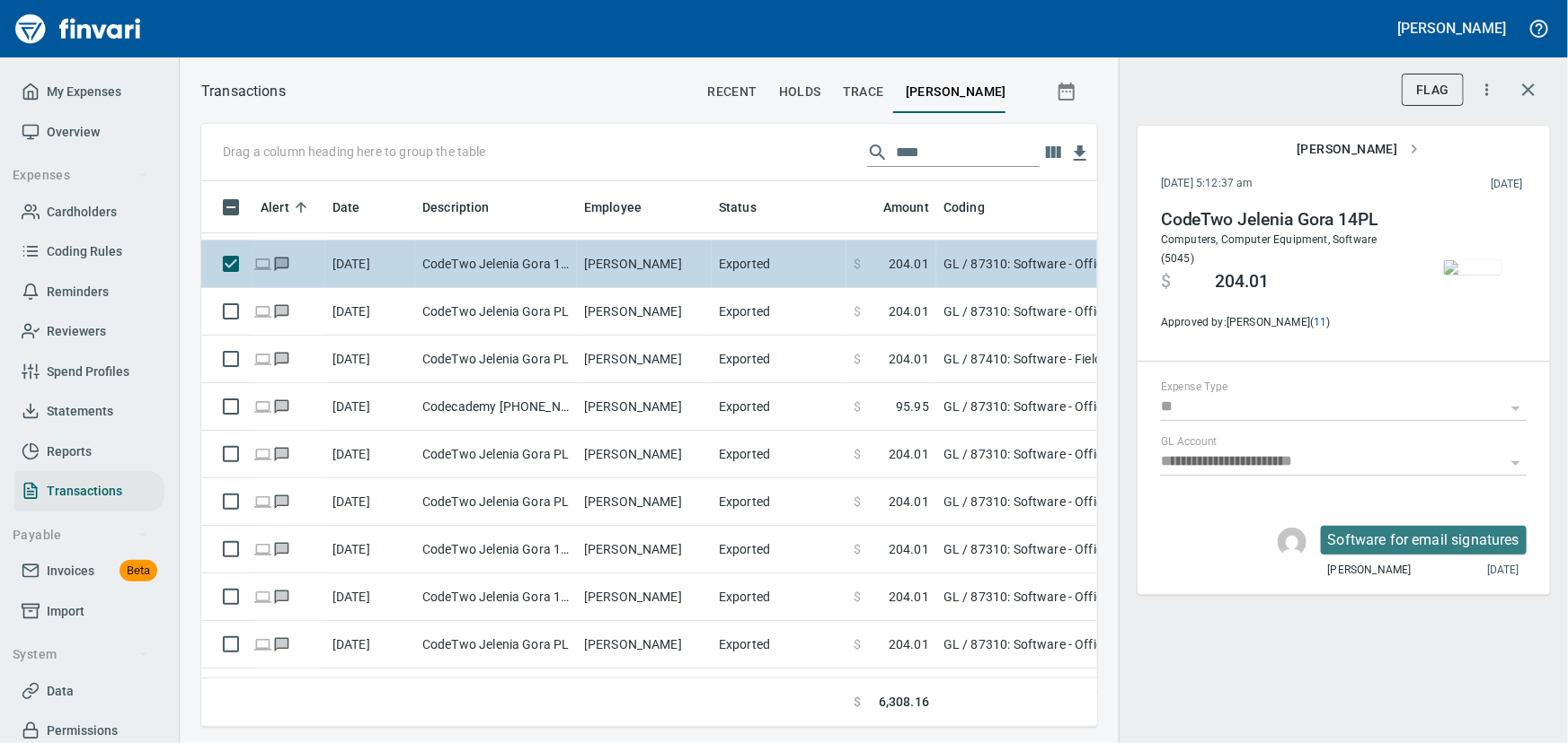
scroll to position [520, 871]
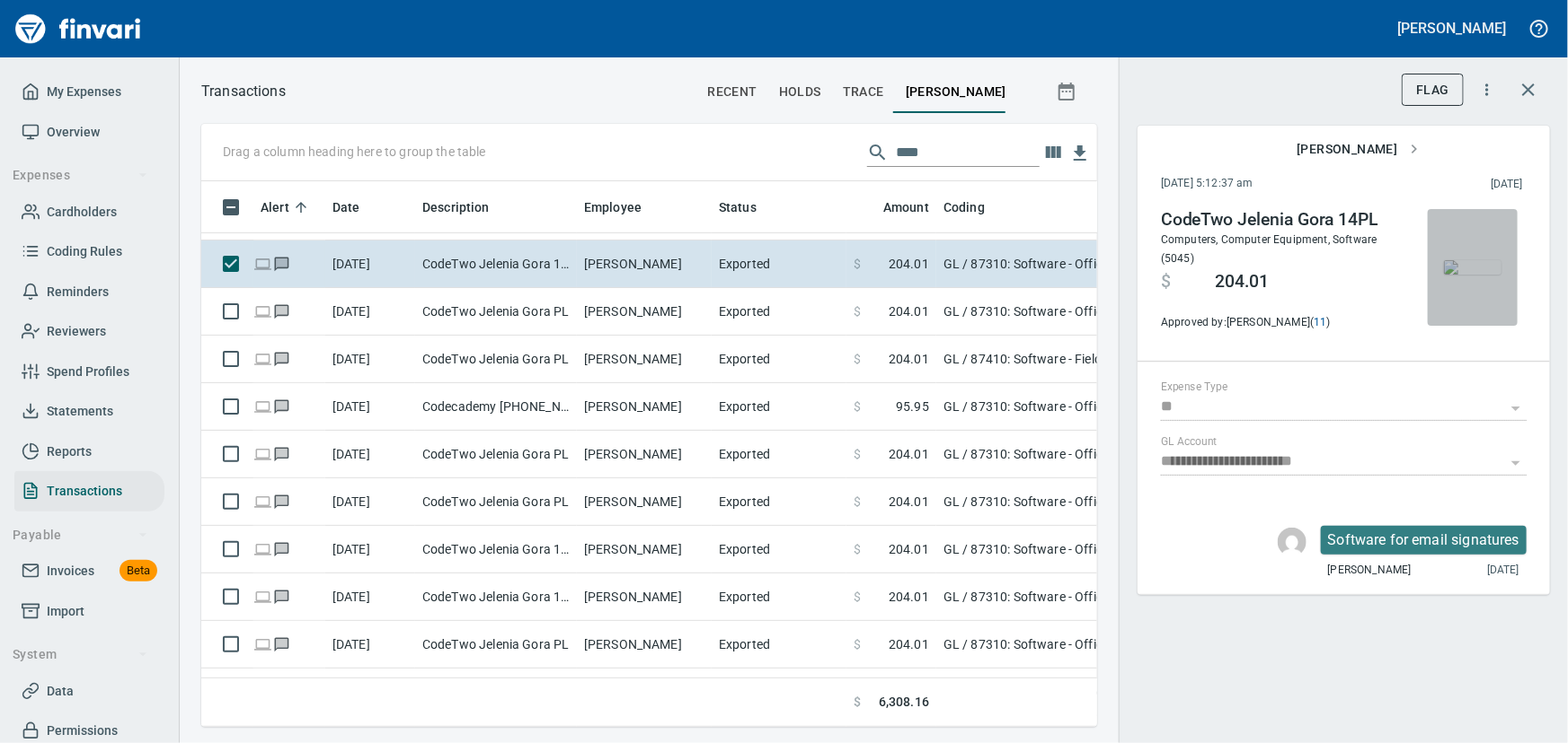
click at [1452, 267] on img "button" at bounding box center [1472, 267] width 57 height 15
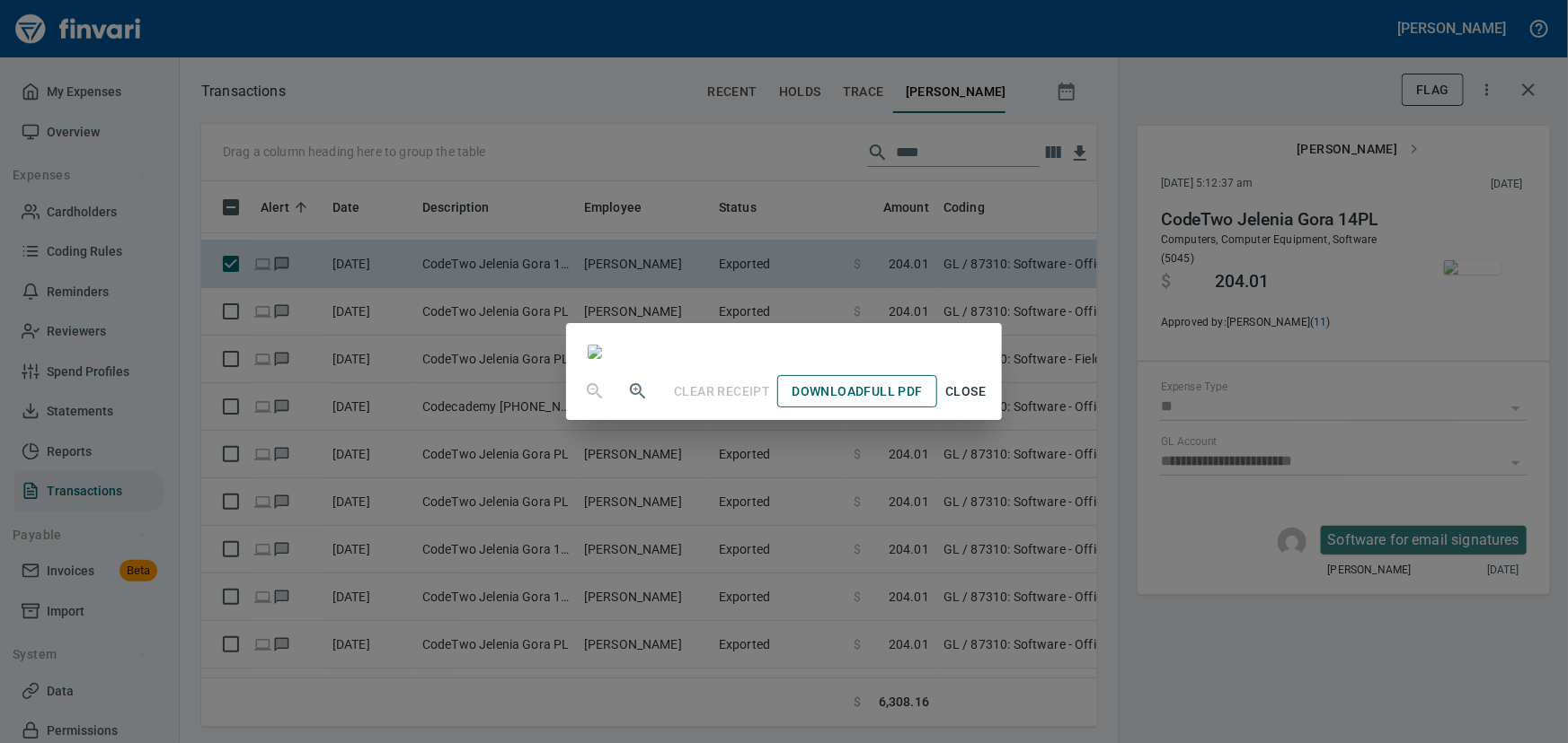
click at [922, 403] on span "Download Full PDF" at bounding box center [856, 392] width 131 height 23
click at [987, 403] on span "Close" at bounding box center [966, 392] width 44 height 23
